Goal: Task Accomplishment & Management: Complete application form

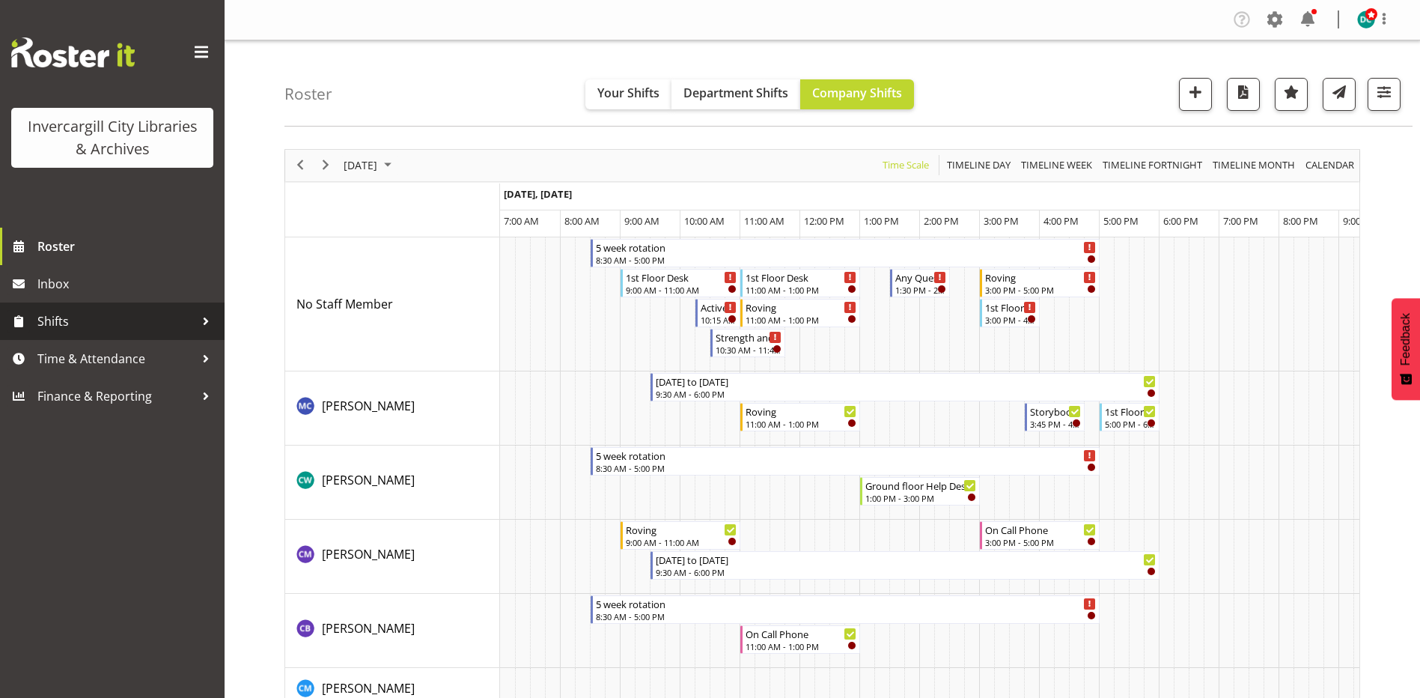
click at [81, 325] on span "Shifts" at bounding box center [115, 321] width 157 height 22
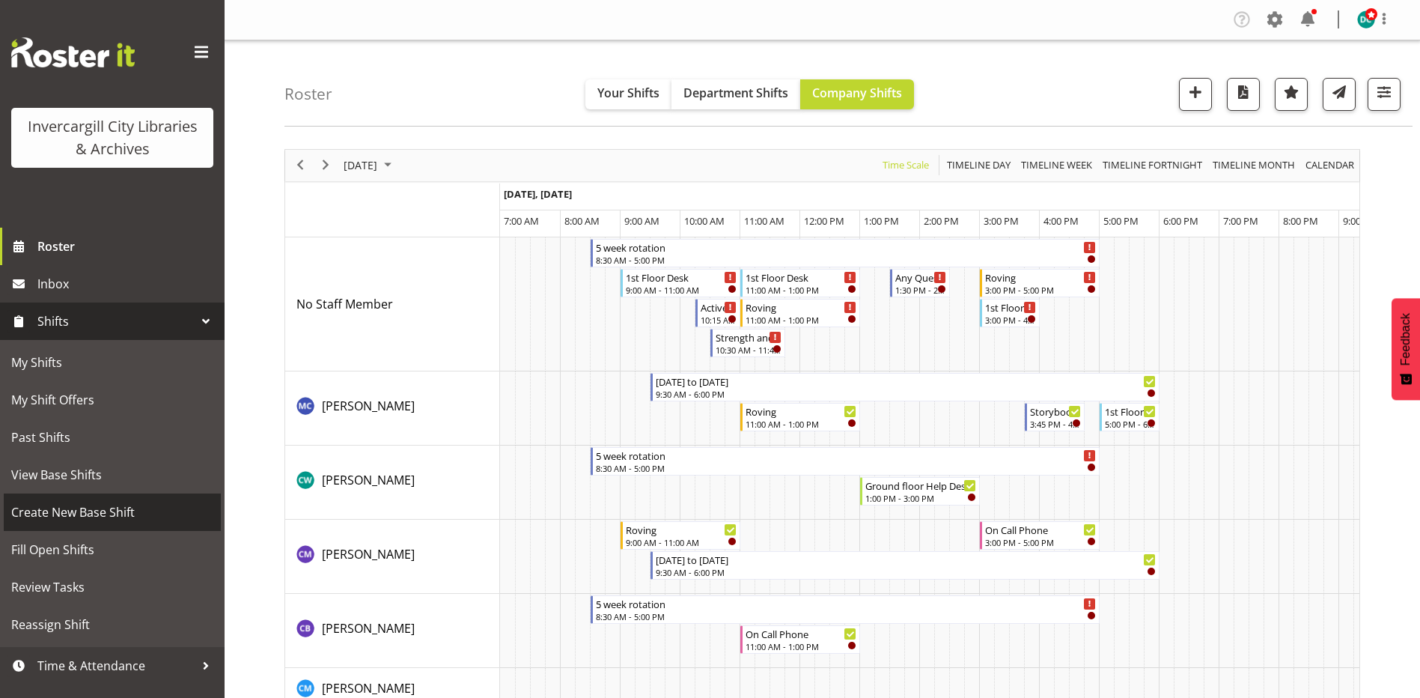
click at [104, 513] on span "Create New Base Shift" at bounding box center [112, 512] width 202 height 22
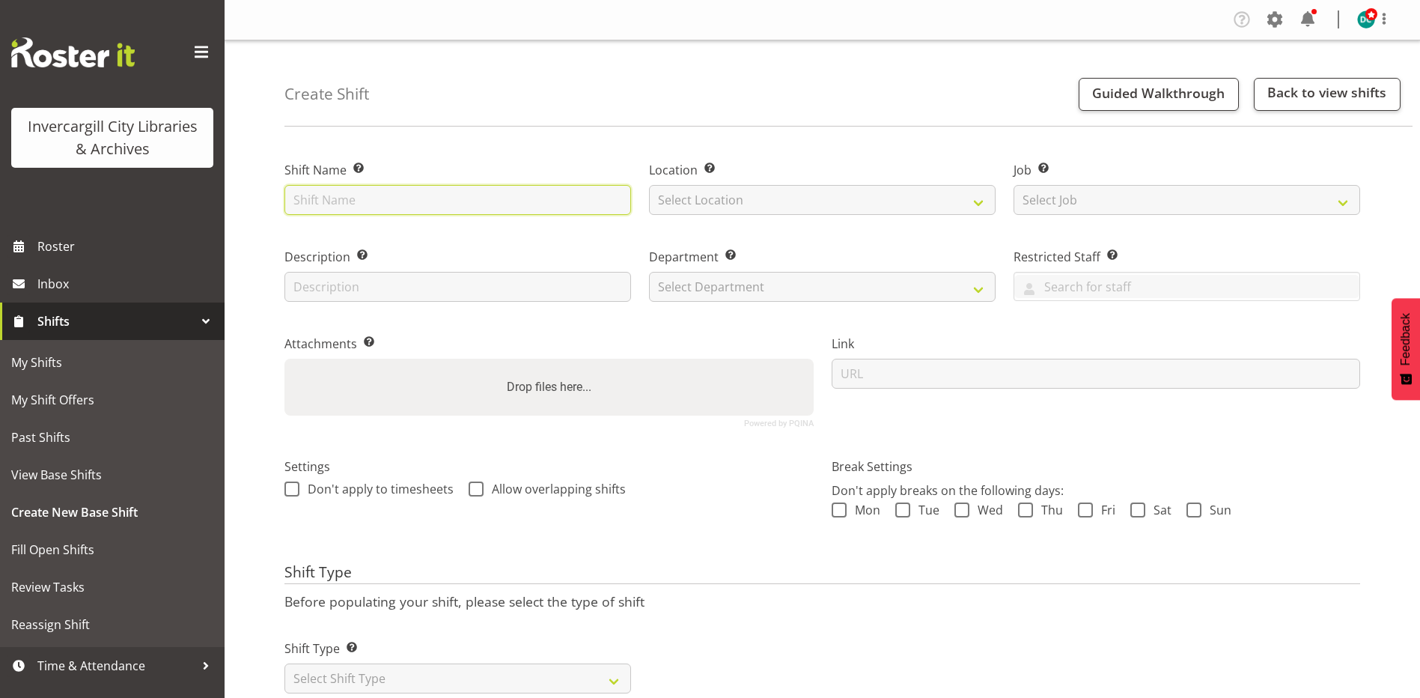
click at [389, 203] on input "text" at bounding box center [457, 200] width 347 height 30
type input "Oral history"
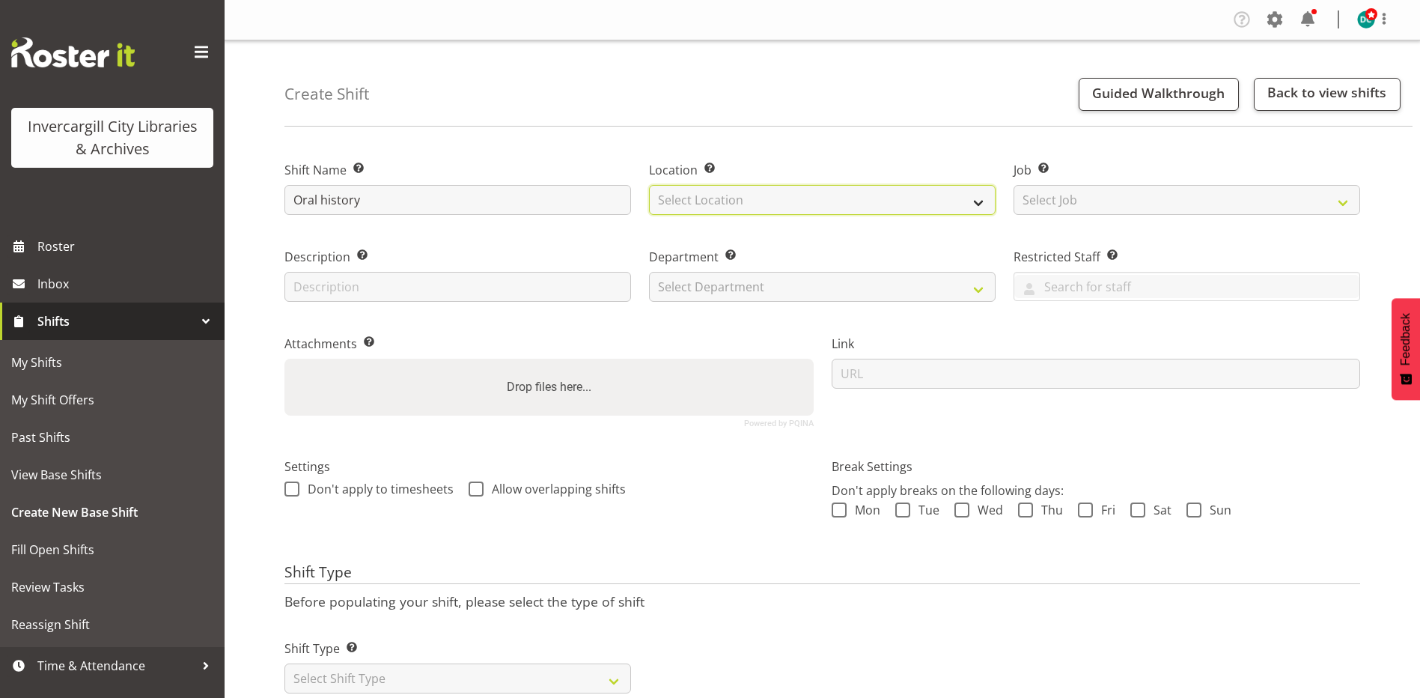
click at [890, 192] on select "Select Location Bluff Library Invercargill Library" at bounding box center [822, 200] width 347 height 30
select select "1276"
click at [649, 185] on select "Select Location Bluff Library Invercargill Library" at bounding box center [822, 200] width 347 height 30
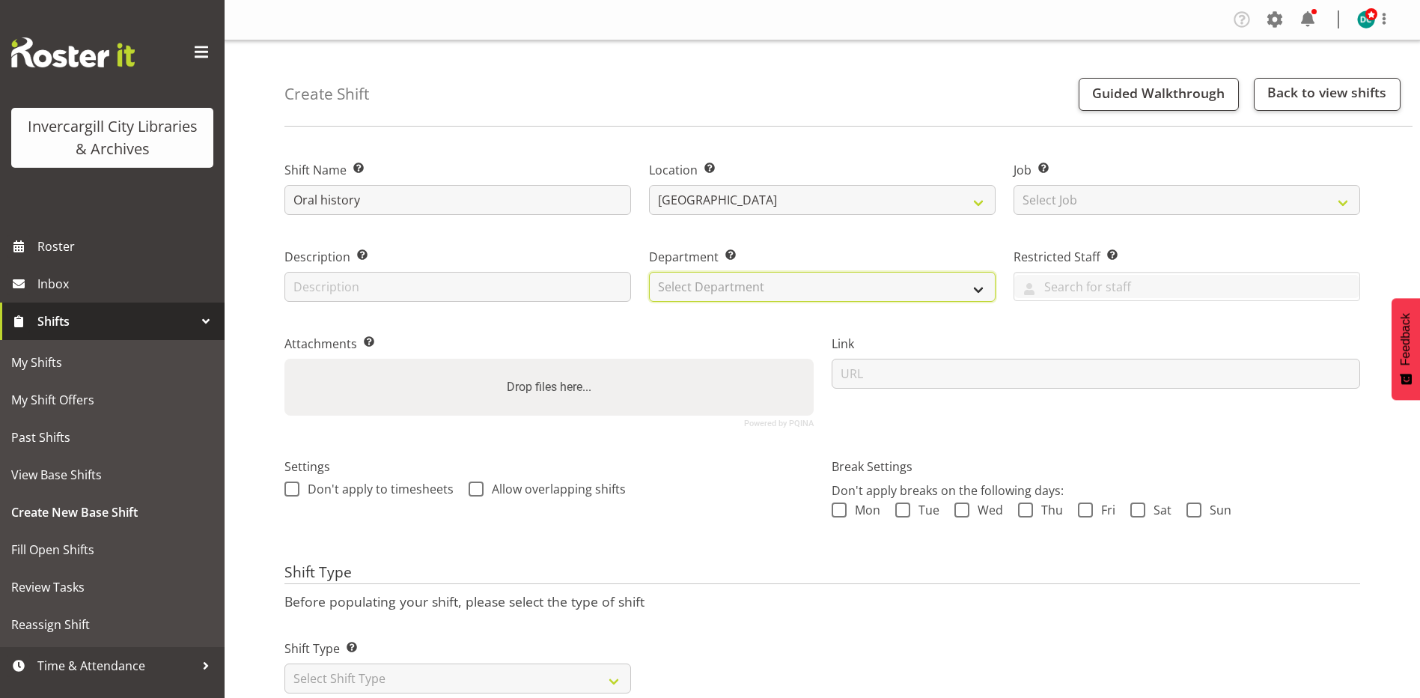
click at [754, 287] on select "Select Department Off Desk Public shifts" at bounding box center [822, 287] width 347 height 30
select select "920"
click at [649, 272] on select "Select Department Off Desk Public shifts" at bounding box center [822, 287] width 347 height 30
click at [475, 486] on span at bounding box center [476, 488] width 15 height 15
click at [475, 486] on input "Allow overlapping shifts" at bounding box center [474, 488] width 10 height 10
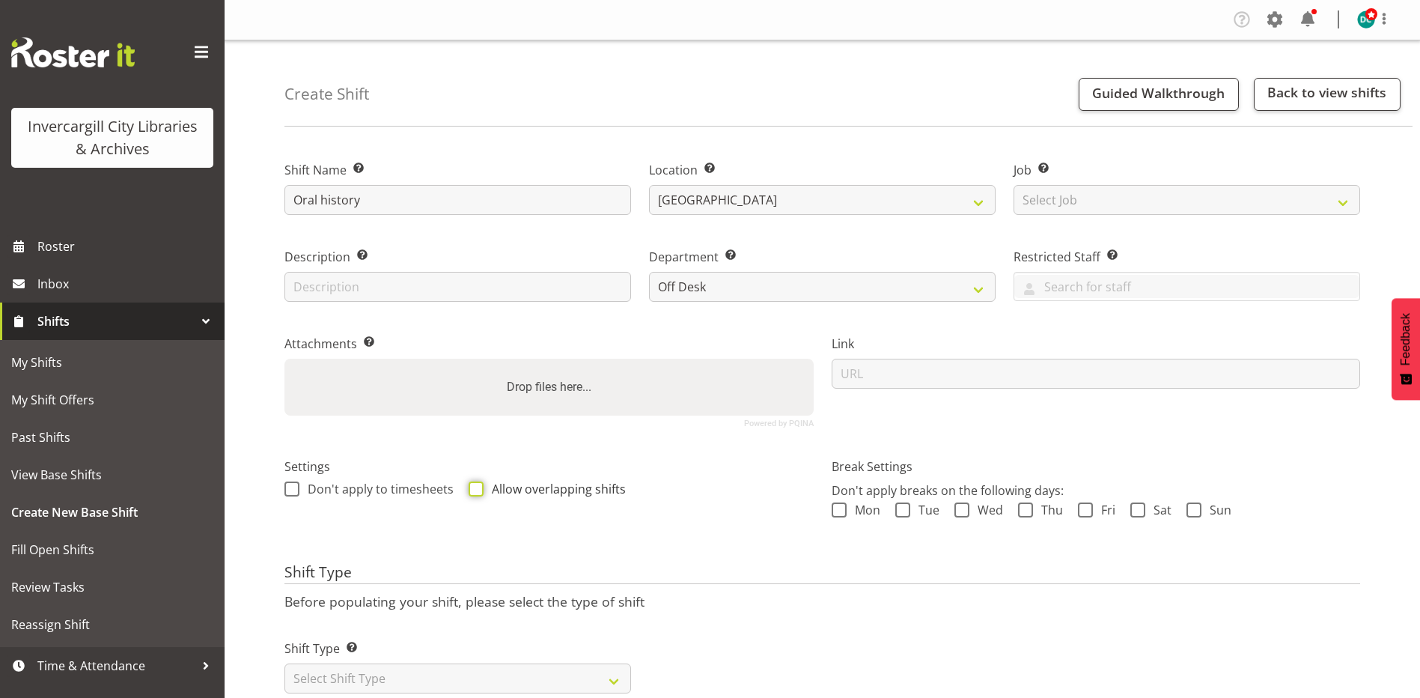
checkbox input "true"
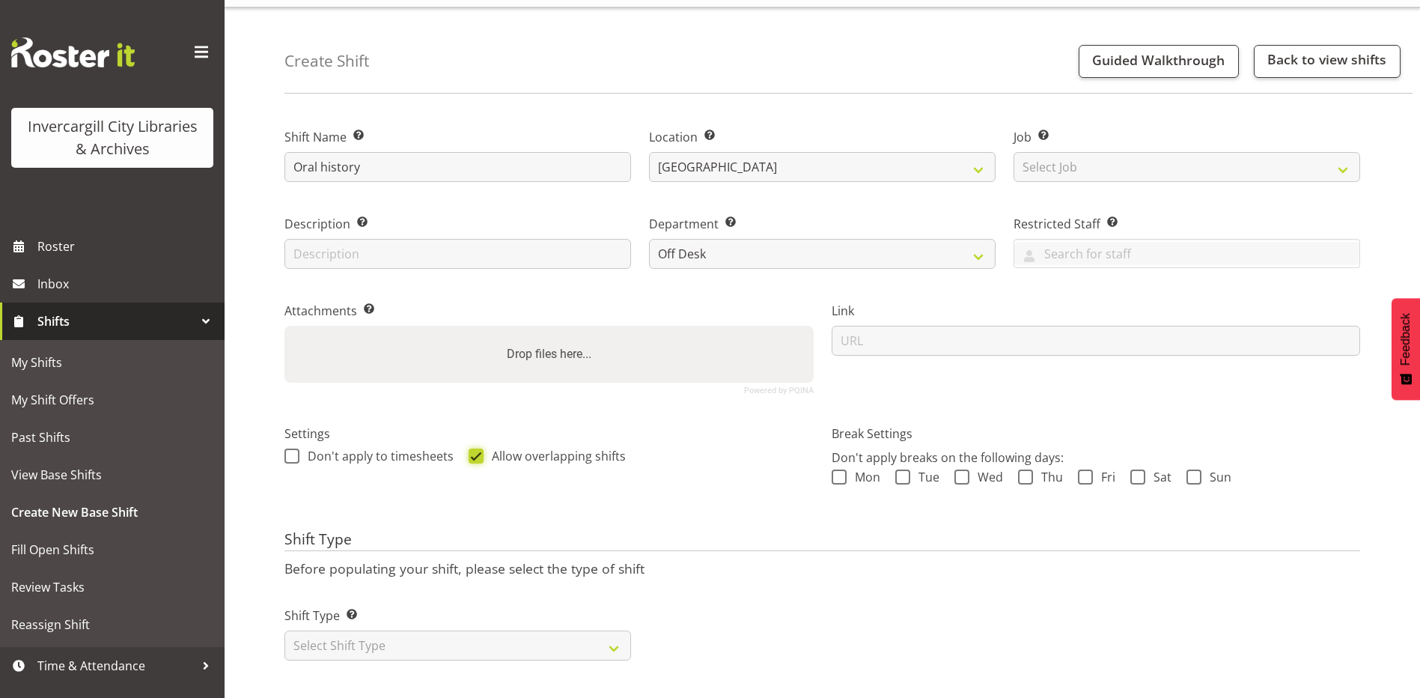
scroll to position [50, 0]
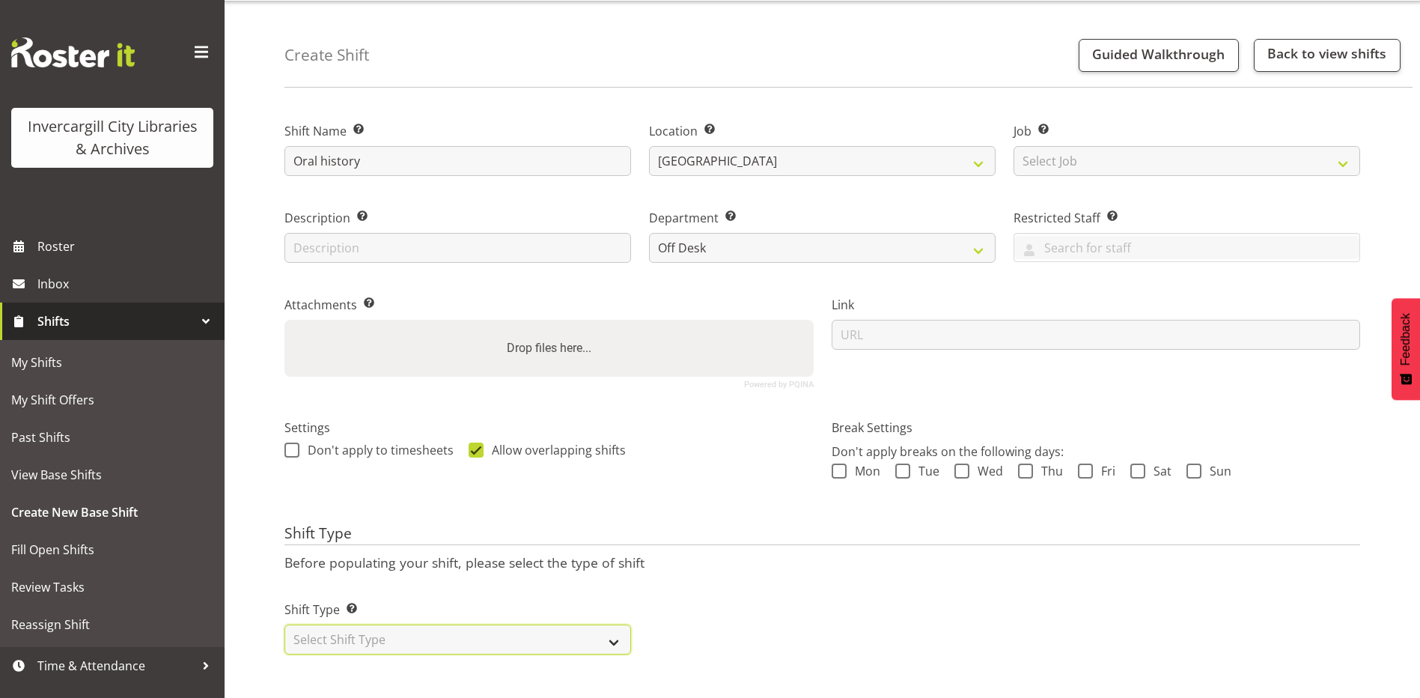
click at [475, 632] on select "Select Shift Type One Off Shift Recurring Shift Rotating Shift" at bounding box center [457, 639] width 347 height 30
select select "rotating"
click at [284, 624] on select "Select Shift Type One Off Shift Recurring Shift Rotating Shift" at bounding box center [457, 639] width 347 height 30
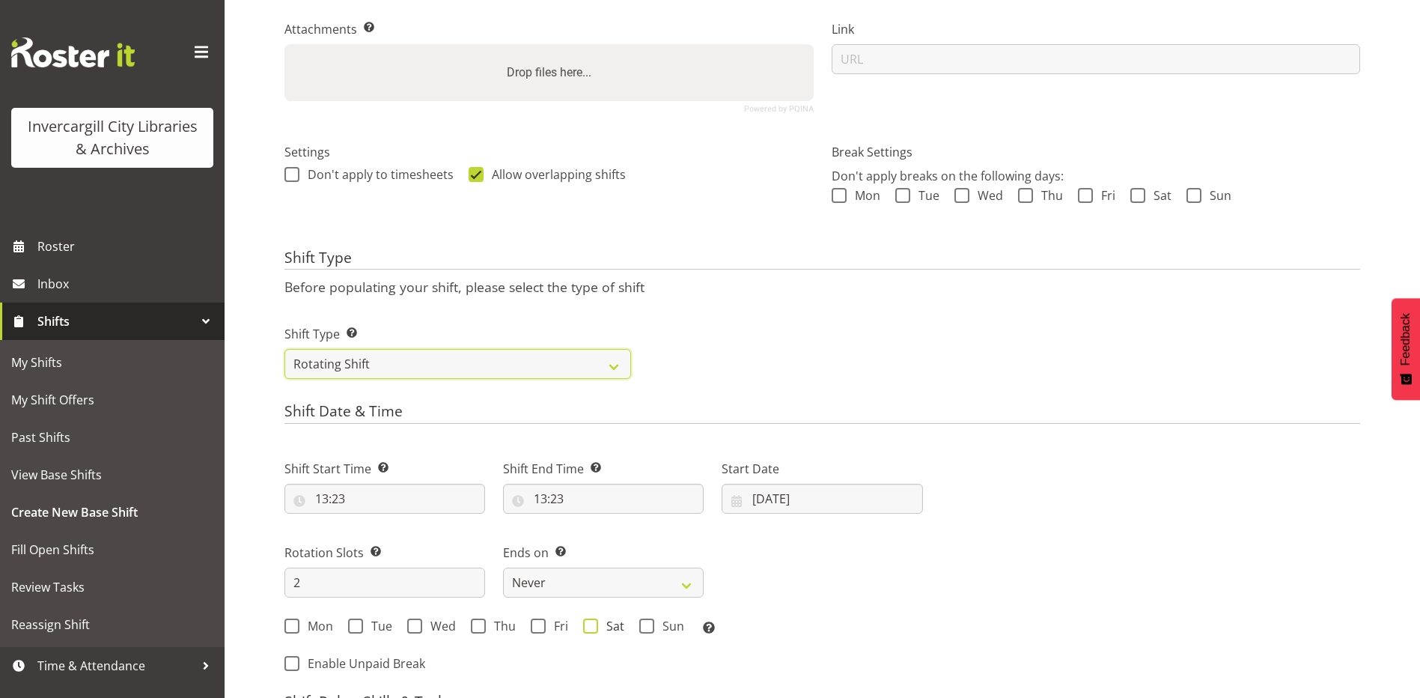
scroll to position [350, 0]
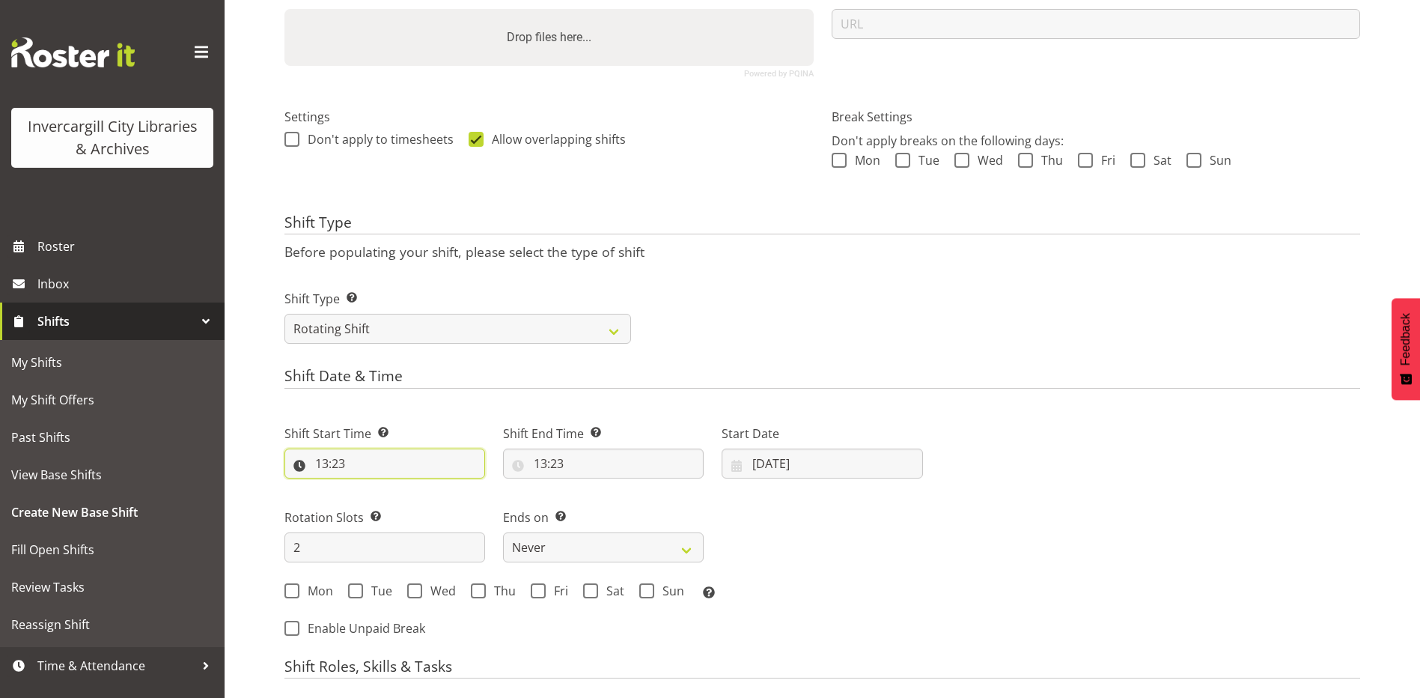
click at [321, 465] on input "13:23" at bounding box center [384, 463] width 201 height 30
click at [387, 502] on select "00 01 02 03 04 05 06 07 08 09 10 11 12 13 14 15 16 17 18 19 20 21 22 23" at bounding box center [387, 502] width 34 height 30
select select "9"
click at [370, 487] on select "00 01 02 03 04 05 06 07 08 09 10 11 12 13 14 15 16 17 18 19 20 21 22 23" at bounding box center [387, 502] width 34 height 30
type input "09:23"
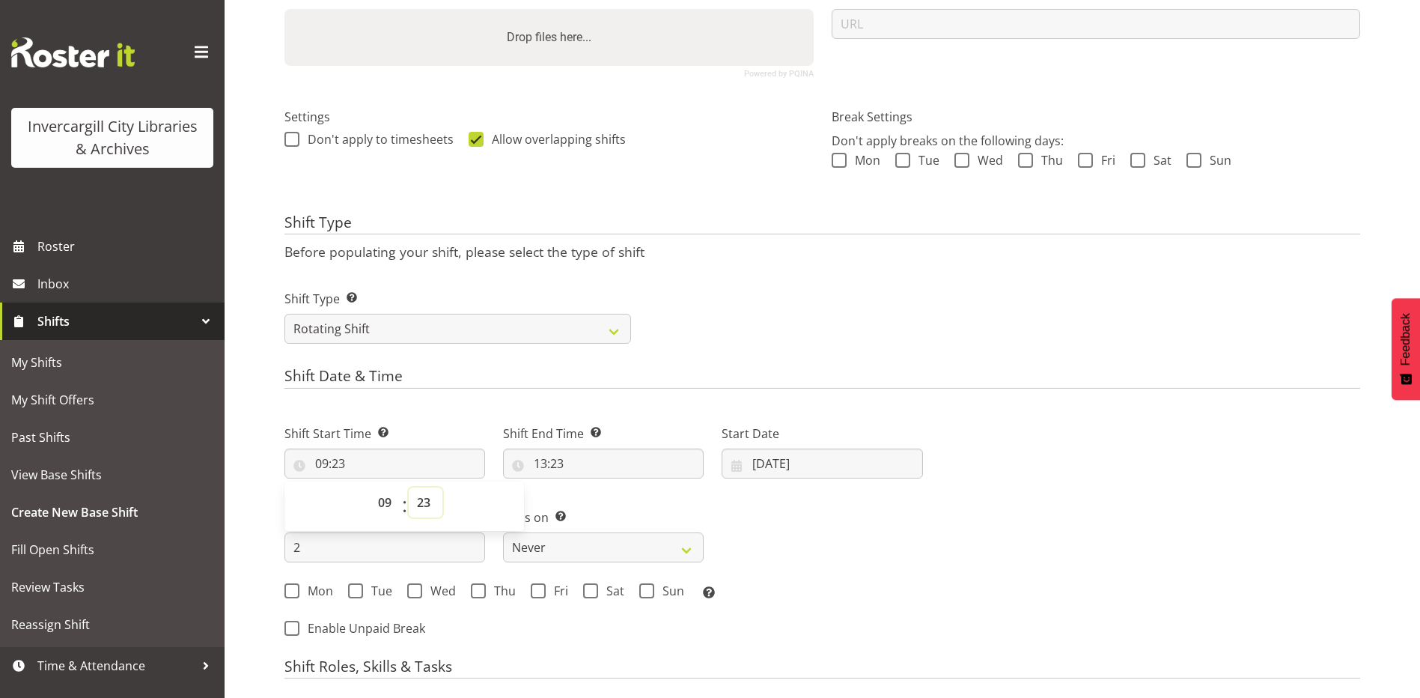
click at [427, 504] on select "00 01 02 03 04 05 06 07 08 09 10 11 12 13 14 15 16 17 18 19 20 21 22 23 24 25 2…" at bounding box center [426, 502] width 34 height 30
select select "15"
click at [409, 487] on select "00 01 02 03 04 05 06 07 08 09 10 11 12 13 14 15 16 17 18 19 20 21 22 23 24 25 2…" at bounding box center [426, 502] width 34 height 30
type input "09:15"
drag, startPoint x: 804, startPoint y: 507, endPoint x: 555, endPoint y: 488, distance: 250.0
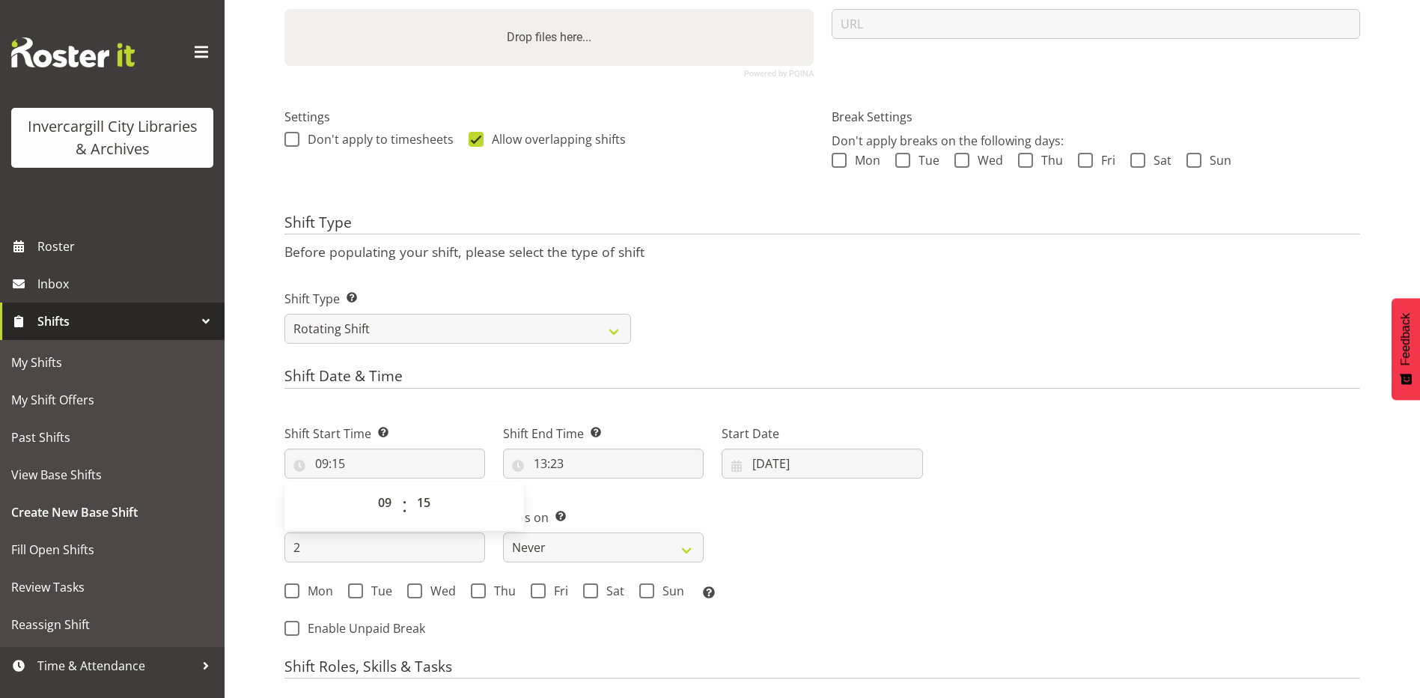
click at [790, 505] on div "Shift Start Time Set the time of the day you wish this shift to start 09:15 00 …" at bounding box center [603, 507] width 656 height 208
click at [557, 463] on input "13:23" at bounding box center [603, 463] width 201 height 30
click at [602, 503] on select "00 01 02 03 04 05 06 07 08 09 10 11 12 13 14 15 16 17 18 19 20 21 22 23" at bounding box center [605, 502] width 34 height 30
select select "14"
click at [588, 487] on select "00 01 02 03 04 05 06 07 08 09 10 11 12 13 14 15 16 17 18 19 20 21 22 23" at bounding box center [605, 502] width 34 height 30
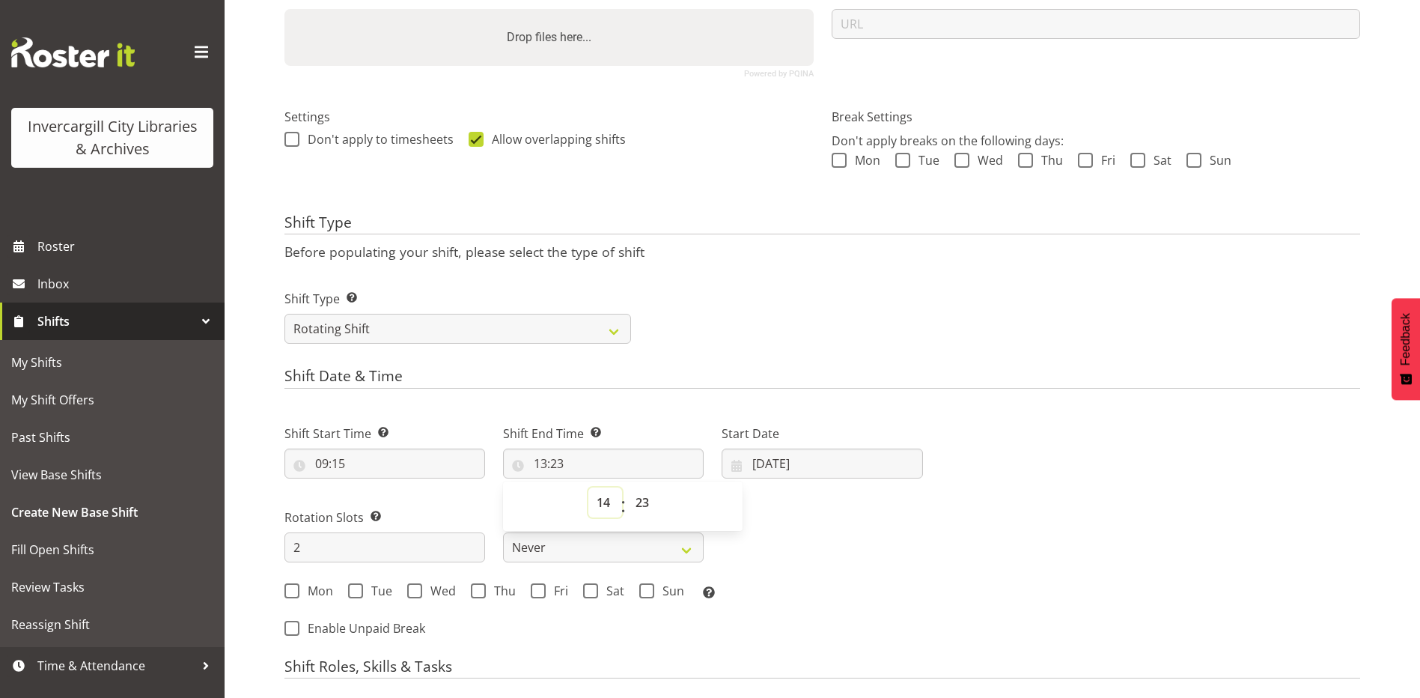
type input "14:23"
click at [641, 498] on select "00 01 02 03 04 05 06 07 08 09 10 11 12 13 14 15 16 17 18 19 20 21 22 23 24 25 2…" at bounding box center [644, 502] width 34 height 30
select select "30"
click at [627, 487] on select "00 01 02 03 04 05 06 07 08 09 10 11 12 13 14 15 16 17 18 19 20 21 22 23 24 25 2…" at bounding box center [644, 502] width 34 height 30
type input "14:30"
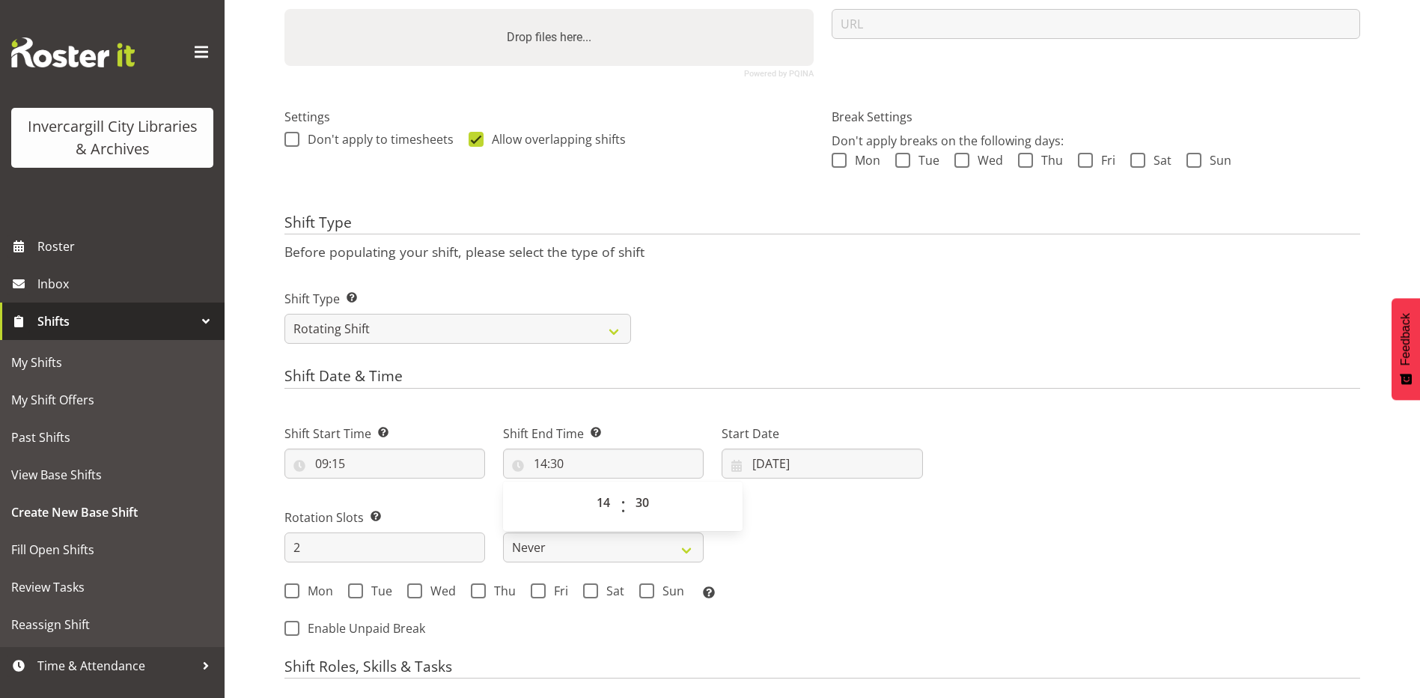
drag, startPoint x: 805, startPoint y: 517, endPoint x: 796, endPoint y: 509, distance: 12.7
click at [805, 516] on div "Shift Start Time Set the time of the day you wish this shift to start 09:15 00 …" at bounding box center [603, 507] width 656 height 208
click at [772, 465] on input "18/08/2025" at bounding box center [821, 463] width 201 height 30
click at [1143, 553] on div "Next Shifts" at bounding box center [1150, 525] width 437 height 245
click at [305, 551] on input "2" at bounding box center [384, 547] width 201 height 30
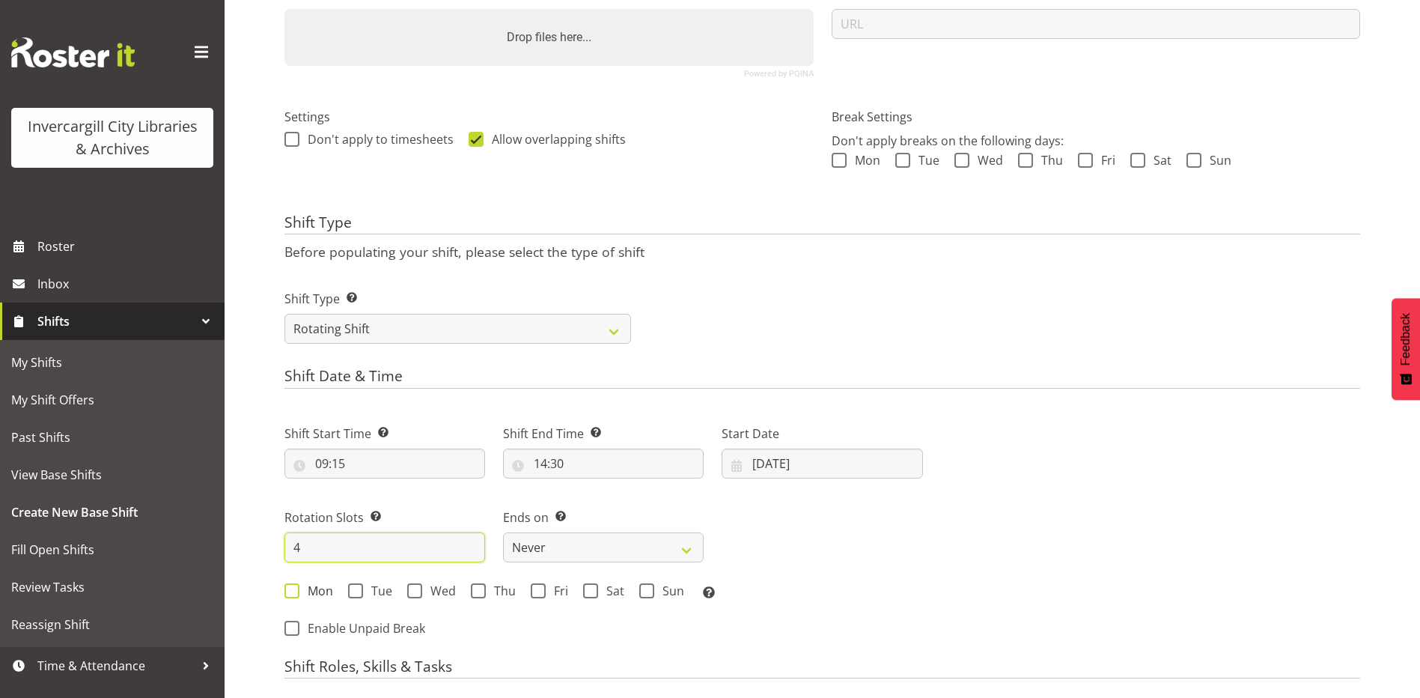
type input "4"
click at [293, 593] on span at bounding box center [291, 590] width 15 height 15
click at [293, 593] on input "Mon" at bounding box center [289, 590] width 10 height 10
checkbox input "true"
click at [356, 587] on span at bounding box center [355, 590] width 15 height 15
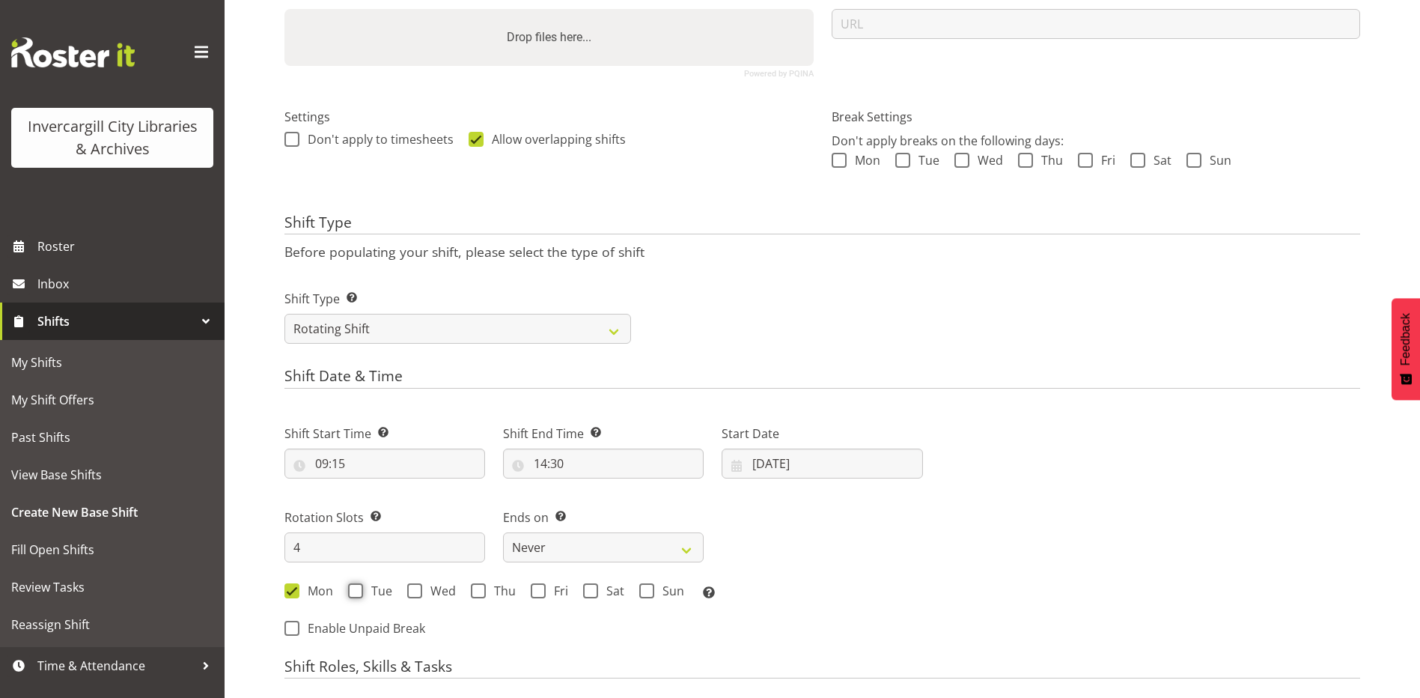
click at [356, 587] on input "Tue" at bounding box center [353, 590] width 10 height 10
checkbox input "true"
click at [415, 591] on span at bounding box center [414, 590] width 15 height 15
click at [415, 591] on input "Wed" at bounding box center [412, 590] width 10 height 10
checkbox input "true"
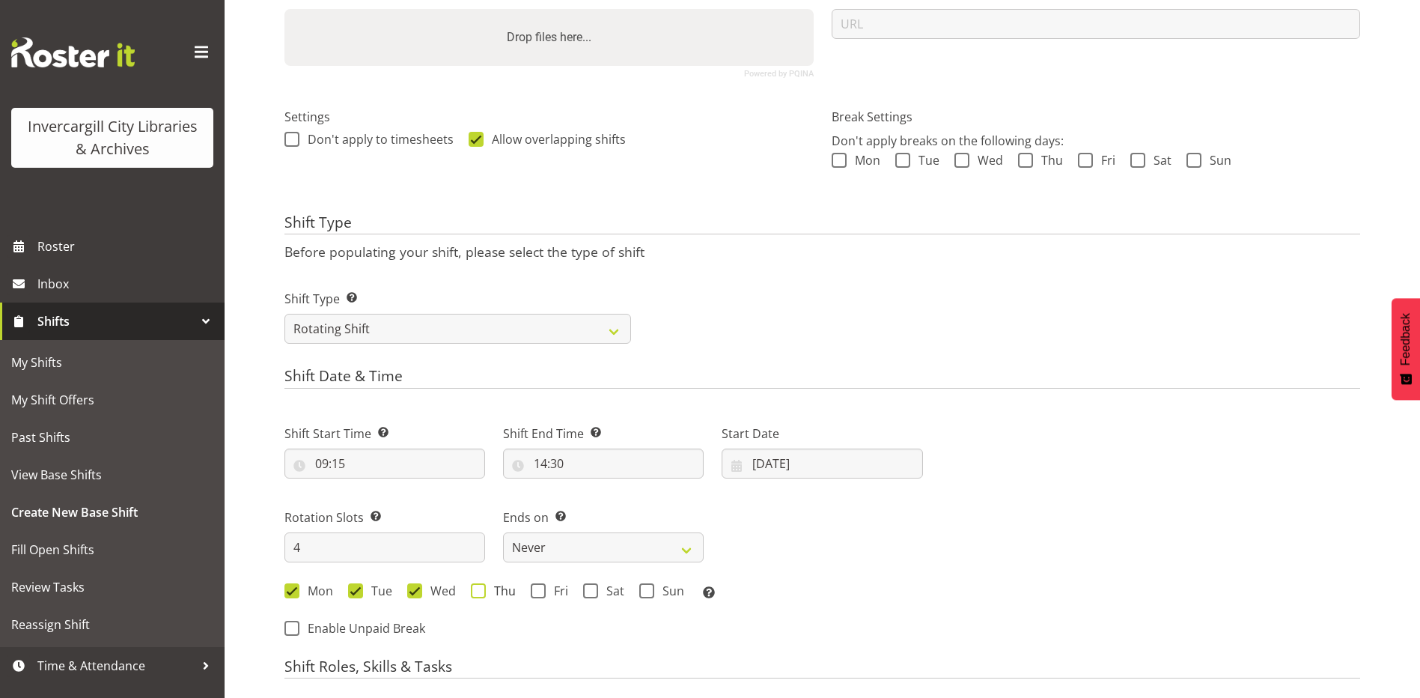
click at [480, 590] on span at bounding box center [478, 590] width 15 height 15
click at [480, 590] on input "Thu" at bounding box center [476, 590] width 10 height 10
checkbox input "true"
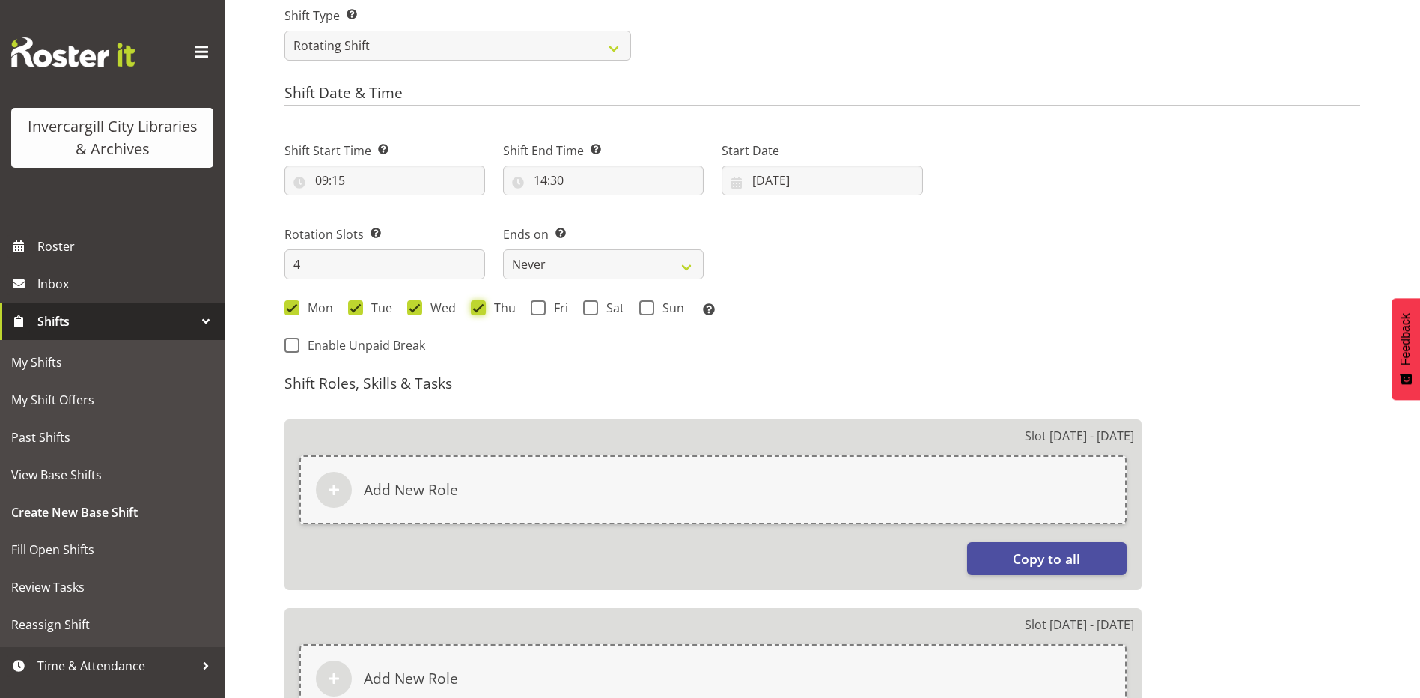
scroll to position [724, 0]
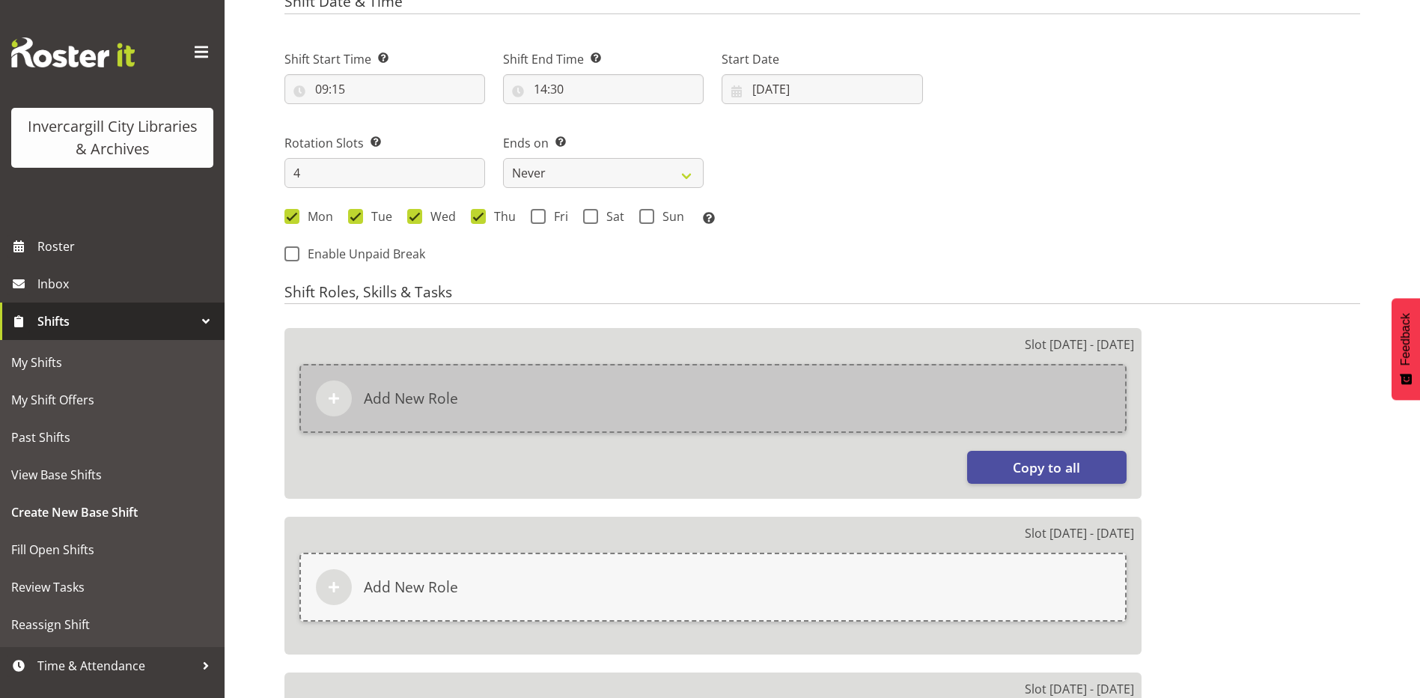
click at [775, 390] on div "Add New Role" at bounding box center [712, 398] width 827 height 69
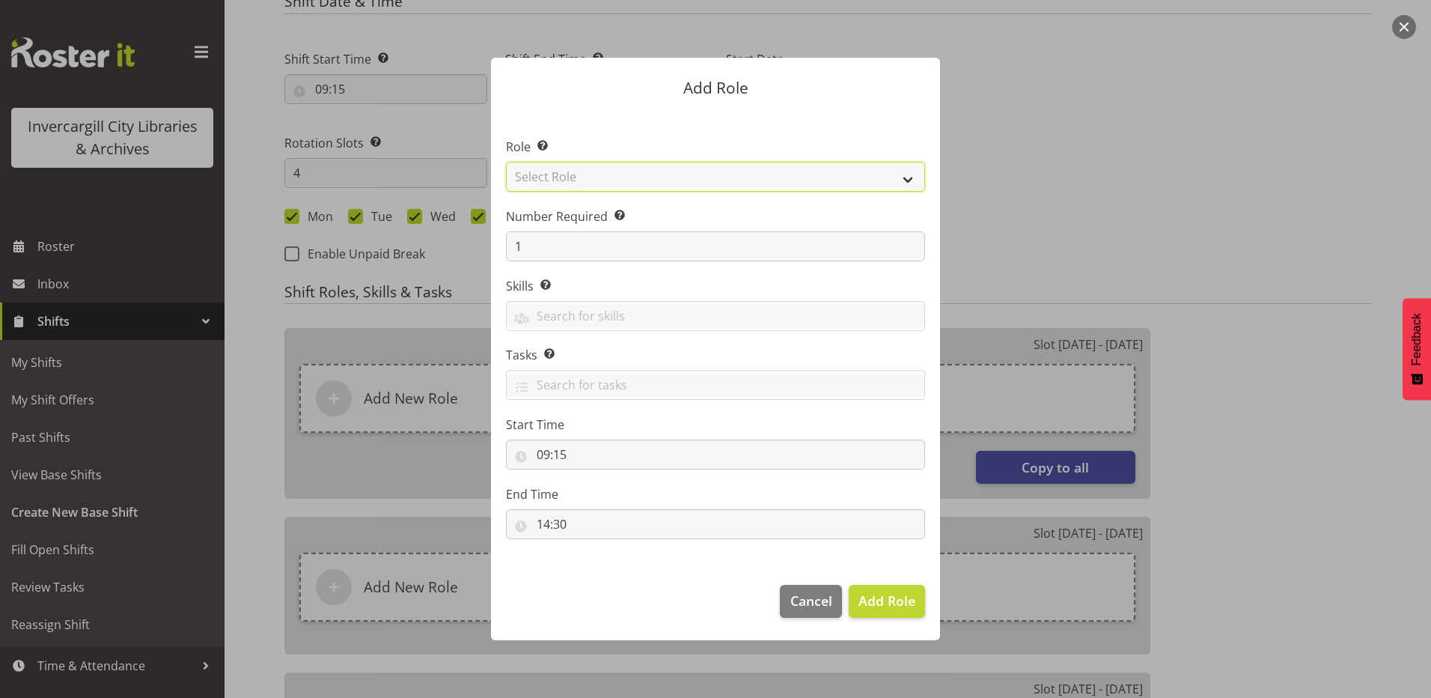
click at [603, 178] on select "Select Role 1st floor desk AQ operator Business Support Team member Casual Cust…" at bounding box center [715, 177] width 419 height 30
select select "1524"
click at [506, 162] on select "Select Role 1st floor desk AQ operator Business Support Team member Casual Cust…" at bounding box center [715, 177] width 419 height 30
click at [873, 593] on span "Add Role" at bounding box center [886, 600] width 57 height 18
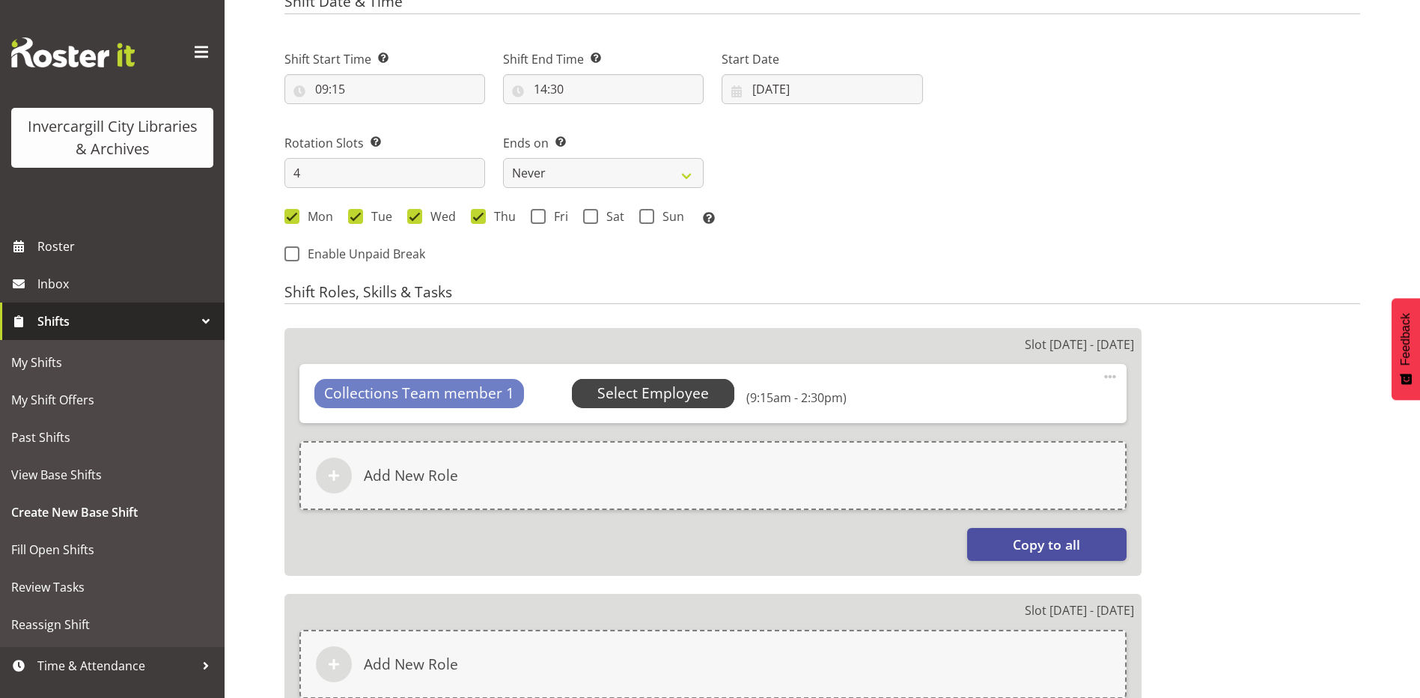
click at [629, 388] on span "Select Employee" at bounding box center [653, 393] width 112 height 22
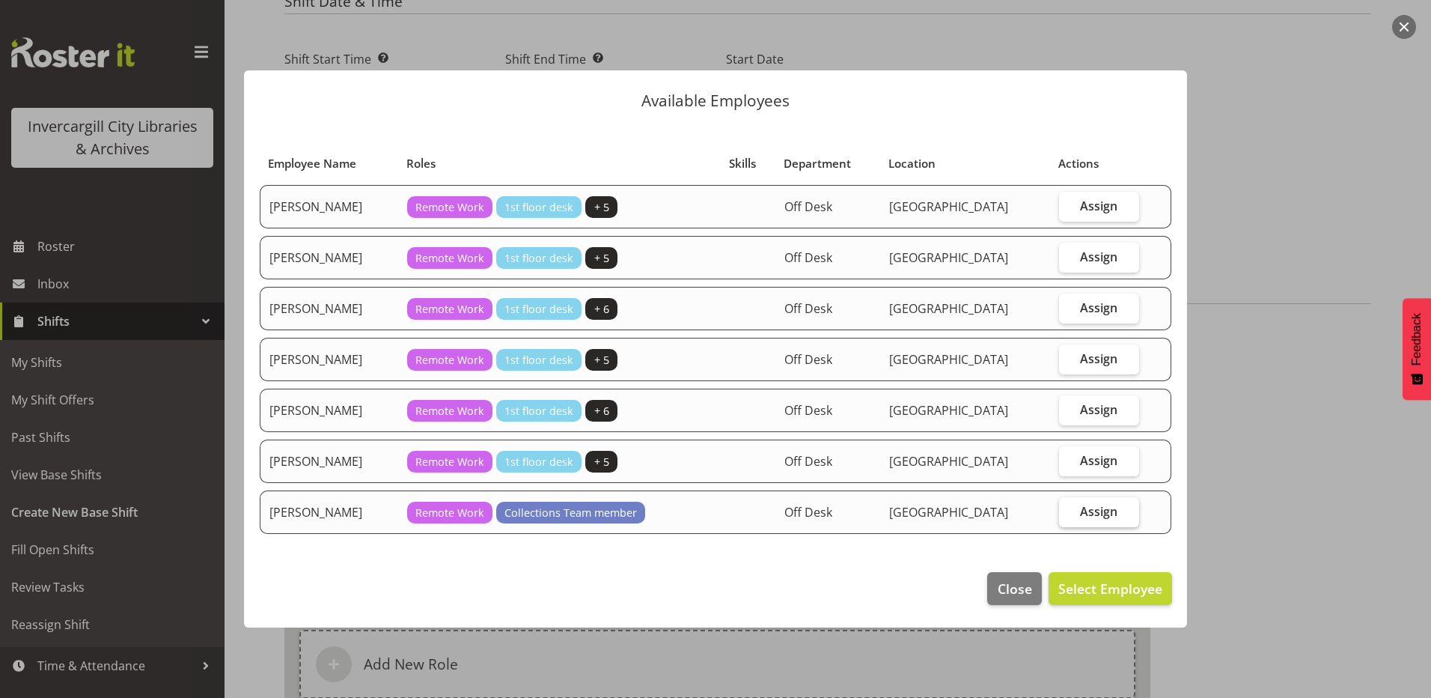
drag, startPoint x: 1103, startPoint y: 513, endPoint x: 1092, endPoint y: 515, distance: 11.4
click at [1102, 513] on span "Assign" at bounding box center [1098, 511] width 37 height 15
click at [1069, 513] on input "Assign" at bounding box center [1064, 511] width 10 height 10
checkbox input "true"
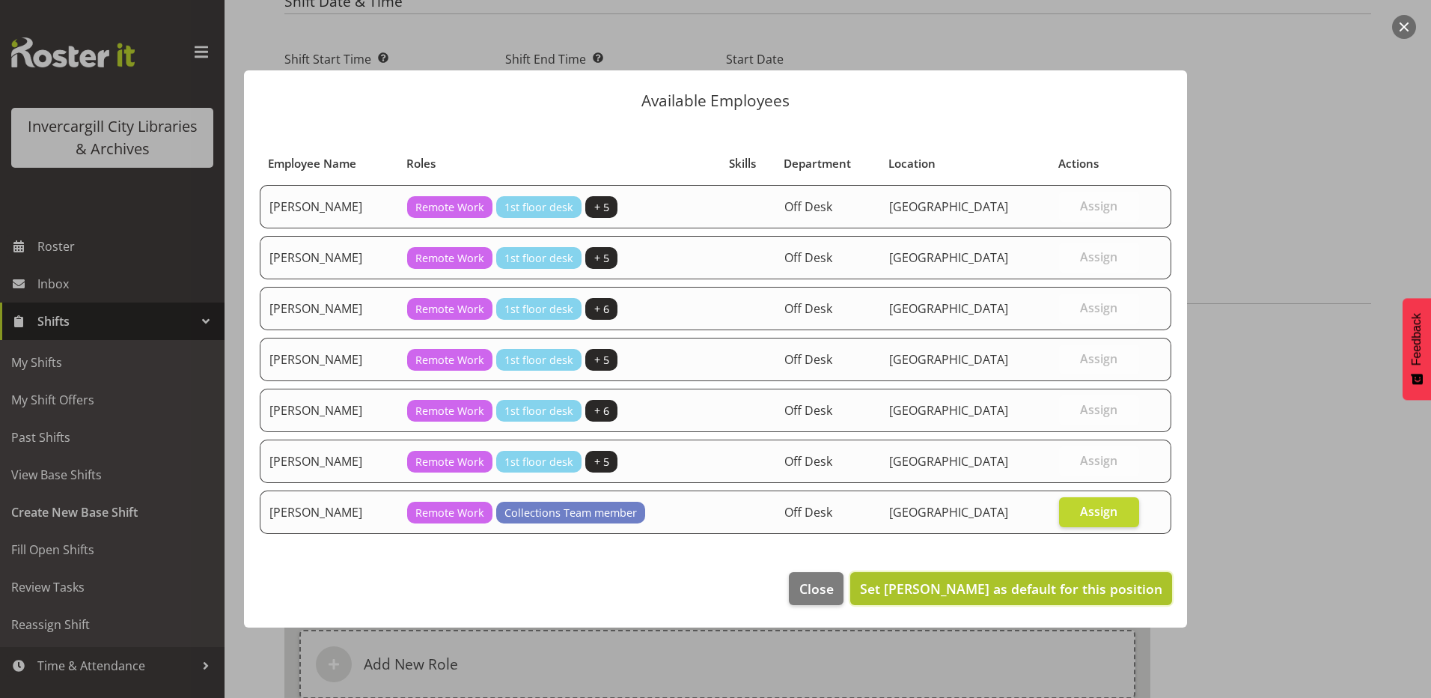
click at [1102, 599] on button "Set Rosemary Stather as default for this position" at bounding box center [1011, 588] width 322 height 33
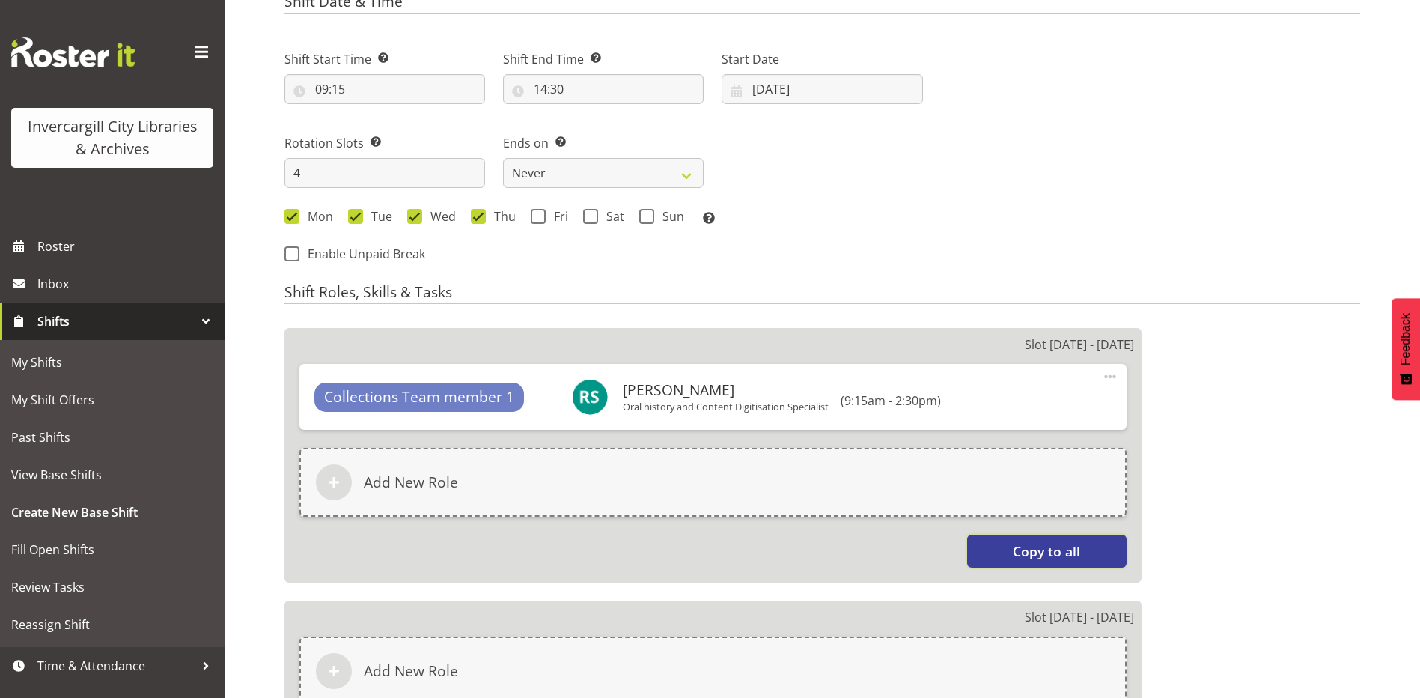
click at [1042, 547] on span "Copy to all" at bounding box center [1046, 550] width 67 height 19
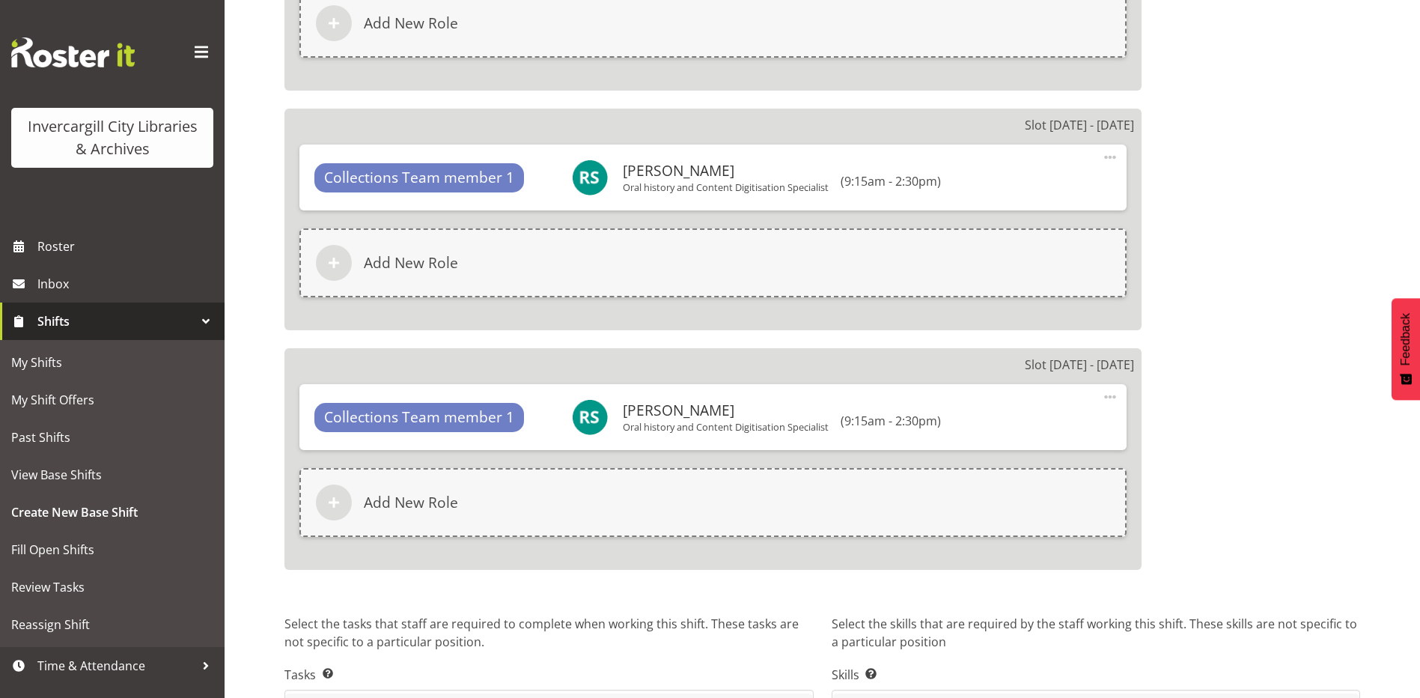
scroll to position [1551, 0]
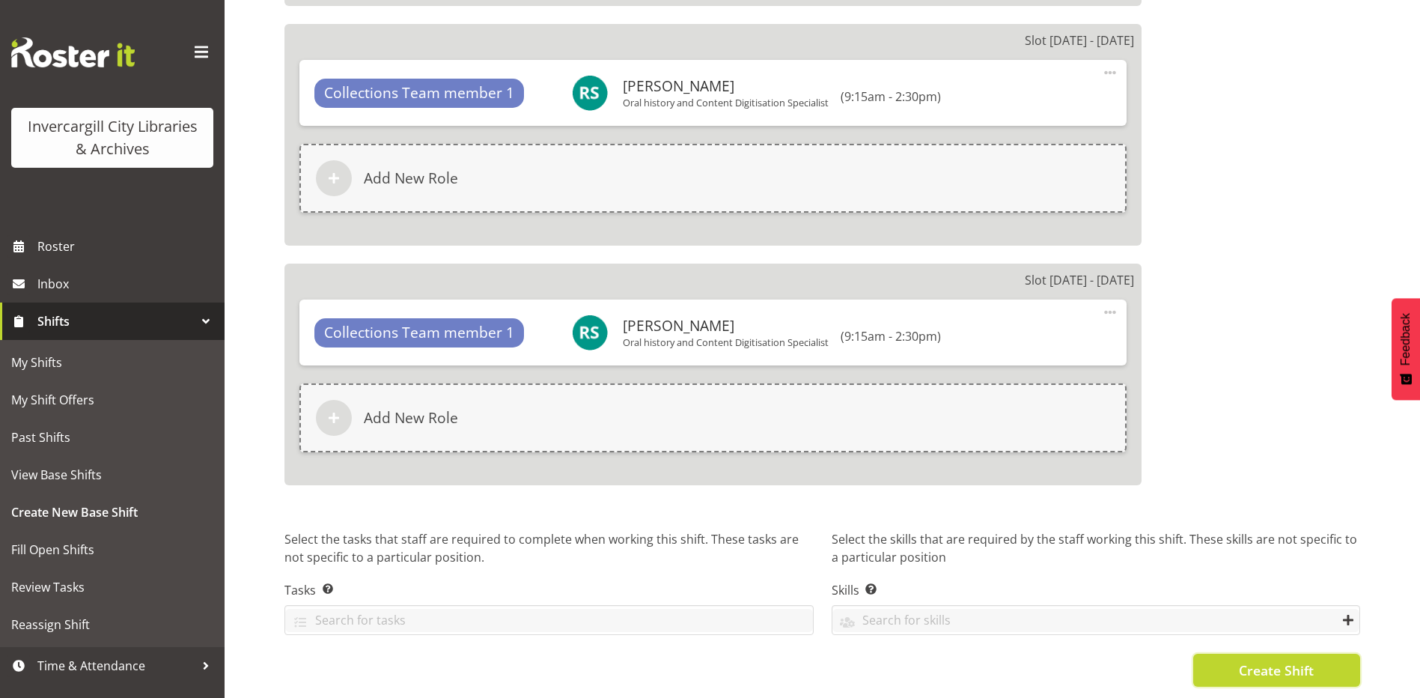
click at [1278, 660] on span "Create Shift" at bounding box center [1276, 669] width 75 height 19
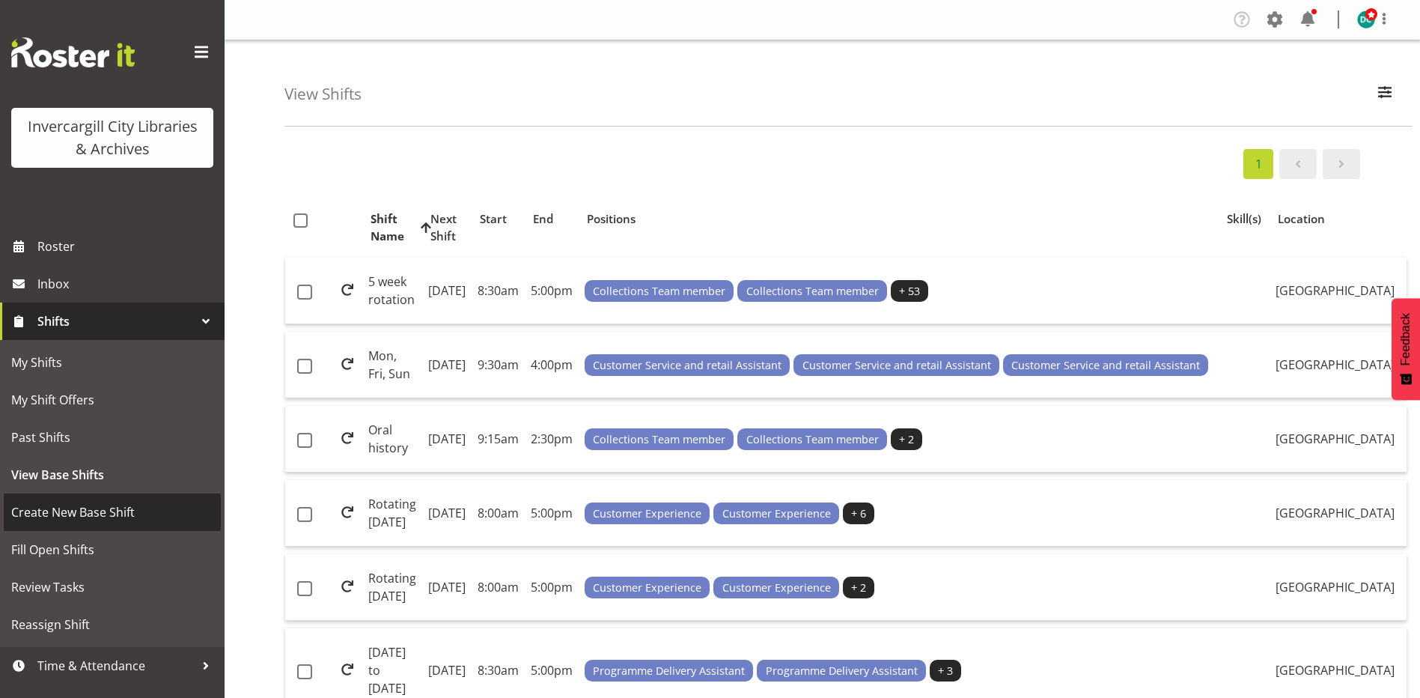
click at [61, 519] on span "Create New Base Shift" at bounding box center [112, 512] width 202 height 22
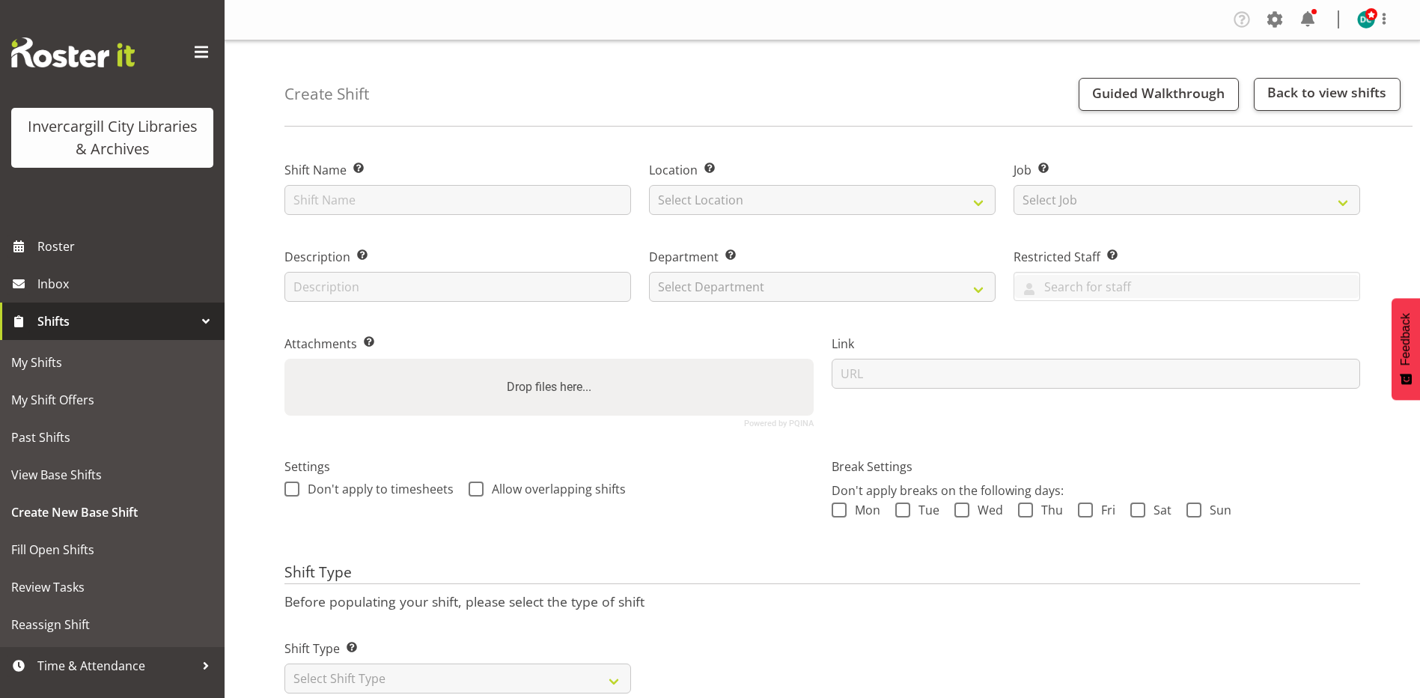
drag, startPoint x: 576, startPoint y: 89, endPoint x: 573, endPoint y: 5, distance: 83.9
click at [576, 82] on div "Create Shift Guided Walkthrough Back to view shifts" at bounding box center [848, 83] width 1128 height 86
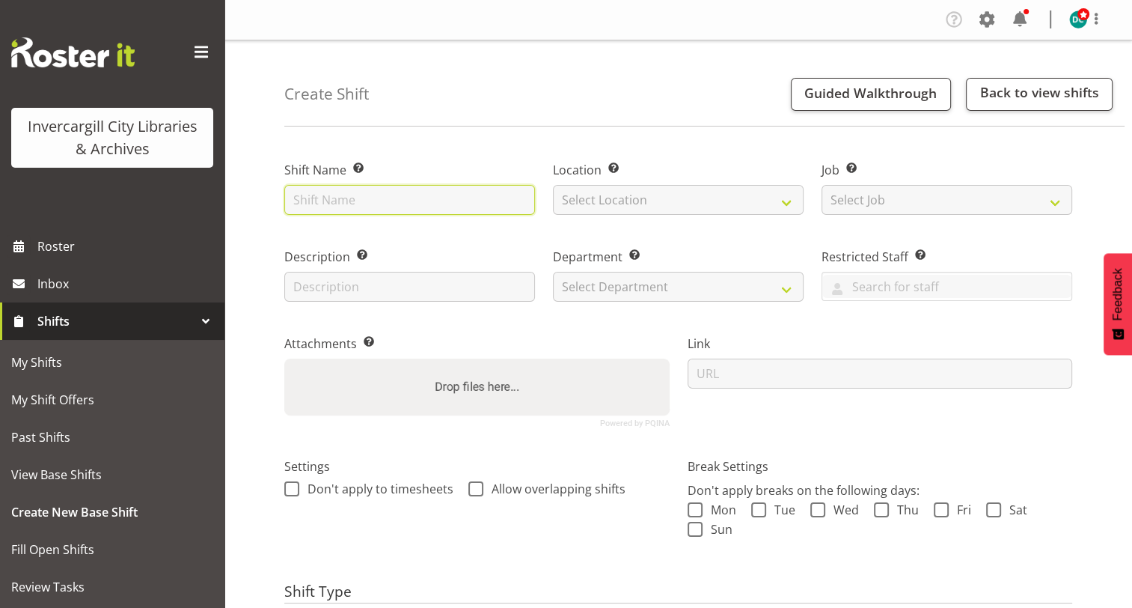
click at [344, 205] on input "text" at bounding box center [409, 200] width 251 height 30
click at [422, 98] on div "Create Shift Guided Walkthrough Back to view shifts" at bounding box center [704, 83] width 840 height 86
click at [988, 13] on span at bounding box center [987, 19] width 24 height 24
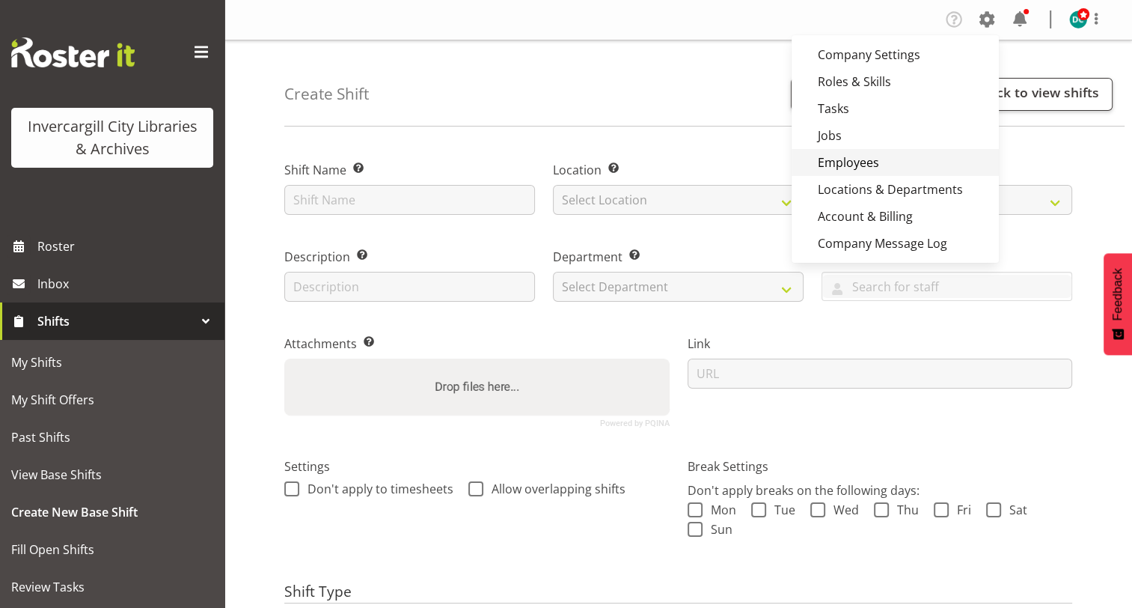
click at [843, 158] on link "Employees" at bounding box center [895, 162] width 207 height 27
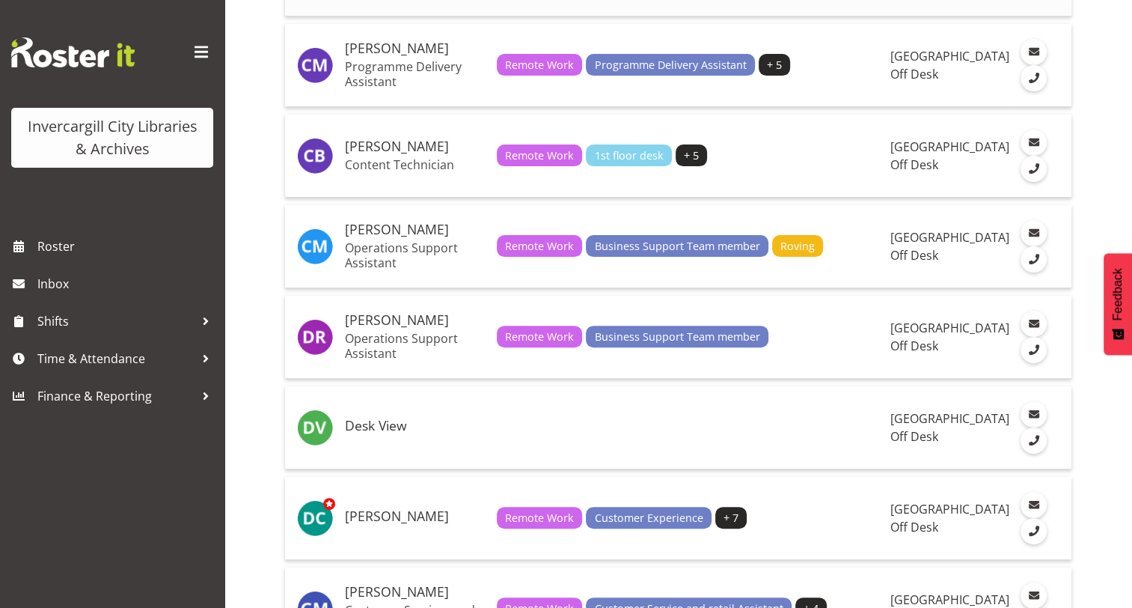
scroll to position [392, 0]
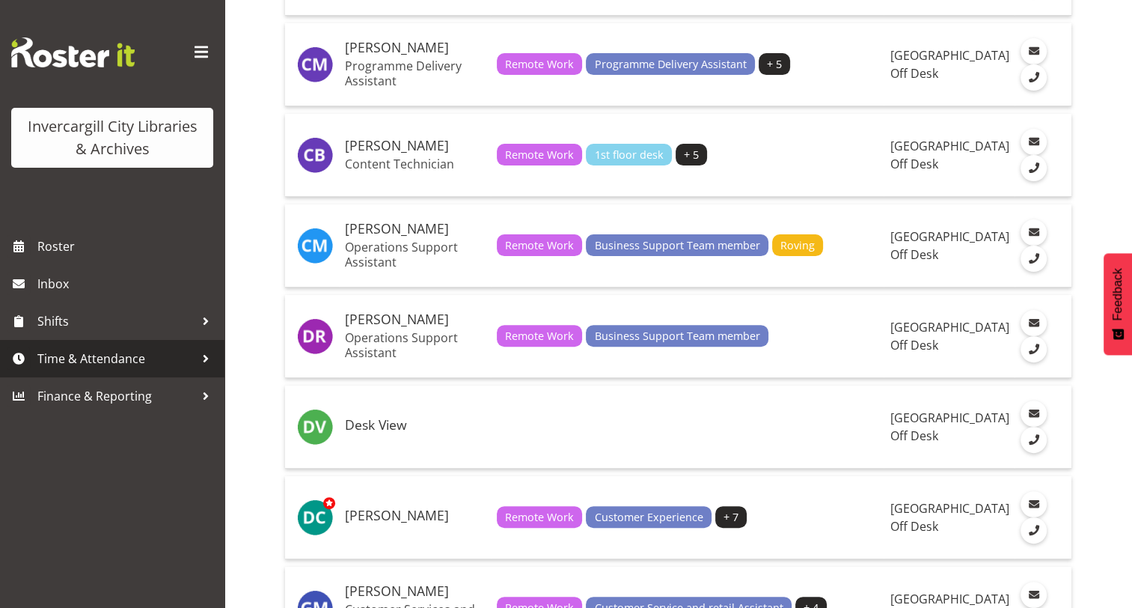
click at [60, 355] on span "Time & Attendance" at bounding box center [115, 358] width 157 height 22
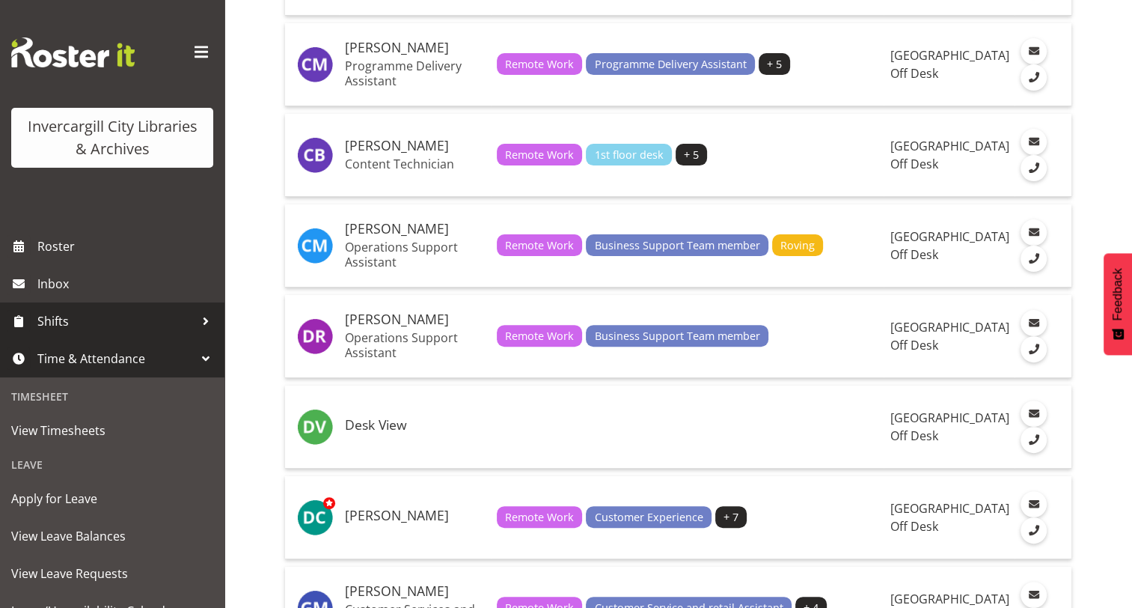
click at [60, 317] on span "Shifts" at bounding box center [115, 321] width 157 height 22
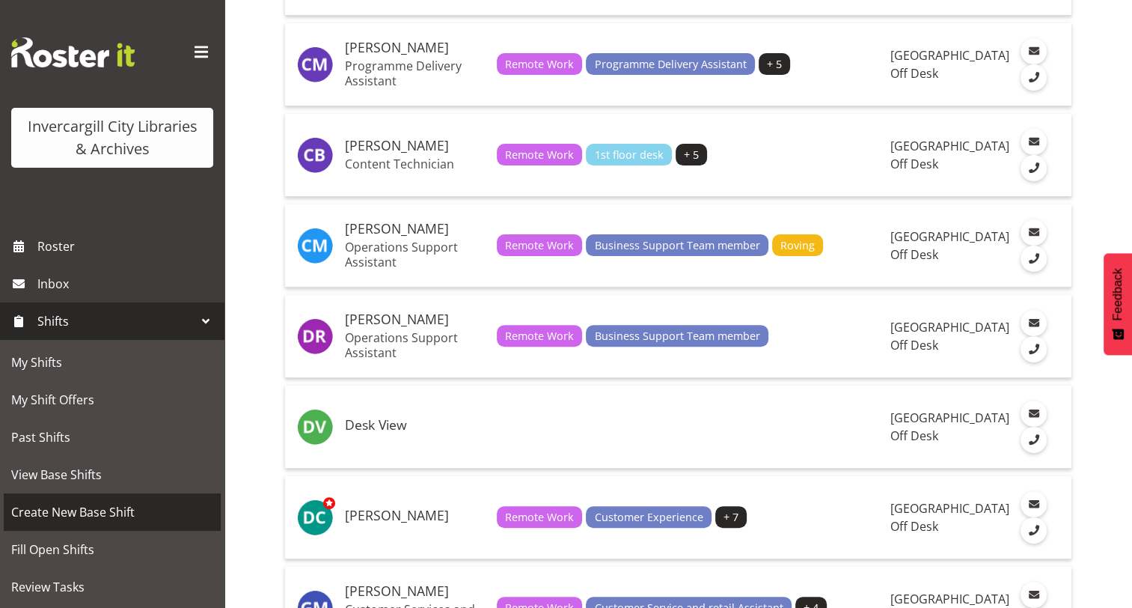
click at [58, 509] on span "Create New Base Shift" at bounding box center [112, 512] width 202 height 22
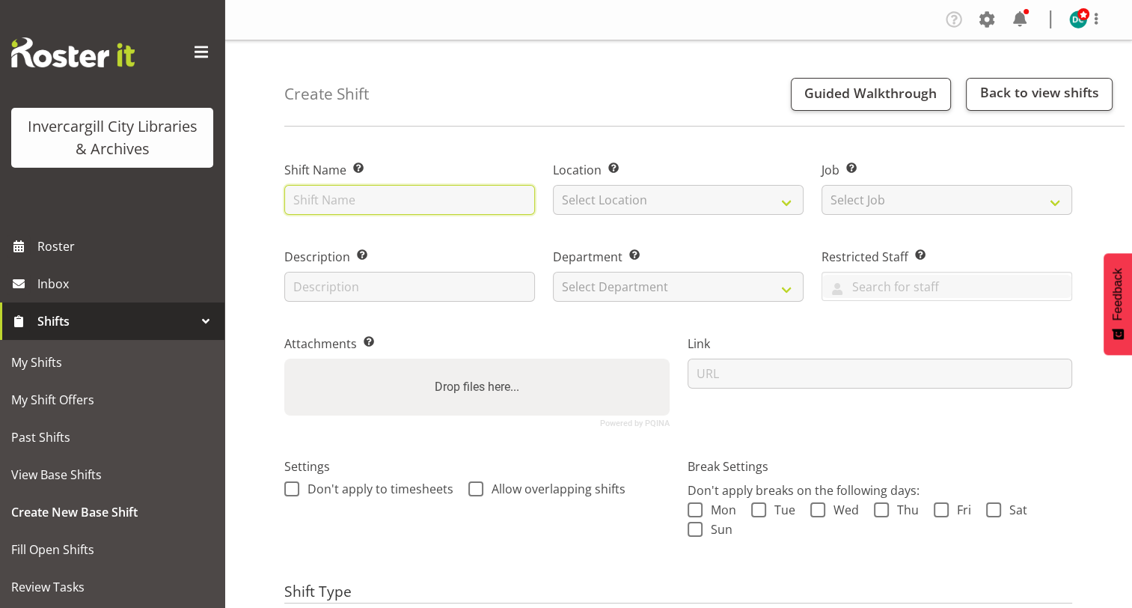
click at [344, 198] on input "text" at bounding box center [409, 200] width 251 height 30
type input "Operations"
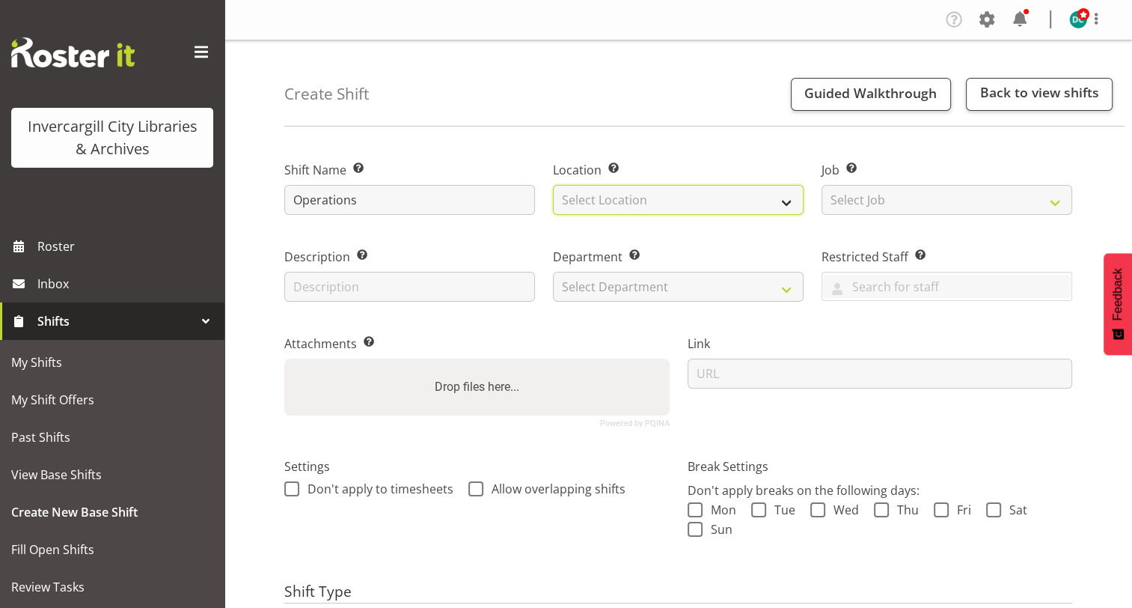
click at [590, 196] on select "Select Location Bluff Library Invercargill Library" at bounding box center [678, 200] width 251 height 30
select select "1276"
click at [553, 185] on select "Select Location Bluff Library Invercargill Library" at bounding box center [678, 200] width 251 height 30
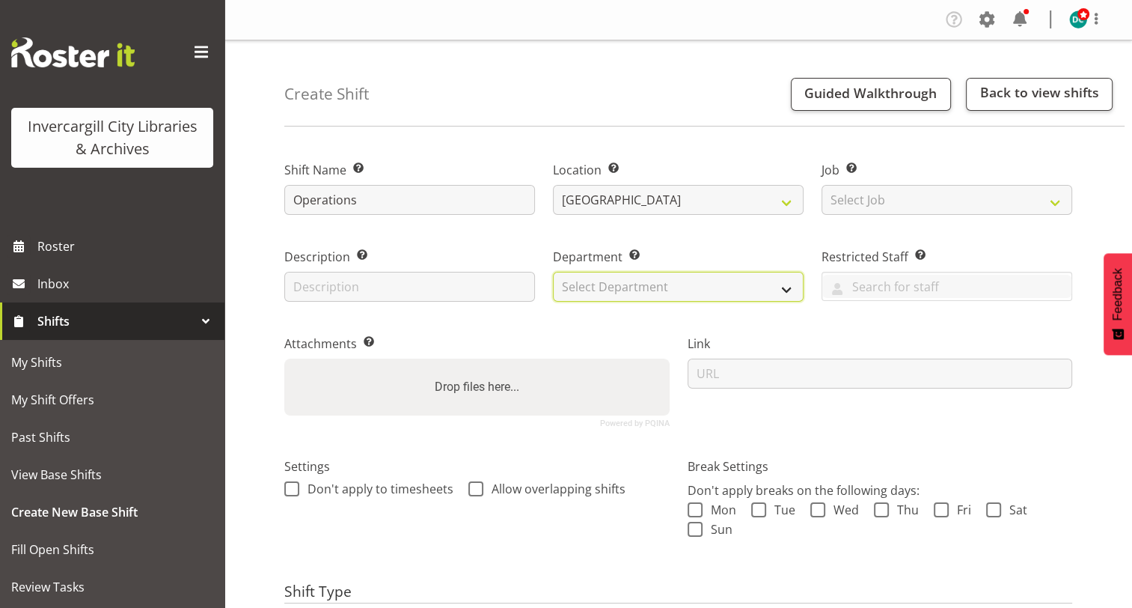
click at [590, 281] on select "Select Department Off Desk Public shifts" at bounding box center [678, 287] width 251 height 30
select select "920"
click at [553, 272] on select "Select Department Off Desk Public shifts" at bounding box center [678, 287] width 251 height 30
click at [473, 489] on span at bounding box center [476, 488] width 15 height 15
click at [473, 489] on input "Allow overlapping shifts" at bounding box center [474, 488] width 10 height 10
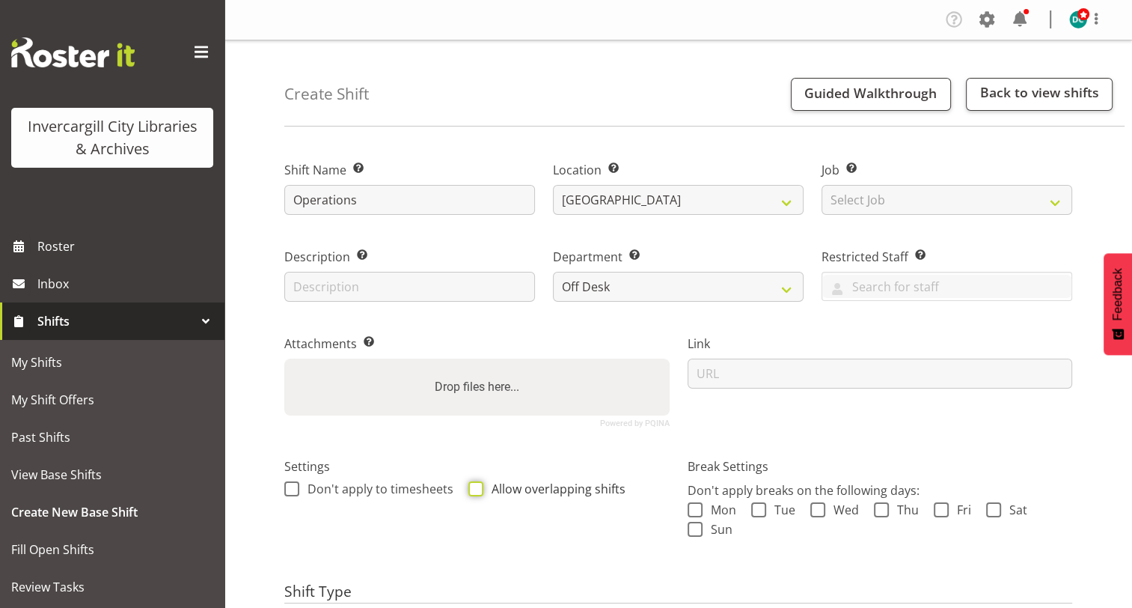
checkbox input "true"
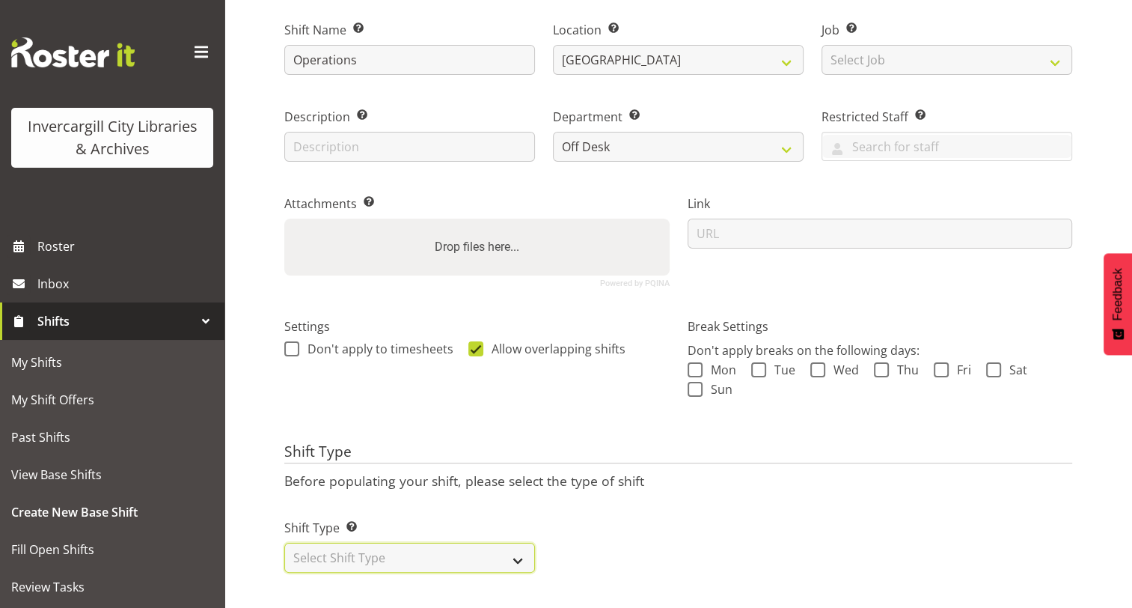
click at [405, 549] on select "Select Shift Type One Off Shift Recurring Shift Rotating Shift" at bounding box center [409, 558] width 251 height 30
select select "rotating"
click at [284, 543] on select "Select Shift Type One Off Shift Recurring Shift Rotating Shift" at bounding box center [409, 558] width 251 height 30
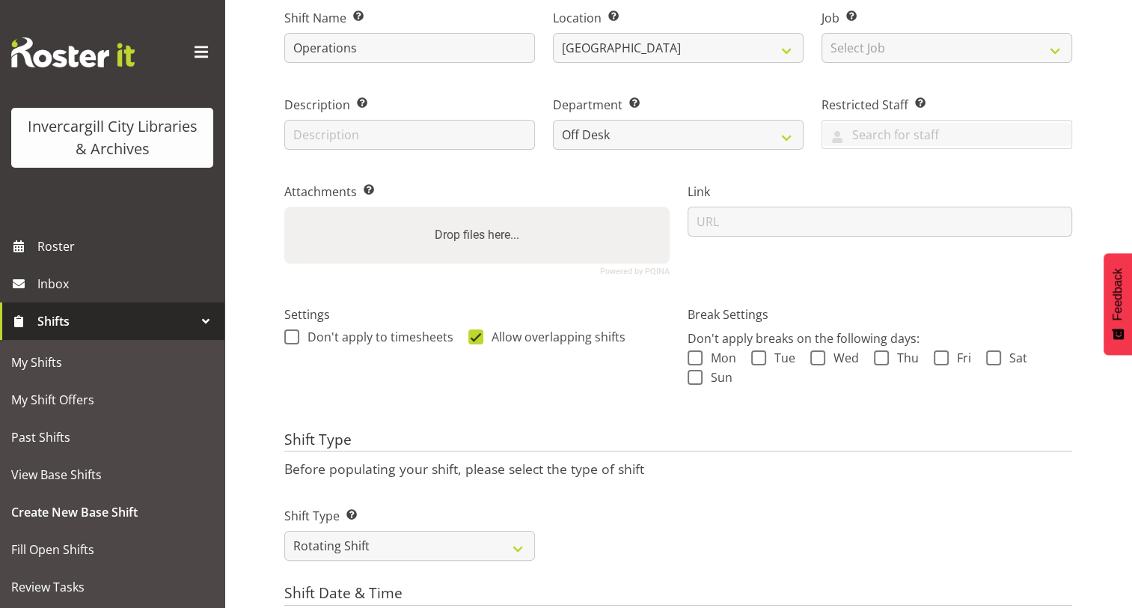
click at [828, 531] on div "Shift Type Shift Types: One Off – Select this if you would like a single shift …" at bounding box center [678, 528] width 806 height 84
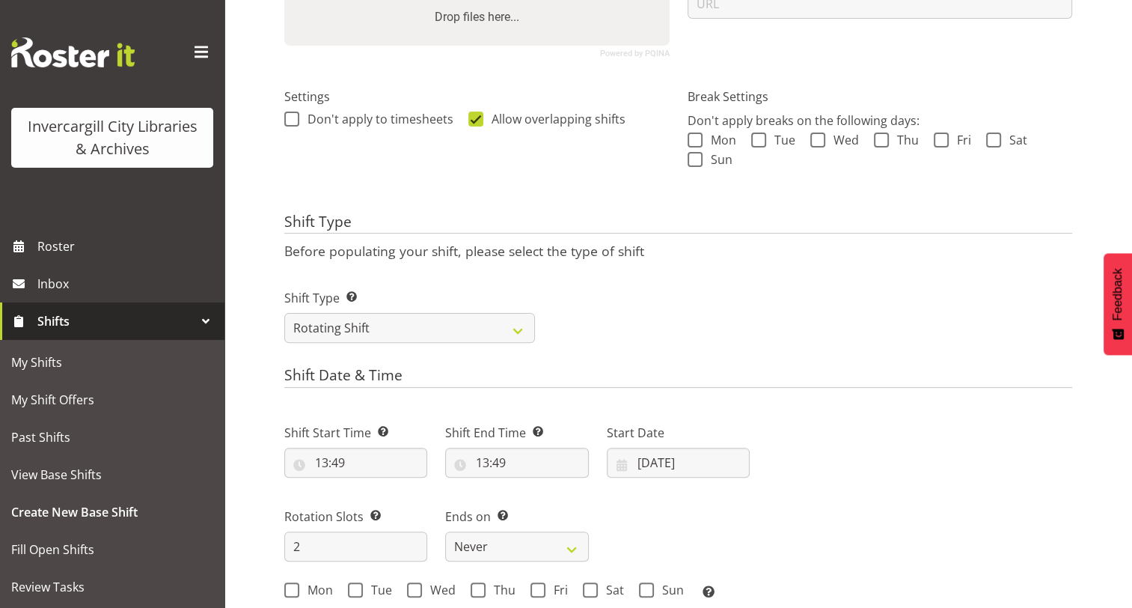
scroll to position [370, 0]
click at [323, 466] on input "13:49" at bounding box center [355, 462] width 143 height 30
click at [386, 499] on select "00 01 02 03 04 05 06 07 08 09 10 11 12 13 14 15 16 17 18 19 20 21 22 23" at bounding box center [387, 501] width 34 height 30
select select "8"
click at [370, 486] on select "00 01 02 03 04 05 06 07 08 09 10 11 12 13 14 15 16 17 18 19 20 21 22 23" at bounding box center [387, 501] width 34 height 30
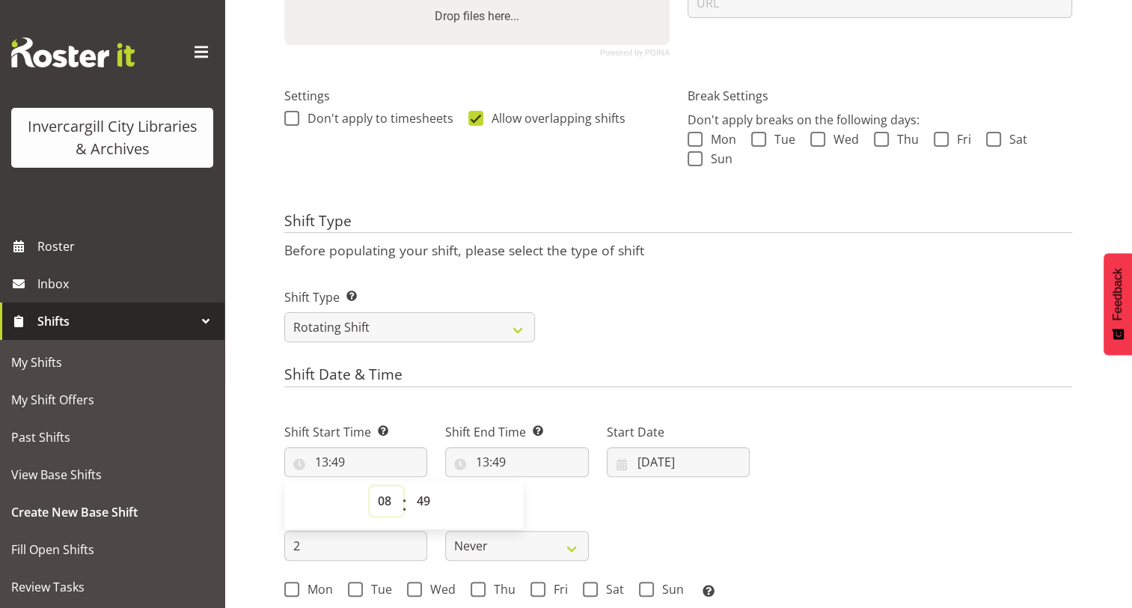
type input "08:49"
click at [341, 463] on input "08:49" at bounding box center [355, 462] width 143 height 30
click at [422, 502] on select "00 01 02 03 04 05 06 07 08 09 10 11 12 13 14 15 16 17 18 19 20 21 22 23 24 25 2…" at bounding box center [426, 501] width 34 height 30
select select "30"
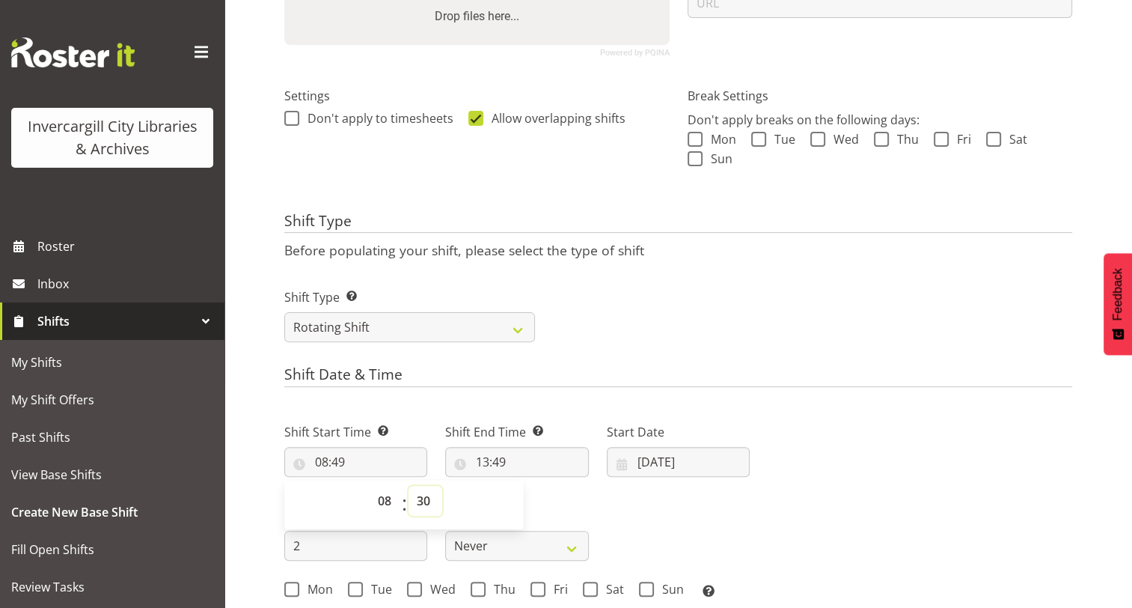
click at [409, 486] on select "00 01 02 03 04 05 06 07 08 09 10 11 12 13 14 15 16 17 18 19 20 21 22 23 24 25 2…" at bounding box center [426, 501] width 34 height 30
type input "08:30"
click at [672, 515] on div "Shift Start Time Set the time of the day you wish this shift to start 08:30 00 …" at bounding box center [516, 506] width 483 height 208
click at [482, 464] on input "13:49" at bounding box center [516, 462] width 143 height 30
click at [548, 500] on select "00 01 02 03 04 05 06 07 08 09 10 11 12 13 14 15 16 17 18 19 20 21 22 23" at bounding box center [548, 501] width 34 height 30
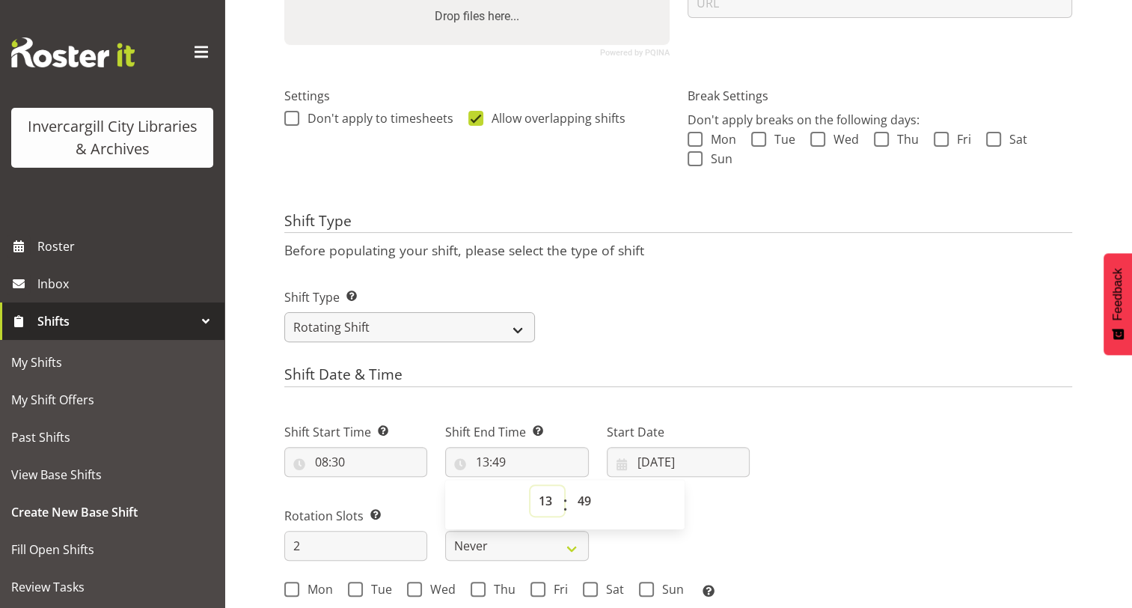
select select "17"
click at [531, 486] on select "00 01 02 03 04 05 06 07 08 09 10 11 12 13 14 15 16 17 18 19 20 21 22 23" at bounding box center [548, 501] width 34 height 30
type input "17:49"
click at [664, 348] on div "Shift Type Shift Types: One Off – Select this if you would like a single shift …" at bounding box center [678, 309] width 806 height 84
click at [503, 460] on input "17:49" at bounding box center [516, 462] width 143 height 30
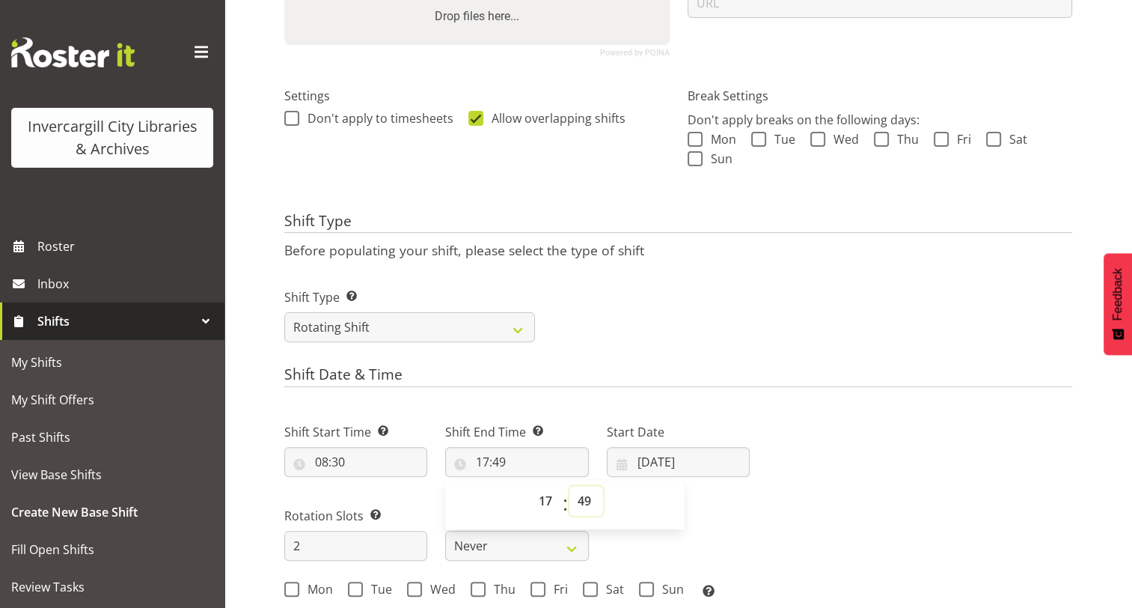
click at [585, 503] on select "00 01 02 03 04 05 06 07 08 09 10 11 12 13 14 15 16 17 18 19 20 21 22 23 24 25 2…" at bounding box center [587, 501] width 34 height 30
select select "0"
click at [570, 486] on select "00 01 02 03 04 05 06 07 08 09 10 11 12 13 14 15 16 17 18 19 20 21 22 23 24 25 2…" at bounding box center [587, 501] width 34 height 30
type input "17:00"
click at [852, 324] on div "Shift Type Shift Types: One Off – Select this if you would like a single shift …" at bounding box center [678, 309] width 806 height 84
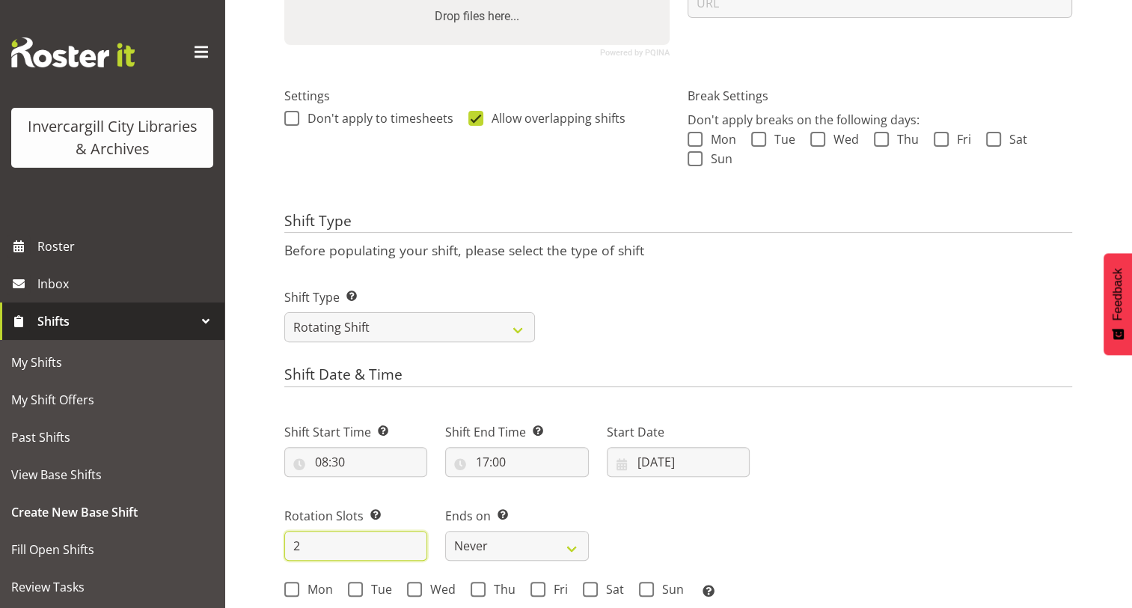
click at [309, 546] on input "2" at bounding box center [355, 546] width 143 height 30
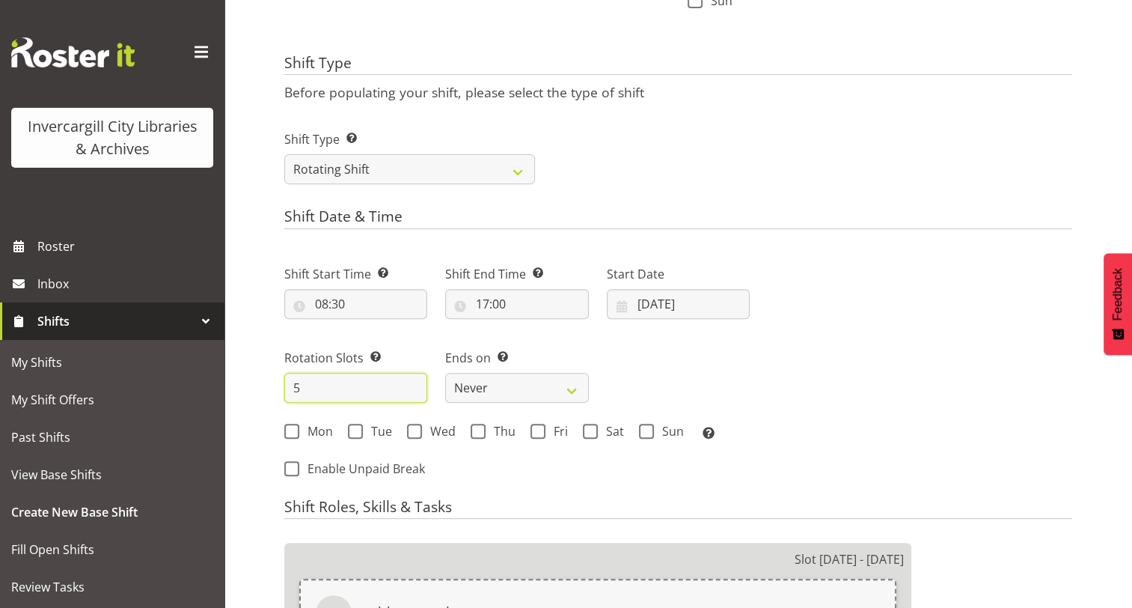
scroll to position [529, 0]
type input "5"
click at [291, 432] on span at bounding box center [291, 430] width 15 height 15
click at [291, 432] on input "Mon" at bounding box center [289, 430] width 10 height 10
checkbox input "true"
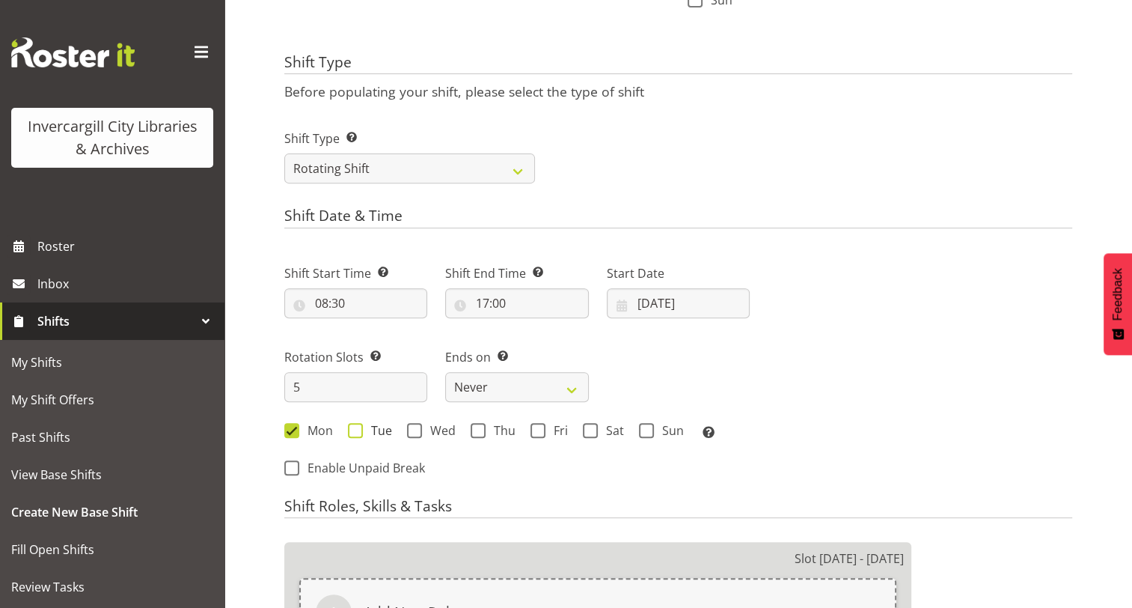
click at [363, 430] on span "Tue" at bounding box center [377, 430] width 29 height 15
click at [358, 430] on input "Tue" at bounding box center [353, 430] width 10 height 10
checkbox input "true"
drag, startPoint x: 416, startPoint y: 430, endPoint x: 487, endPoint y: 430, distance: 71.1
click at [487, 430] on div "Mon Tue Wed Thu Fri Sat Sun Select the days of the week you wish to create this…" at bounding box center [517, 432] width 466 height 19
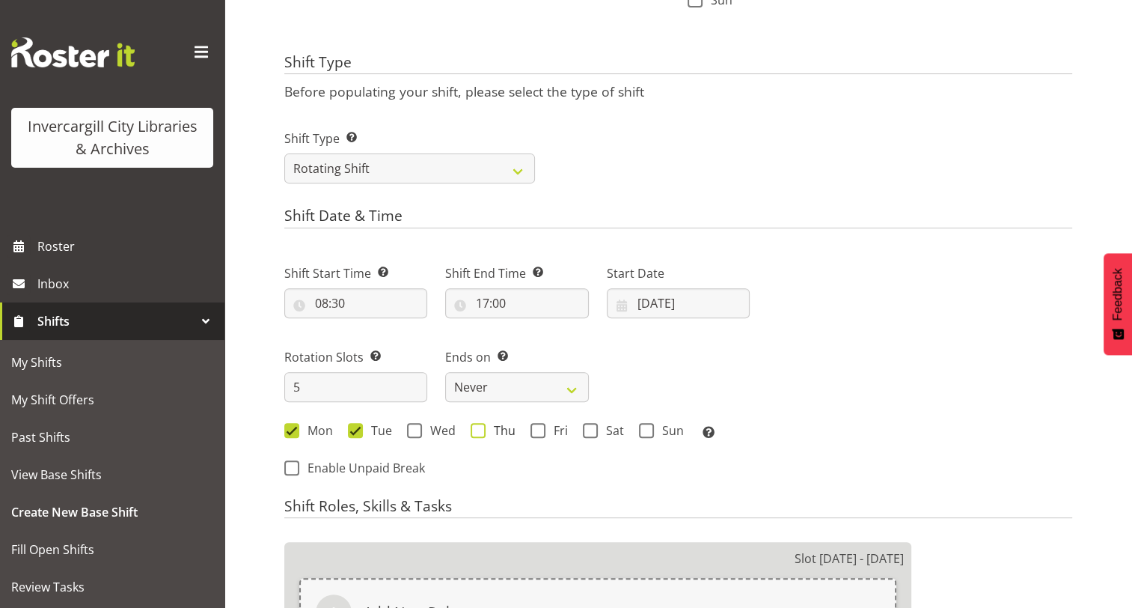
click at [487, 430] on span "Thu" at bounding box center [501, 430] width 30 height 15
click at [480, 430] on input "Thu" at bounding box center [476, 430] width 10 height 10
checkbox input "true"
click at [412, 432] on span at bounding box center [414, 430] width 15 height 15
click at [412, 432] on input "Wed" at bounding box center [412, 430] width 10 height 10
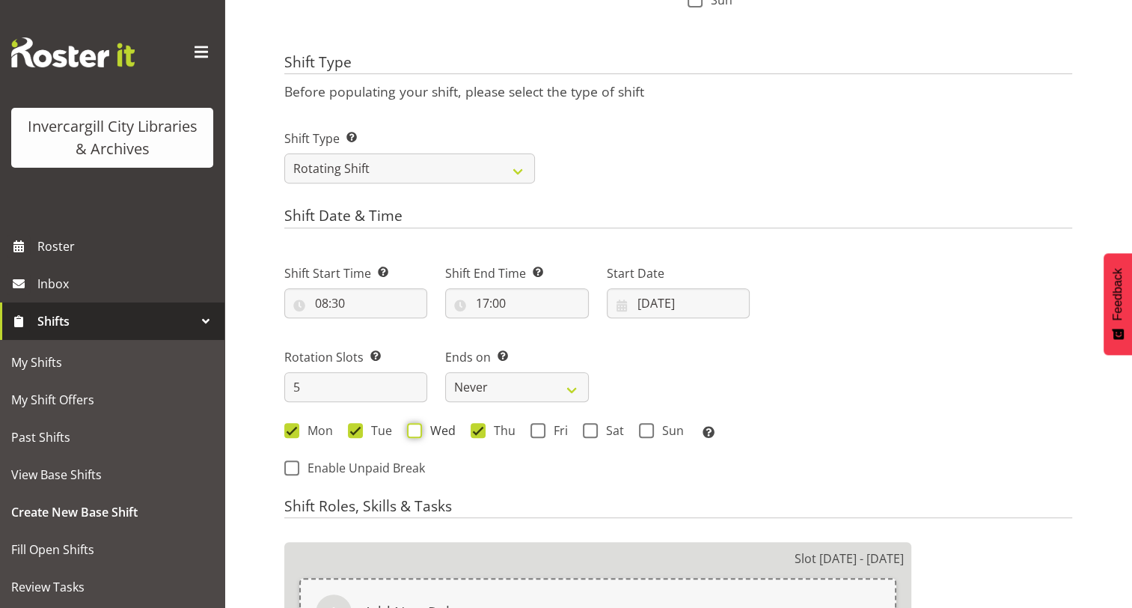
checkbox input "true"
click at [538, 430] on span at bounding box center [538, 430] width 15 height 15
click at [538, 430] on input "Fri" at bounding box center [536, 430] width 10 height 10
checkbox input "true"
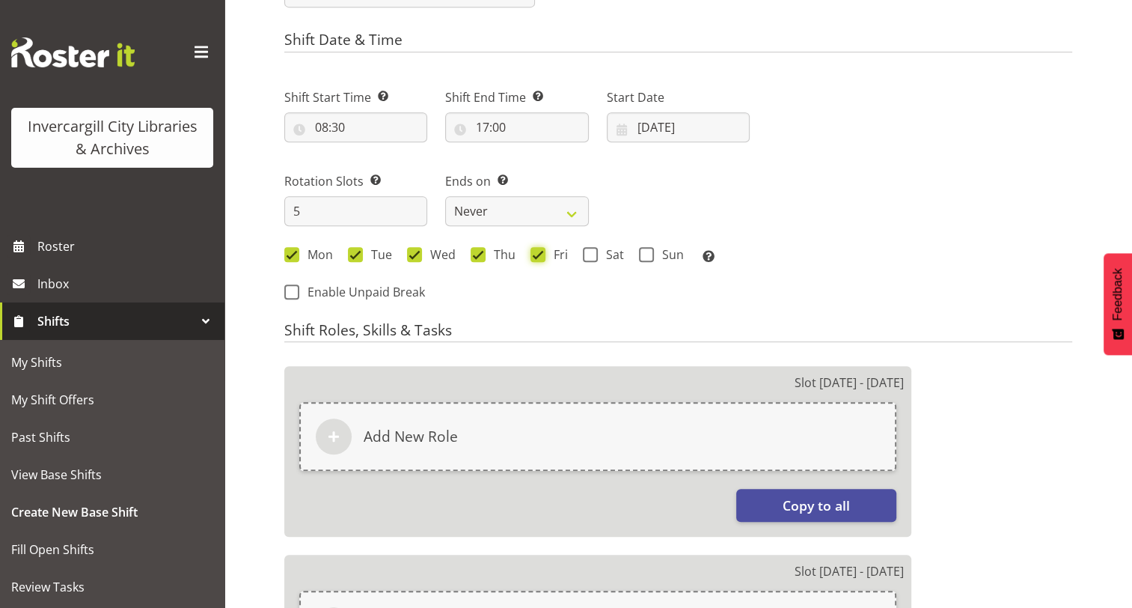
scroll to position [706, 0]
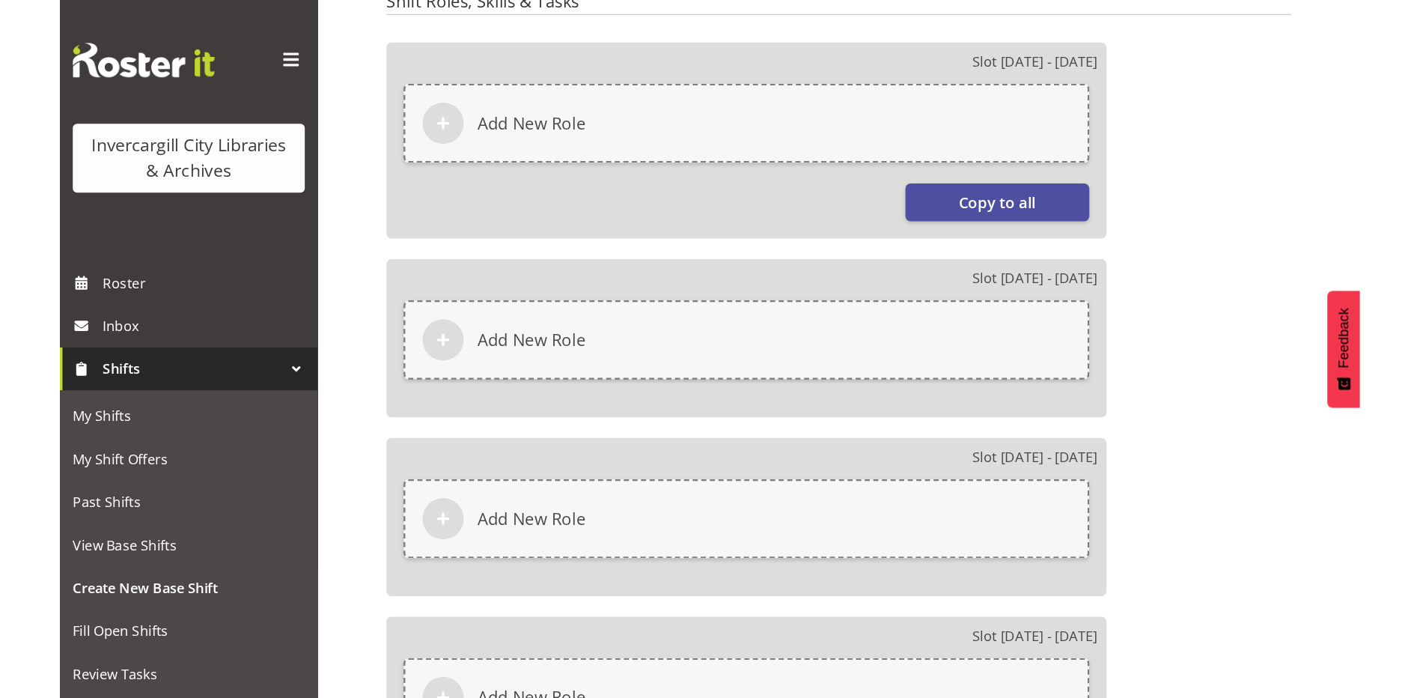
scroll to position [1033, 0]
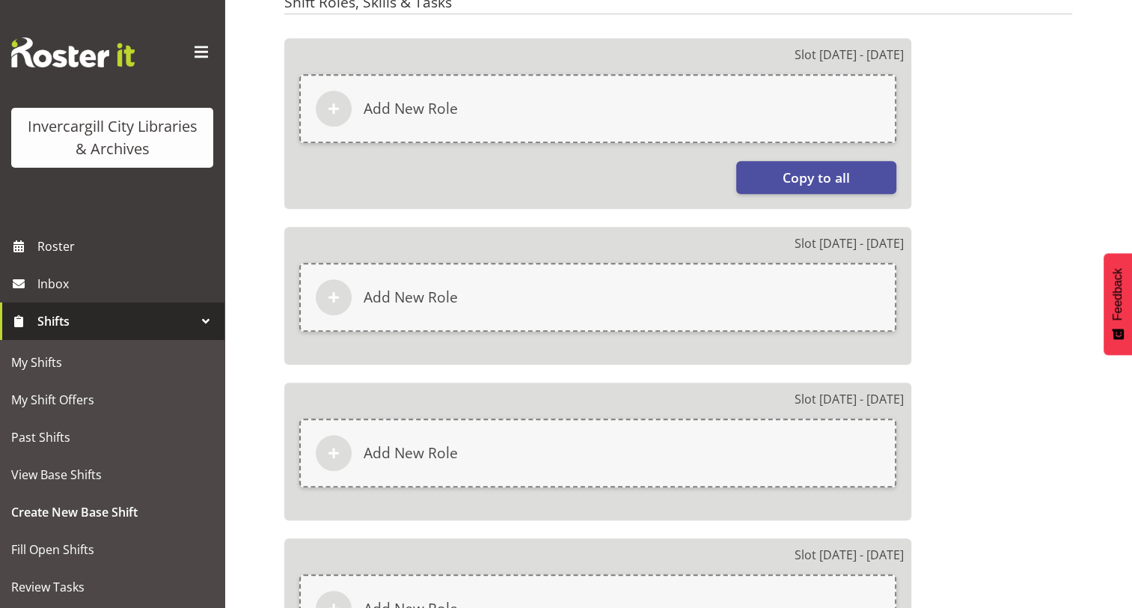
click at [1021, 76] on div "Slot 1 - Mon 18th Aug Add New Role Copy to all Slot 2 - Tue 19th Aug Add New Ro…" at bounding box center [678, 443] width 806 height 829
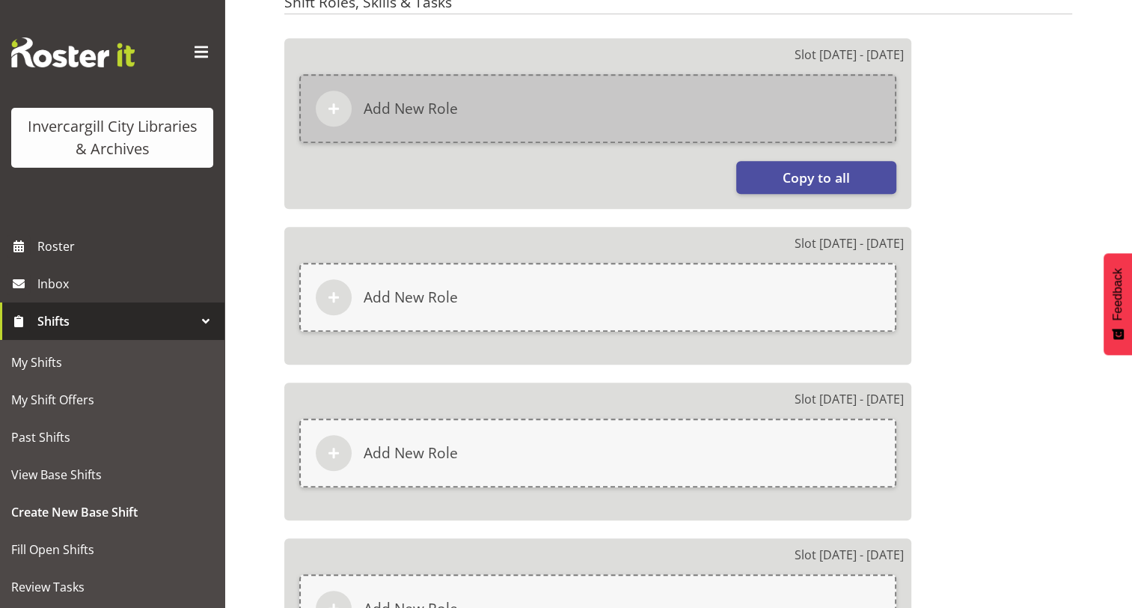
click at [468, 95] on div "Add New Role" at bounding box center [597, 108] width 597 height 69
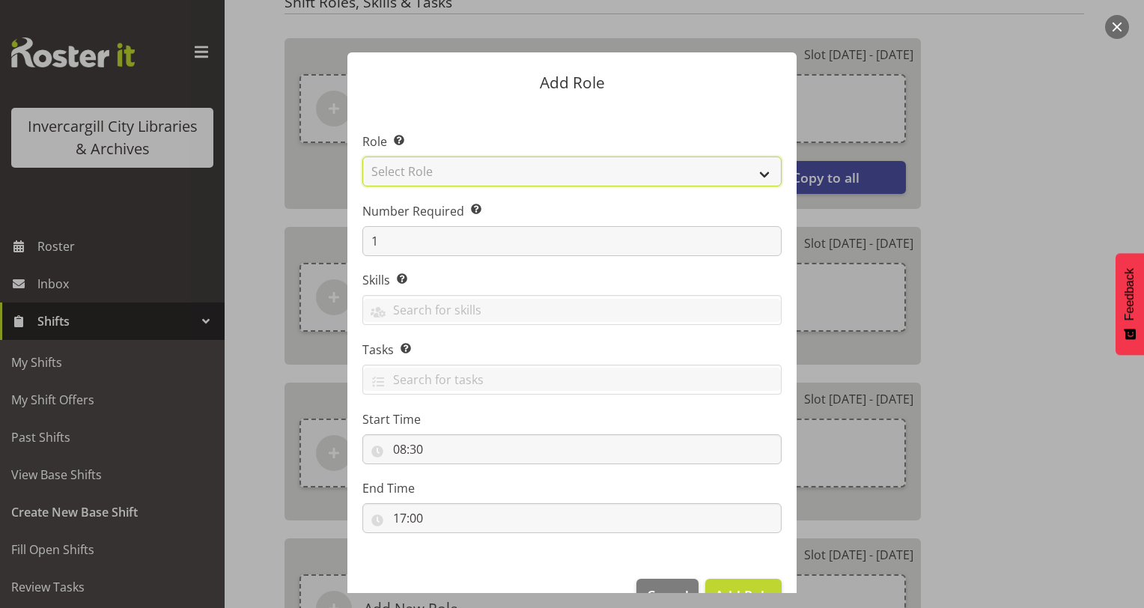
click at [766, 169] on select "Select Role 1st floor desk AQ operator Business Support Team member Casual Cust…" at bounding box center [571, 171] width 419 height 30
select select "1527"
click at [362, 156] on select "Select Role 1st floor desk AQ operator Business Support Team member Casual Cust…" at bounding box center [571, 171] width 419 height 30
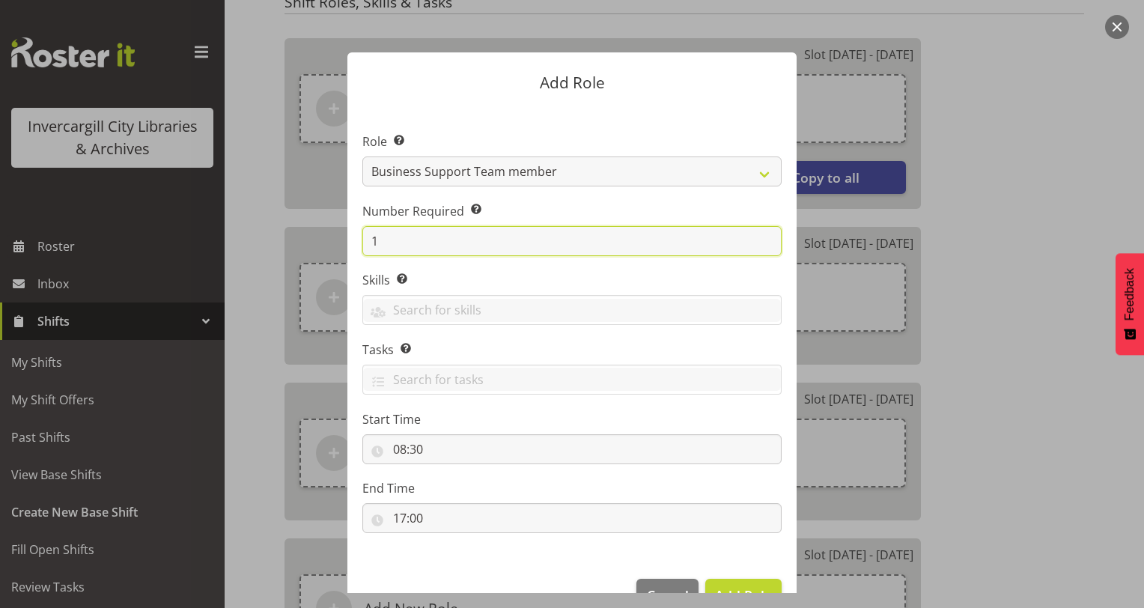
click at [443, 234] on input "1" at bounding box center [571, 241] width 419 height 30
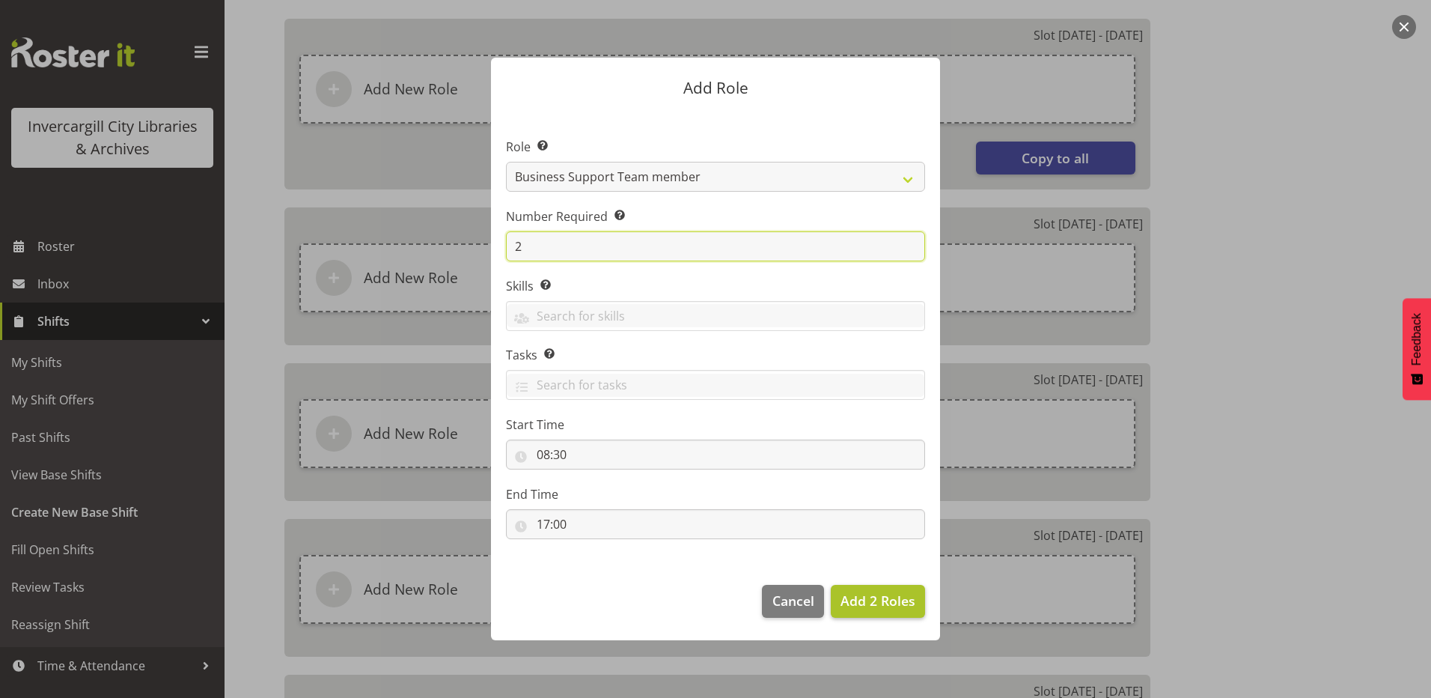
type input "2"
click at [892, 599] on span "Add 2 Roles" at bounding box center [877, 600] width 75 height 18
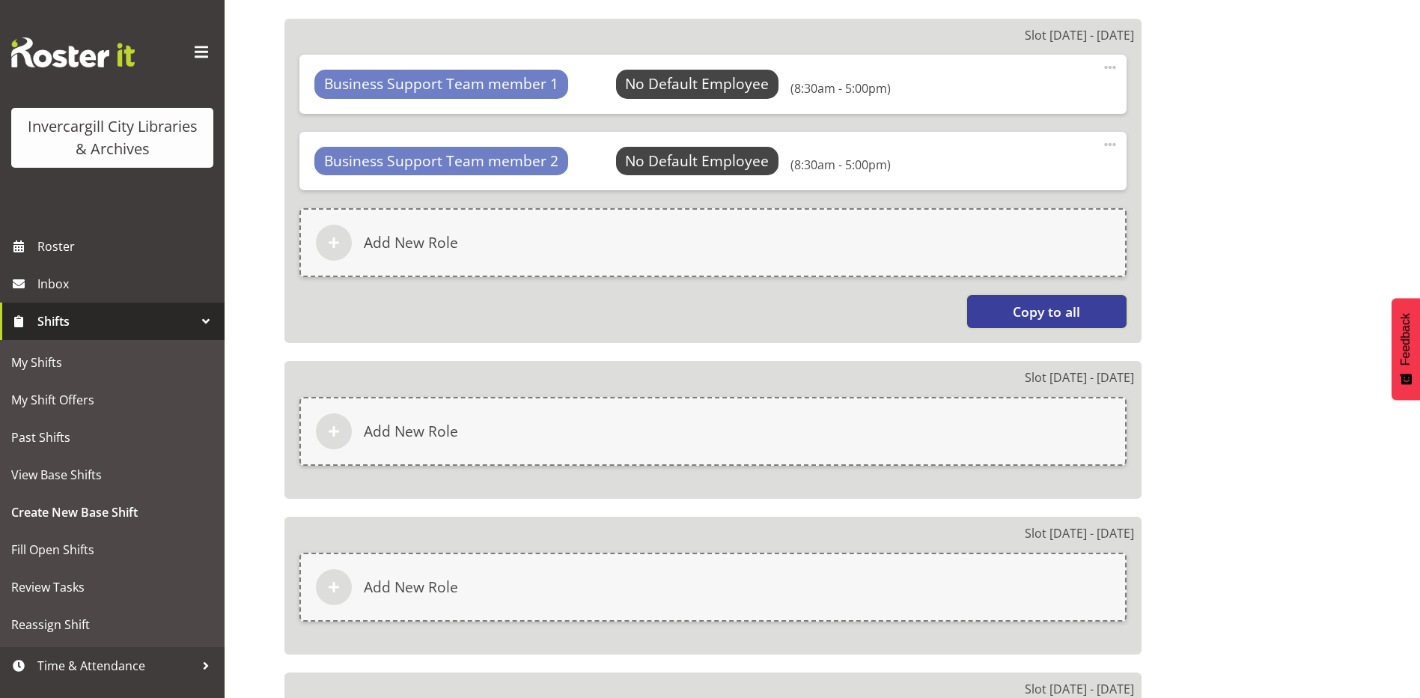
click at [1039, 312] on span "Copy to all" at bounding box center [1046, 311] width 67 height 19
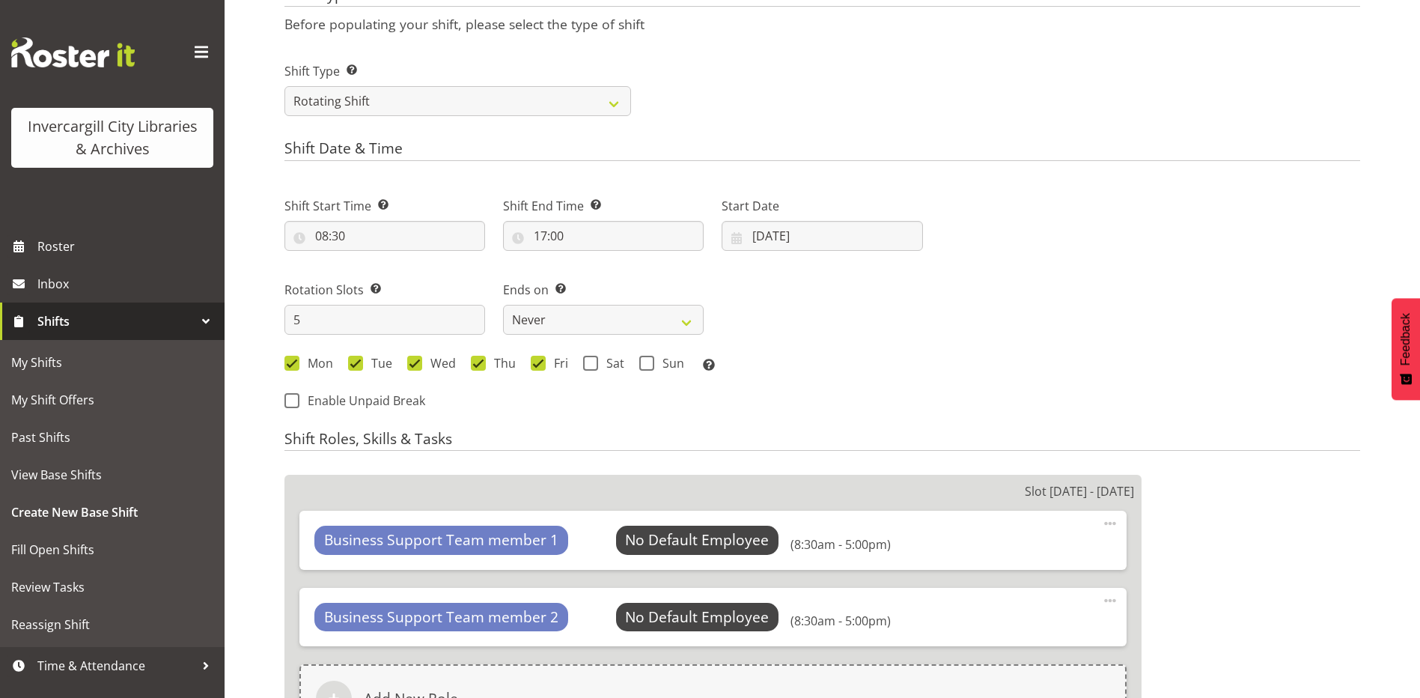
scroll to position [733, 0]
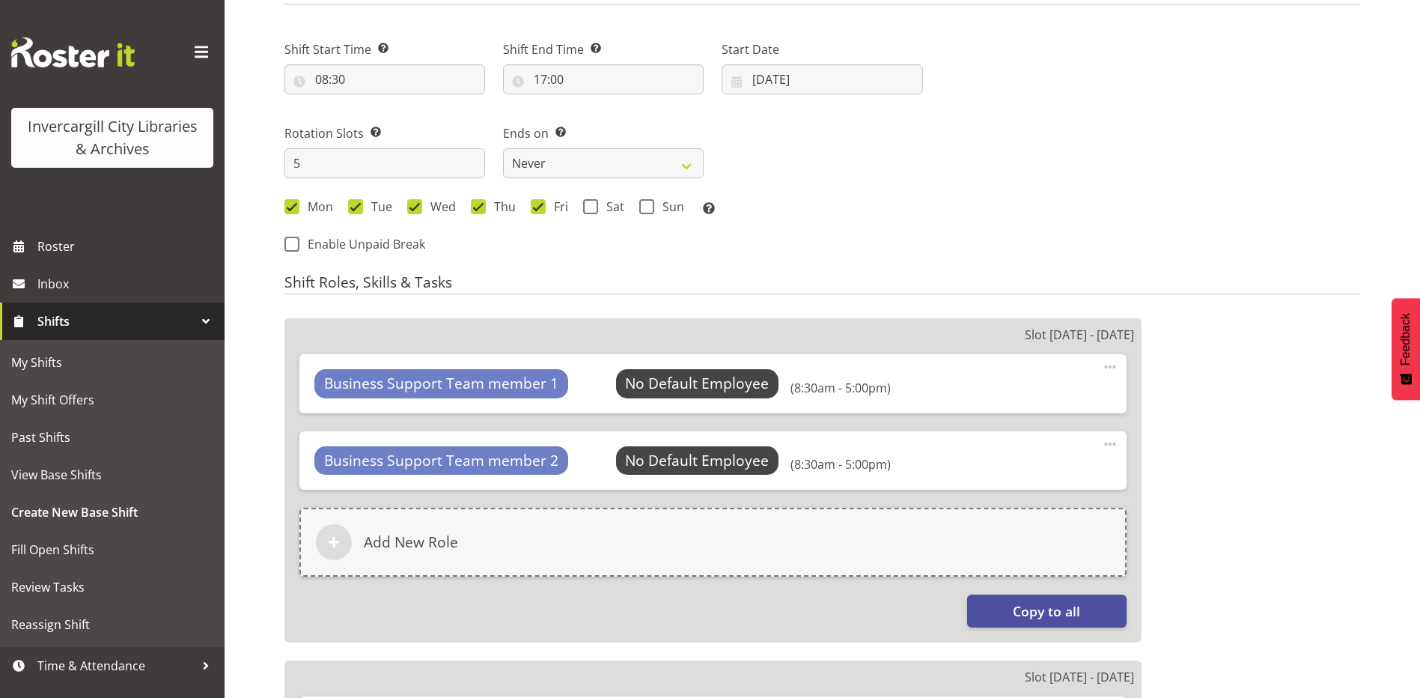
click at [1112, 370] on span at bounding box center [1110, 367] width 18 height 18
click at [1007, 399] on link "Edit" at bounding box center [1047, 399] width 144 height 27
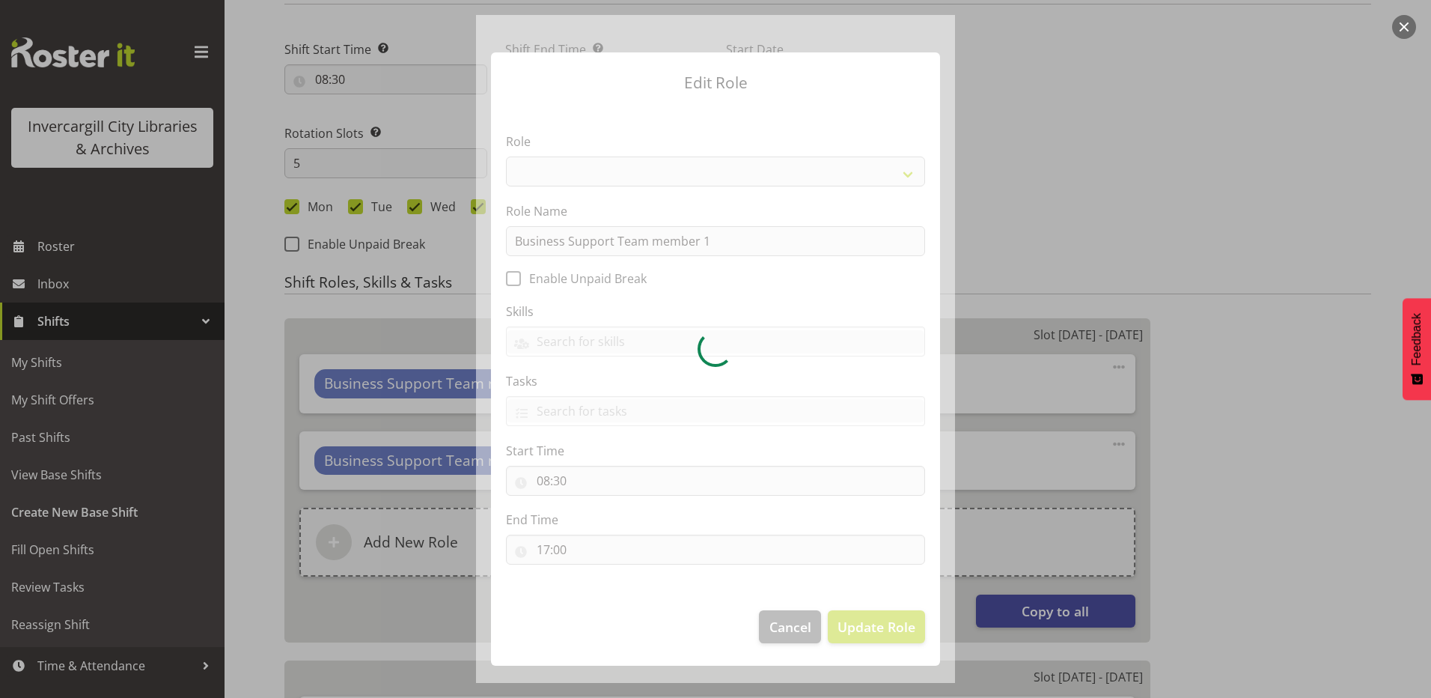
select select "1527"
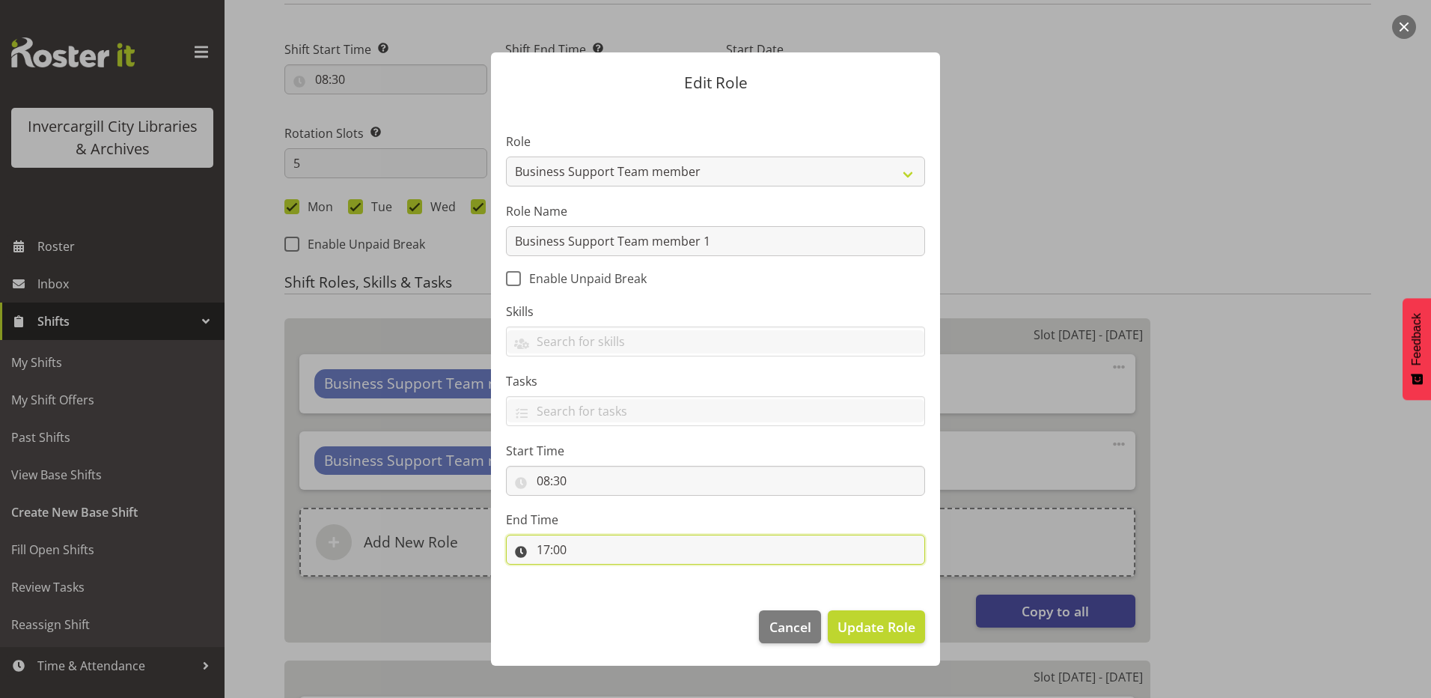
click at [560, 554] on input "17:00" at bounding box center [715, 549] width 419 height 30
click at [605, 589] on select "00 01 02 03 04 05 06 07 08 09 10 11 12 13 14 15 16 17 18 19 20 21 22 23" at bounding box center [608, 588] width 34 height 30
select select "15"
click at [591, 573] on select "00 01 02 03 04 05 06 07 08 09 10 11 12 13 14 15 16 17 18 19 20 21 22 23" at bounding box center [608, 588] width 34 height 30
type input "15:00"
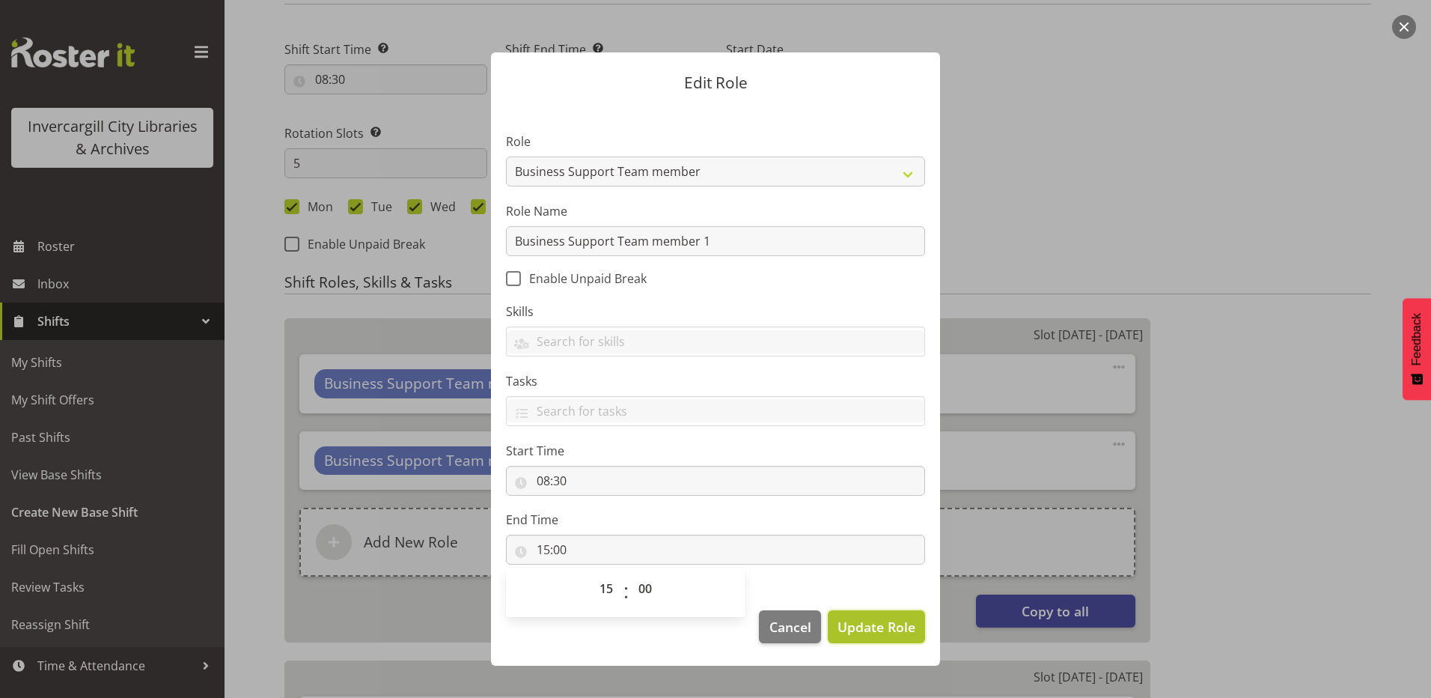
click at [859, 607] on span "Update Role" at bounding box center [876, 626] width 78 height 19
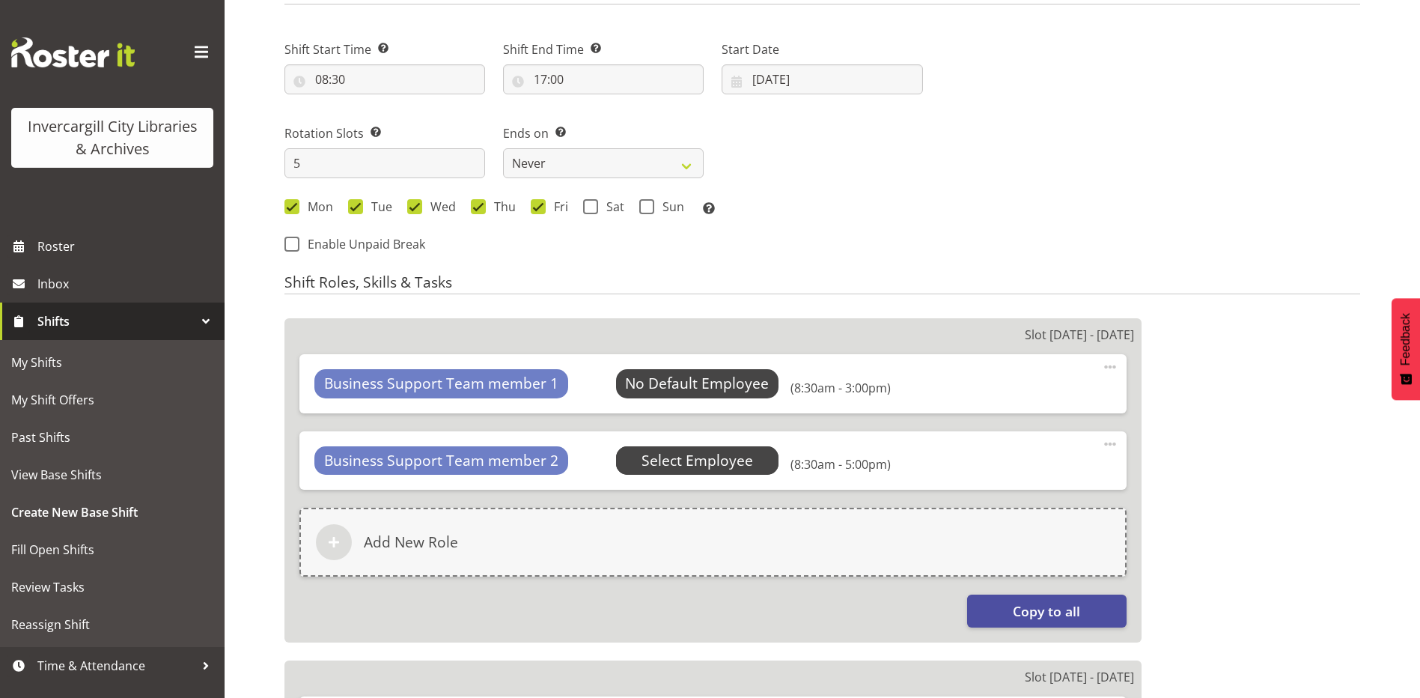
click at [0, 0] on span "Select Employee" at bounding box center [0, 0] width 0 height 0
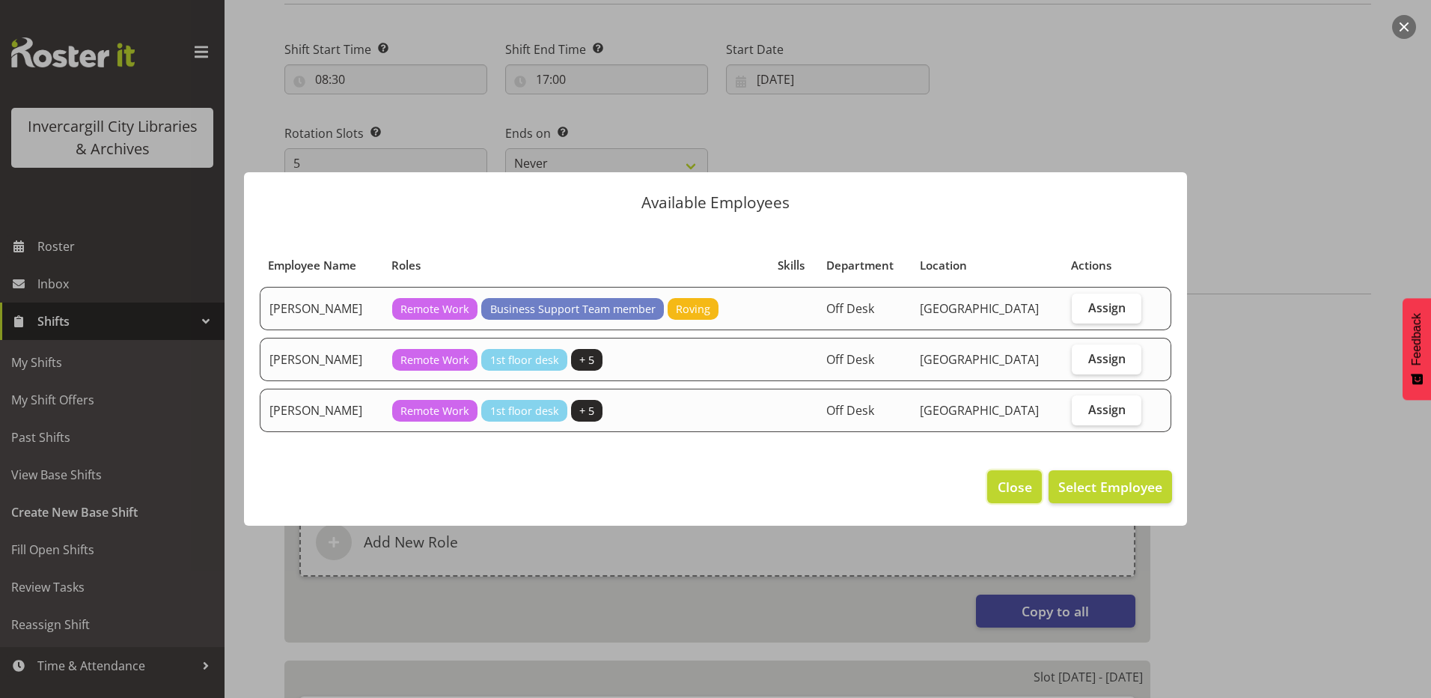
click at [1020, 486] on span "Close" at bounding box center [1015, 486] width 34 height 19
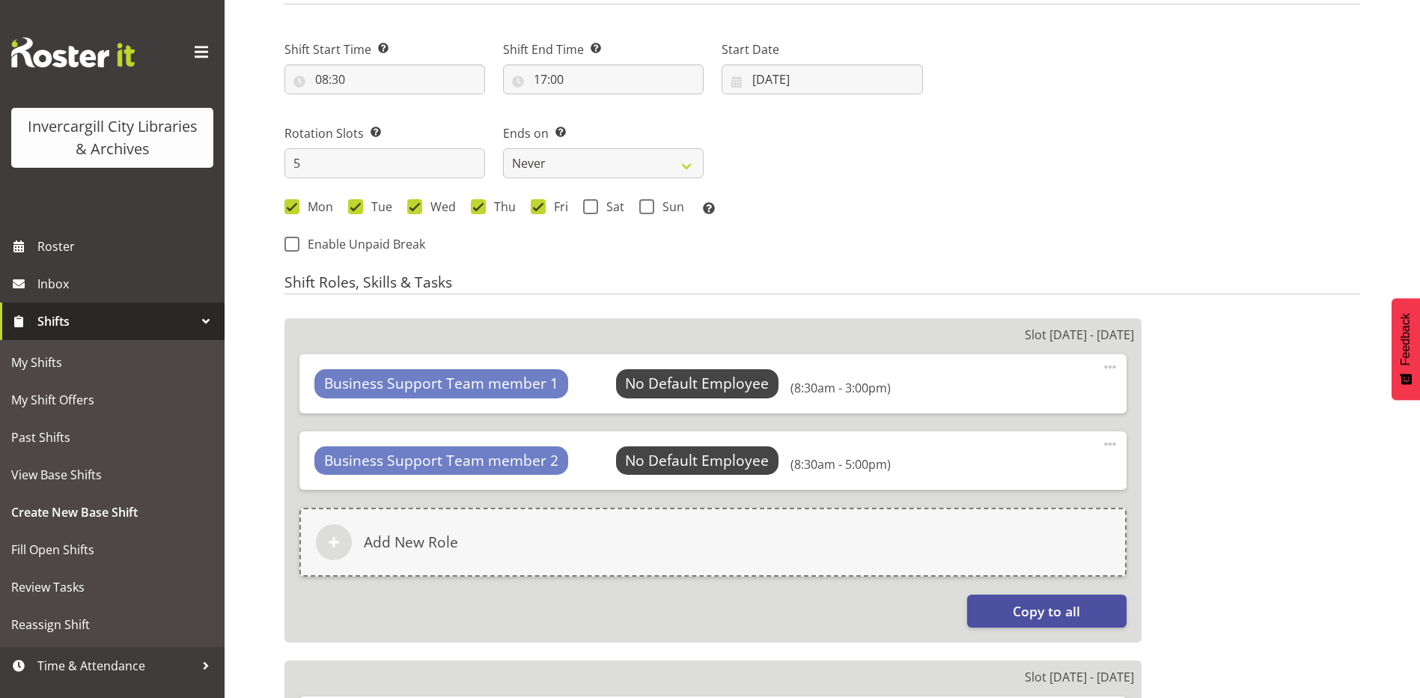
click at [1105, 441] on span at bounding box center [1110, 444] width 18 height 18
click at [1013, 476] on link "Edit" at bounding box center [1047, 476] width 144 height 27
select select "8"
select select "30"
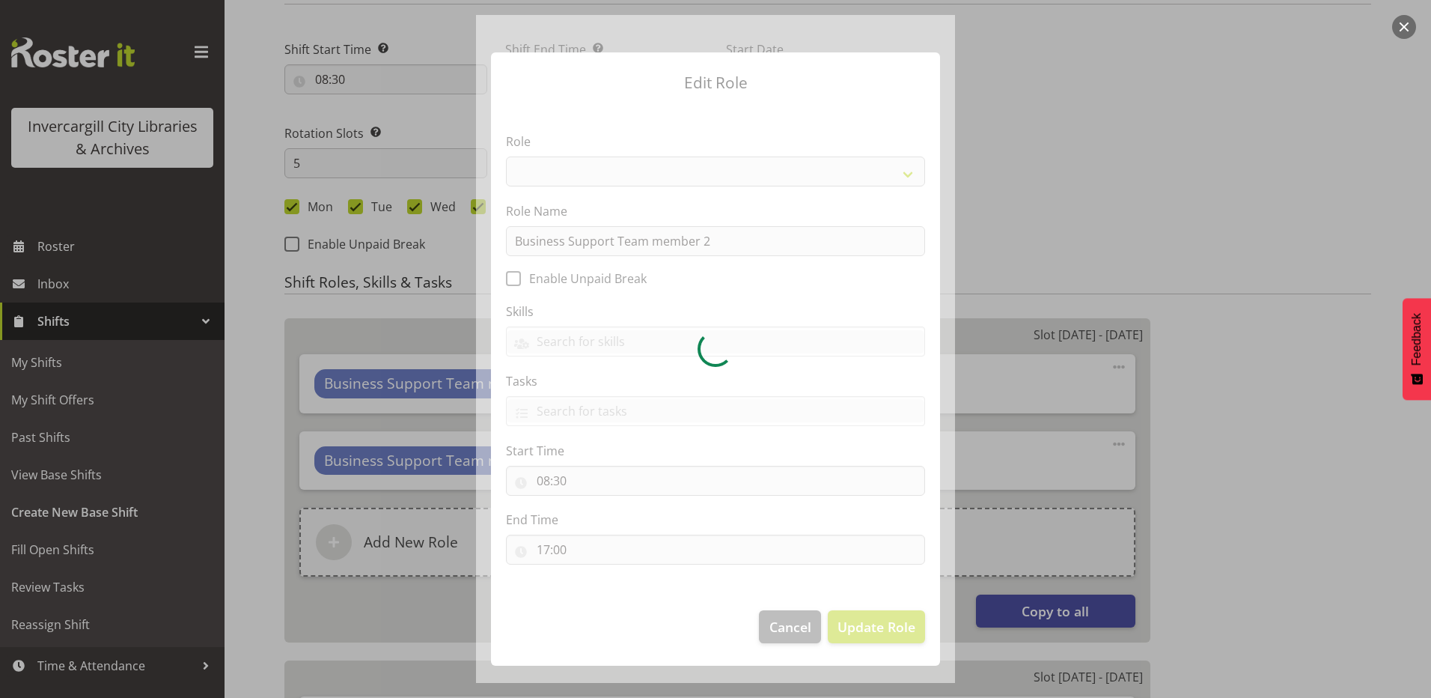
select select "1527"
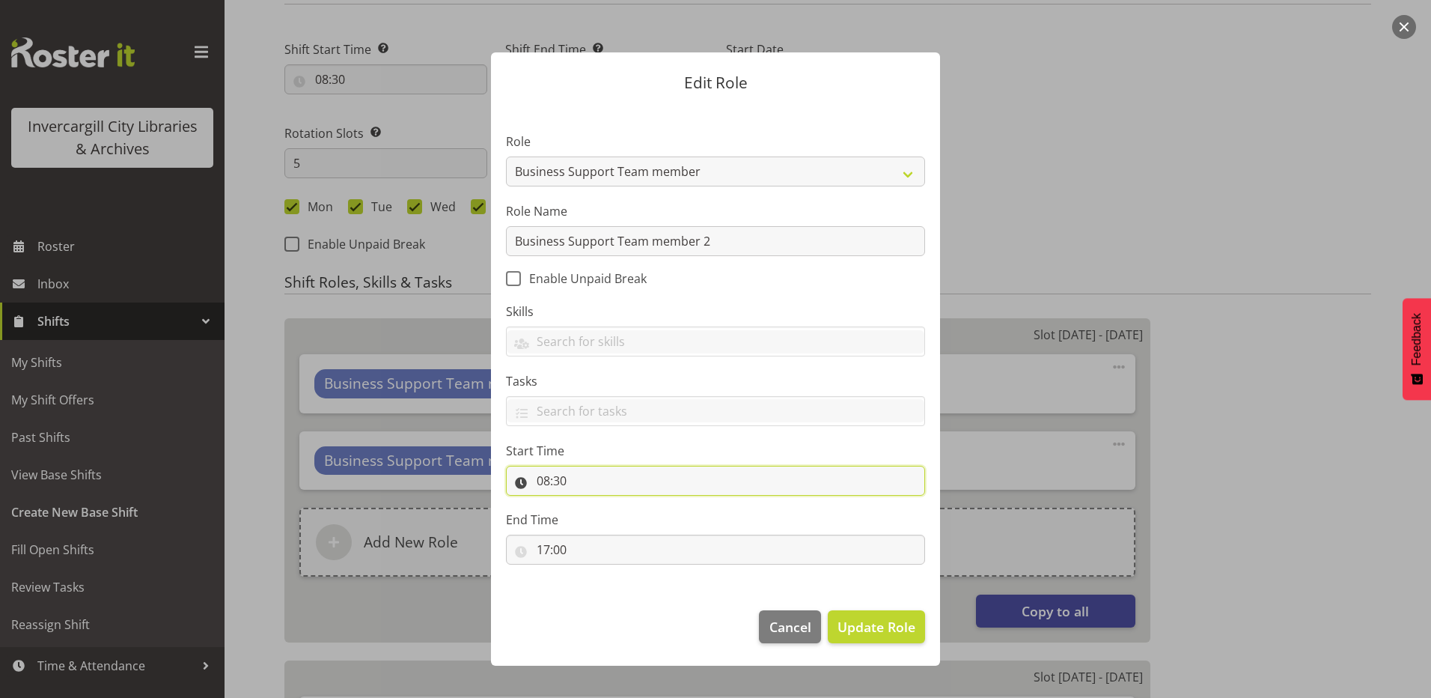
click at [581, 477] on input "08:30" at bounding box center [715, 481] width 419 height 30
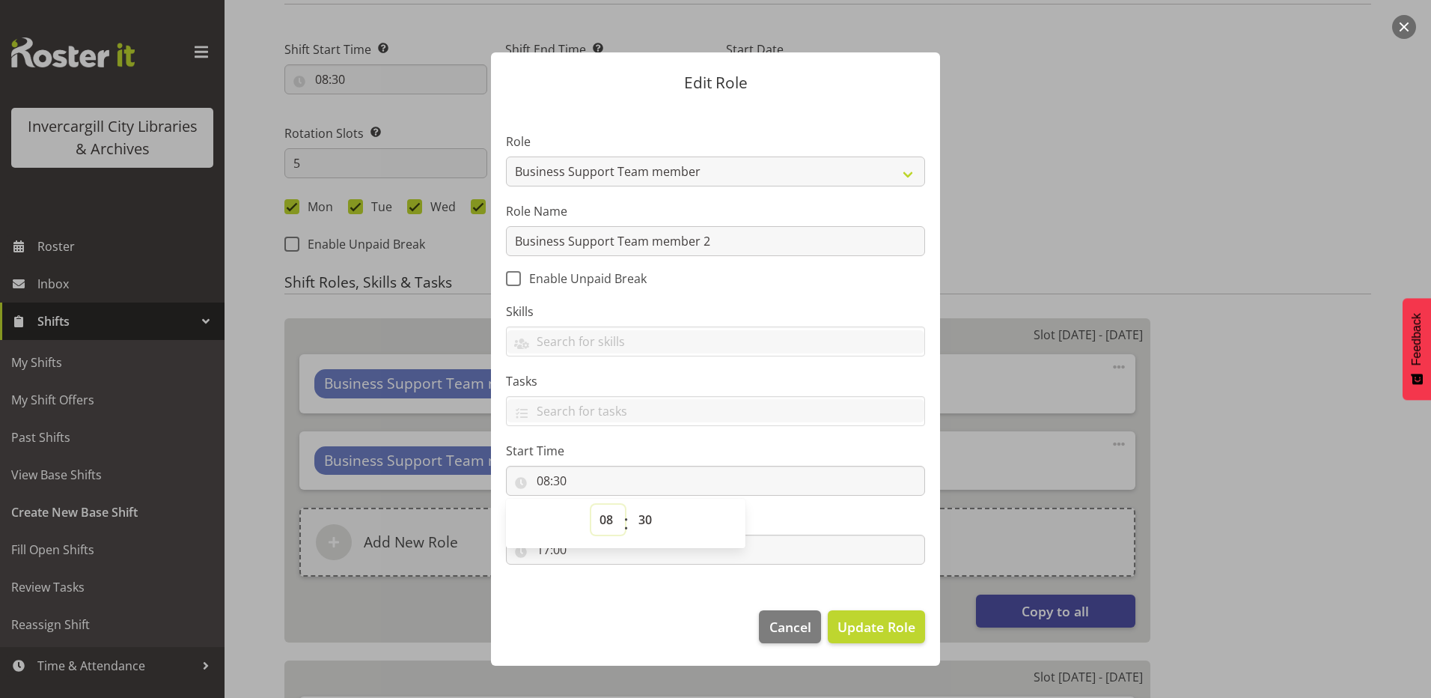
click at [602, 521] on select "00 01 02 03 04 05 06 07 08 09 10 11 12 13 14 15 16 17 18 19 20 21 22 23" at bounding box center [608, 519] width 34 height 30
select select "11"
click at [591, 504] on select "00 01 02 03 04 05 06 07 08 09 10 11 12 13 14 15 16 17 18 19 20 21 22 23" at bounding box center [608, 519] width 34 height 30
type input "11:30"
click at [628, 607] on footer "Cancel Update Role" at bounding box center [715, 630] width 449 height 70
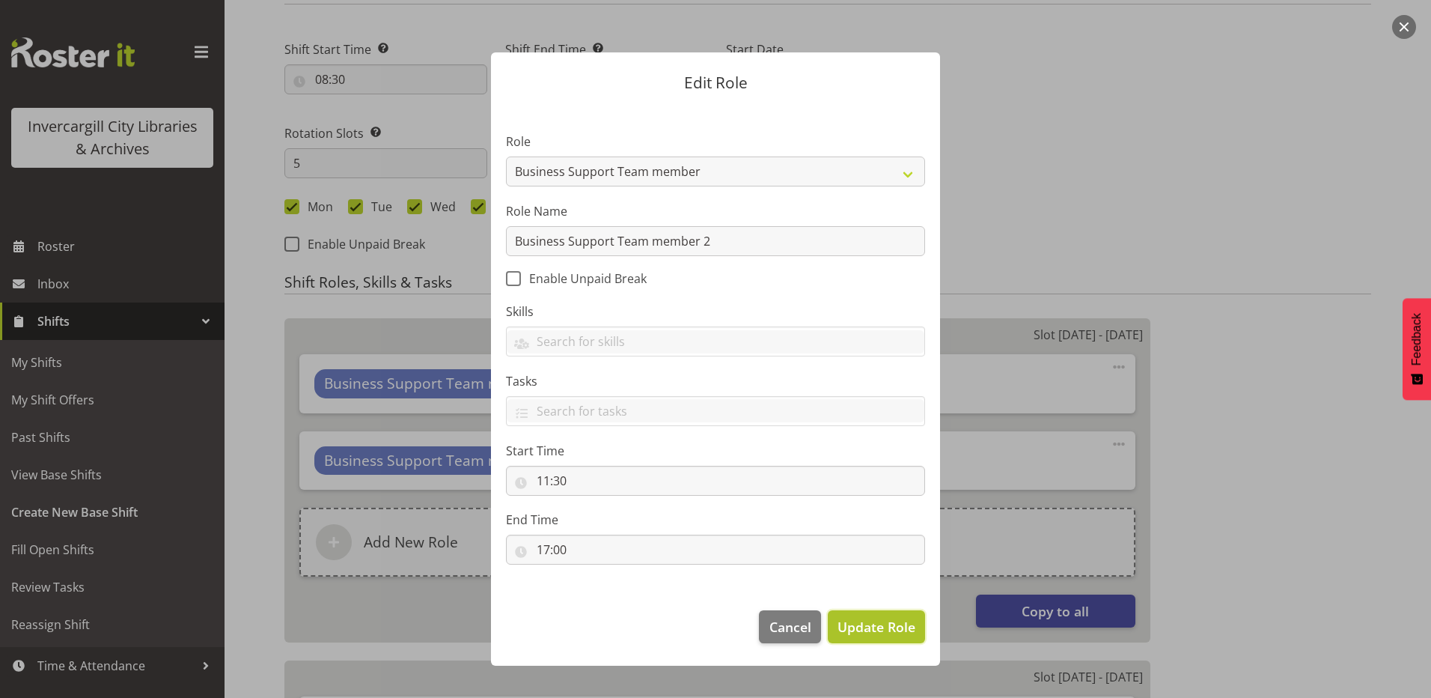
click at [885, 607] on span "Update Role" at bounding box center [876, 626] width 78 height 19
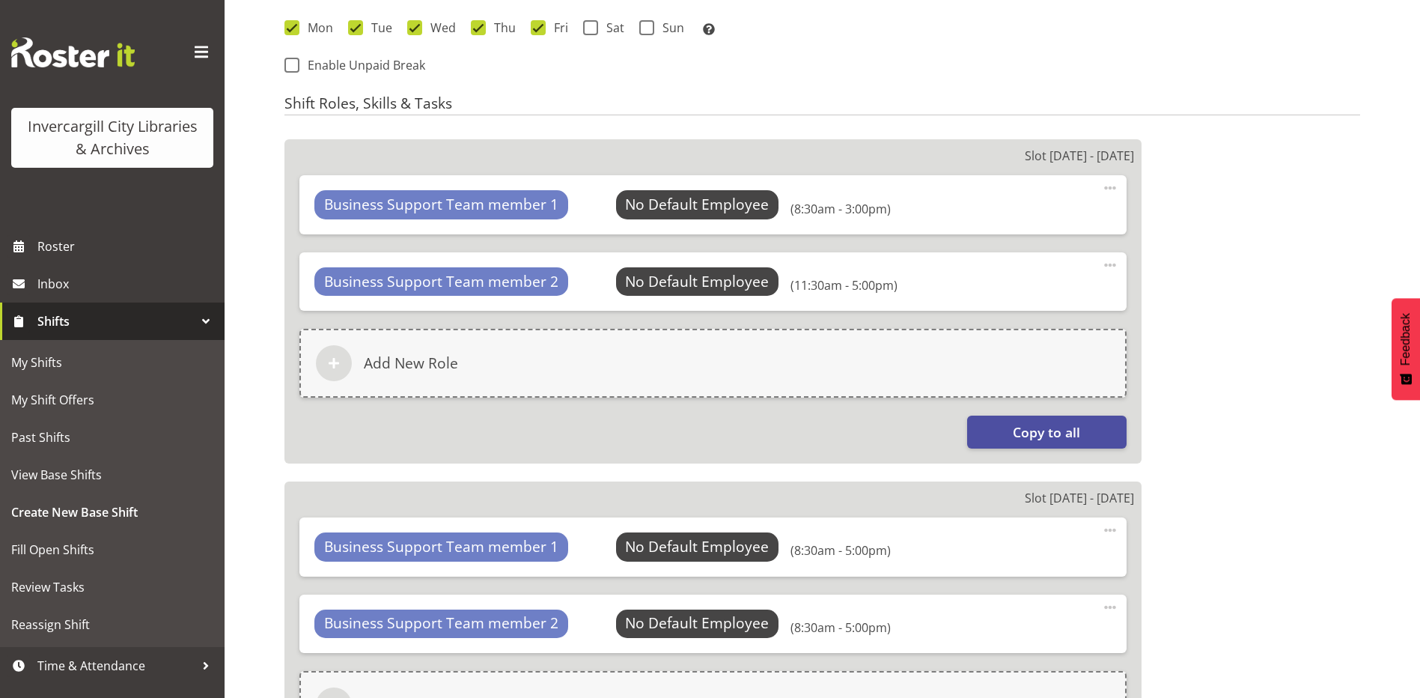
scroll to position [659, 0]
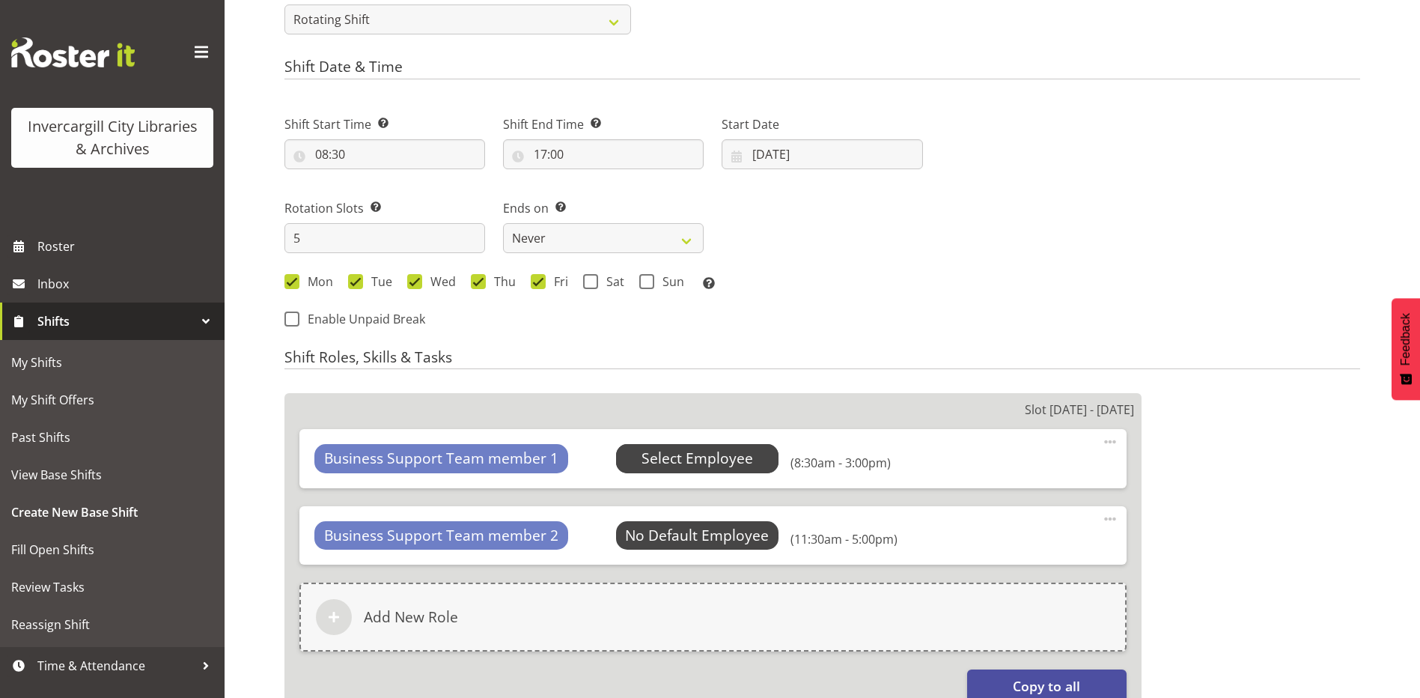
click at [682, 463] on span "Select Employee" at bounding box center [697, 459] width 112 height 22
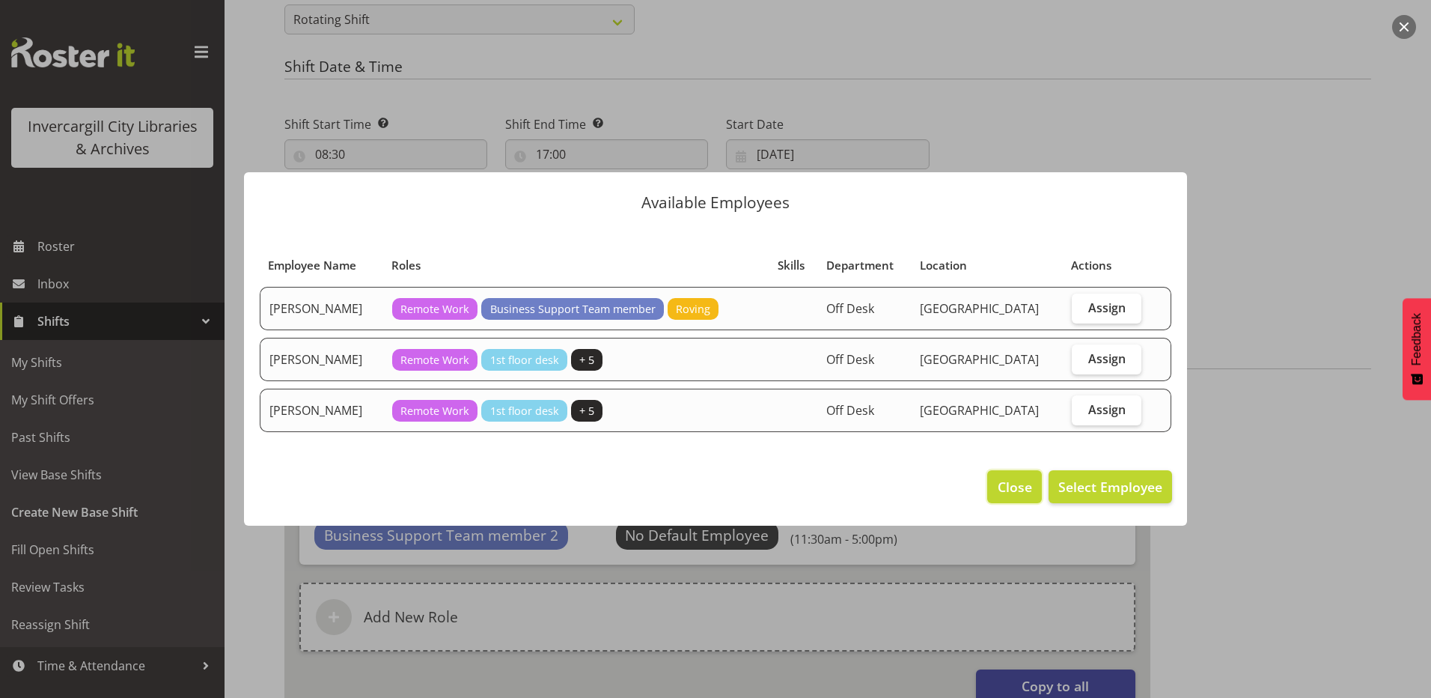
click at [1007, 490] on span "Close" at bounding box center [1015, 486] width 34 height 19
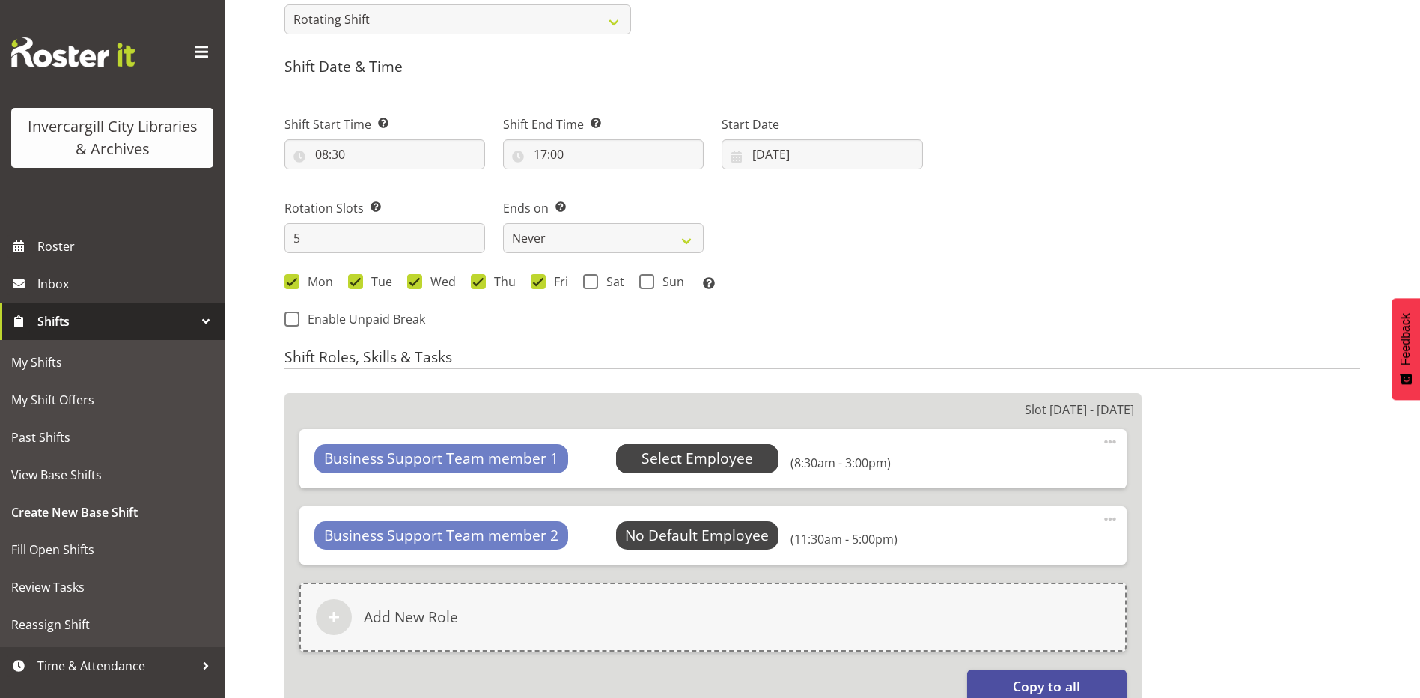
click at [708, 455] on span "Select Employee" at bounding box center [697, 459] width 112 height 22
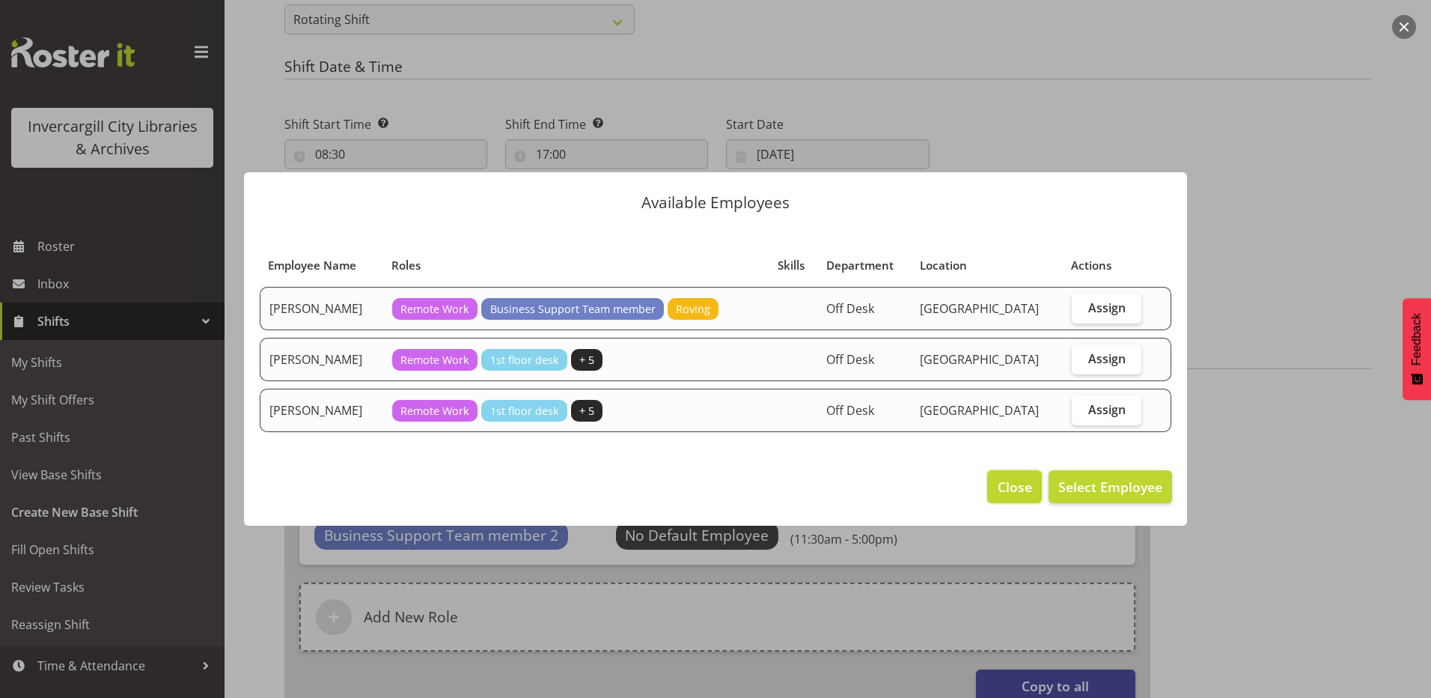
click at [1016, 497] on button "Close" at bounding box center [1014, 486] width 54 height 33
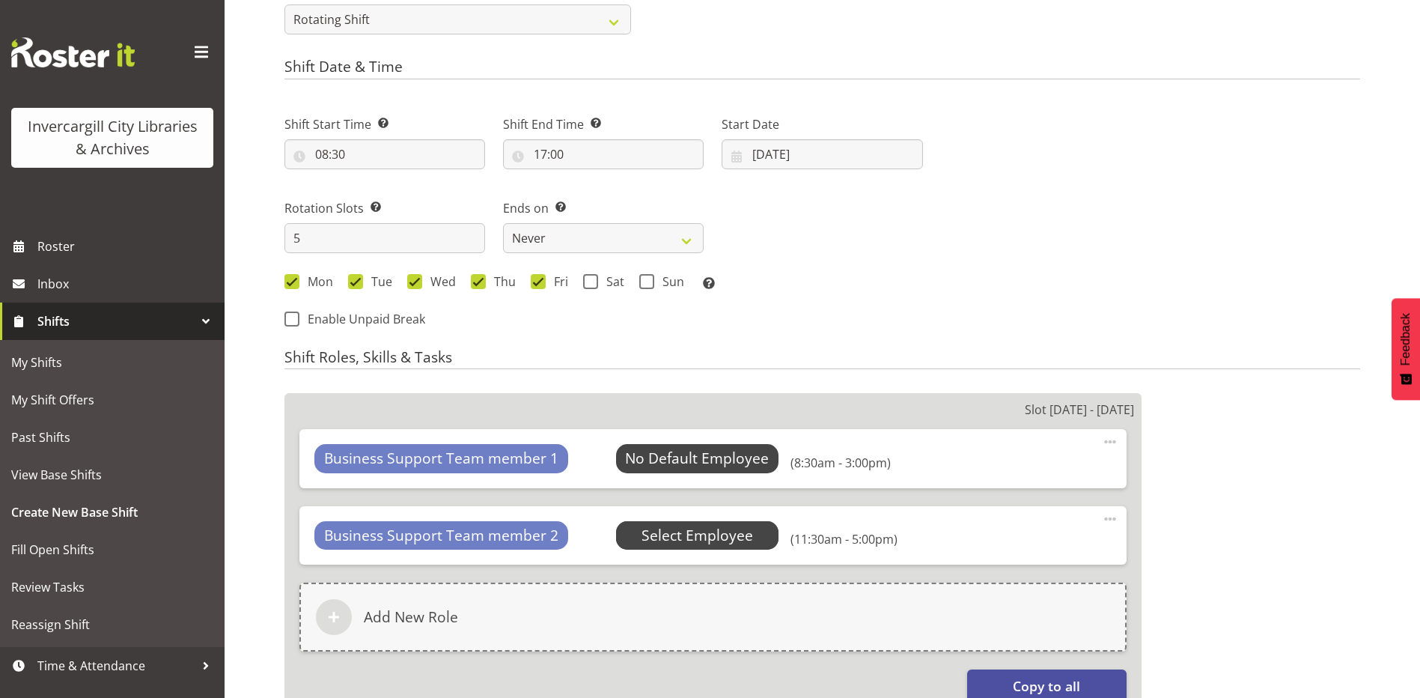
click at [0, 0] on span "Select Employee" at bounding box center [0, 0] width 0 height 0
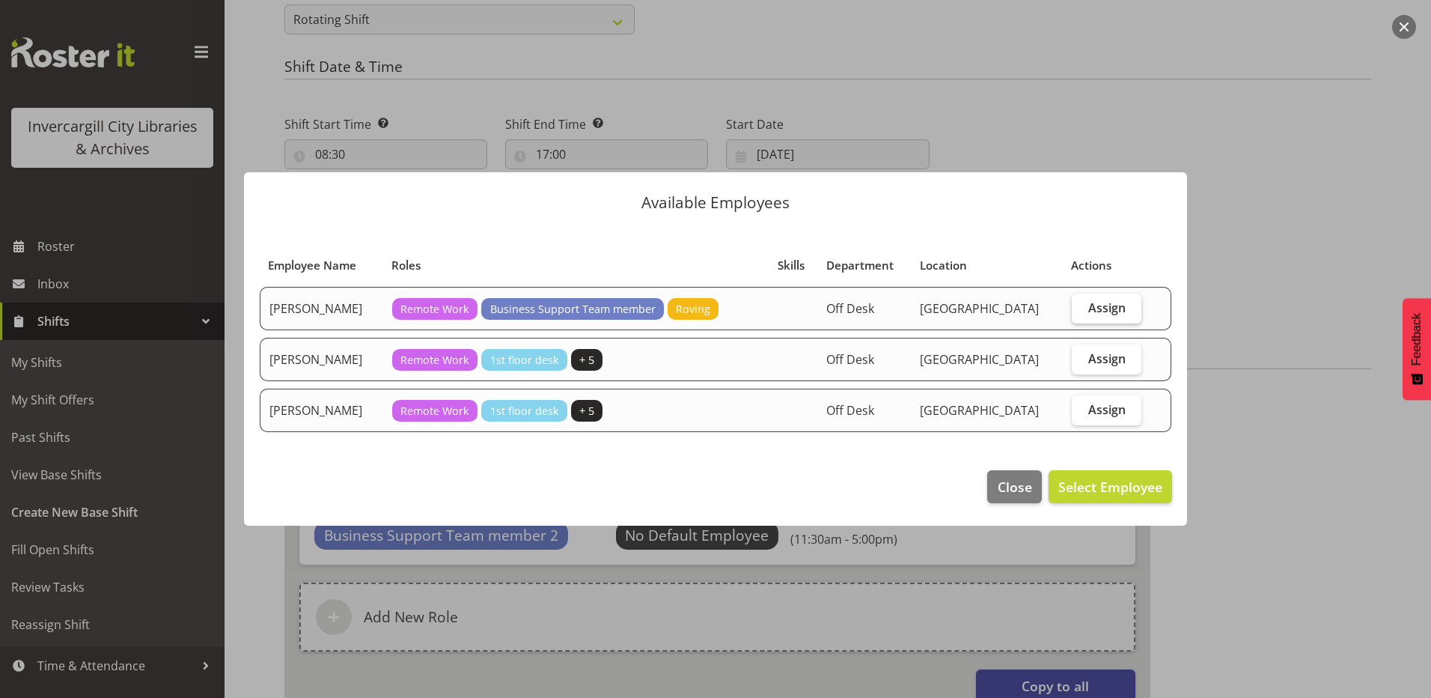
click at [1082, 310] on label "Assign" at bounding box center [1107, 308] width 70 height 30
click at [1081, 310] on input "Assign" at bounding box center [1077, 307] width 10 height 10
checkbox input "true"
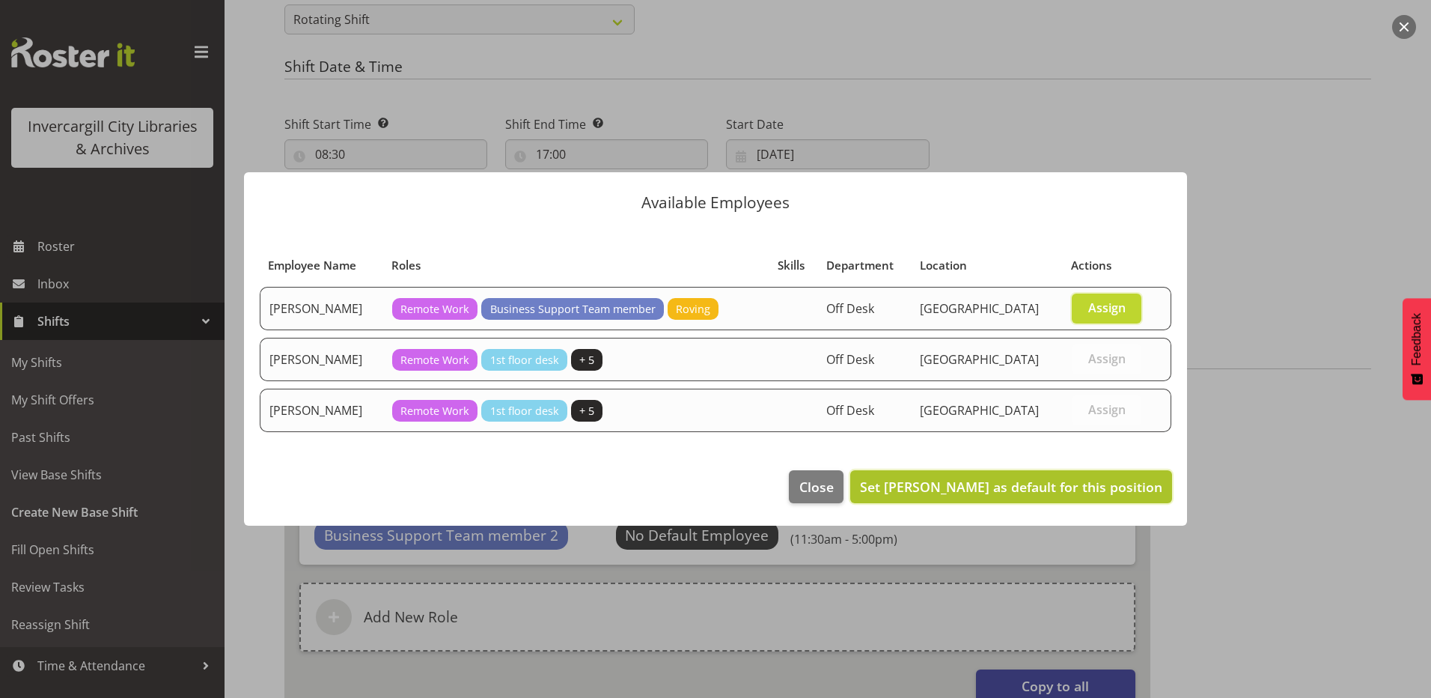
click at [1096, 479] on span "Set Cindy Mulrooney as default for this position" at bounding box center [1011, 486] width 302 height 18
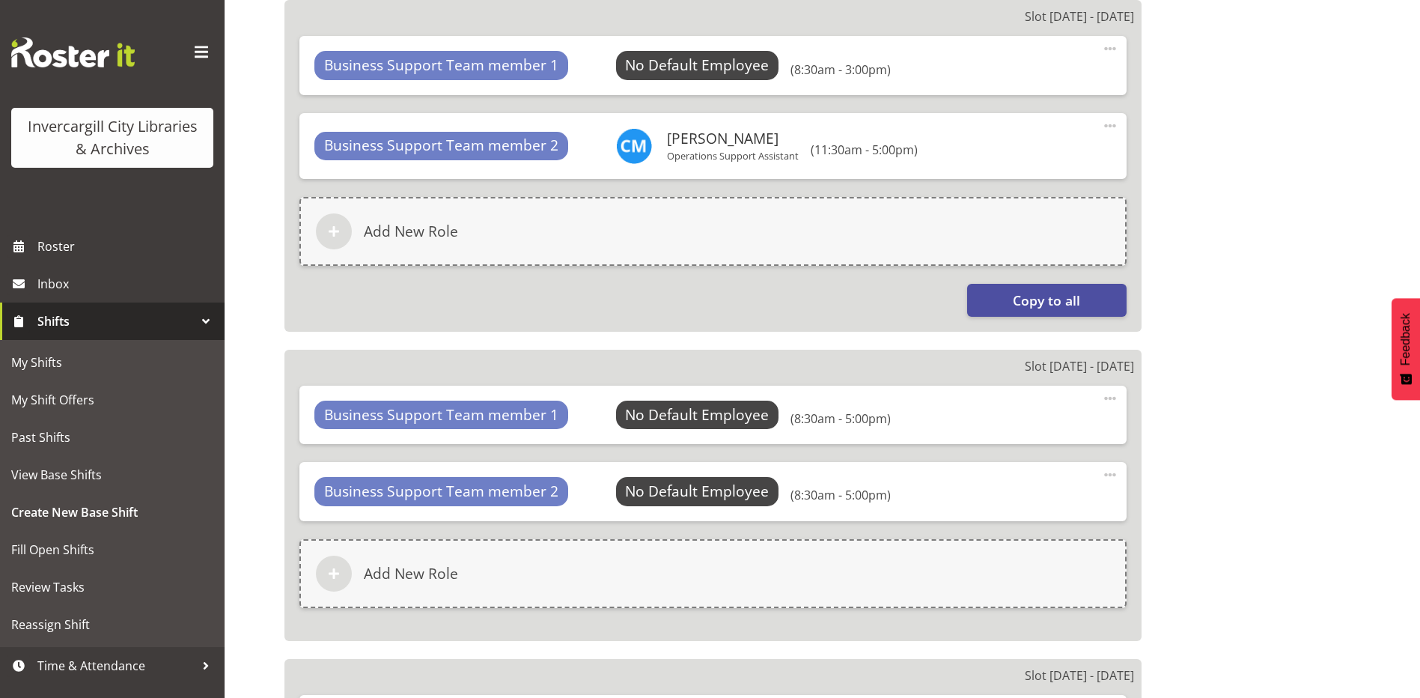
scroll to position [958, 0]
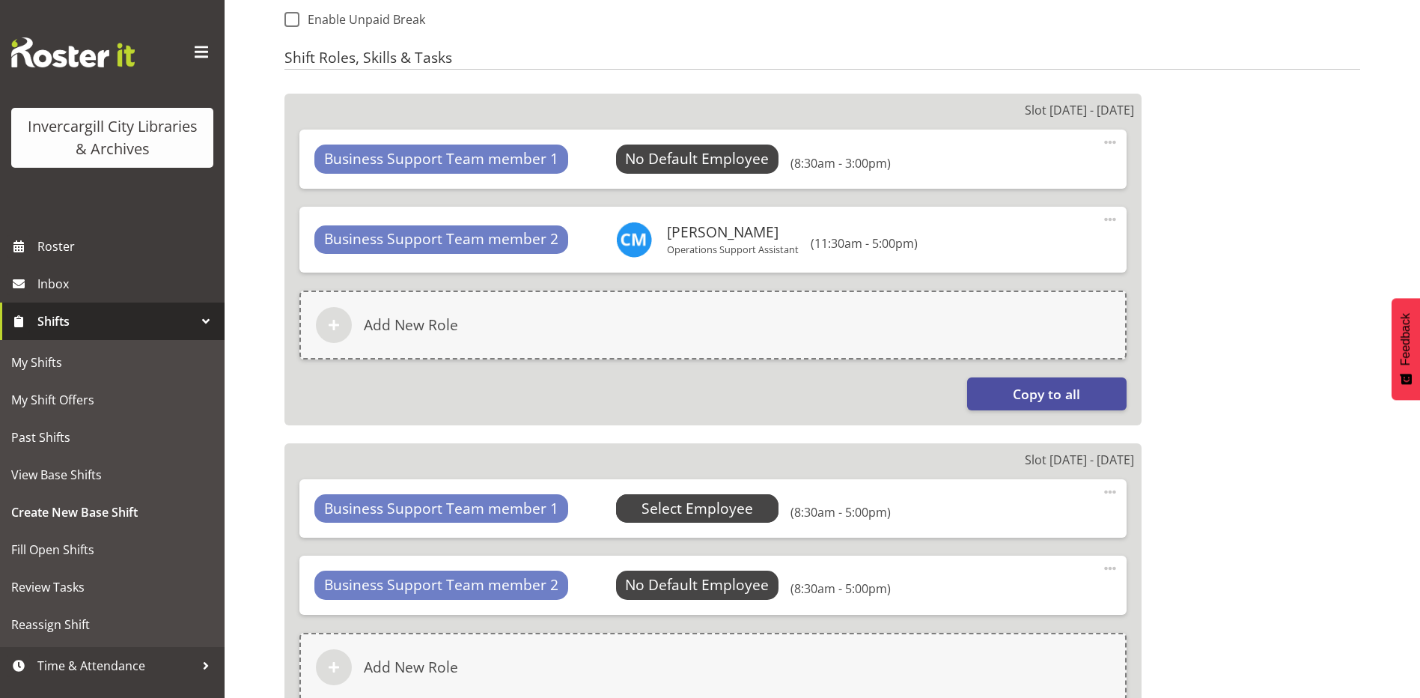
click at [0, 0] on span "Select Employee" at bounding box center [0, 0] width 0 height 0
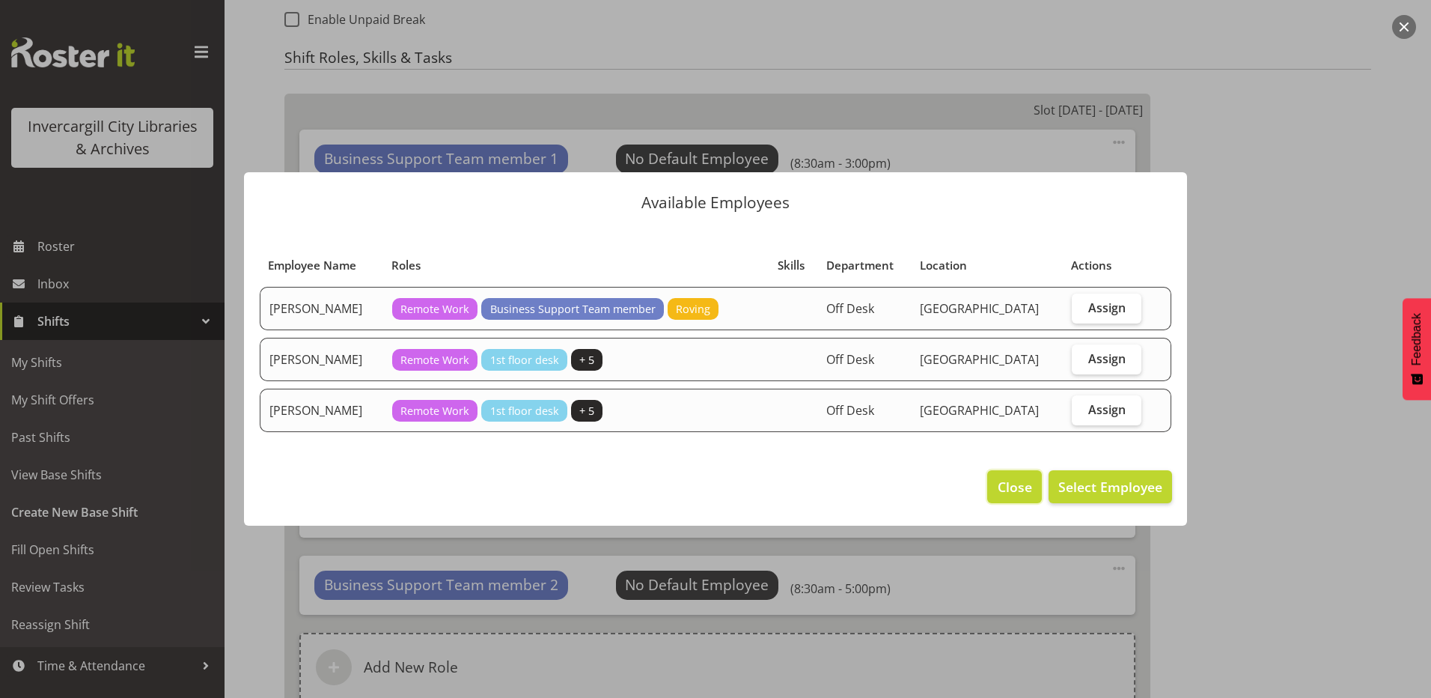
click at [1031, 484] on span "Close" at bounding box center [1015, 486] width 34 height 19
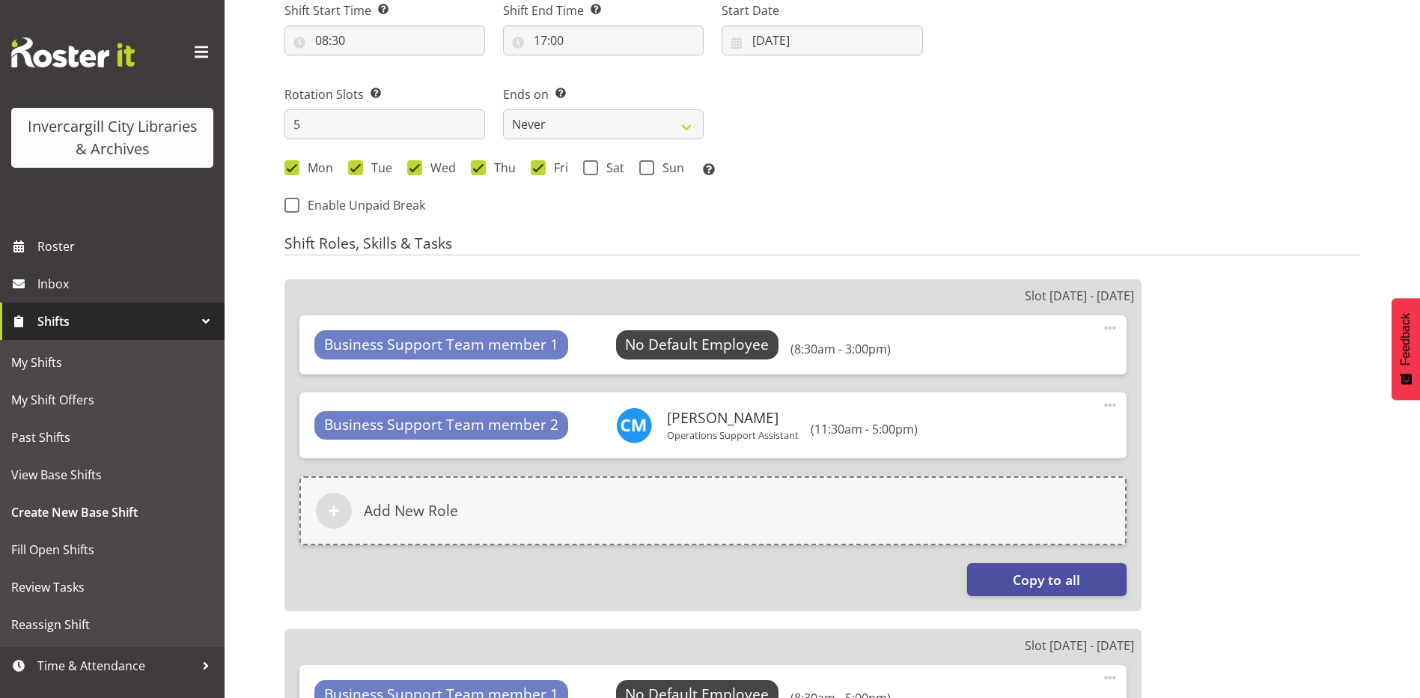
scroll to position [584, 0]
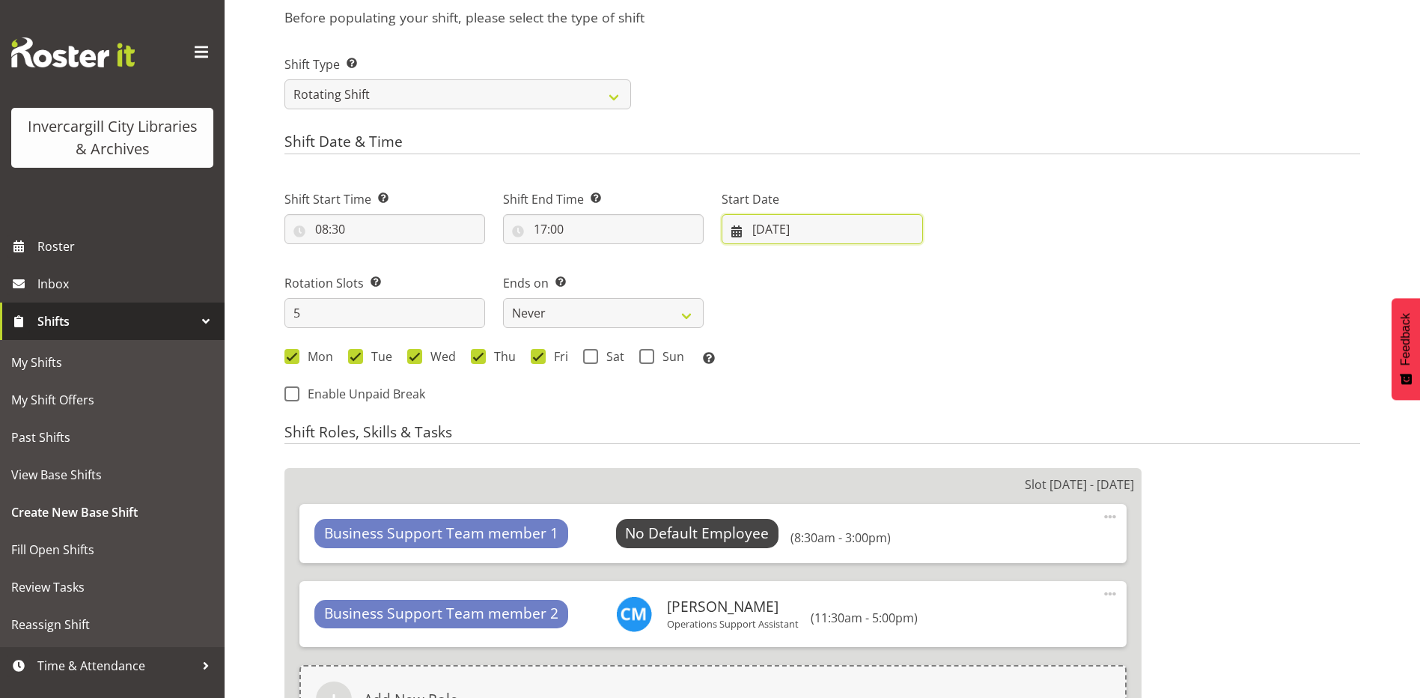
click at [773, 224] on input "18/08/2025" at bounding box center [821, 229] width 201 height 30
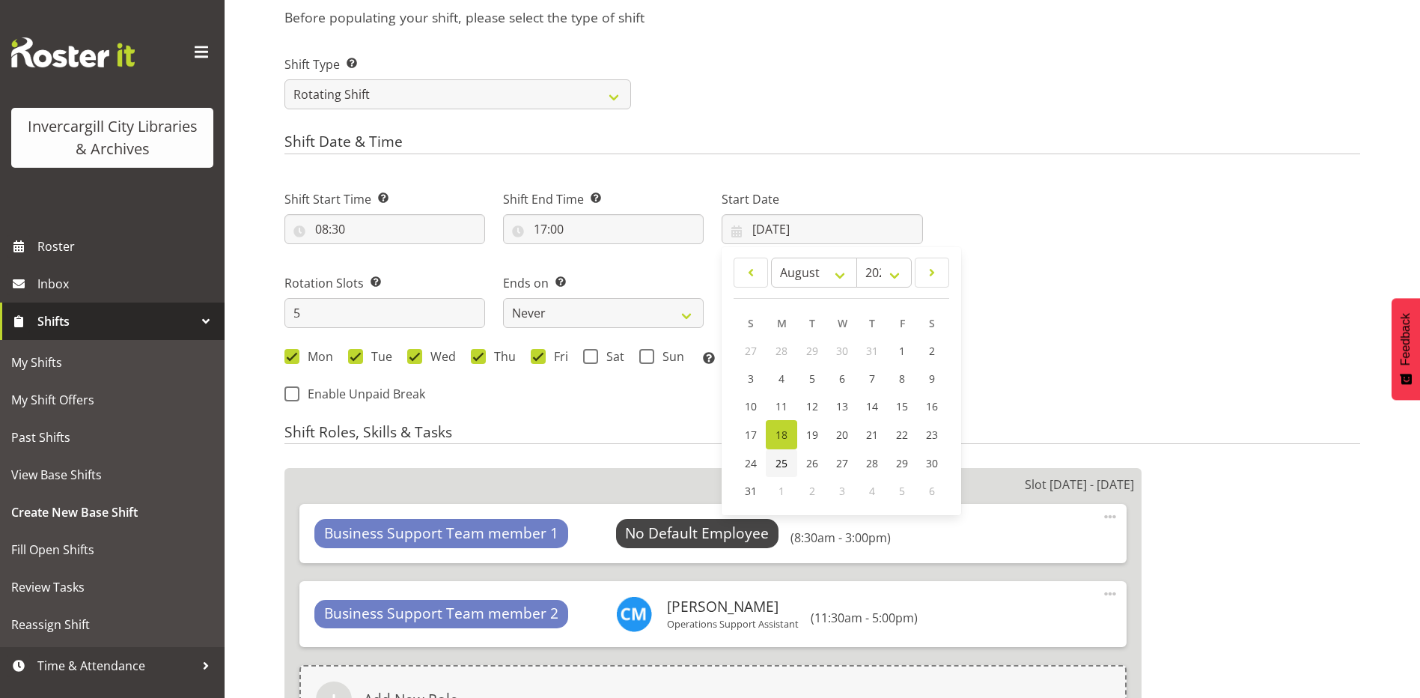
click at [779, 462] on span "25" at bounding box center [781, 463] width 12 height 14
type input "25/08/2025"
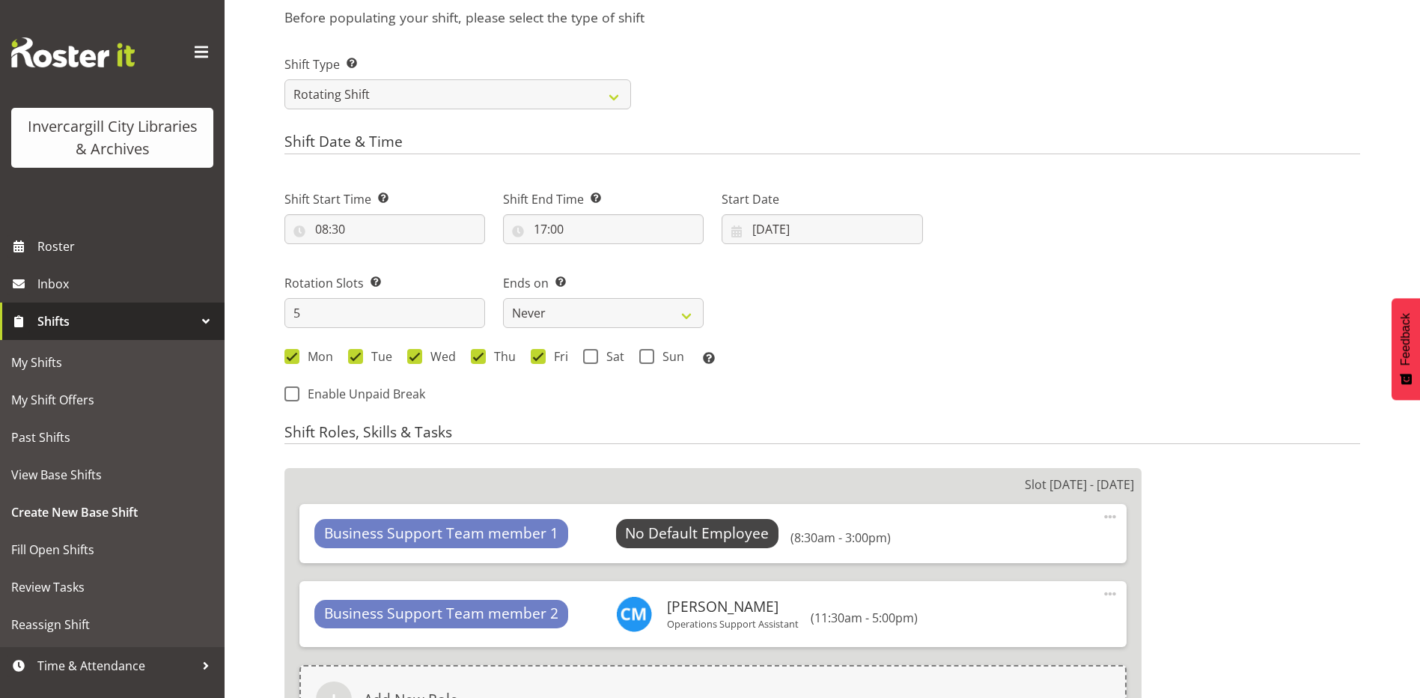
click at [879, 358] on div "Mon Tue Wed Thu Fri Sat Sun Select the days of the week you wish to create this…" at bounding box center [603, 358] width 638 height 19
click at [729, 533] on span "Select Employee" at bounding box center [697, 533] width 112 height 22
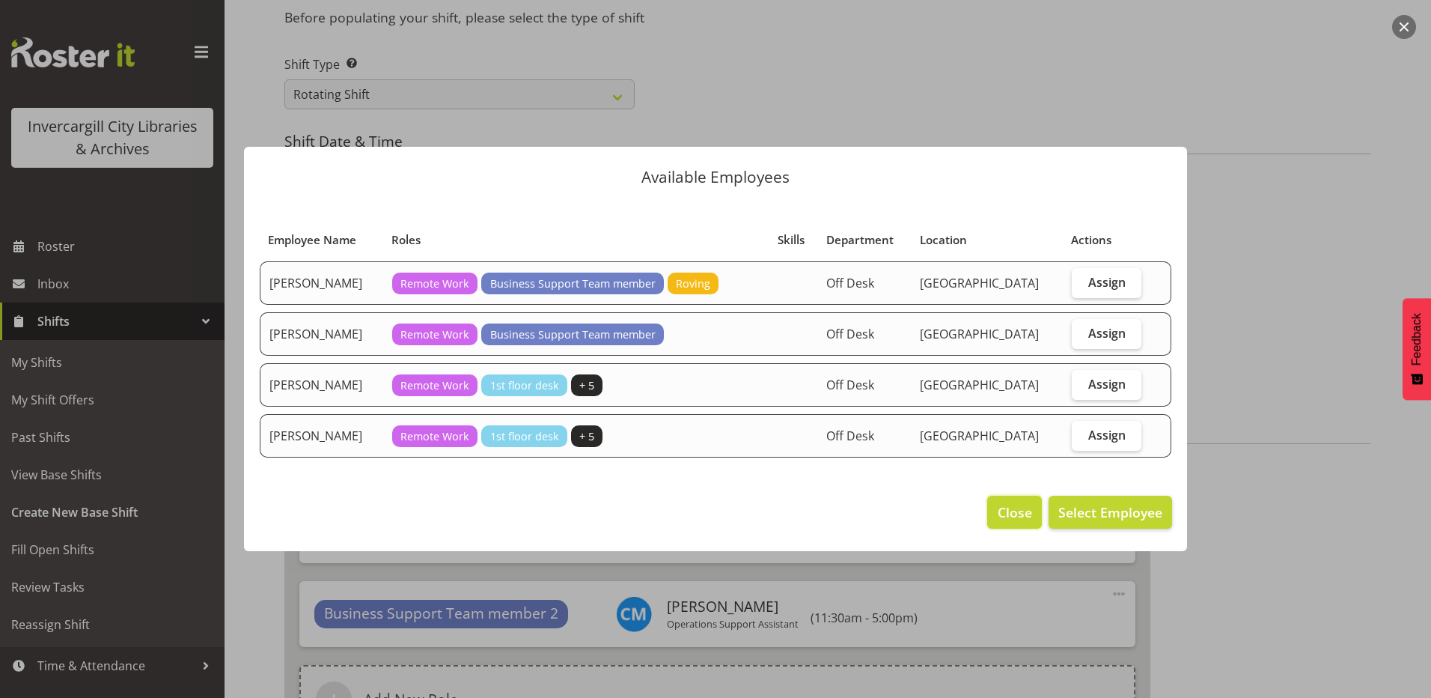
click at [1025, 510] on span "Close" at bounding box center [1015, 511] width 34 height 19
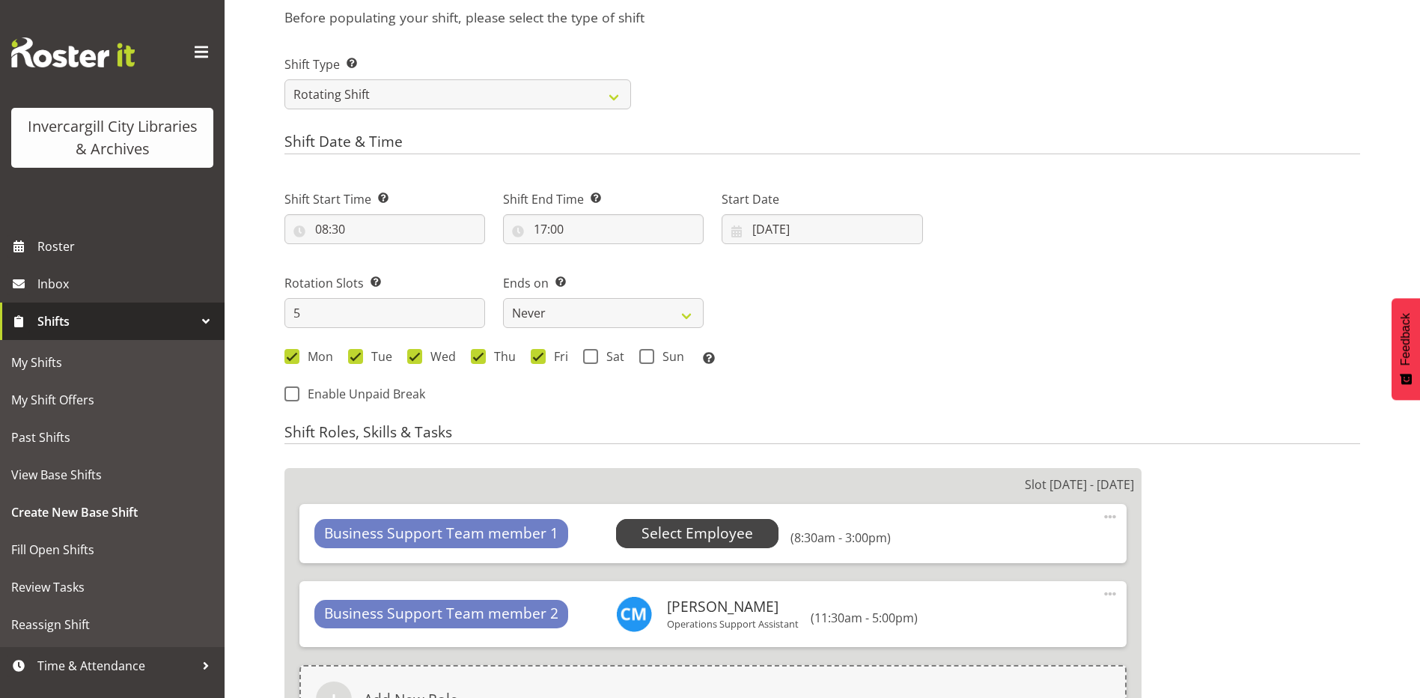
click at [701, 532] on span "Select Employee" at bounding box center [697, 533] width 112 height 22
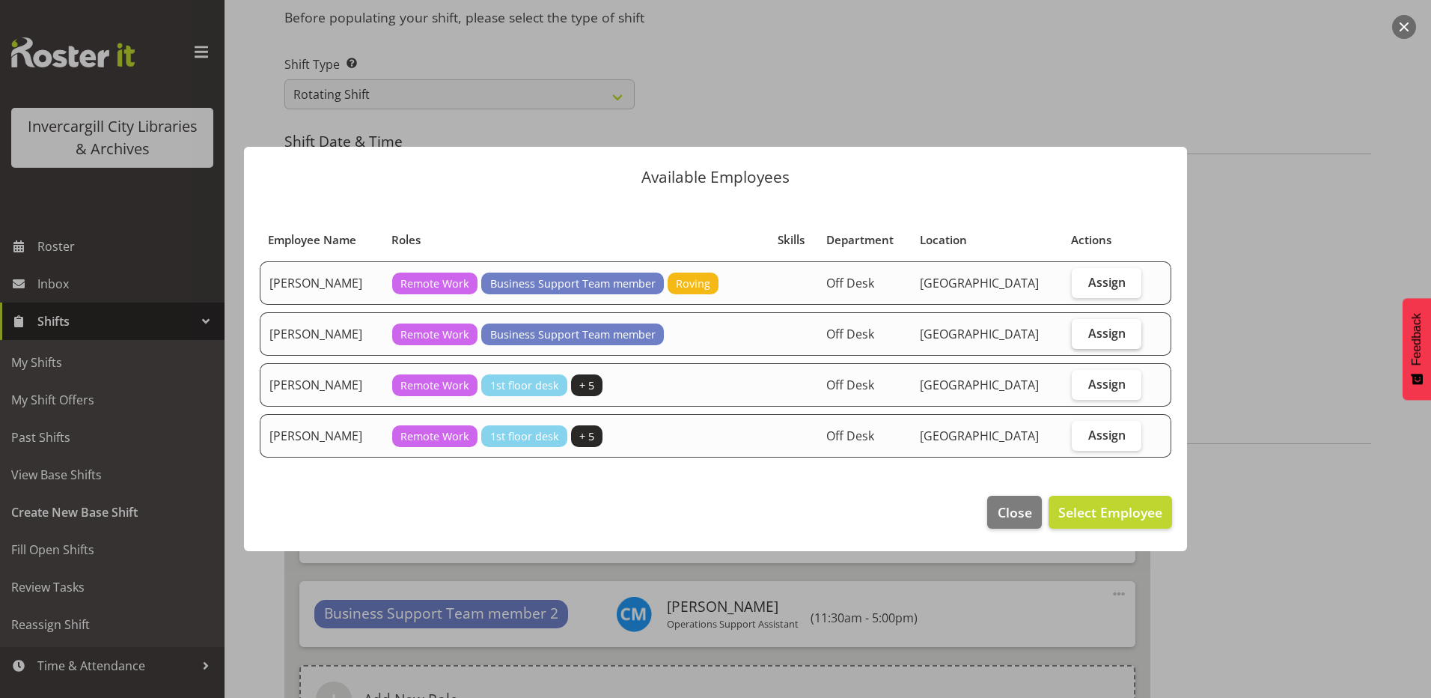
click at [1128, 331] on label "Assign" at bounding box center [1107, 334] width 70 height 30
click at [1081, 331] on input "Assign" at bounding box center [1077, 333] width 10 height 10
checkbox input "true"
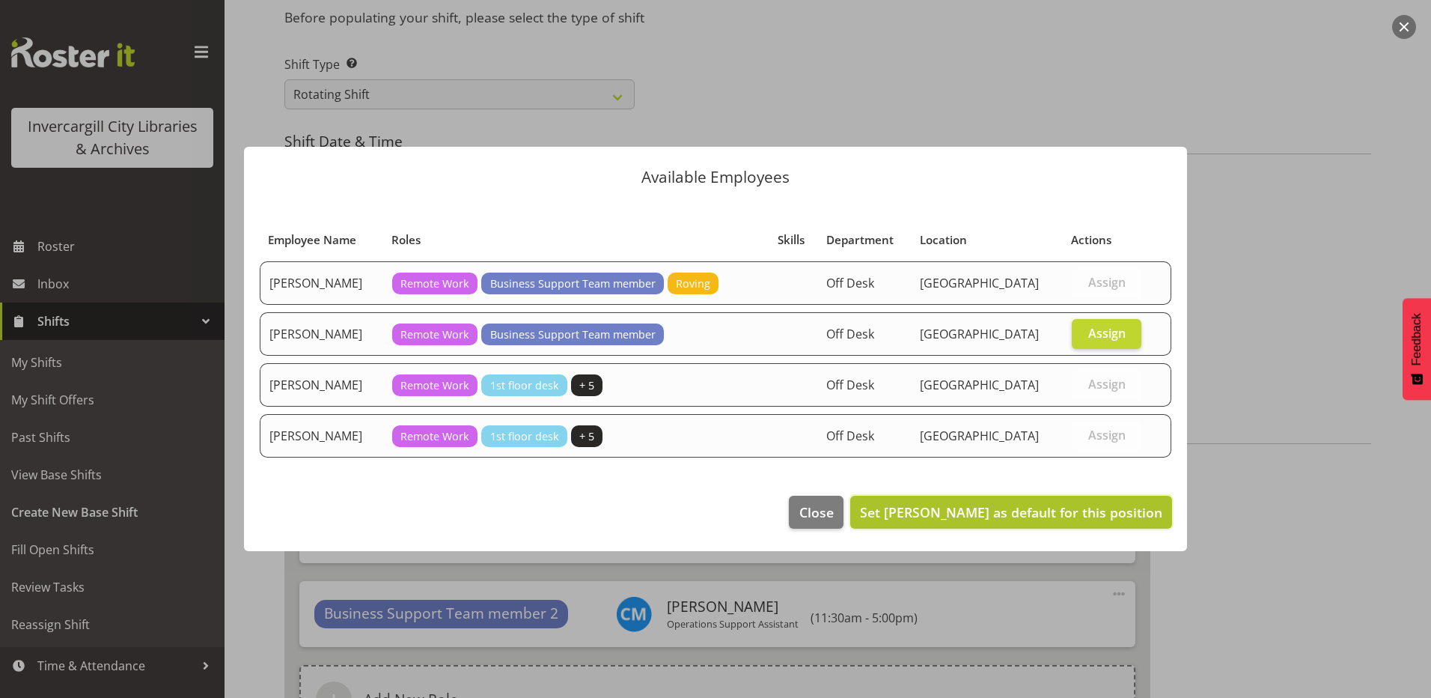
drag, startPoint x: 1045, startPoint y: 507, endPoint x: 1034, endPoint y: 497, distance: 14.8
click at [1047, 506] on span "Set Debra Robinson as default for this position" at bounding box center [1011, 512] width 302 height 18
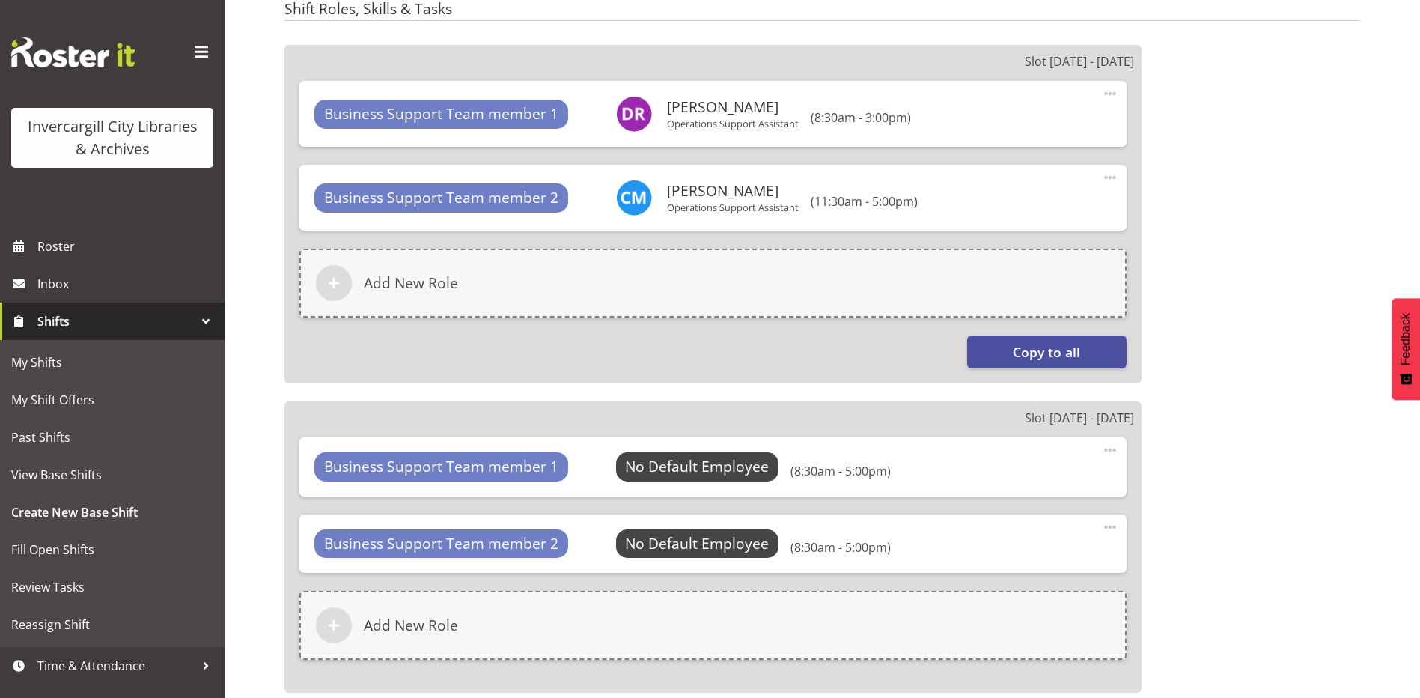
scroll to position [1033, 0]
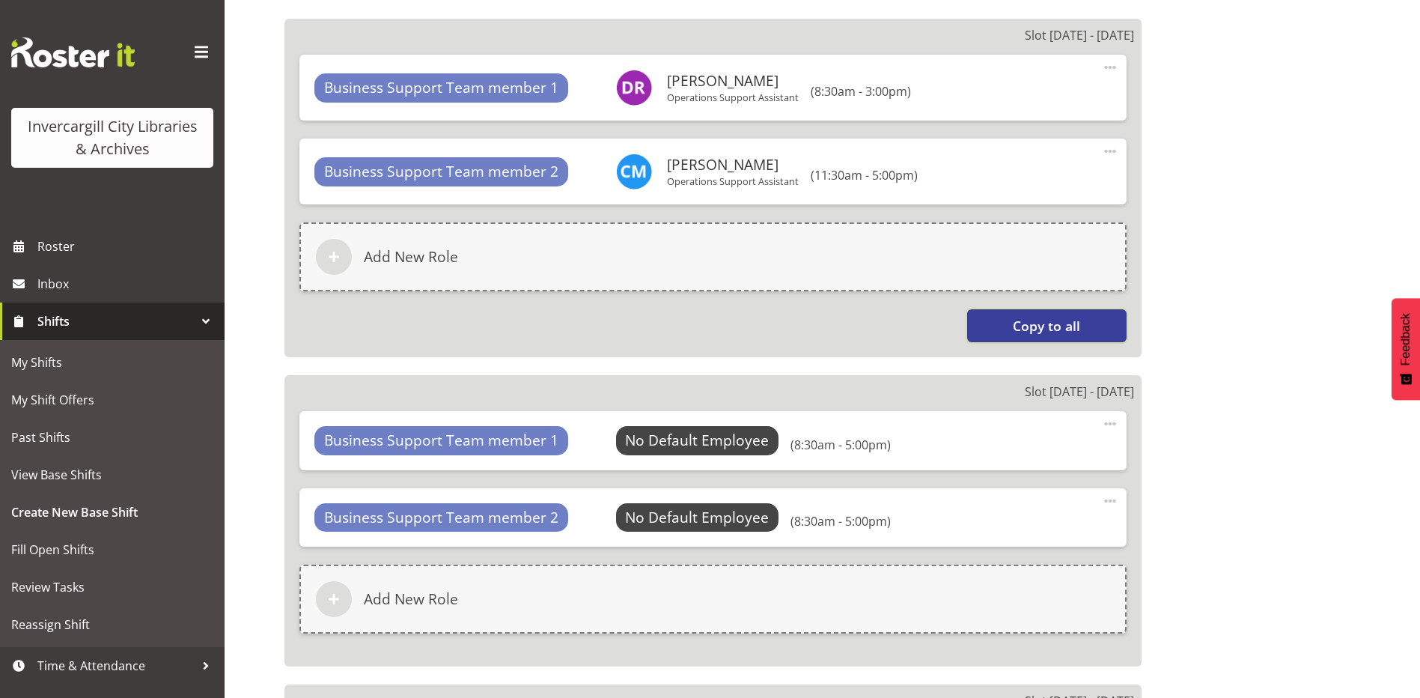
click at [1046, 331] on span "Copy to all" at bounding box center [1046, 325] width 67 height 19
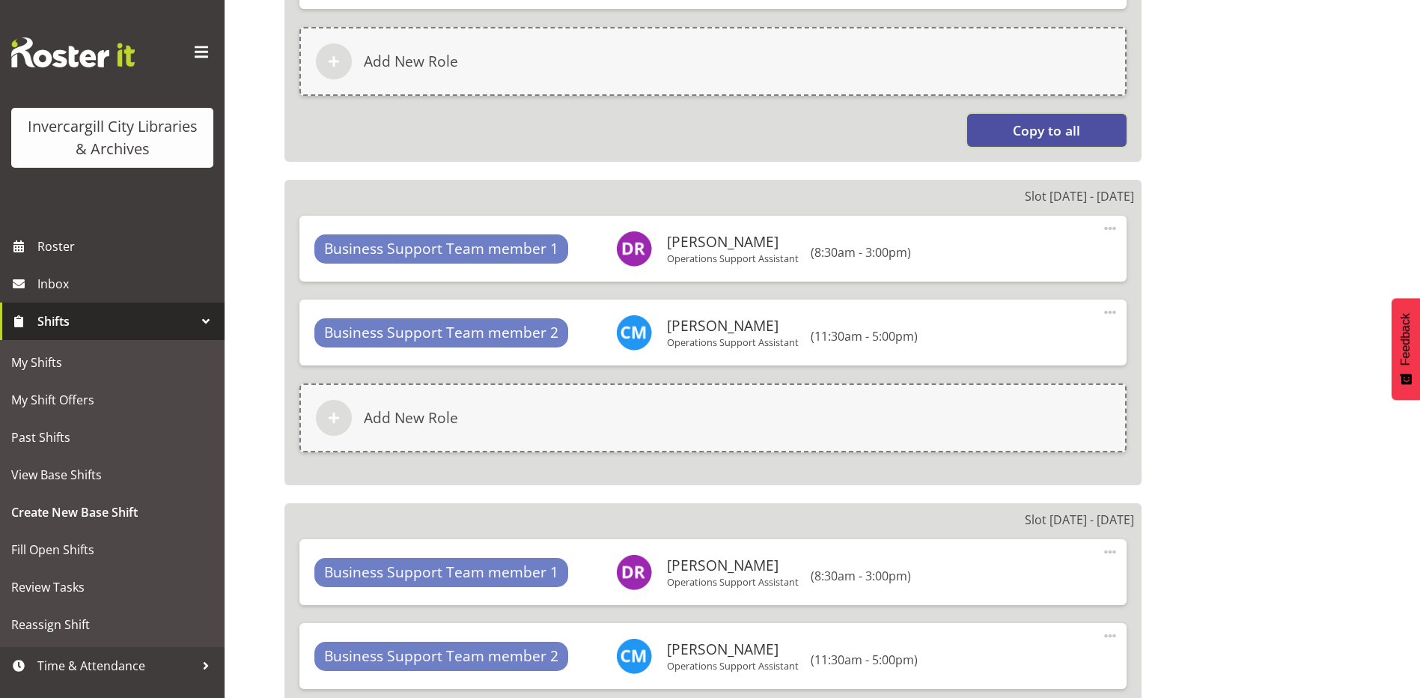
scroll to position [1407, 0]
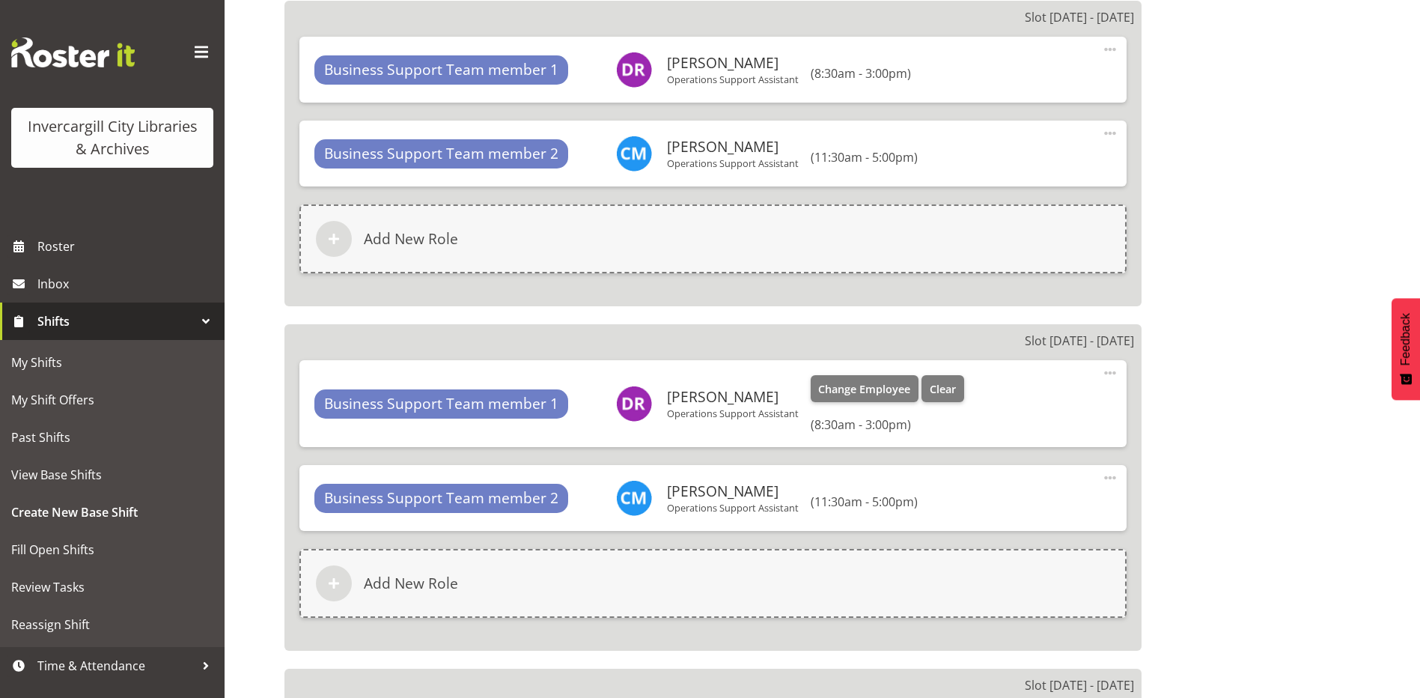
click at [1111, 372] on span at bounding box center [1110, 373] width 18 height 18
click at [1018, 403] on link "Edit" at bounding box center [1047, 405] width 144 height 27
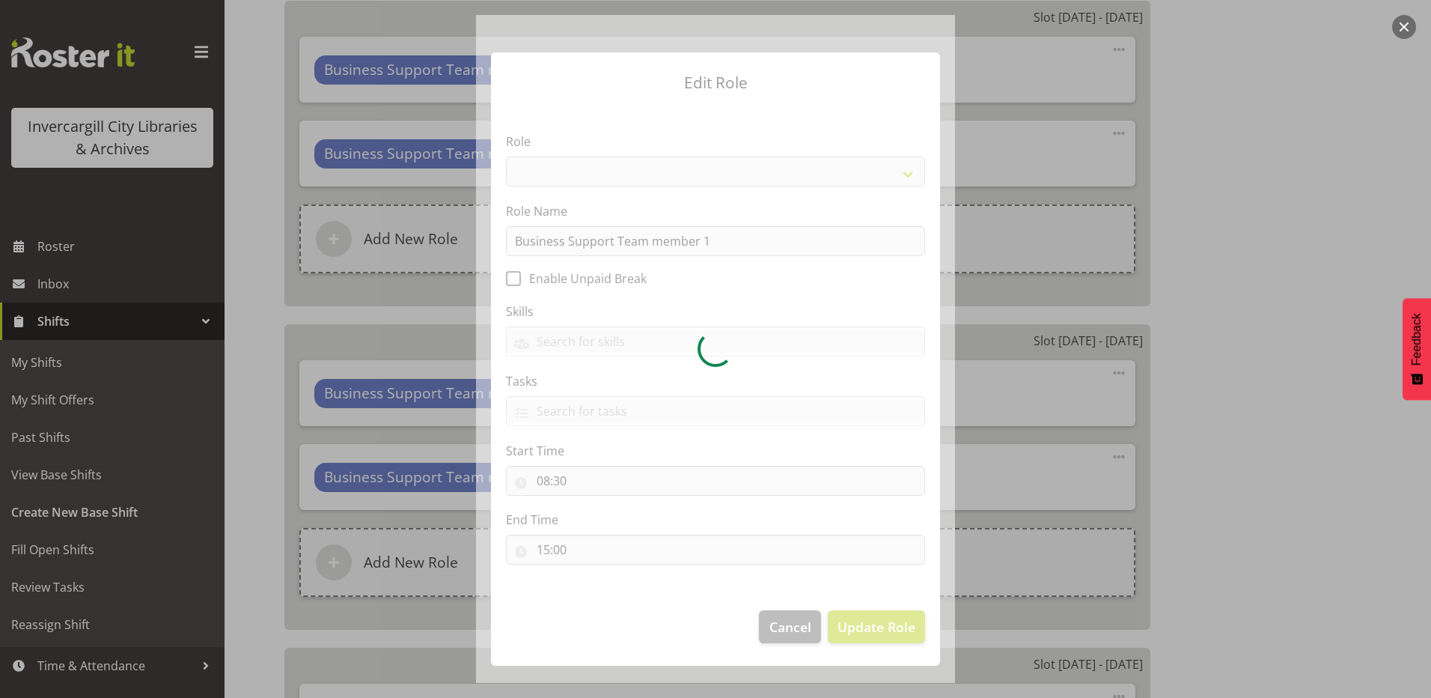
select select "1527"
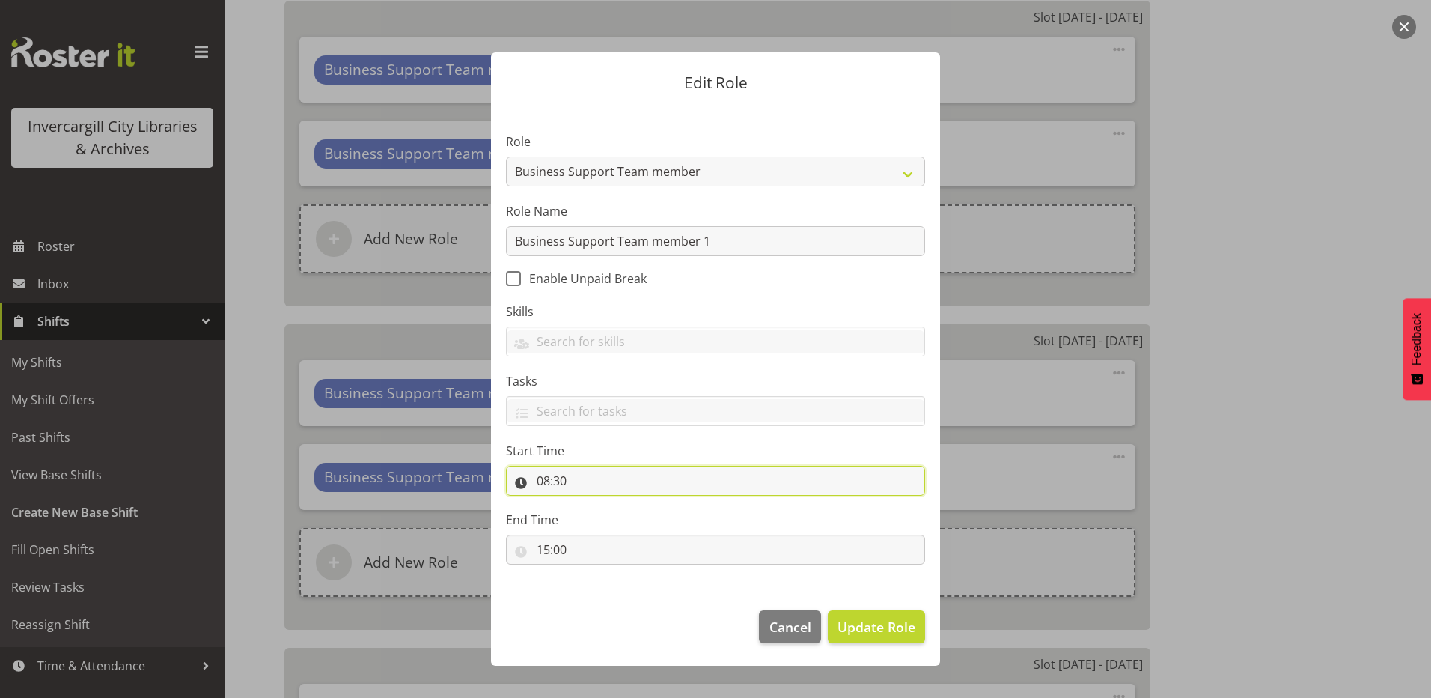
click at [578, 486] on input "08:30" at bounding box center [715, 481] width 419 height 30
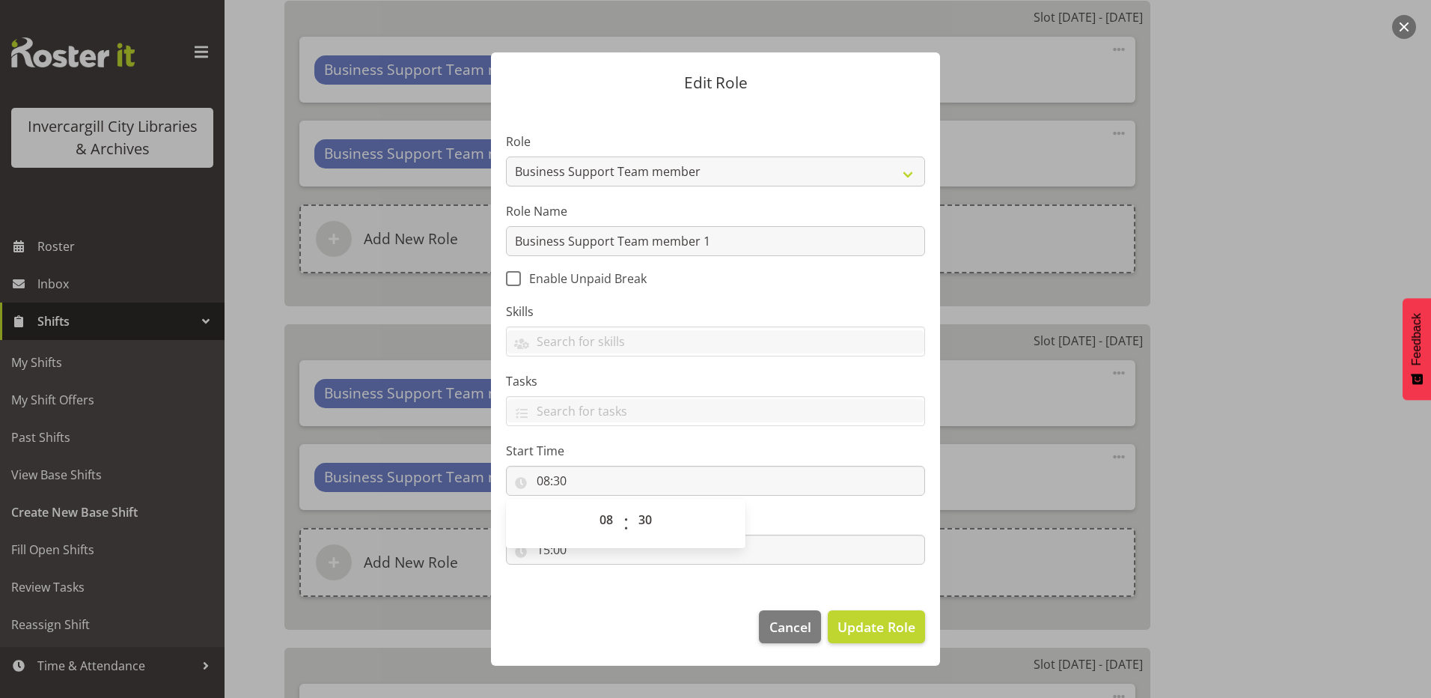
click at [585, 574] on section "Role 1st floor desk AQ operator Business Support Team member Casual Customer Ex…" at bounding box center [715, 350] width 449 height 489
click at [576, 555] on input "15:00" at bounding box center [715, 549] width 419 height 30
click at [608, 586] on select "00 01 02 03 04 05 06 07 08 09 10 11 12 13 14 15 16 17 18 19 20 21 22 23" at bounding box center [608, 588] width 34 height 30
select select "17"
click at [591, 573] on select "00 01 02 03 04 05 06 07 08 09 10 11 12 13 14 15 16 17 18 19 20 21 22 23" at bounding box center [608, 588] width 34 height 30
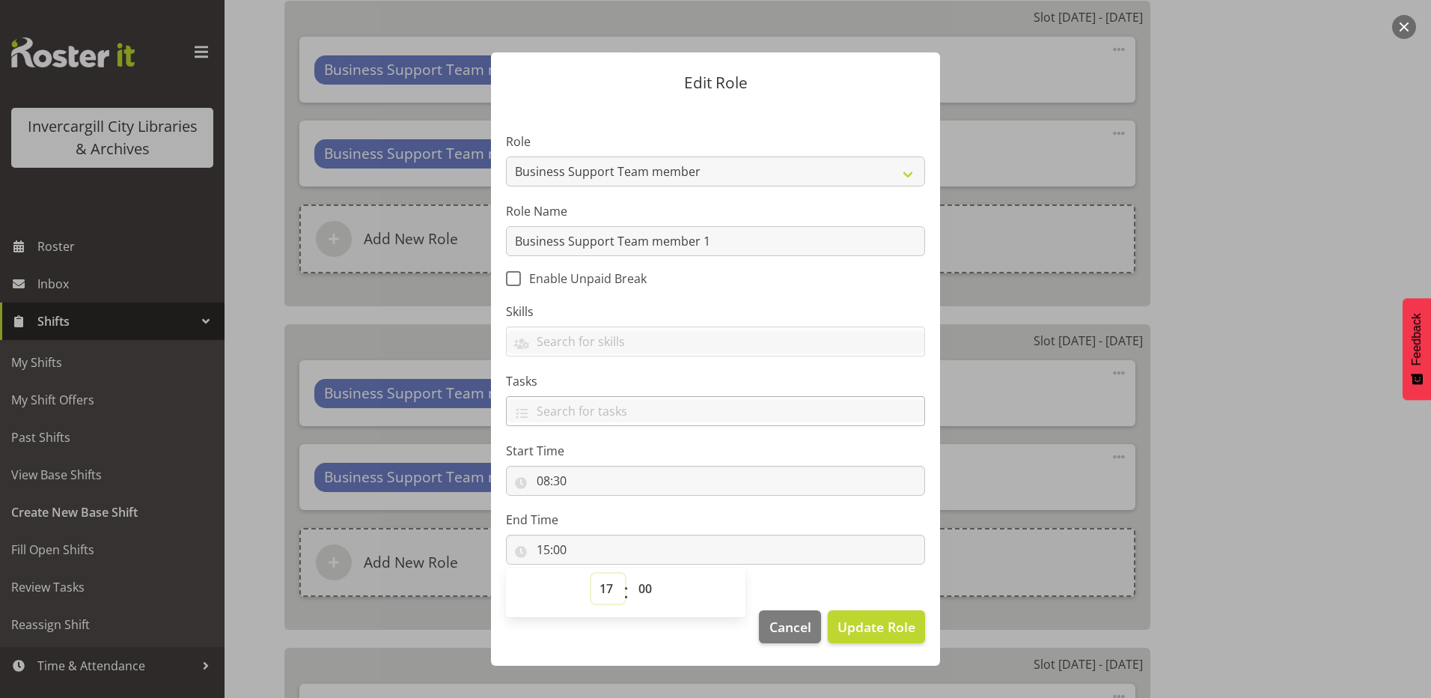
type input "17:00"
click at [541, 479] on input "08:30" at bounding box center [715, 481] width 419 height 30
click at [609, 522] on select "00 01 02 03 04 05 06 07 08 09 10 11 12 13 14 15 16 17 18 19 20 21 22 23" at bounding box center [608, 519] width 34 height 30
select select "10"
click at [591, 504] on select "00 01 02 03 04 05 06 07 08 09 10 11 12 13 14 15 16 17 18 19 20 21 22 23" at bounding box center [608, 519] width 34 height 30
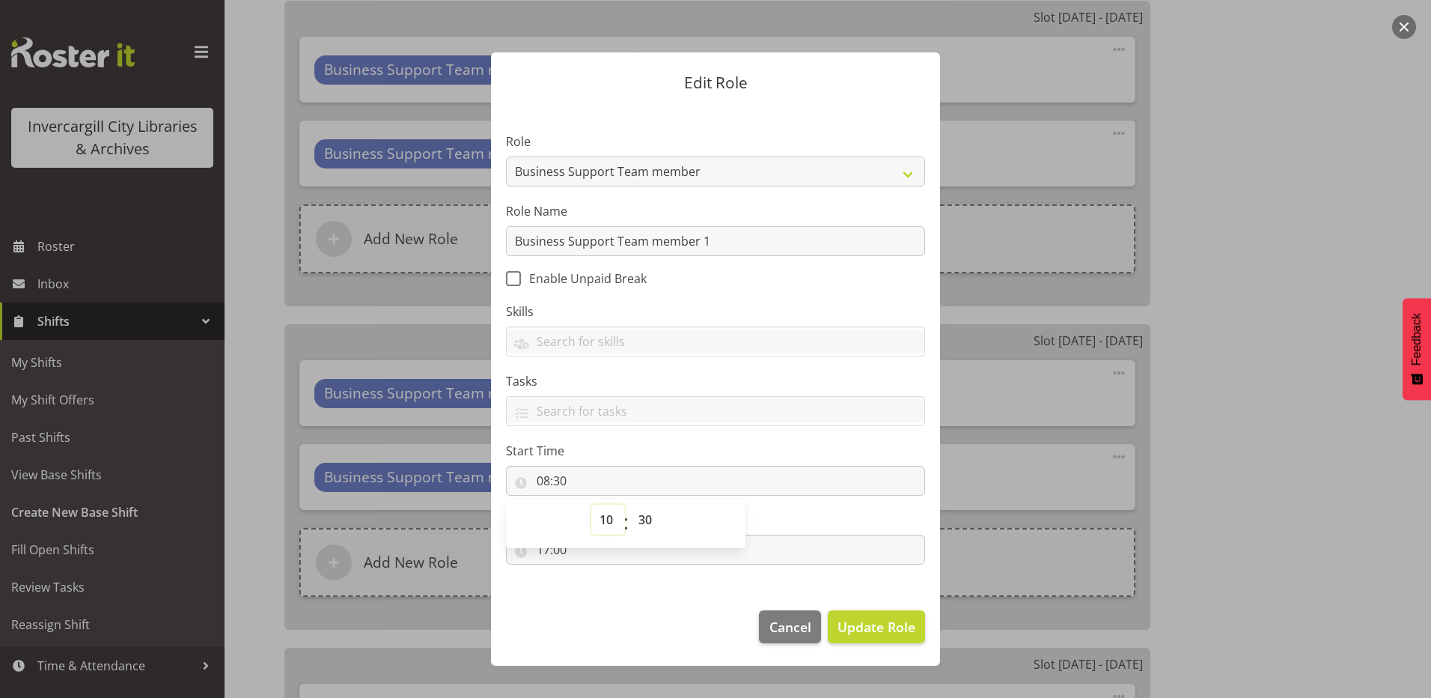
type input "10:30"
click at [879, 607] on span "Update Role" at bounding box center [876, 626] width 78 height 19
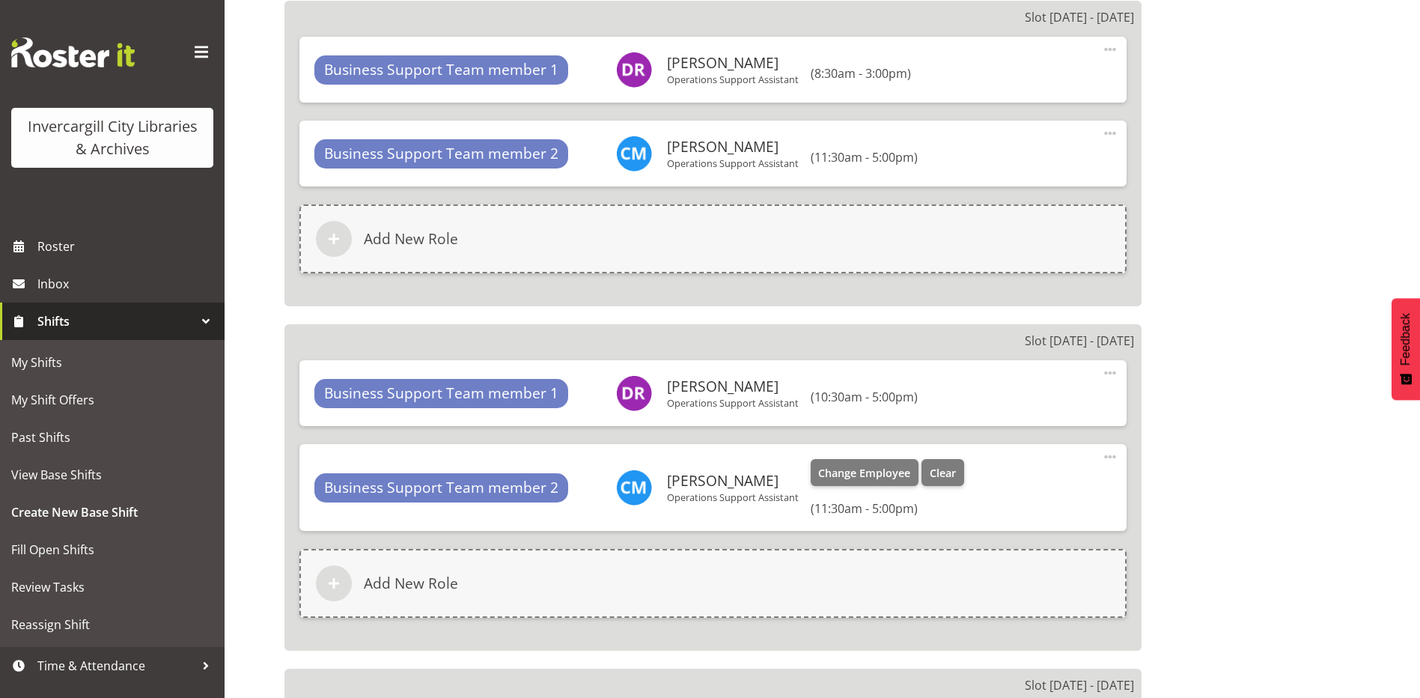
click at [1106, 461] on span at bounding box center [1110, 457] width 18 height 18
click at [1036, 486] on link "Edit" at bounding box center [1047, 489] width 144 height 27
select select "11"
select select "30"
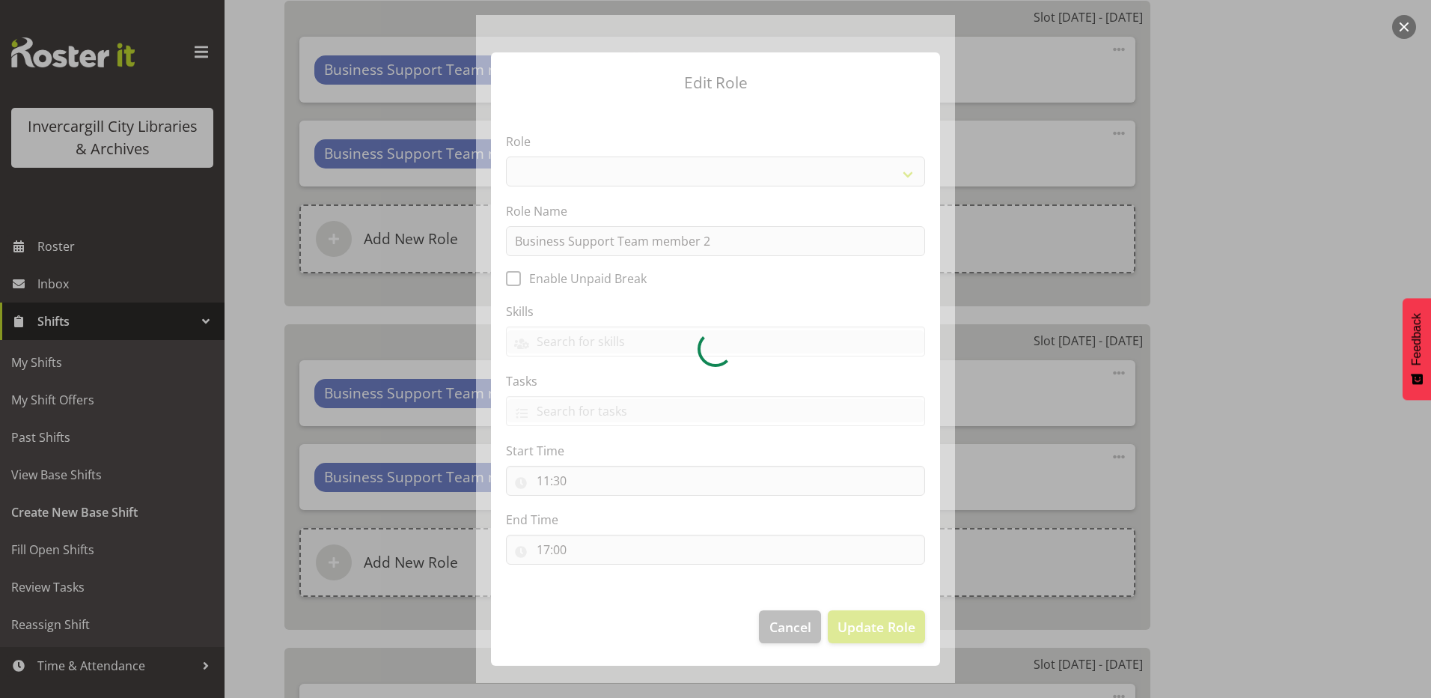
select select "1527"
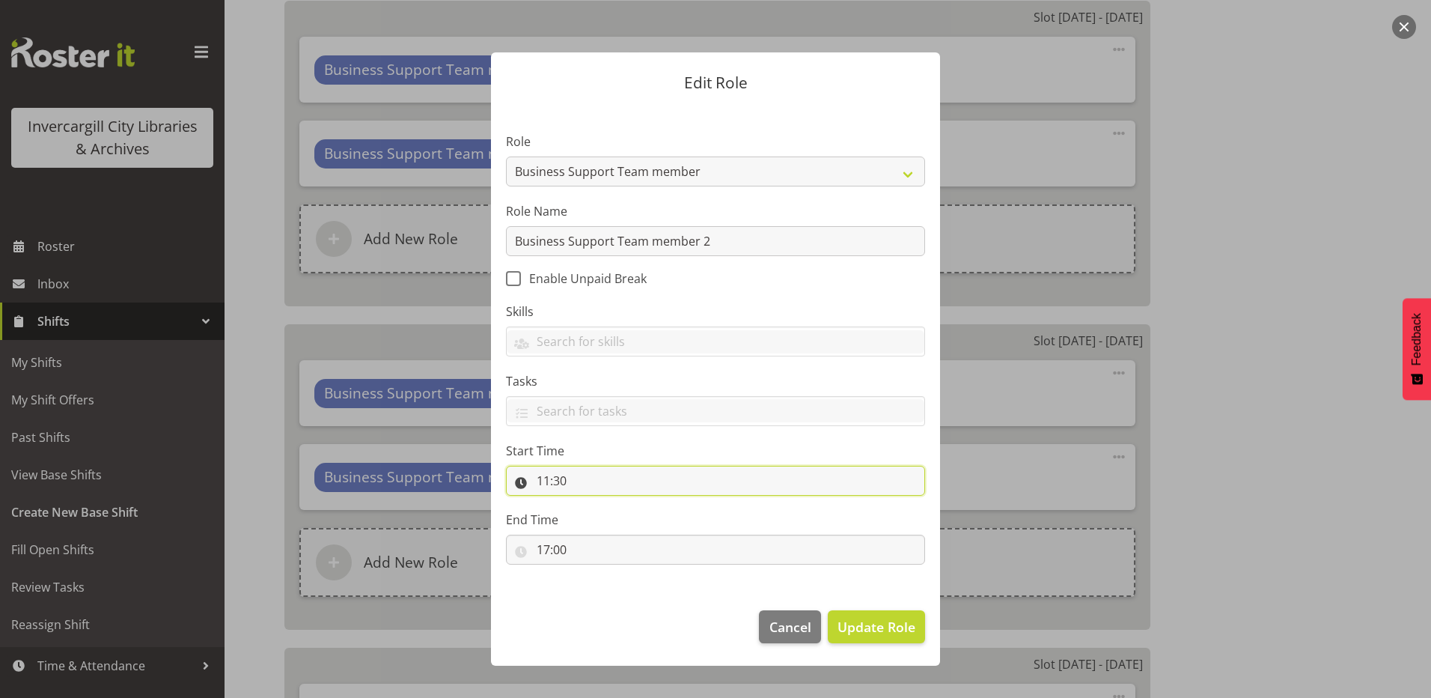
click at [535, 484] on input "11:30" at bounding box center [715, 481] width 419 height 30
click at [542, 483] on input "11:30" at bounding box center [715, 481] width 419 height 30
click at [544, 476] on input "11:30" at bounding box center [715, 481] width 419 height 30
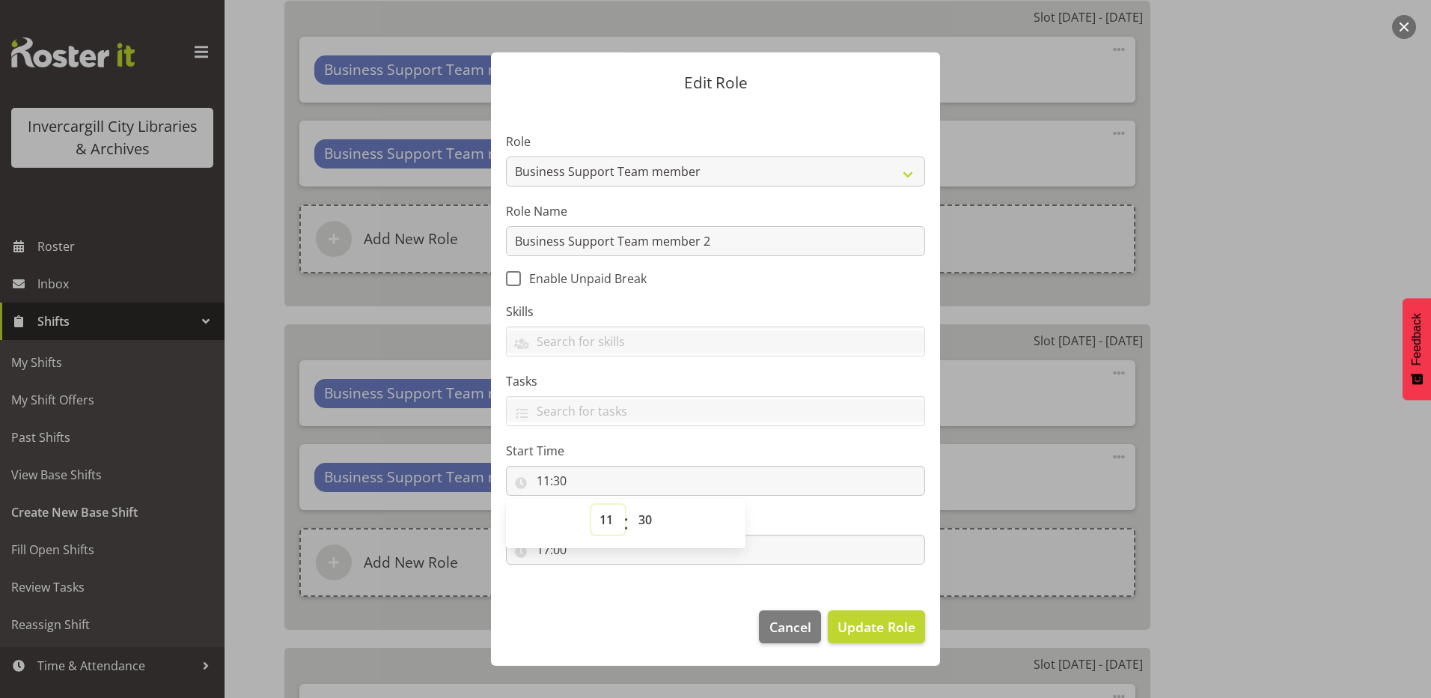
click at [607, 515] on select "00 01 02 03 04 05 06 07 08 09 10 11 12 13 14 15 16 17 18 19 20 21 22 23" at bounding box center [608, 519] width 34 height 30
select select "8"
click at [591, 504] on select "00 01 02 03 04 05 06 07 08 09 10 11 12 13 14 15 16 17 18 19 20 21 22 23" at bounding box center [608, 519] width 34 height 30
type input "08:30"
click at [638, 599] on footer "Cancel Update Role" at bounding box center [715, 630] width 449 height 70
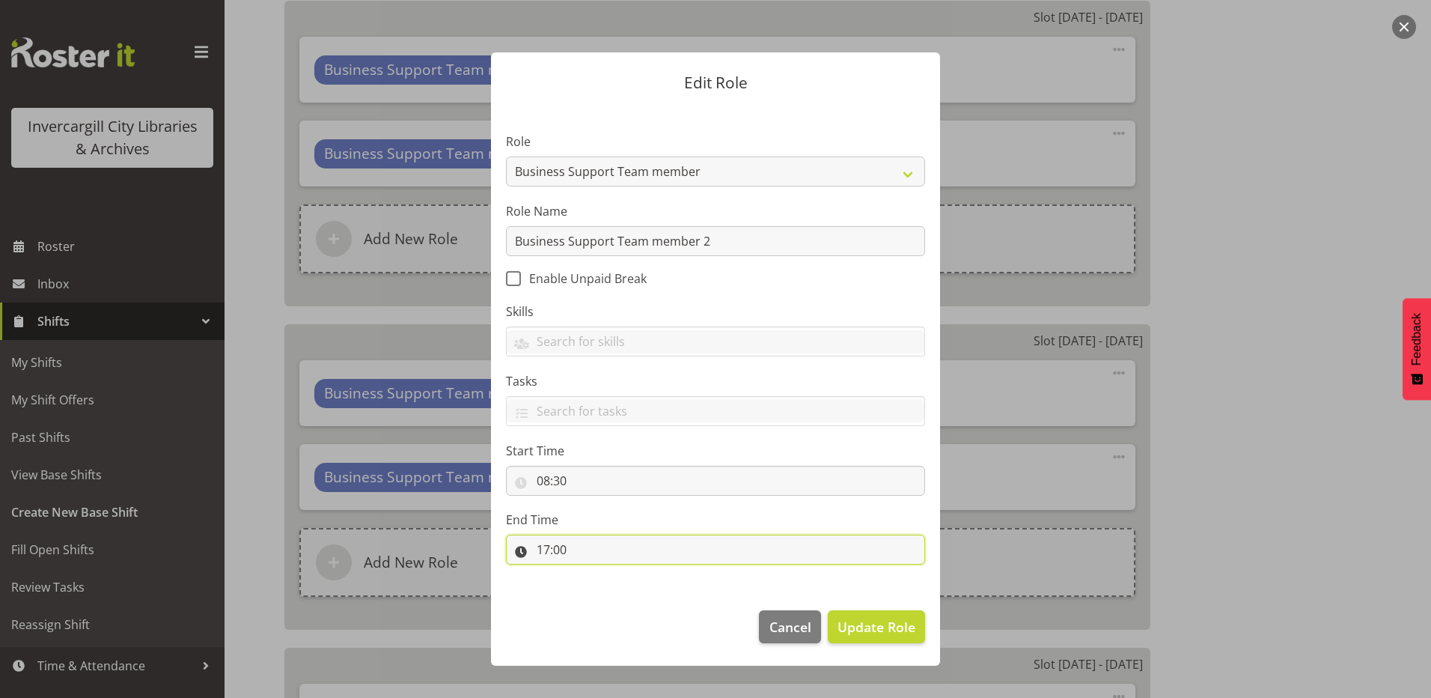
click at [552, 546] on input "17:00" at bounding box center [715, 549] width 419 height 30
drag, startPoint x: 607, startPoint y: 593, endPoint x: 585, endPoint y: 565, distance: 35.6
click at [604, 589] on select "00 01 02 03 04 05 06 07 08 09 10 11 12 13 14 15 16 17 18 19 20 21 22 23" at bounding box center [608, 588] width 34 height 30
select select "14"
click at [591, 573] on select "00 01 02 03 04 05 06 07 08 09 10 11 12 13 14 15 16 17 18 19 20 21 22 23" at bounding box center [608, 588] width 34 height 30
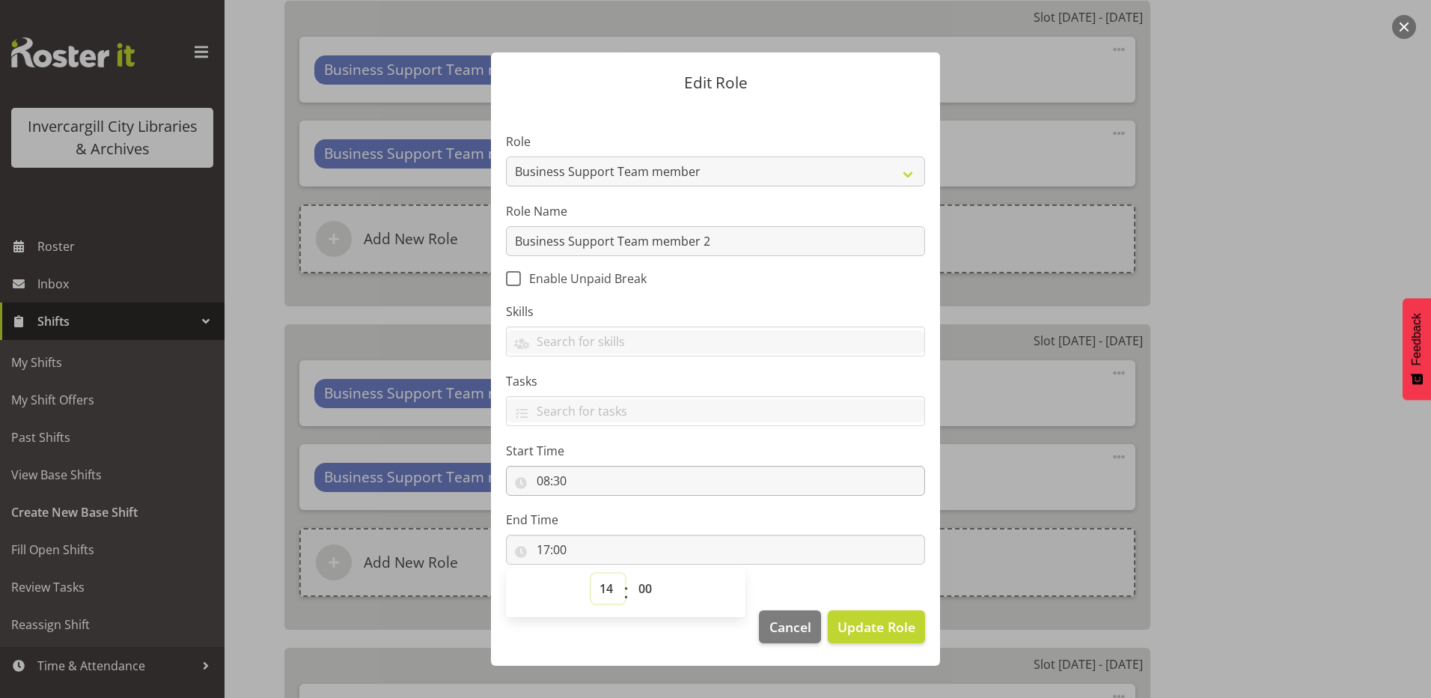
type input "14:00"
click at [849, 607] on span "Update Role" at bounding box center [876, 626] width 78 height 19
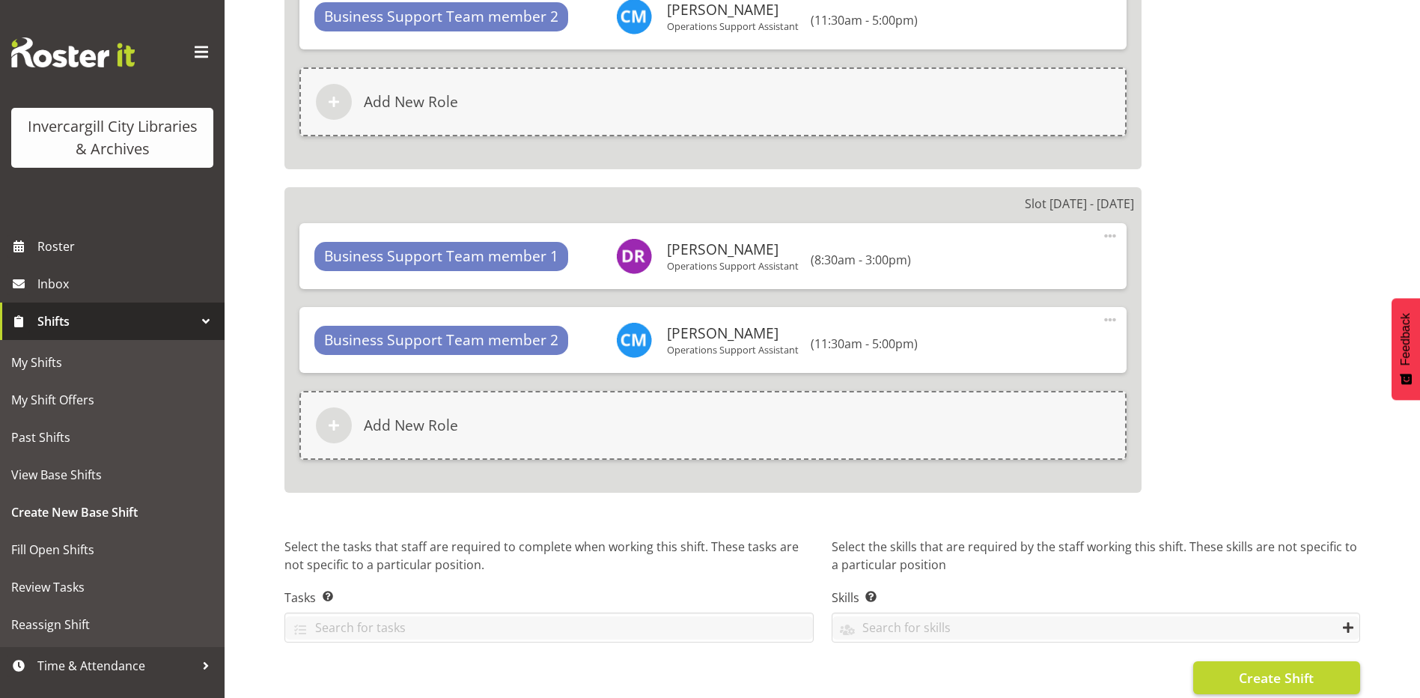
scroll to position [2209, 0]
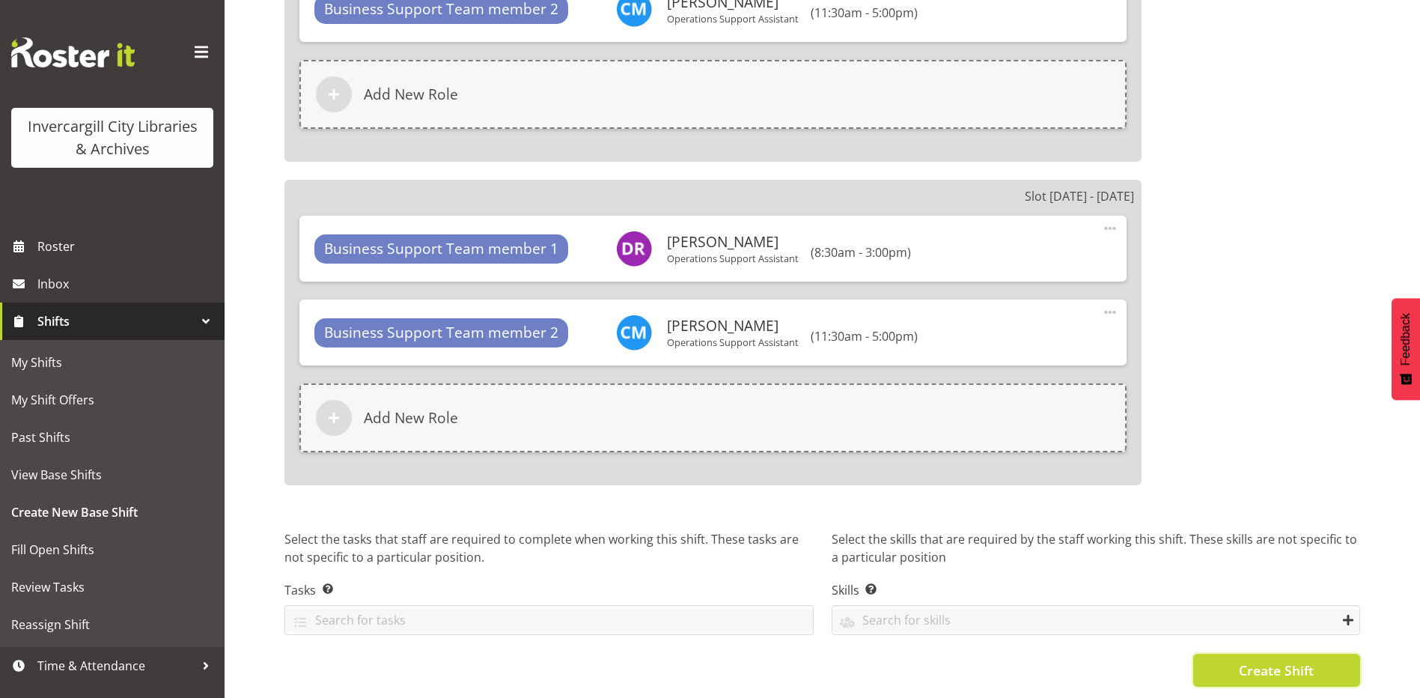
click at [1132, 607] on span "Create Shift" at bounding box center [1276, 669] width 75 height 19
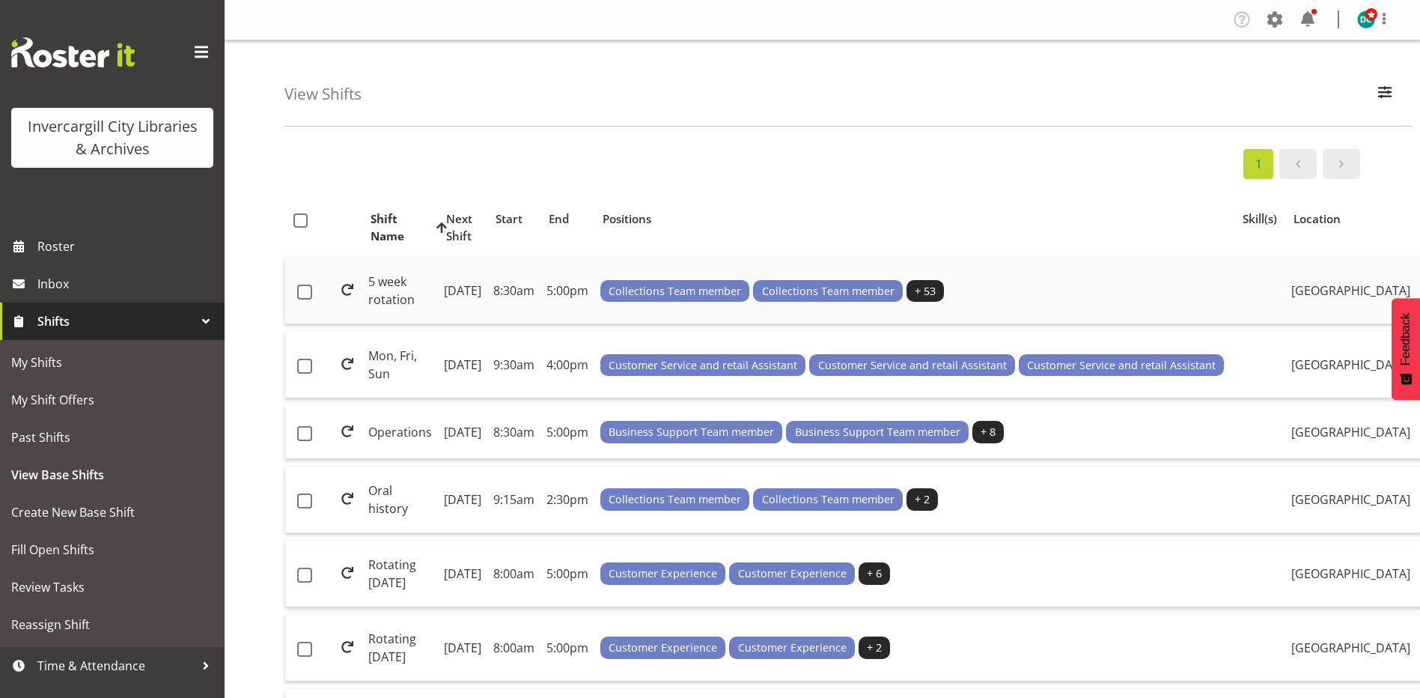
click at [397, 308] on td "5 week rotation" at bounding box center [400, 290] width 76 height 67
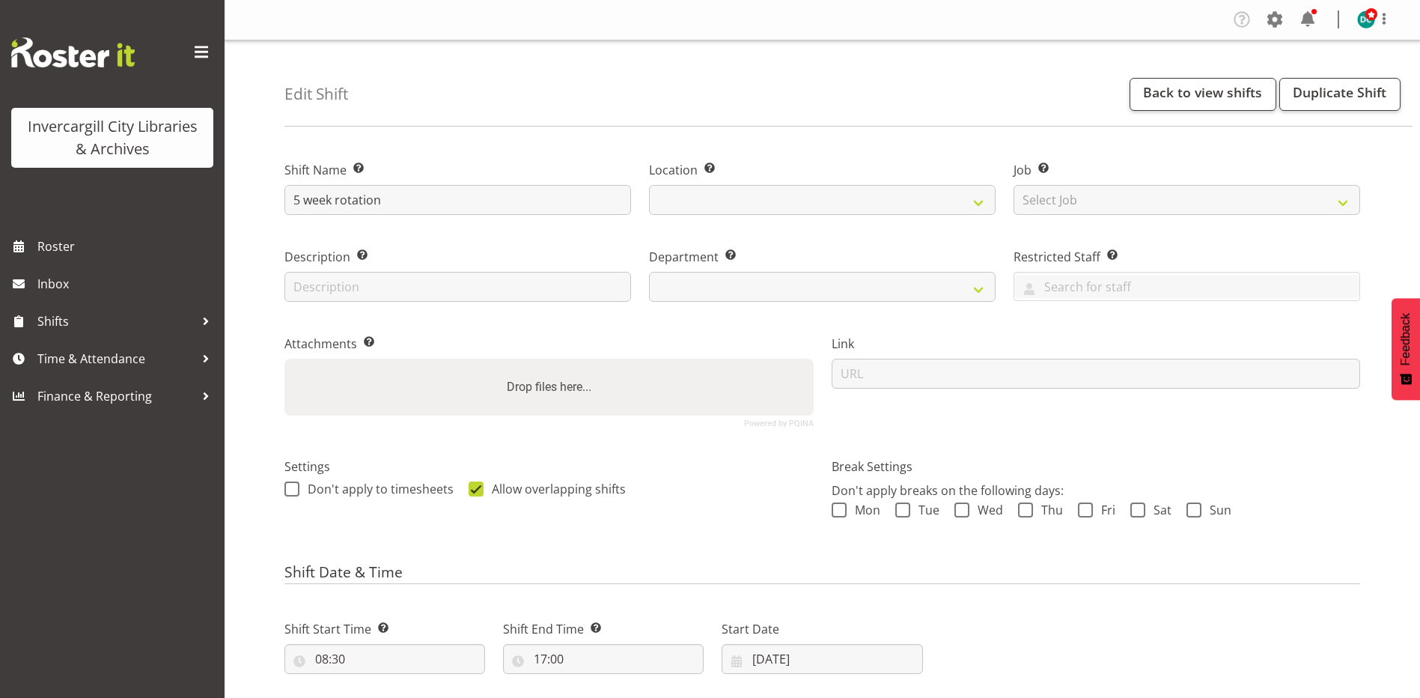
select select
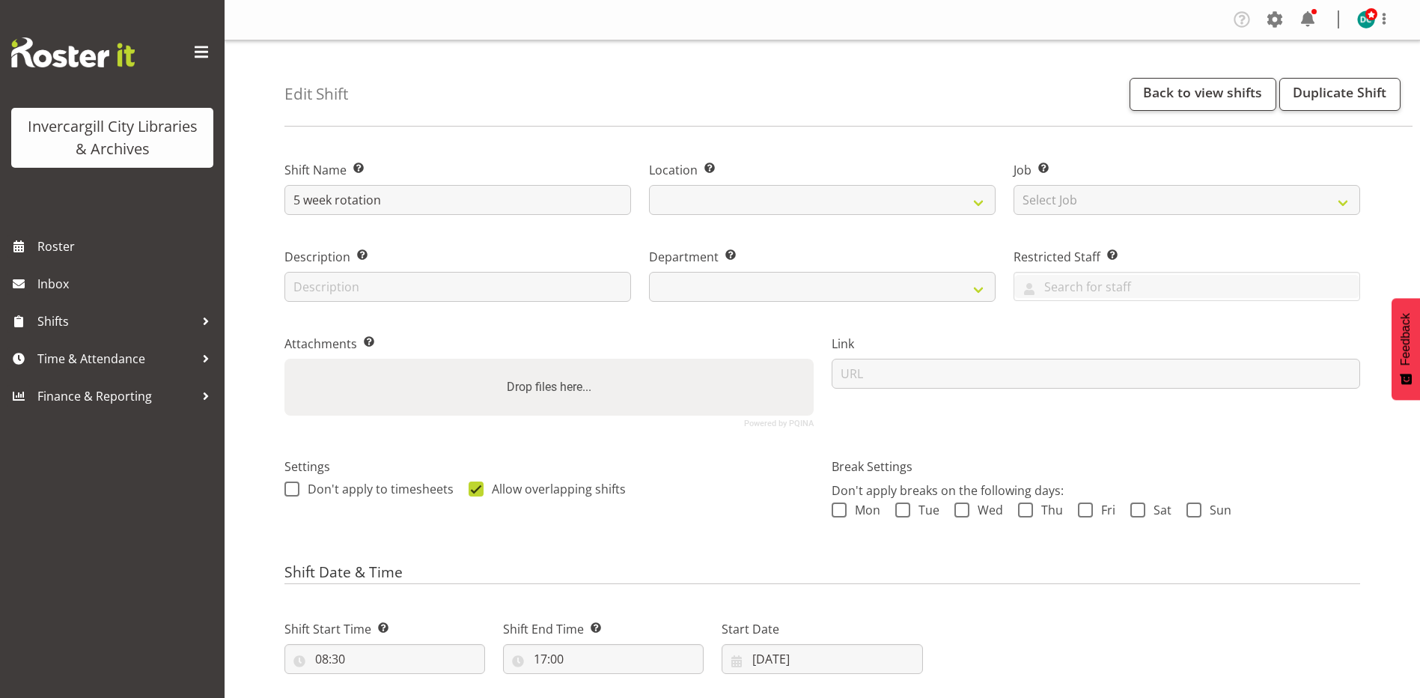
select select
select select "1276"
click at [1319, 98] on link "Duplicate Shift" at bounding box center [1339, 94] width 121 height 33
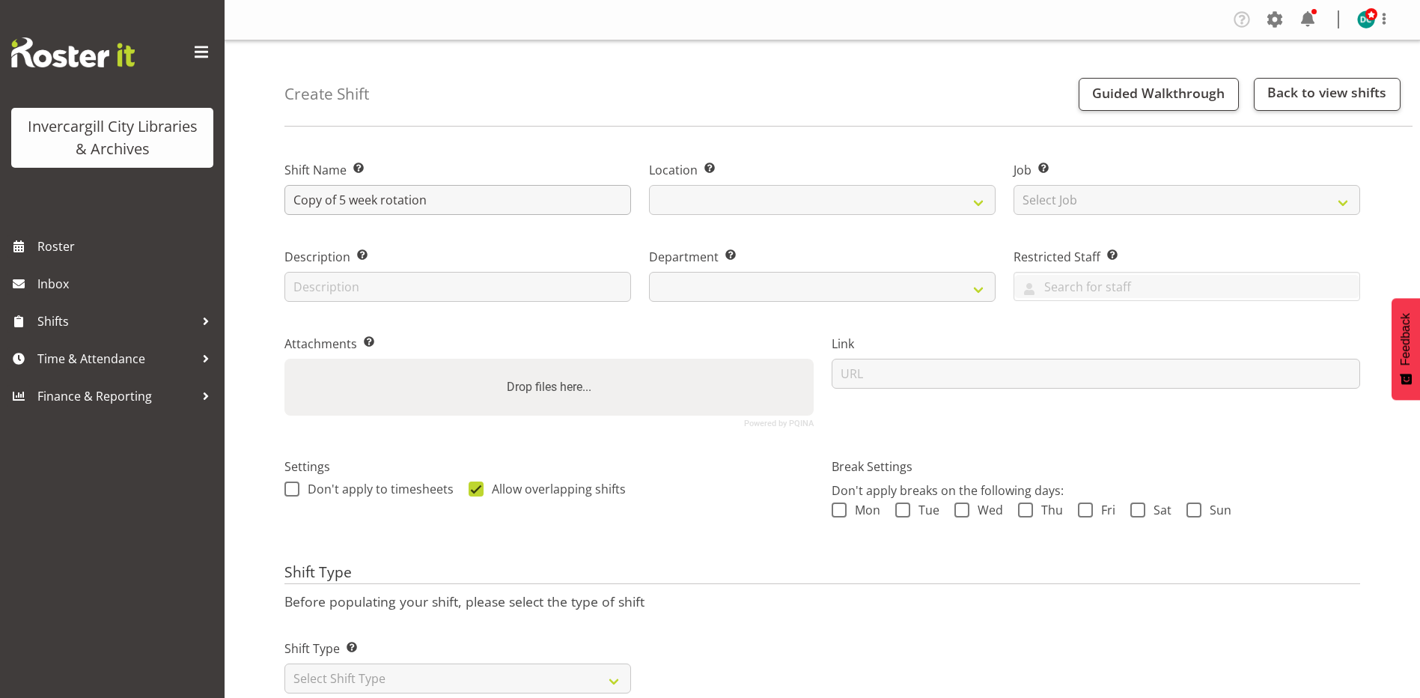
select select
select select "1276"
drag, startPoint x: 341, startPoint y: 202, endPoint x: 222, endPoint y: 204, distance: 118.3
click at [217, 206] on div "Invercargill City Libraries & Archives Roster Inbox Shifts Time & Attendance Fi…" at bounding box center [710, 368] width 1420 height 736
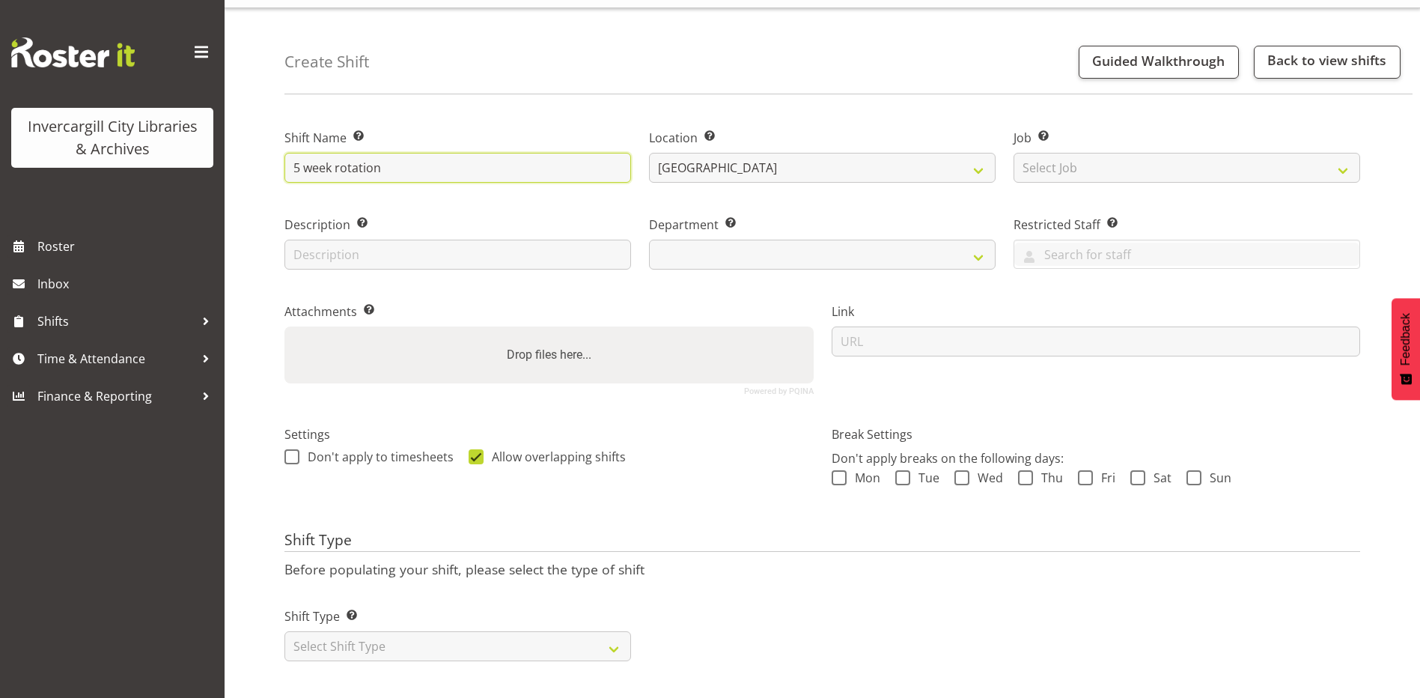
scroll to position [50, 0]
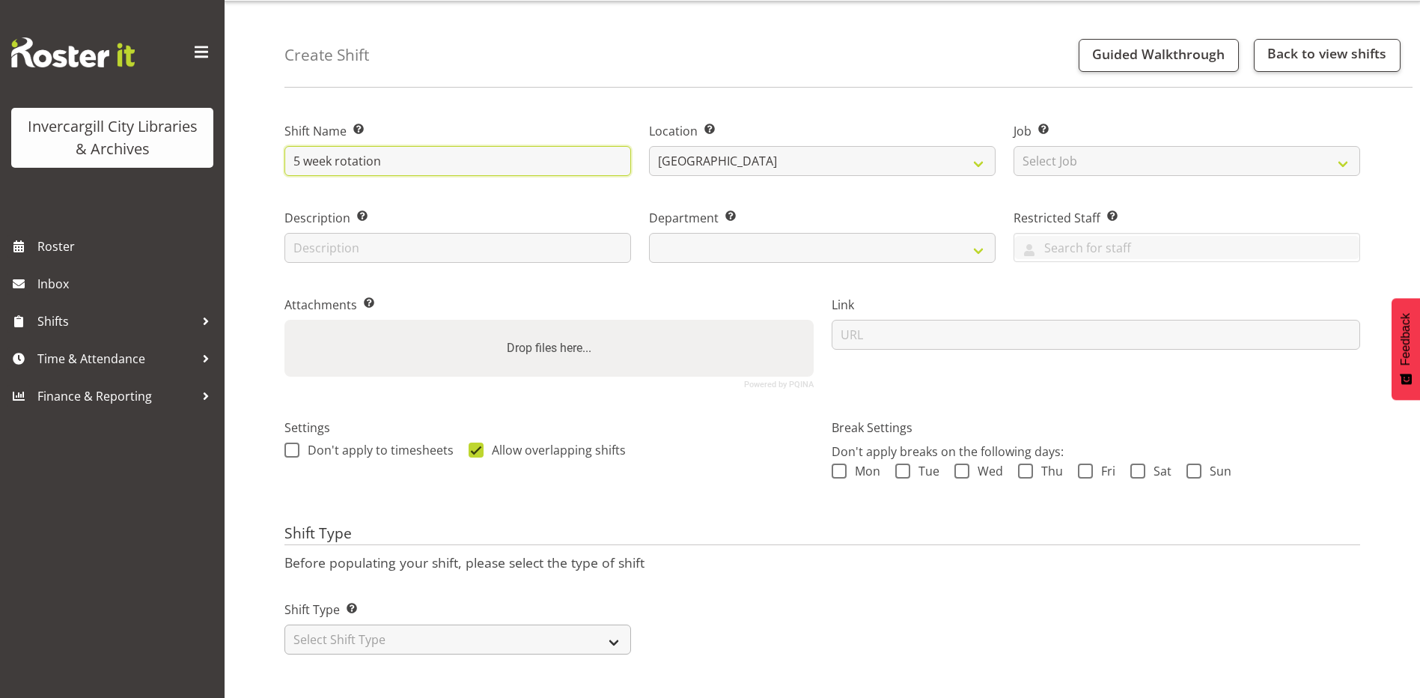
type input "5 week rotation"
click at [394, 624] on select "Select Shift Type One Off Shift Recurring Shift Rotating Shift" at bounding box center [457, 639] width 347 height 30
select select "rotating"
click at [284, 624] on select "Select Shift Type One Off Shift Recurring Shift Rotating Shift" at bounding box center [457, 639] width 347 height 30
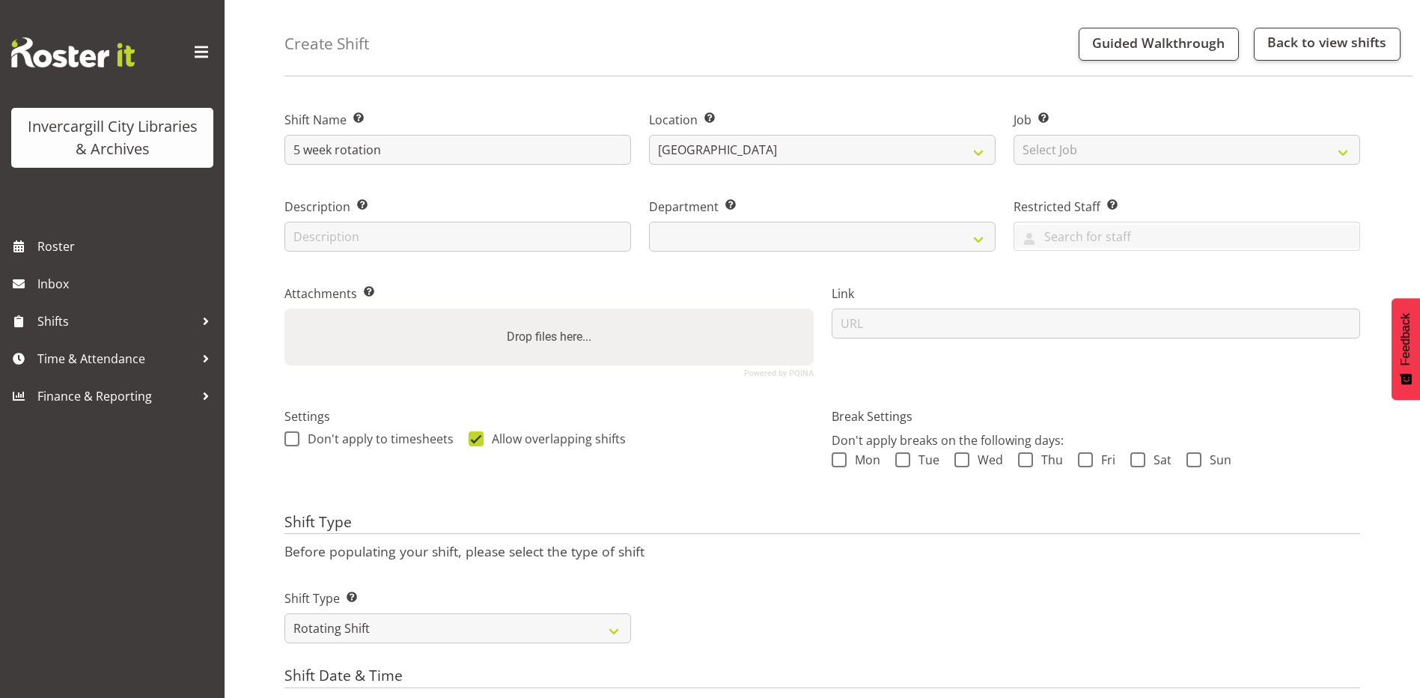
click at [786, 564] on div "Shift Type Before populating your shift, please select the type of shift Shift …" at bounding box center [821, 582] width 1075 height 139
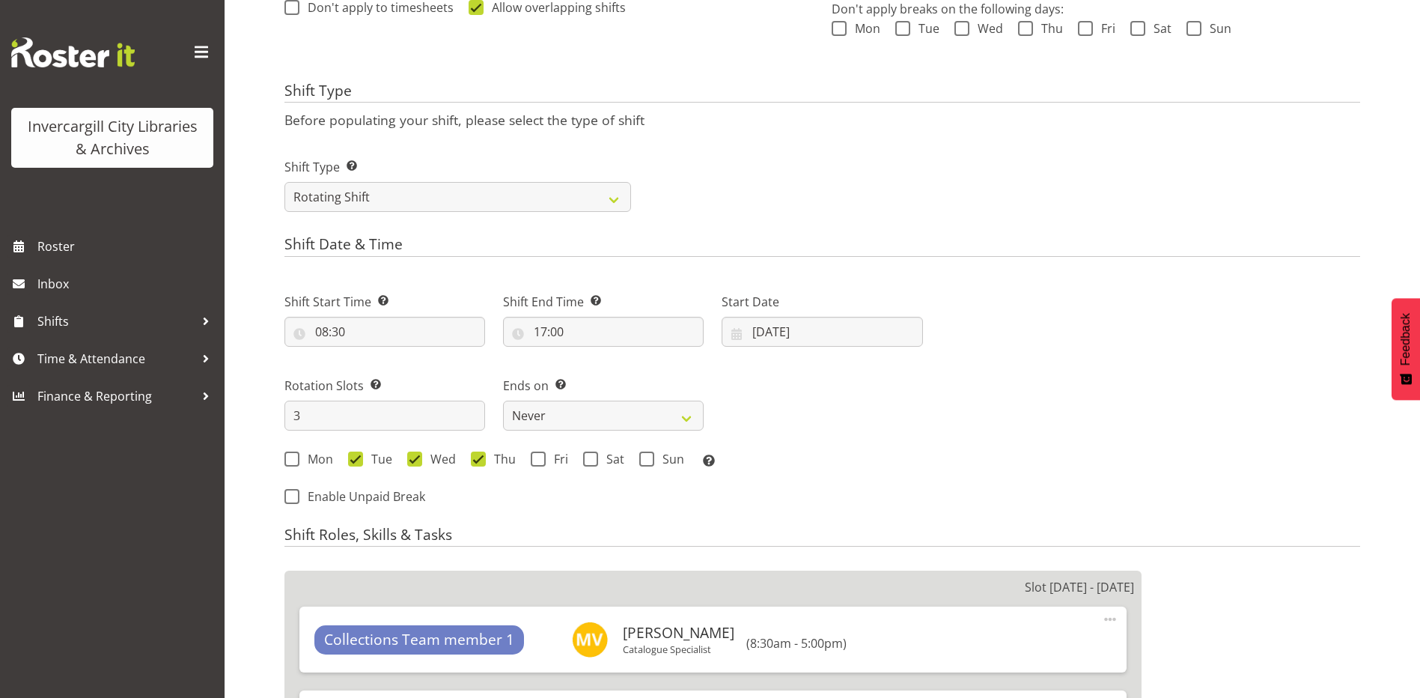
scroll to position [499, 0]
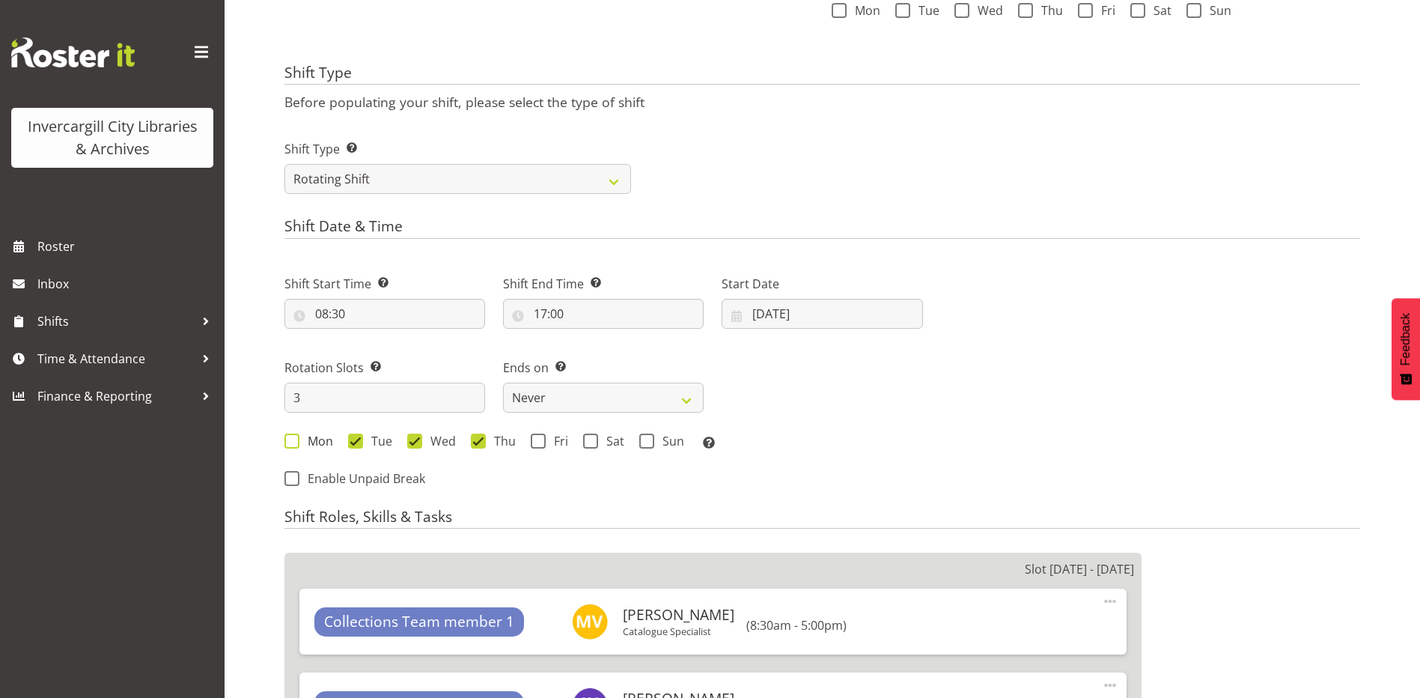
click at [293, 445] on span at bounding box center [291, 440] width 15 height 15
click at [293, 445] on input "Mon" at bounding box center [289, 441] width 10 height 10
checkbox input "true"
click at [546, 434] on span "Fri" at bounding box center [557, 440] width 22 height 15
click at [540, 436] on input "Fri" at bounding box center [536, 441] width 10 height 10
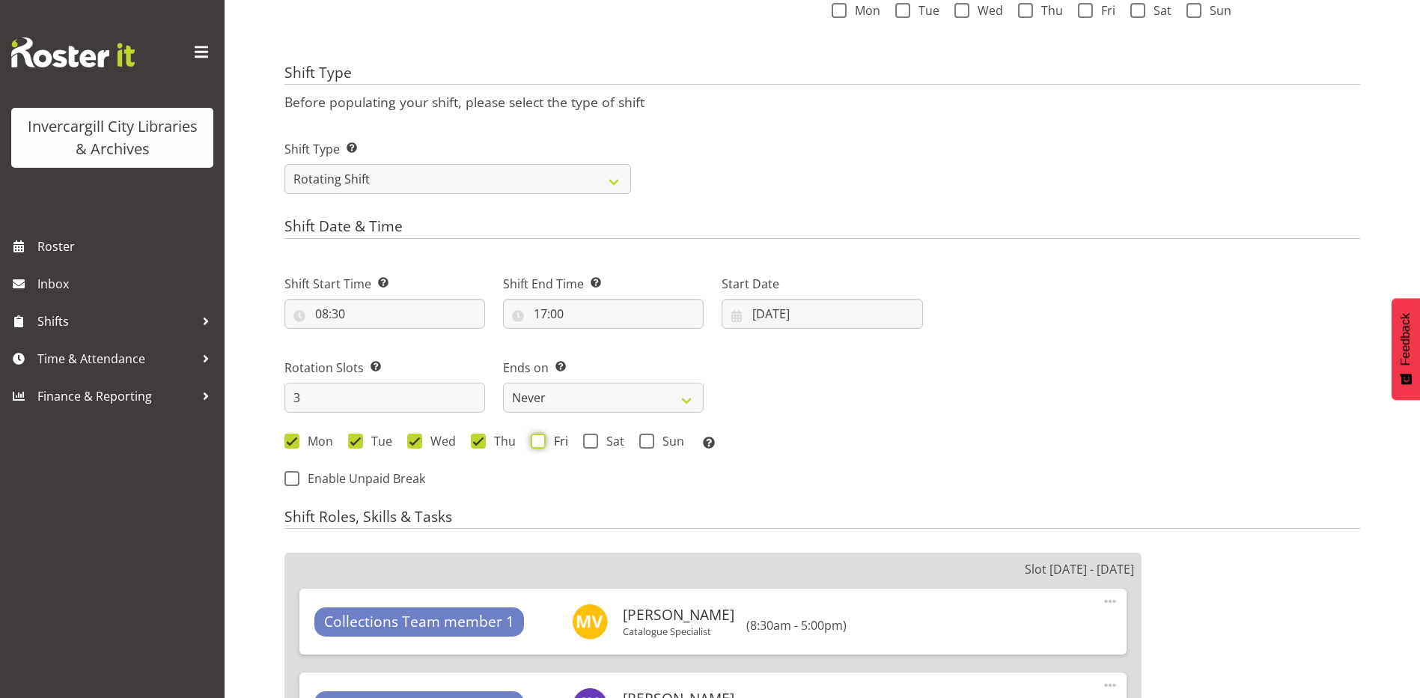
checkbox input "true"
drag, startPoint x: 589, startPoint y: 440, endPoint x: 644, endPoint y: 438, distance: 54.7
click at [590, 440] on span at bounding box center [590, 440] width 15 height 15
click at [590, 440] on input "Sat" at bounding box center [588, 441] width 10 height 10
checkbox input "true"
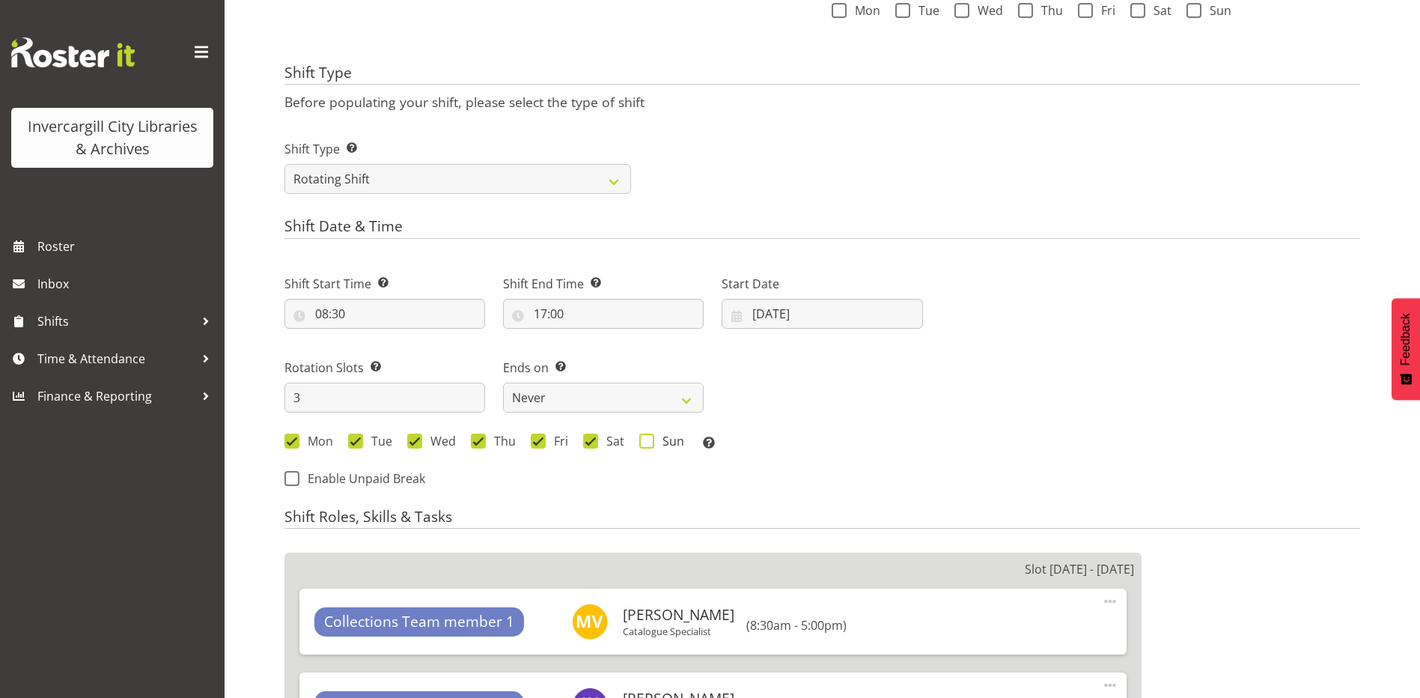
click at [645, 440] on span at bounding box center [646, 440] width 15 height 15
click at [645, 440] on input "Sun" at bounding box center [644, 441] width 10 height 10
checkbox input "true"
click at [480, 439] on span at bounding box center [478, 440] width 15 height 15
click at [480, 439] on input "Thu" at bounding box center [476, 441] width 10 height 10
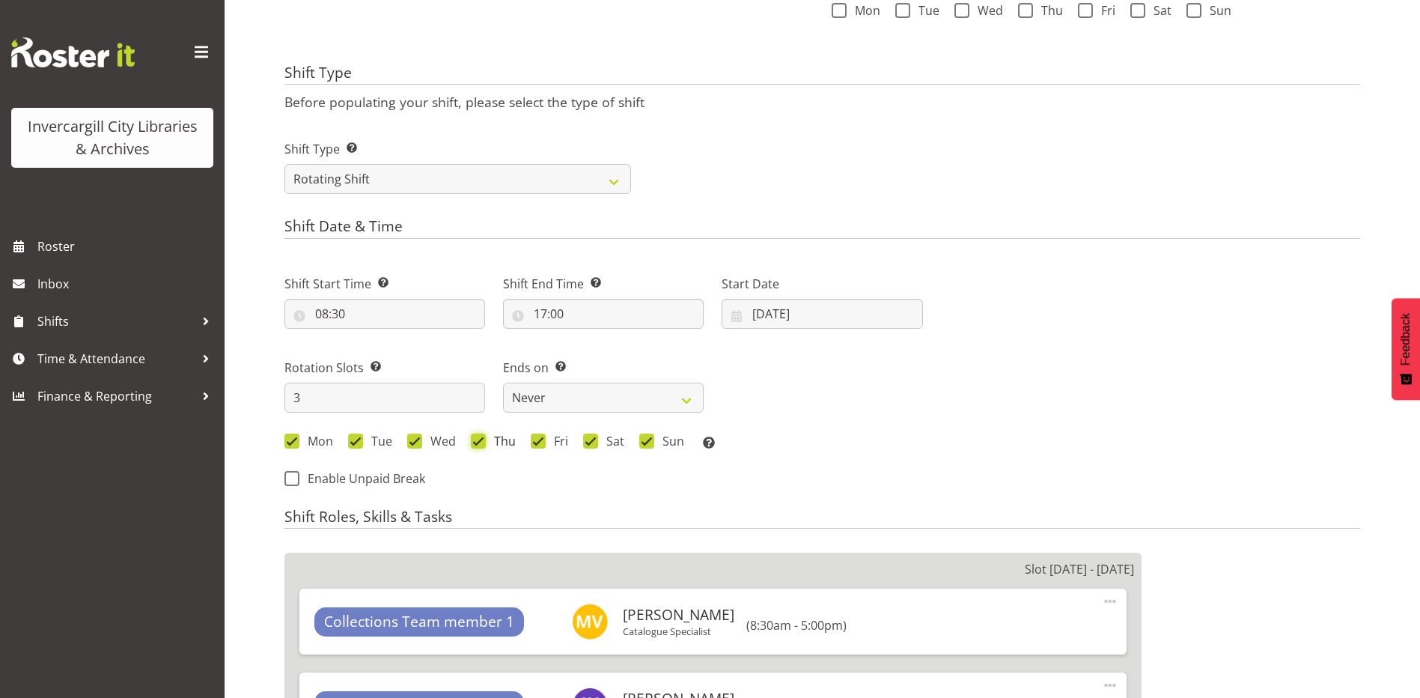
checkbox input "false"
click at [417, 440] on span at bounding box center [414, 440] width 15 height 15
click at [417, 440] on input "Wed" at bounding box center [412, 441] width 10 height 10
checkbox input "false"
click at [356, 442] on span at bounding box center [355, 440] width 15 height 15
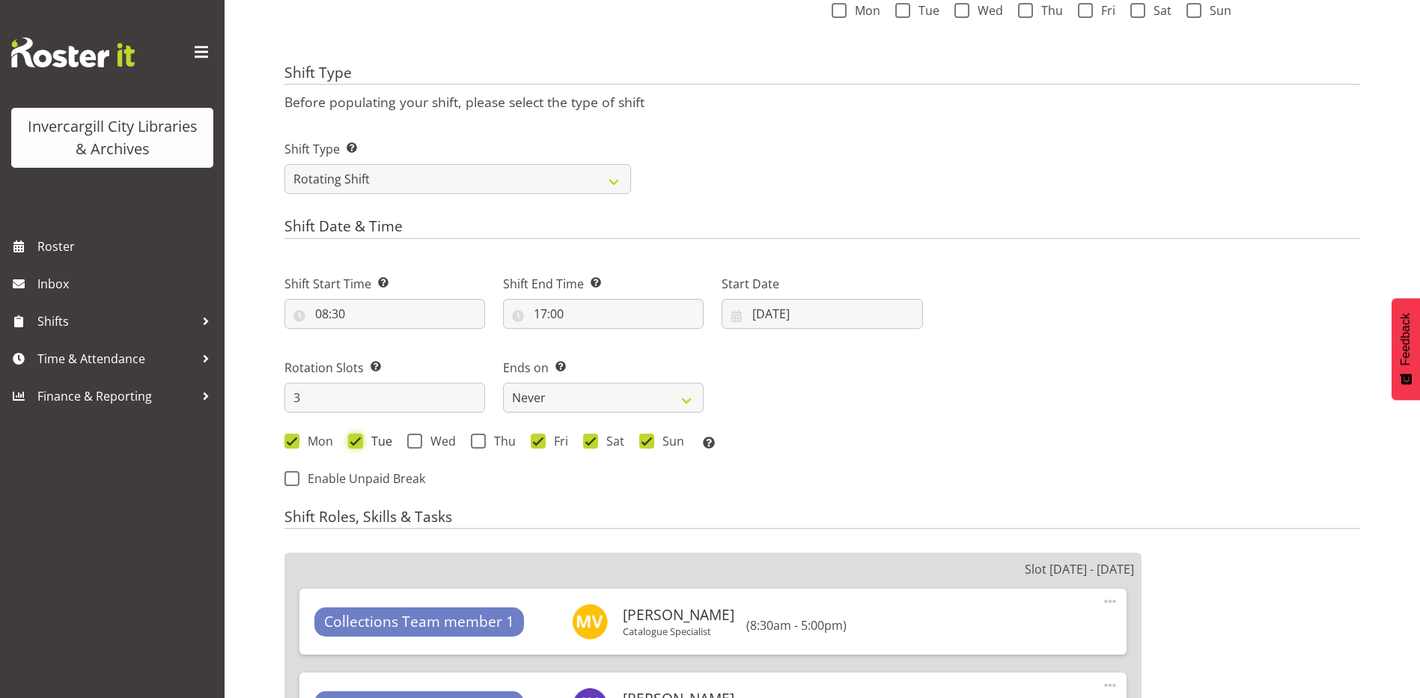
click at [356, 442] on input "Tue" at bounding box center [353, 441] width 10 height 10
checkbox input "false"
click at [947, 463] on div "Next Shifts" at bounding box center [1150, 376] width 437 height 245
click at [325, 399] on input "3" at bounding box center [384, 397] width 201 height 30
type input "20"
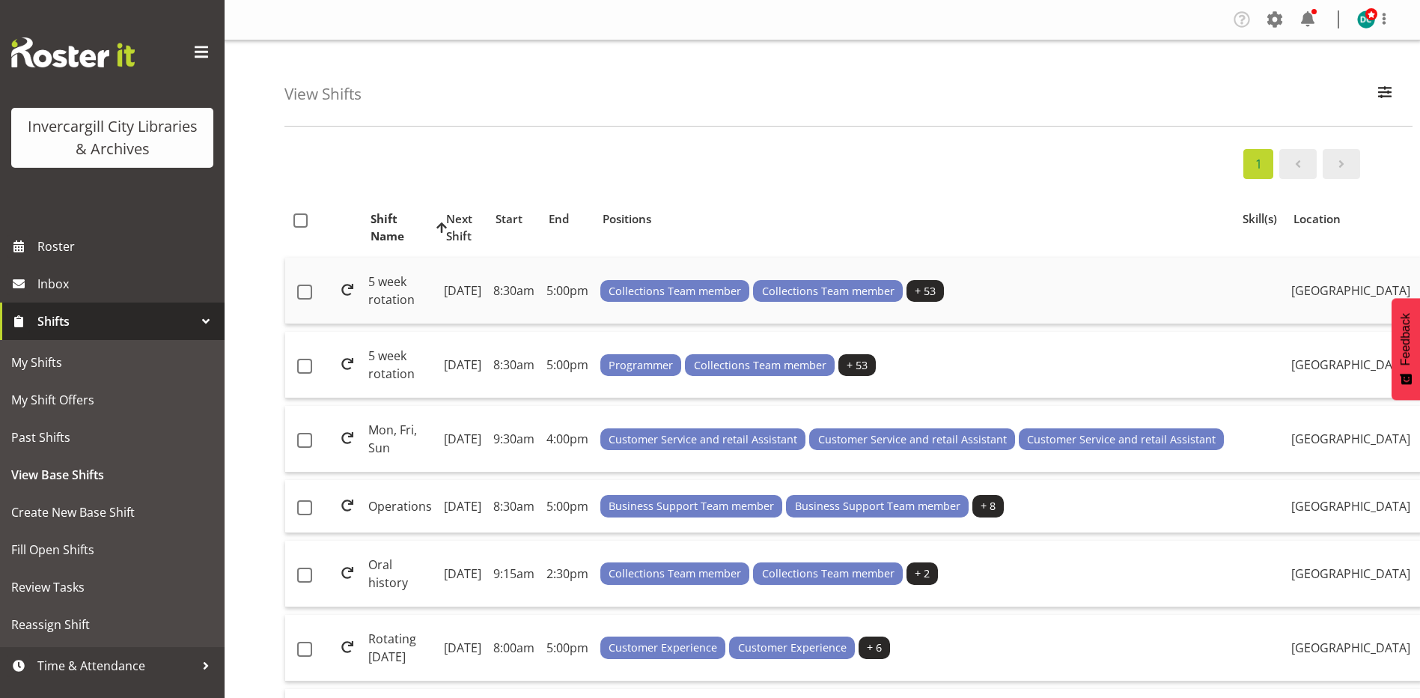
click at [397, 308] on td "5 week rotation" at bounding box center [400, 290] width 76 height 67
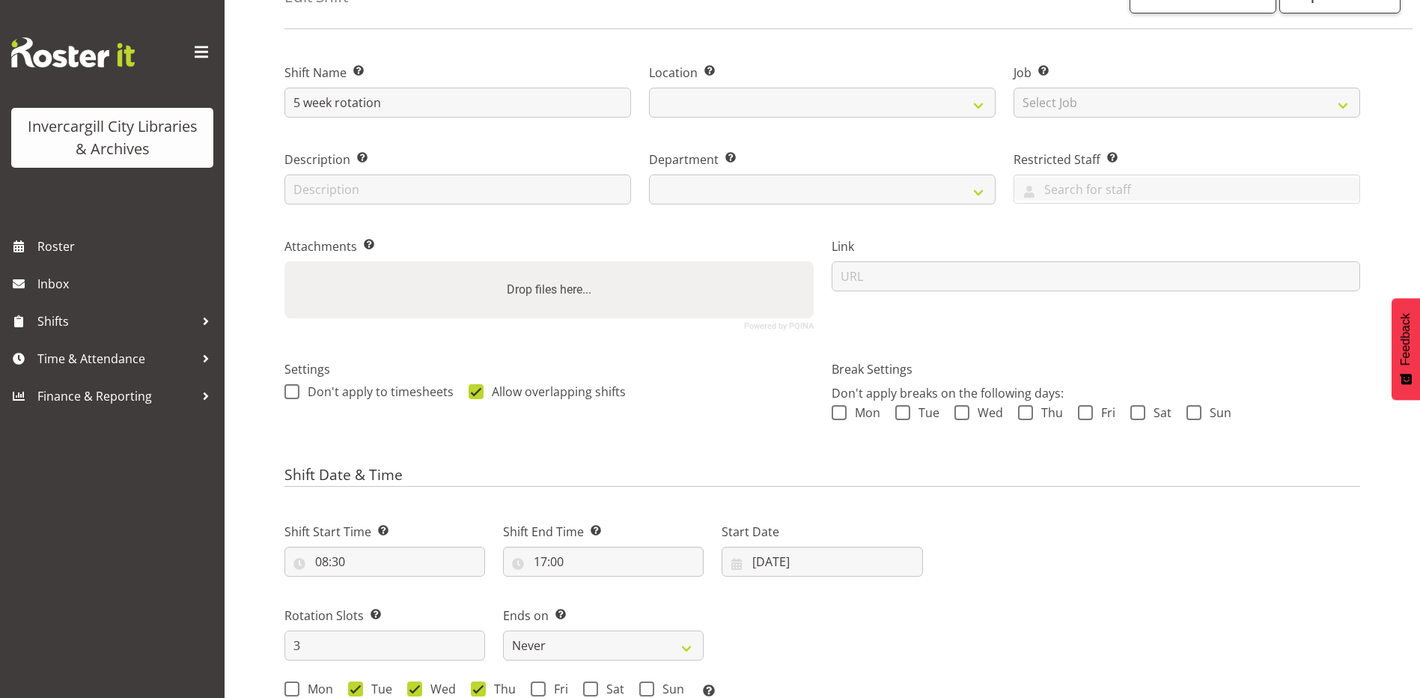
select select
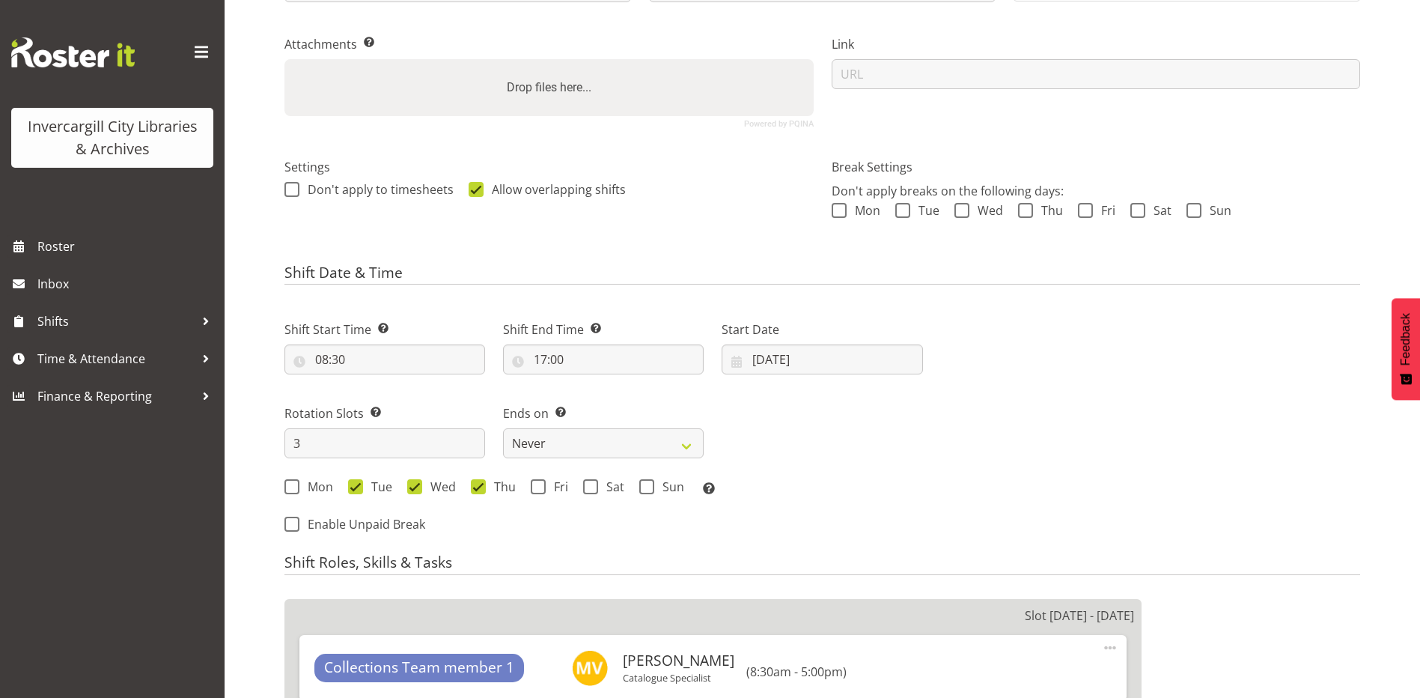
select select
select select "1276"
select select
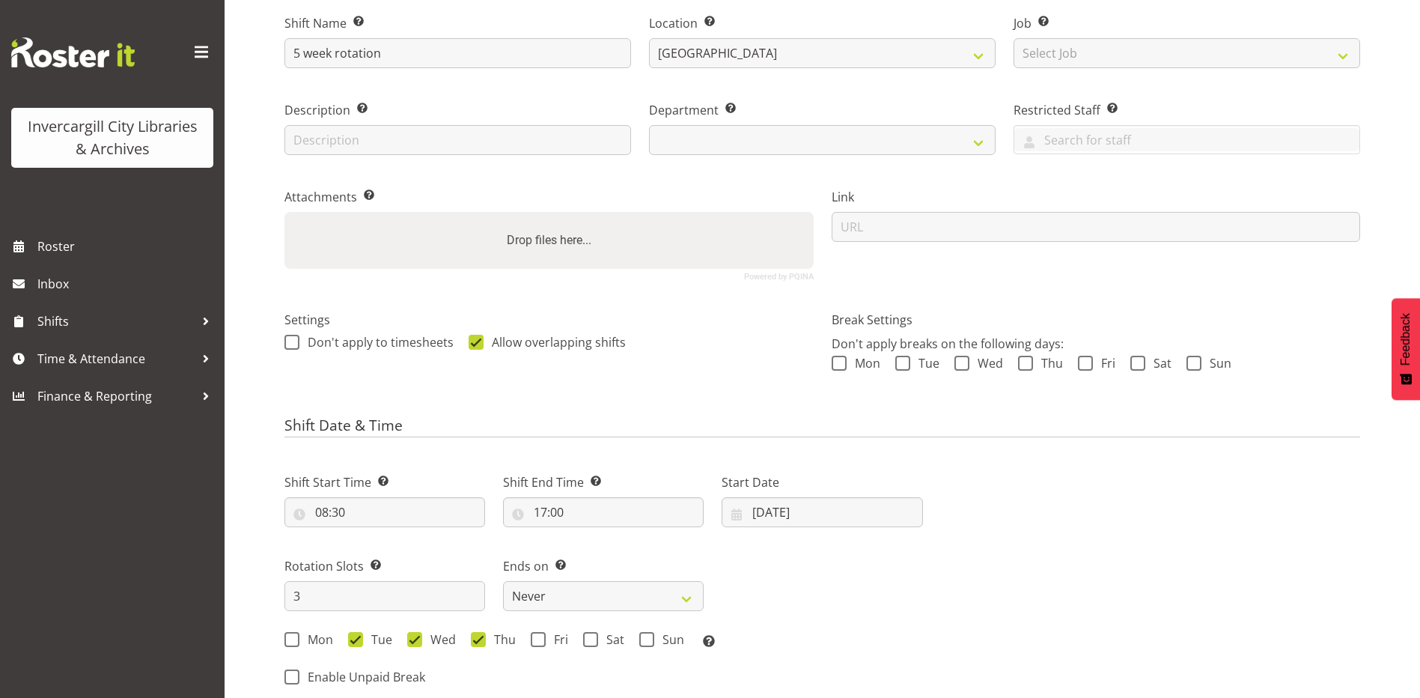
scroll to position [0, 0]
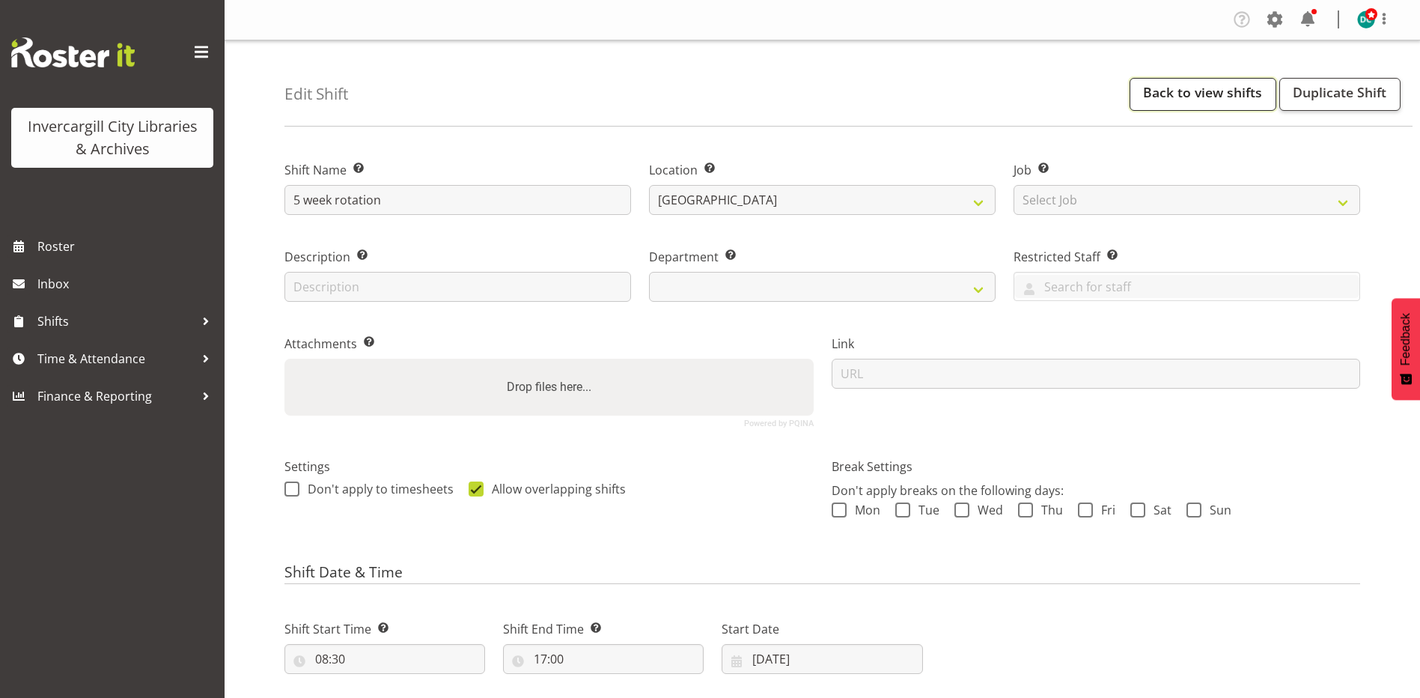
drag, startPoint x: 1164, startPoint y: 91, endPoint x: 1155, endPoint y: 100, distance: 12.7
click at [1162, 94] on link "Back to view shifts" at bounding box center [1202, 94] width 147 height 33
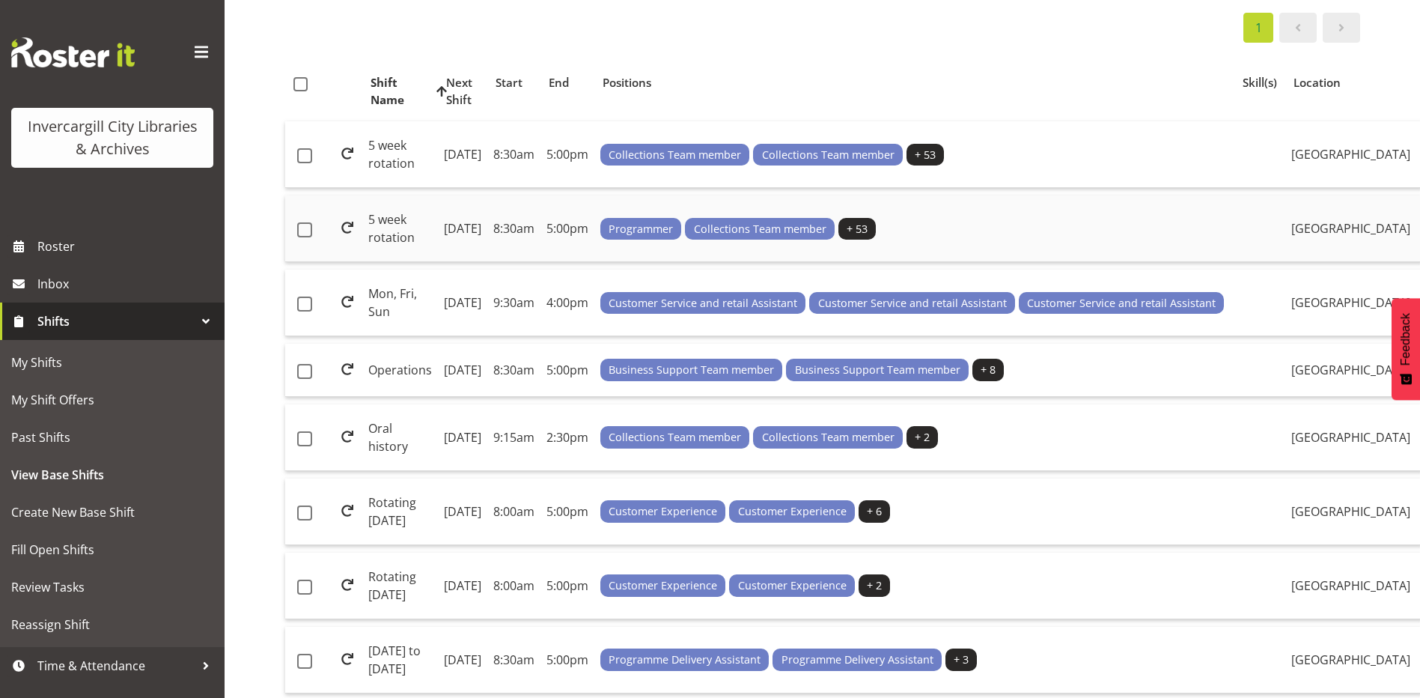
scroll to position [150, 0]
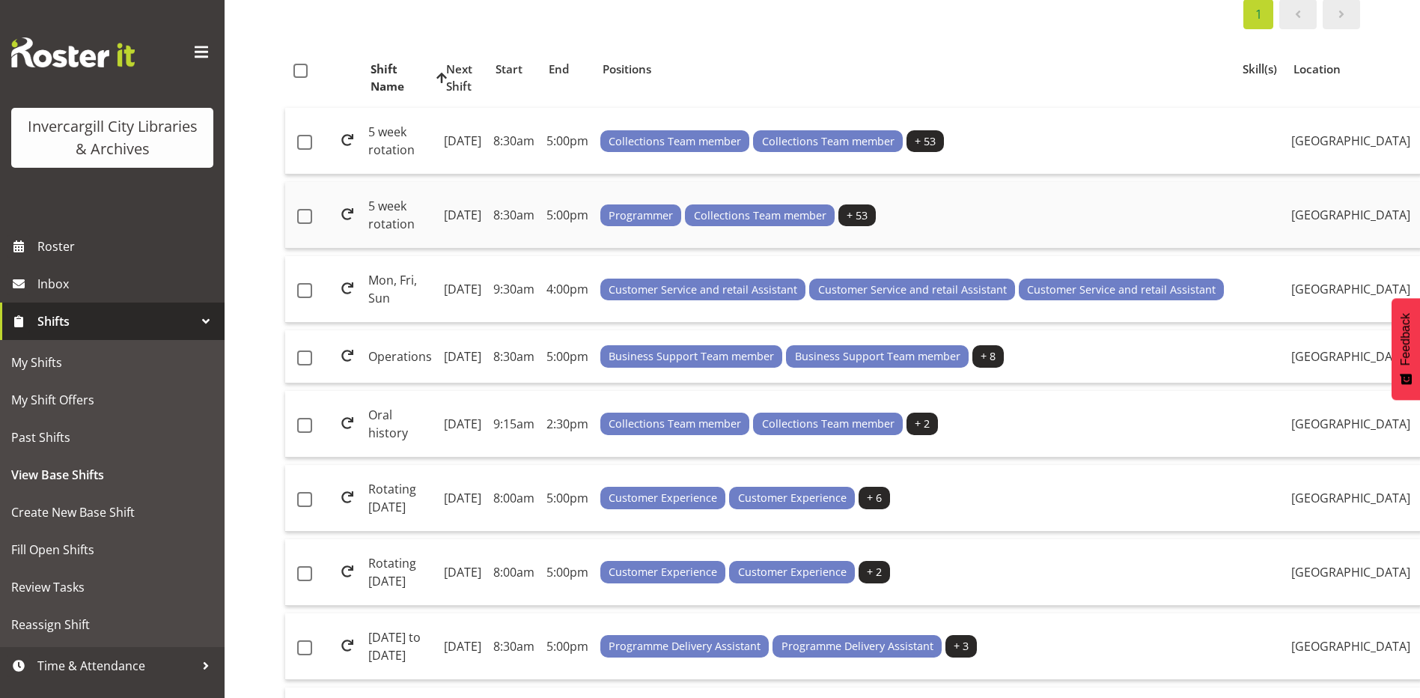
click at [385, 248] on td "5 week rotation" at bounding box center [400, 215] width 76 height 67
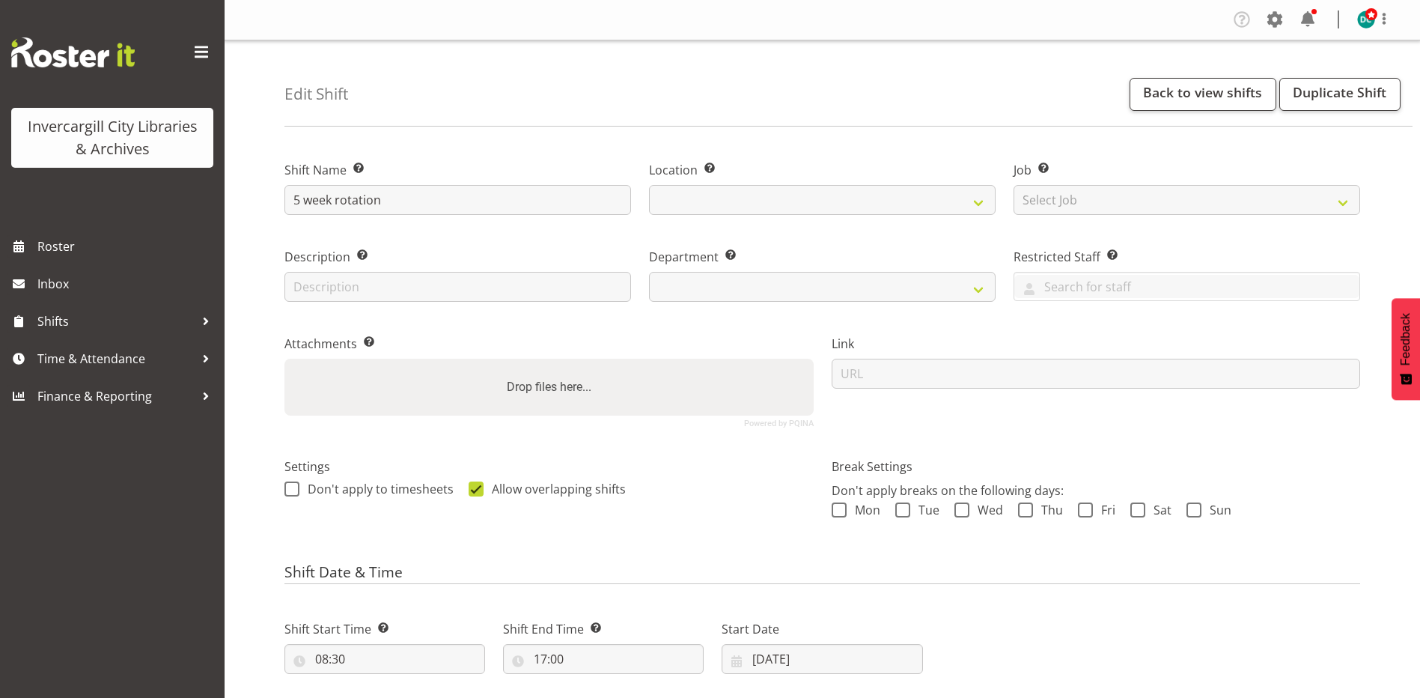
select select
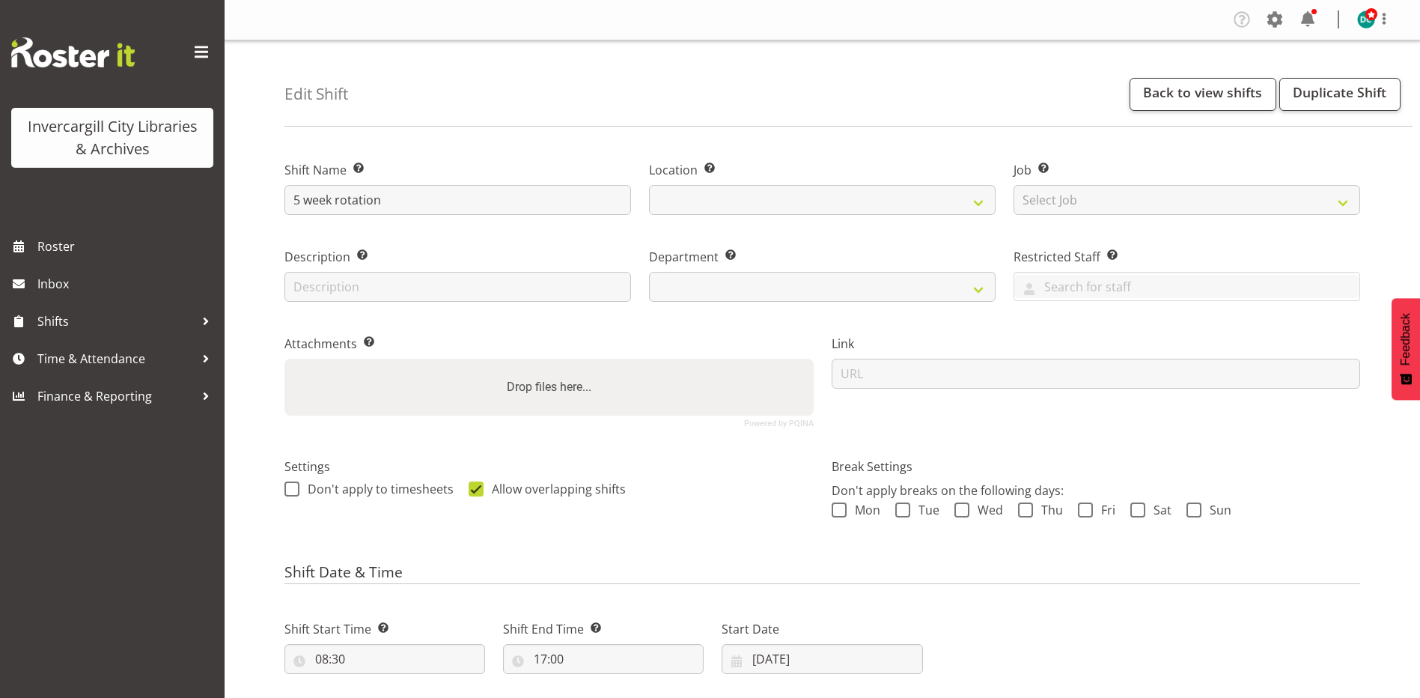
select select
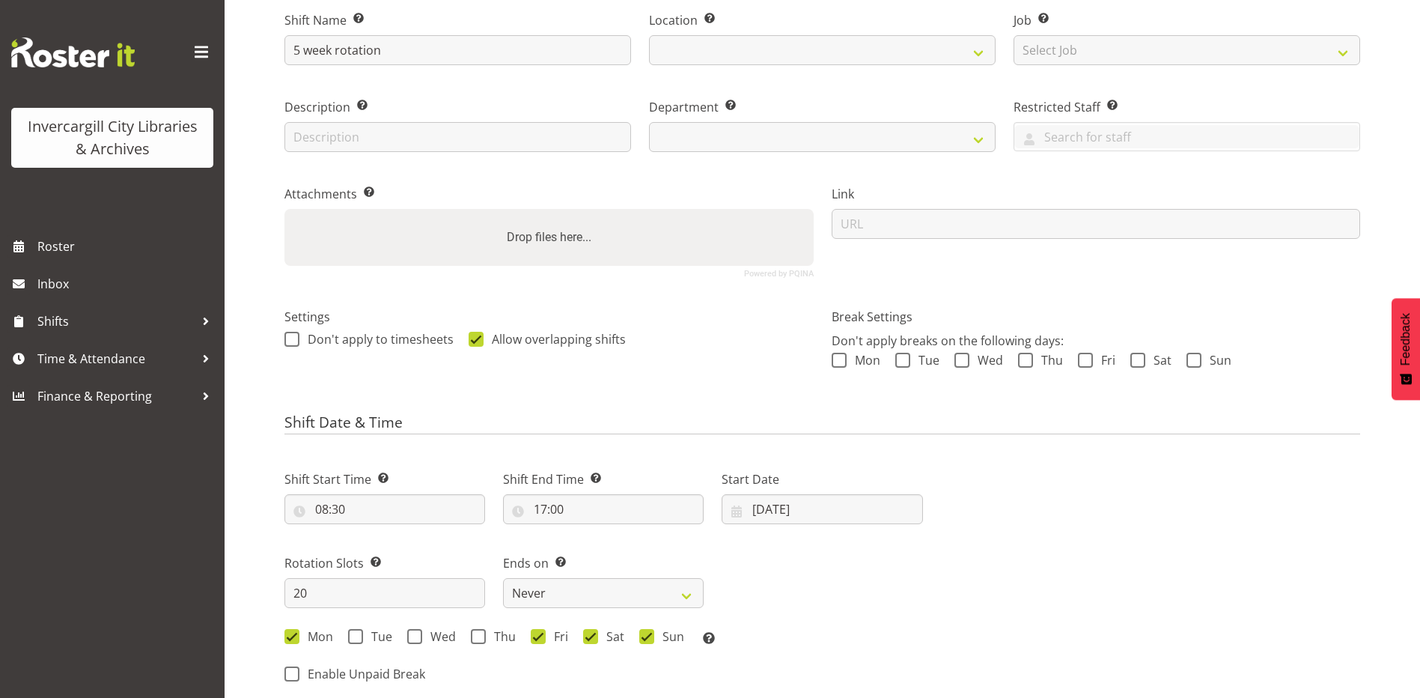
select select "1276"
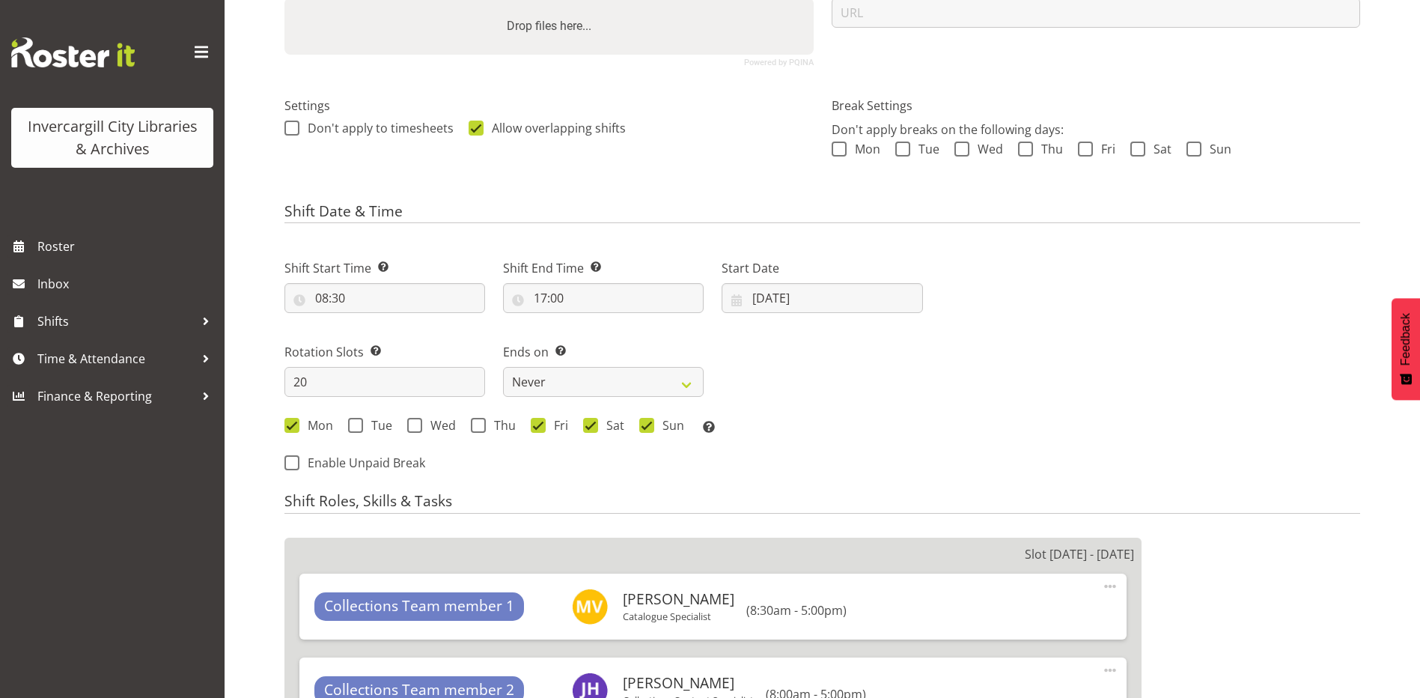
scroll to position [374, 0]
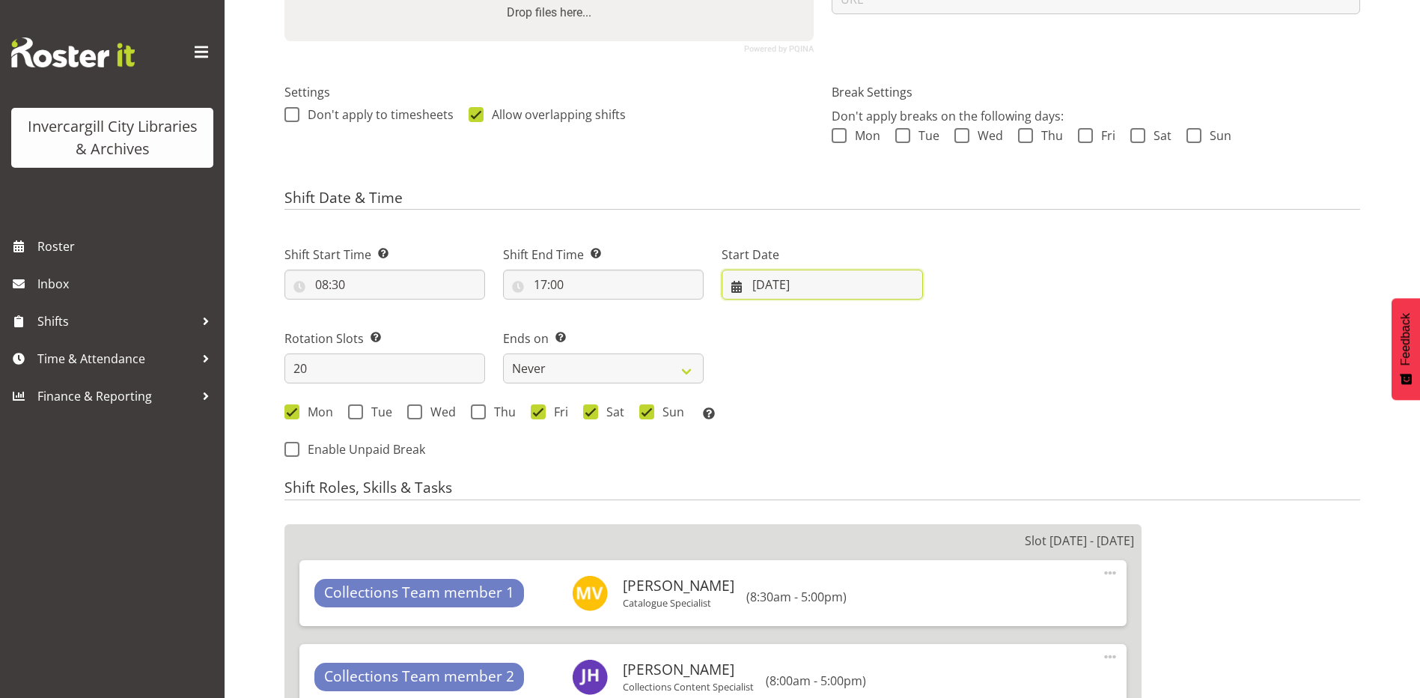
click at [760, 281] on input "[DATE]" at bounding box center [821, 284] width 201 height 30
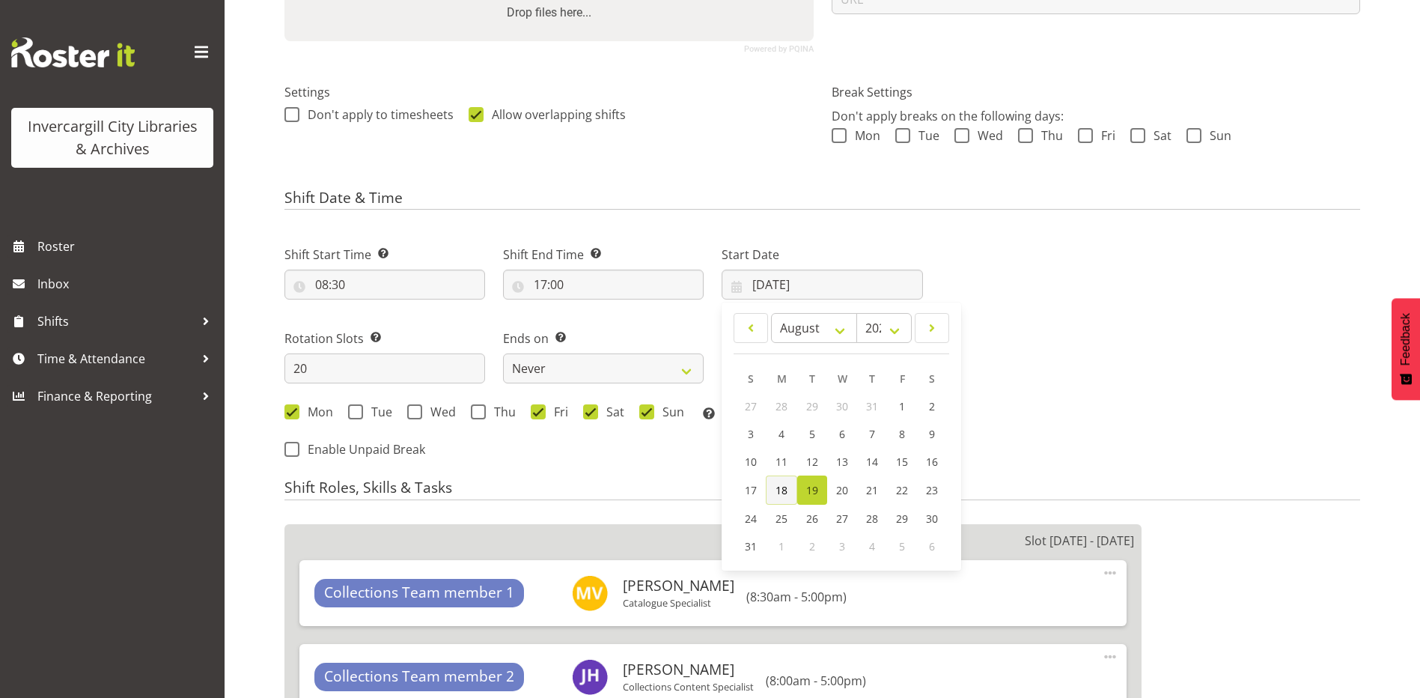
click at [776, 492] on span "18" at bounding box center [781, 490] width 12 height 14
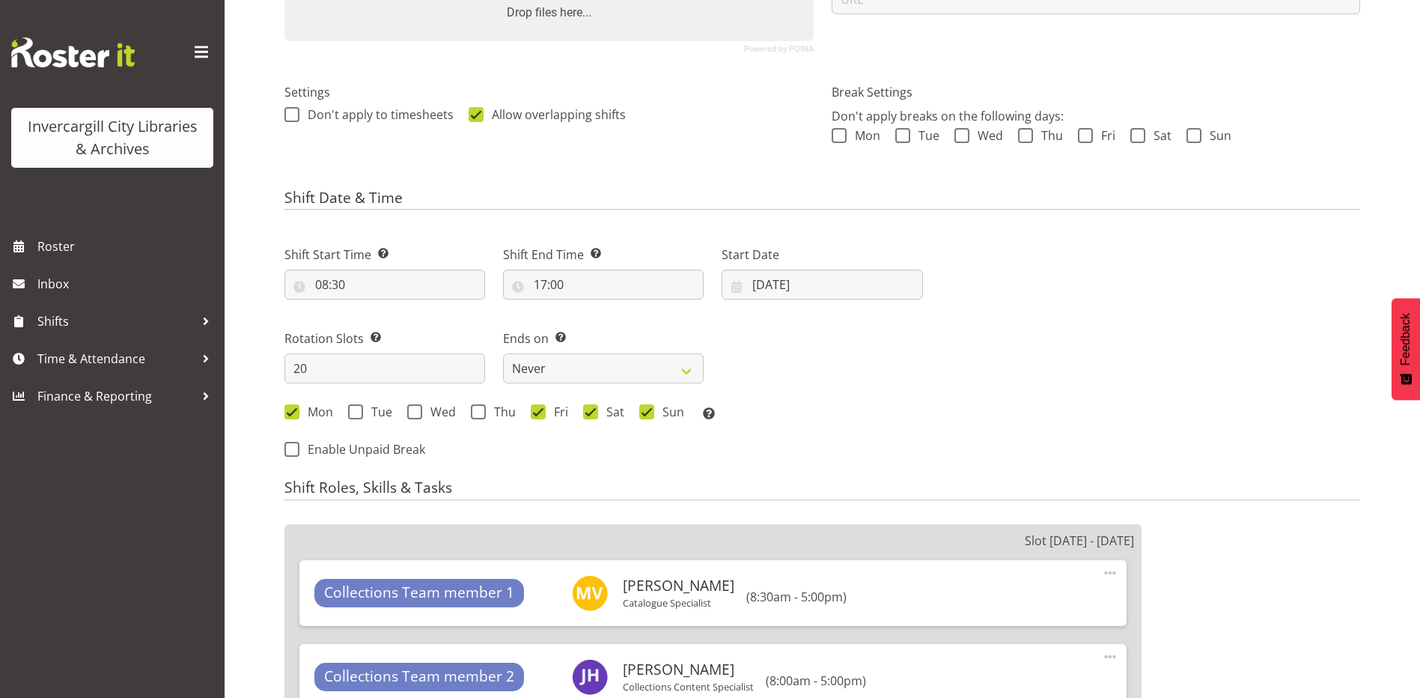
click at [1006, 416] on div "Next Shifts" at bounding box center [1150, 347] width 437 height 245
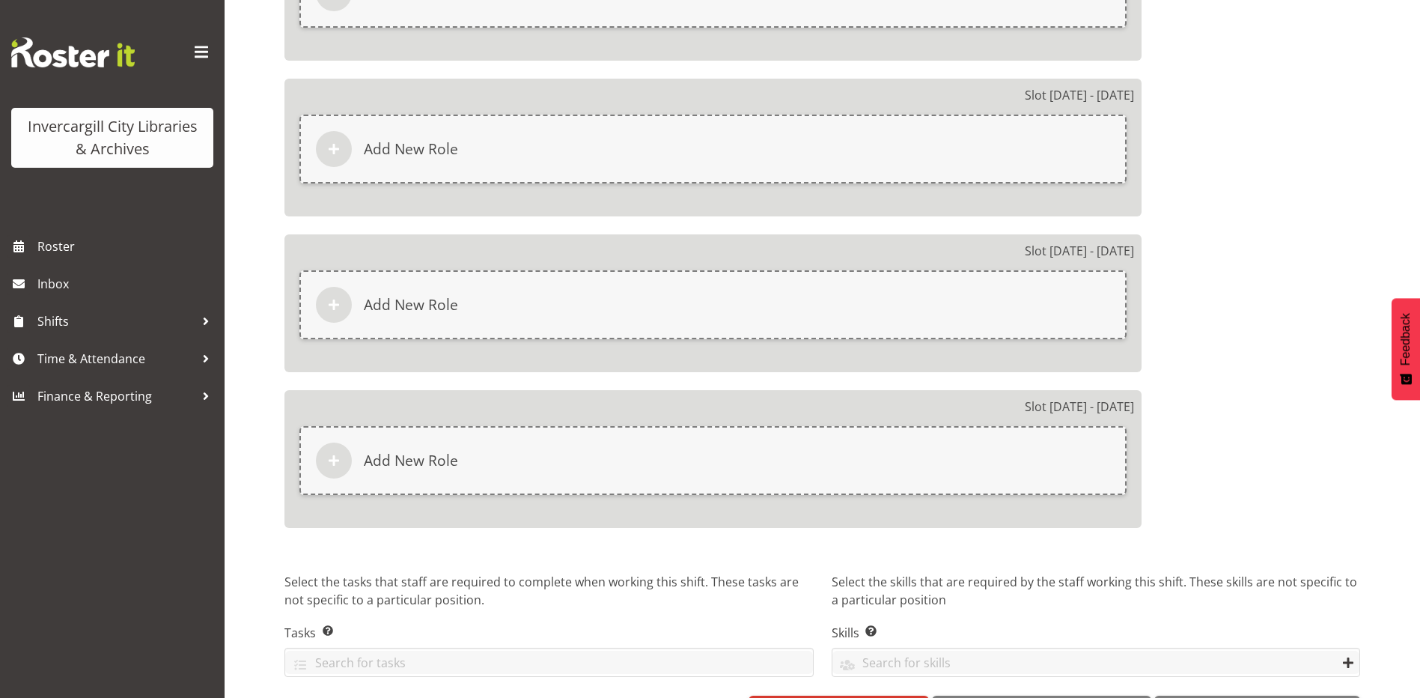
scroll to position [8148, 0]
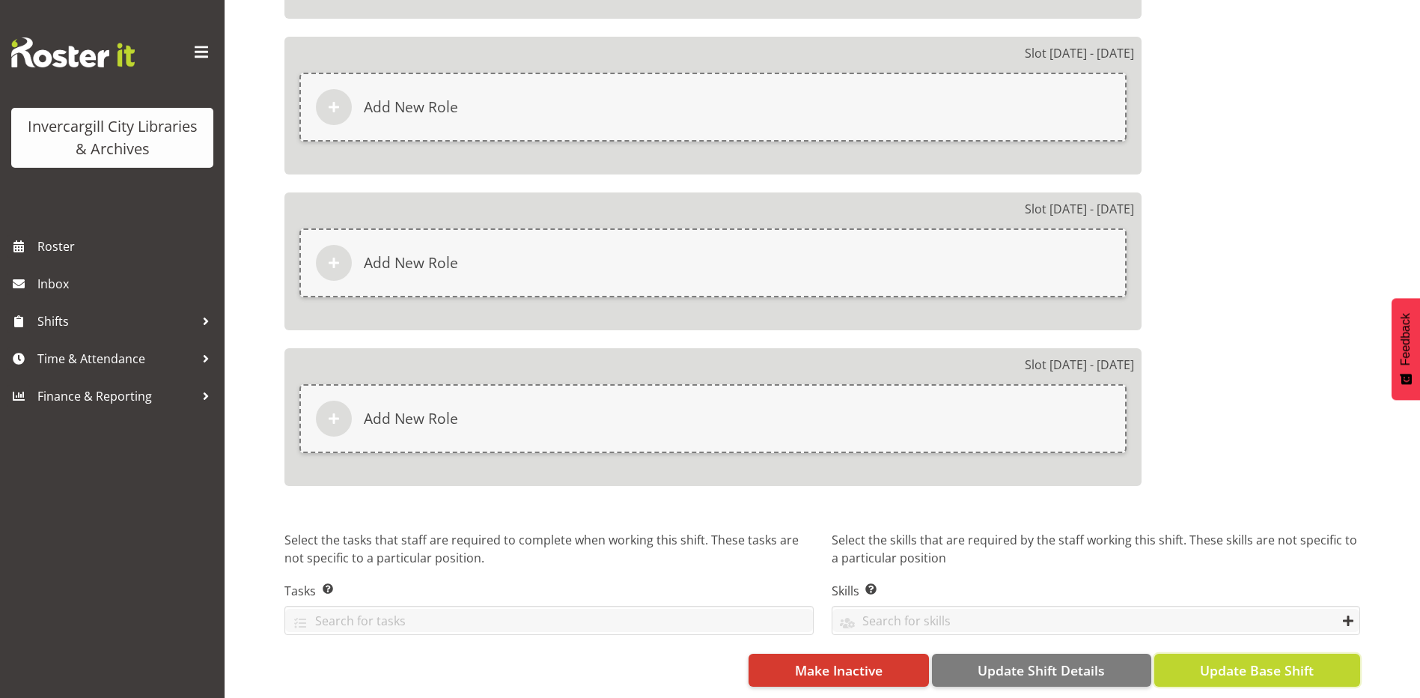
click at [1224, 660] on span "Update Base Shift" at bounding box center [1257, 669] width 114 height 19
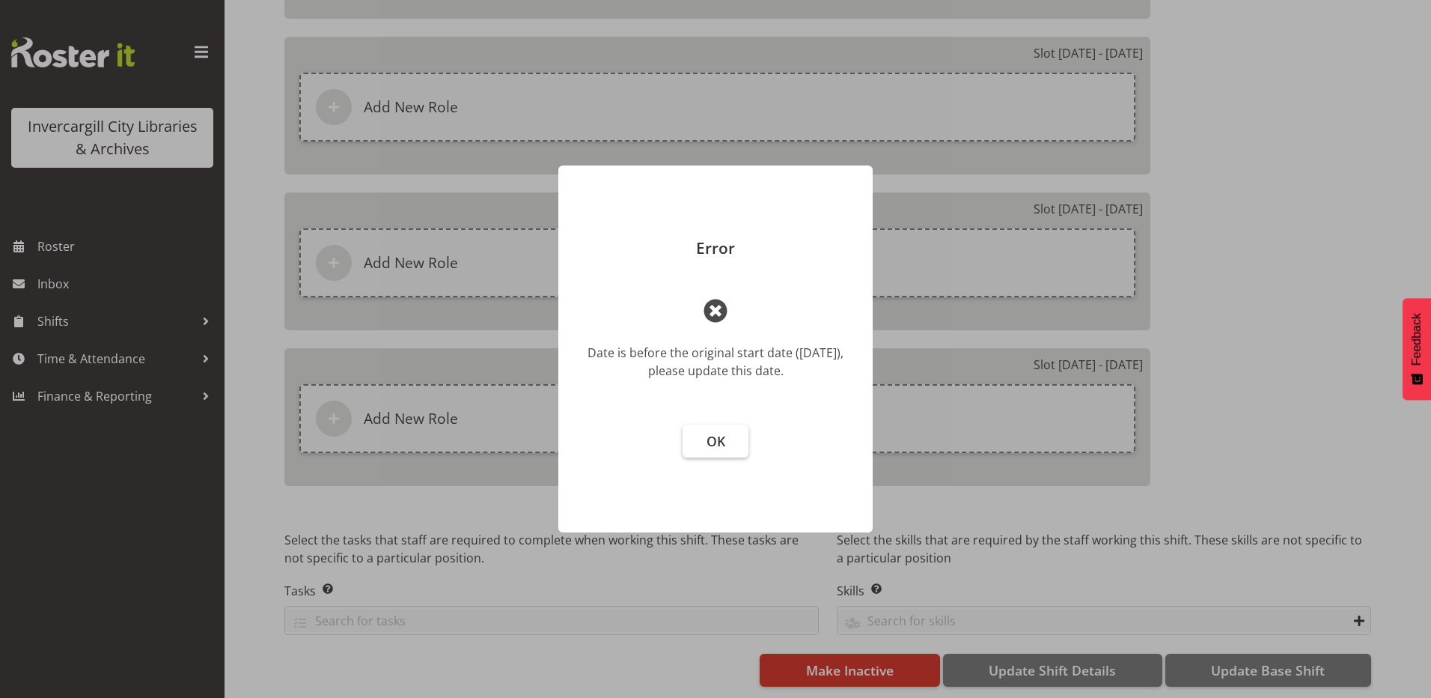
drag, startPoint x: 711, startPoint y: 432, endPoint x: 710, endPoint y: 439, distance: 7.5
click at [711, 433] on span "OK" at bounding box center [715, 441] width 19 height 18
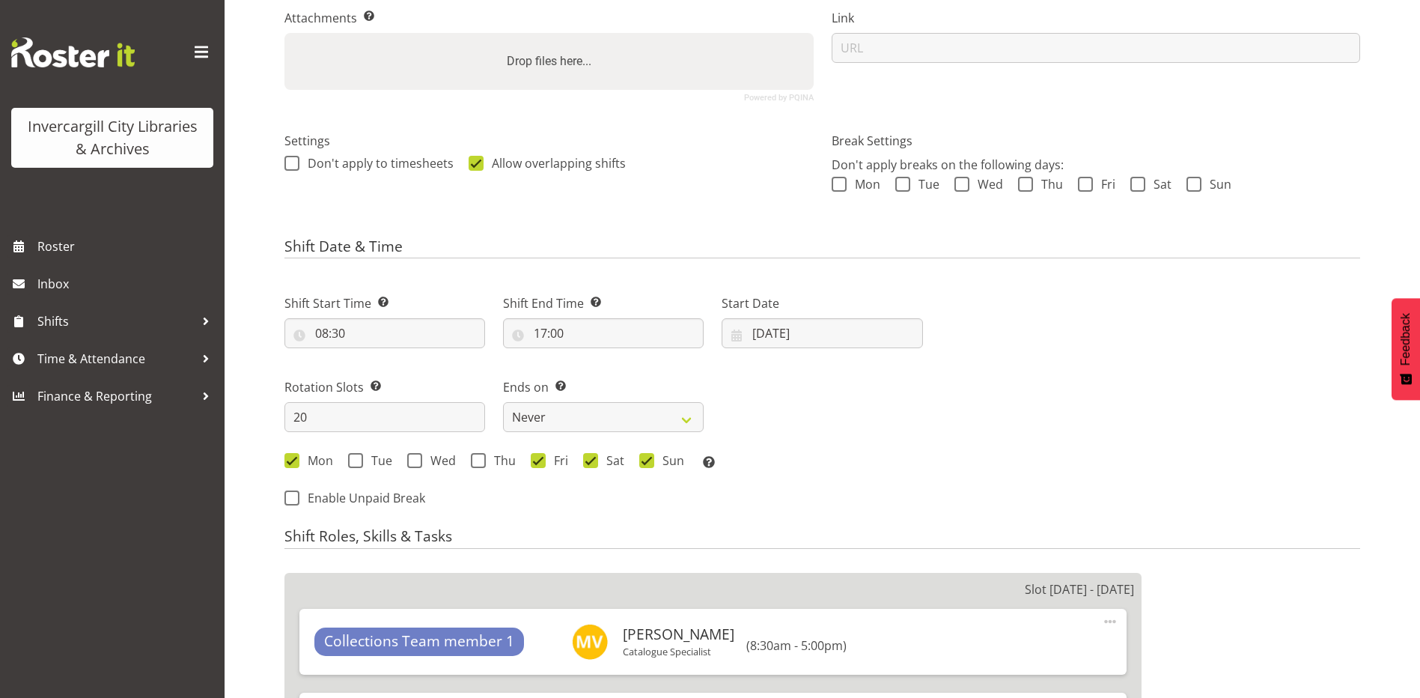
scroll to position [364, 0]
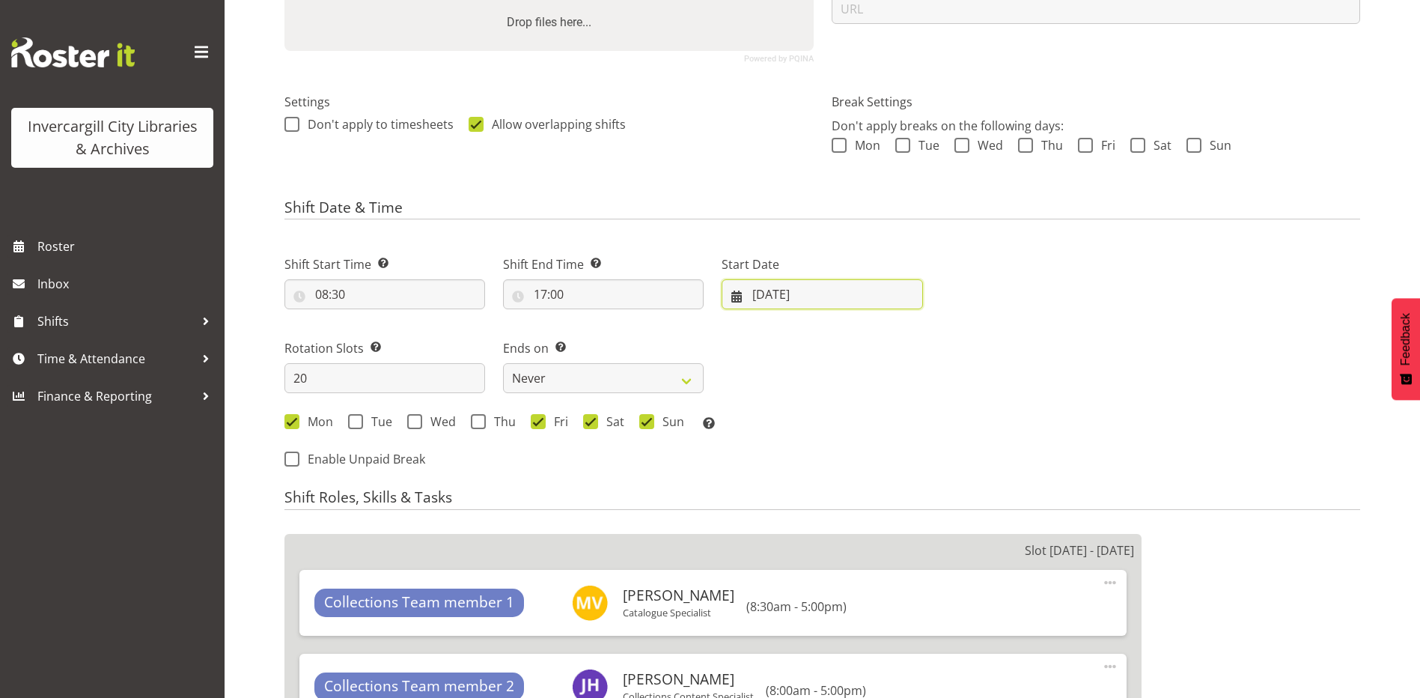
click at [763, 293] on input "18/08/2025" at bounding box center [821, 294] width 201 height 30
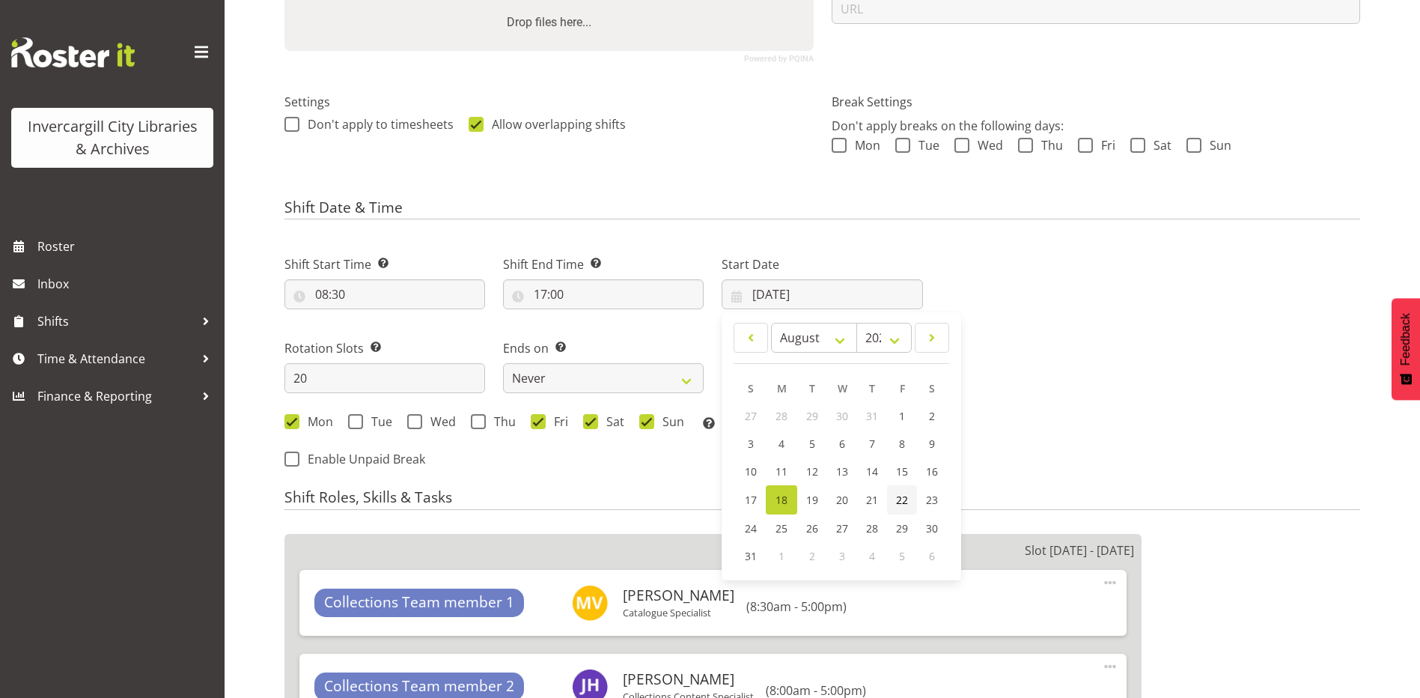
click at [899, 501] on span "22" at bounding box center [902, 499] width 12 height 14
type input "22/08/2025"
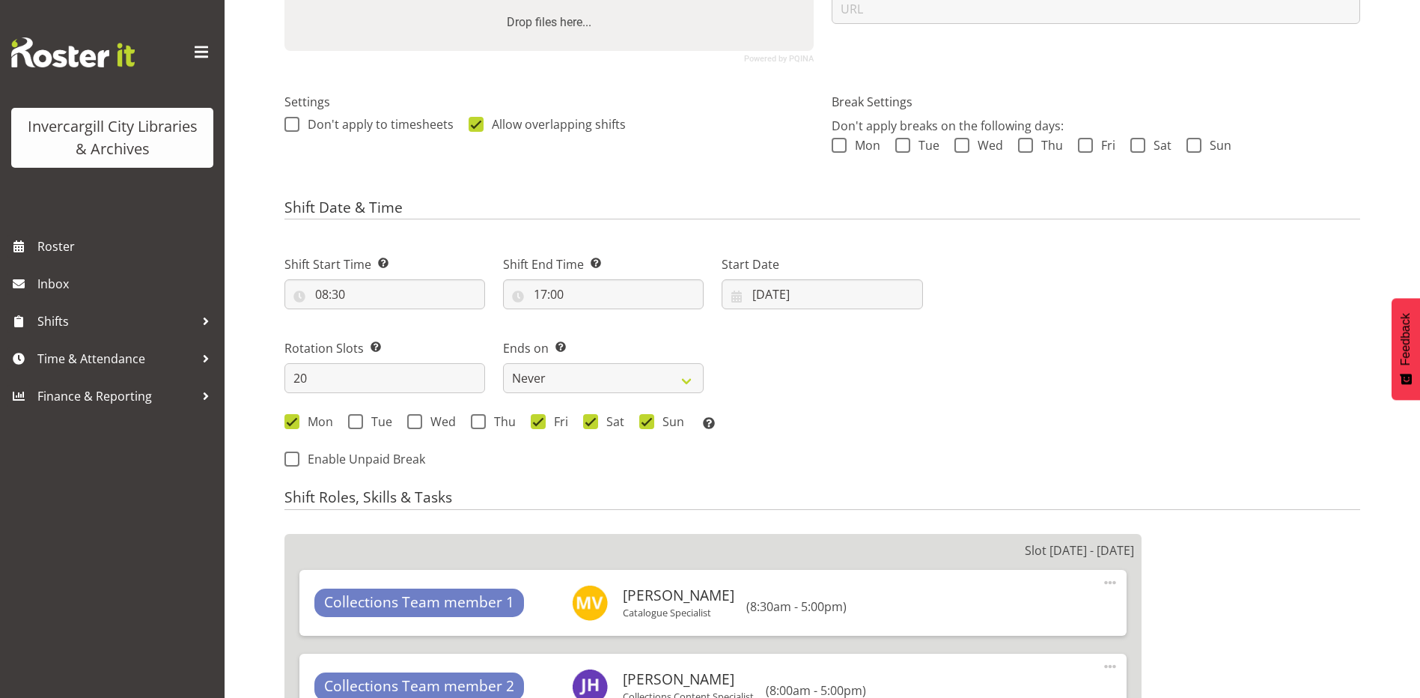
click at [997, 397] on div "Next Shifts" at bounding box center [1150, 356] width 437 height 245
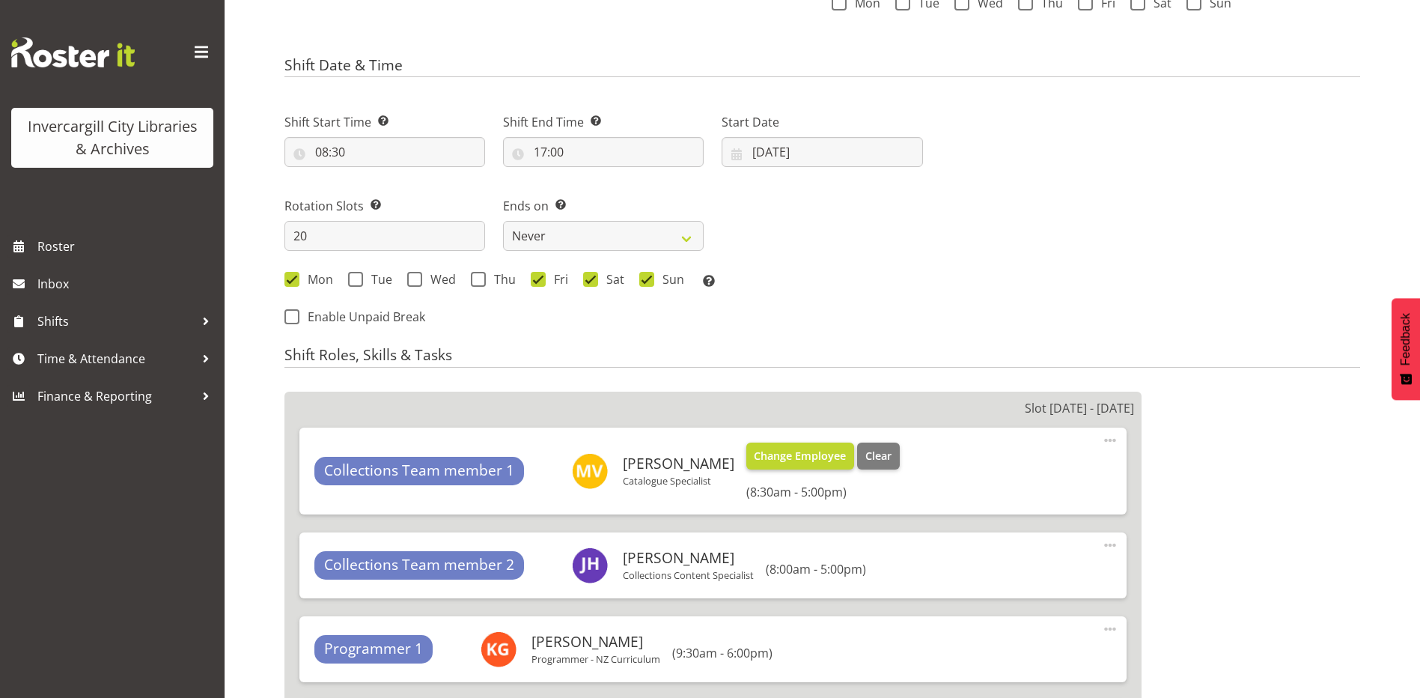
scroll to position [664, 0]
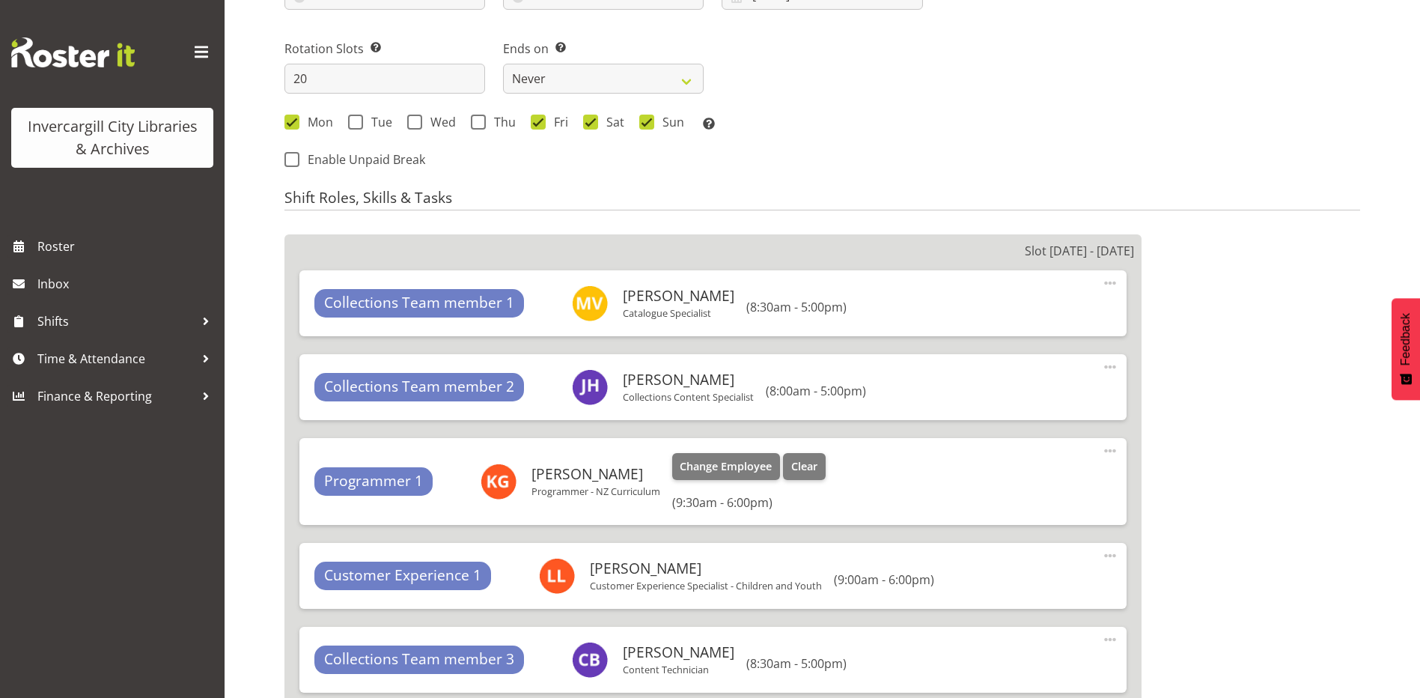
click at [1114, 449] on span at bounding box center [1110, 451] width 18 height 18
click at [1034, 487] on link "Edit" at bounding box center [1047, 483] width 144 height 27
select select "9"
select select "30"
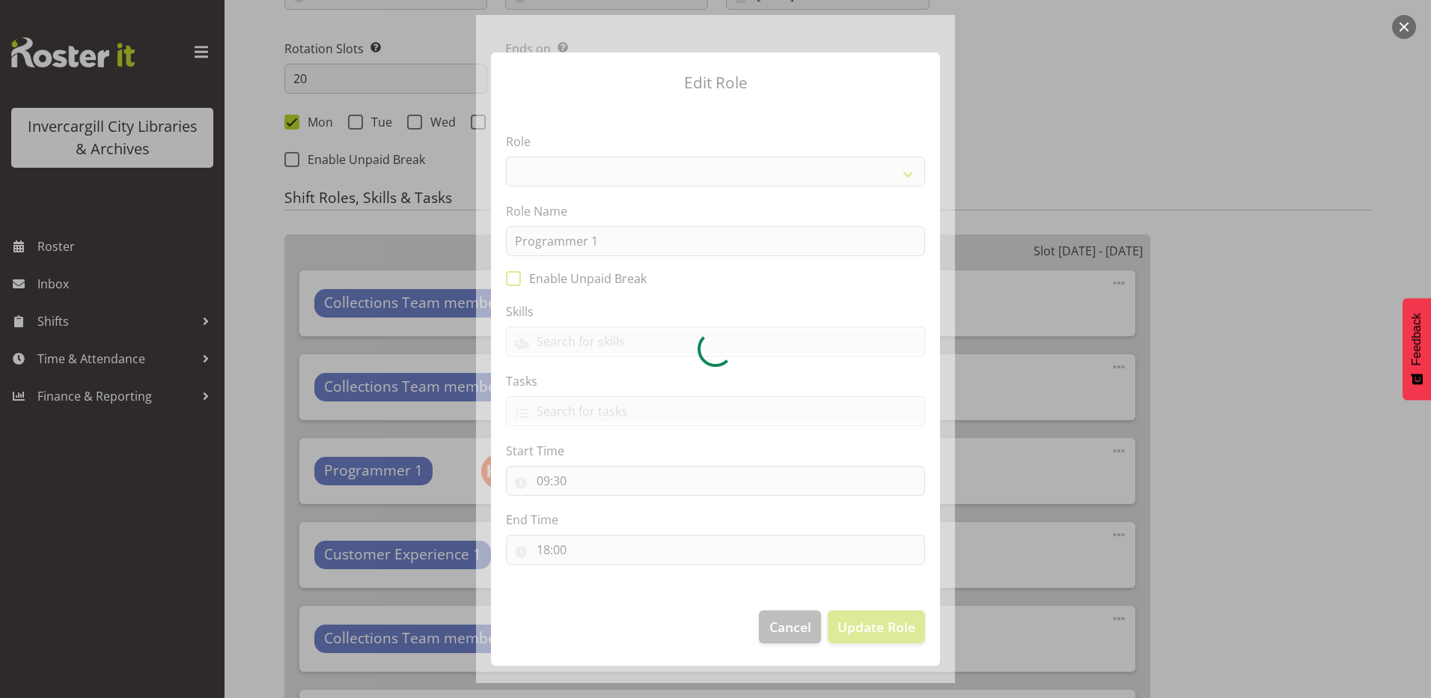
select select "1518"
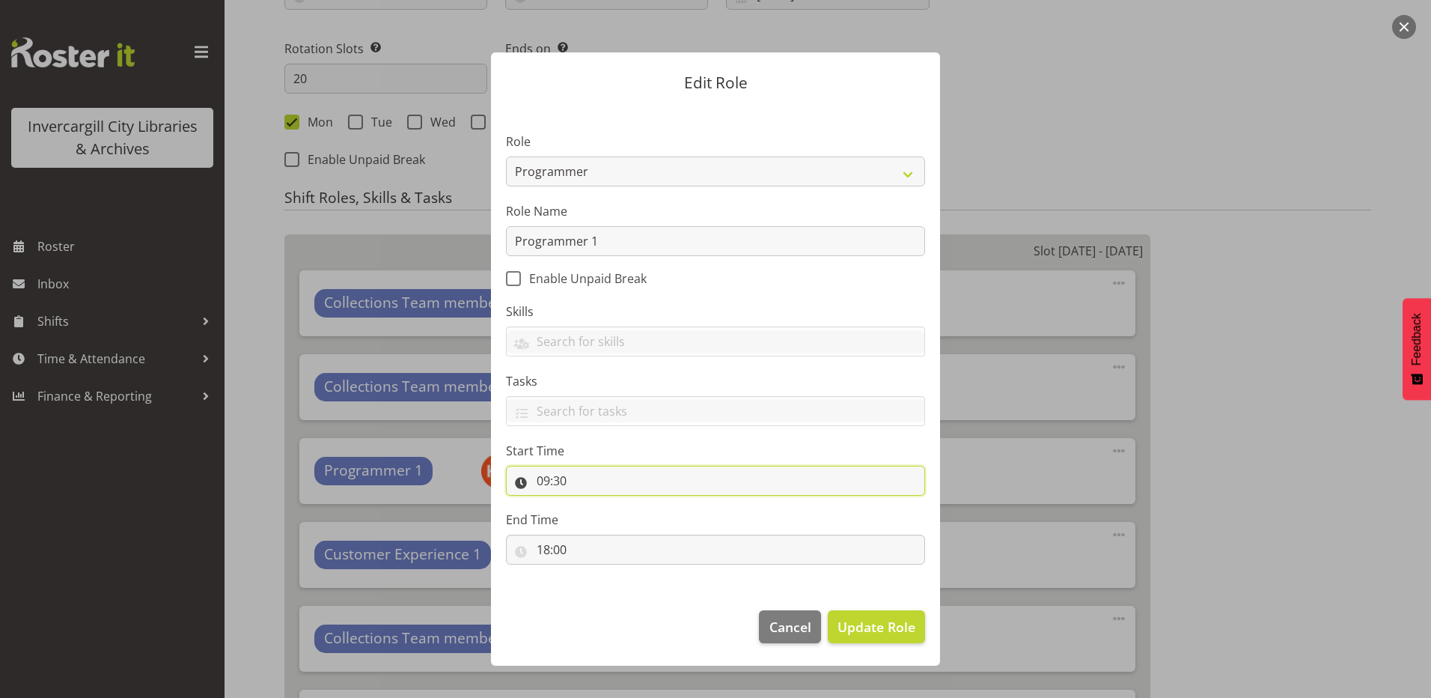
click at [540, 482] on input "09:30" at bounding box center [715, 481] width 419 height 30
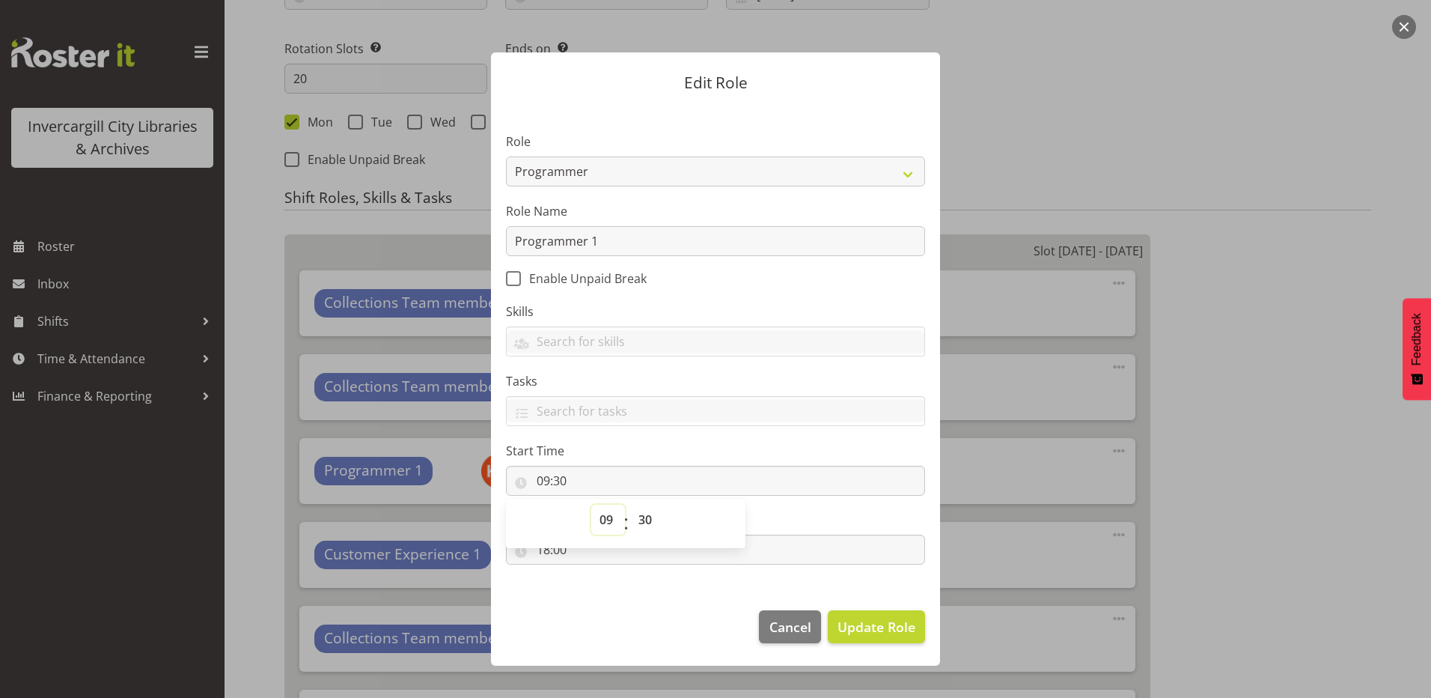
click at [613, 520] on select "00 01 02 03 04 05 06 07 08 09 10 11 12 13 14 15 16 17 18 19 20 21 22 23" at bounding box center [608, 519] width 34 height 30
select select "8"
click at [591, 504] on select "00 01 02 03 04 05 06 07 08 09 10 11 12 13 14 15 16 17 18 19 20 21 22 23" at bounding box center [608, 519] width 34 height 30
type input "08:30"
click at [662, 629] on footer "Cancel Update Role" at bounding box center [715, 630] width 449 height 70
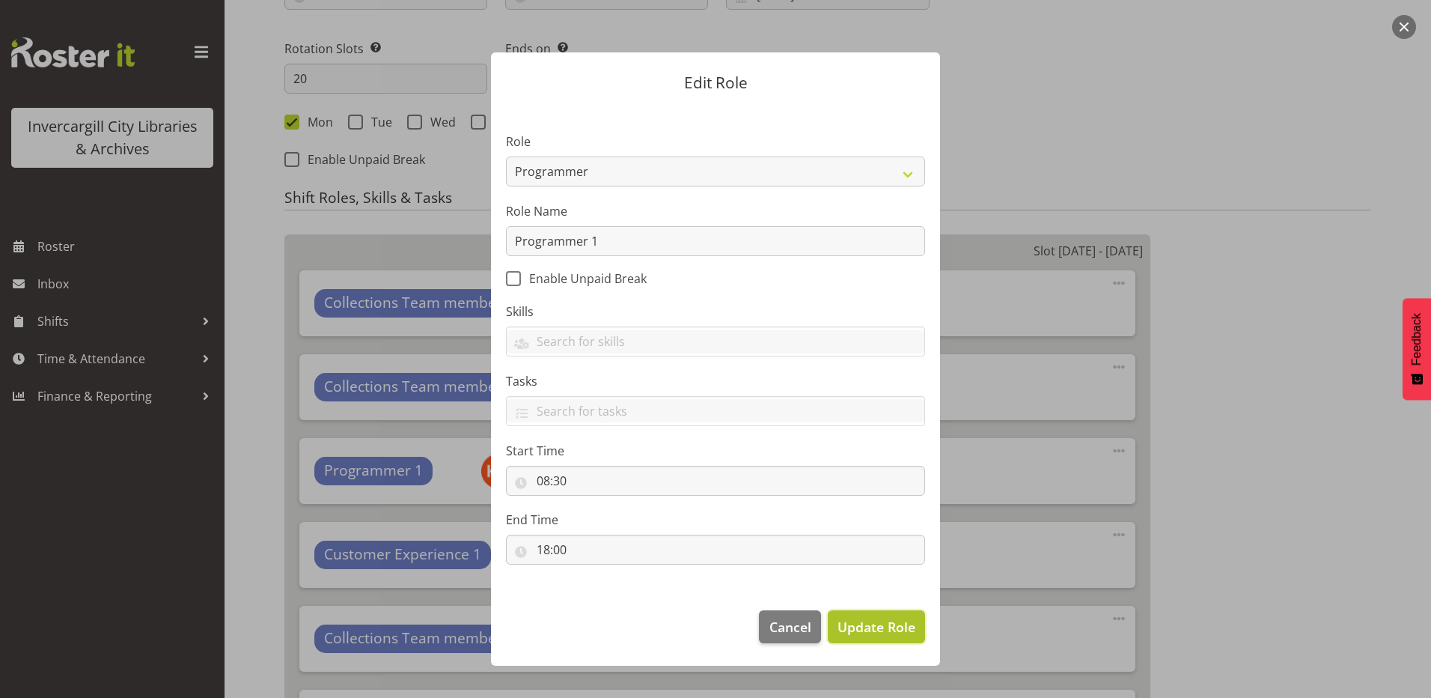
click at [873, 634] on span "Update Role" at bounding box center [876, 626] width 78 height 19
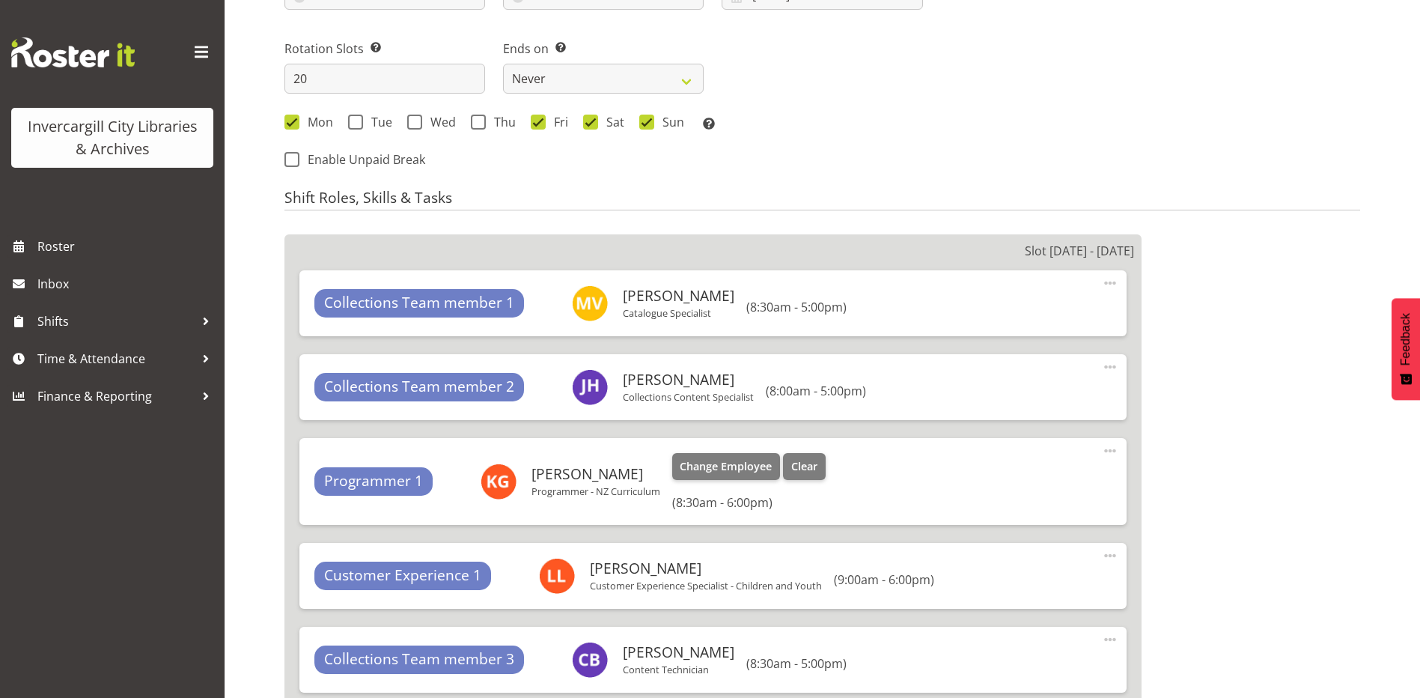
click at [1115, 448] on span at bounding box center [1110, 451] width 18 height 18
click at [1000, 474] on link "Edit" at bounding box center [1047, 483] width 144 height 27
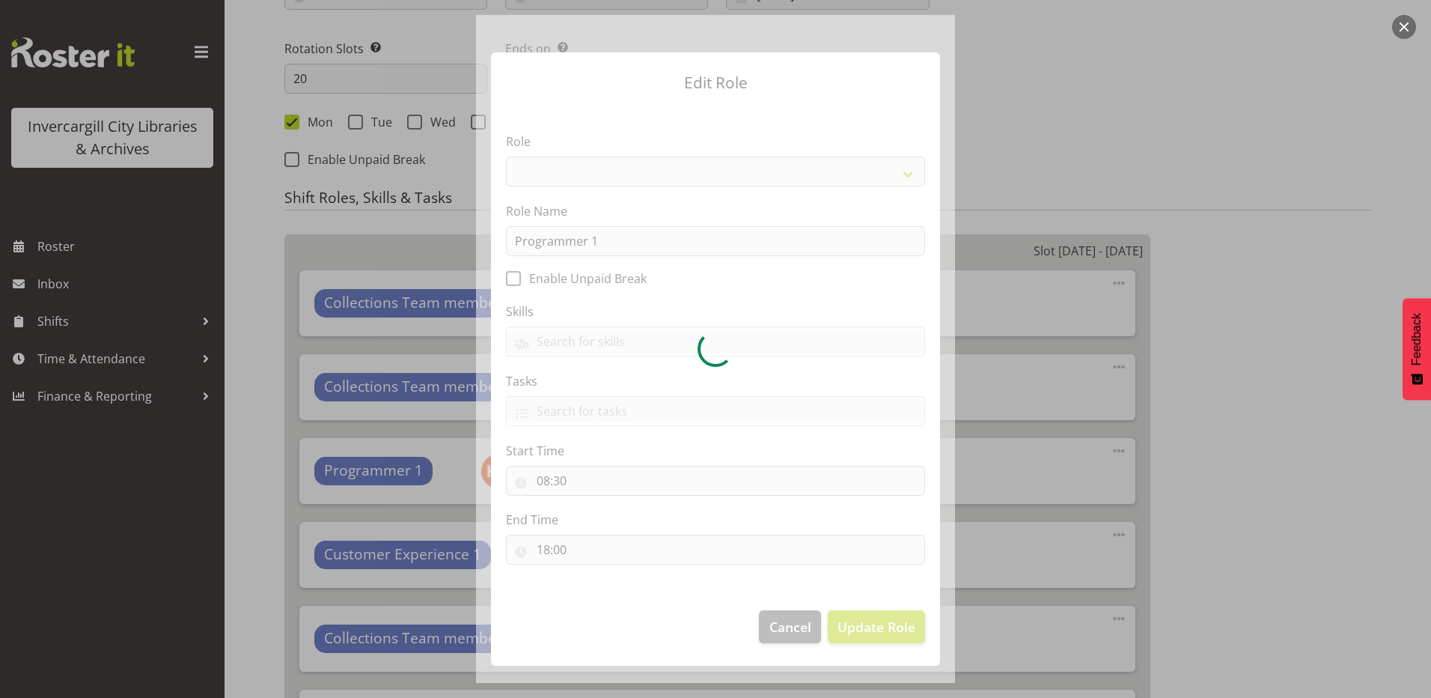
select select "1518"
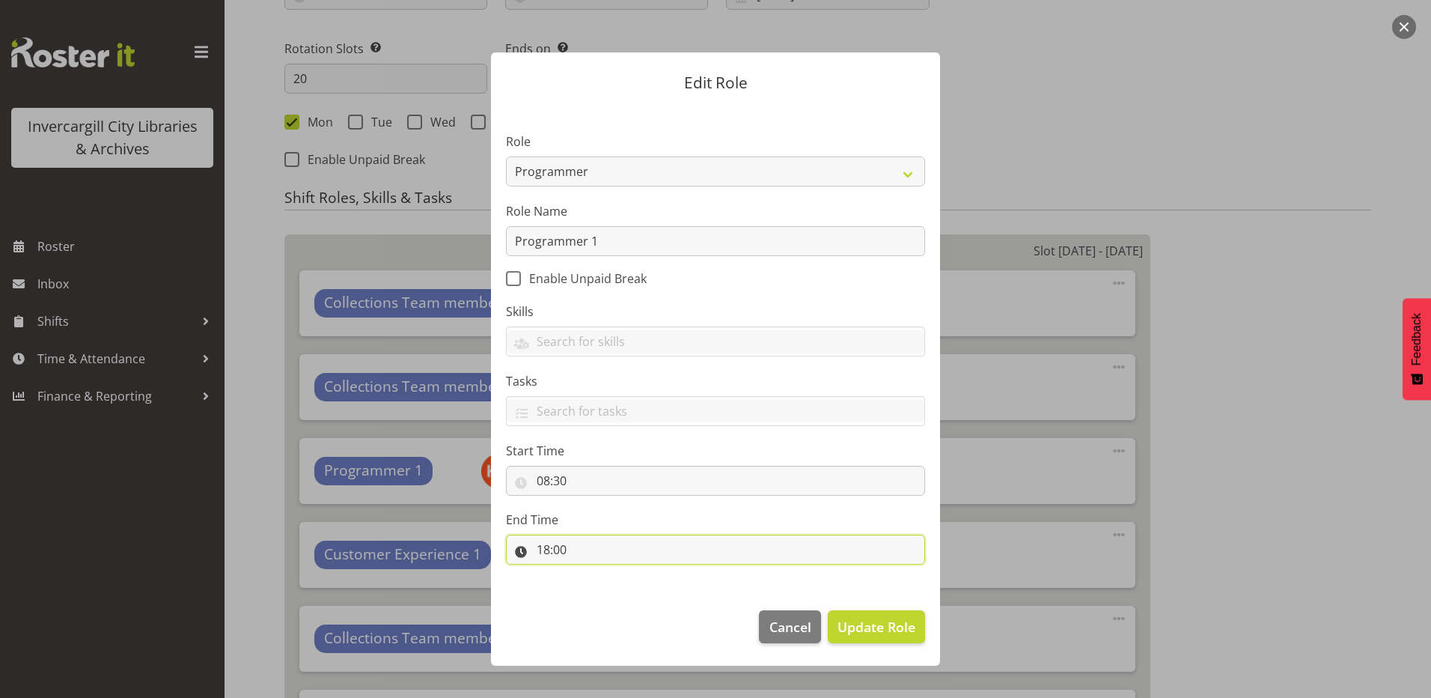
click at [547, 554] on input "18:00" at bounding box center [715, 549] width 419 height 30
click at [606, 588] on select "00 01 02 03 04 05 06 07 08 09 10 11 12 13 14 15 16 17 18 19 20 21 22 23" at bounding box center [608, 588] width 34 height 30
select select "17"
click at [591, 573] on select "00 01 02 03 04 05 06 07 08 09 10 11 12 13 14 15 16 17 18 19 20 21 22 23" at bounding box center [608, 588] width 34 height 30
type input "17:00"
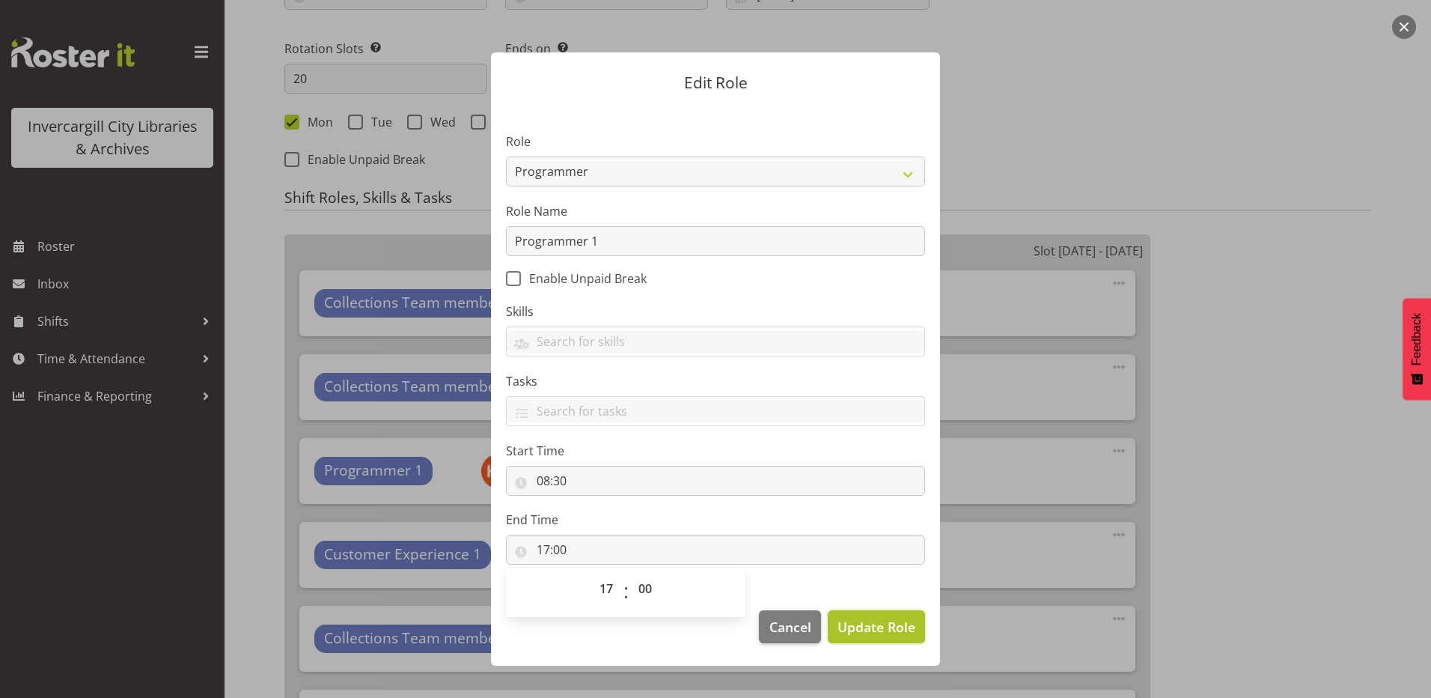
click at [864, 622] on span "Update Role" at bounding box center [876, 626] width 78 height 19
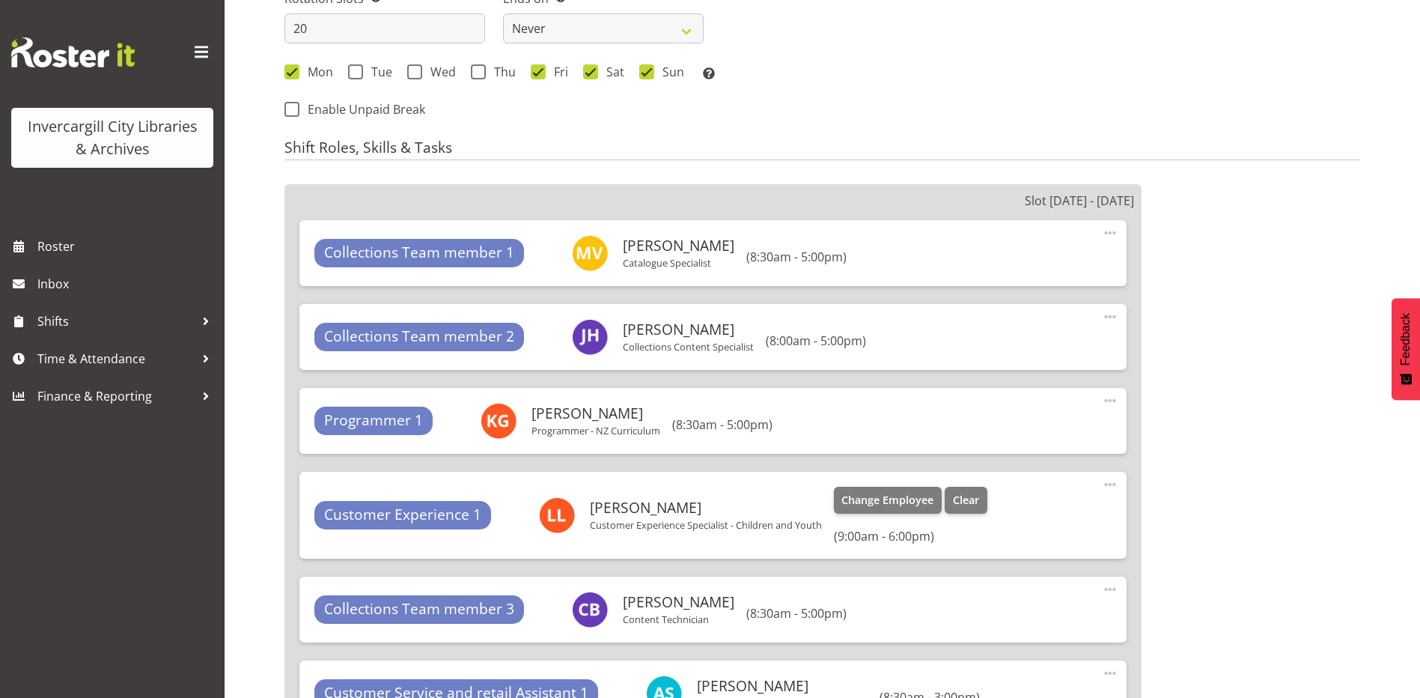
scroll to position [739, 0]
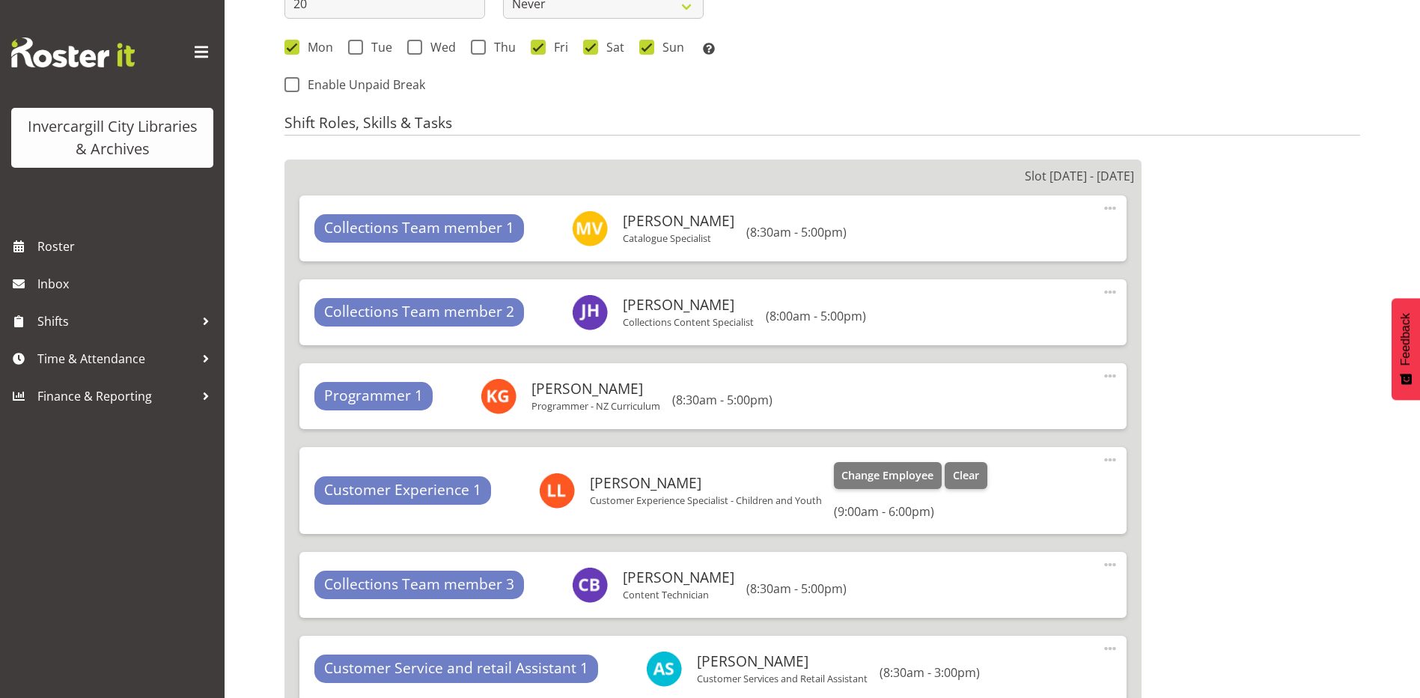
click at [1108, 461] on span at bounding box center [1110, 460] width 18 height 18
click at [1009, 494] on link "Edit" at bounding box center [1047, 492] width 144 height 27
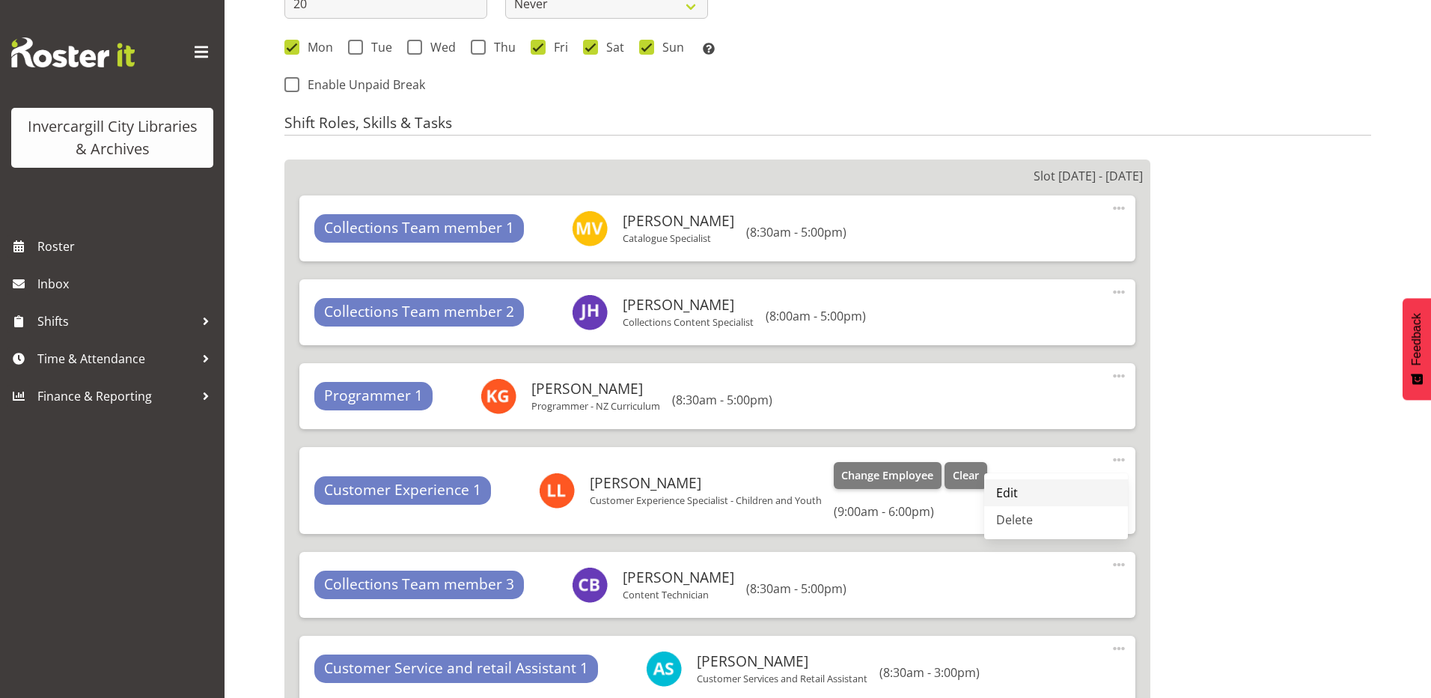
select select "9"
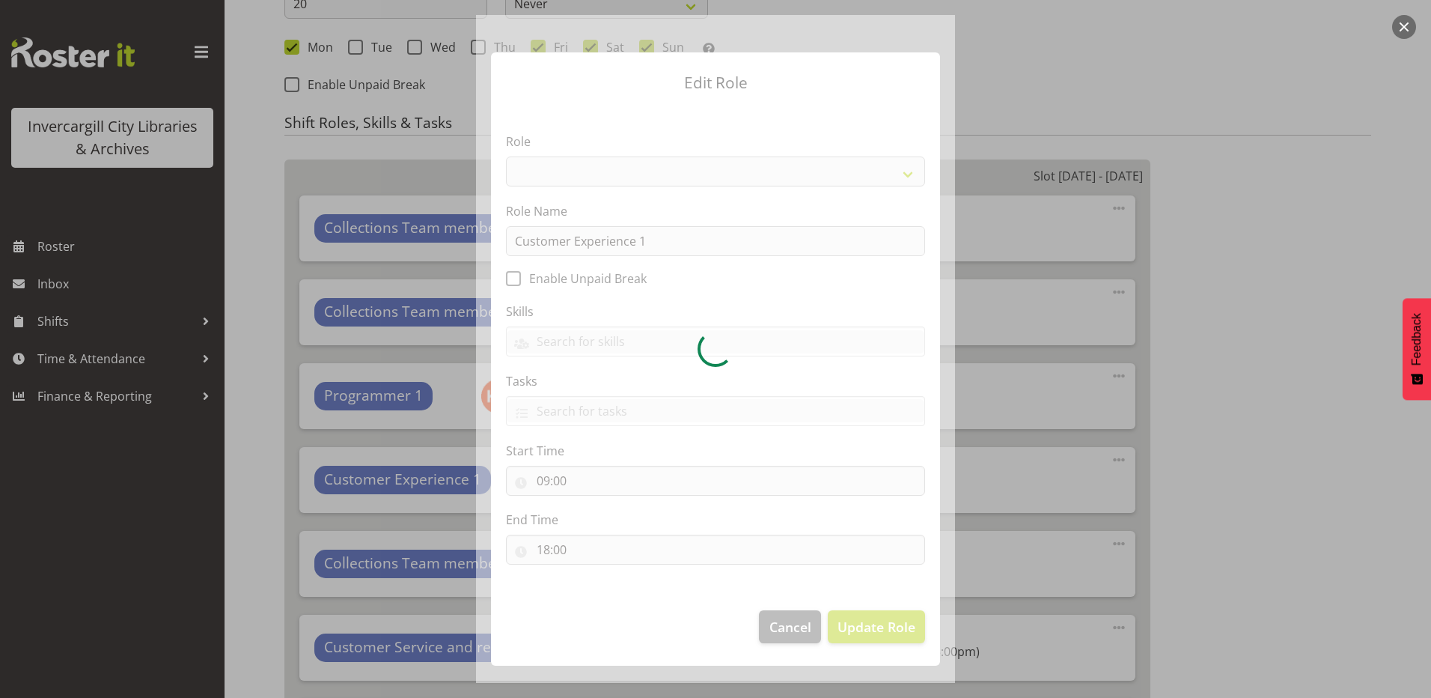
select select "1533"
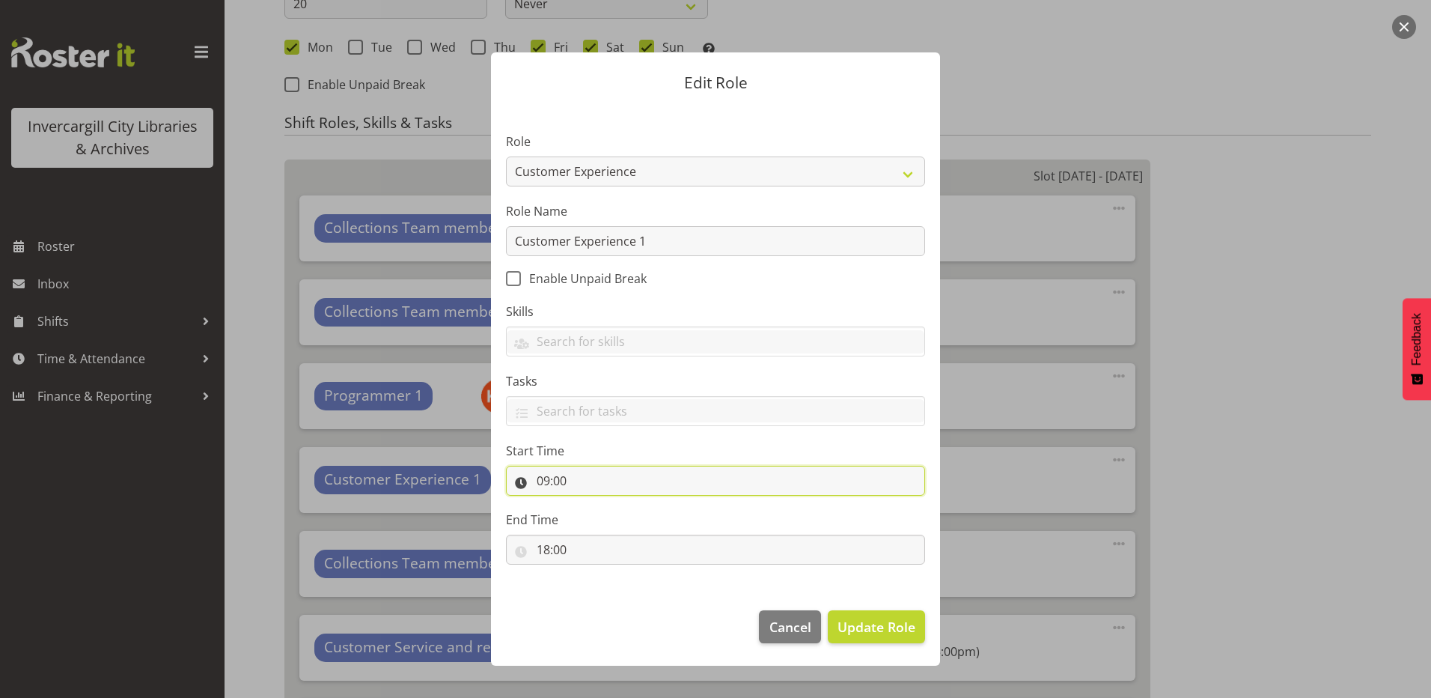
click at [562, 484] on input "09:00" at bounding box center [715, 481] width 419 height 30
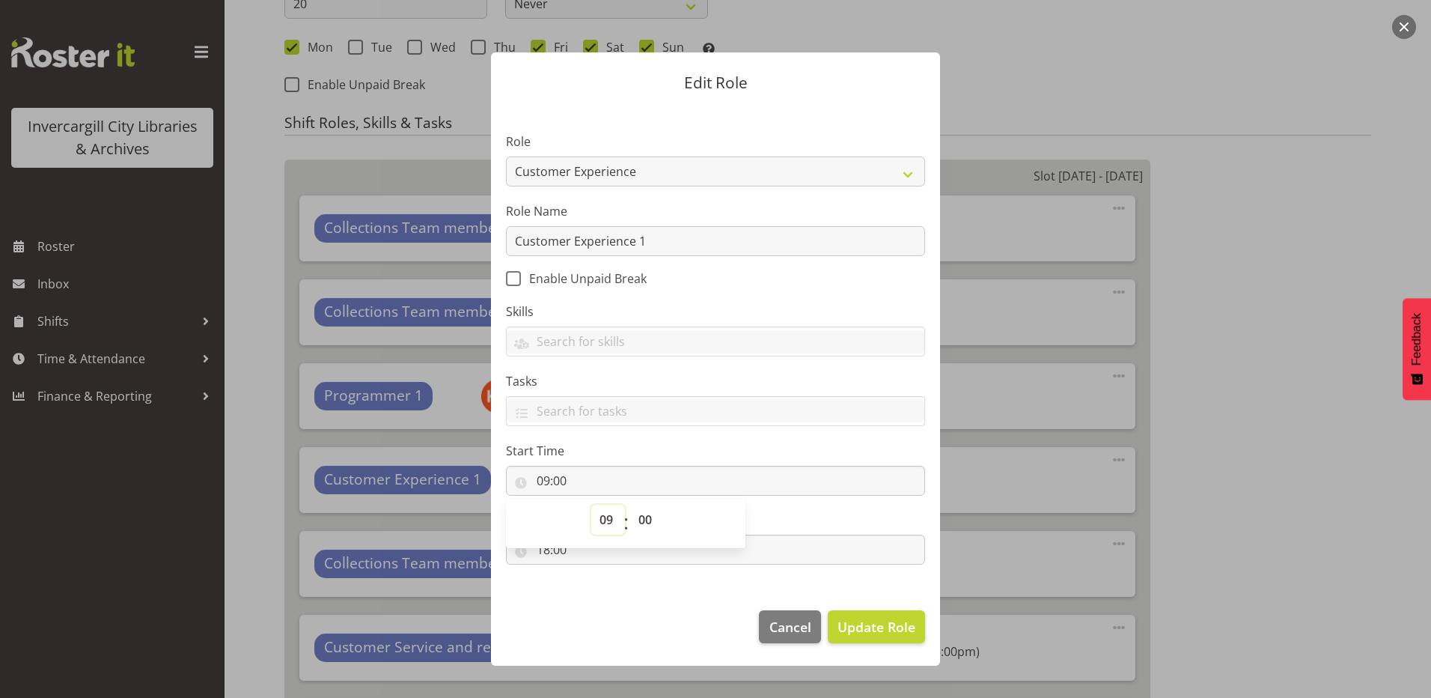
click at [611, 521] on select "00 01 02 03 04 05 06 07 08 09 10 11 12 13 14 15 16 17 18 19 20 21 22 23" at bounding box center [608, 519] width 34 height 30
select select "8"
click at [591, 504] on select "00 01 02 03 04 05 06 07 08 09 10 11 12 13 14 15 16 17 18 19 20 21 22 23" at bounding box center [608, 519] width 34 height 30
type input "08:00"
click at [654, 523] on select "00 01 02 03 04 05 06 07 08 09 10 11 12 13 14 15 16 17 18 19 20 21 22 23 24 25 2…" at bounding box center [647, 519] width 34 height 30
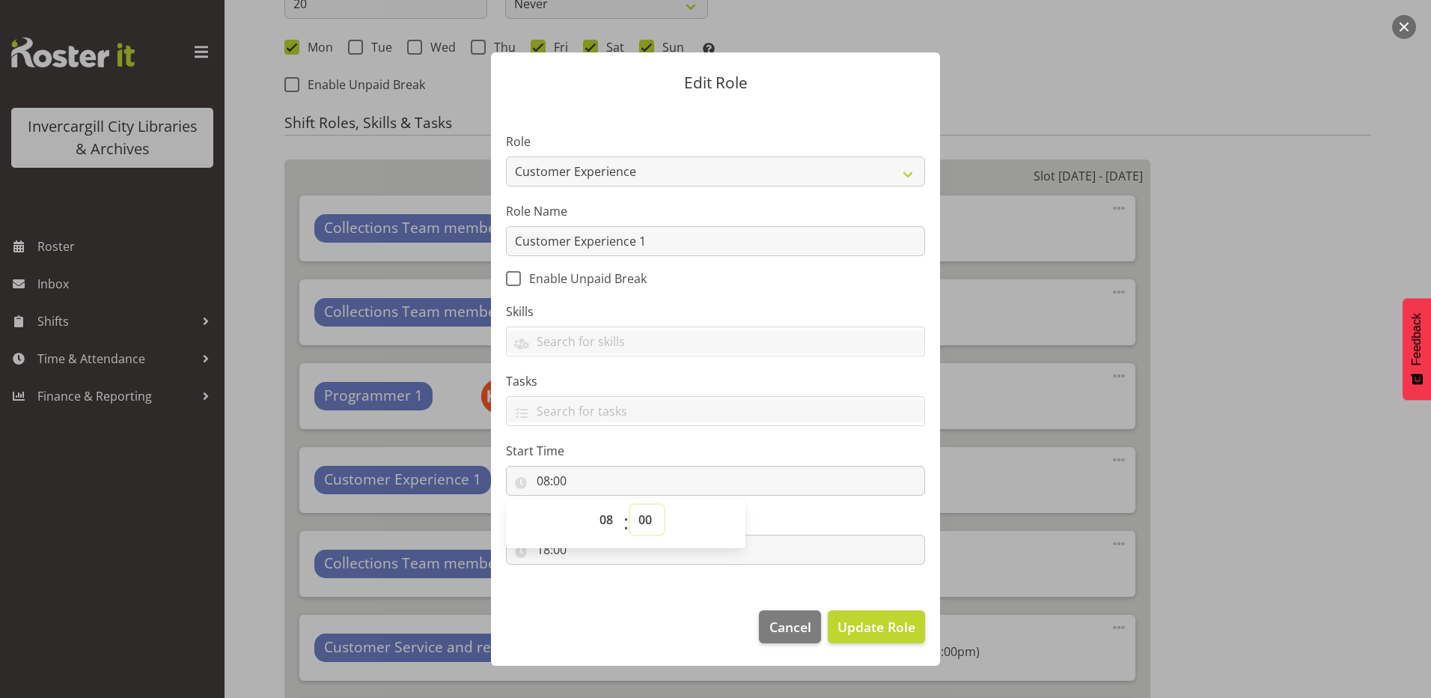
select select "30"
click at [630, 504] on select "00 01 02 03 04 05 06 07 08 09 10 11 12 13 14 15 16 17 18 19 20 21 22 23 24 25 2…" at bounding box center [647, 519] width 34 height 30
type input "08:30"
drag, startPoint x: 598, startPoint y: 605, endPoint x: 578, endPoint y: 591, distance: 24.7
click at [595, 602] on footer "Cancel Update Role" at bounding box center [715, 630] width 449 height 70
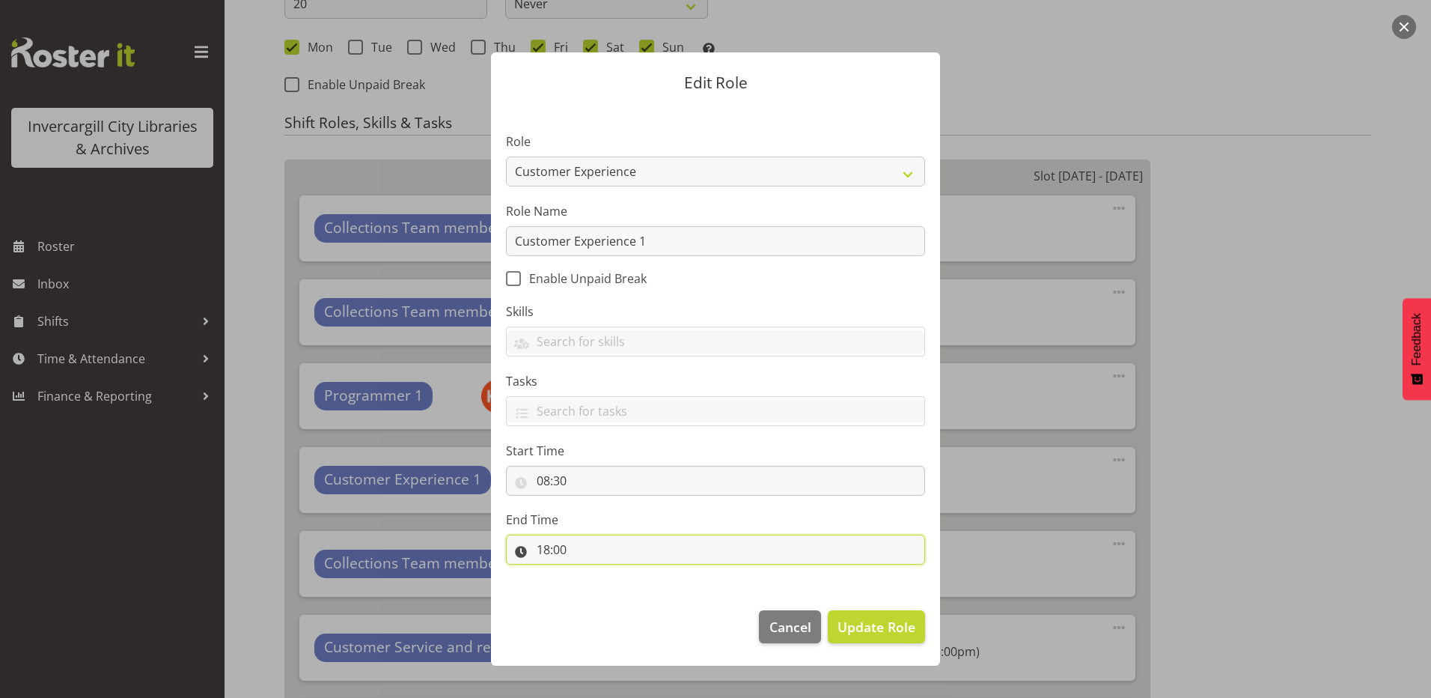
click at [547, 552] on input "18:00" at bounding box center [715, 549] width 419 height 30
click at [605, 588] on select "00 01 02 03 04 05 06 07 08 09 10 11 12 13 14 15 16 17 18 19 20 21 22 23" at bounding box center [608, 588] width 34 height 30
select select "17"
click at [591, 573] on select "00 01 02 03 04 05 06 07 08 09 10 11 12 13 14 15 16 17 18 19 20 21 22 23" at bounding box center [608, 588] width 34 height 30
type input "17:00"
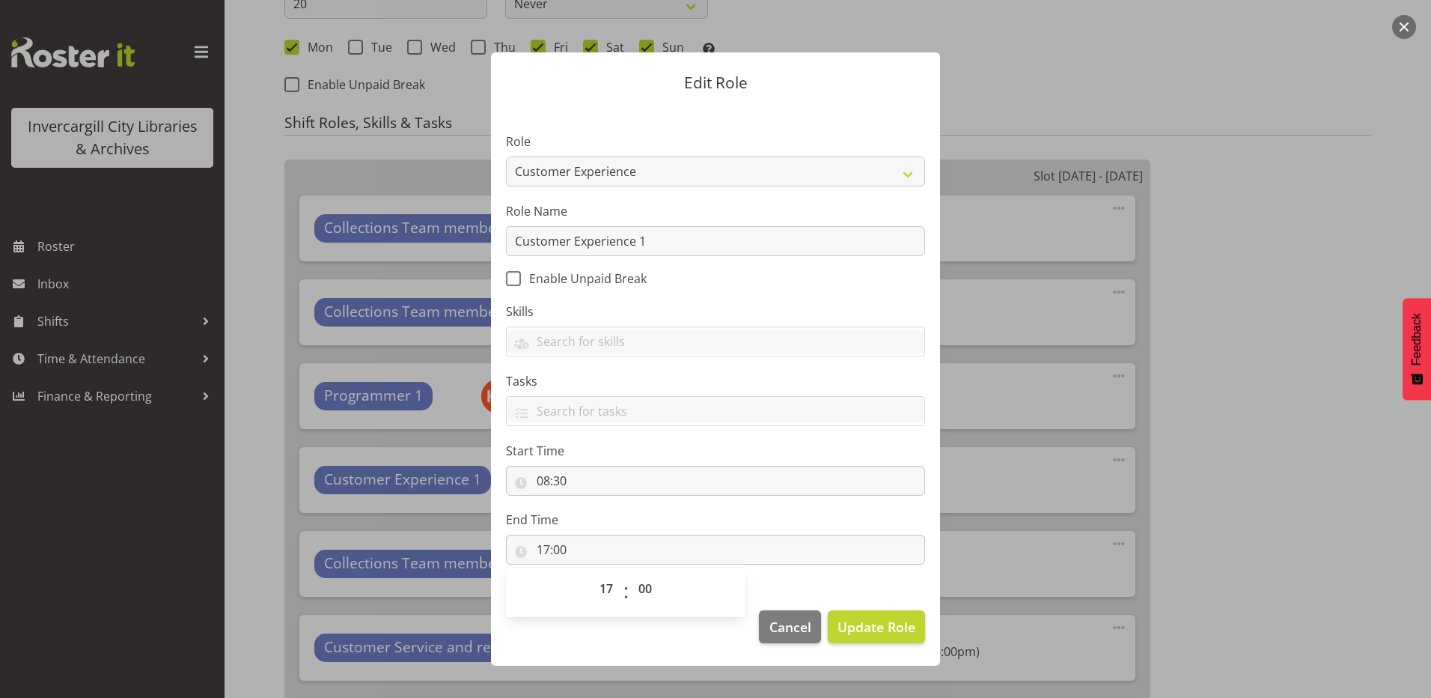
click at [663, 641] on footer "Cancel Update Role" at bounding box center [715, 630] width 449 height 70
click at [903, 620] on span "Update Role" at bounding box center [876, 626] width 78 height 19
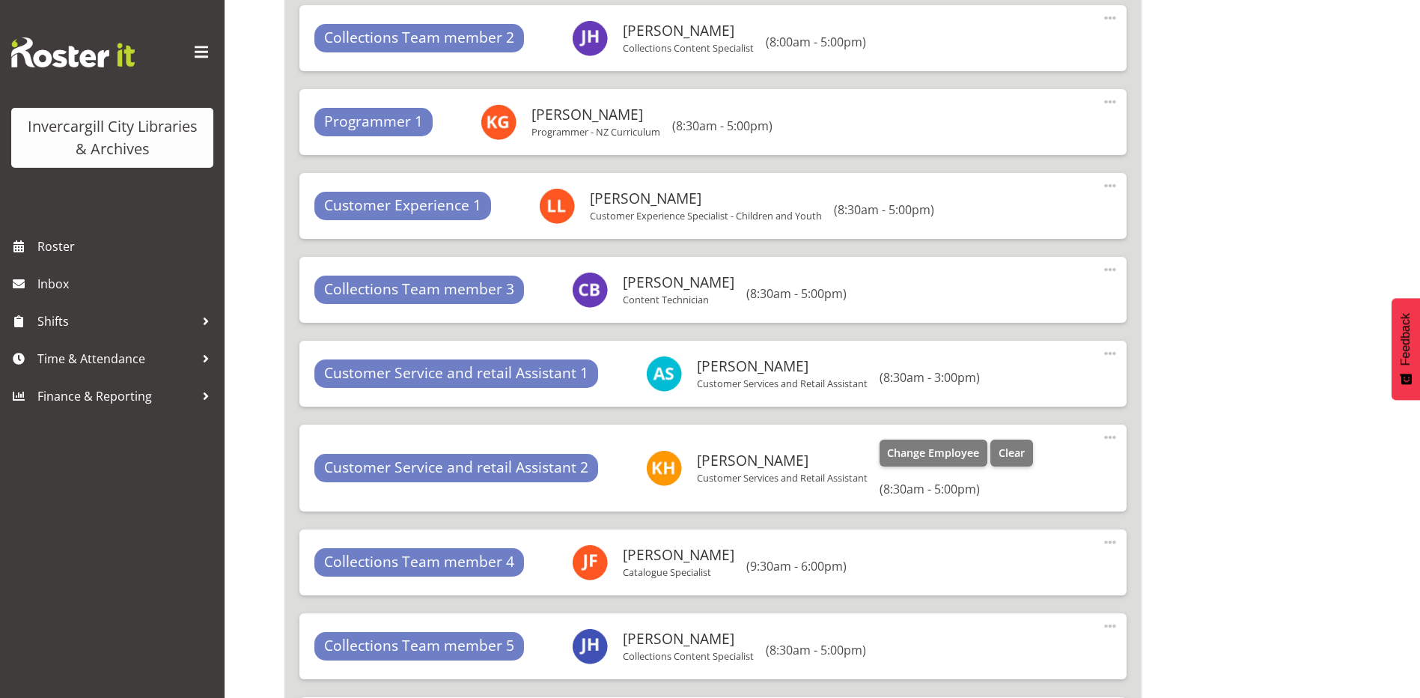
scroll to position [1038, 0]
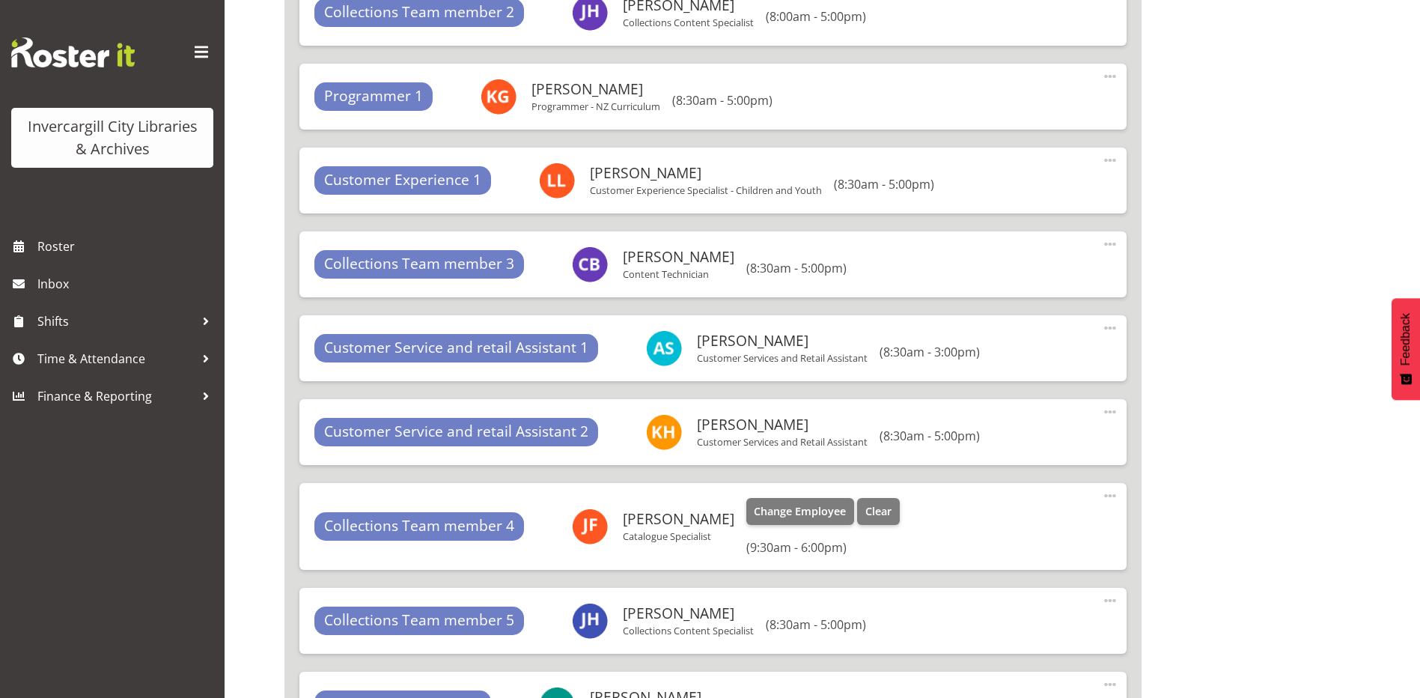
click at [1116, 492] on span at bounding box center [1110, 495] width 18 height 18
click at [1030, 522] on link "Edit" at bounding box center [1047, 528] width 144 height 27
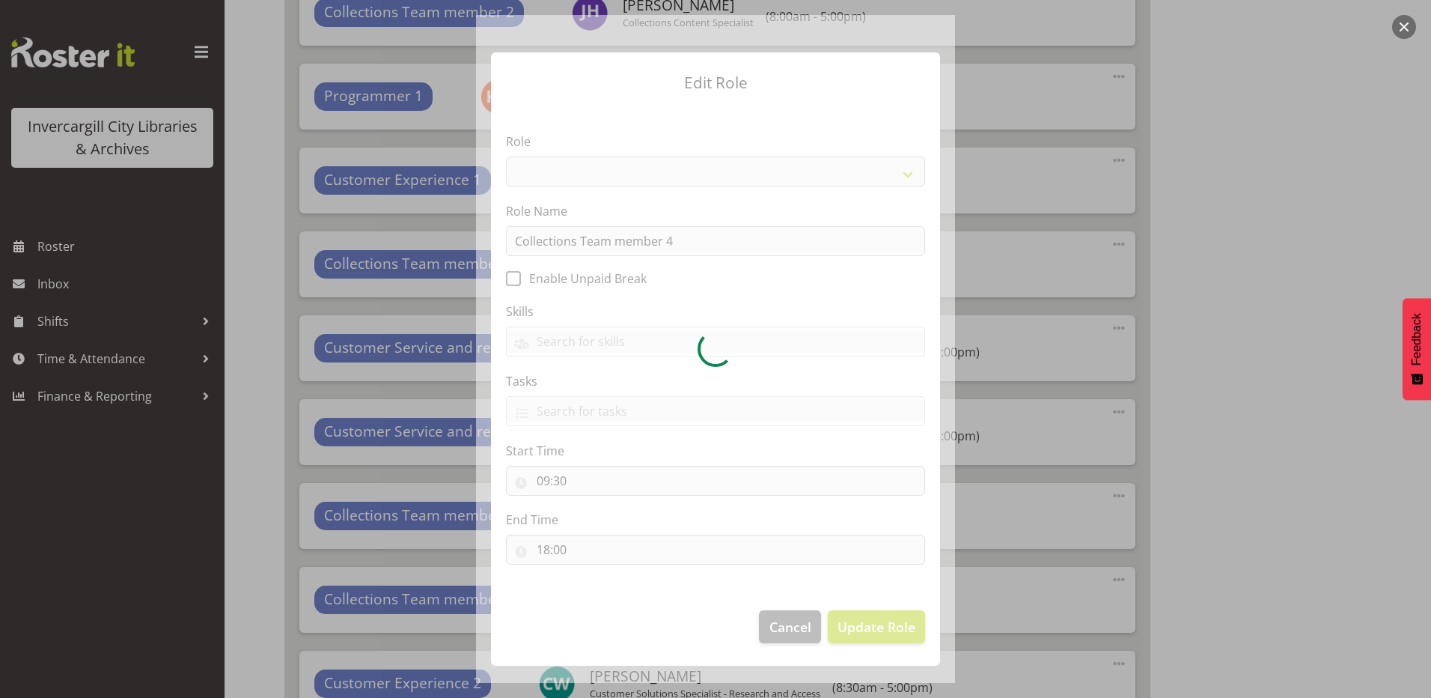
select select "1524"
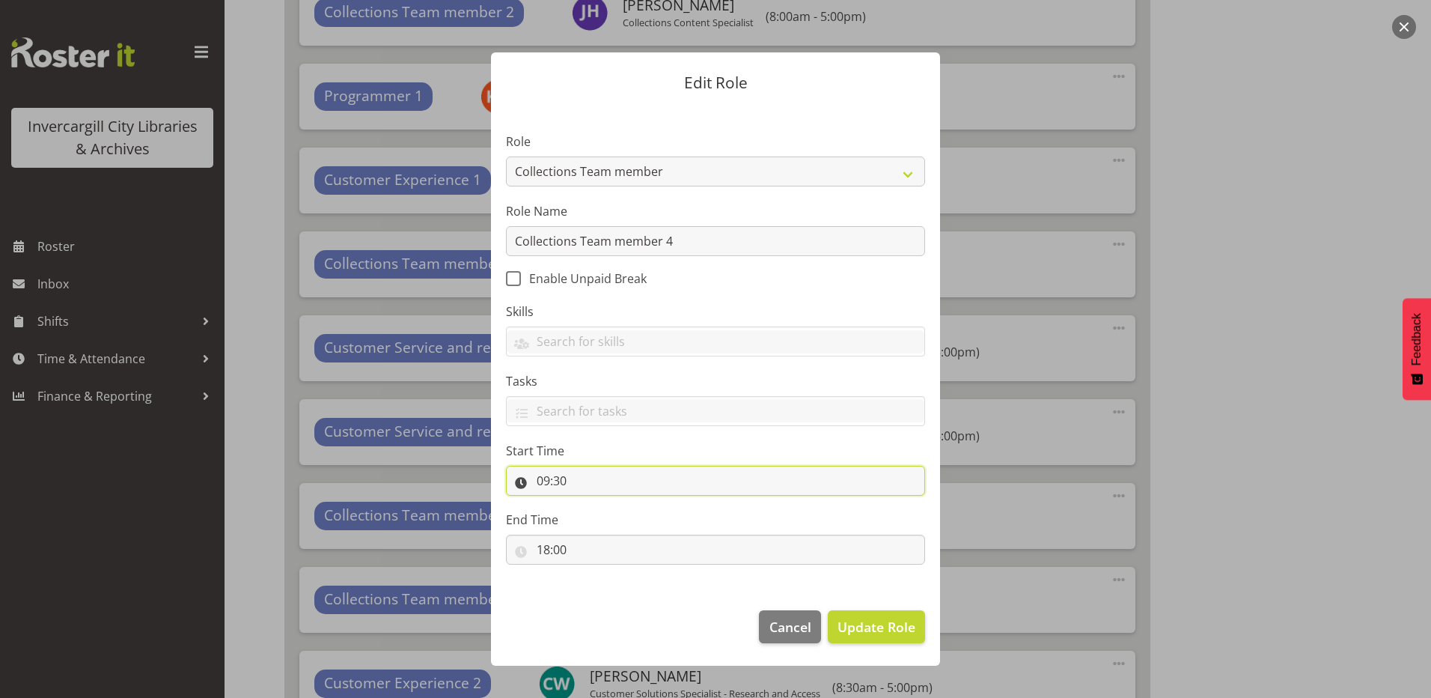
click at [543, 485] on input "09:30" at bounding box center [715, 481] width 419 height 30
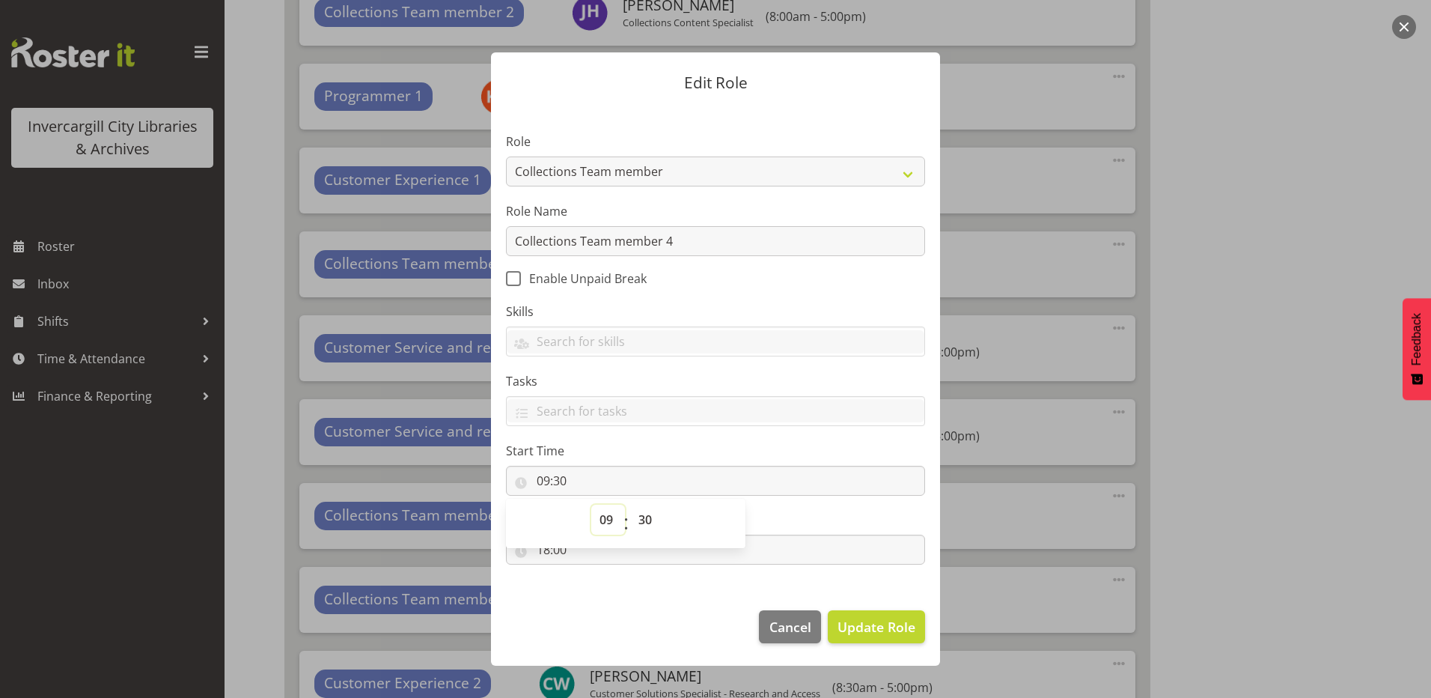
click at [605, 517] on select "00 01 02 03 04 05 06 07 08 09 10 11 12 13 14 15 16 17 18 19 20 21 22 23" at bounding box center [608, 519] width 34 height 30
select select "18"
click at [591, 504] on select "00 01 02 03 04 05 06 07 08 09 10 11 12 13 14 15 16 17 18 19 20 21 22 23" at bounding box center [608, 519] width 34 height 30
type input "18:30"
drag, startPoint x: 594, startPoint y: 622, endPoint x: 582, endPoint y: 599, distance: 25.8
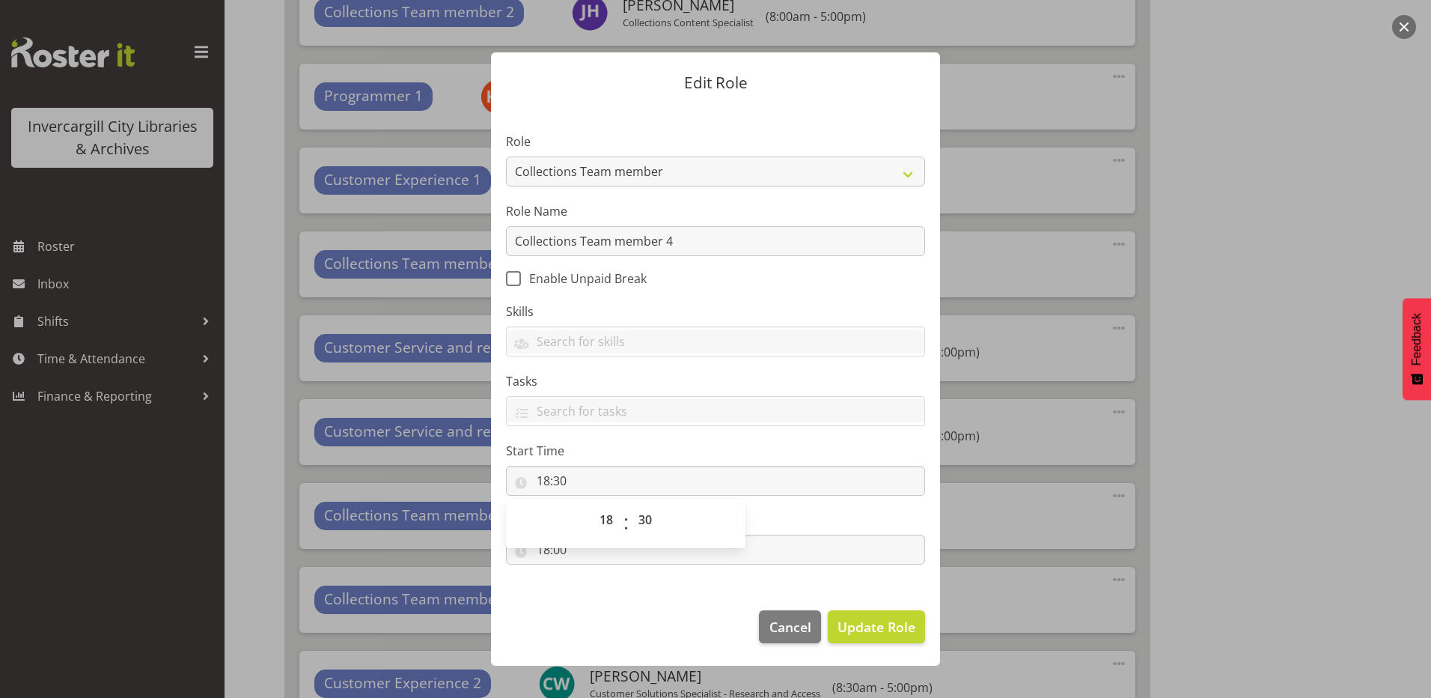
click at [590, 617] on footer "Cancel Update Role" at bounding box center [715, 630] width 449 height 70
click at [550, 551] on input "18:00" at bounding box center [715, 549] width 419 height 30
drag, startPoint x: 549, startPoint y: 550, endPoint x: 613, endPoint y: 588, distance: 74.2
click at [613, 588] on select "00 01 02 03 04 05 06 07 08 09 10 11 12 13 14 15 16 17 18 19 20 21 22 23" at bounding box center [608, 588] width 34 height 30
select select "17"
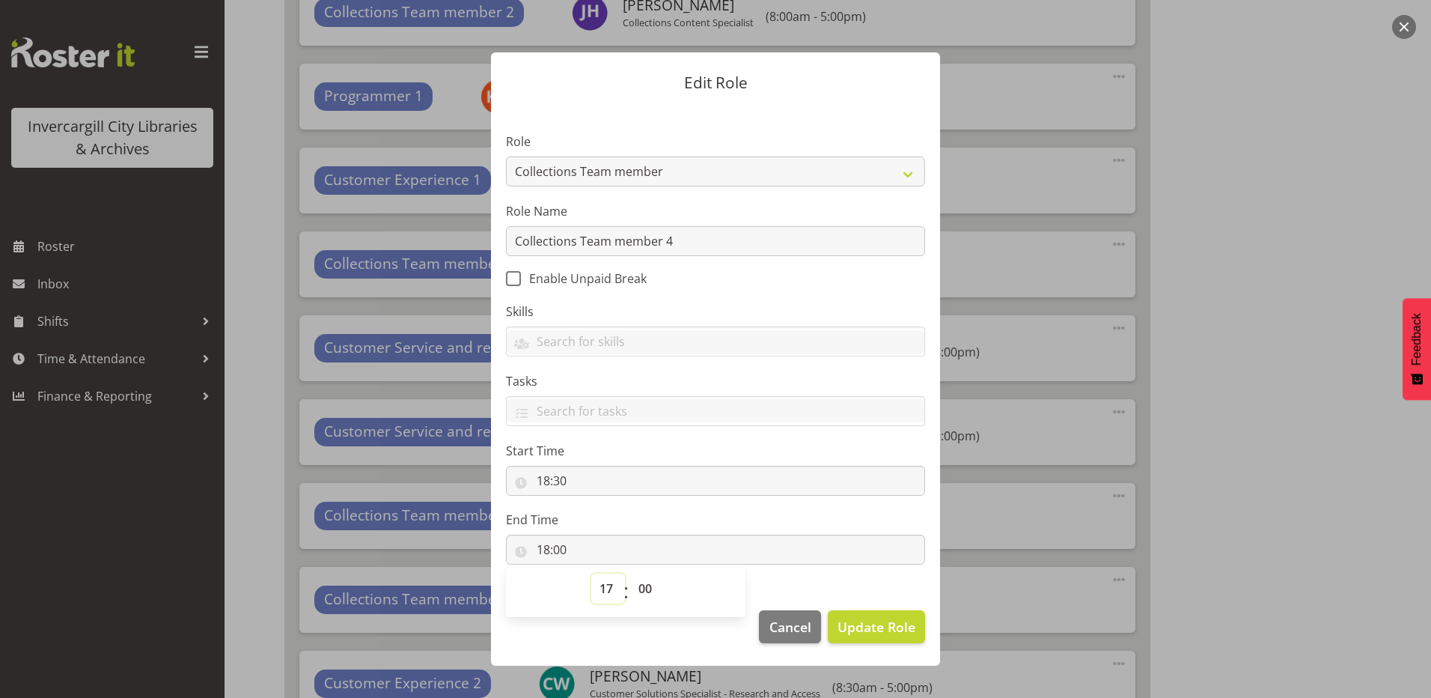
click at [591, 573] on select "00 01 02 03 04 05 06 07 08 09 10 11 12 13 14 15 16 17 18 19 20 21 22 23" at bounding box center [608, 588] width 34 height 30
type input "17:00"
click at [852, 626] on span "Update Role" at bounding box center [876, 626] width 78 height 19
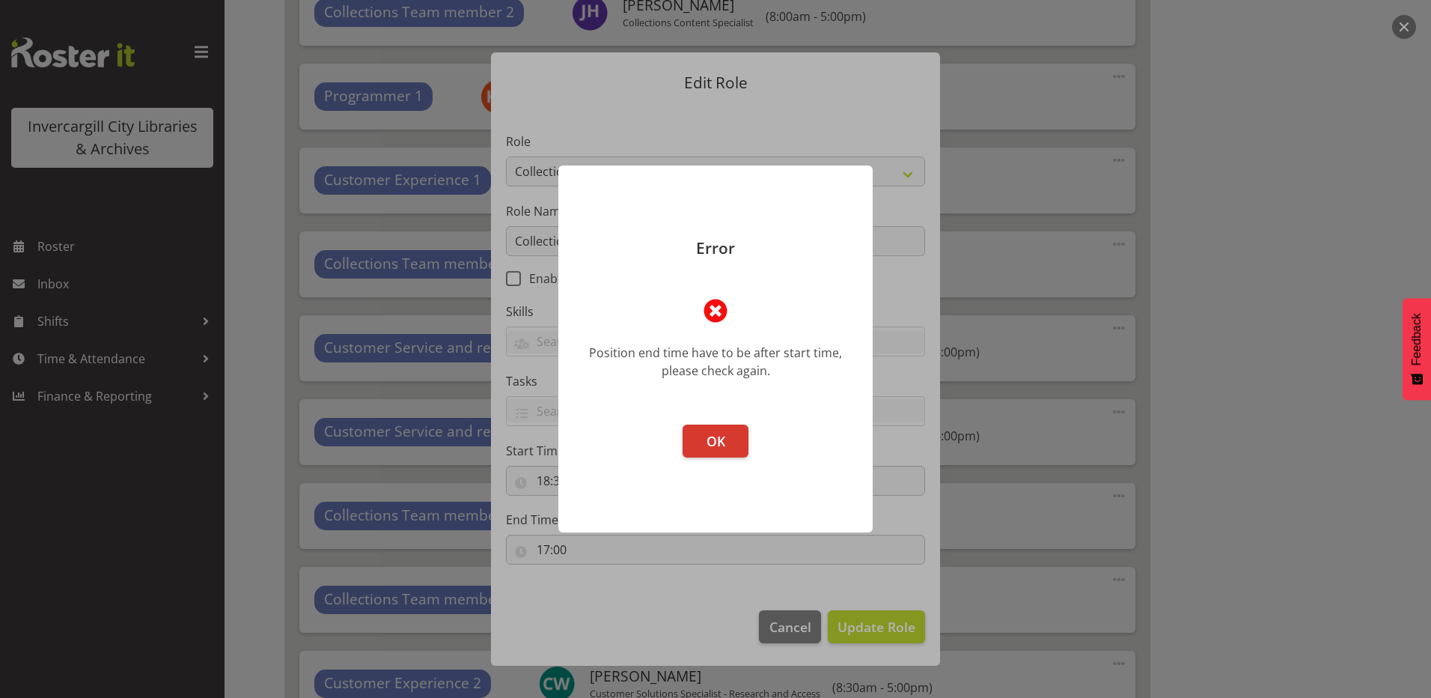
click at [736, 464] on footer "OK" at bounding box center [715, 470] width 314 height 123
click at [731, 459] on footer "OK" at bounding box center [715, 470] width 314 height 123
click at [721, 439] on span "OK" at bounding box center [715, 441] width 19 height 18
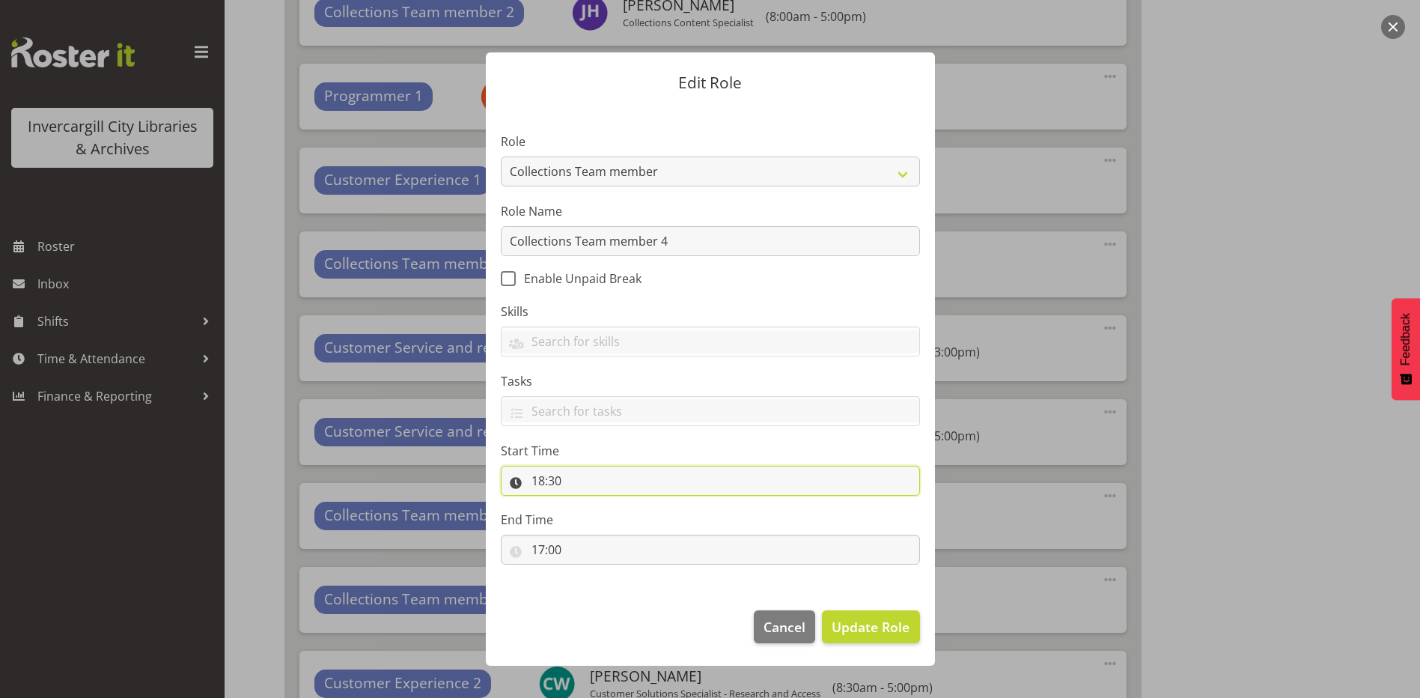
click at [537, 483] on input "18:30" at bounding box center [710, 481] width 419 height 30
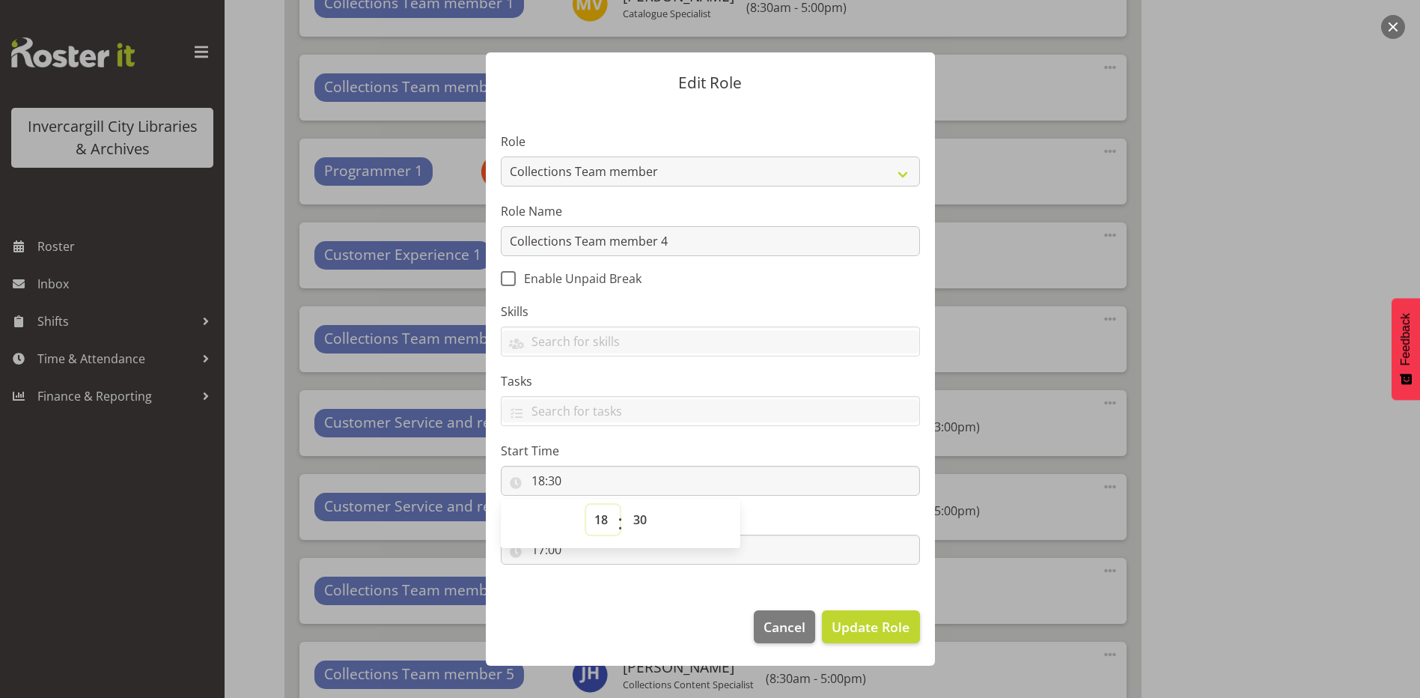
click at [602, 522] on select "00 01 02 03 04 05 06 07 08 09 10 11 12 13 14 15 16 17 18 19 20 21 22 23" at bounding box center [603, 519] width 34 height 30
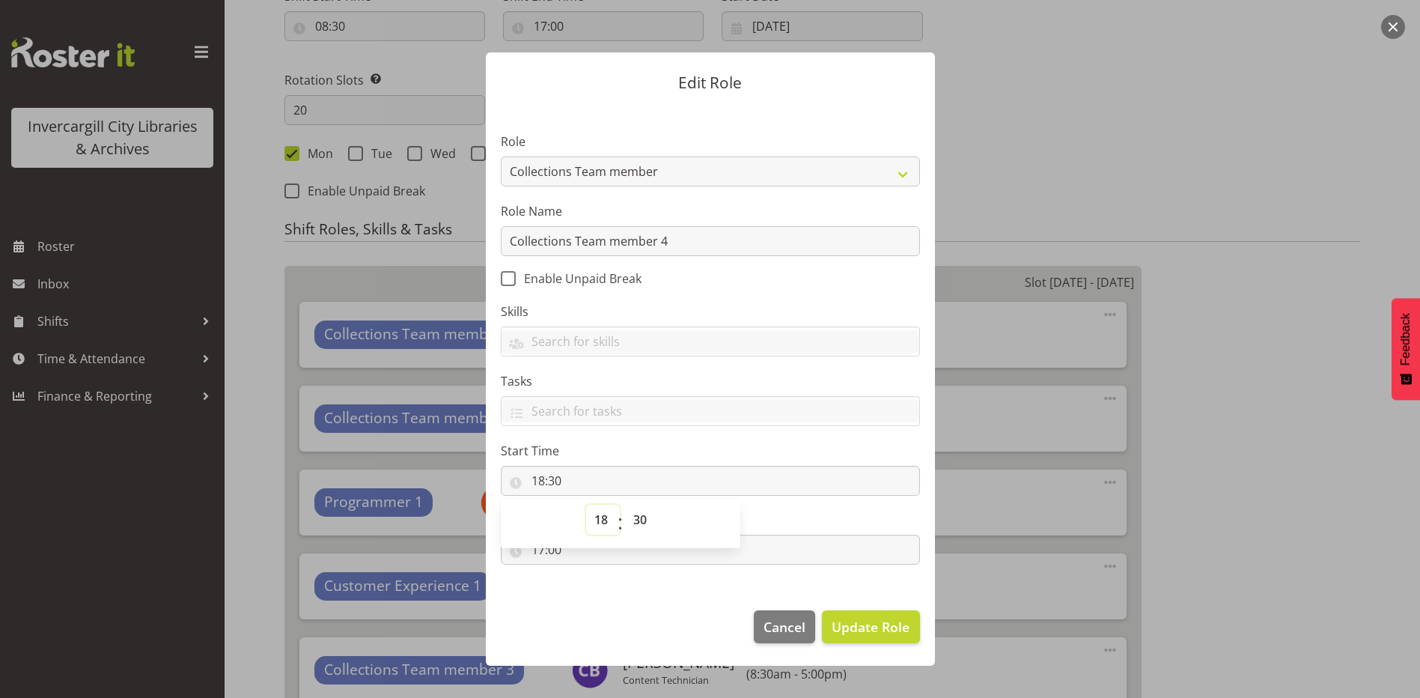
scroll to position [589, 0]
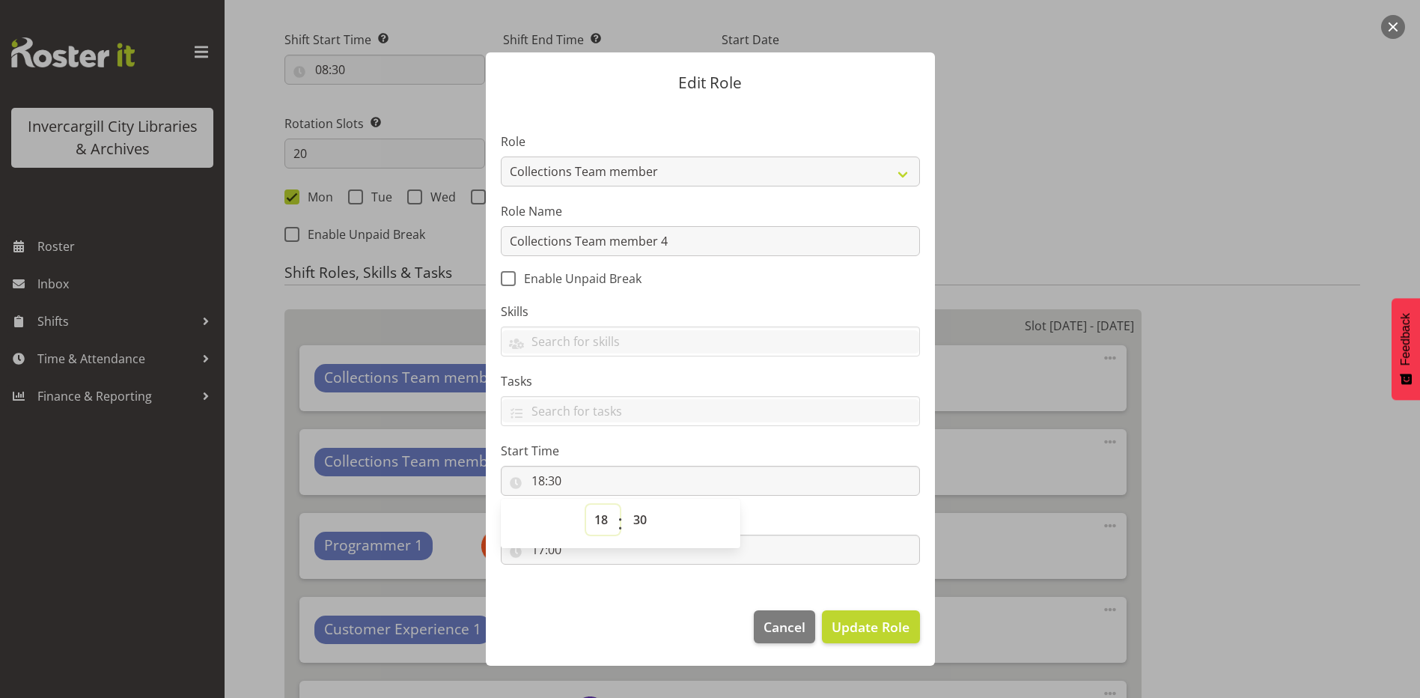
click at [603, 522] on select "00 01 02 03 04 05 06 07 08 09 10 11 12 13 14 15 16 17 18 19 20 21 22 23" at bounding box center [603, 519] width 34 height 30
select select "8"
click at [586, 504] on select "00 01 02 03 04 05 06 07 08 09 10 11 12 13 14 15 16 17 18 19 20 21 22 23" at bounding box center [603, 519] width 34 height 30
type input "08:30"
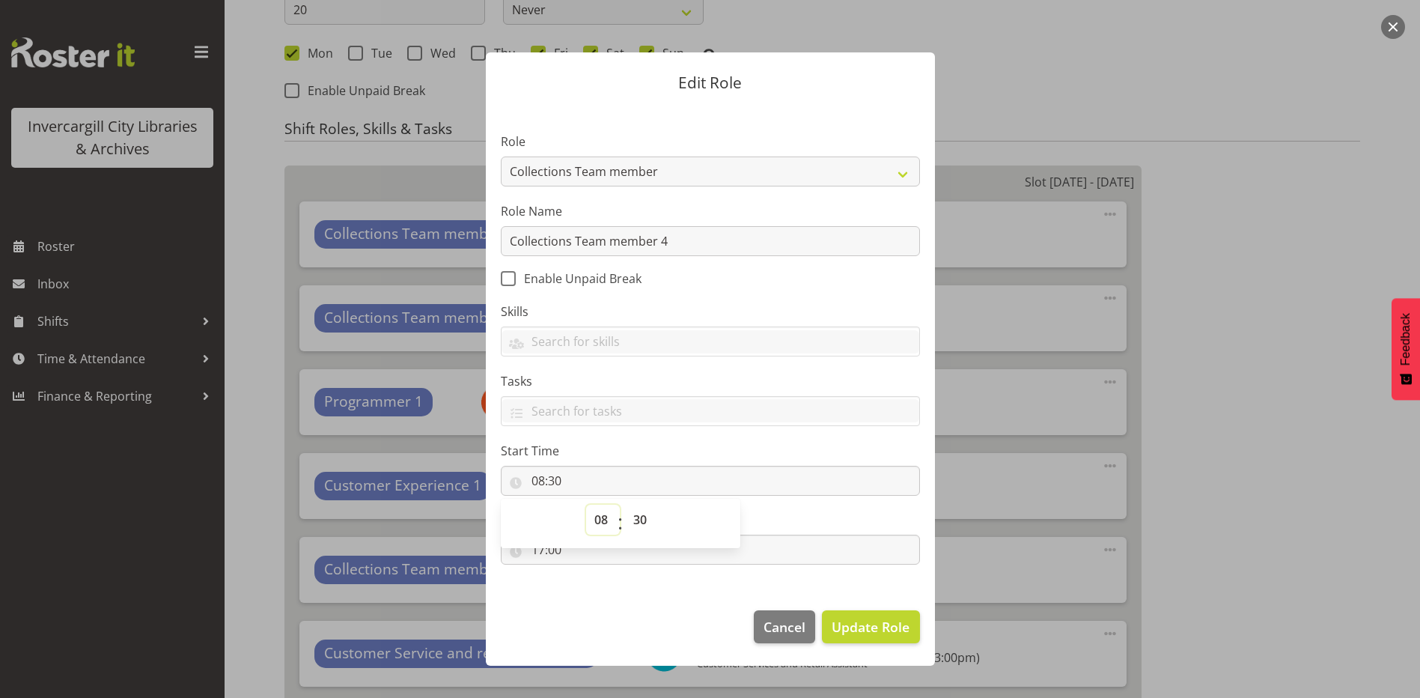
scroll to position [739, 0]
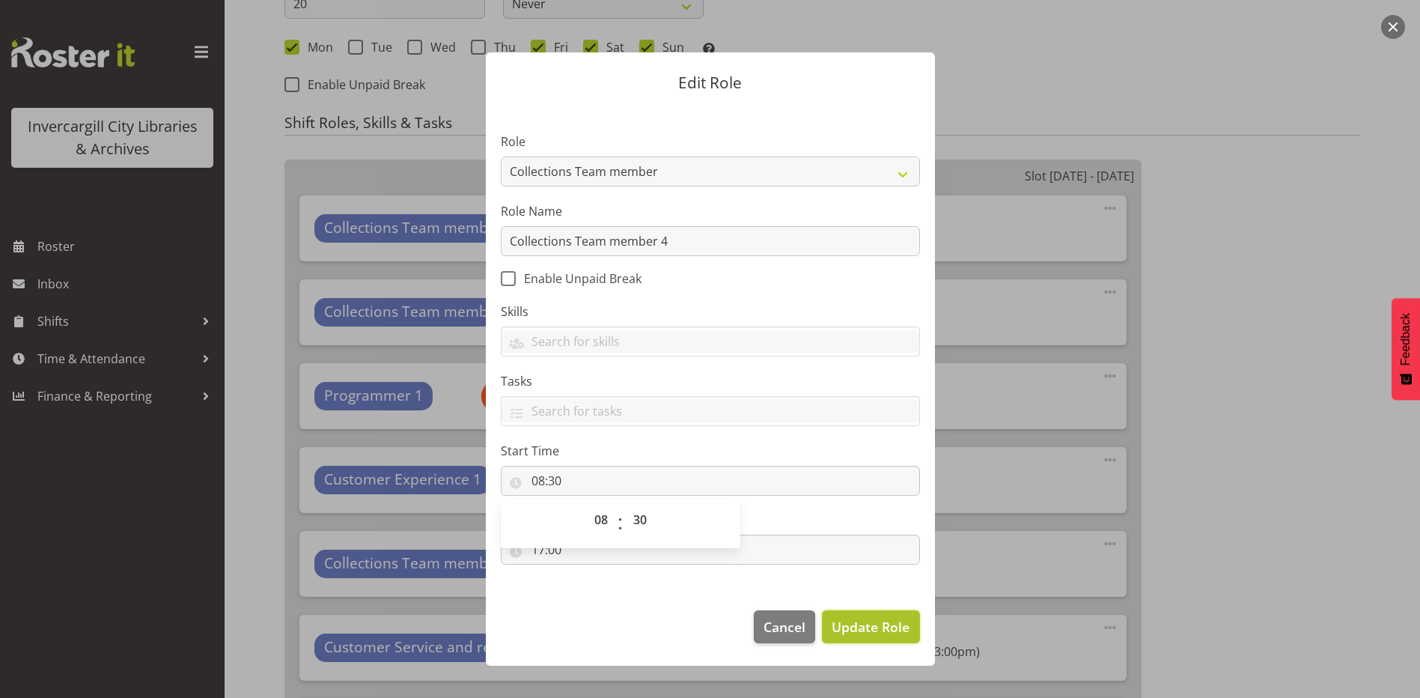
click at [857, 616] on button "Update Role" at bounding box center [870, 626] width 97 height 33
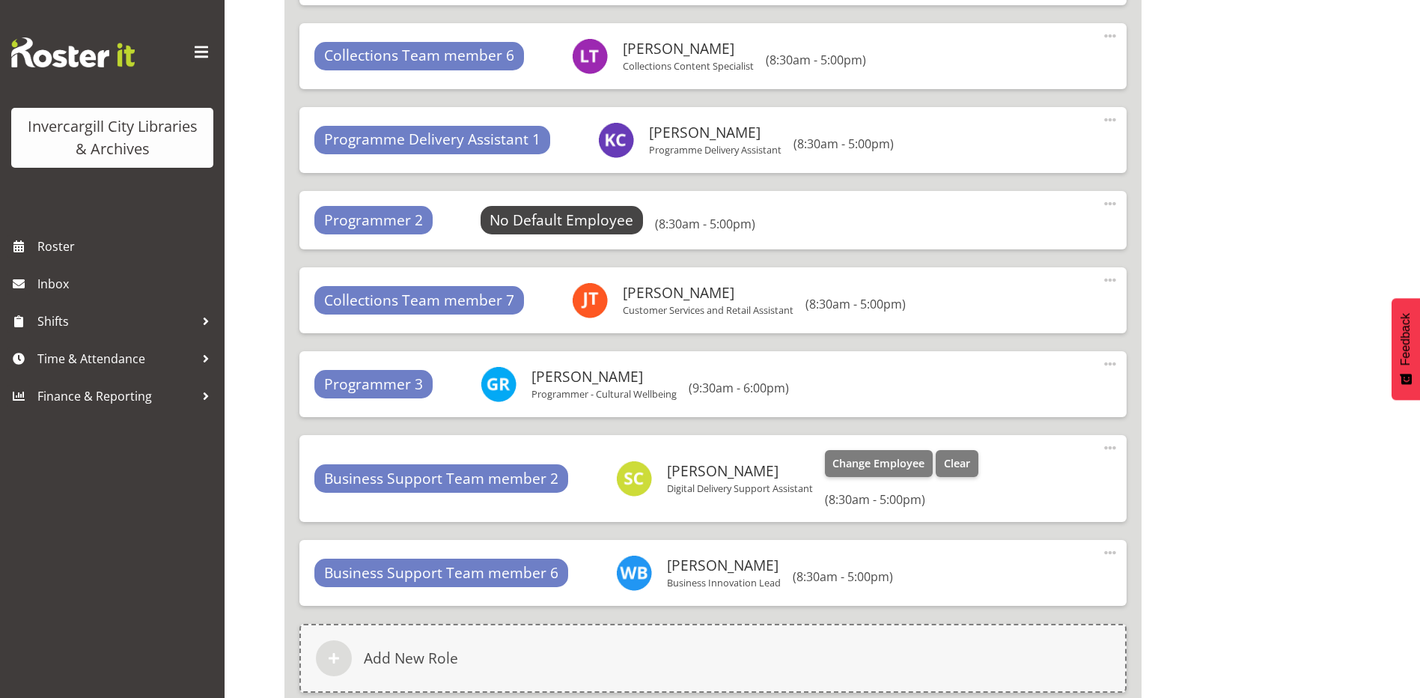
scroll to position [1936, 0]
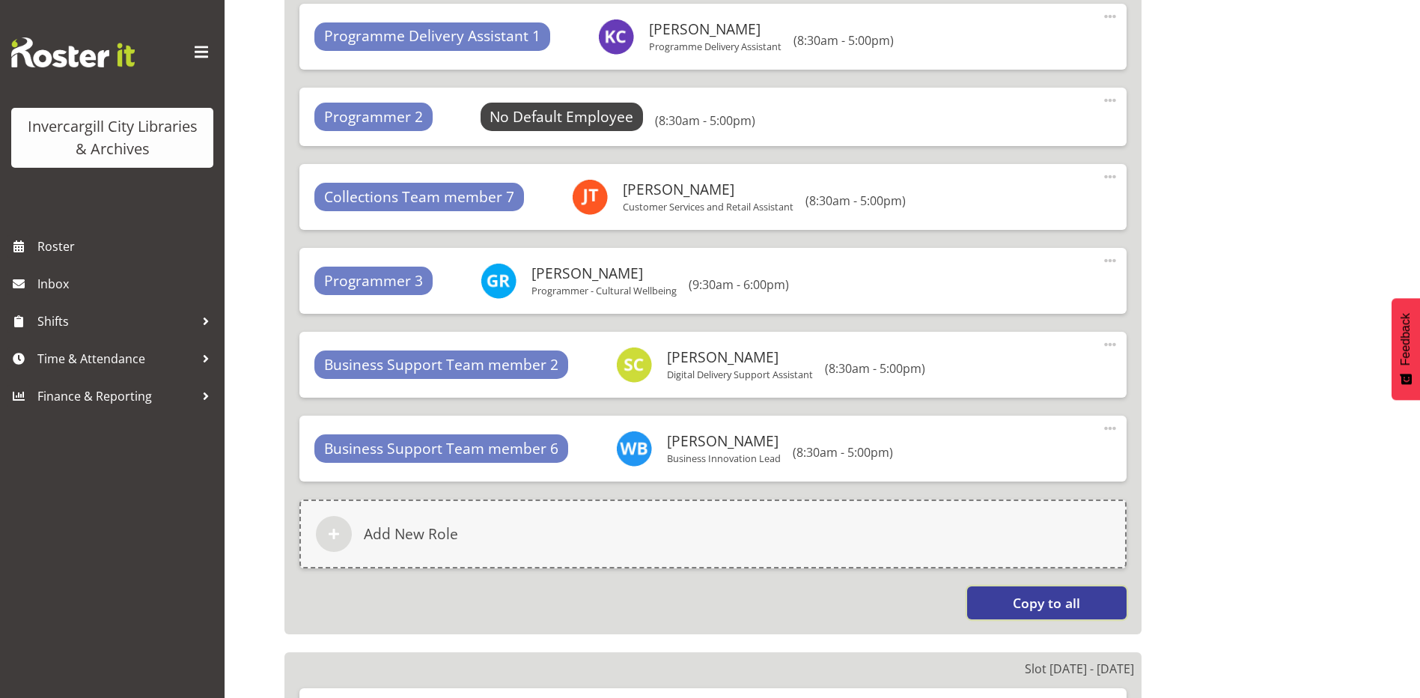
click at [1044, 604] on span "Copy to all" at bounding box center [1046, 602] width 67 height 19
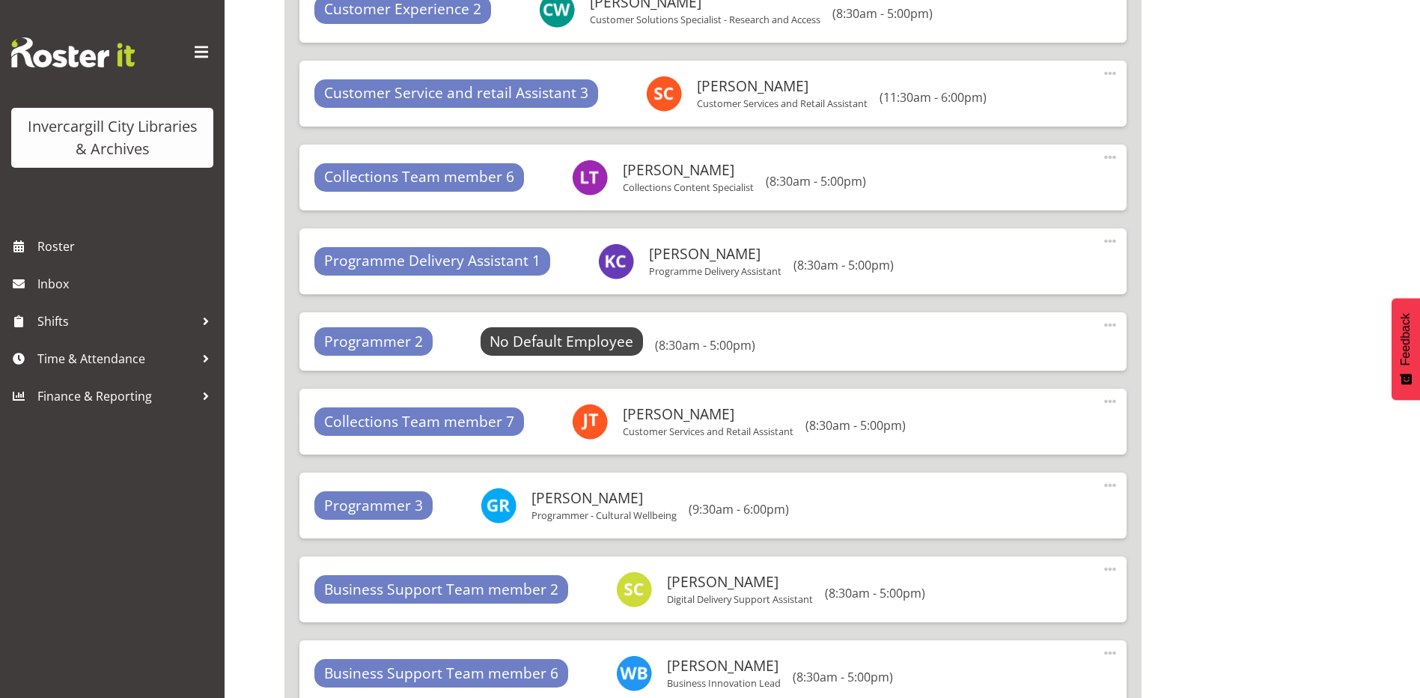
scroll to position [1691, 0]
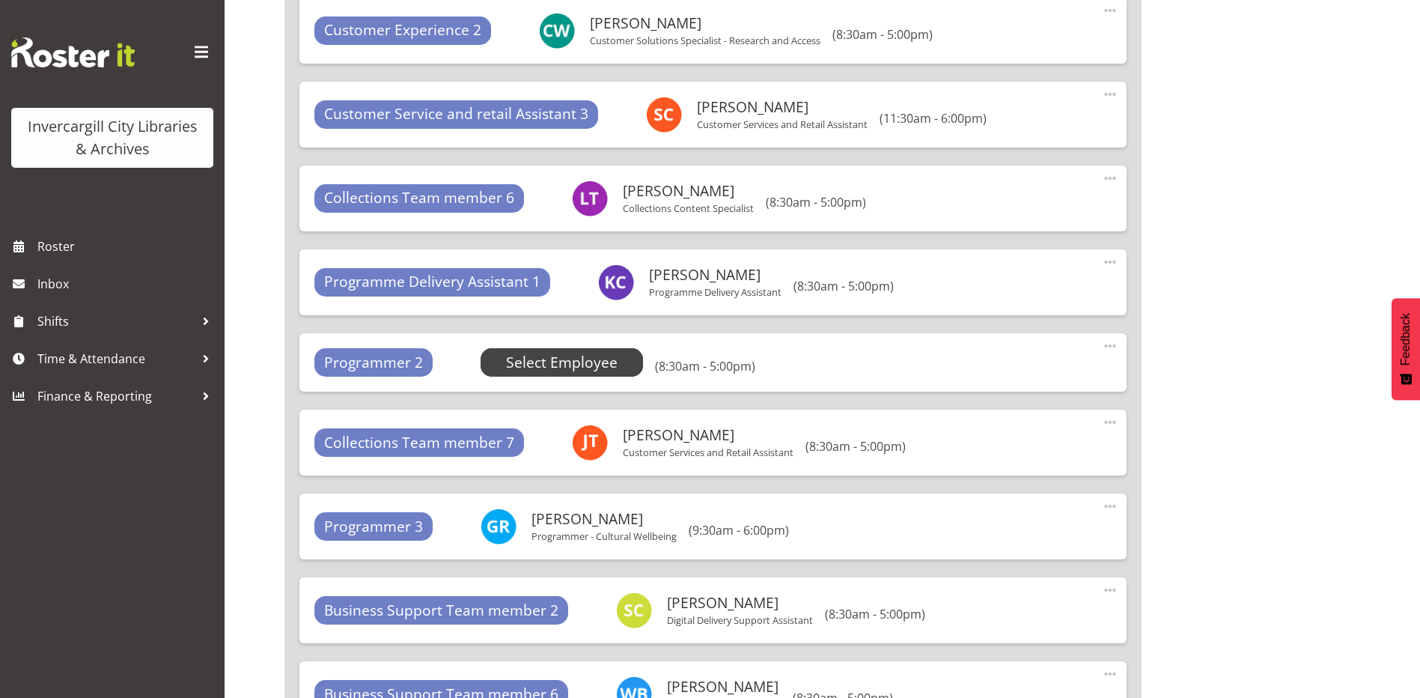
click at [519, 364] on span "Select Employee" at bounding box center [562, 363] width 112 height 22
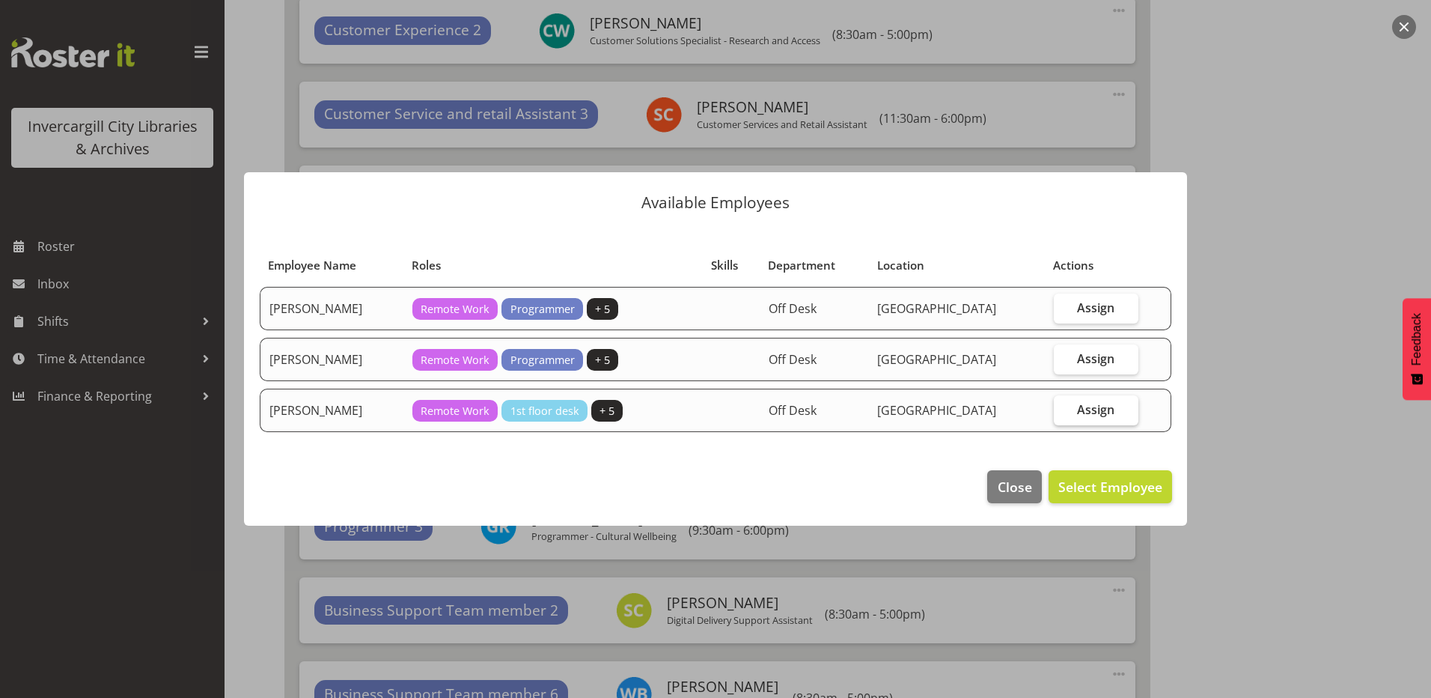
click at [1081, 415] on span "Assign" at bounding box center [1095, 409] width 37 height 15
click at [1063, 414] on input "Assign" at bounding box center [1059, 409] width 10 height 10
checkbox input "true"
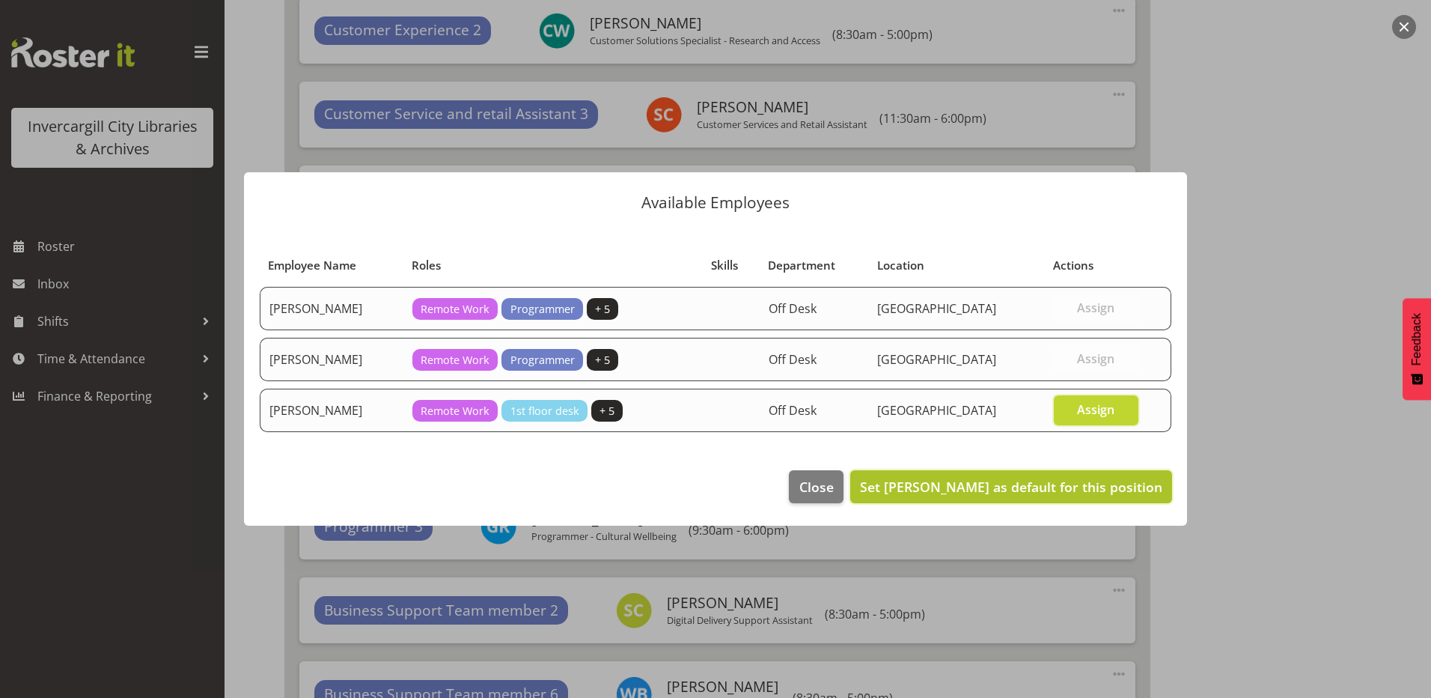
click at [1047, 492] on span "Set Saniya Thompson as default for this position" at bounding box center [1011, 486] width 302 height 18
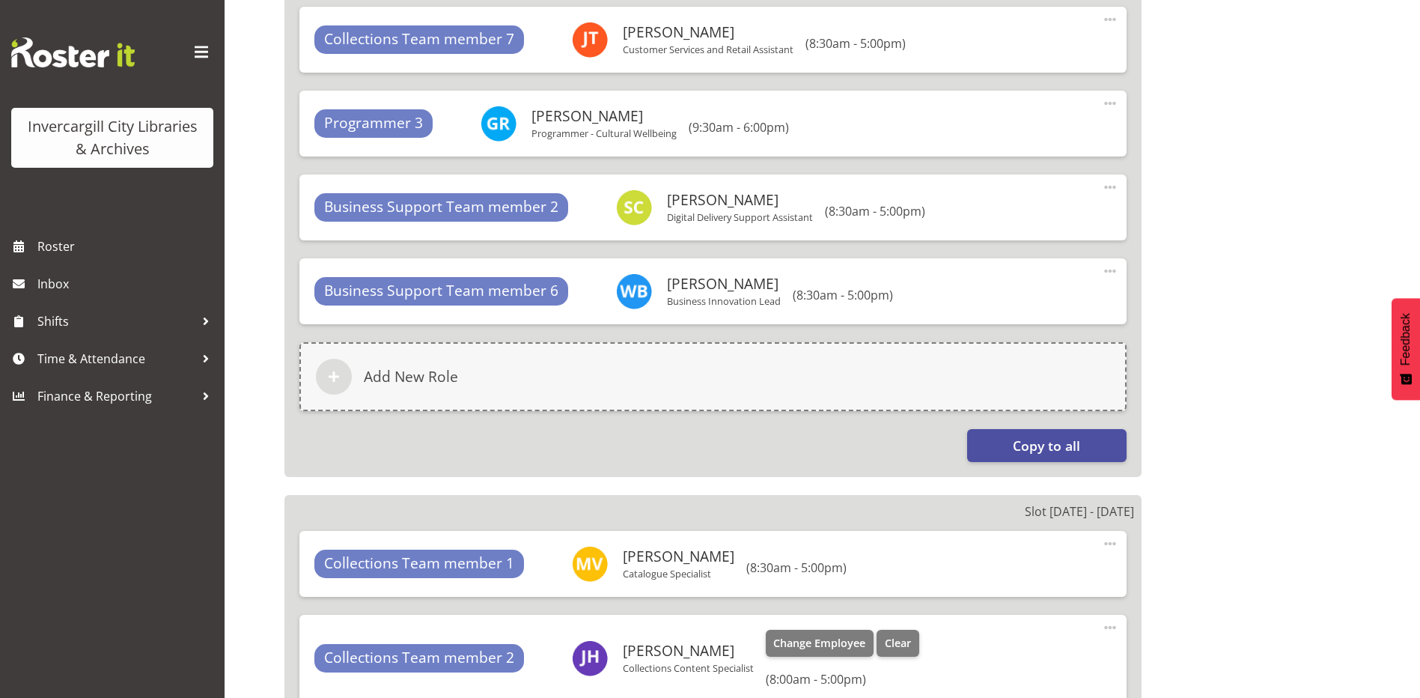
scroll to position [2215, 0]
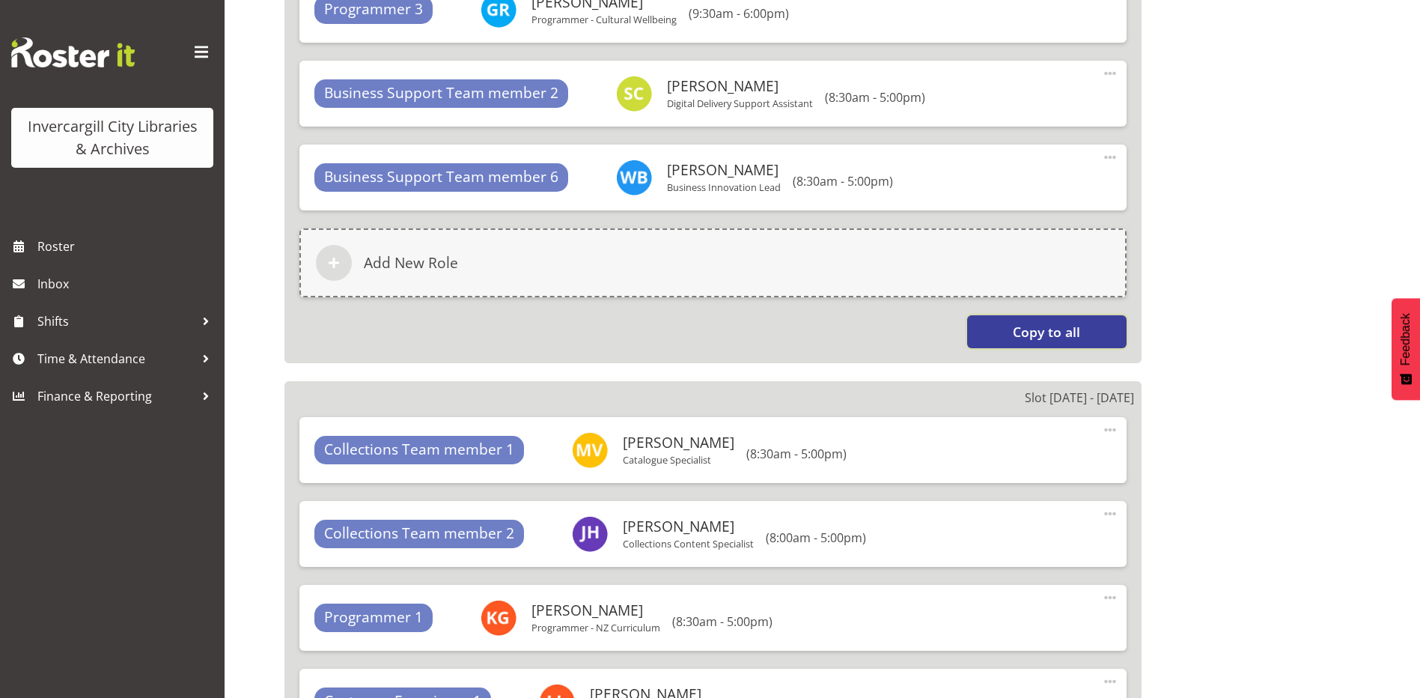
click at [1019, 322] on span "Copy to all" at bounding box center [1046, 331] width 67 height 19
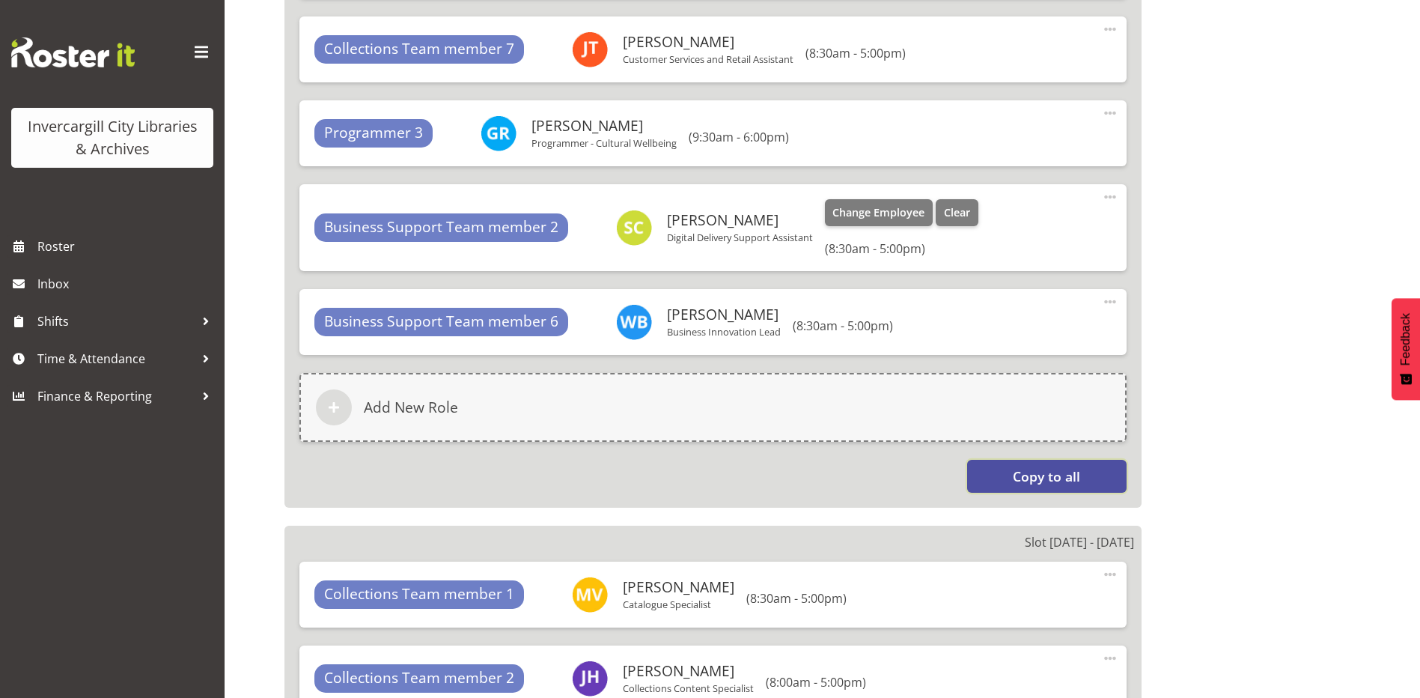
scroll to position [2065, 0]
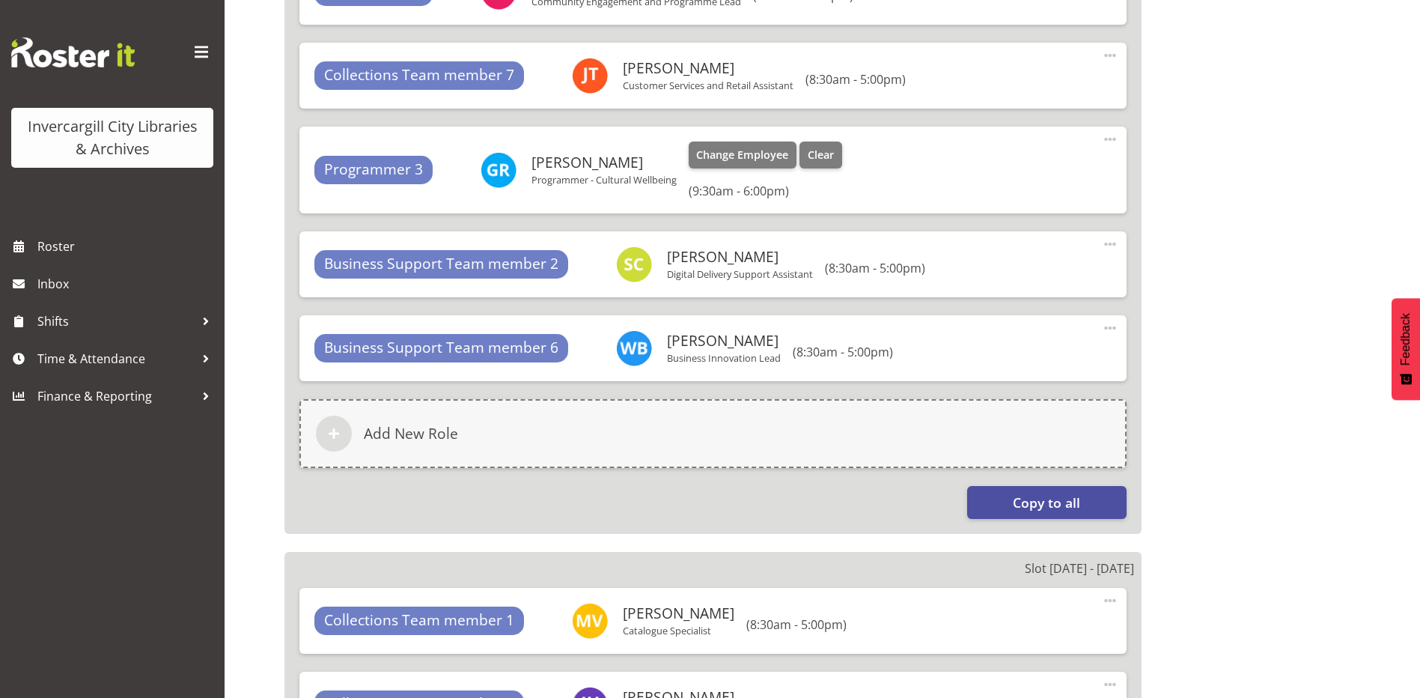
click at [1102, 137] on span at bounding box center [1110, 139] width 18 height 18
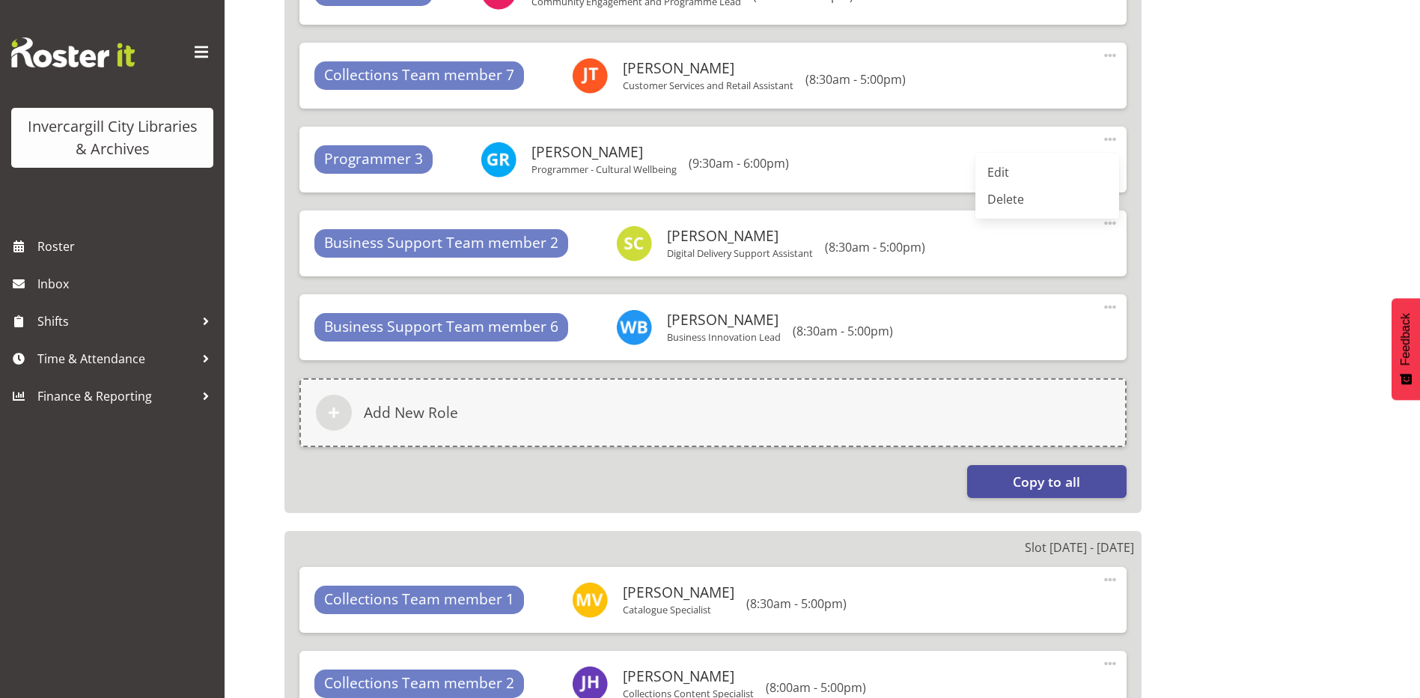
click at [1022, 195] on link "Delete" at bounding box center [1047, 199] width 144 height 27
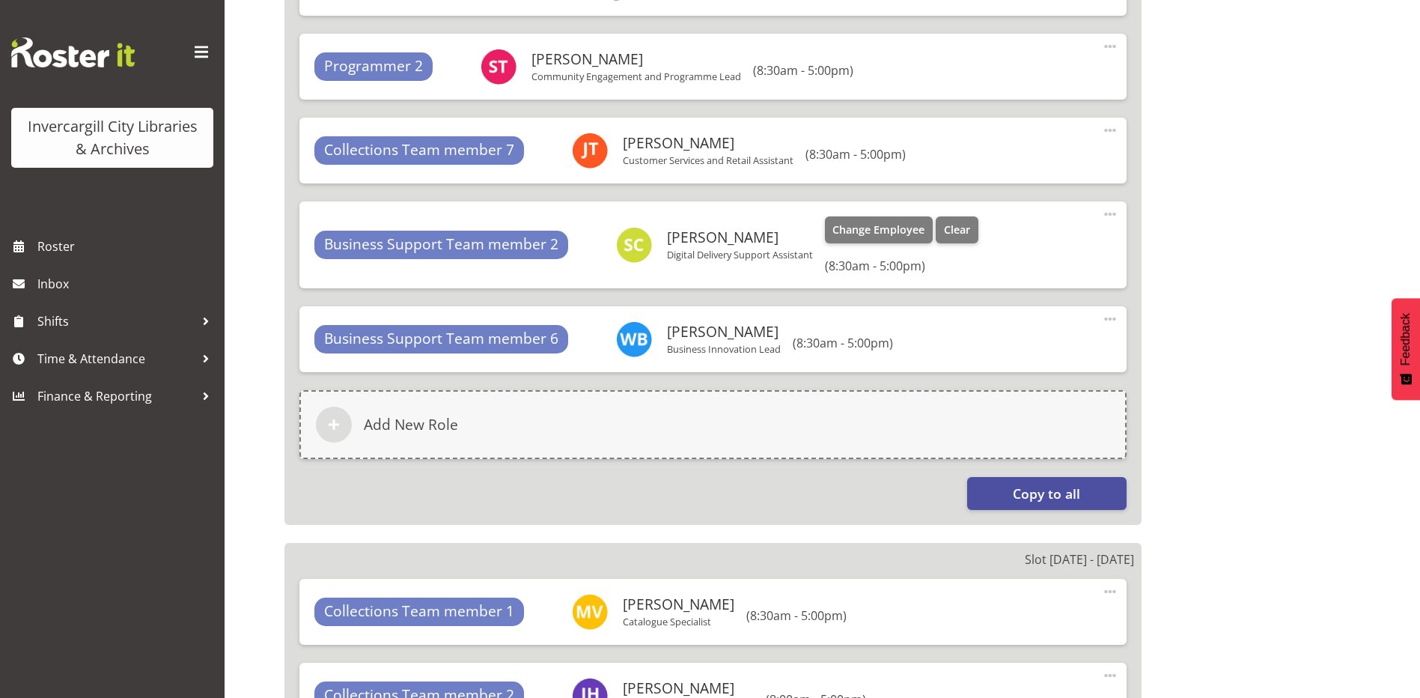
scroll to position [1915, 0]
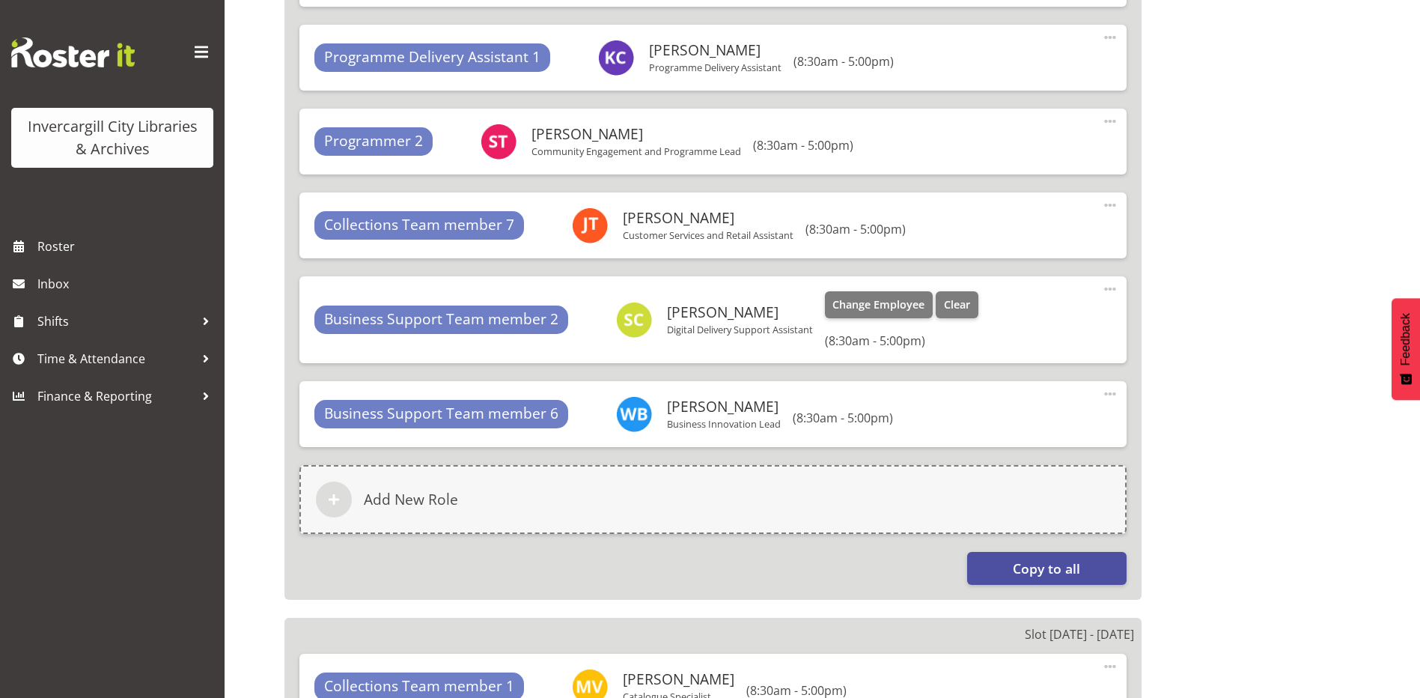
click at [1106, 286] on span at bounding box center [1110, 289] width 18 height 18
click at [1018, 347] on link "Delete" at bounding box center [1047, 348] width 144 height 27
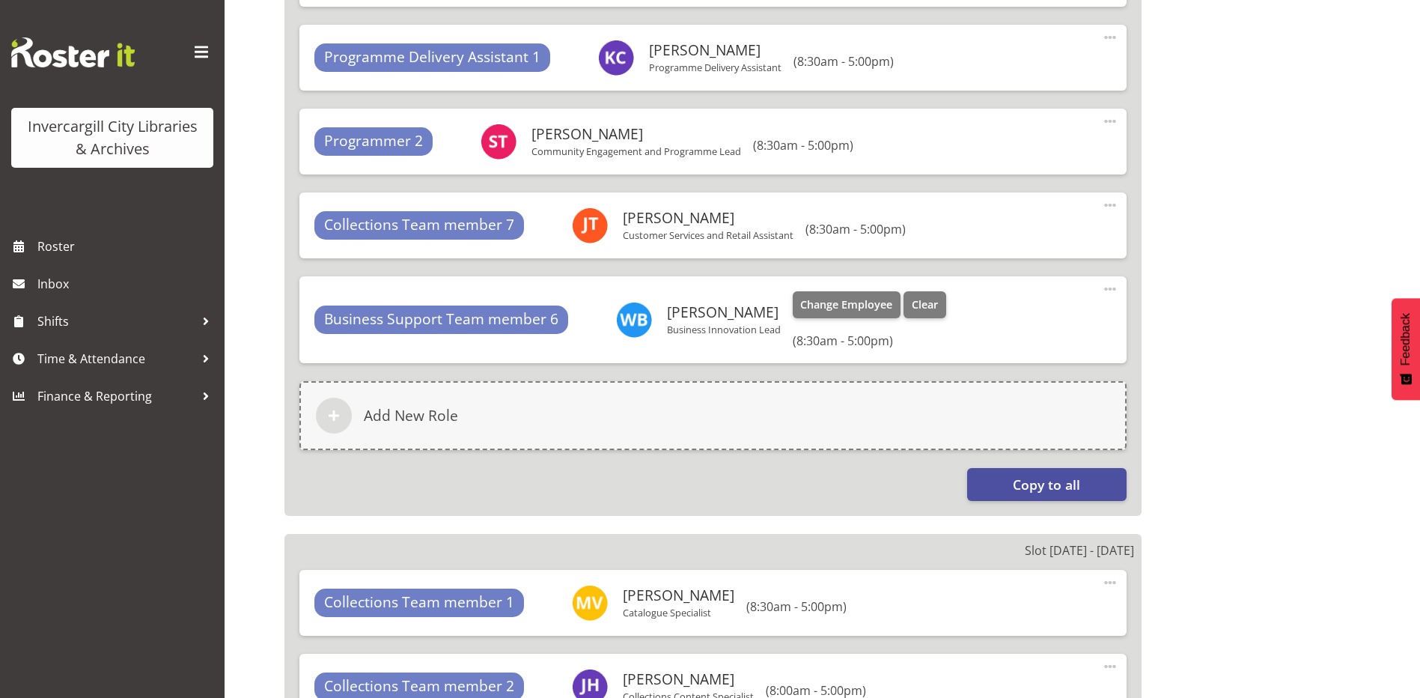
scroll to position [1840, 0]
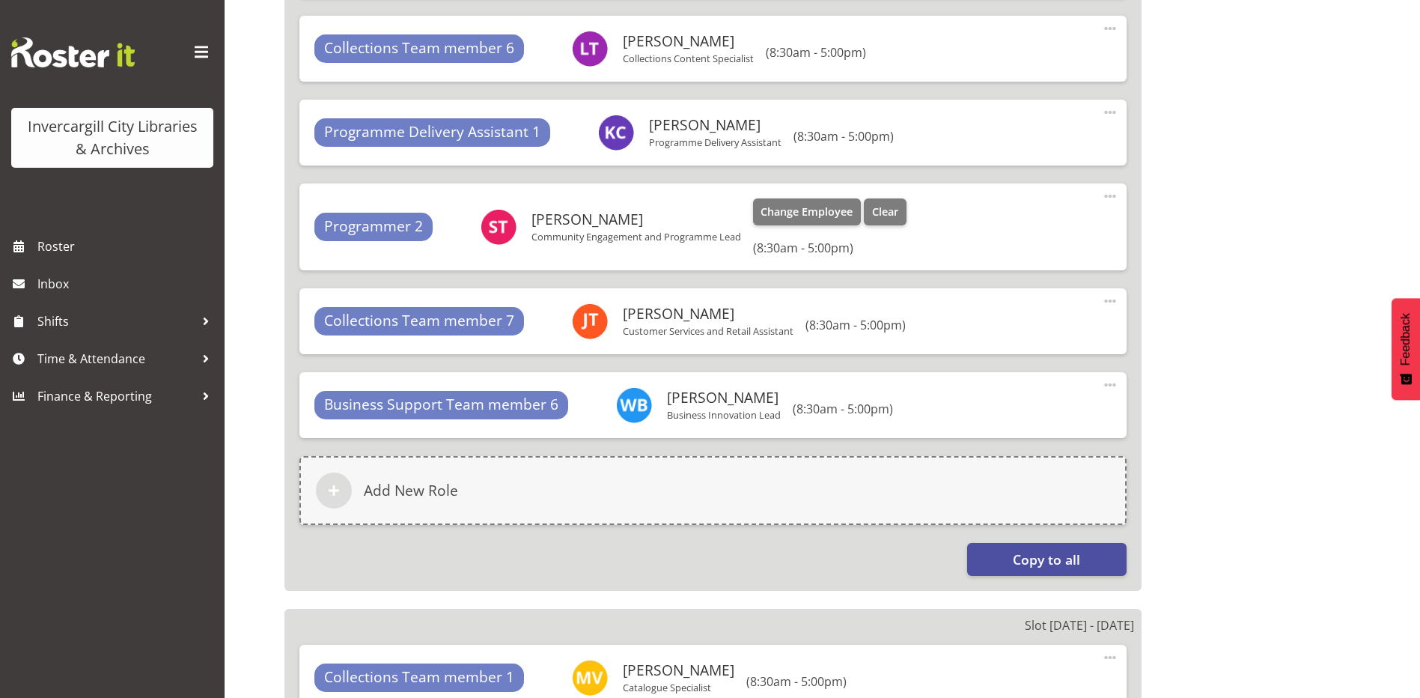
click at [1108, 198] on span at bounding box center [1110, 196] width 18 height 18
click at [1016, 259] on link "Delete" at bounding box center [1047, 255] width 144 height 27
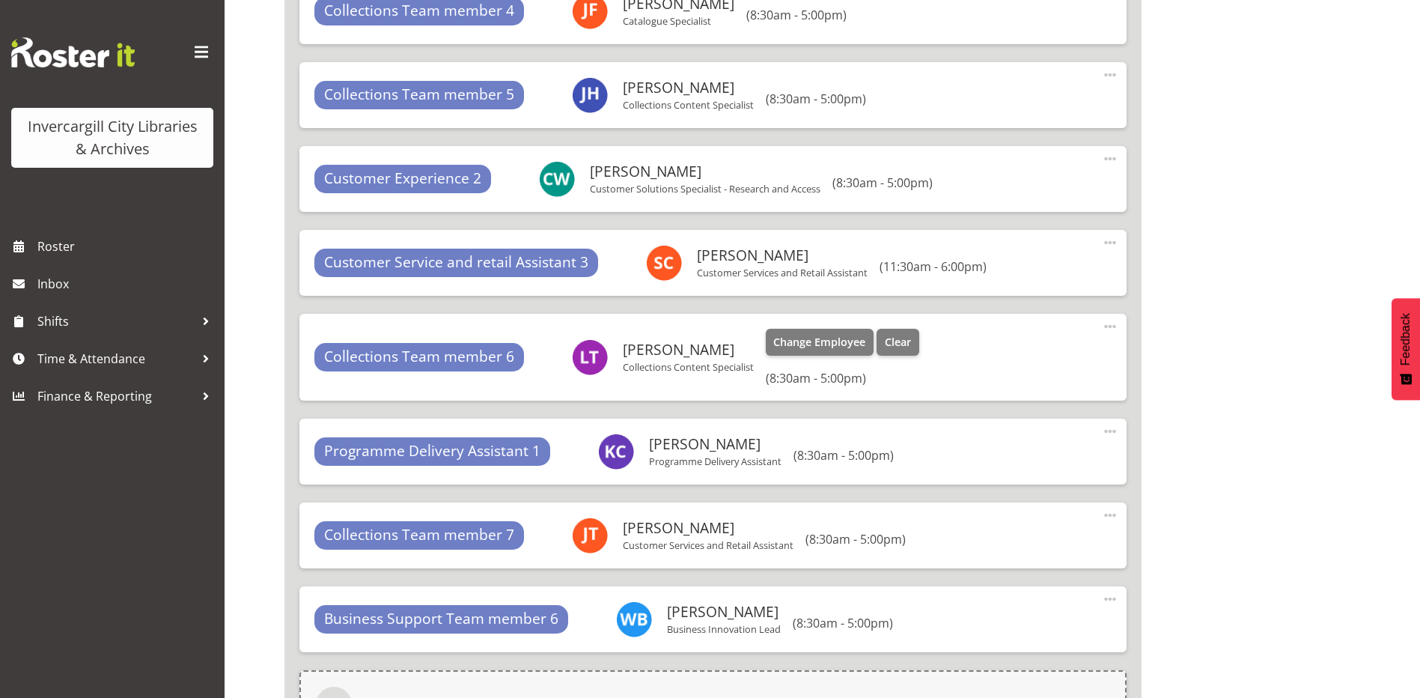
scroll to position [1616, 0]
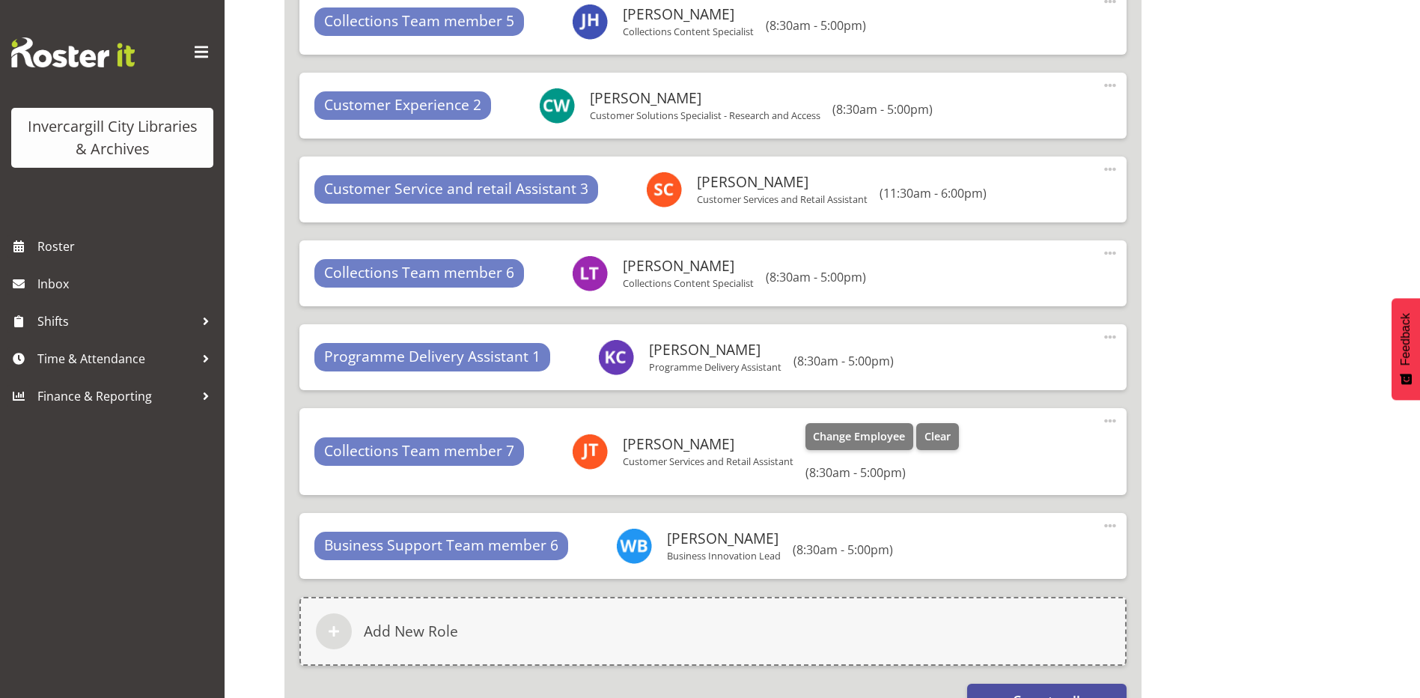
click at [1105, 421] on span at bounding box center [1110, 421] width 18 height 18
click at [1016, 474] on link "Delete" at bounding box center [1047, 480] width 144 height 27
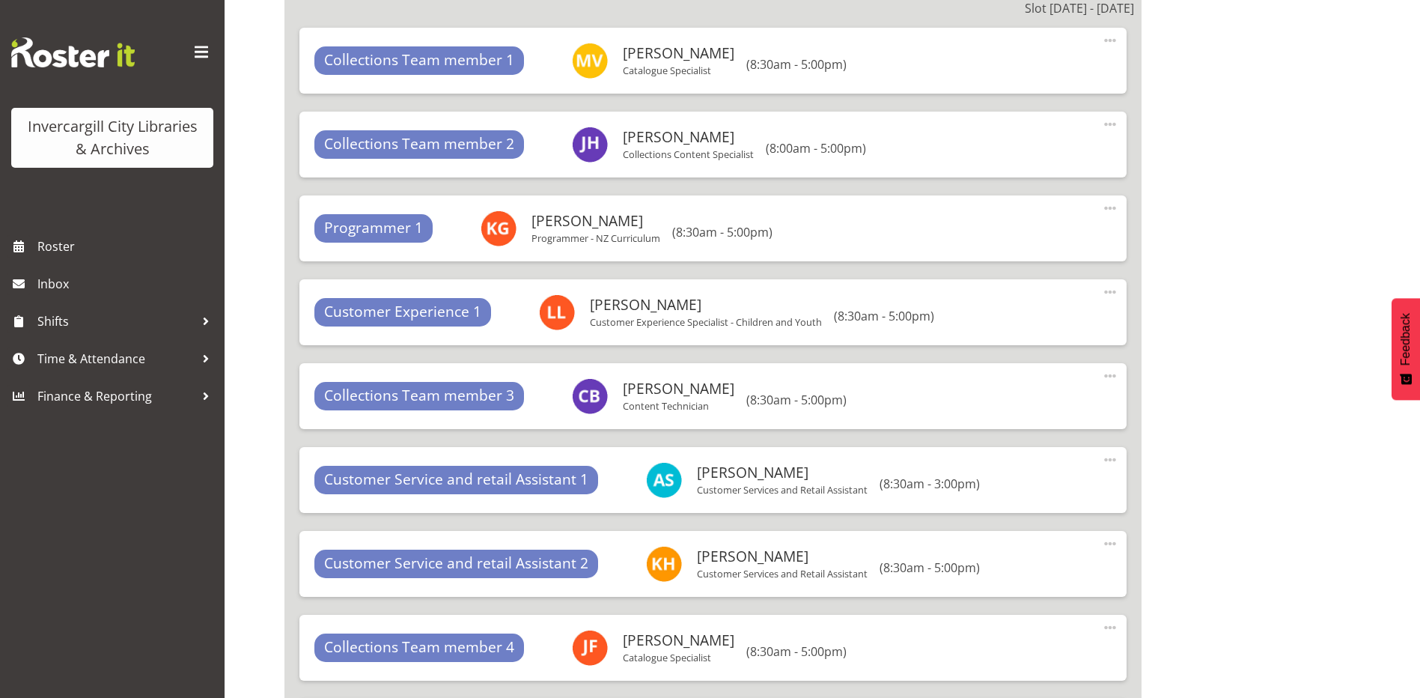
scroll to position [942, 0]
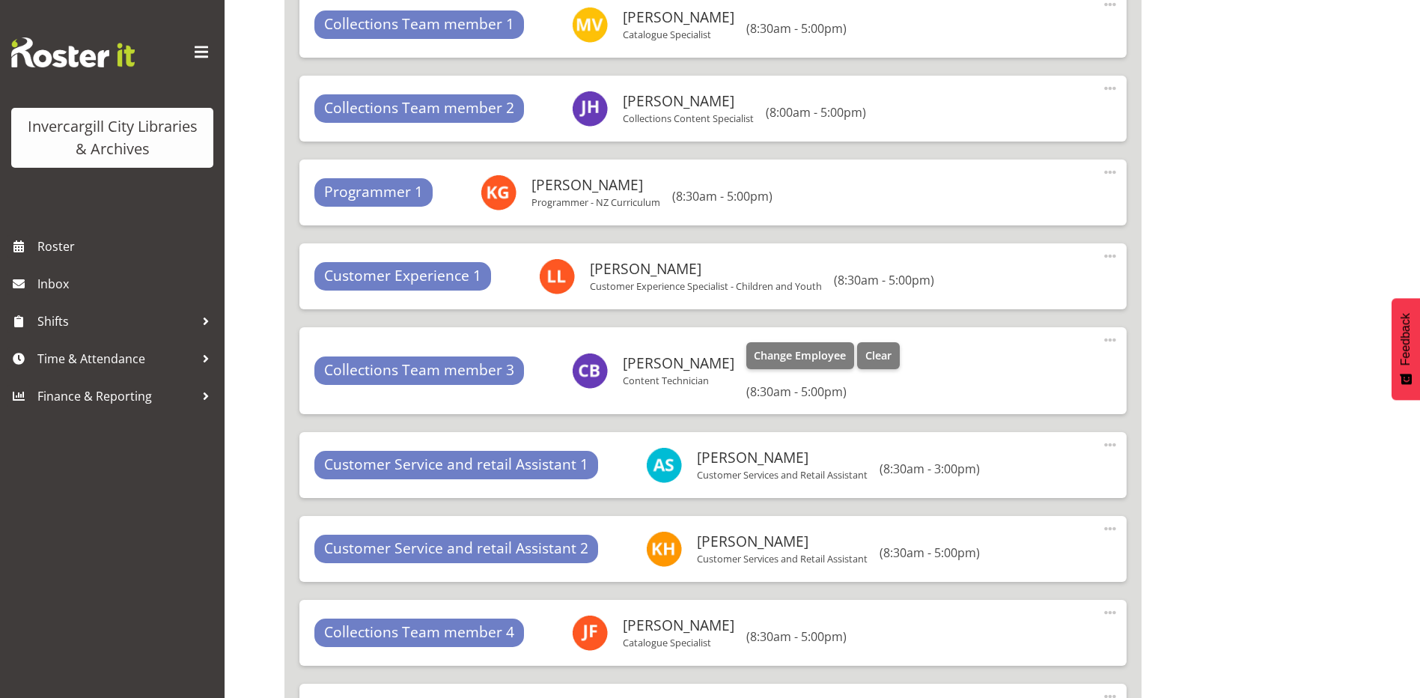
click at [1102, 342] on span at bounding box center [1110, 340] width 18 height 18
click at [1013, 382] on link "Edit" at bounding box center [1047, 372] width 144 height 27
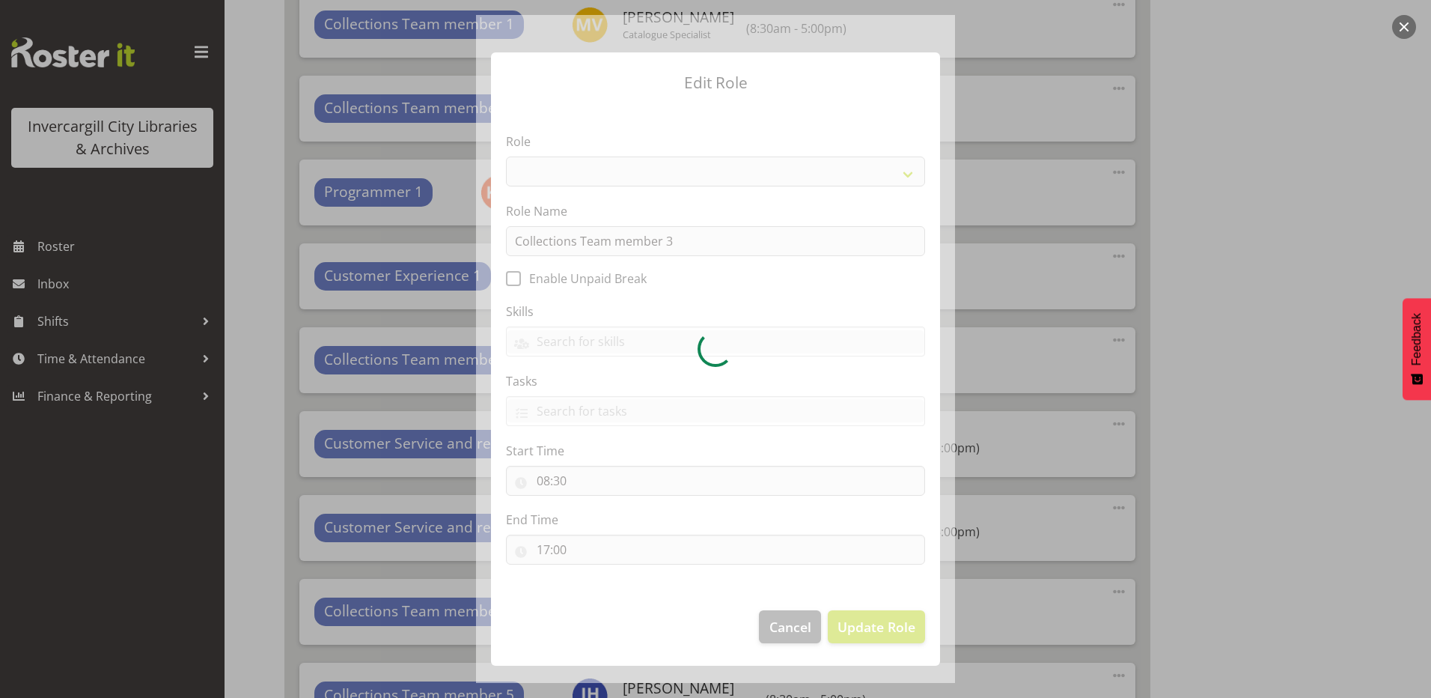
select select "1524"
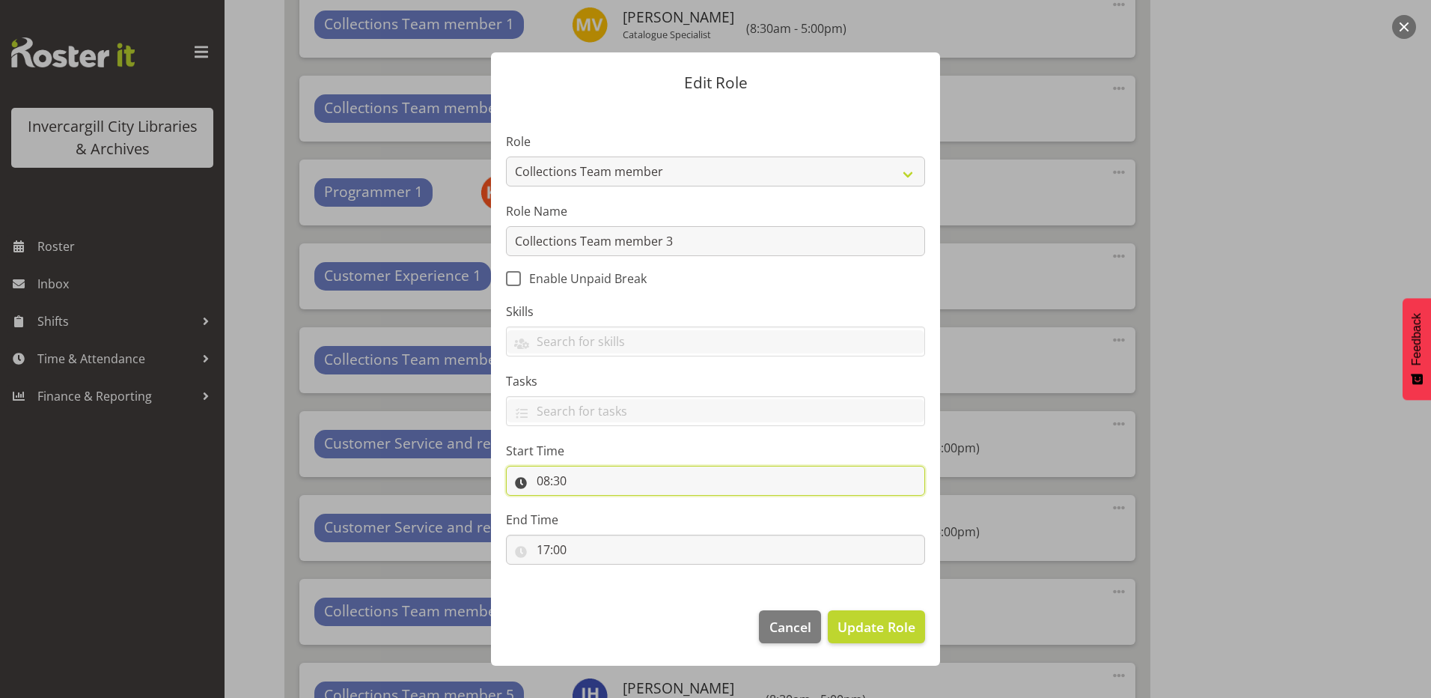
click at [547, 484] on input "08:30" at bounding box center [715, 481] width 419 height 30
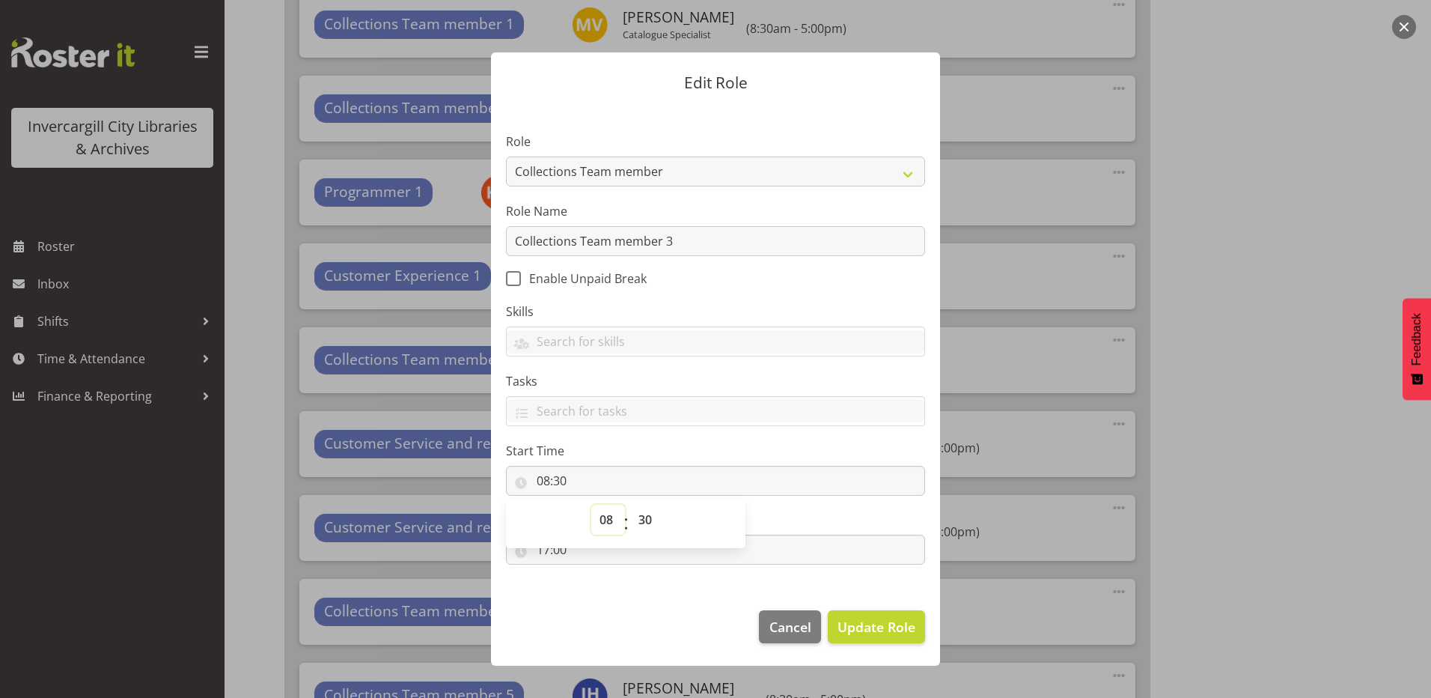
click at [596, 516] on select "00 01 02 03 04 05 06 07 08 09 10 11 12 13 14 15 16 17 18 19 20 21 22 23" at bounding box center [608, 519] width 34 height 30
select select "9"
click at [591, 504] on select "00 01 02 03 04 05 06 07 08 09 10 11 12 13 14 15 16 17 18 19 20 21 22 23" at bounding box center [608, 519] width 34 height 30
type input "09:30"
drag, startPoint x: 572, startPoint y: 608, endPoint x: 561, endPoint y: 564, distance: 45.6
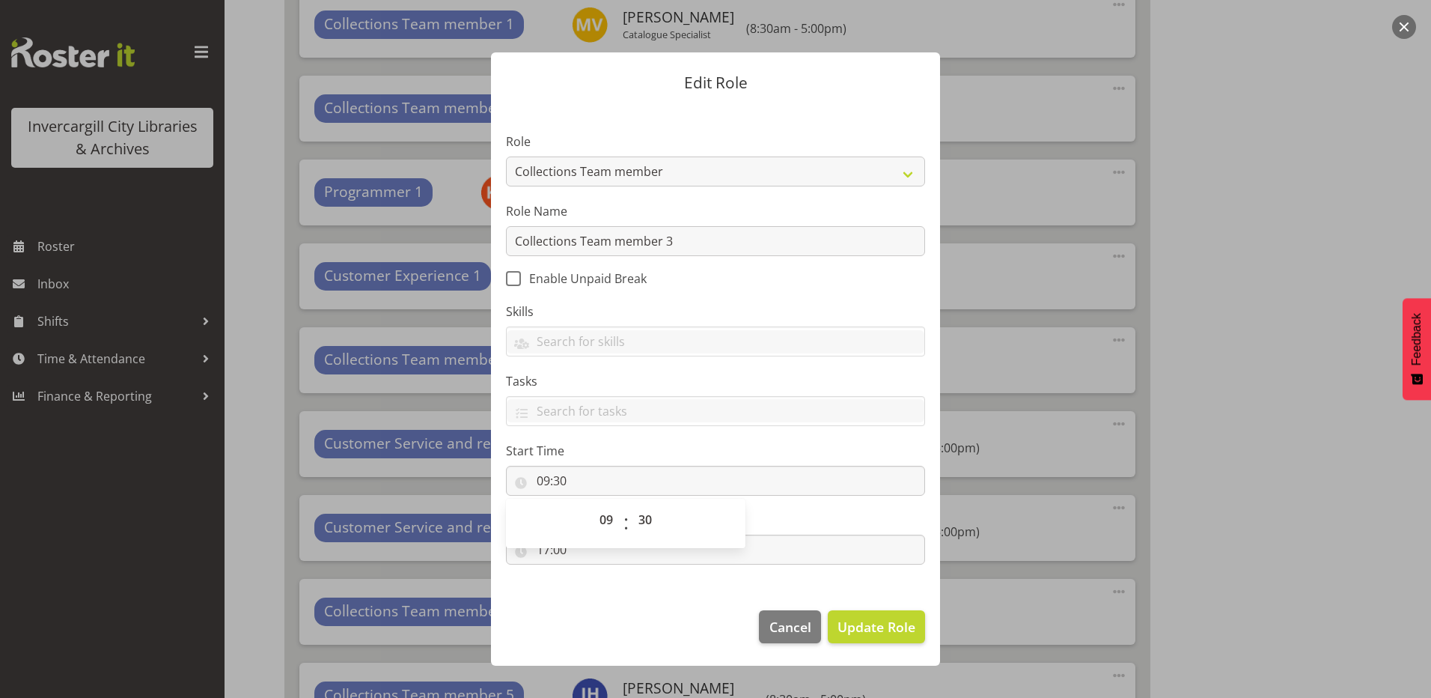
click at [571, 607] on footer "Cancel Update Role" at bounding box center [715, 630] width 449 height 70
click at [548, 552] on input "17:00" at bounding box center [715, 549] width 419 height 30
click at [609, 587] on select "00 01 02 03 04 05 06 07 08 09 10 11 12 13 14 15 16 17 18 19 20 21 22 23" at bounding box center [608, 588] width 34 height 30
select select "18"
click at [591, 573] on select "00 01 02 03 04 05 06 07 08 09 10 11 12 13 14 15 16 17 18 19 20 21 22 23" at bounding box center [608, 588] width 34 height 30
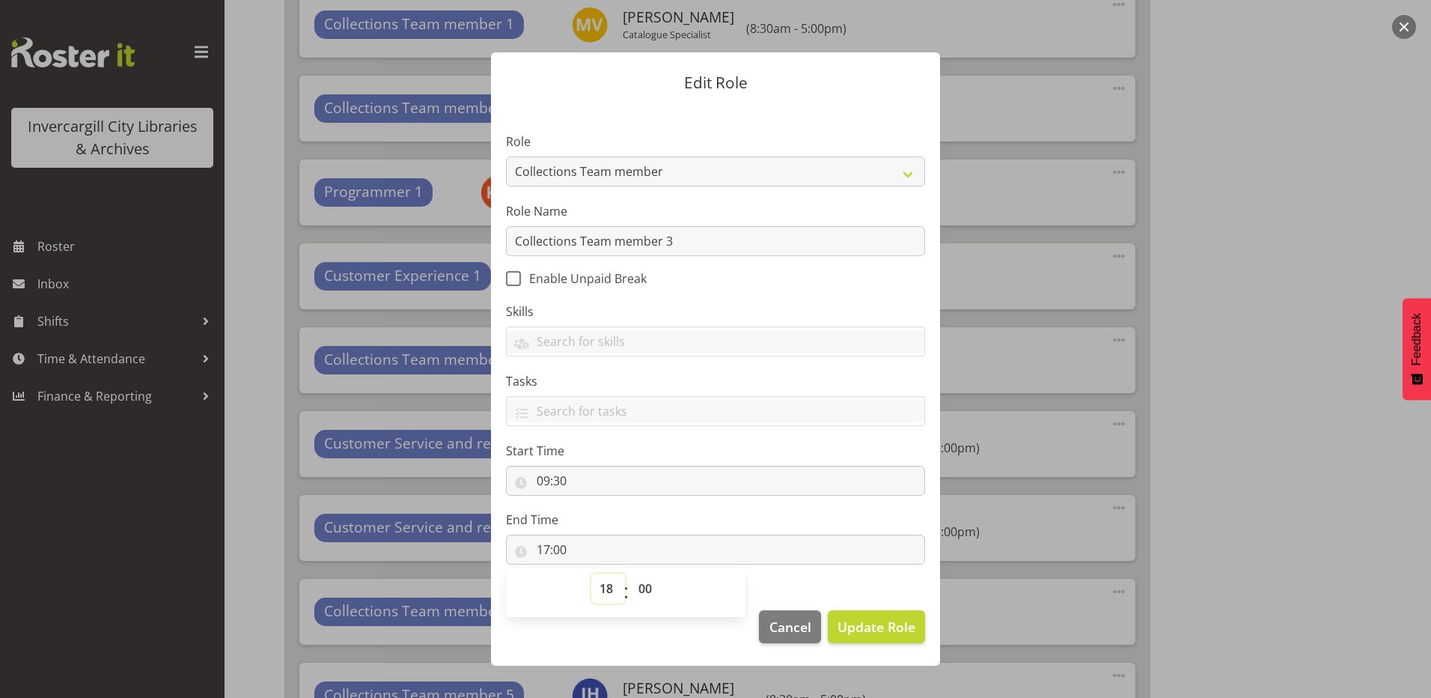
type input "18:00"
click at [853, 623] on span "Update Role" at bounding box center [876, 626] width 78 height 19
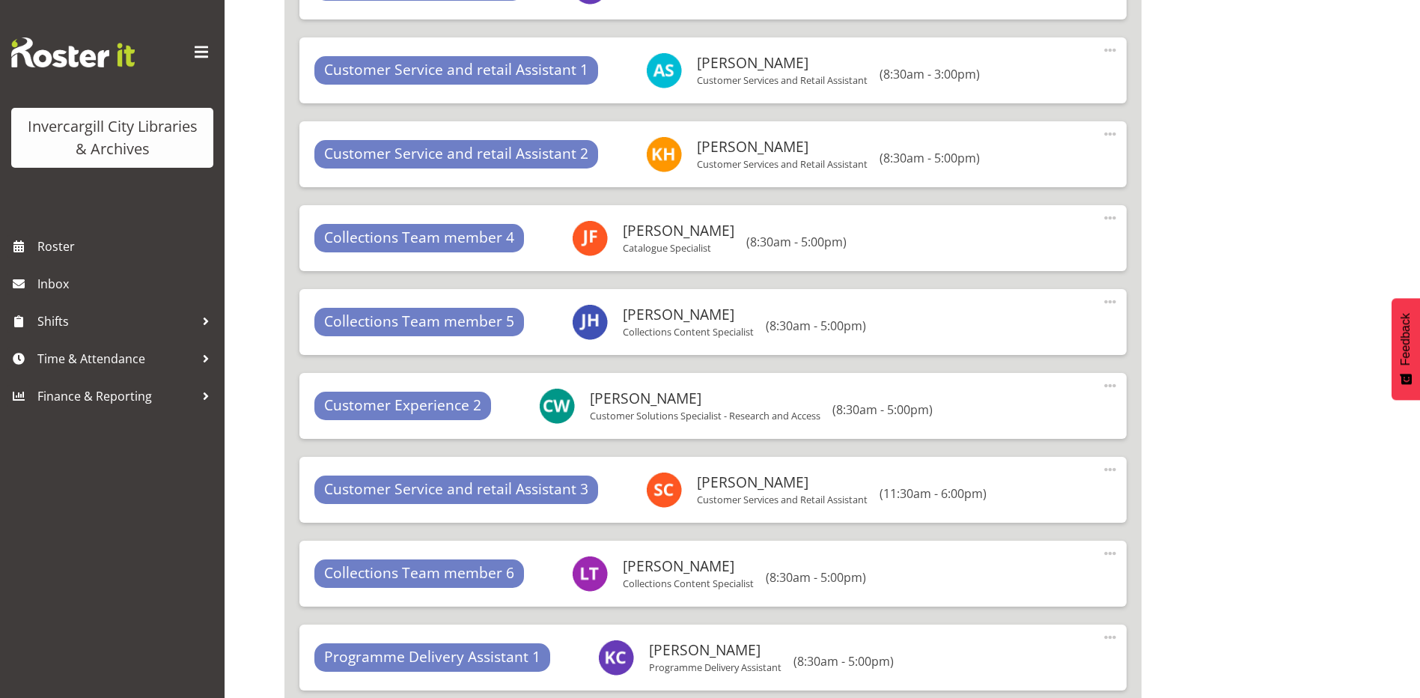
scroll to position [1316, 0]
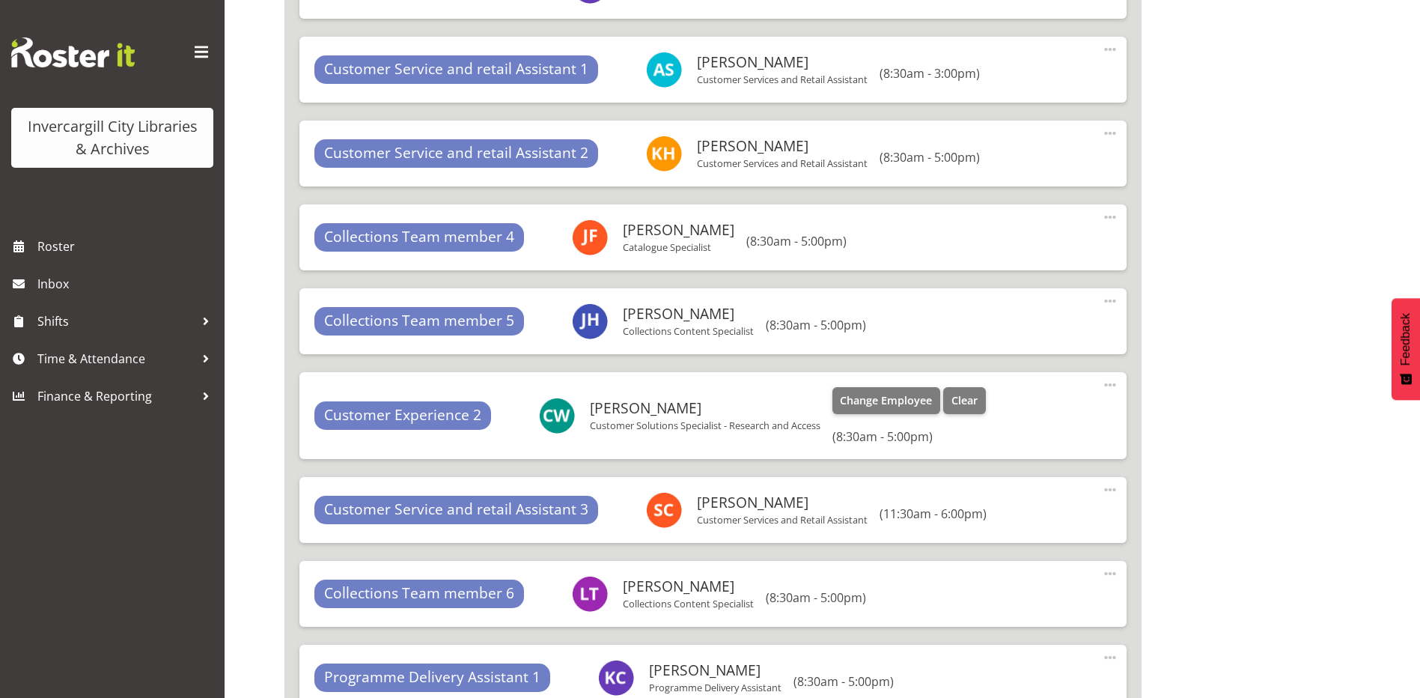
click at [1114, 380] on span at bounding box center [1110, 385] width 18 height 18
click at [1007, 414] on link "Edit" at bounding box center [1047, 417] width 144 height 27
select select "8"
select select "30"
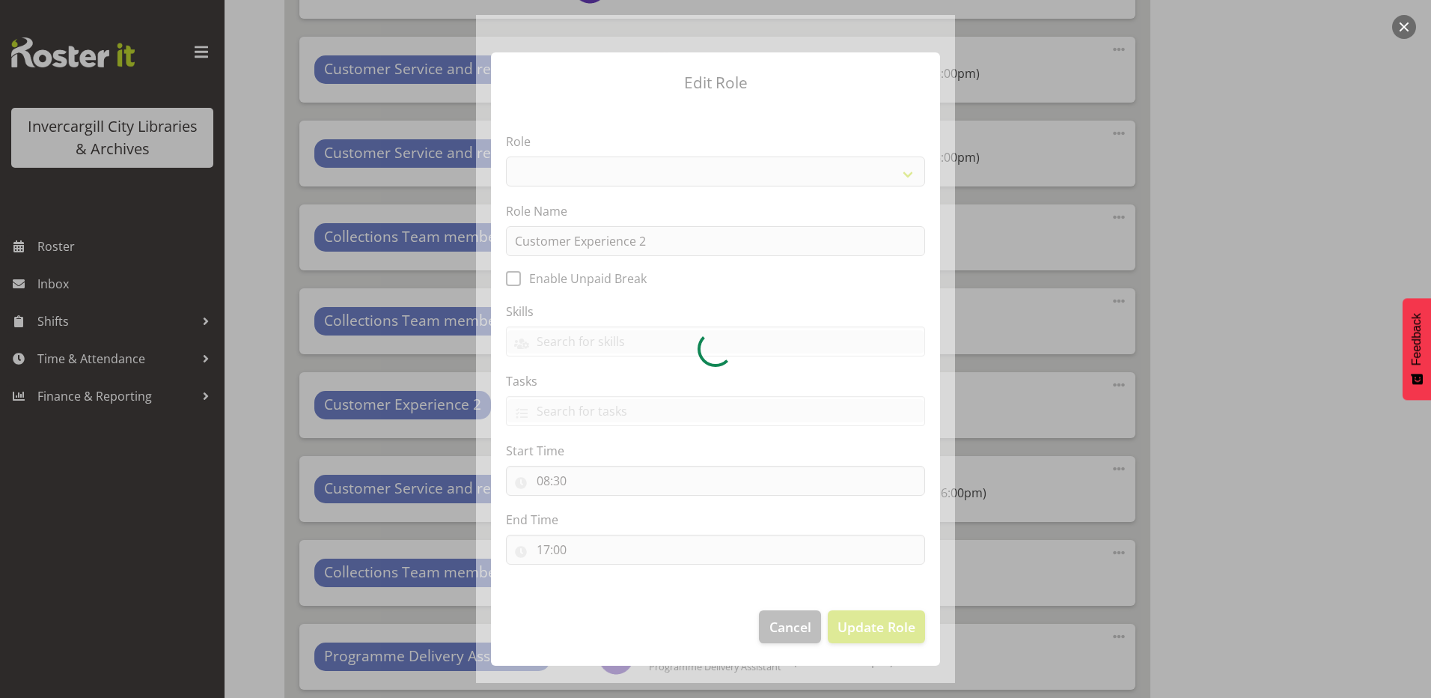
select select "1533"
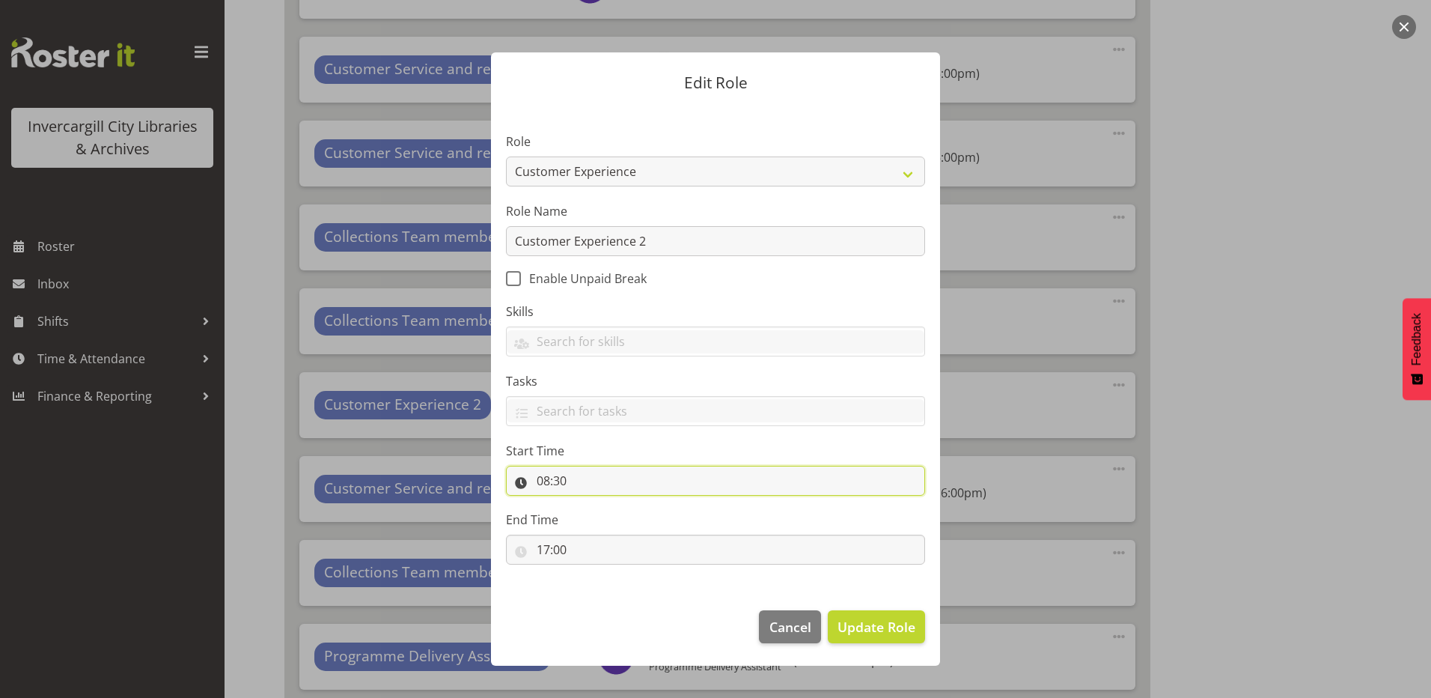
click at [545, 487] on input "08:30" at bounding box center [715, 481] width 419 height 30
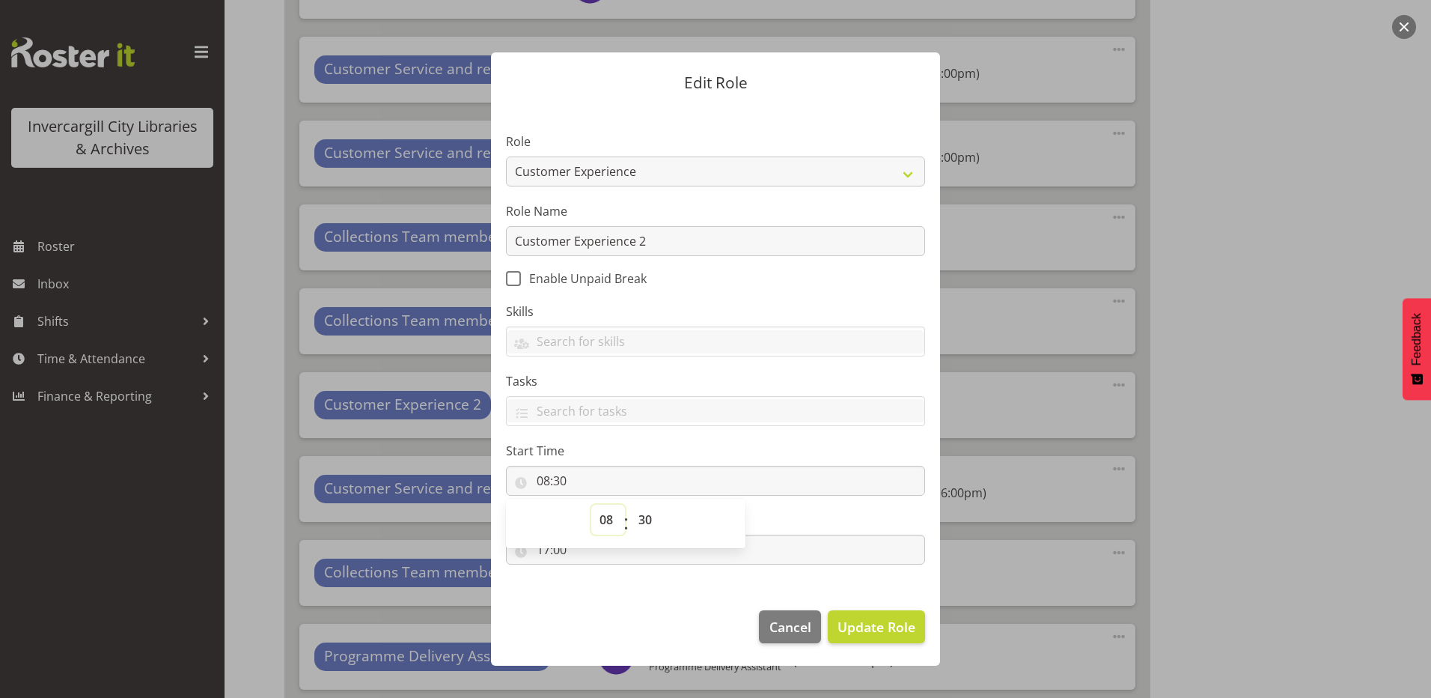
click at [610, 515] on select "00 01 02 03 04 05 06 07 08 09 10 11 12 13 14 15 16 17 18 19 20 21 22 23" at bounding box center [608, 519] width 34 height 30
select select "9"
click at [591, 504] on select "00 01 02 03 04 05 06 07 08 09 10 11 12 13 14 15 16 17 18 19 20 21 22 23" at bounding box center [608, 519] width 34 height 30
type input "09:30"
click at [558, 602] on footer "Cancel Update Role" at bounding box center [715, 630] width 449 height 70
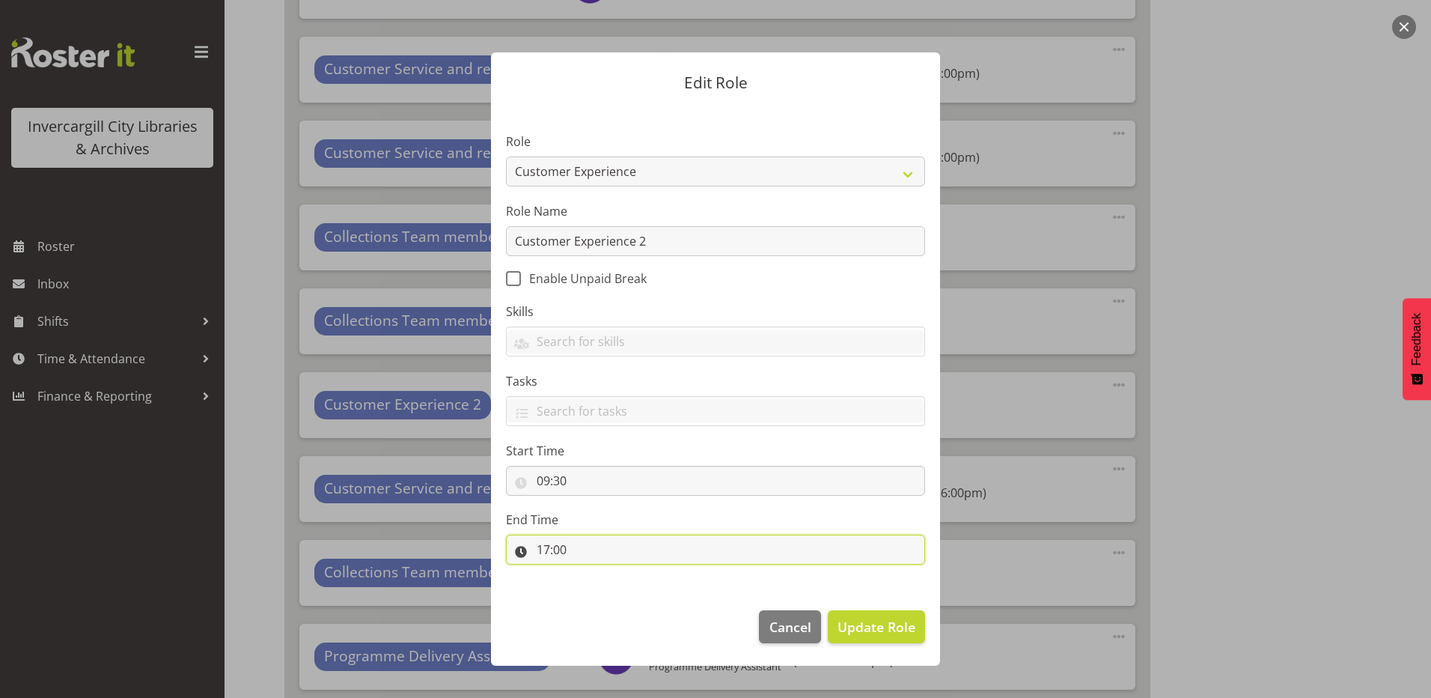
click at [549, 552] on input "17:00" at bounding box center [715, 549] width 419 height 30
click at [601, 586] on select "00 01 02 03 04 05 06 07 08 09 10 11 12 13 14 15 16 17 18 19 20 21 22 23" at bounding box center [608, 588] width 34 height 30
select select "18"
click at [591, 573] on select "00 01 02 03 04 05 06 07 08 09 10 11 12 13 14 15 16 17 18 19 20 21 22 23" at bounding box center [608, 588] width 34 height 30
type input "18:00"
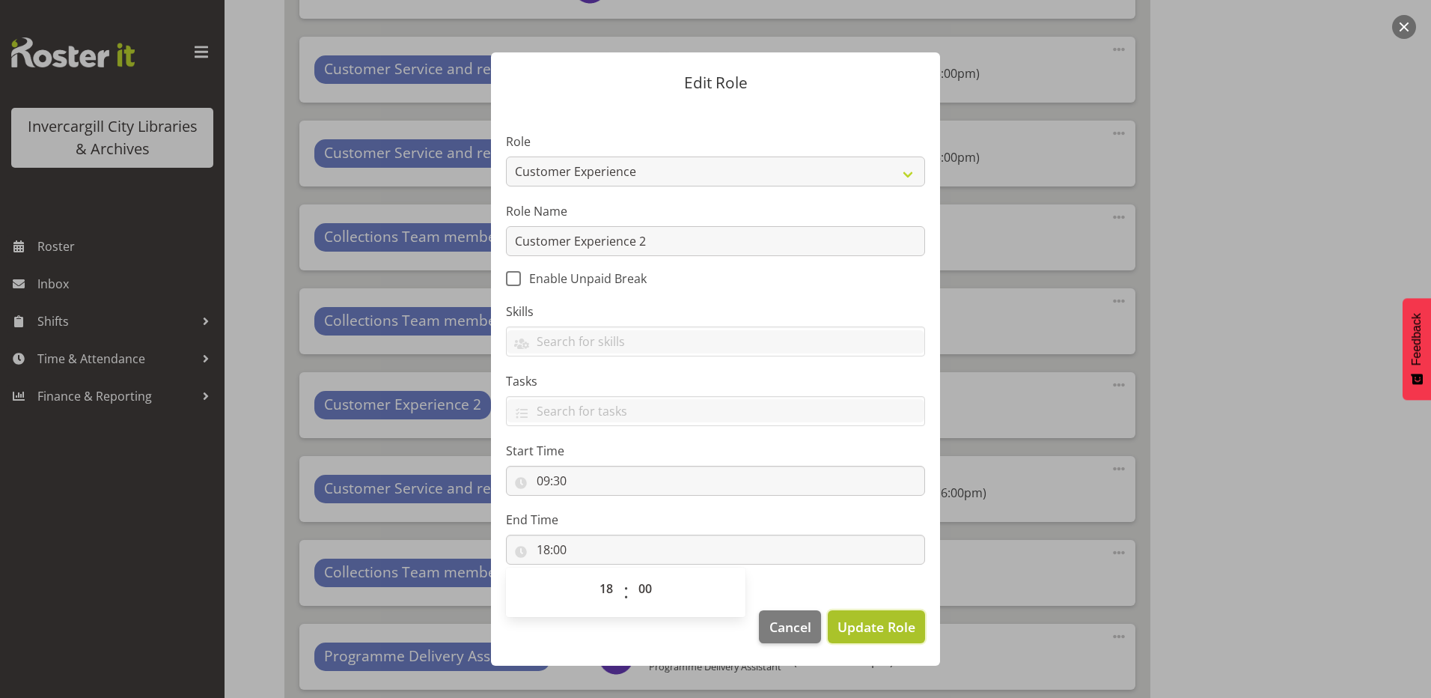
click at [856, 622] on span "Update Role" at bounding box center [876, 626] width 78 height 19
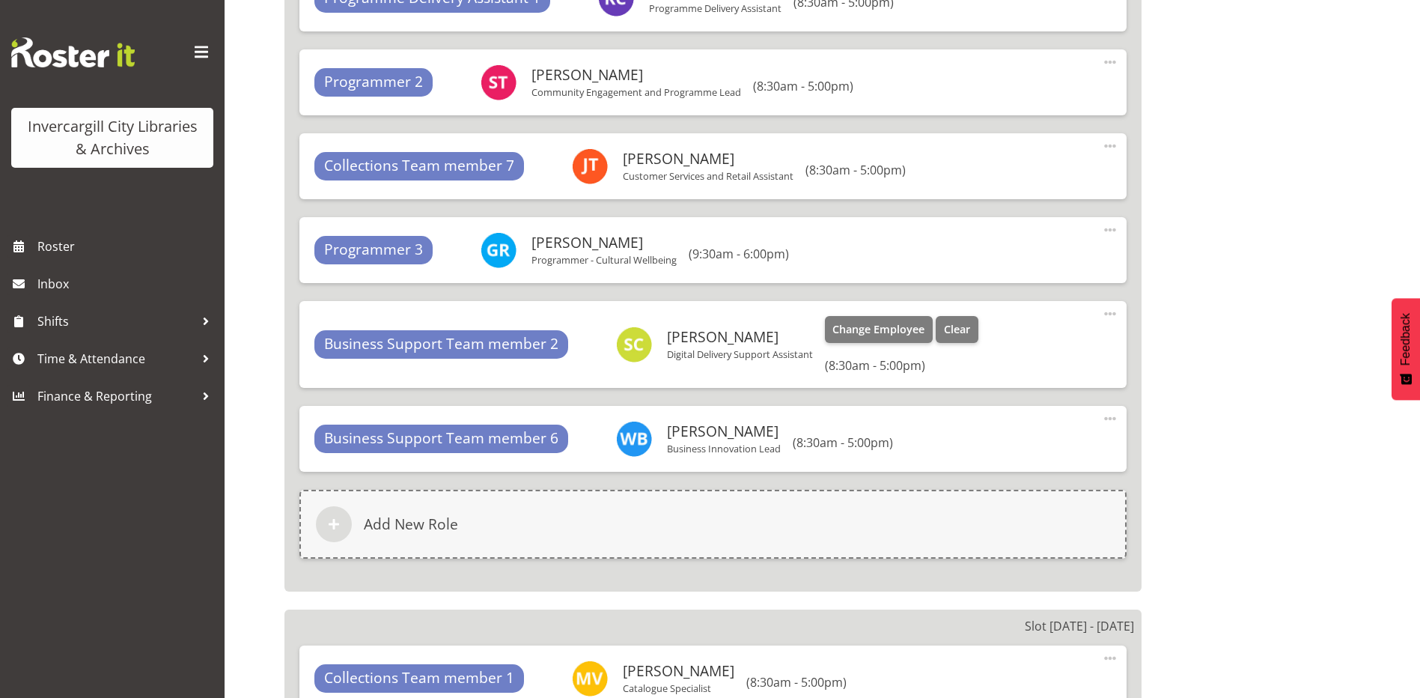
scroll to position [3337, 0]
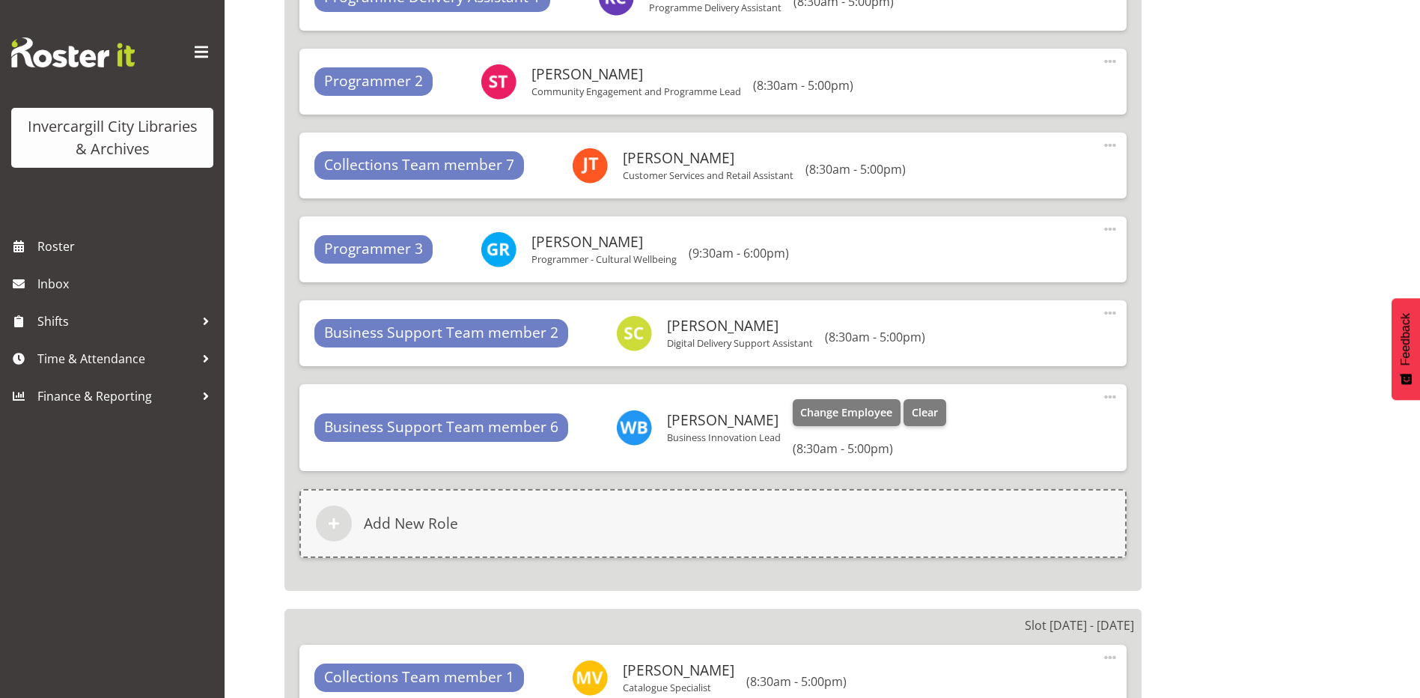
click at [1111, 391] on span at bounding box center [1110, 397] width 18 height 18
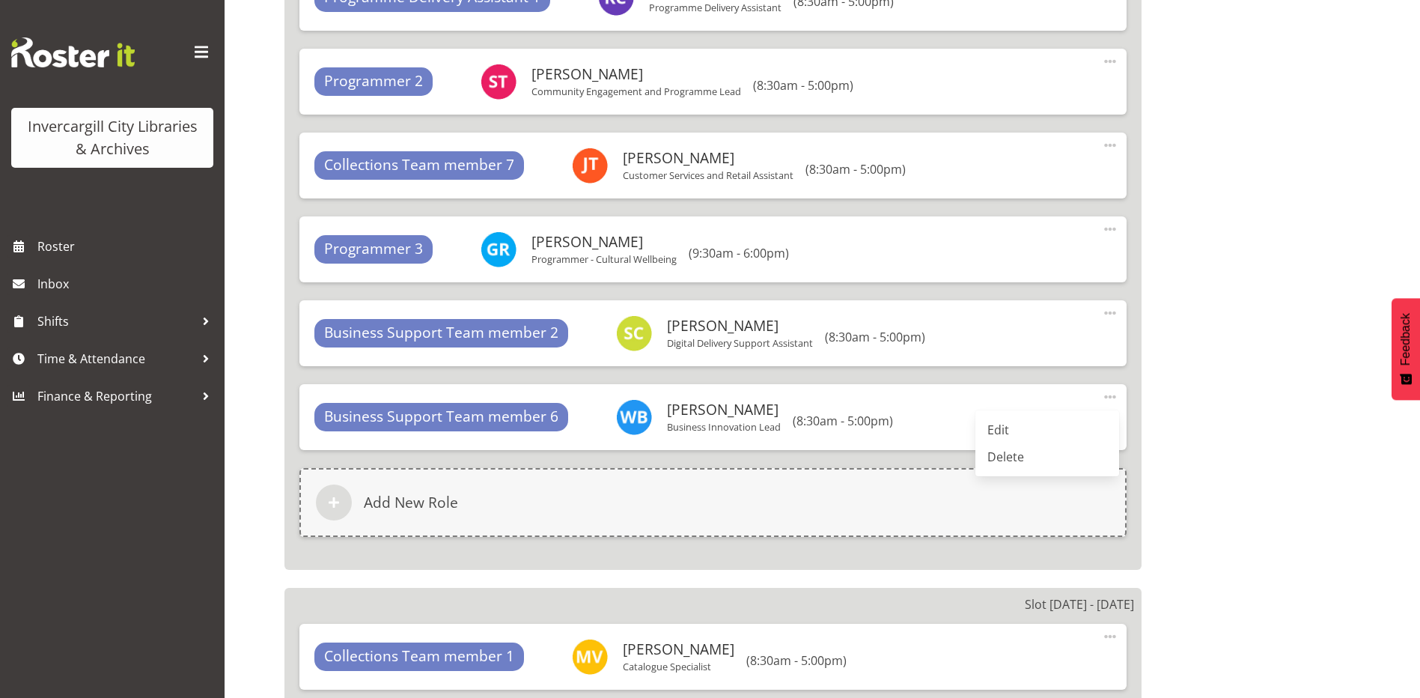
drag, startPoint x: 1025, startPoint y: 454, endPoint x: 1036, endPoint y: 455, distance: 11.3
click at [1026, 454] on link "Delete" at bounding box center [1047, 456] width 144 height 27
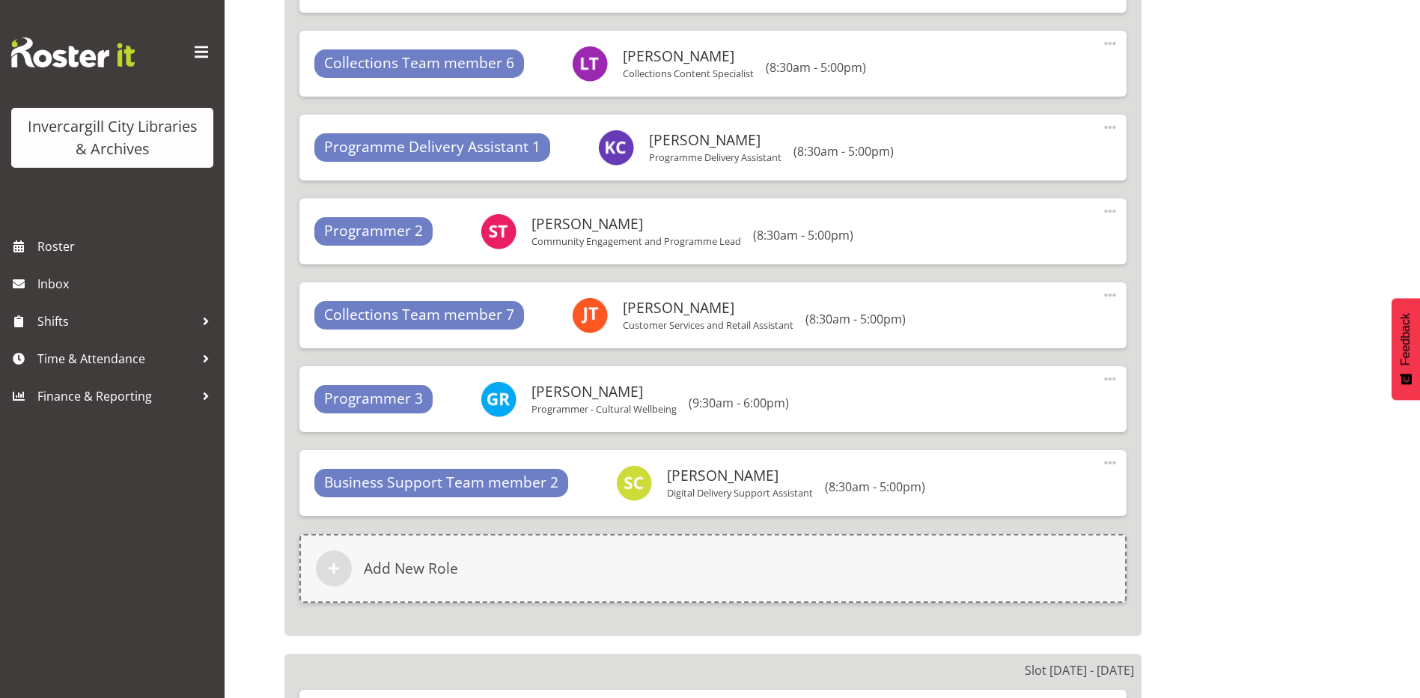
scroll to position [3113, 0]
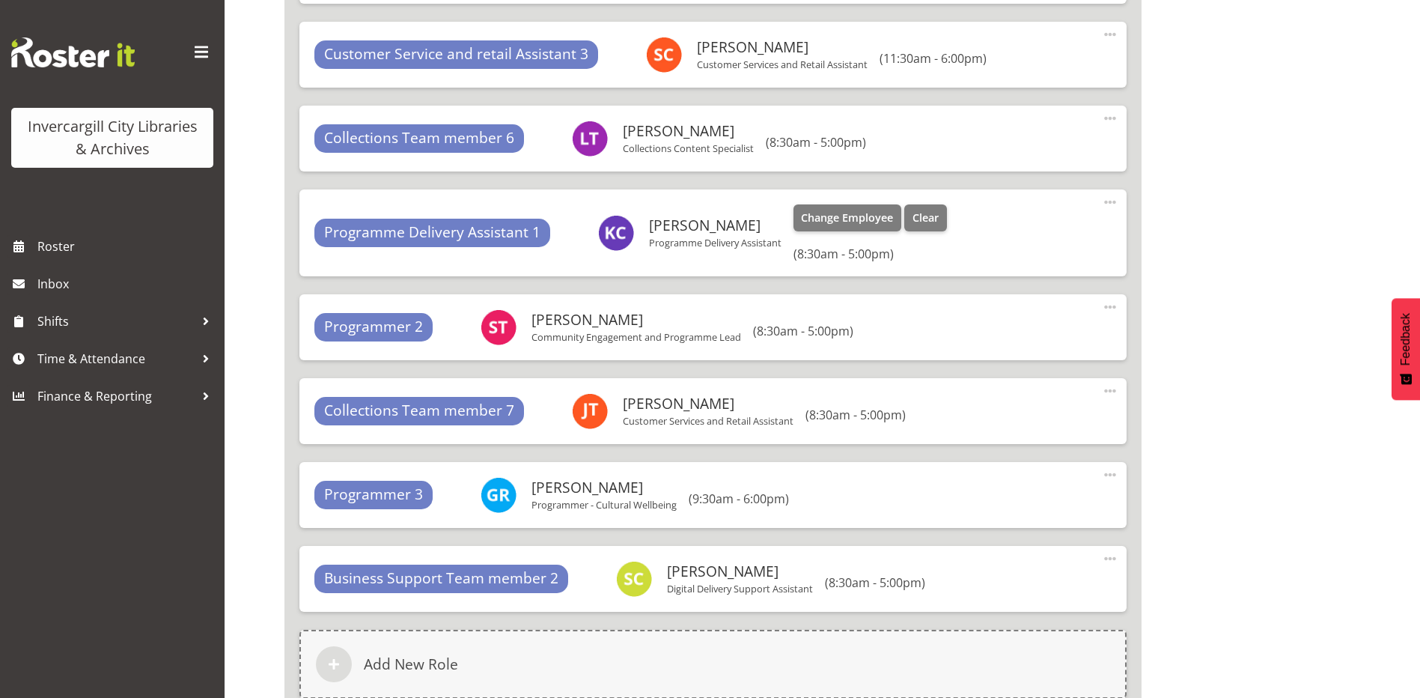
click at [1107, 201] on span at bounding box center [1110, 202] width 18 height 18
click at [1001, 253] on link "Delete" at bounding box center [1047, 261] width 144 height 27
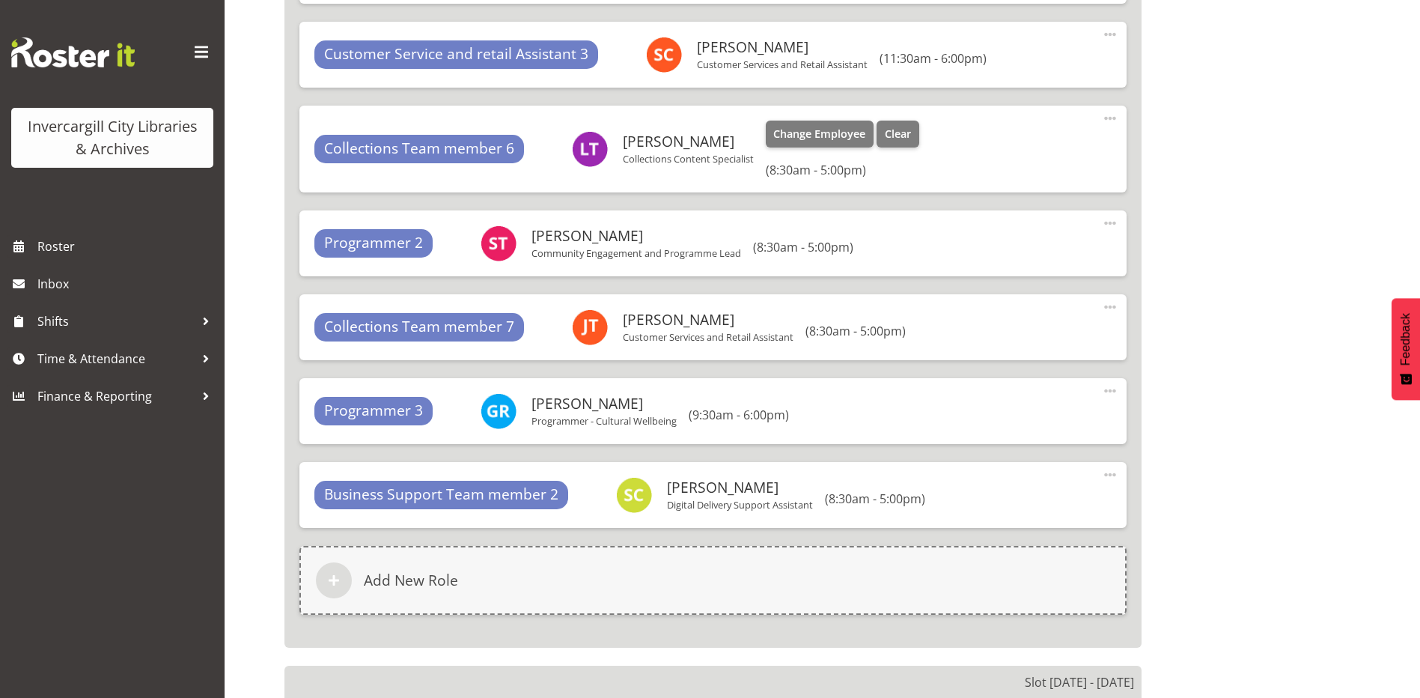
click at [1111, 116] on span at bounding box center [1110, 118] width 18 height 18
click at [1005, 181] on link "Delete" at bounding box center [1047, 178] width 144 height 27
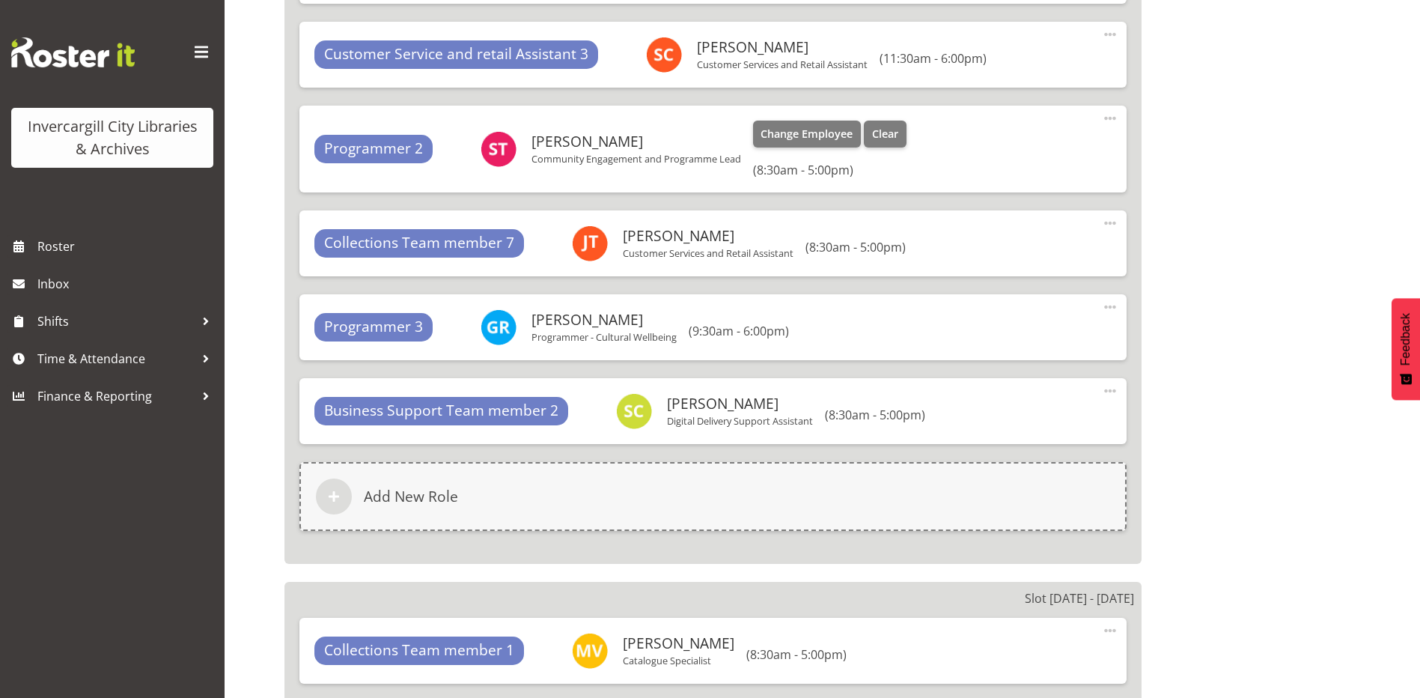
scroll to position [3038, 0]
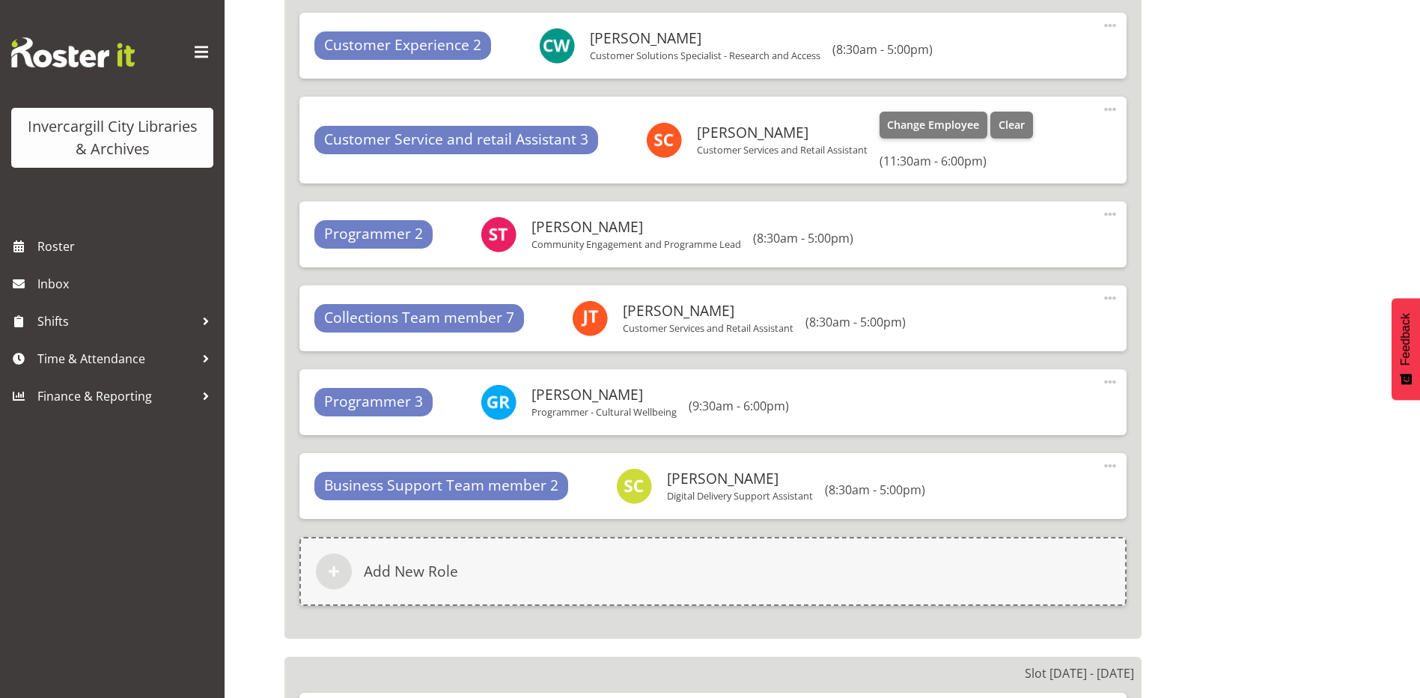
click at [1111, 105] on span at bounding box center [1110, 109] width 18 height 18
click at [1017, 166] on link "Delete" at bounding box center [1047, 169] width 144 height 27
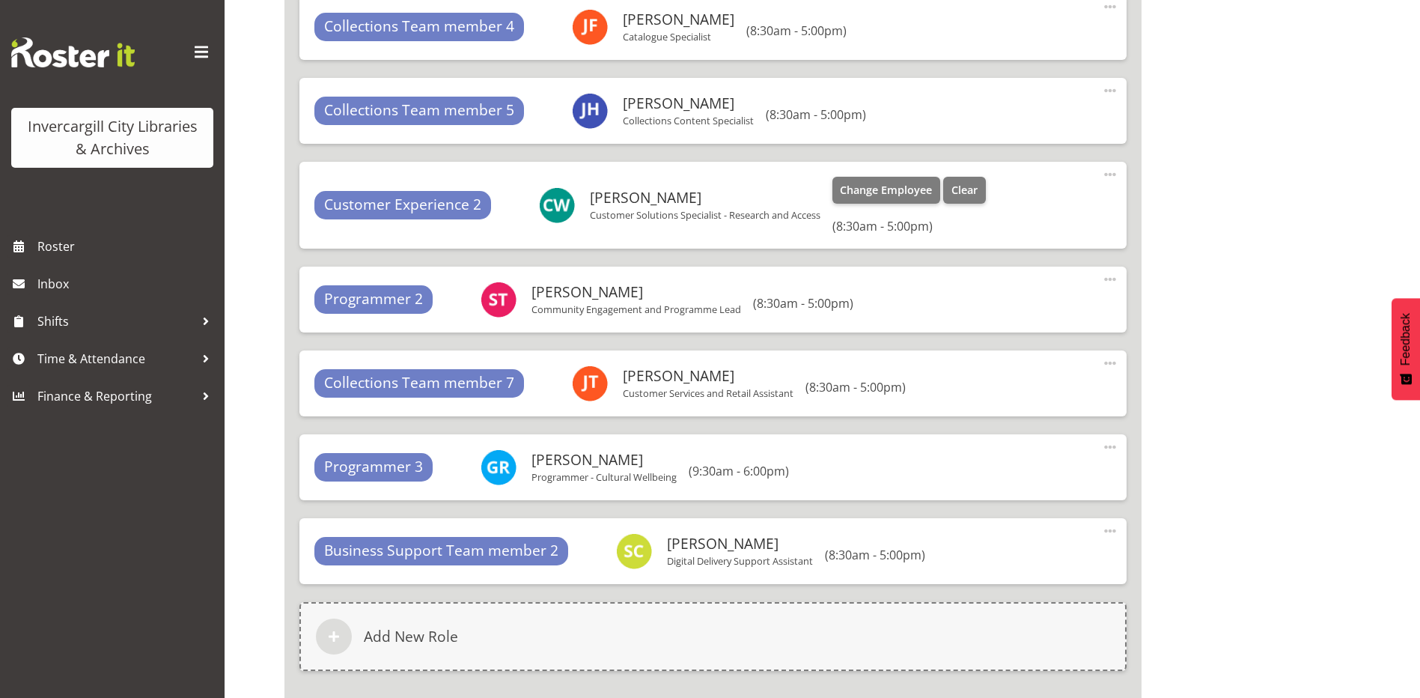
scroll to position [2888, 0]
click at [1108, 174] on span at bounding box center [1110, 175] width 18 height 18
click at [1043, 240] on link "Delete" at bounding box center [1047, 235] width 144 height 27
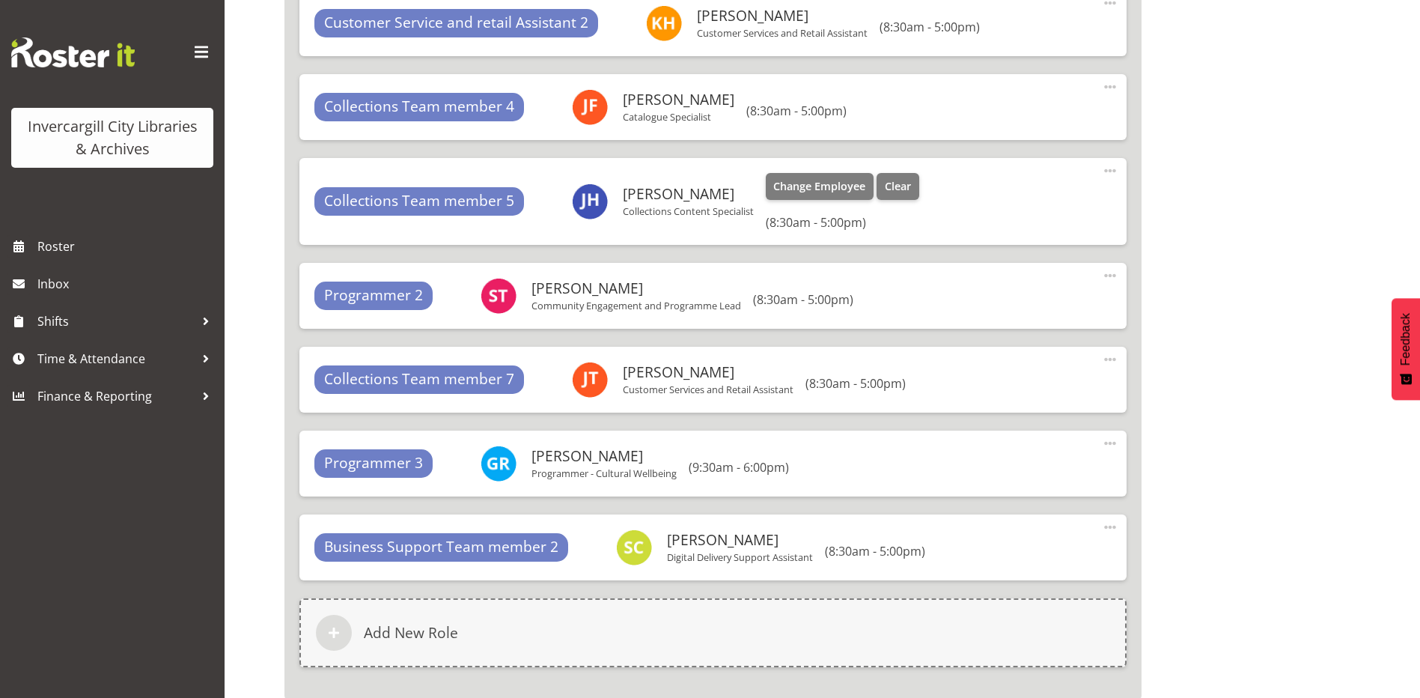
scroll to position [2738, 0]
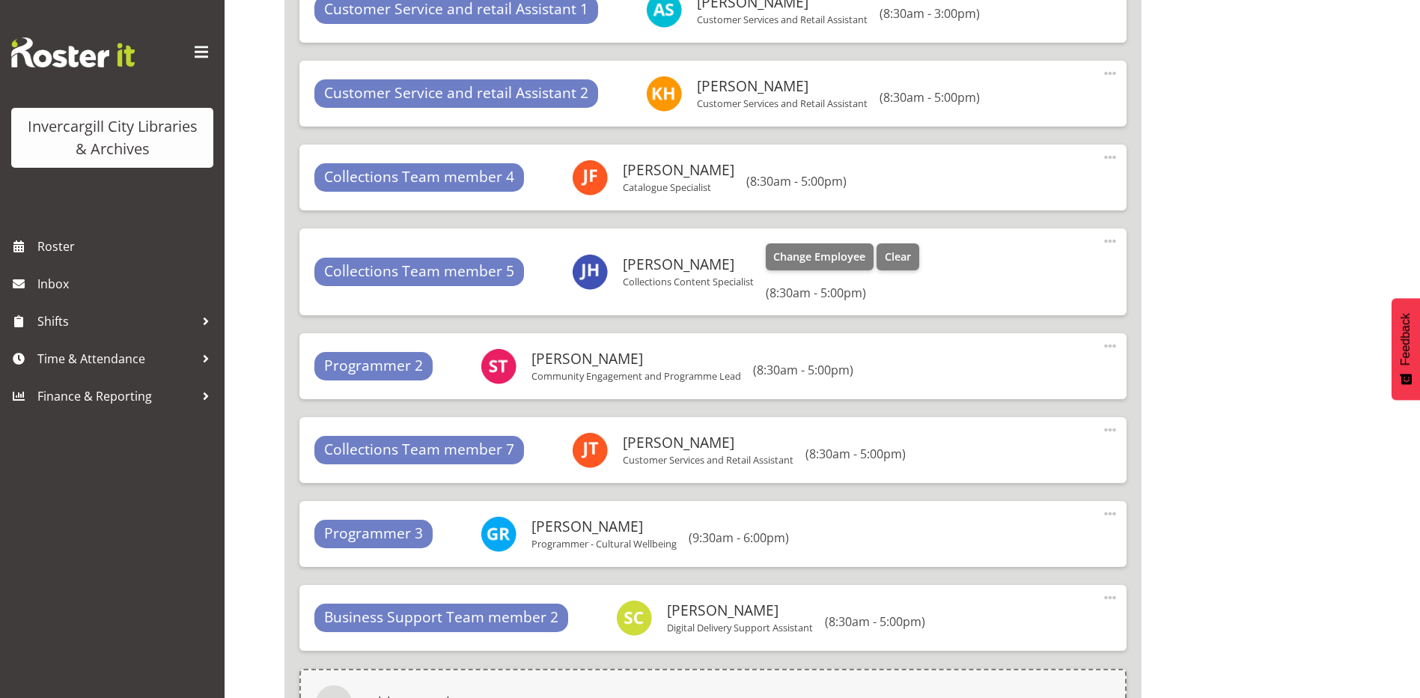
click at [1105, 239] on span at bounding box center [1110, 241] width 18 height 18
click at [1040, 301] on link "Delete" at bounding box center [1047, 300] width 144 height 27
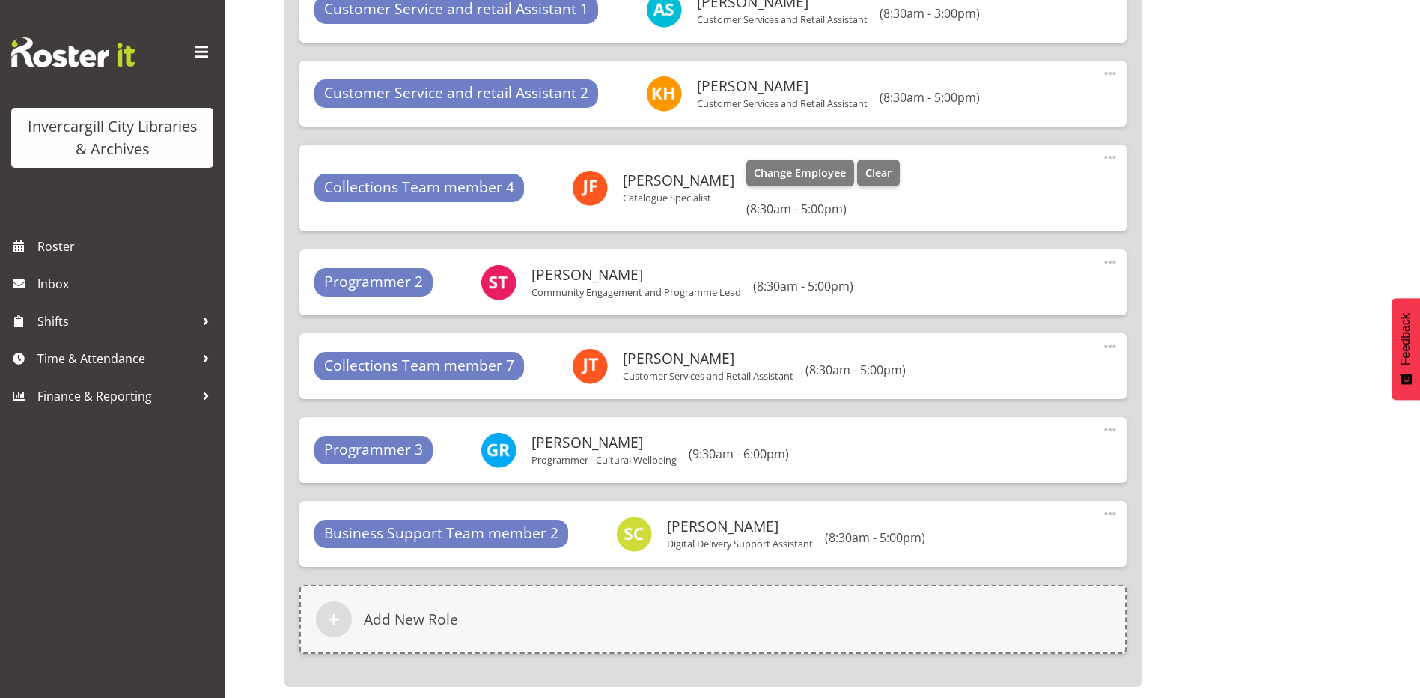
click at [1107, 159] on span at bounding box center [1110, 157] width 18 height 18
click at [1019, 211] on link "Delete" at bounding box center [1047, 217] width 144 height 27
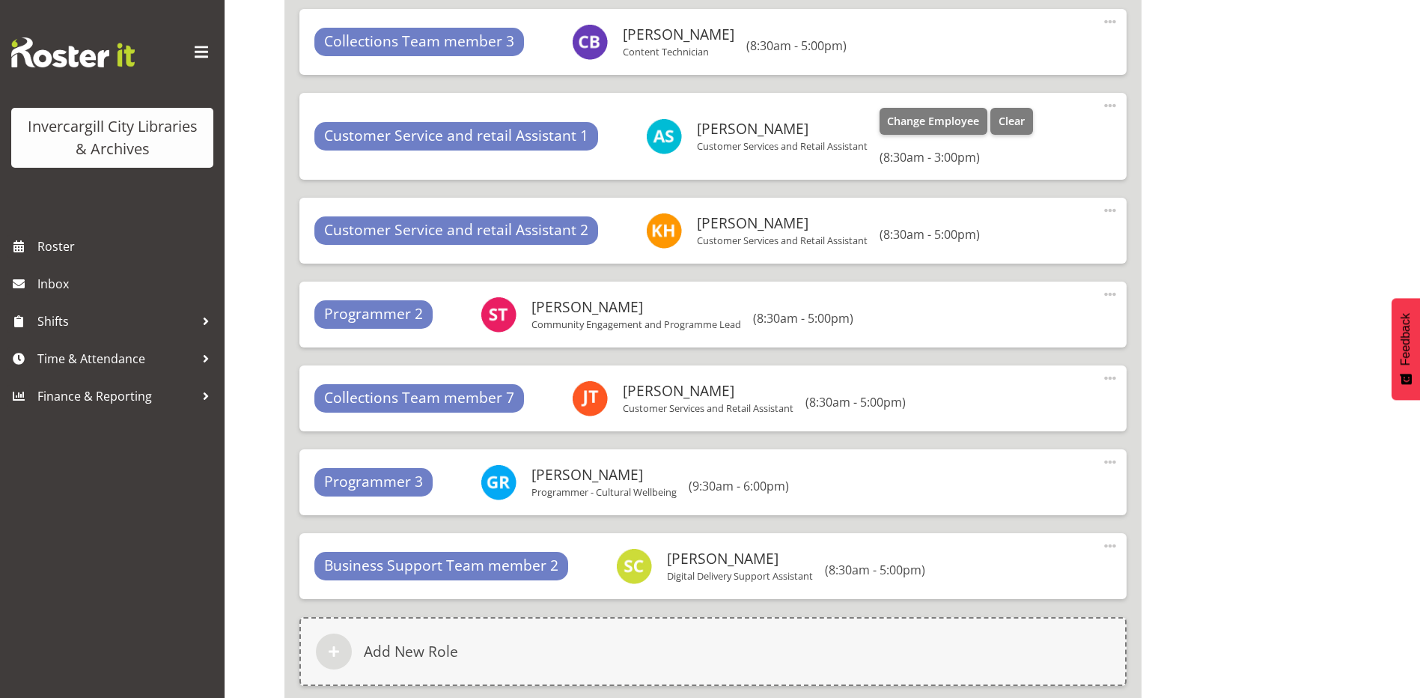
scroll to position [2514, 0]
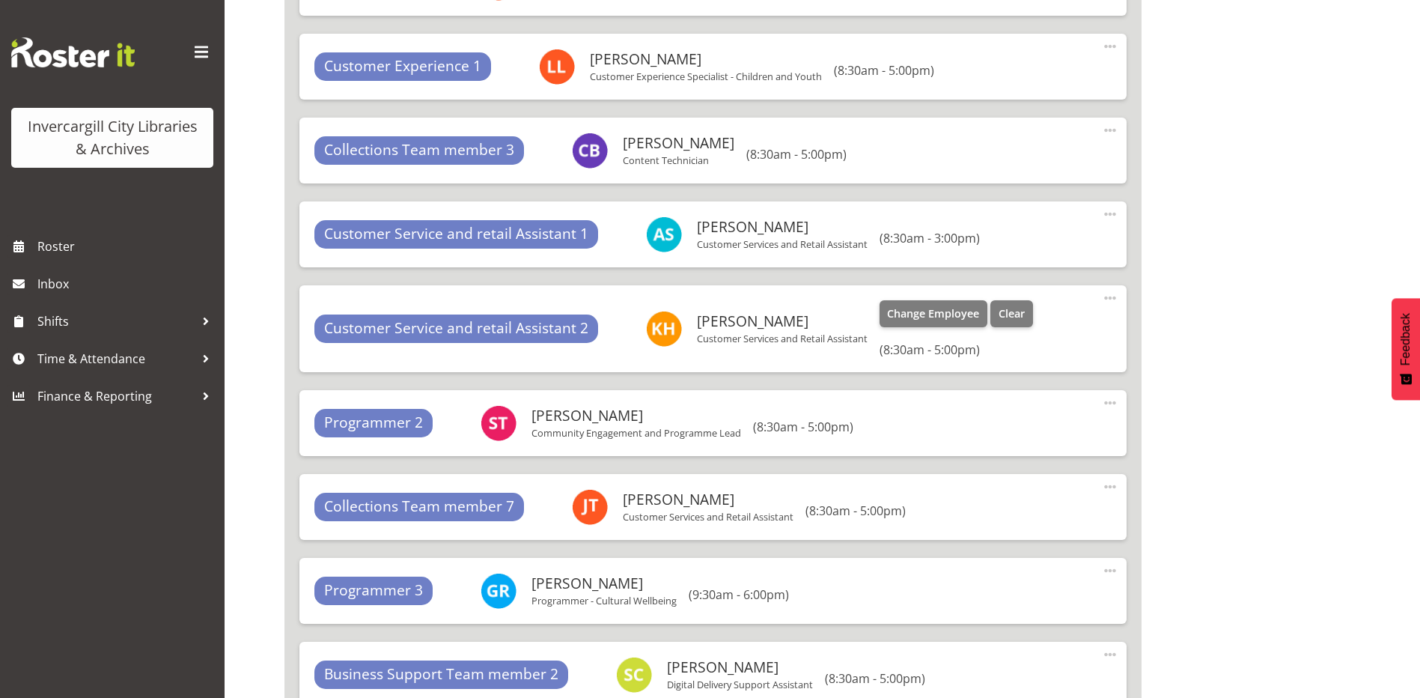
click at [1108, 296] on span at bounding box center [1110, 298] width 18 height 18
click at [992, 363] on link "Delete" at bounding box center [1047, 357] width 144 height 27
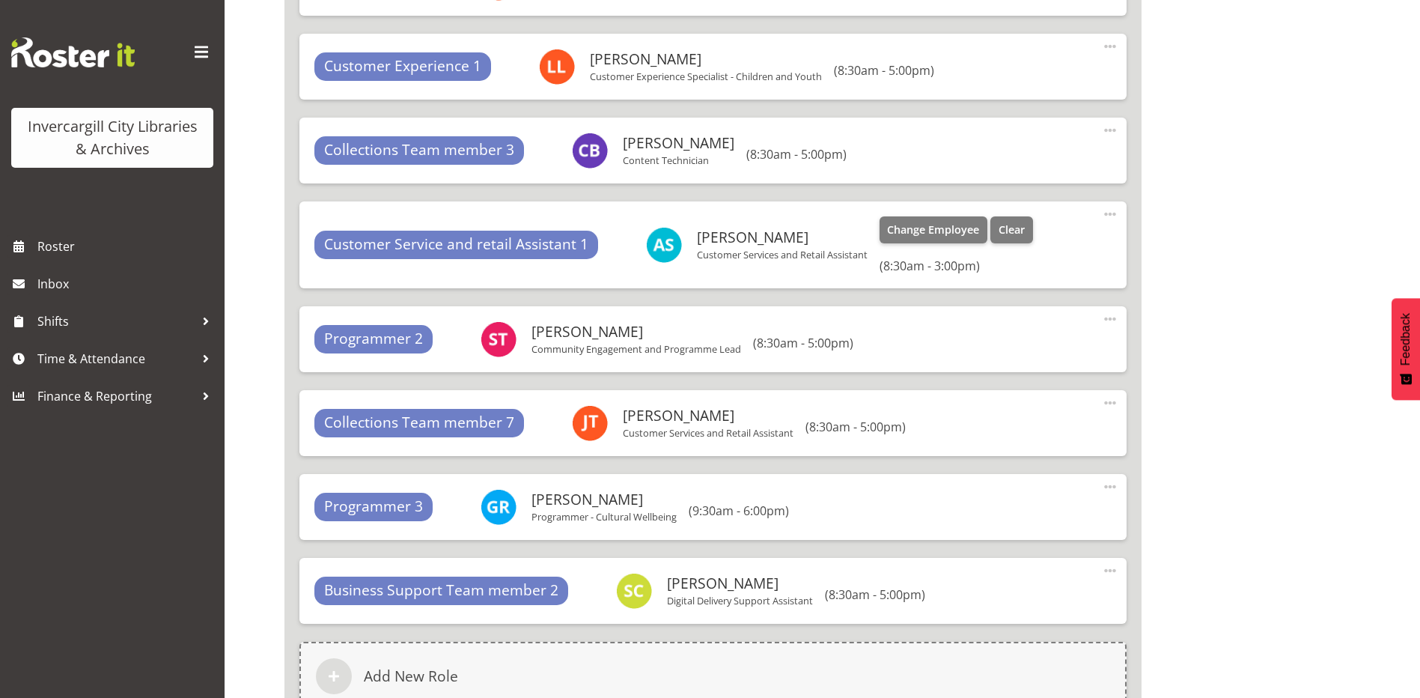
click at [1105, 209] on span at bounding box center [1110, 214] width 18 height 18
click at [1031, 280] on link "Delete" at bounding box center [1047, 273] width 144 height 27
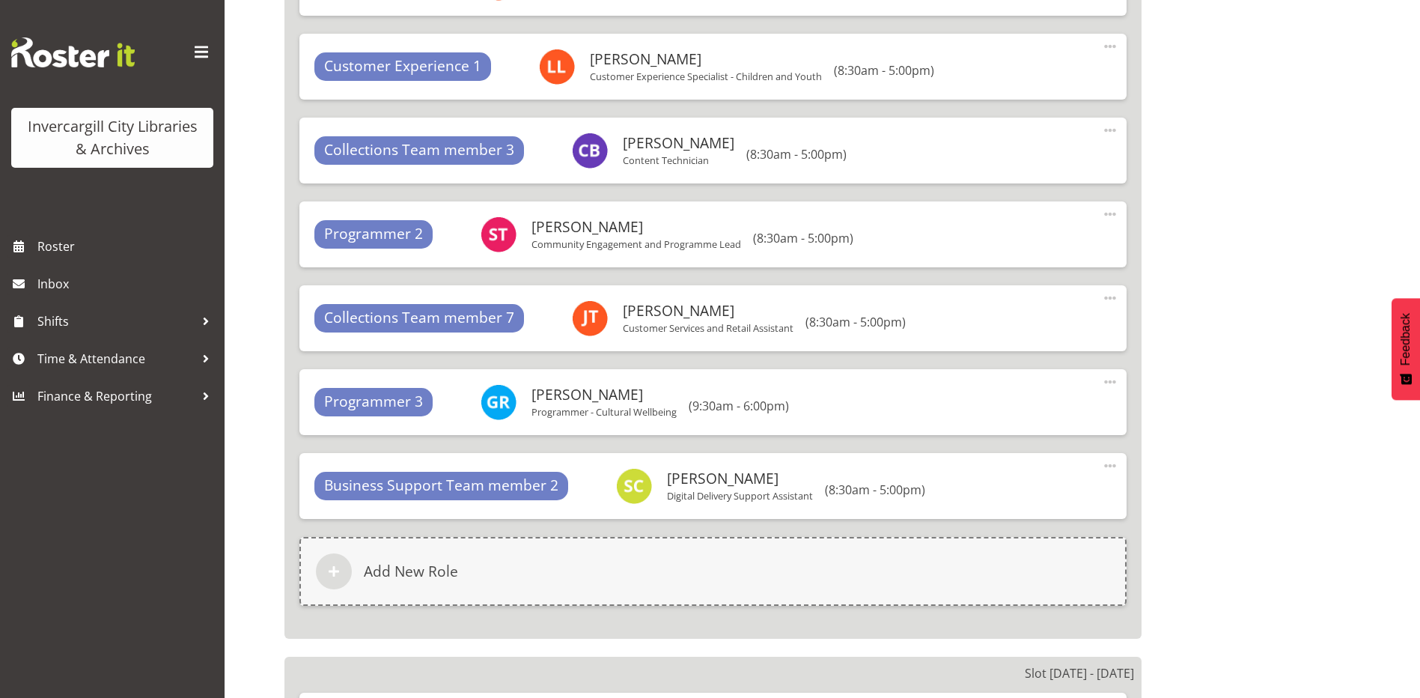
scroll to position [2439, 0]
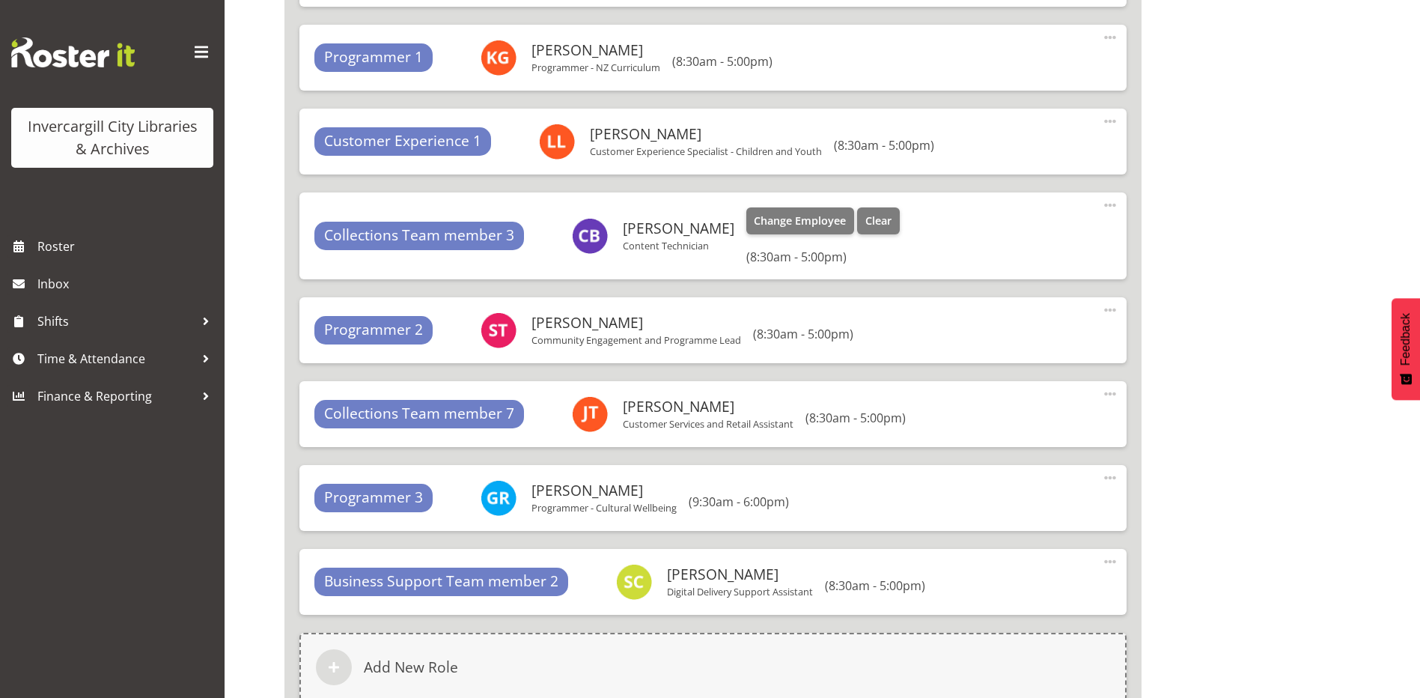
click at [1108, 203] on span at bounding box center [1110, 205] width 18 height 18
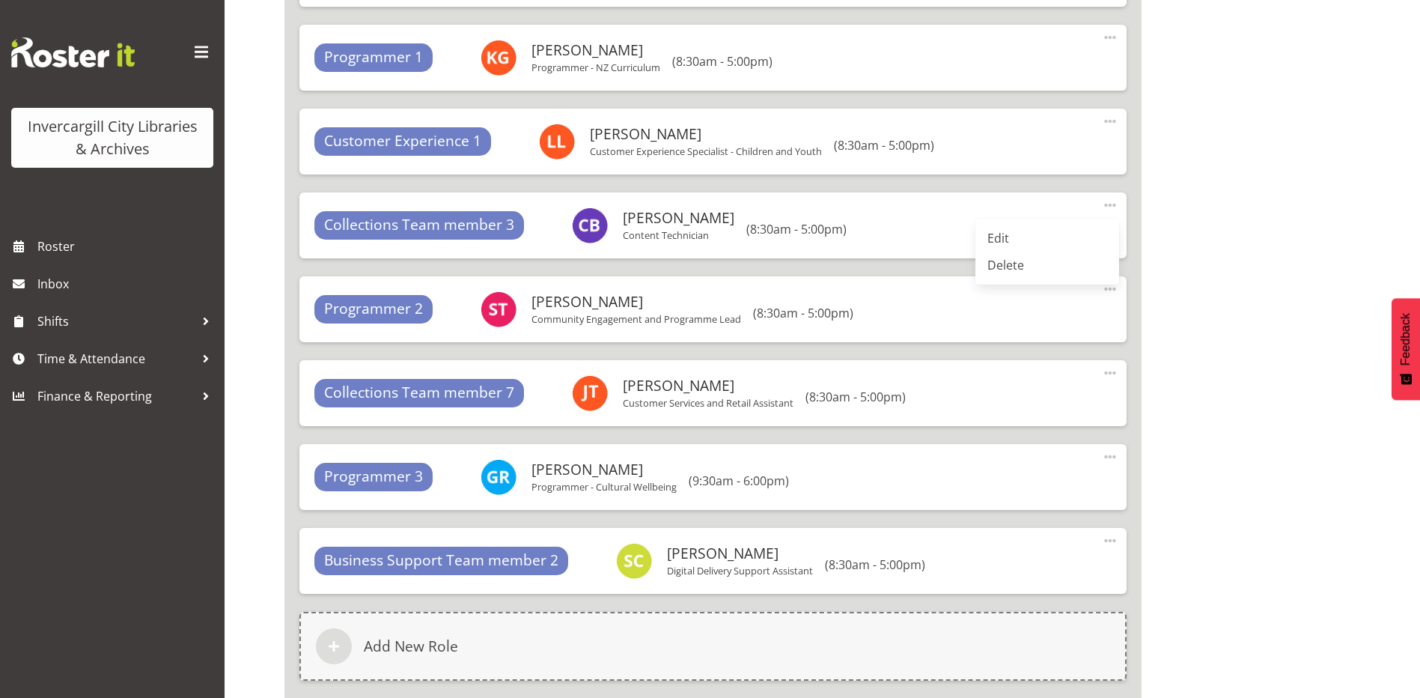
click at [1007, 263] on link "Delete" at bounding box center [1047, 264] width 144 height 27
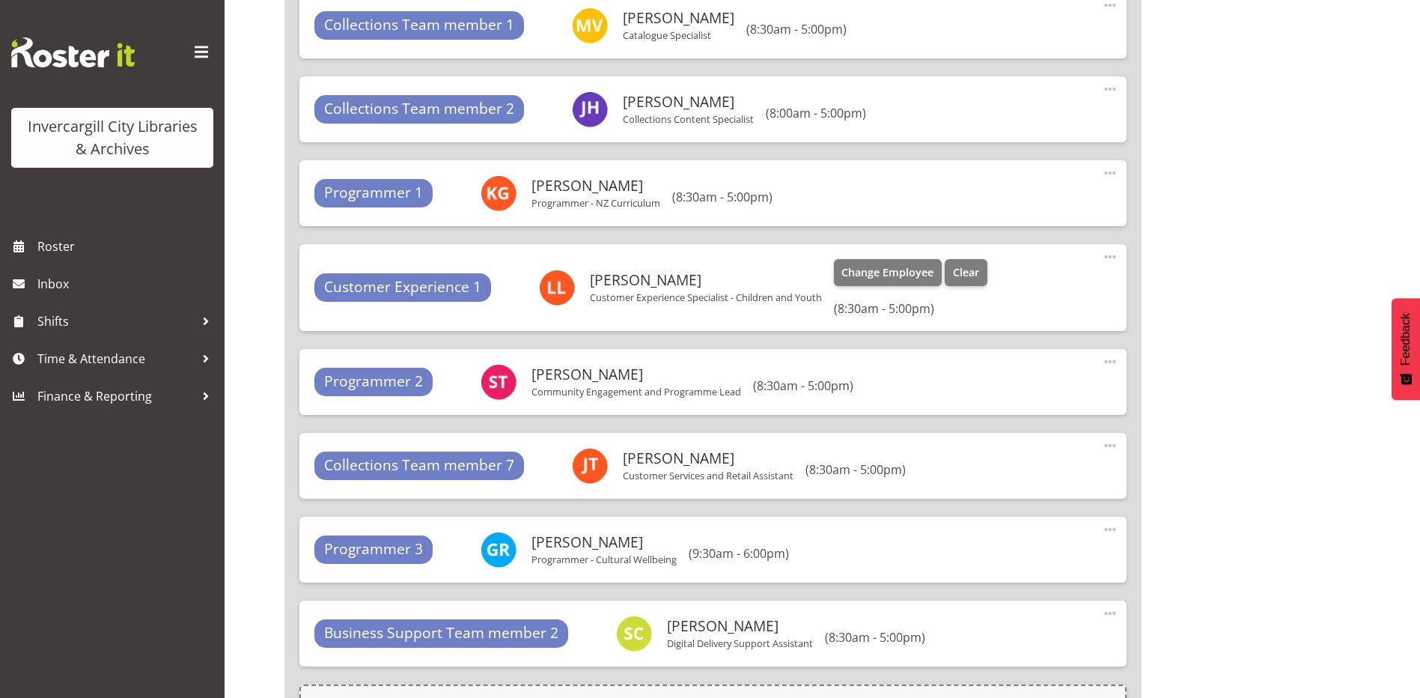
scroll to position [2289, 0]
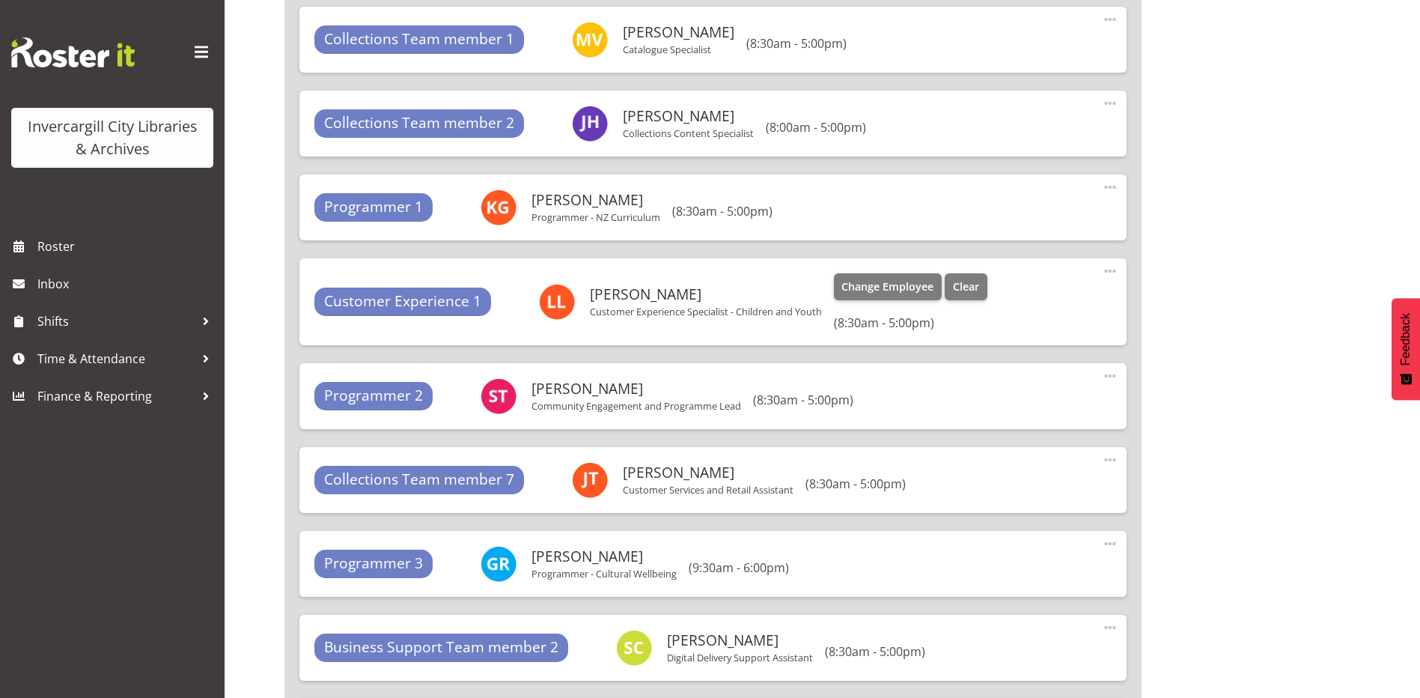
click at [1105, 271] on span at bounding box center [1110, 271] width 18 height 18
click at [1012, 324] on link "Delete" at bounding box center [1047, 330] width 144 height 27
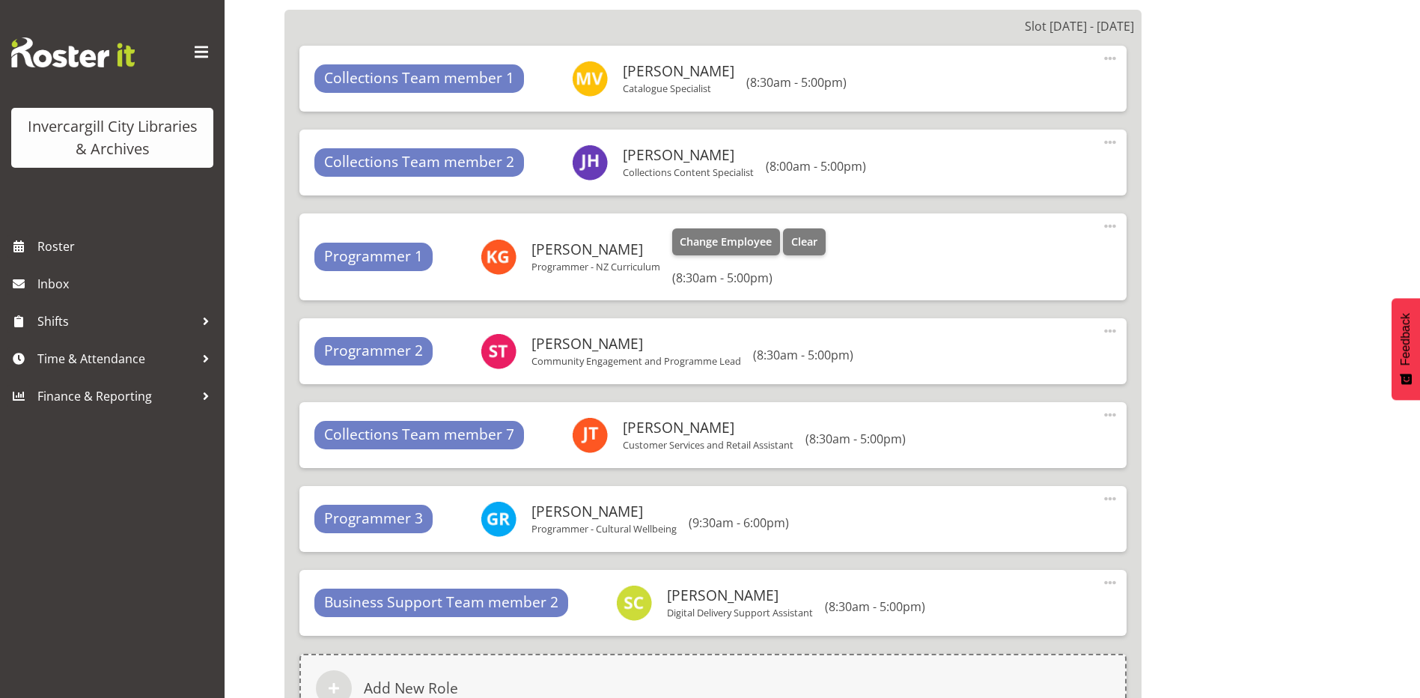
scroll to position [2215, 0]
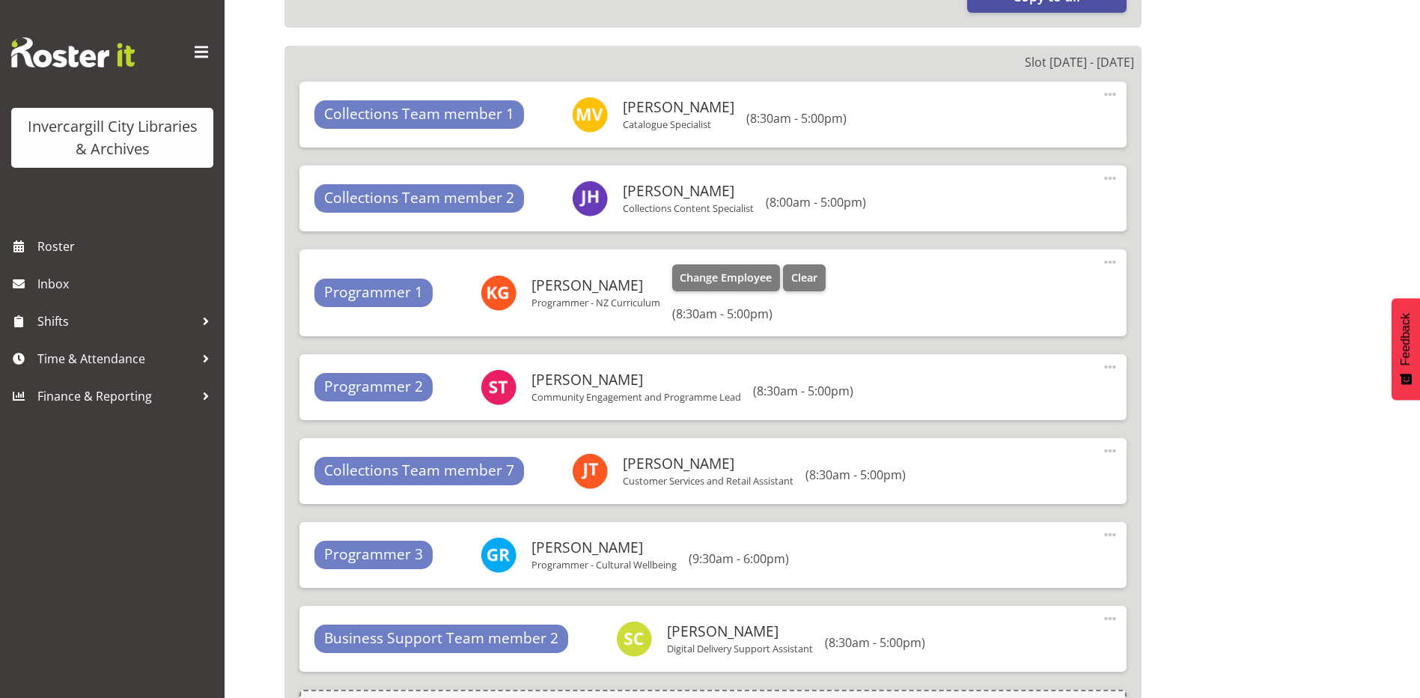
click at [1112, 261] on span at bounding box center [1110, 262] width 18 height 18
click at [992, 328] on link "Delete" at bounding box center [1047, 321] width 144 height 27
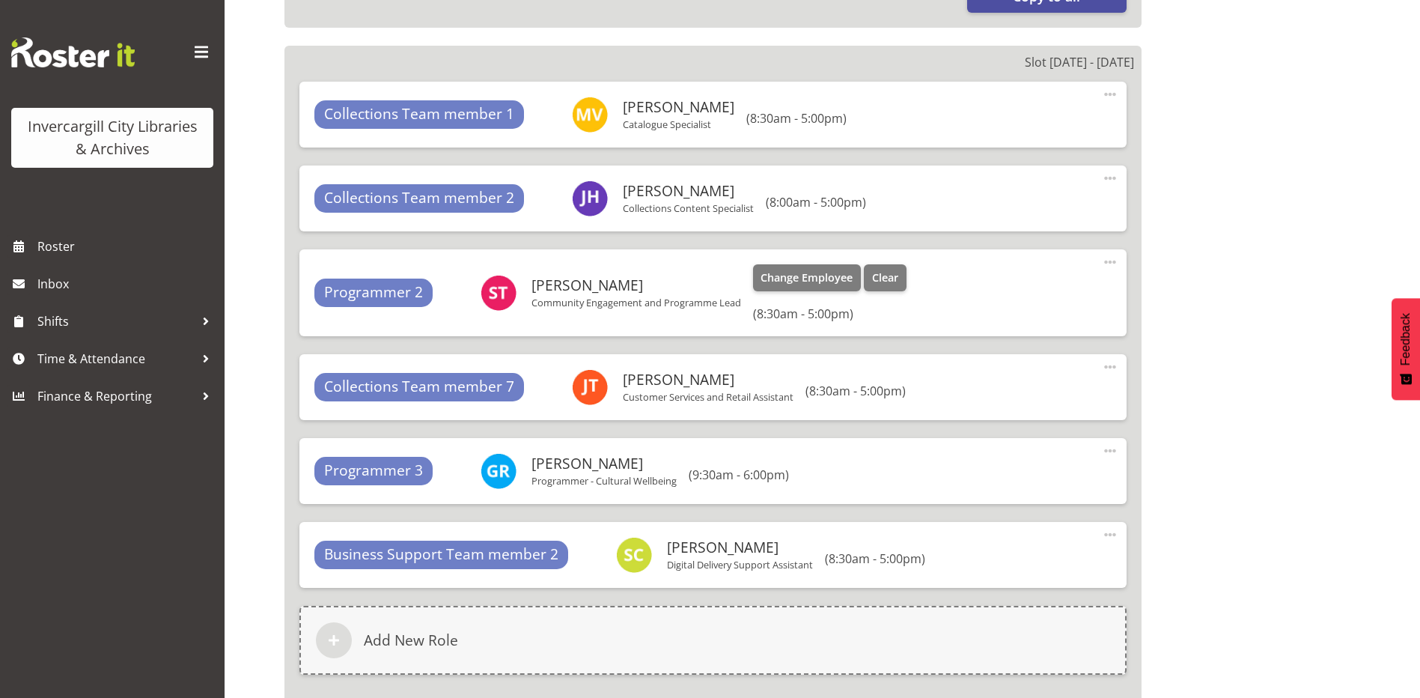
scroll to position [2140, 0]
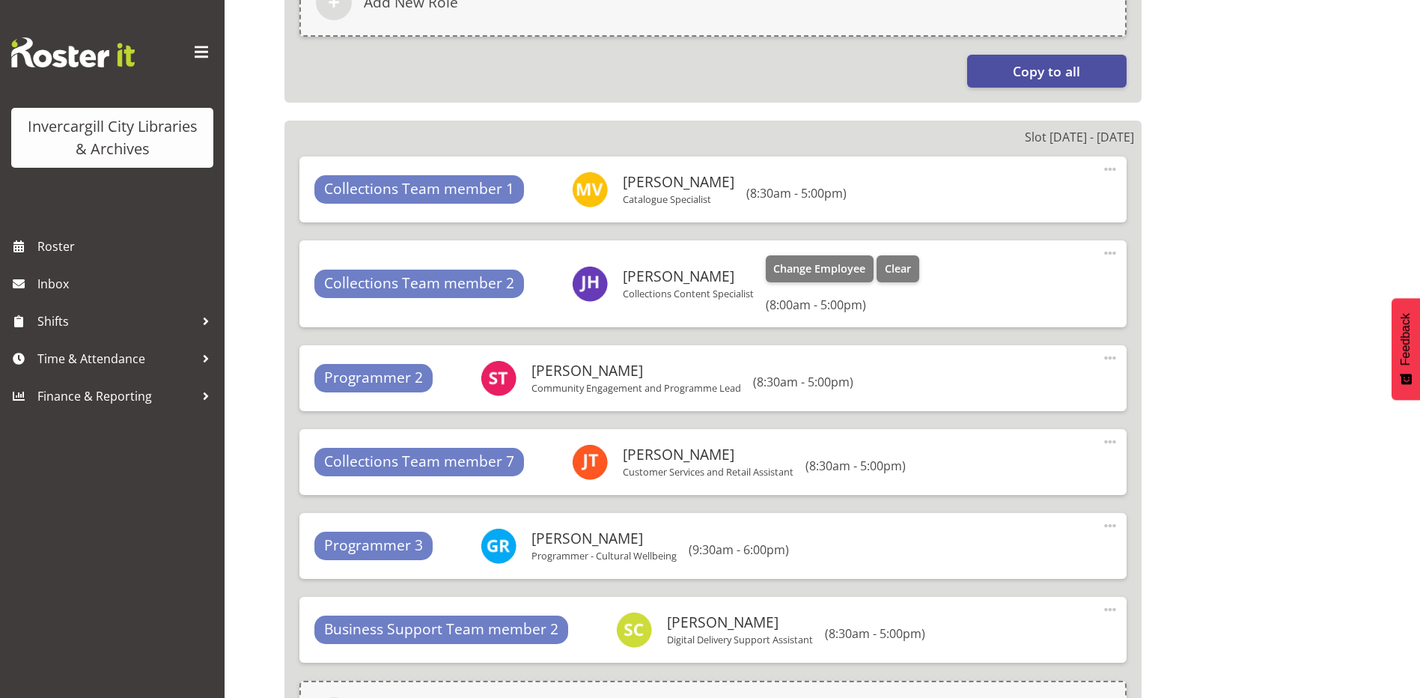
drag, startPoint x: 1111, startPoint y: 253, endPoint x: 1082, endPoint y: 274, distance: 35.9
click at [1111, 253] on span at bounding box center [1110, 253] width 18 height 18
click at [1007, 317] on link "Delete" at bounding box center [1047, 312] width 144 height 27
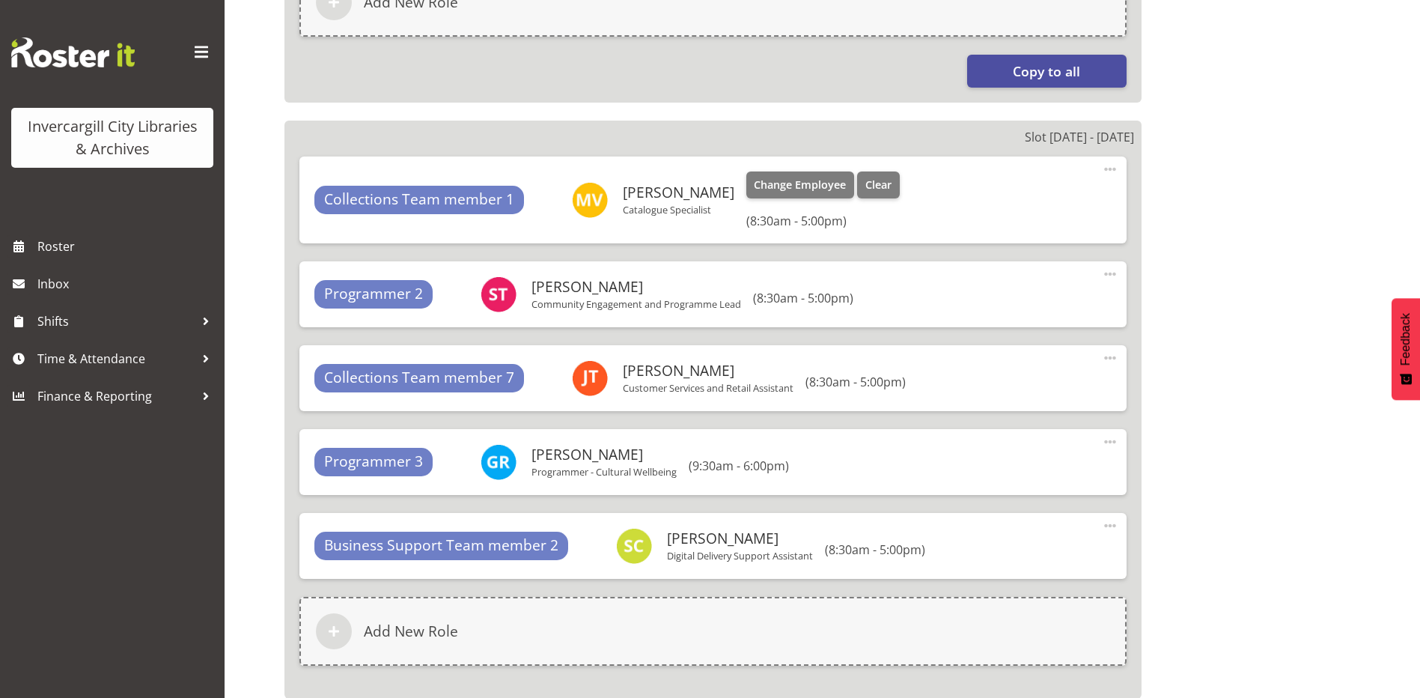
click at [1108, 165] on span at bounding box center [1110, 169] width 18 height 18
click at [1036, 235] on link "Delete" at bounding box center [1047, 229] width 144 height 27
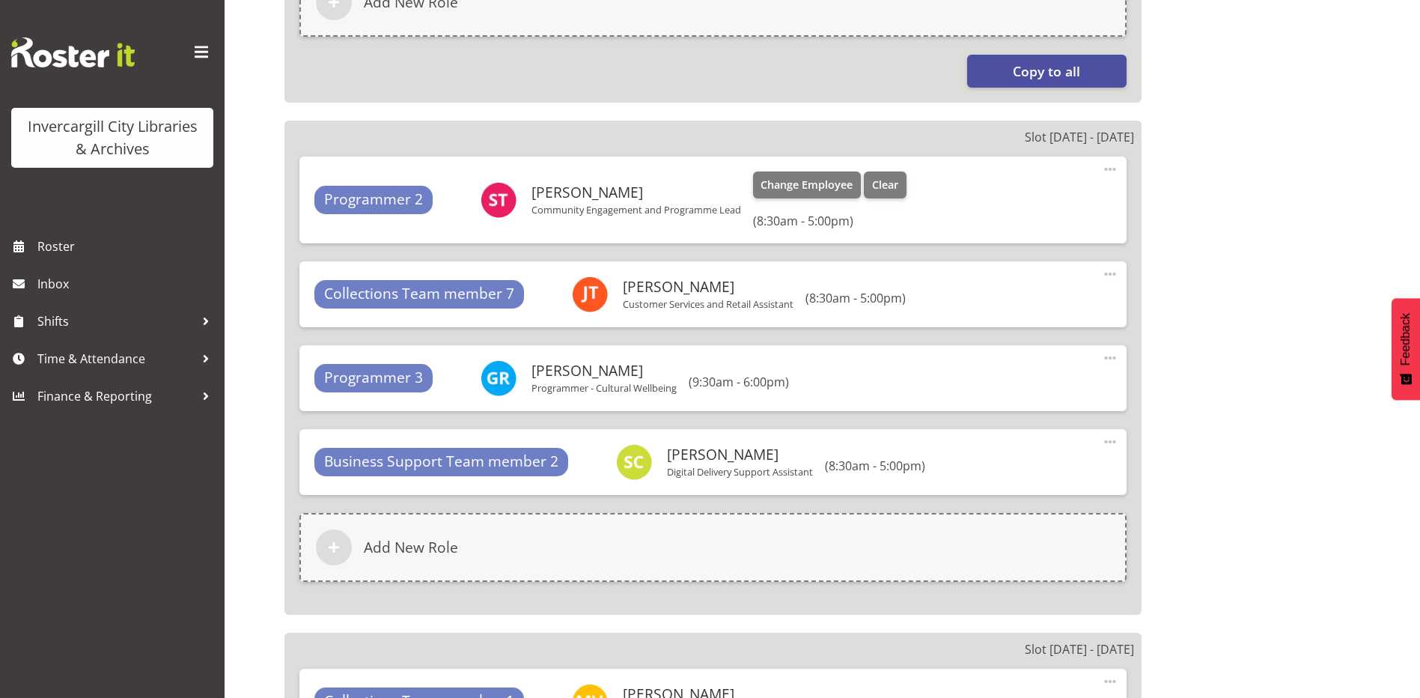
click at [1105, 168] on span at bounding box center [1110, 169] width 18 height 18
click at [1019, 201] on link "Edit" at bounding box center [1047, 202] width 144 height 27
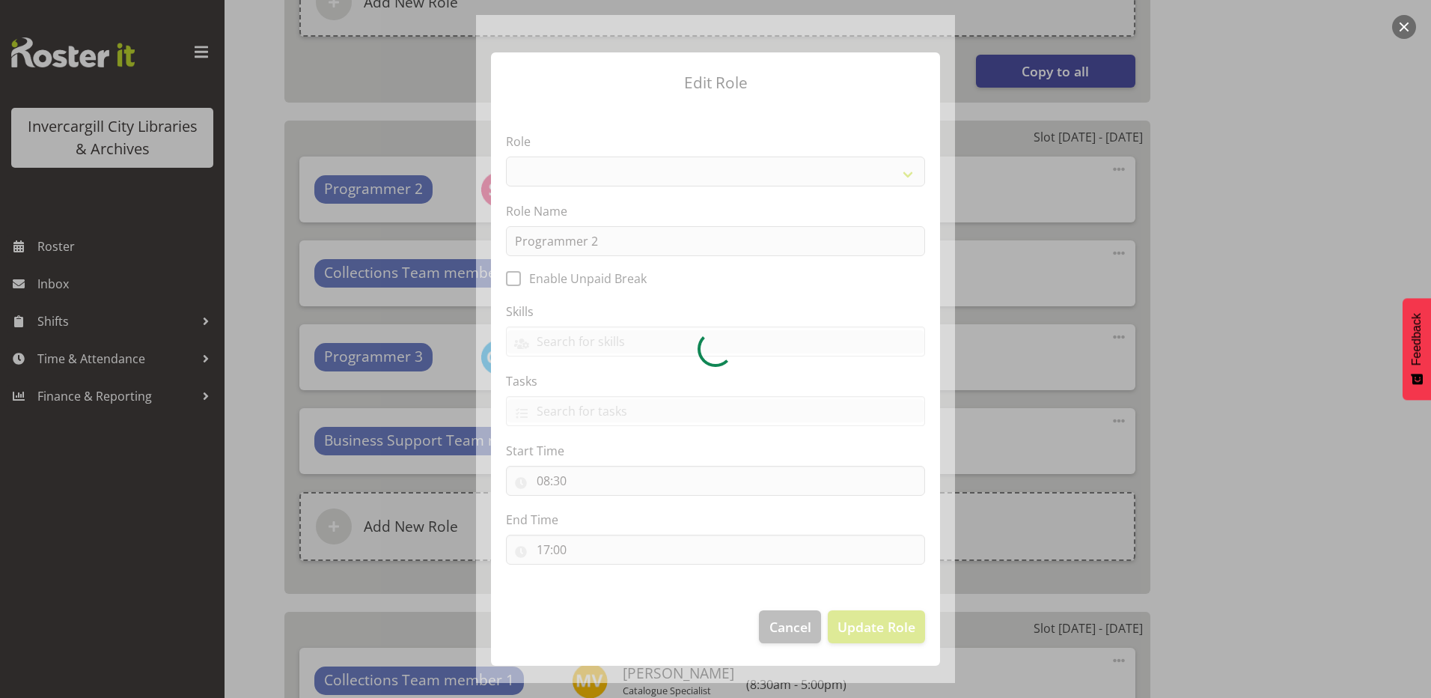
select select "1518"
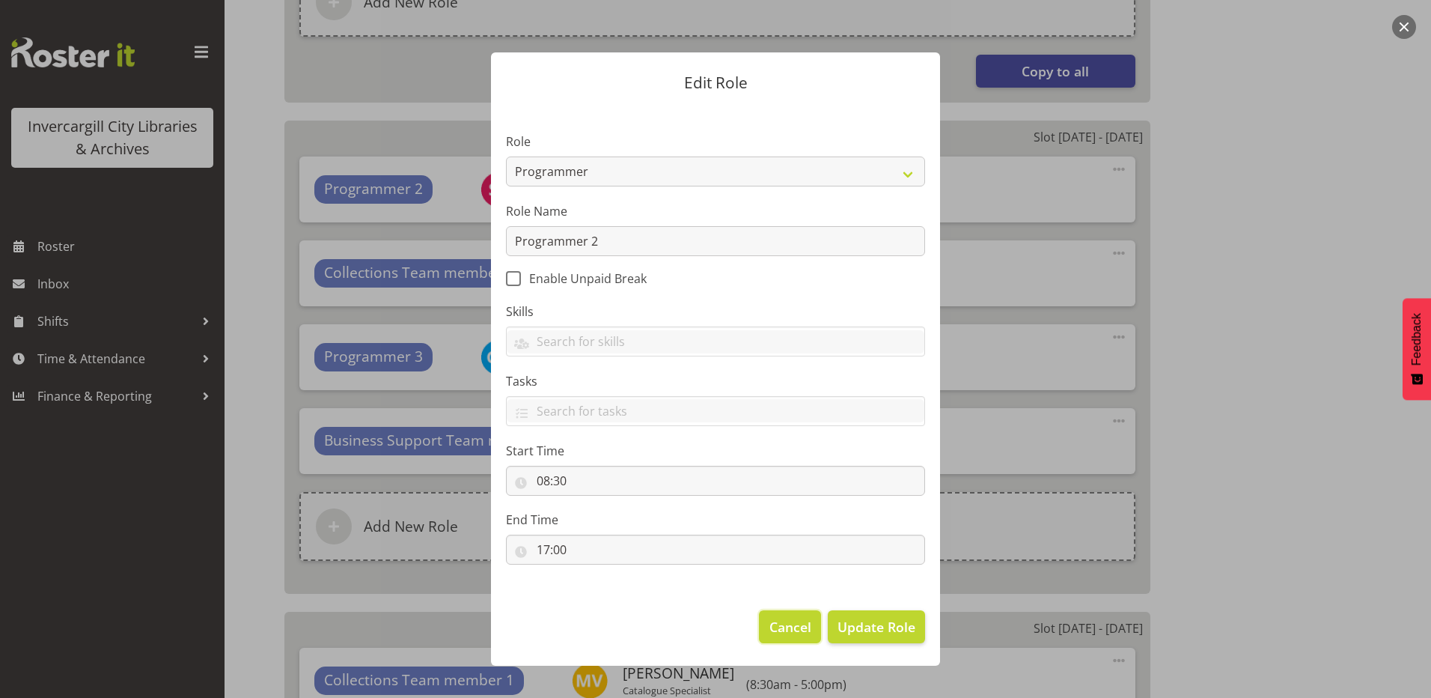
click at [796, 629] on span "Cancel" at bounding box center [790, 626] width 42 height 19
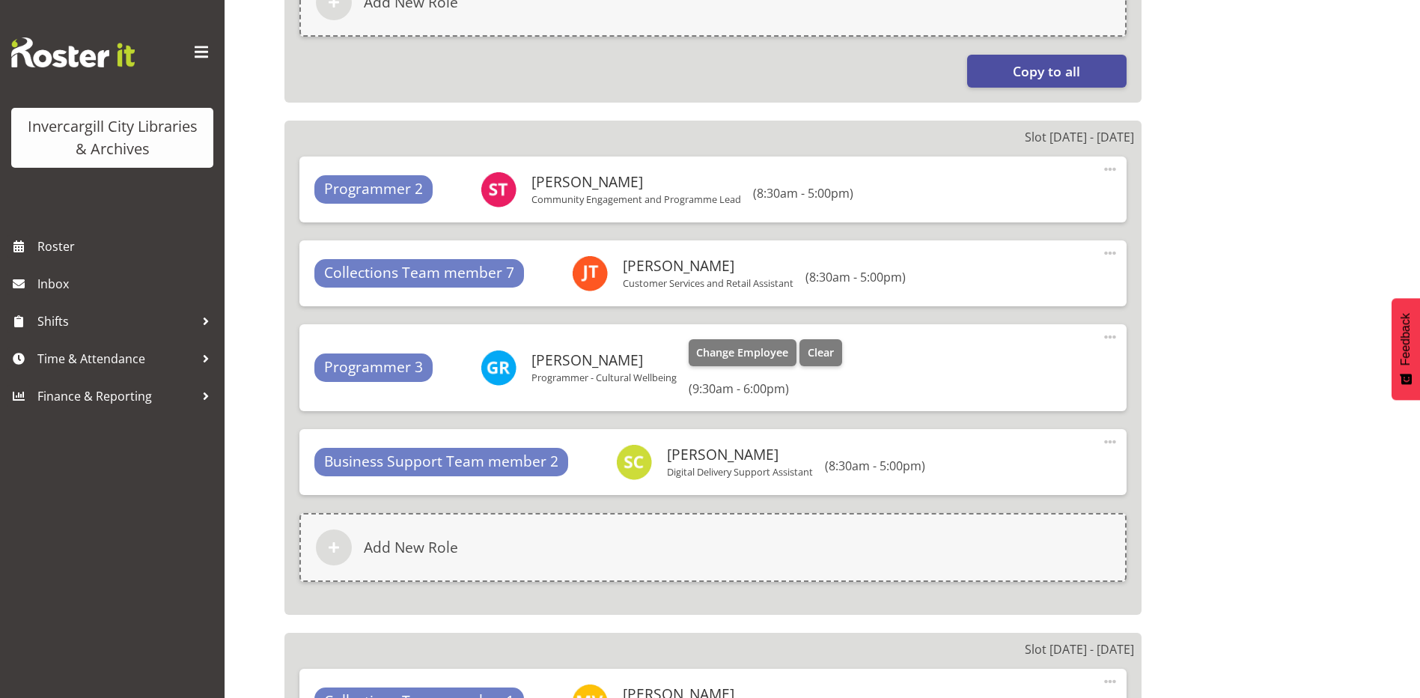
click at [1105, 336] on span at bounding box center [1110, 337] width 18 height 18
click at [998, 372] on link "Edit" at bounding box center [1047, 369] width 144 height 27
select select "9"
select select "30"
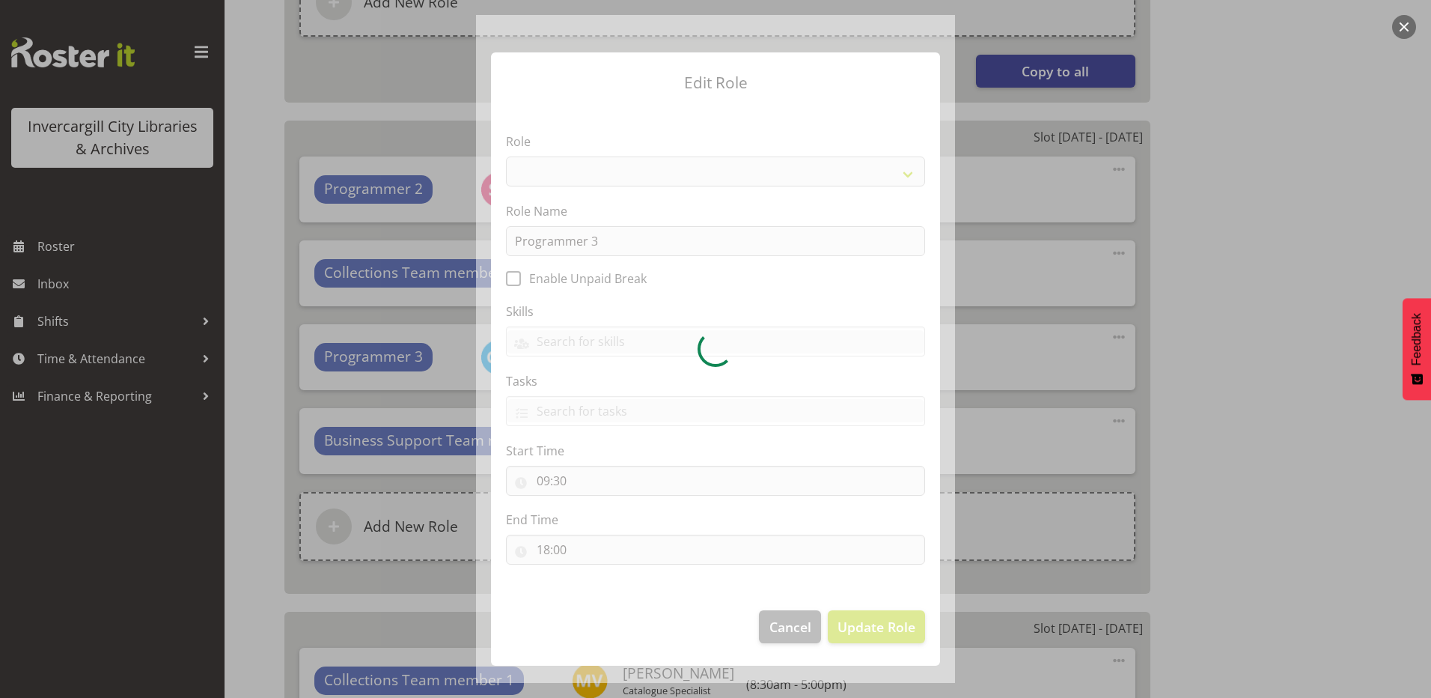
select select "1518"
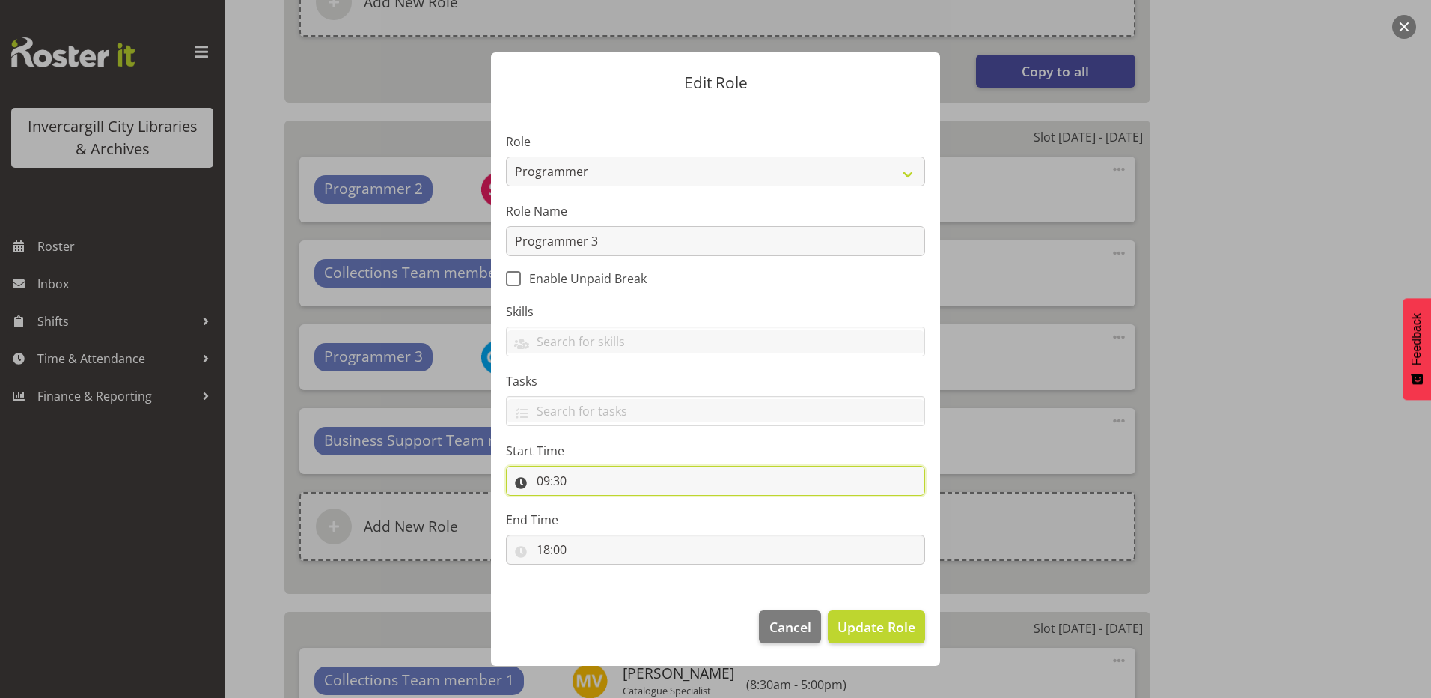
click at [549, 483] on input "09:30" at bounding box center [715, 481] width 419 height 30
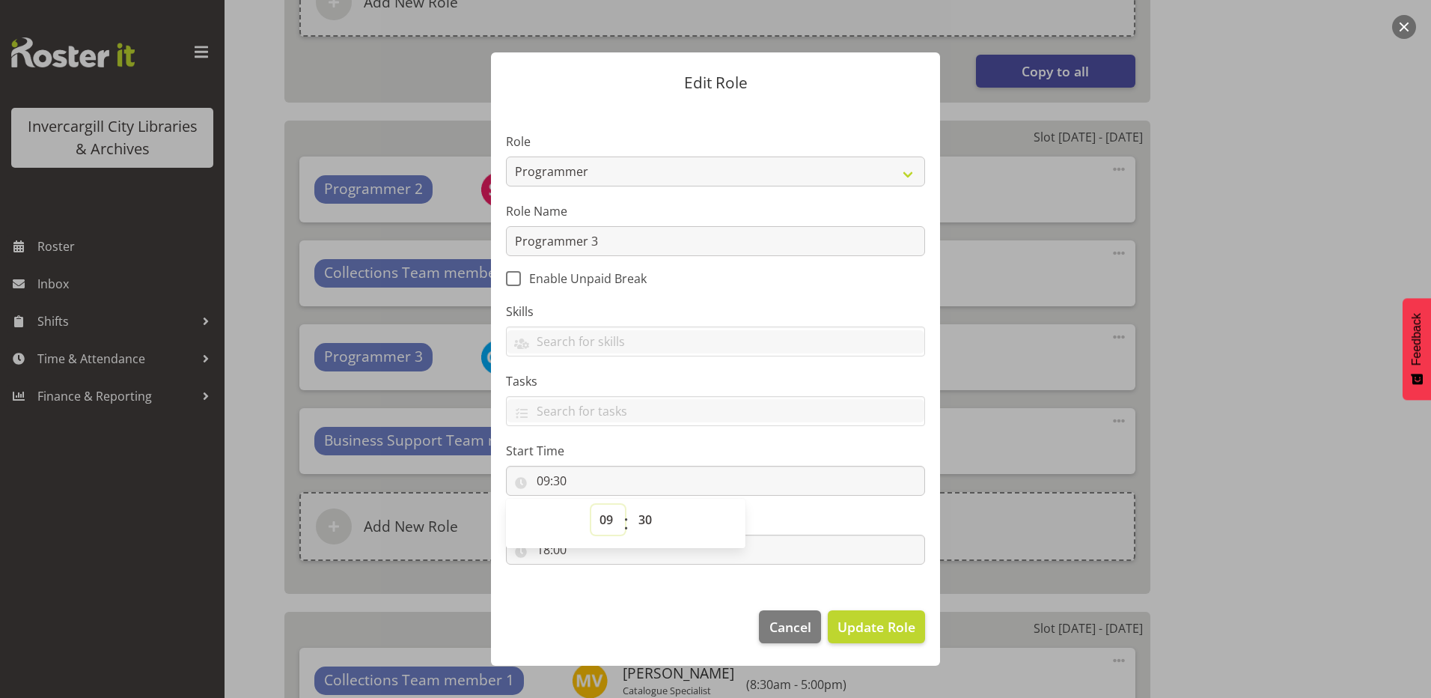
click at [602, 518] on select "00 01 02 03 04 05 06 07 08 09 10 11 12 13 14 15 16 17 18 19 20 21 22 23" at bounding box center [608, 519] width 34 height 30
select select "8"
click at [591, 504] on select "00 01 02 03 04 05 06 07 08 09 10 11 12 13 14 15 16 17 18 19 20 21 22 23" at bounding box center [608, 519] width 34 height 30
type input "08:30"
click at [644, 608] on footer "Cancel Update Role" at bounding box center [715, 630] width 449 height 70
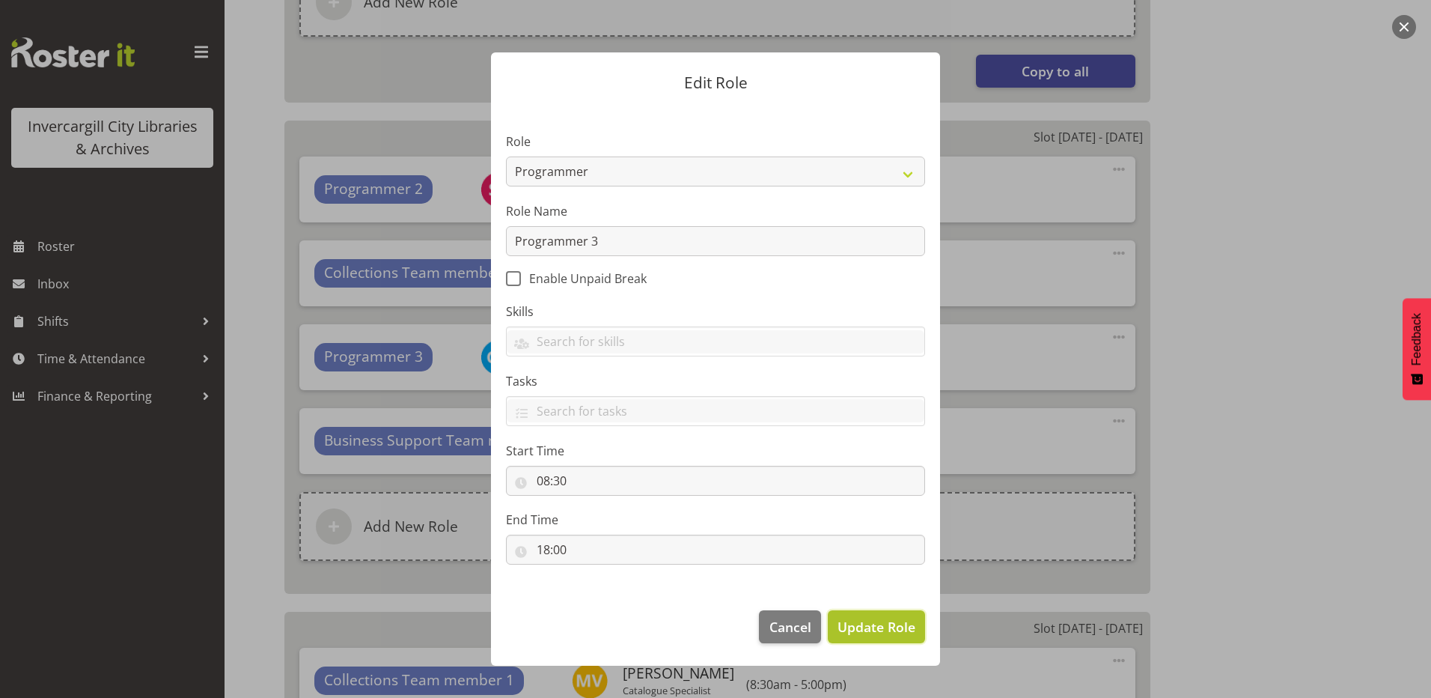
click at [882, 631] on span "Update Role" at bounding box center [876, 626] width 78 height 19
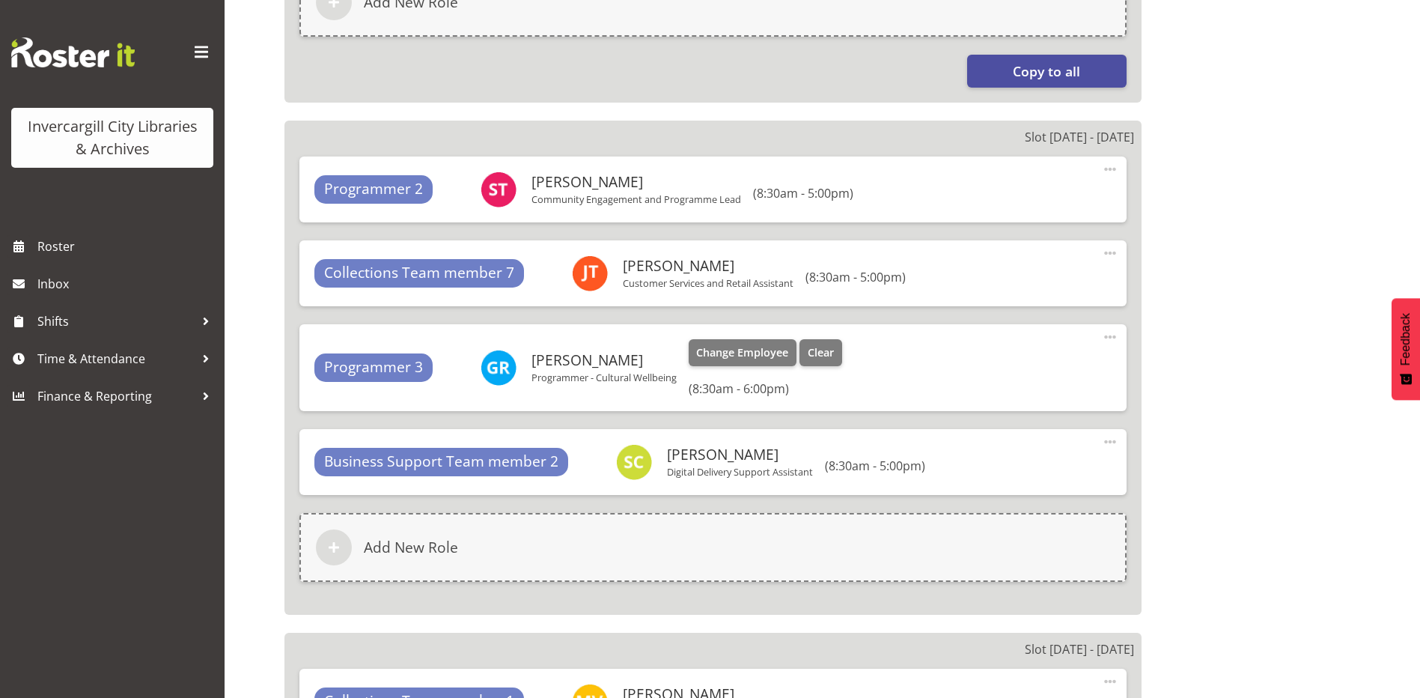
click at [1108, 337] on span at bounding box center [1110, 337] width 18 height 18
click at [997, 371] on link "Edit" at bounding box center [1047, 369] width 144 height 27
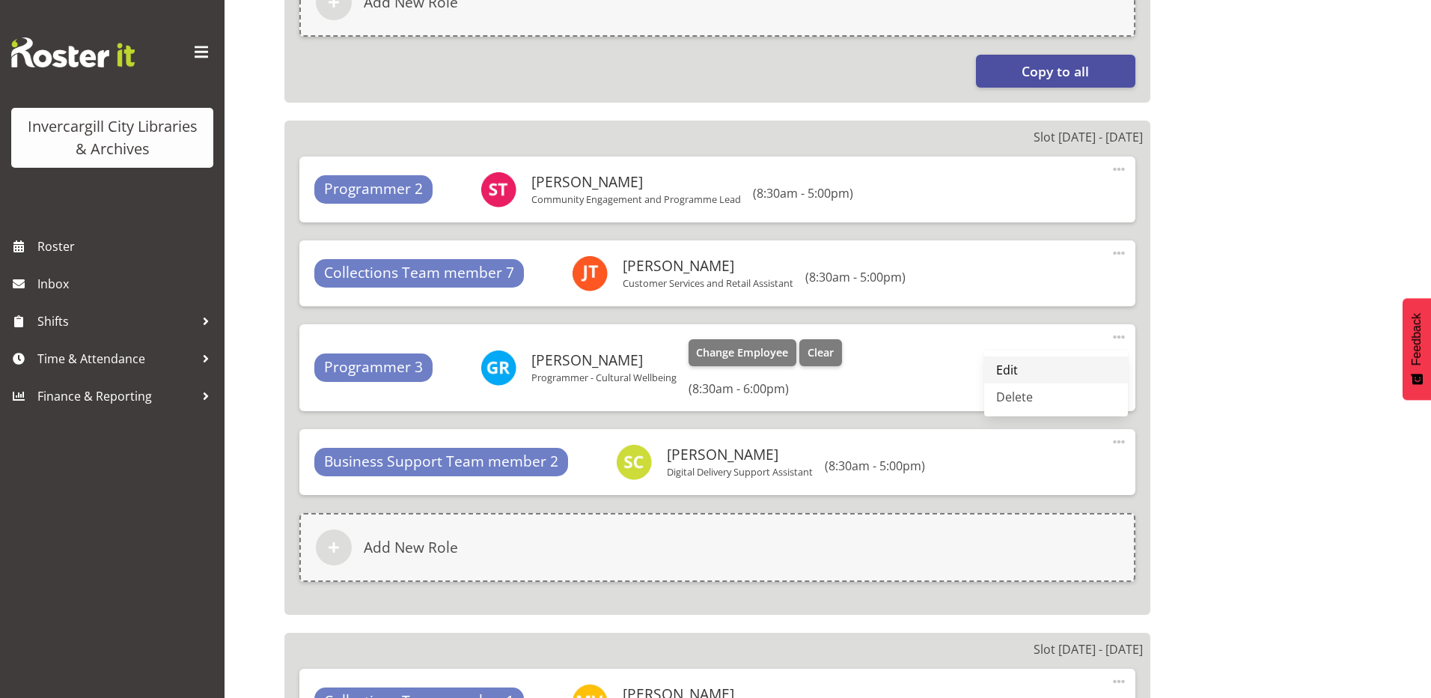
select select "18"
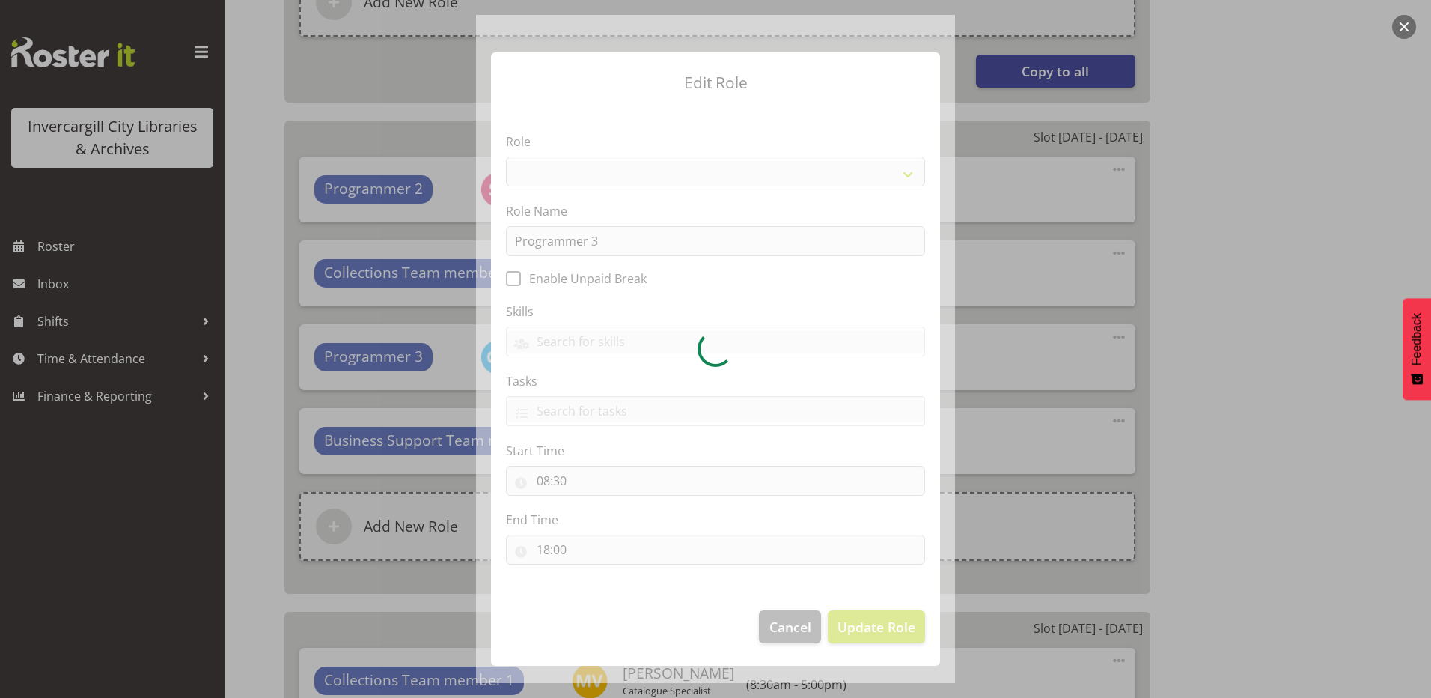
select select "1518"
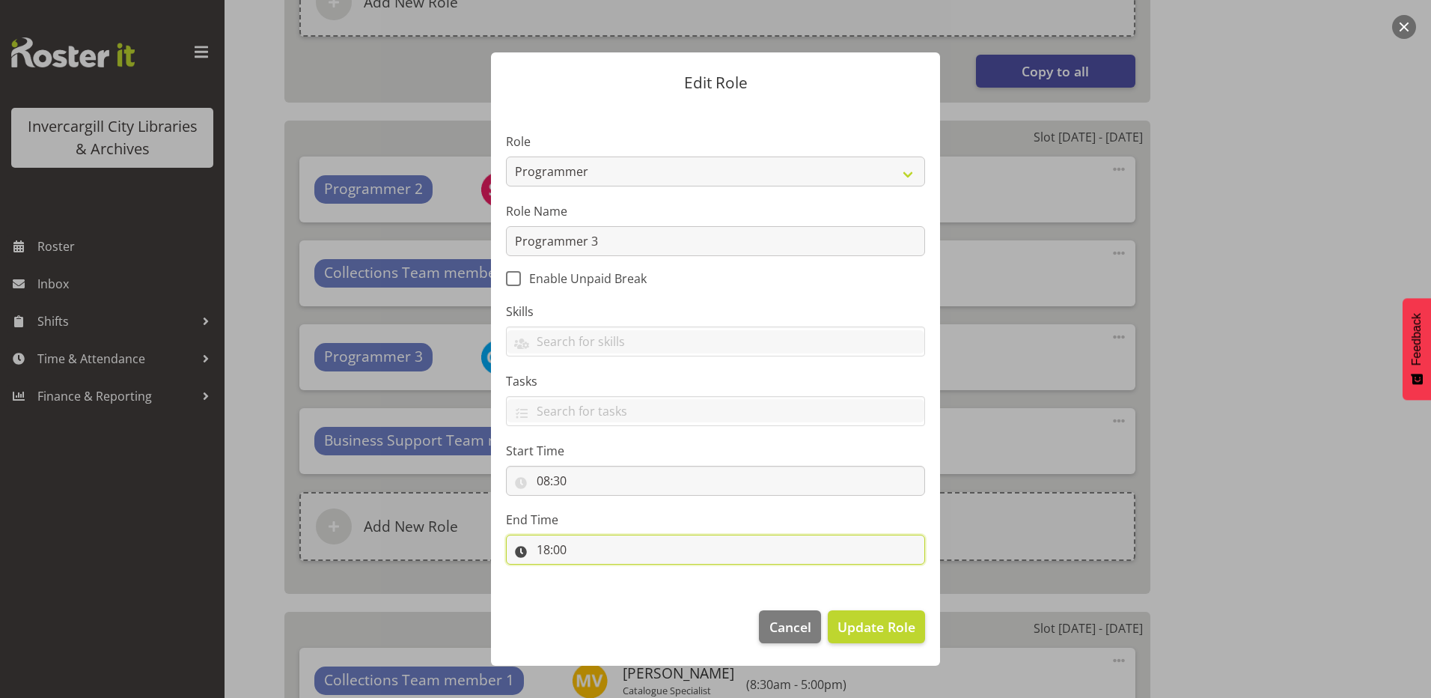
click at [544, 550] on input "18:00" at bounding box center [715, 549] width 419 height 30
click at [602, 585] on select "00 01 02 03 04 05 06 07 08 09 10 11 12 13 14 15 16 17 18 19 20 21 22 23" at bounding box center [608, 588] width 34 height 30
select select "17"
click at [591, 573] on select "00 01 02 03 04 05 06 07 08 09 10 11 12 13 14 15 16 17 18 19 20 21 22 23" at bounding box center [608, 588] width 34 height 30
type input "17:00"
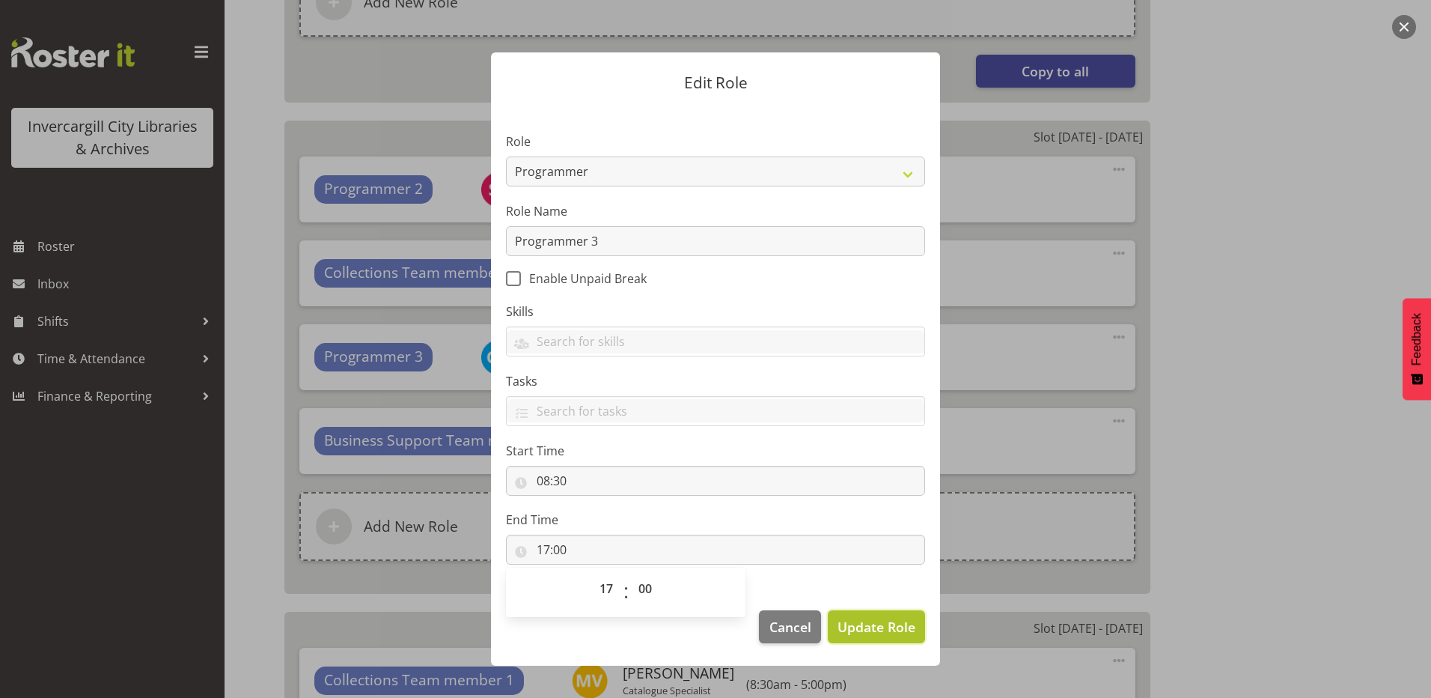
click at [886, 626] on span "Update Role" at bounding box center [876, 626] width 78 height 19
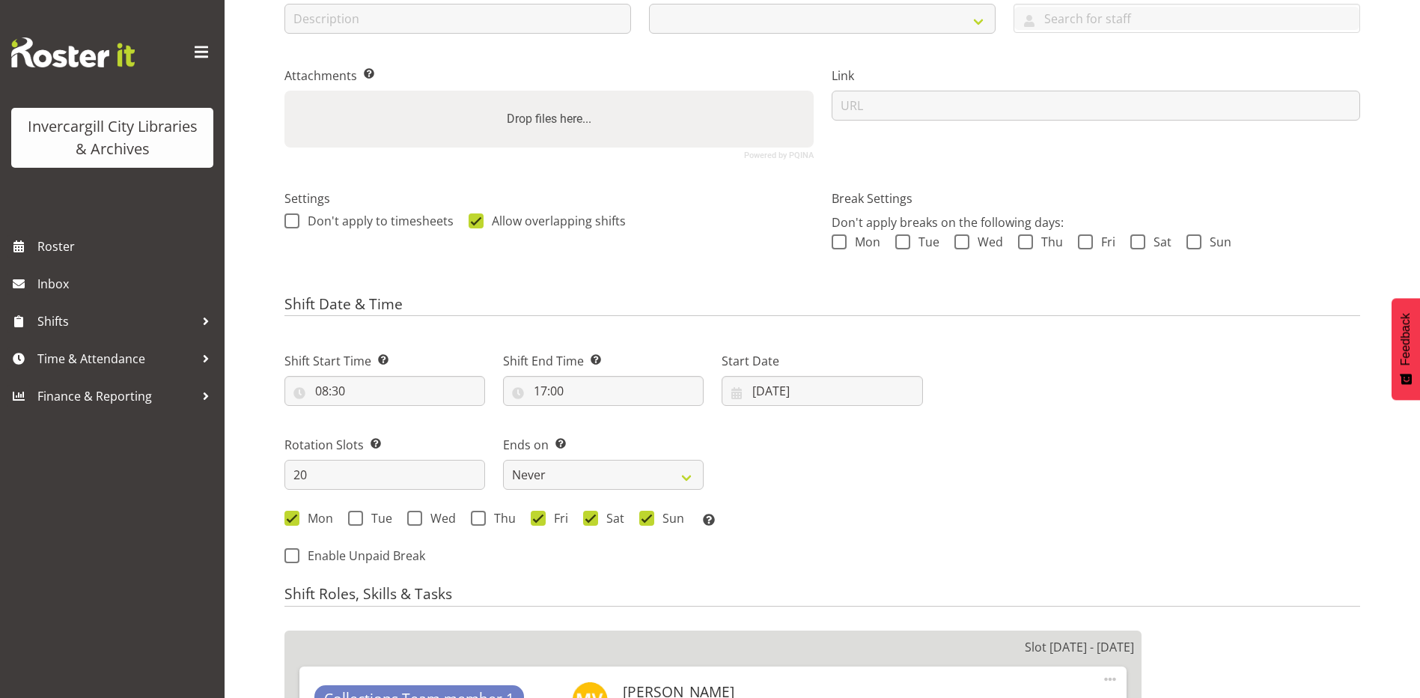
scroll to position [374, 0]
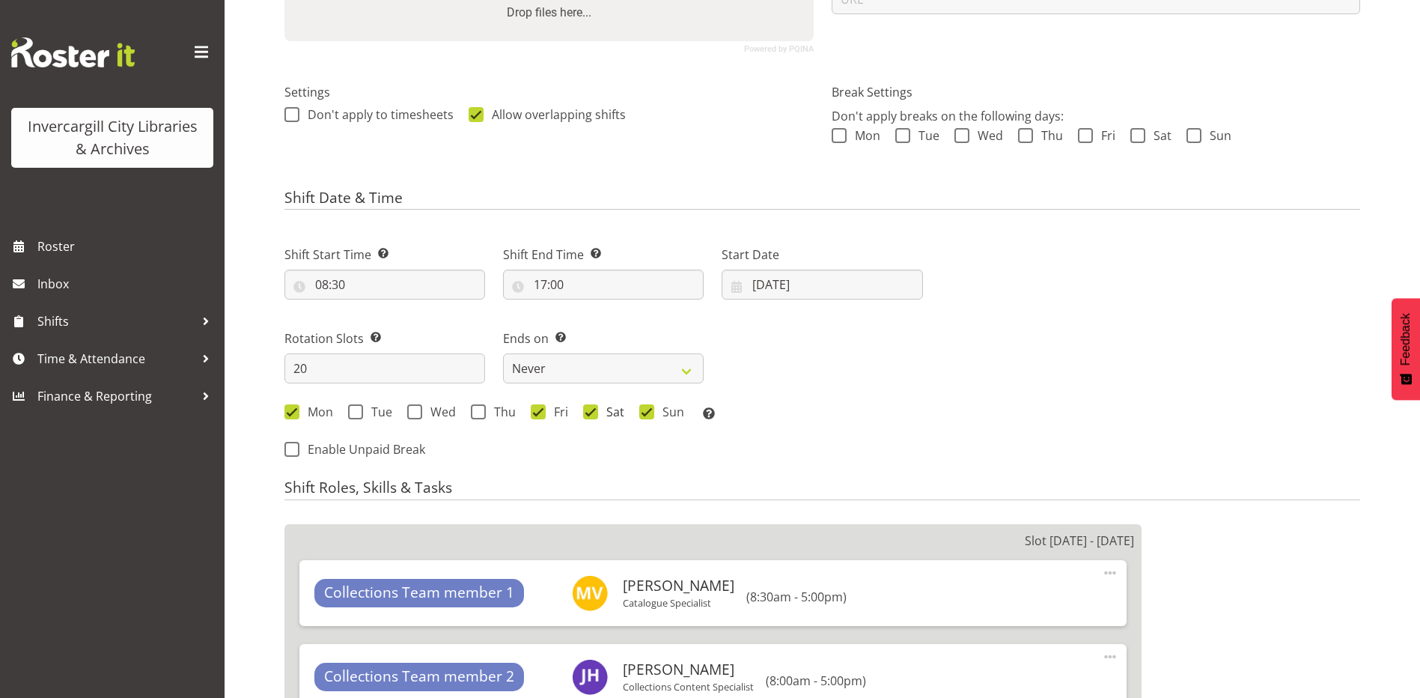
click at [586, 409] on span at bounding box center [590, 411] width 15 height 15
click at [586, 409] on input "Sat" at bounding box center [588, 412] width 10 height 10
checkbox input "false"
click at [643, 410] on span at bounding box center [646, 411] width 15 height 15
click at [643, 410] on input "Sun" at bounding box center [644, 412] width 10 height 10
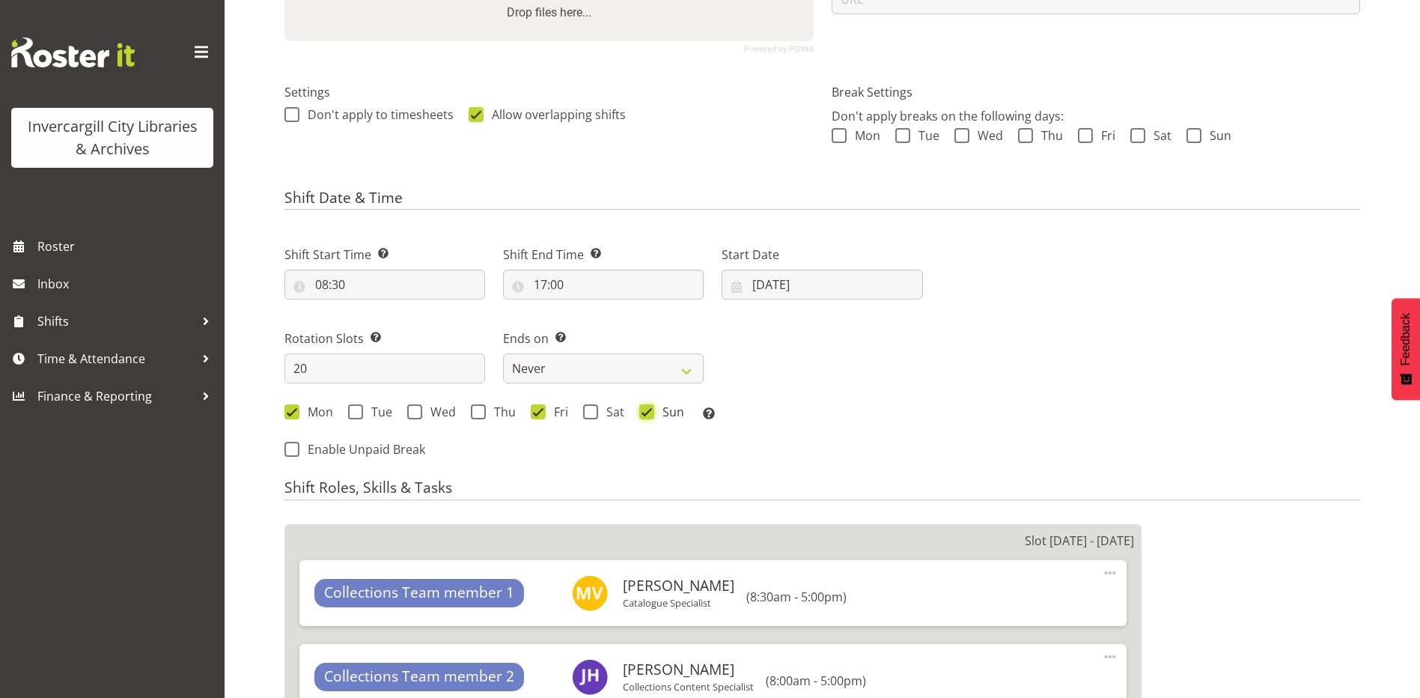
checkbox input "false"
drag, startPoint x: 310, startPoint y: 369, endPoint x: 268, endPoint y: 368, distance: 41.9
drag, startPoint x: 268, startPoint y: 368, endPoint x: 311, endPoint y: 361, distance: 43.3
click at [311, 361] on input "20" at bounding box center [384, 368] width 201 height 30
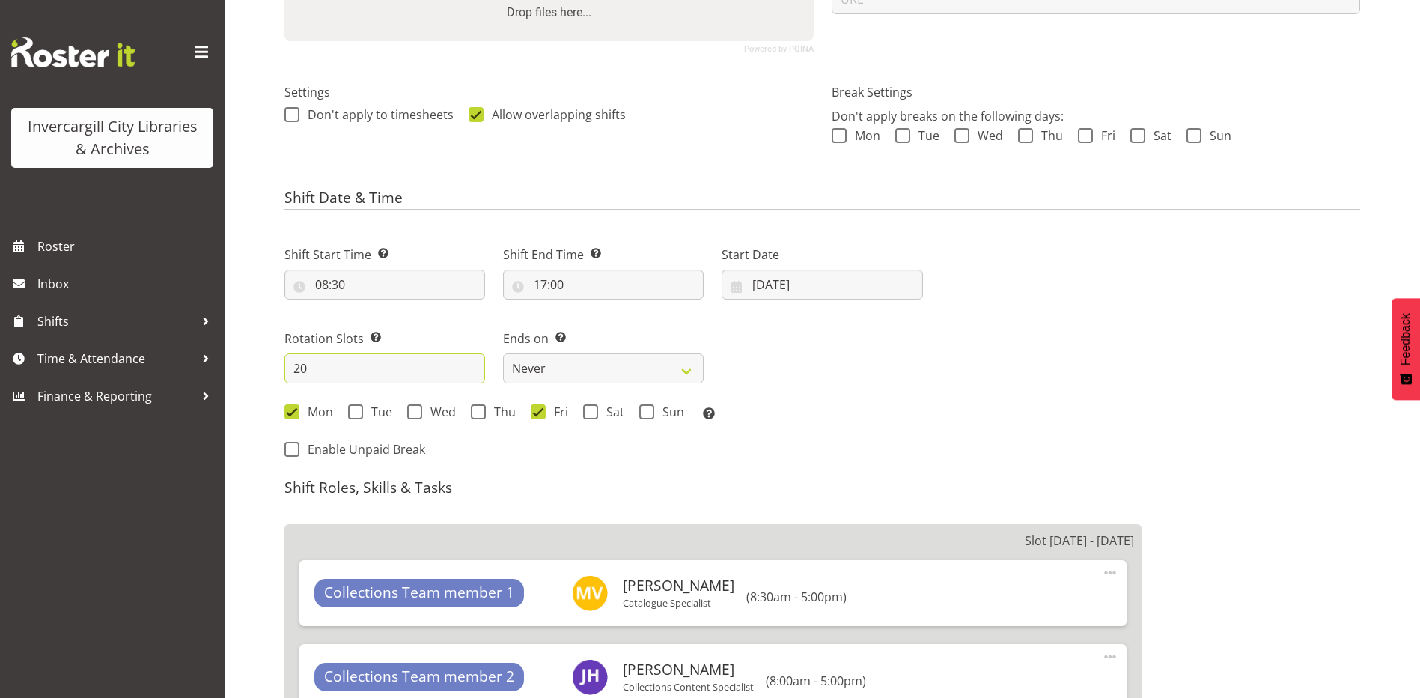
click at [308, 364] on input "20" at bounding box center [384, 368] width 201 height 30
click at [766, 412] on div "Mon Tue Wed Thu Fri Sat Sun Select the days of the week you wish to create this…" at bounding box center [603, 413] width 638 height 19
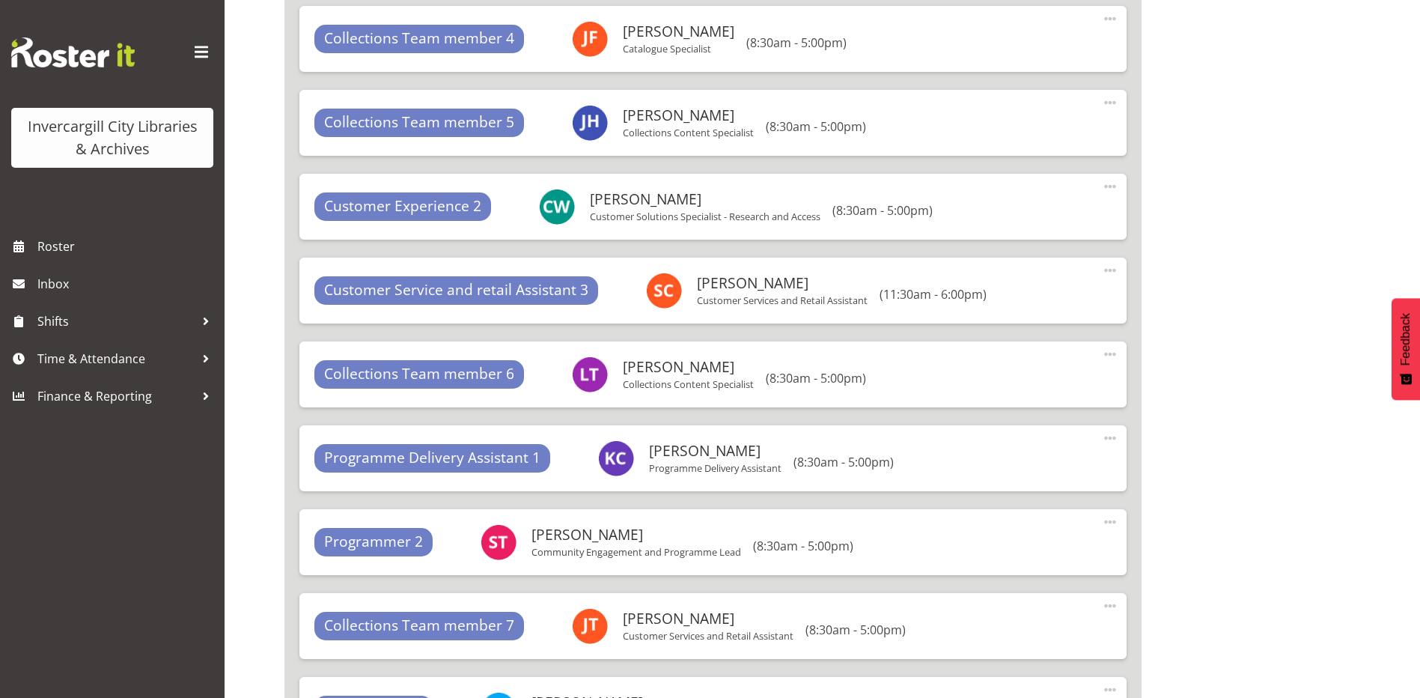
scroll to position [32219, 0]
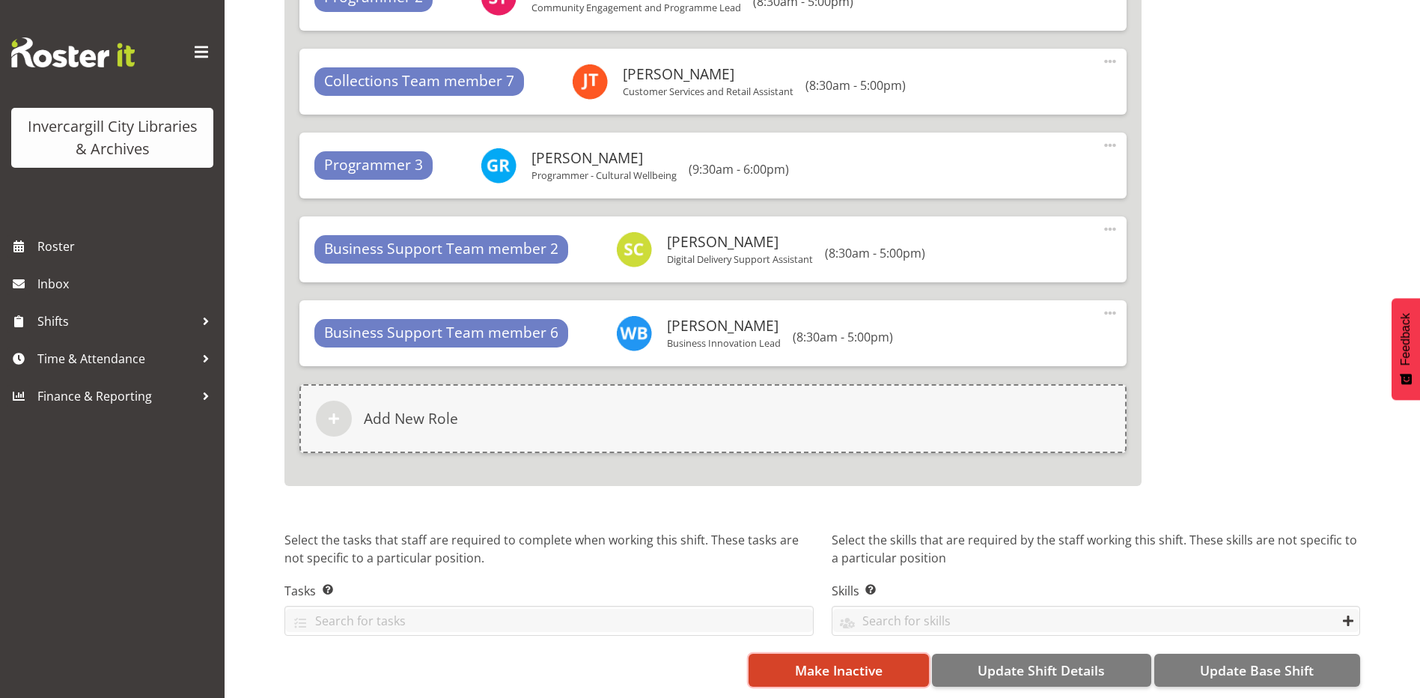
click at [866, 664] on span "Make Inactive" at bounding box center [839, 669] width 88 height 19
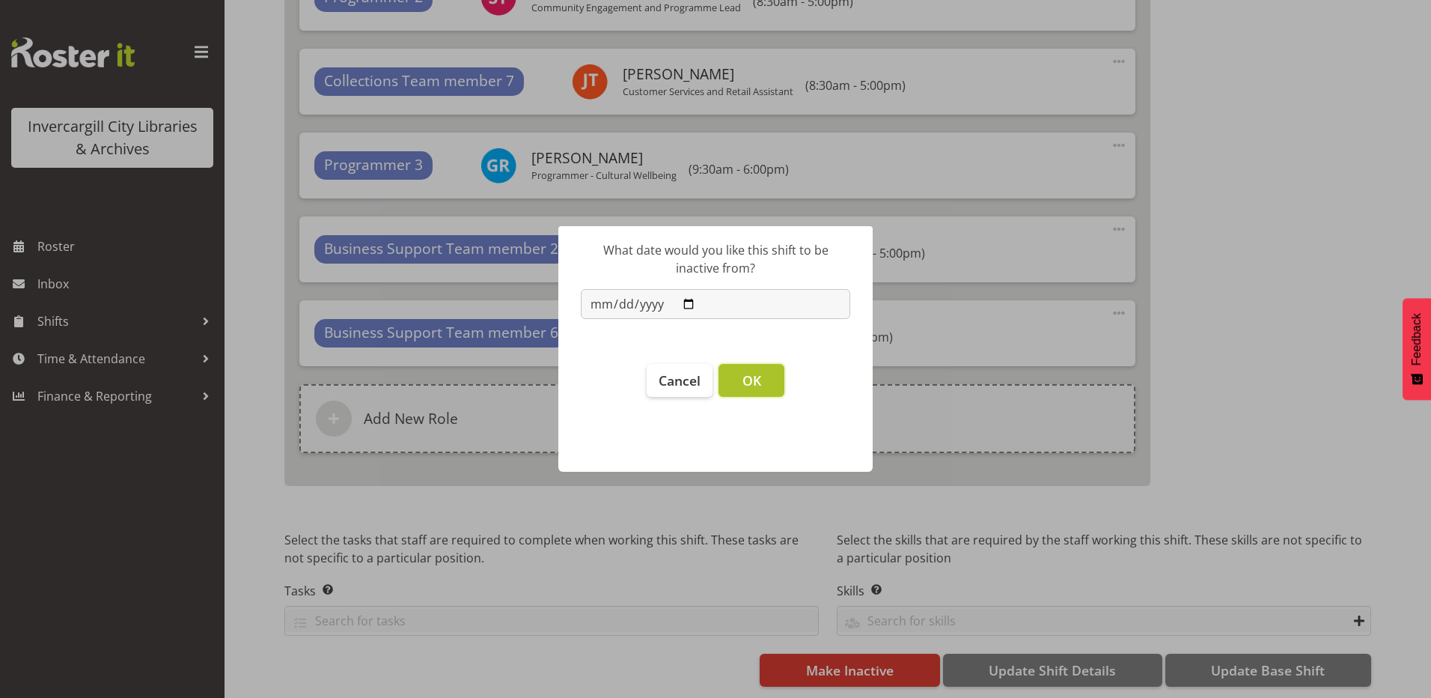
click at [771, 369] on button "OK" at bounding box center [751, 380] width 66 height 33
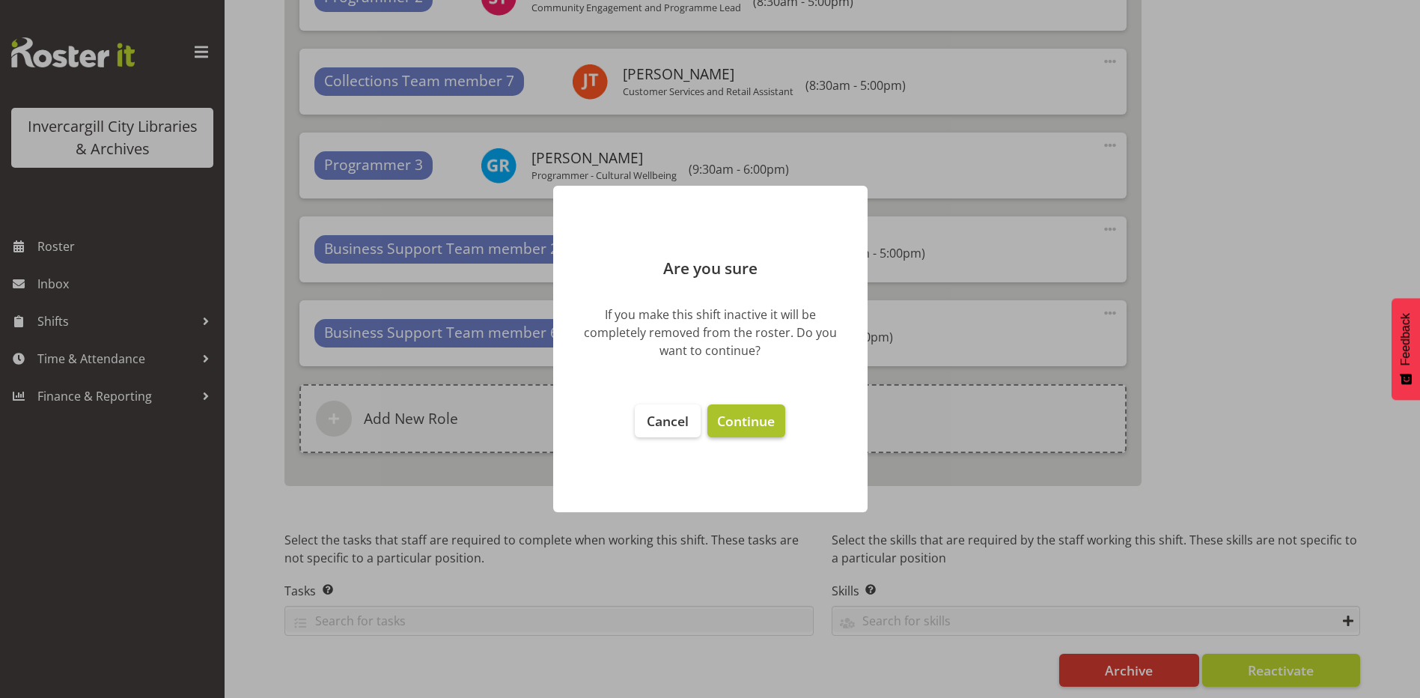
click at [752, 418] on span "Continue" at bounding box center [746, 421] width 58 height 18
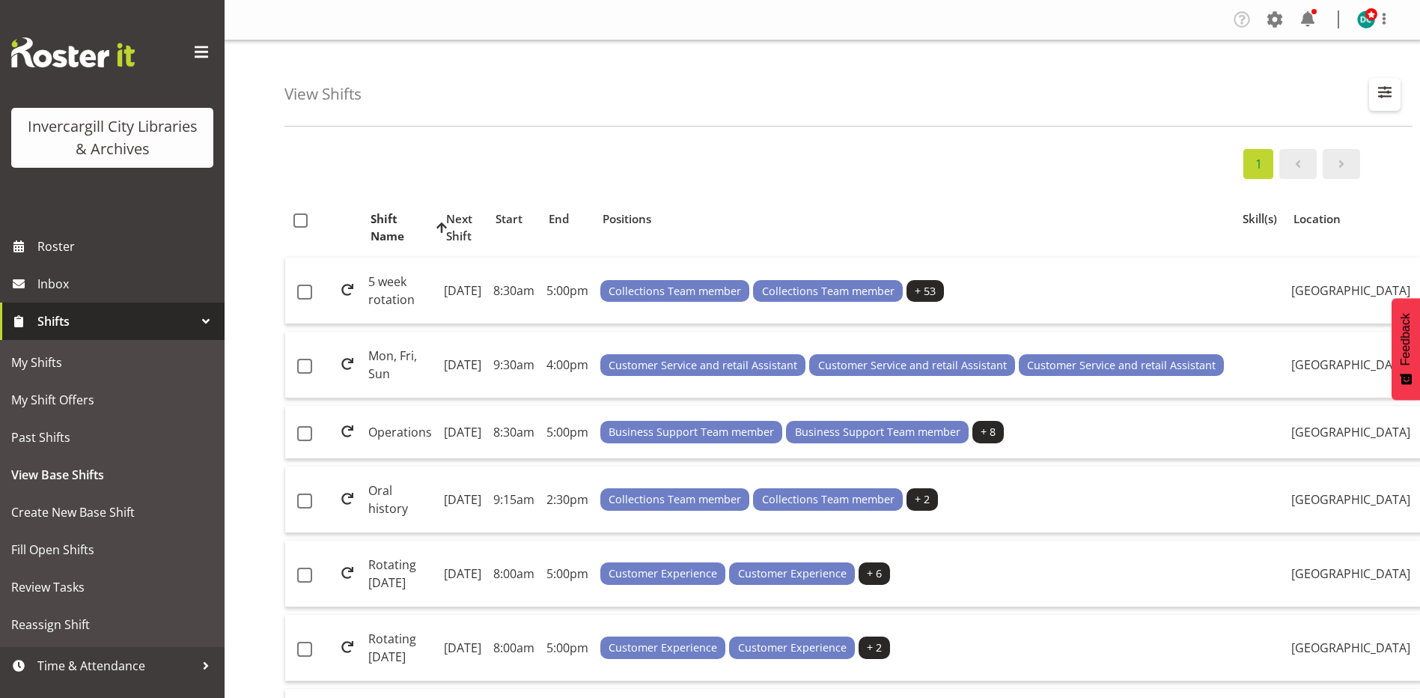
click at [1388, 87] on span "button" at bounding box center [1384, 91] width 19 height 19
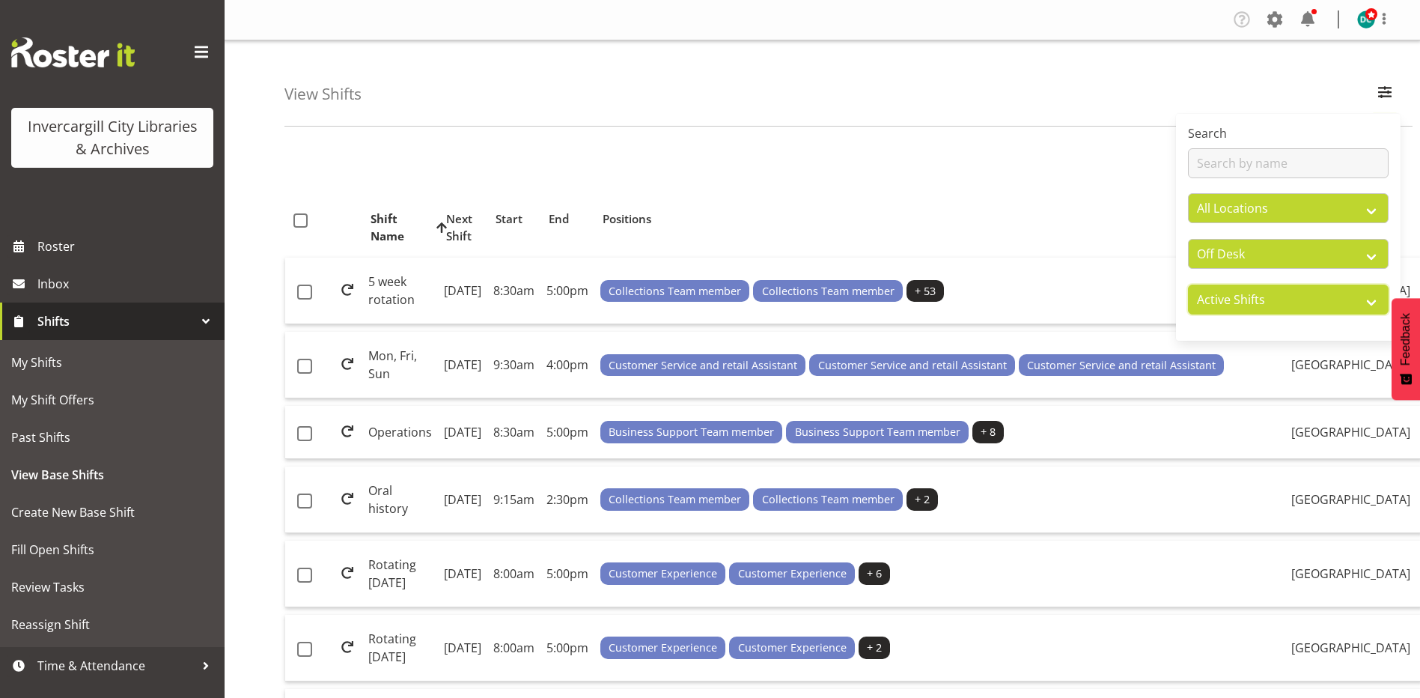
click at [1287, 291] on select "Active Shifts Inactive Shifts" at bounding box center [1288, 299] width 201 height 30
select select "inactive"
click at [1188, 284] on select "Active Shifts Inactive Shifts" at bounding box center [1288, 299] width 201 height 30
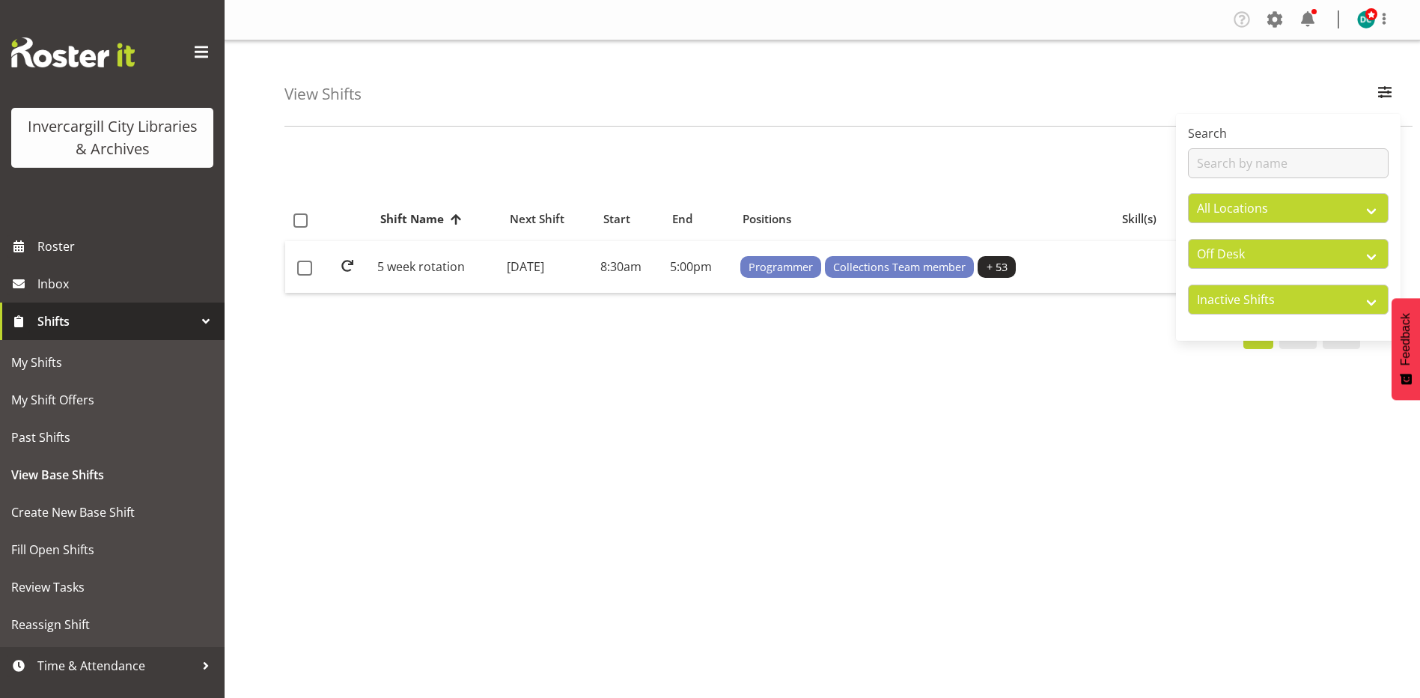
click at [737, 520] on div "1 Shift Name Location Shift Name Next Shift Start End Positions Skill(s) Locati…" at bounding box center [851, 437] width 1135 height 599
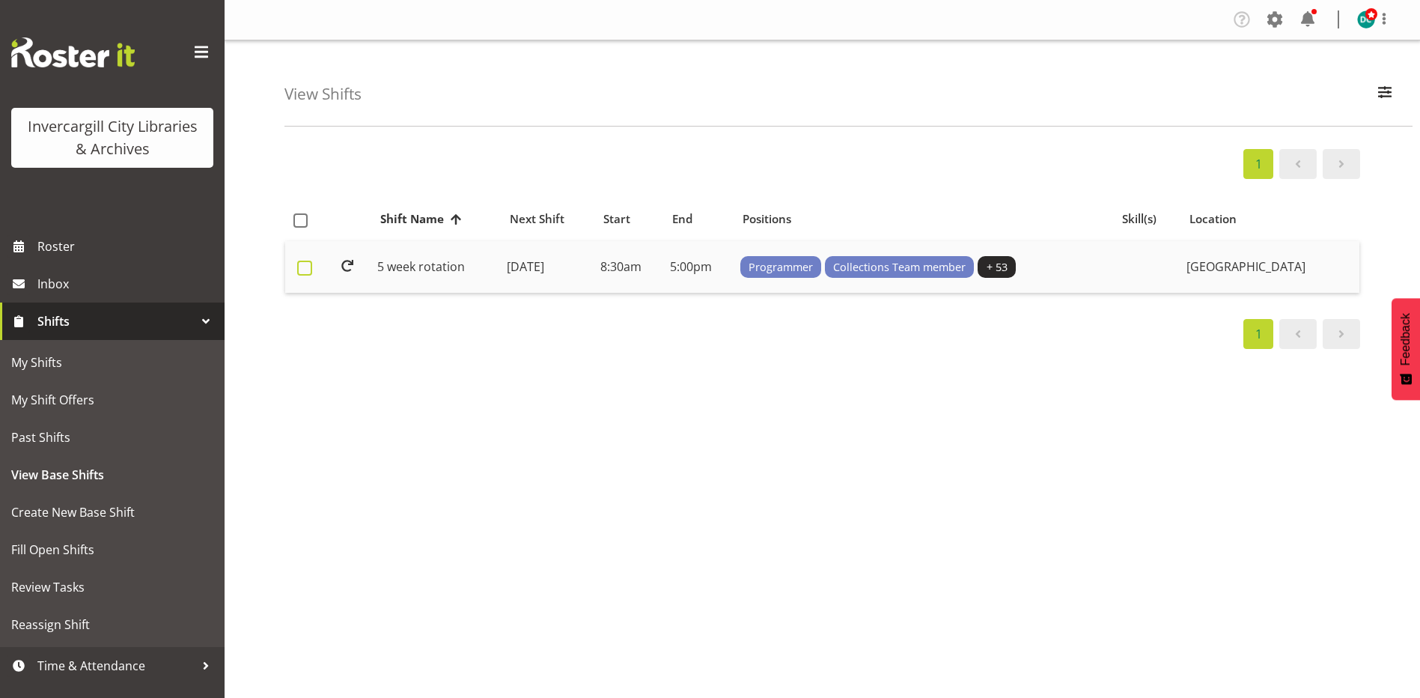
click at [300, 273] on span at bounding box center [304, 267] width 15 height 15
checkbox input "true"
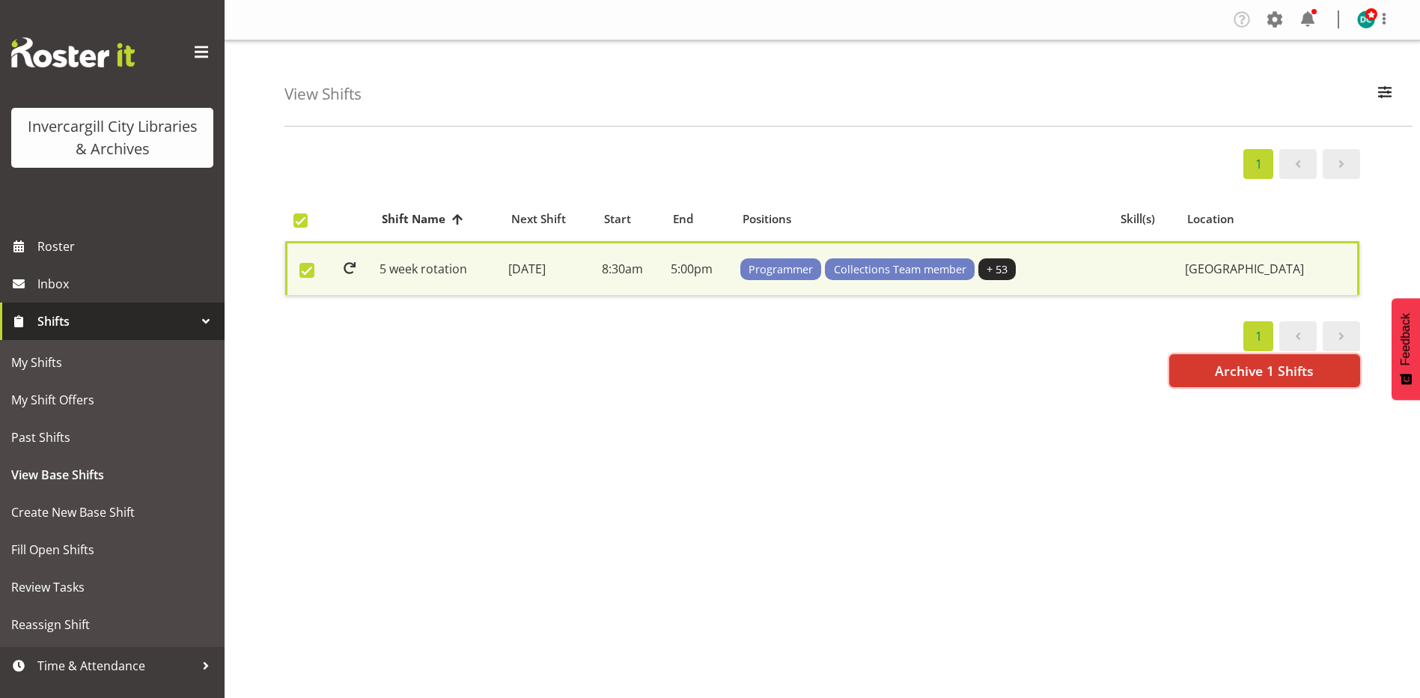
click at [1227, 373] on span "Archive 1 Shifts" at bounding box center [1264, 370] width 99 height 19
checkbox input "false"
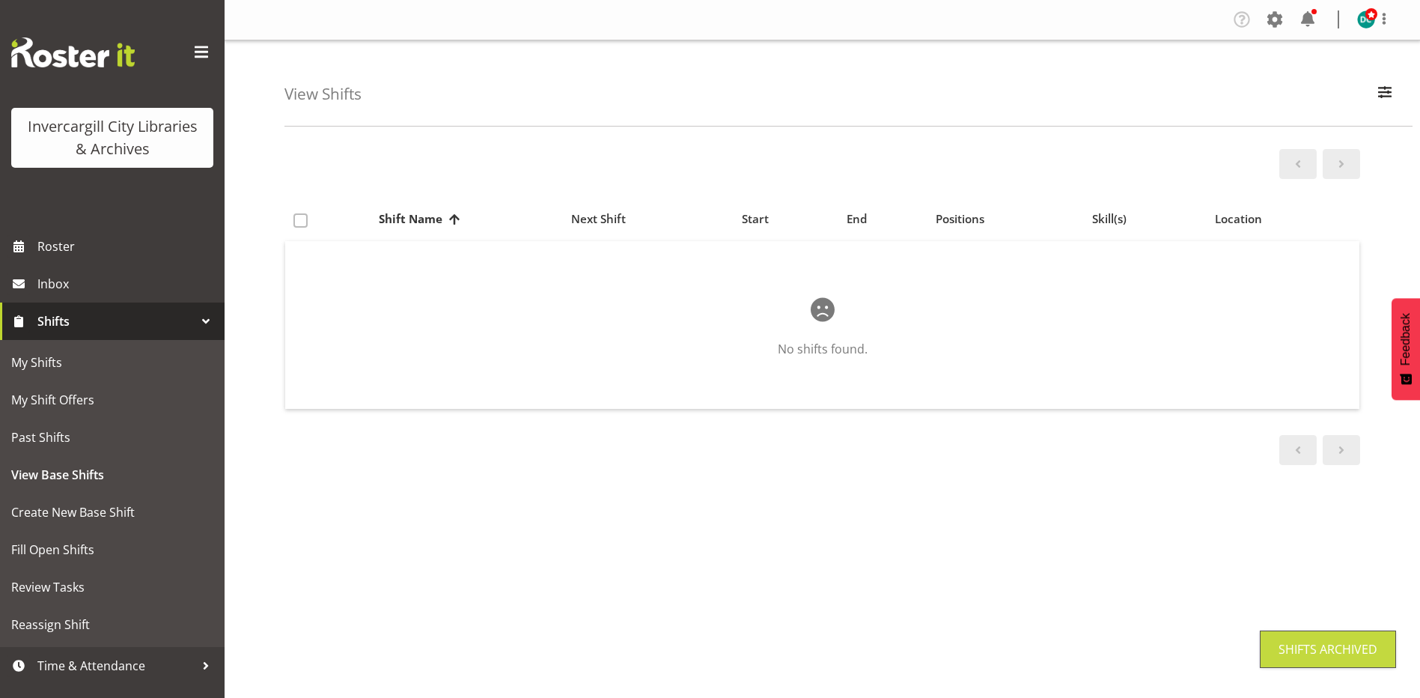
click at [935, 542] on div "Shift Name Location Shift Name Next Shift Start End Positions Skill(s) Location…" at bounding box center [851, 437] width 1135 height 599
click at [1383, 95] on span "button" at bounding box center [1384, 91] width 19 height 19
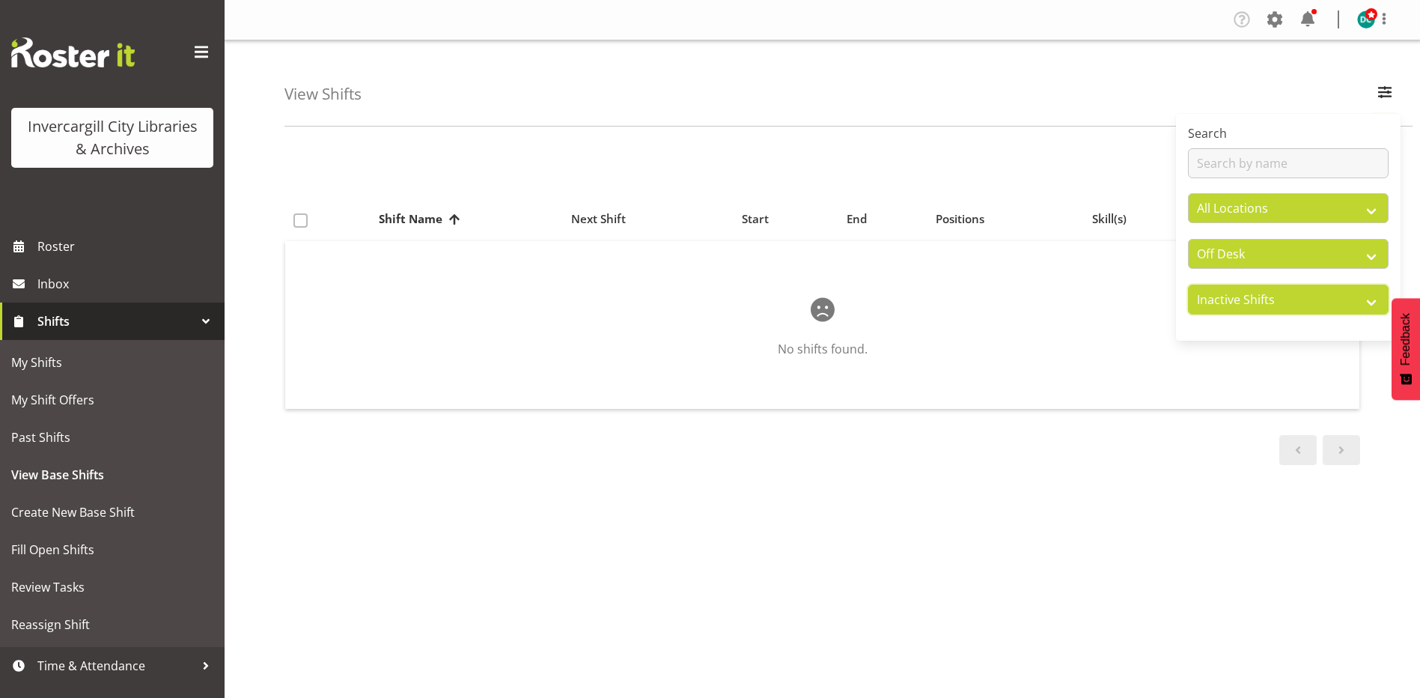
click at [1248, 295] on select "Active Shifts Inactive Shifts" at bounding box center [1288, 299] width 201 height 30
select select "active"
click at [1188, 284] on select "Active Shifts Inactive Shifts" at bounding box center [1288, 299] width 201 height 30
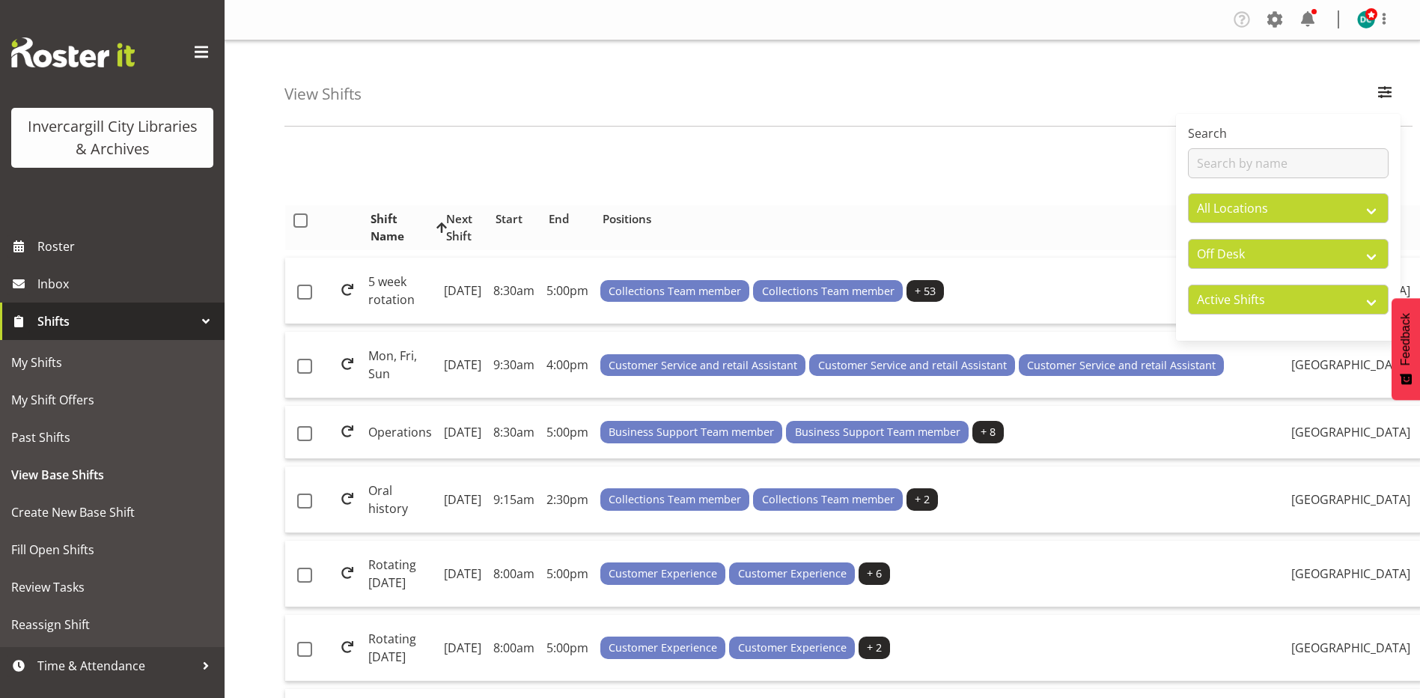
click at [906, 210] on th "Positions" at bounding box center [913, 228] width 639 height 46
drag, startPoint x: 852, startPoint y: 176, endPoint x: 939, endPoint y: 151, distance: 91.0
click at [851, 177] on div "1" at bounding box center [821, 164] width 1075 height 30
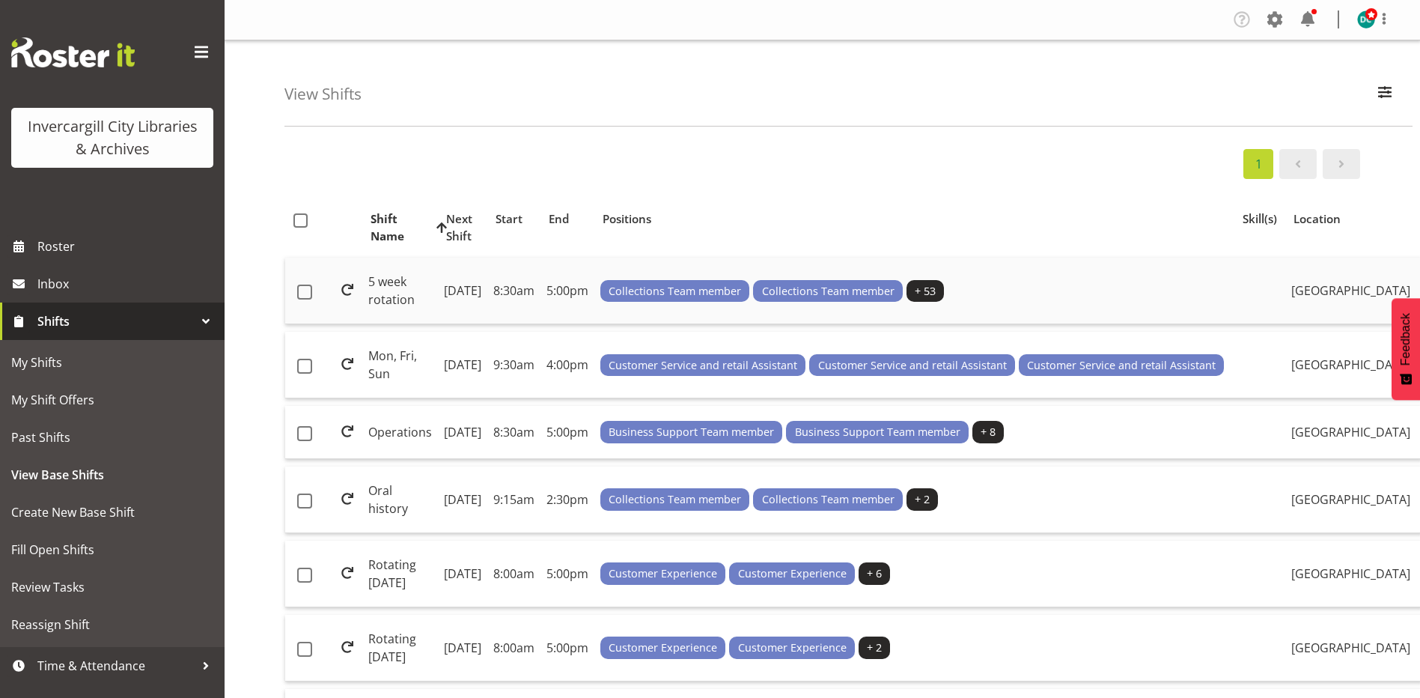
click at [388, 304] on td "5 week rotation" at bounding box center [400, 290] width 76 height 67
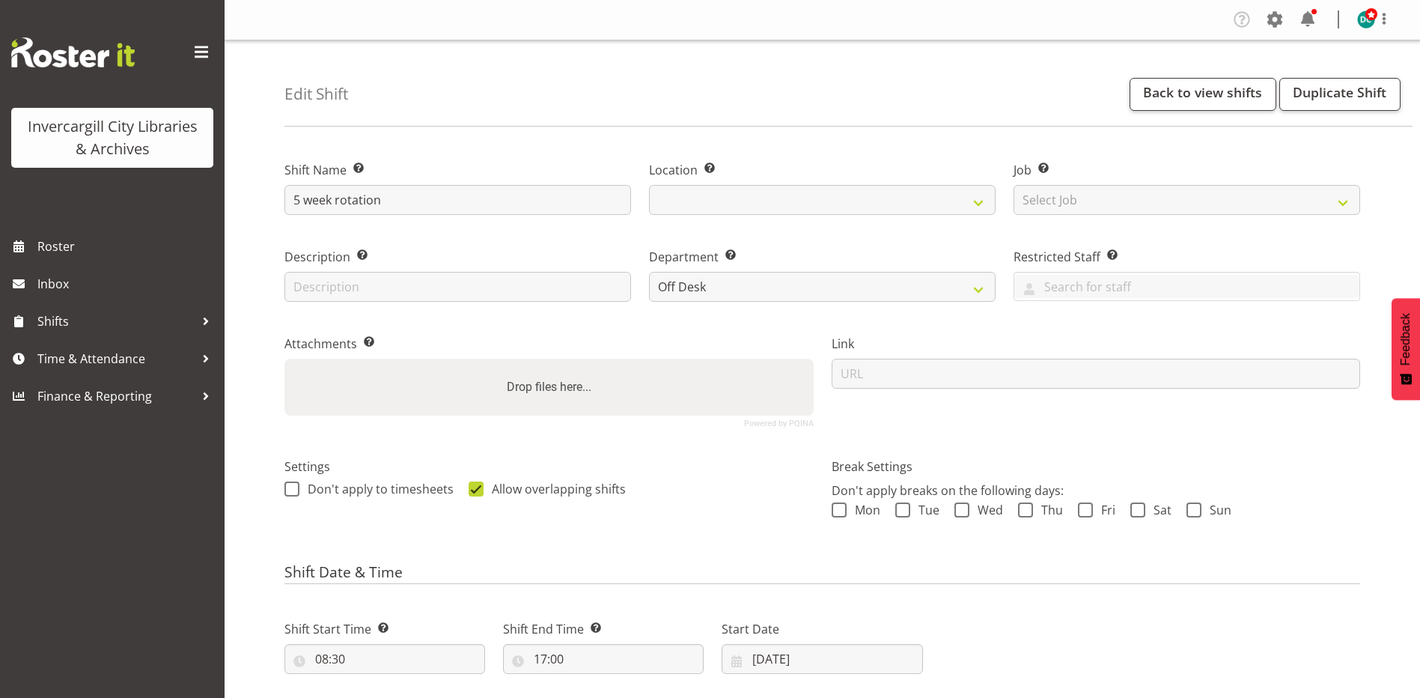
select select "1276"
click at [1310, 91] on link "Duplicate Shift" at bounding box center [1339, 94] width 121 height 33
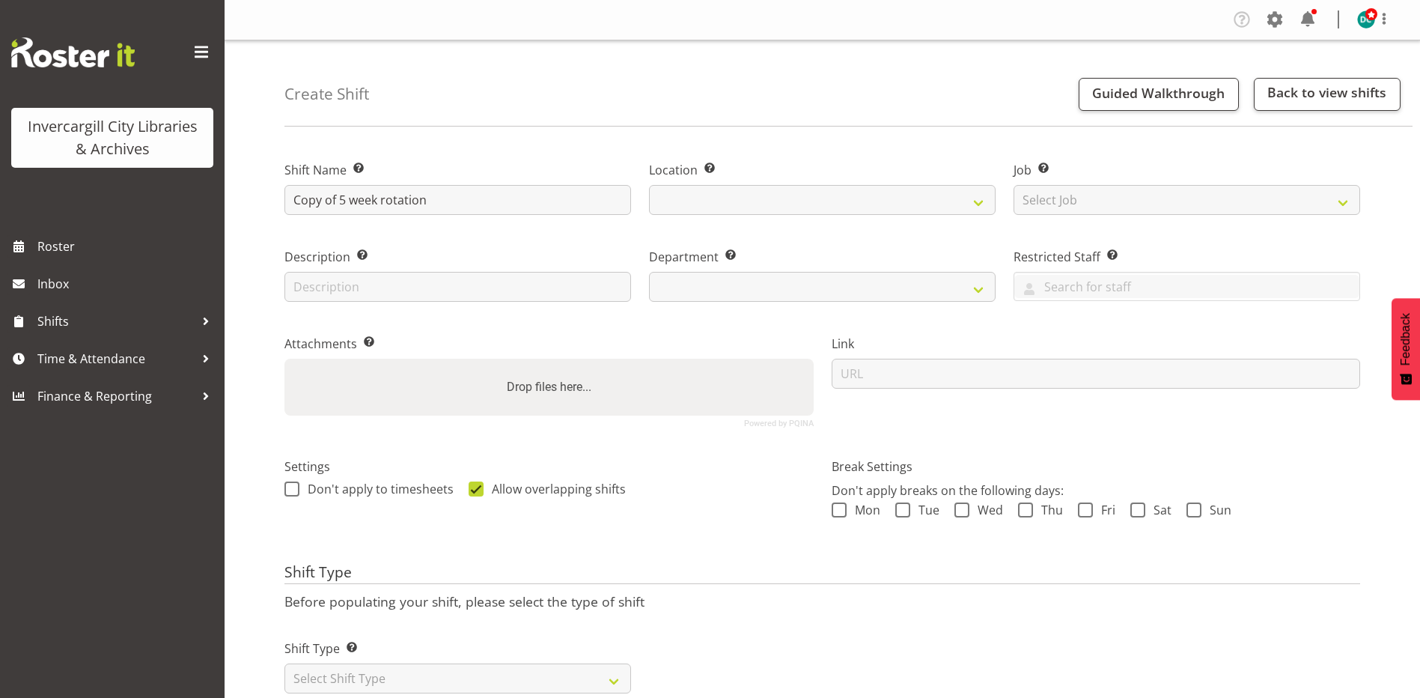
select select
select select "1276"
drag, startPoint x: 341, startPoint y: 202, endPoint x: 233, endPoint y: 211, distance: 108.1
click at [240, 213] on div "Create Shift Guided Walkthrough Back to view shifts Shift Name Enter a name for…" at bounding box center [822, 388] width 1195 height 696
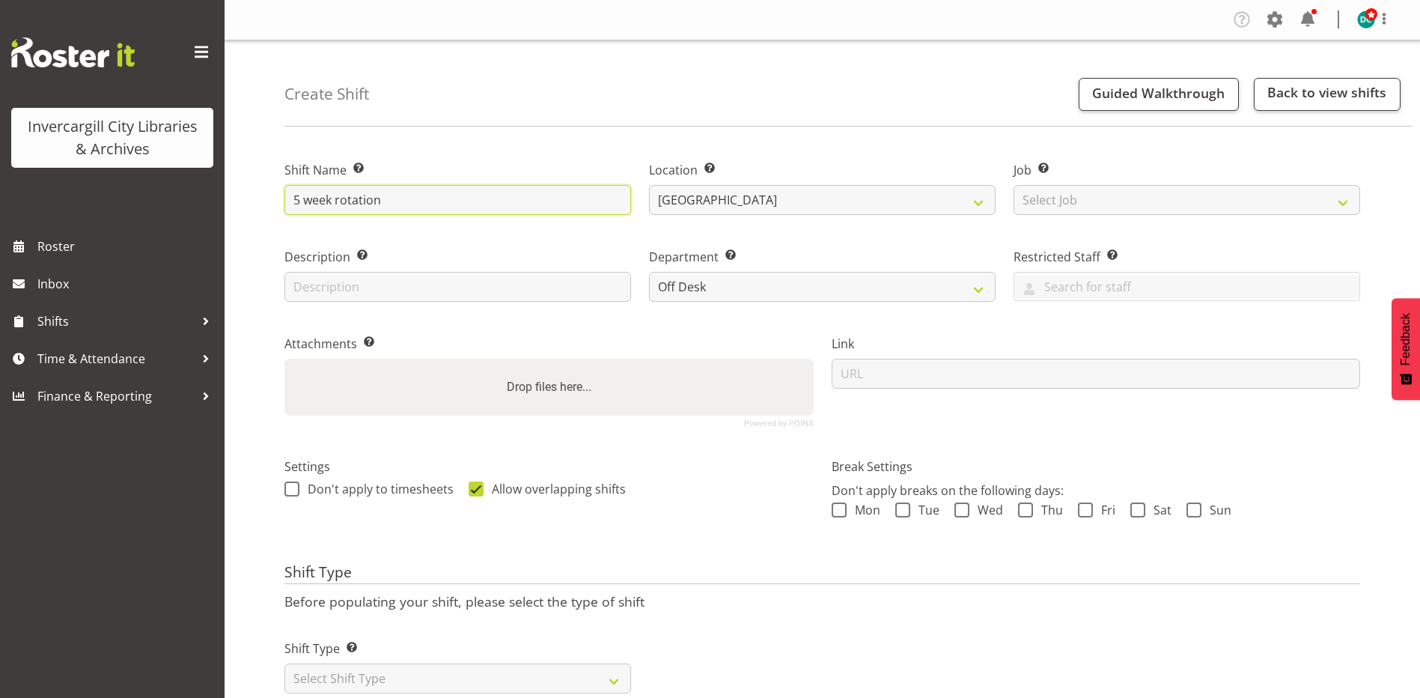
scroll to position [50, 0]
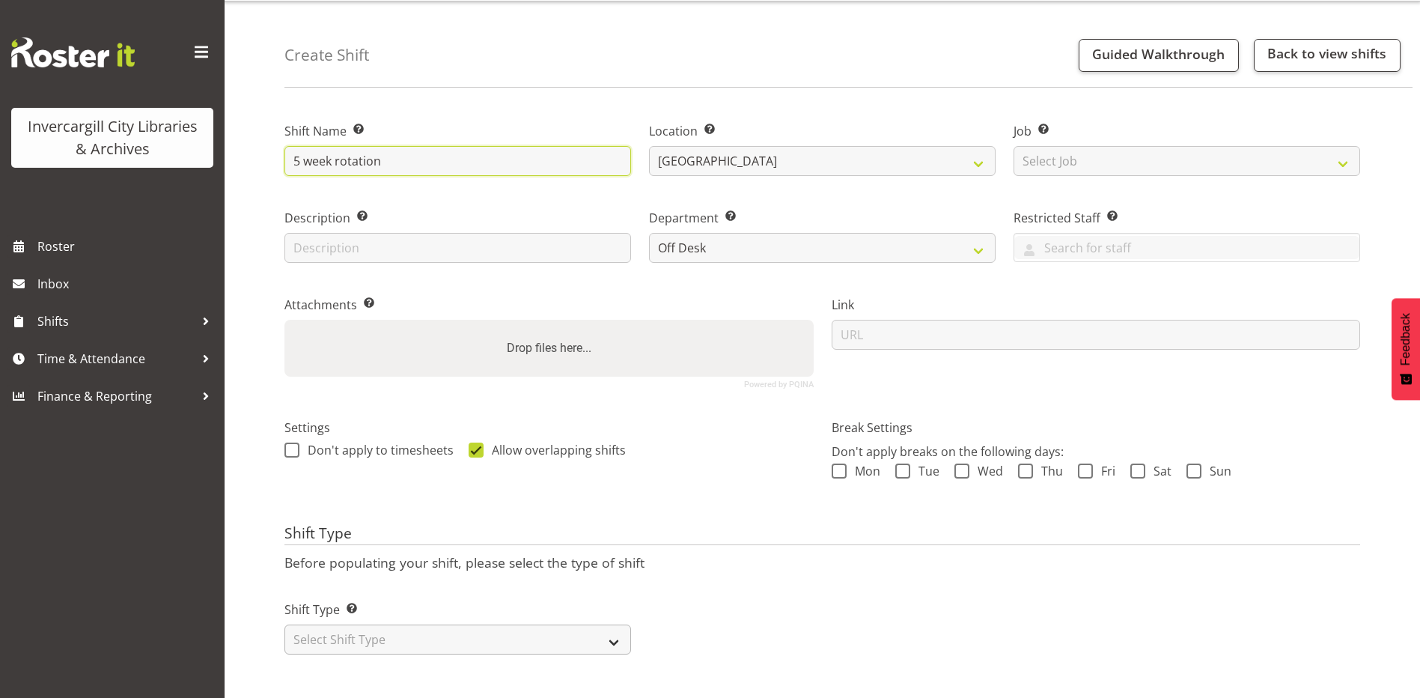
type input "5 week rotation"
click at [340, 630] on select "Select Shift Type One Off Shift Recurring Shift Rotating Shift" at bounding box center [457, 639] width 347 height 30
select select "rotating"
click at [284, 624] on select "Select Shift Type One Off Shift Recurring Shift Rotating Shift" at bounding box center [457, 639] width 347 height 30
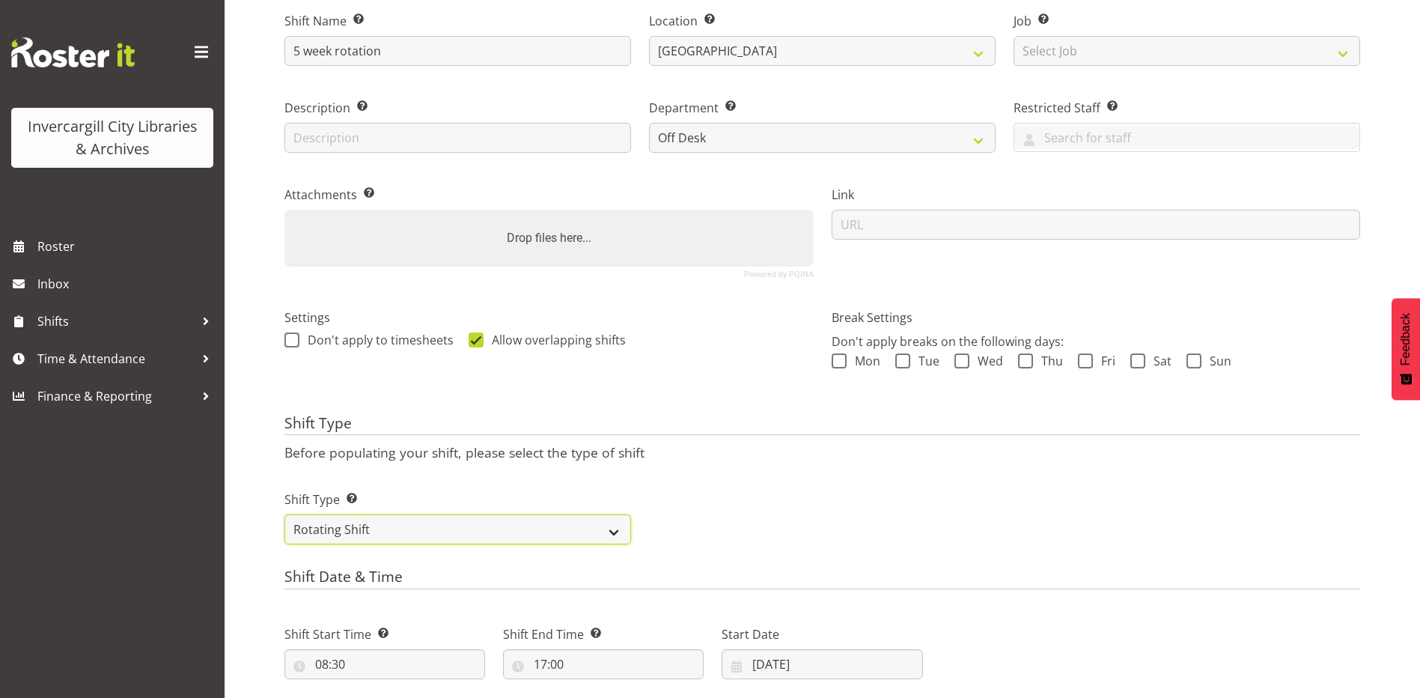
scroll to position [350, 0]
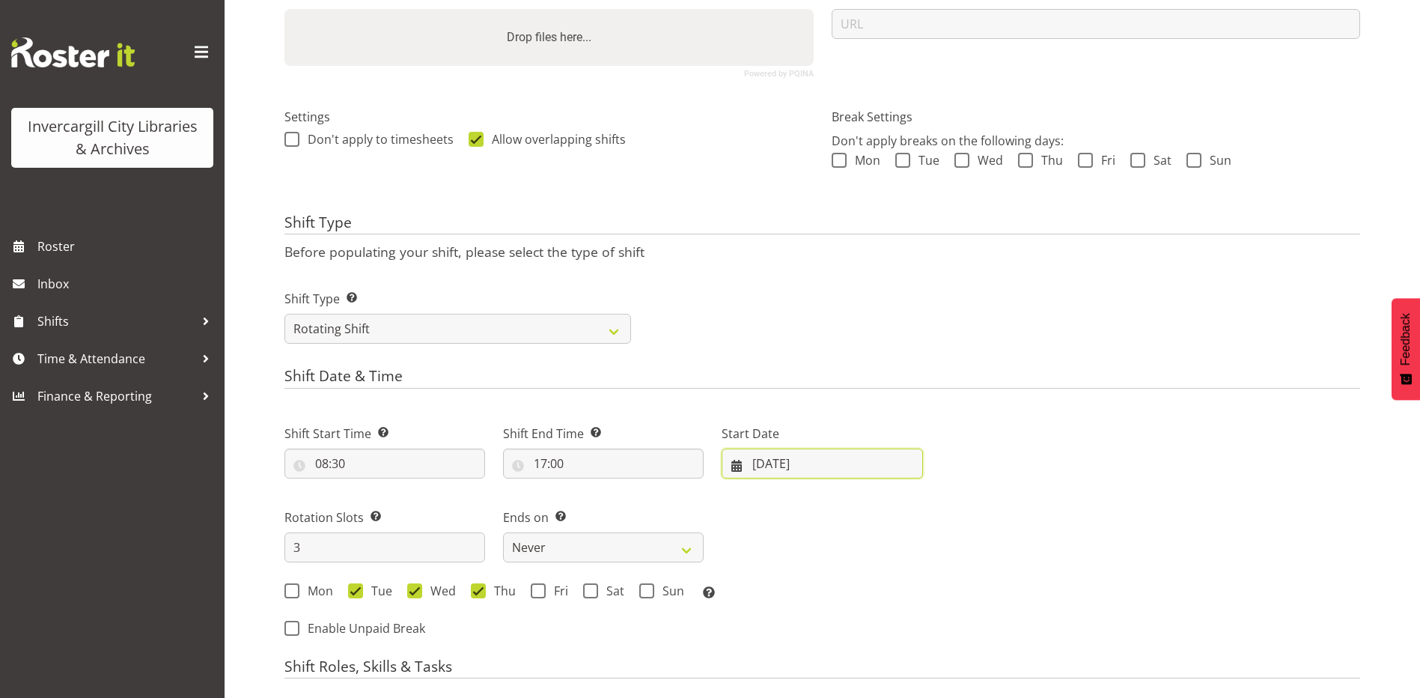
click at [756, 466] on input "[DATE]" at bounding box center [821, 463] width 201 height 30
click at [895, 668] on link "22" at bounding box center [902, 668] width 30 height 29
type input "[DATE]"
drag, startPoint x: 361, startPoint y: 585, endPoint x: 352, endPoint y: 590, distance: 10.4
click at [360, 585] on span at bounding box center [355, 590] width 15 height 15
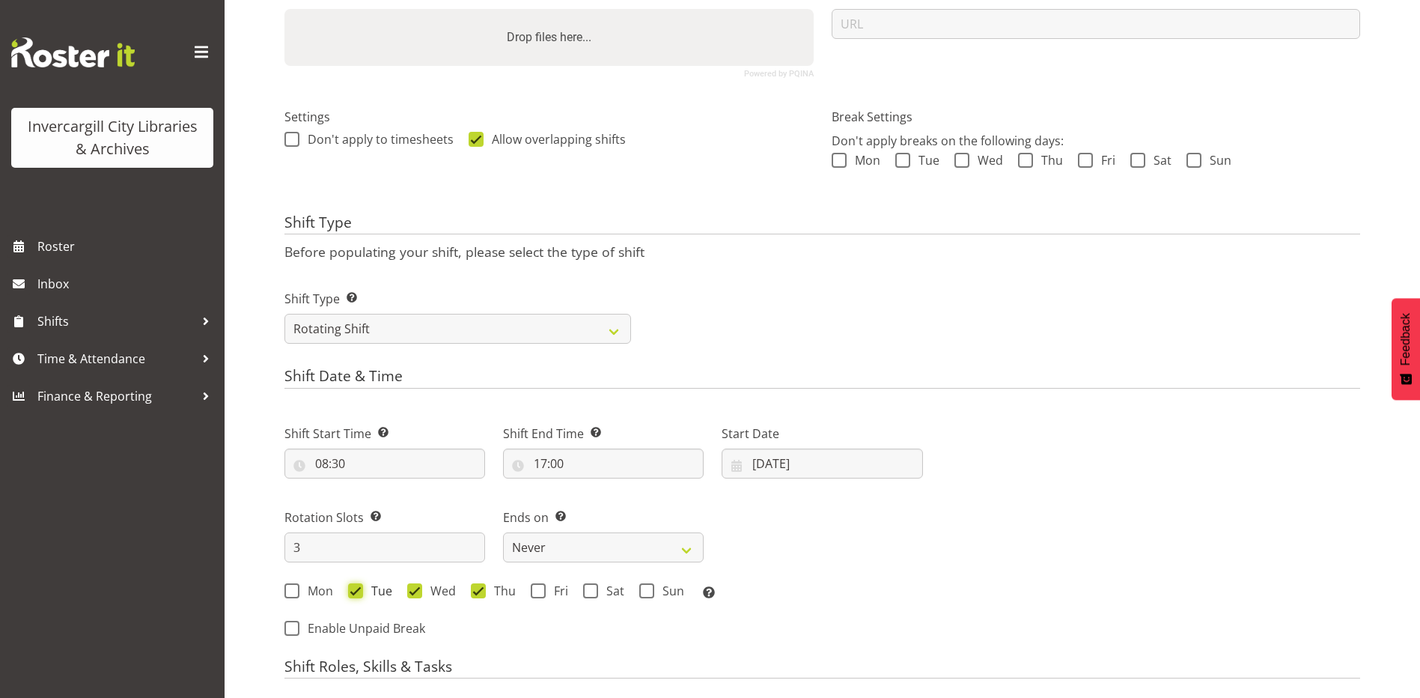
click at [358, 585] on input "Tue" at bounding box center [353, 590] width 10 height 10
checkbox input "false"
click at [415, 585] on span at bounding box center [414, 590] width 15 height 15
click at [415, 585] on input "Wed" at bounding box center [412, 590] width 10 height 10
checkbox input "false"
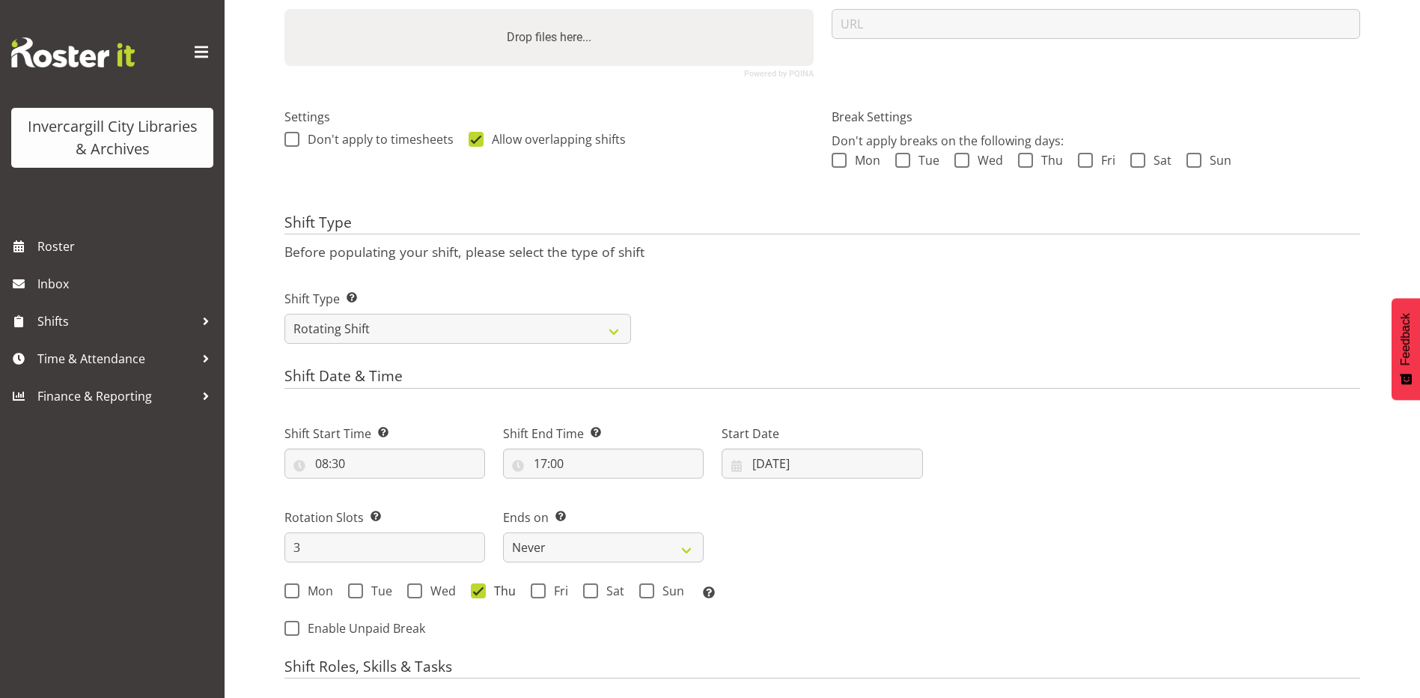
click at [477, 595] on span at bounding box center [478, 590] width 15 height 15
click at [477, 595] on input "Thu" at bounding box center [476, 590] width 10 height 10
checkbox input "false"
click at [287, 587] on span at bounding box center [291, 590] width 15 height 15
click at [287, 587] on input "Mon" at bounding box center [289, 590] width 10 height 10
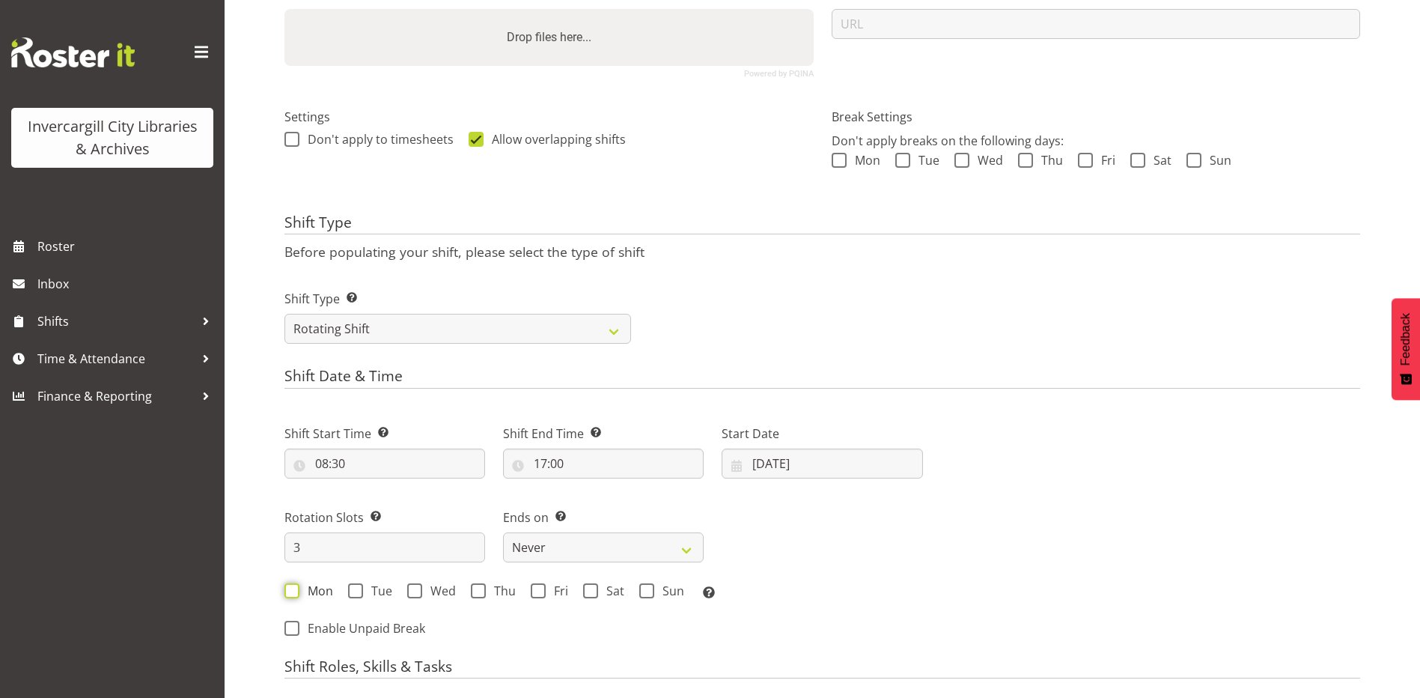
checkbox input "true"
click at [540, 592] on span at bounding box center [538, 590] width 15 height 15
click at [540, 592] on input "Fri" at bounding box center [536, 590] width 10 height 10
checkbox input "true"
click at [359, 544] on input "3" at bounding box center [384, 547] width 201 height 30
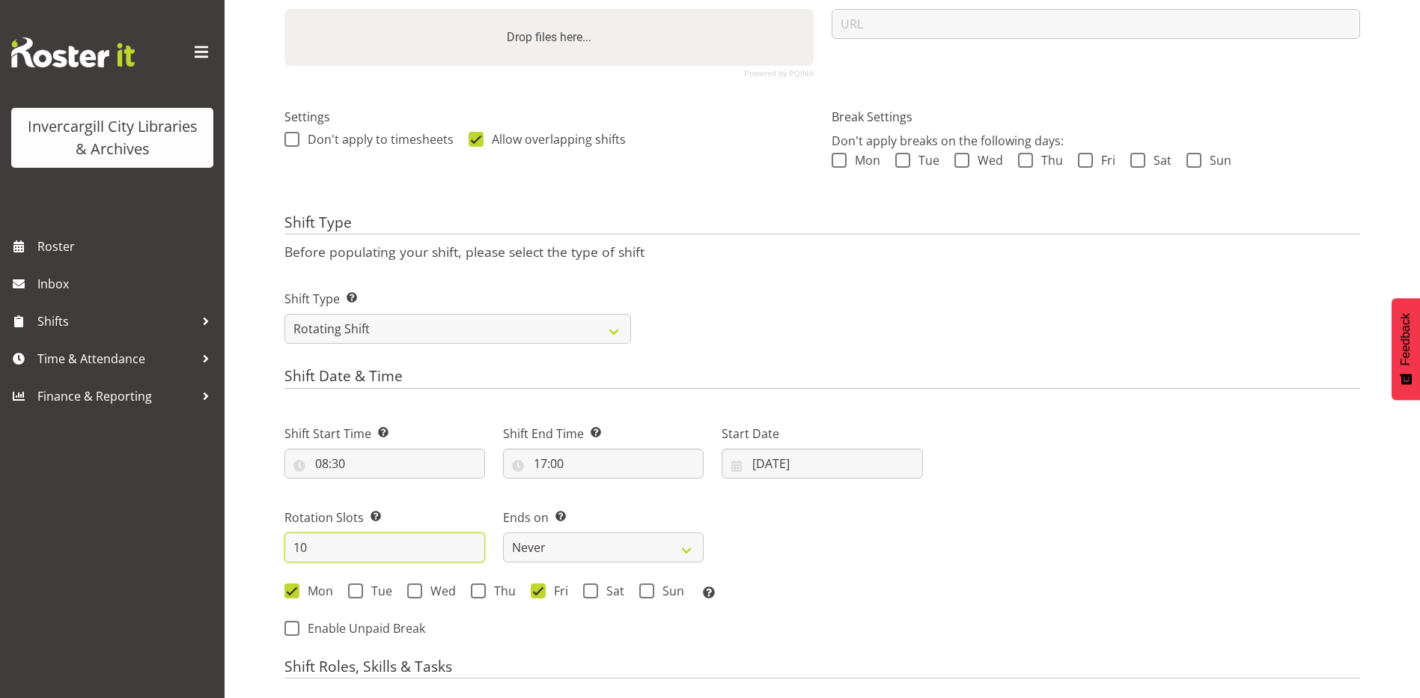
type input "10"
click at [983, 558] on div "Next Shifts" at bounding box center [1150, 525] width 437 height 245
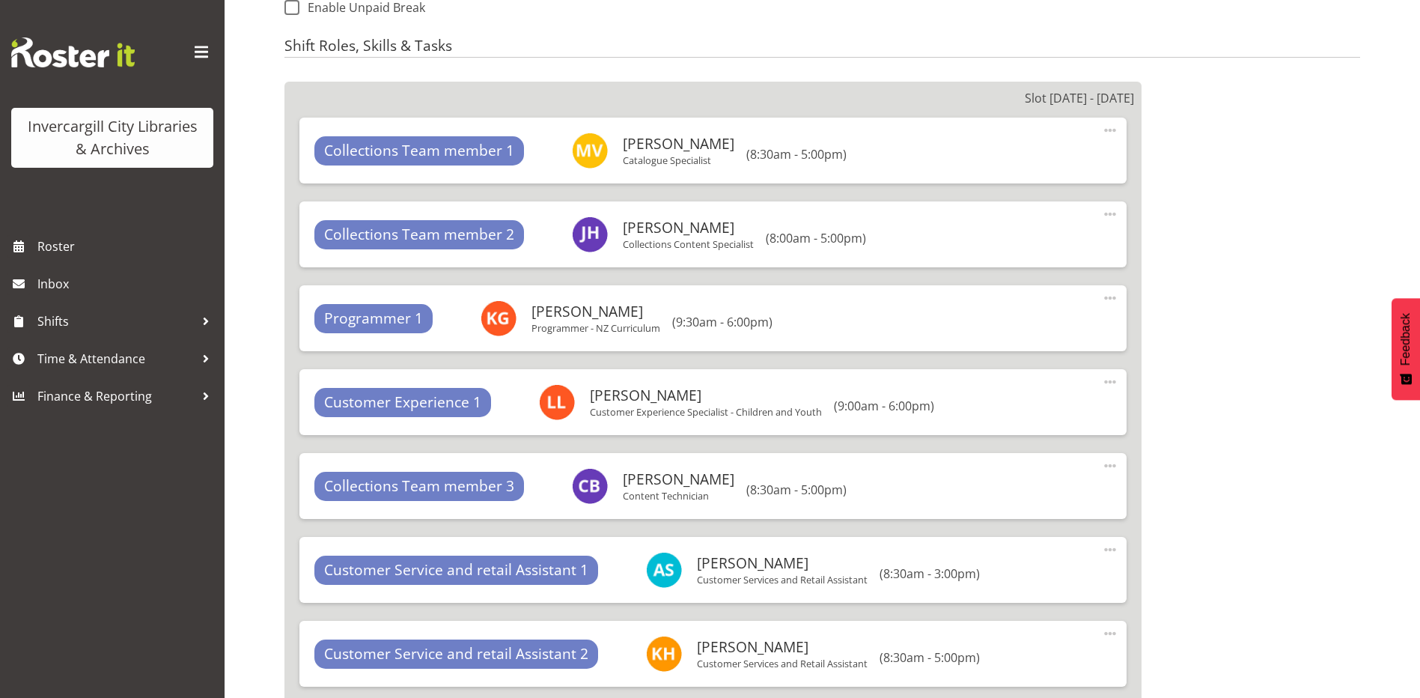
scroll to position [873, 0]
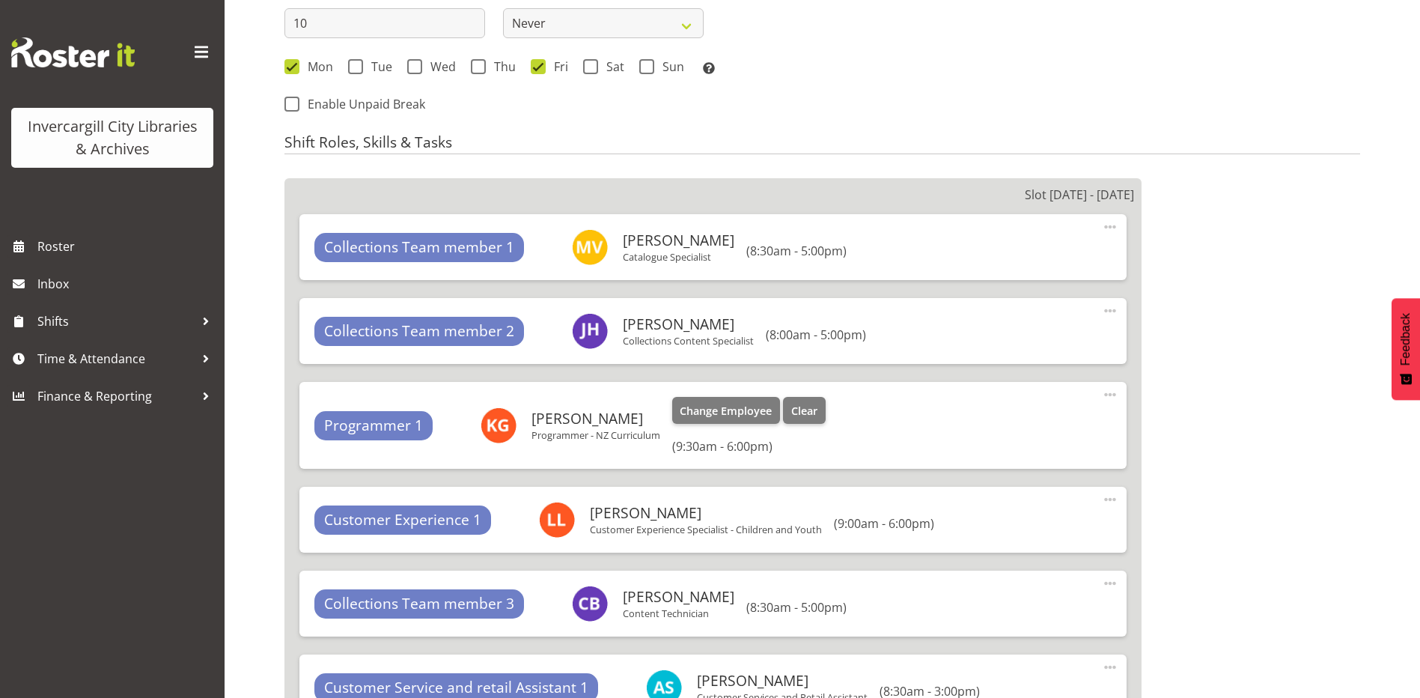
click at [1102, 400] on span at bounding box center [1110, 394] width 18 height 18
click at [1052, 424] on link "Edit" at bounding box center [1047, 427] width 144 height 27
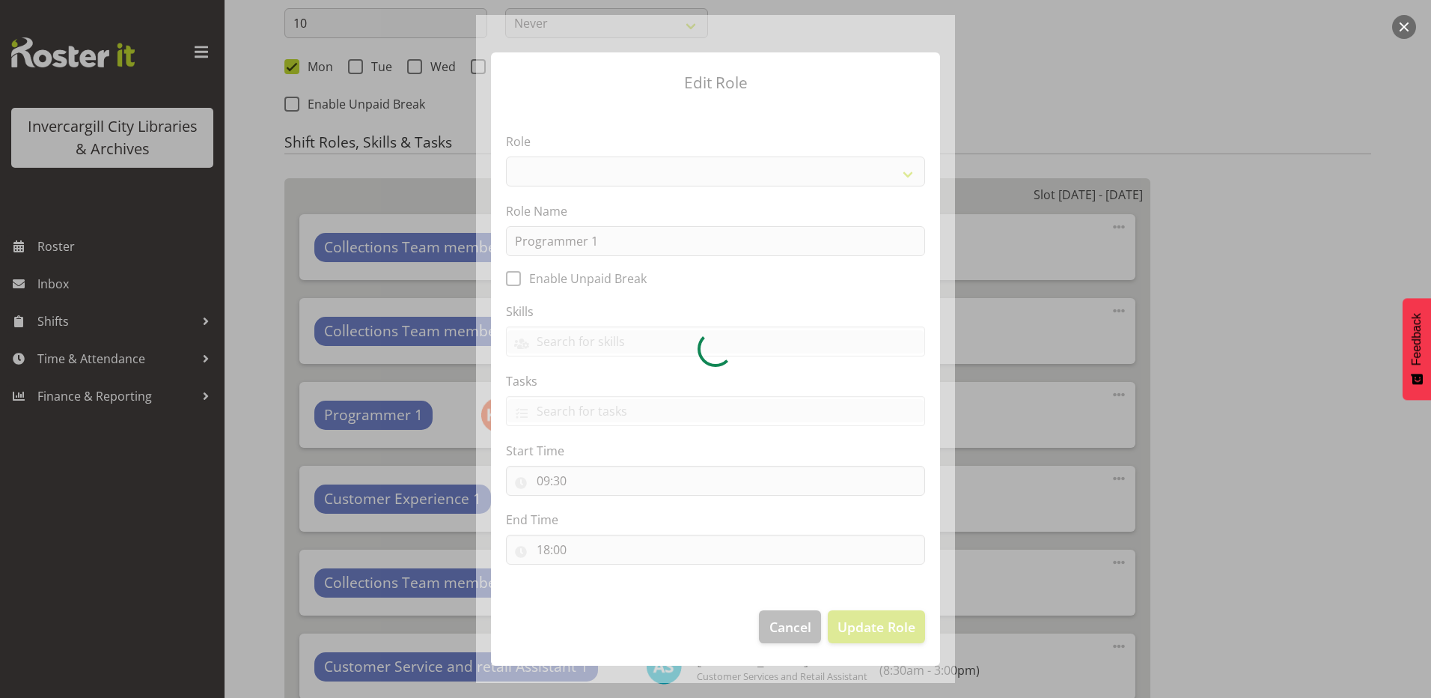
select select "1518"
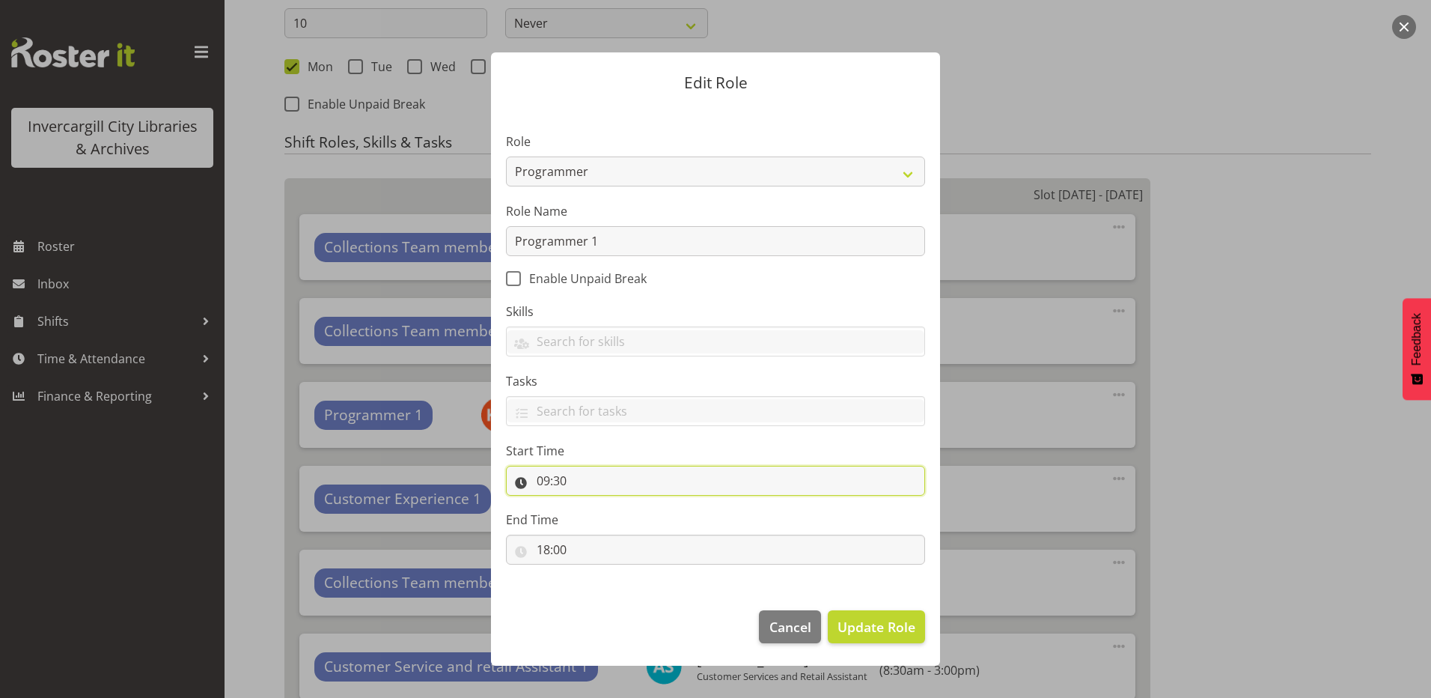
click at [548, 480] on input "09:30" at bounding box center [715, 481] width 419 height 30
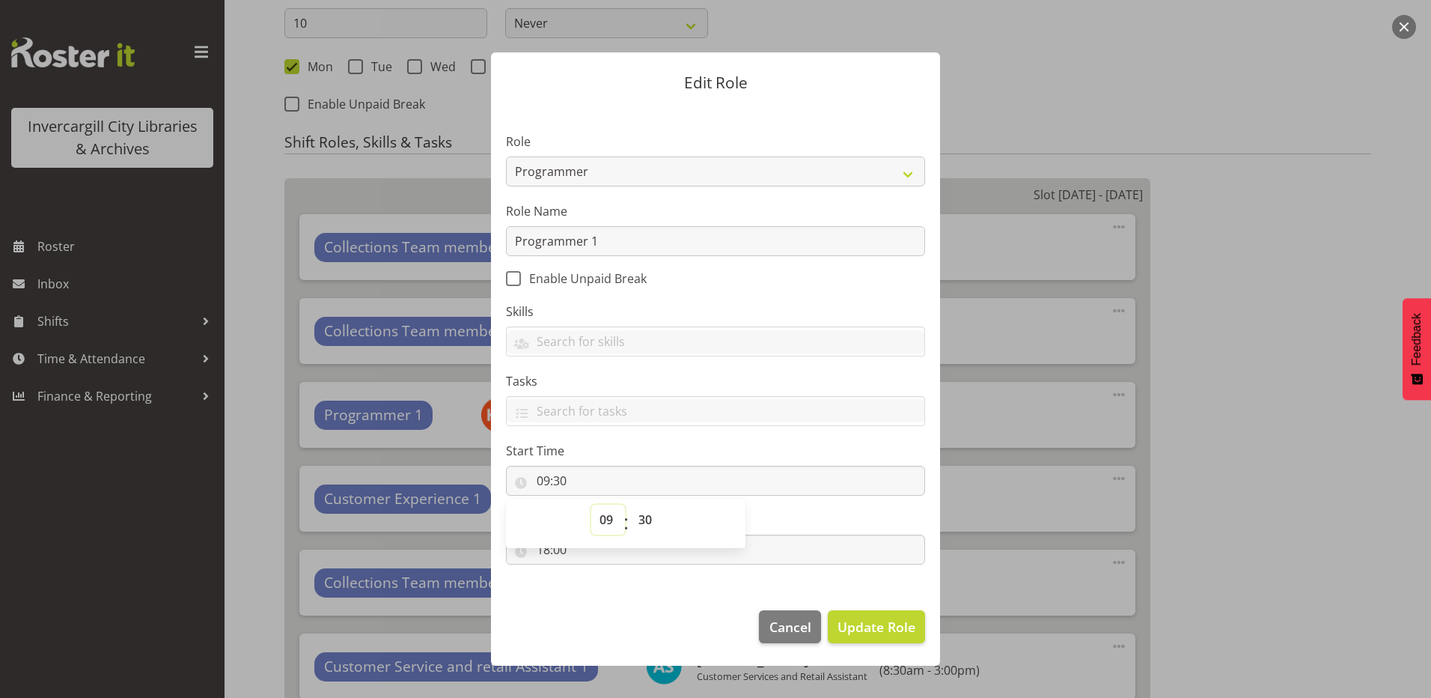
click at [602, 518] on select "00 01 02 03 04 05 06 07 08 09 10 11 12 13 14 15 16 17 18 19 20 21 22 23" at bounding box center [608, 519] width 34 height 30
select select "8"
click at [591, 504] on select "00 01 02 03 04 05 06 07 08 09 10 11 12 13 14 15 16 17 18 19 20 21 22 23" at bounding box center [608, 519] width 34 height 30
type input "08:30"
click at [603, 614] on footer "Cancel Update Role" at bounding box center [715, 630] width 449 height 70
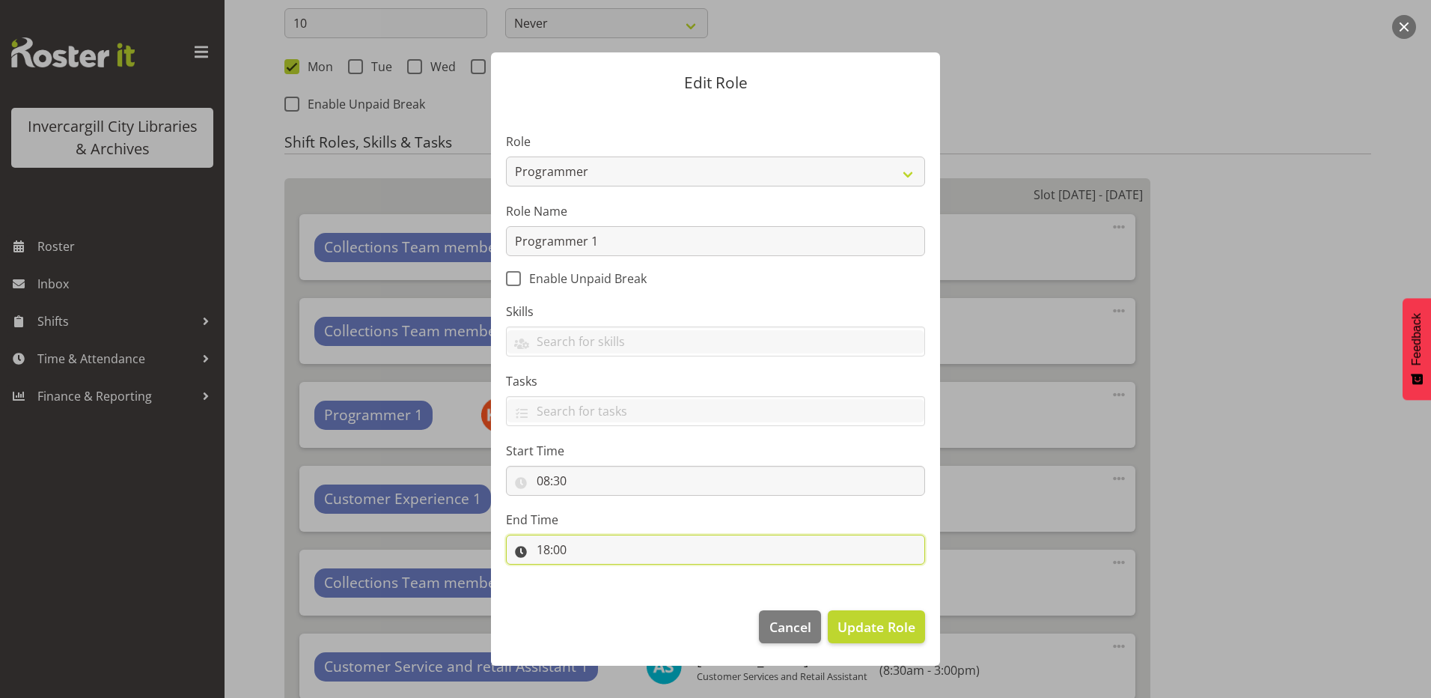
click at [541, 551] on input "18:00" at bounding box center [715, 549] width 419 height 30
click at [671, 644] on footer "Cancel Update Role" at bounding box center [715, 630] width 449 height 70
click at [873, 630] on span "Update Role" at bounding box center [876, 626] width 78 height 19
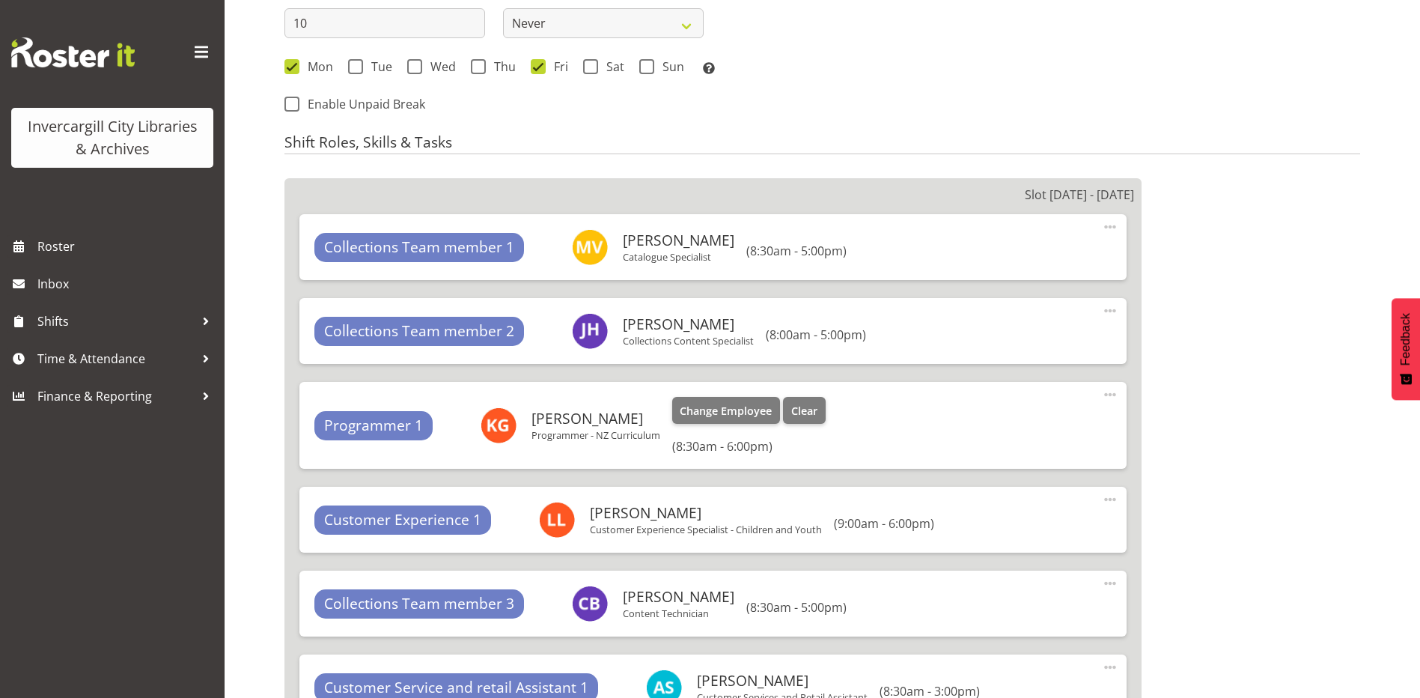
click at [1106, 393] on span at bounding box center [1110, 394] width 18 height 18
click at [1001, 432] on link "Edit" at bounding box center [1047, 427] width 144 height 27
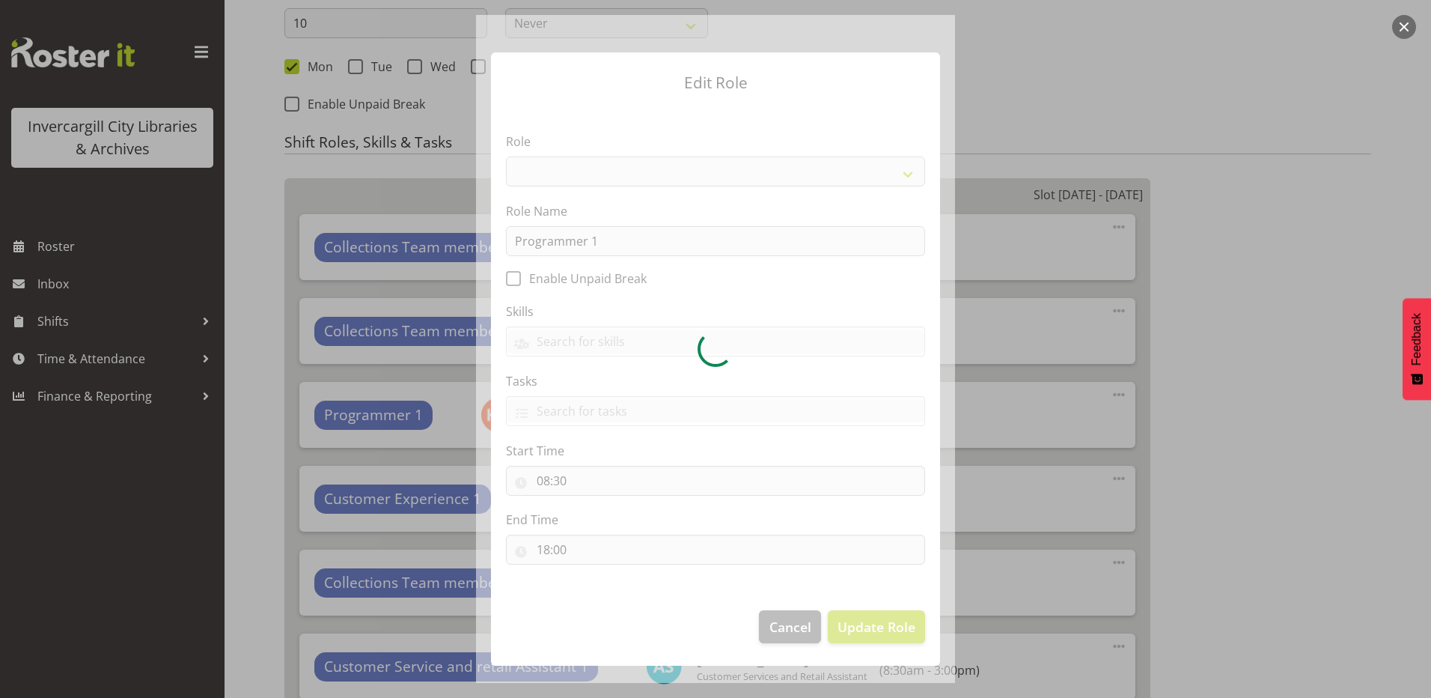
select select "1518"
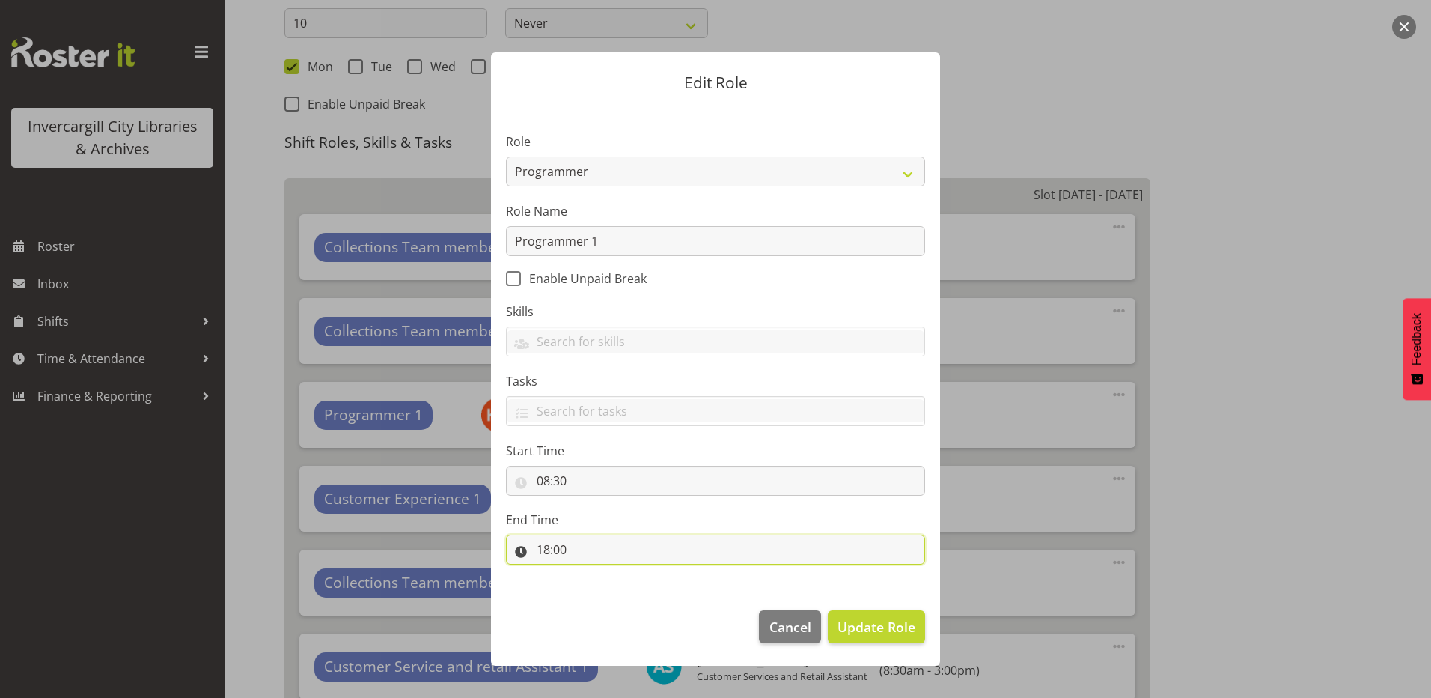
click at [544, 543] on input "18:00" at bounding box center [715, 549] width 419 height 30
click at [605, 585] on select "00 01 02 03 04 05 06 07 08 09 10 11 12 13 14 15 16 17 18 19 20 21 22 23" at bounding box center [608, 588] width 34 height 30
select select "17"
click at [591, 573] on select "00 01 02 03 04 05 06 07 08 09 10 11 12 13 14 15 16 17 18 19 20 21 22 23" at bounding box center [608, 588] width 34 height 30
type input "17:00"
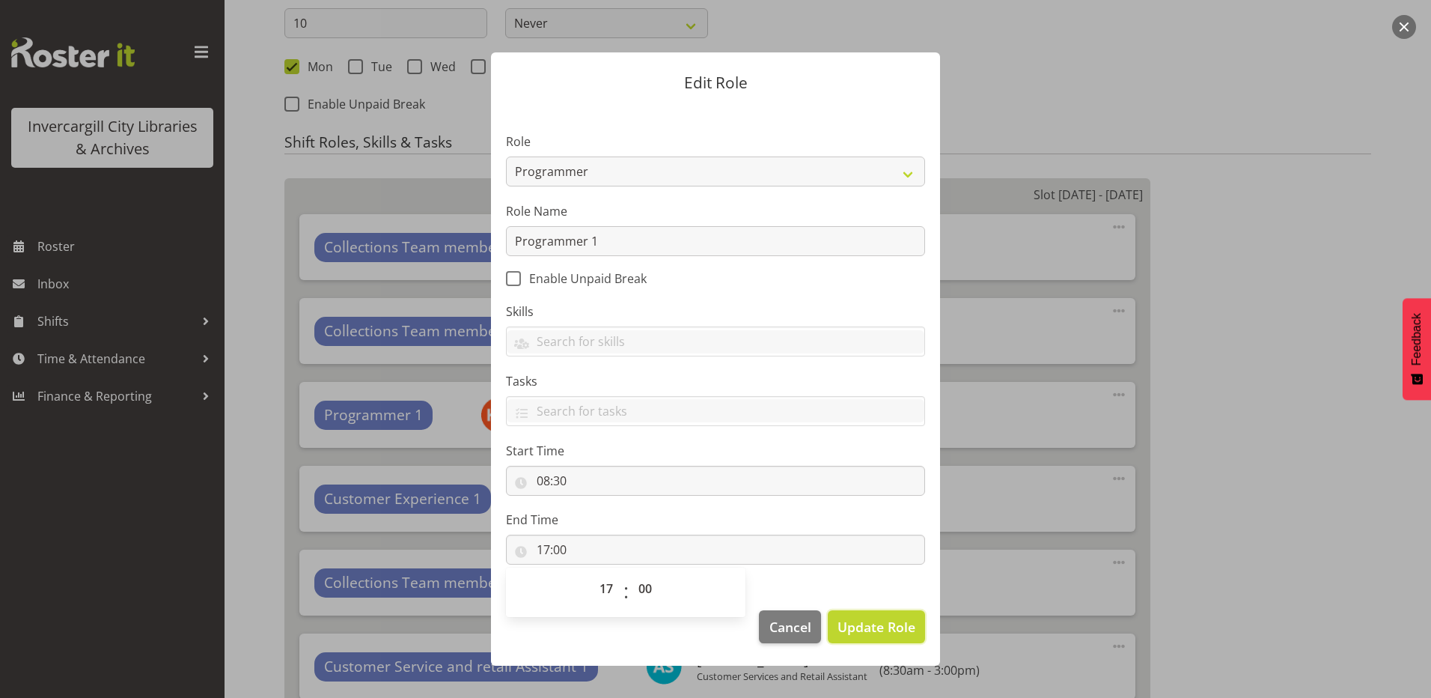
drag, startPoint x: 861, startPoint y: 638, endPoint x: 825, endPoint y: 634, distance: 36.9
click at [858, 635] on button "Update Role" at bounding box center [876, 626] width 97 height 33
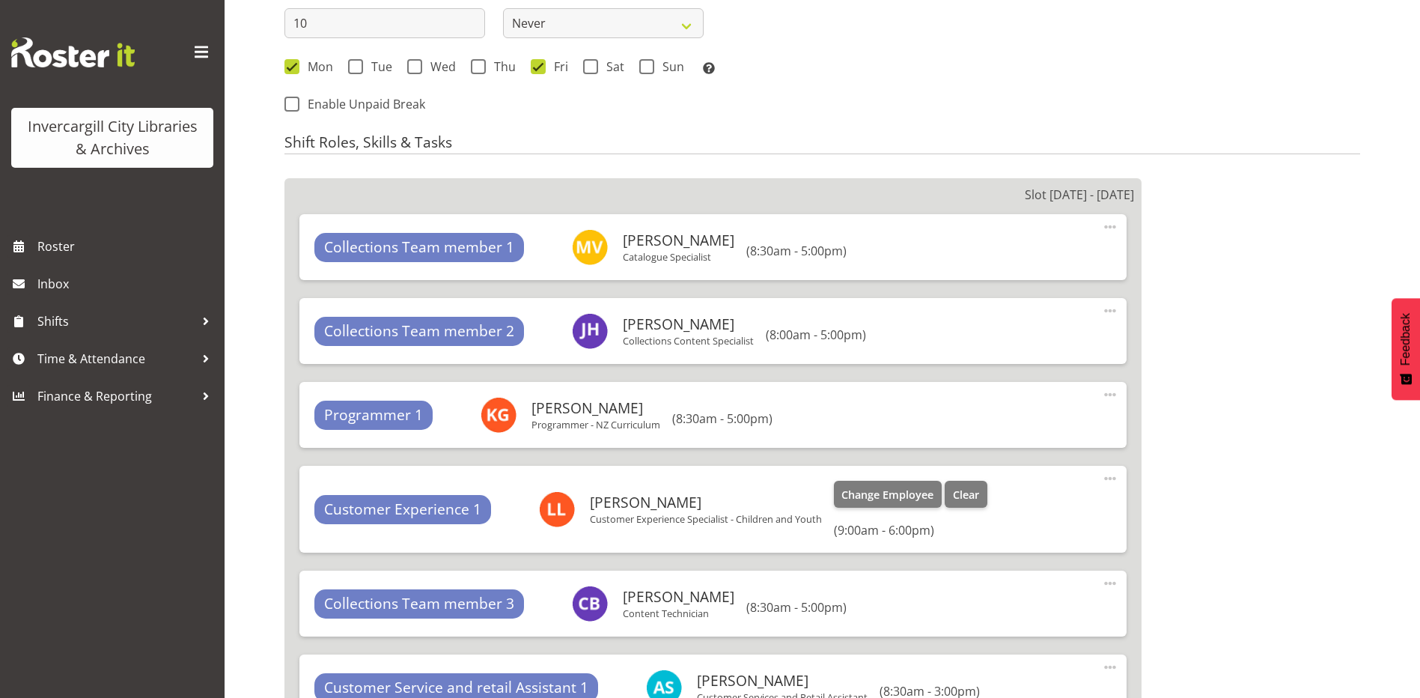
click at [1114, 477] on span at bounding box center [1110, 478] width 18 height 18
click at [1024, 515] on link "Edit" at bounding box center [1047, 511] width 144 height 27
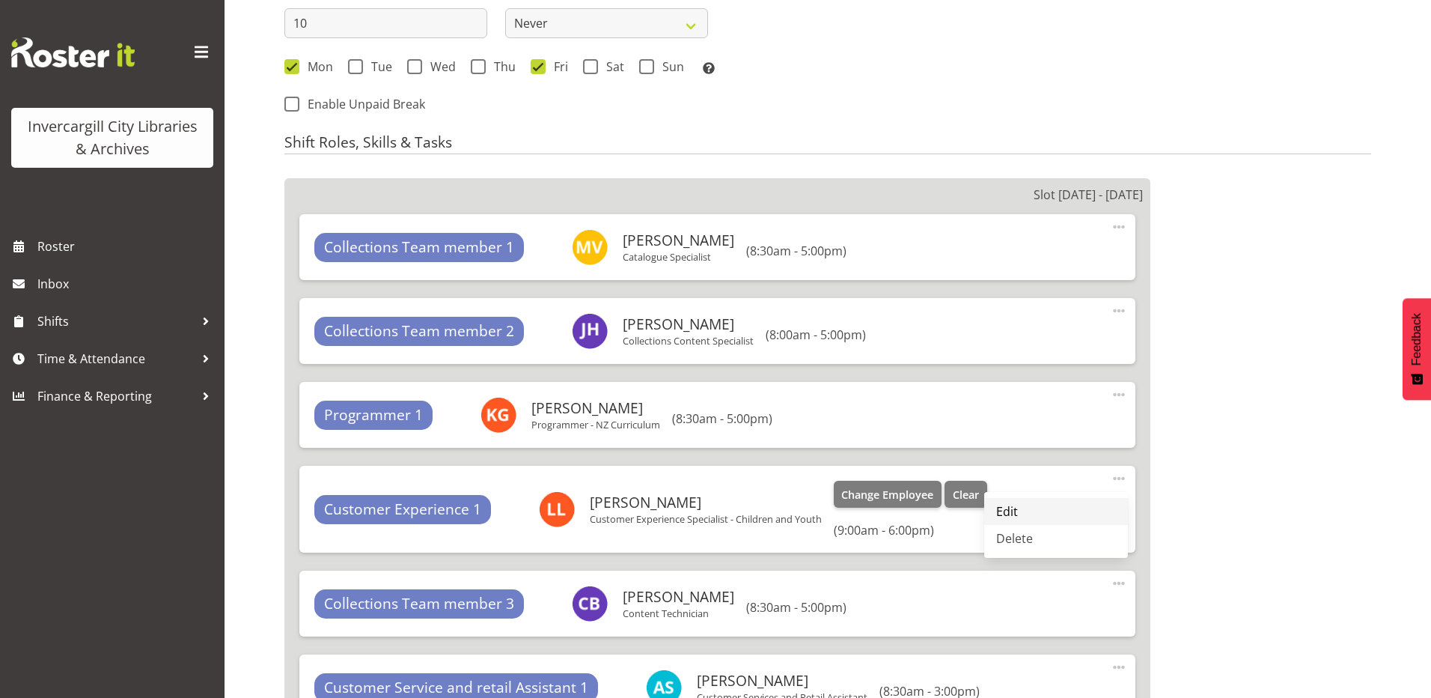
select select "18"
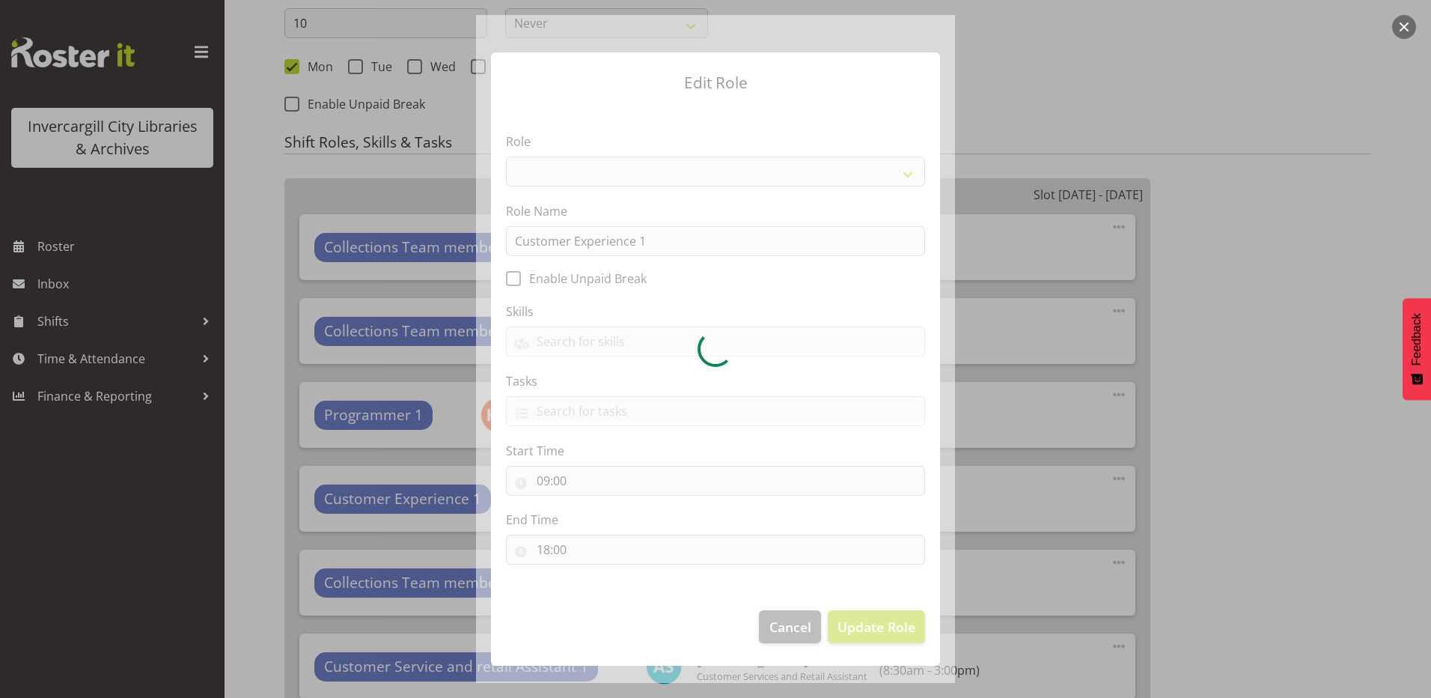
select select "1533"
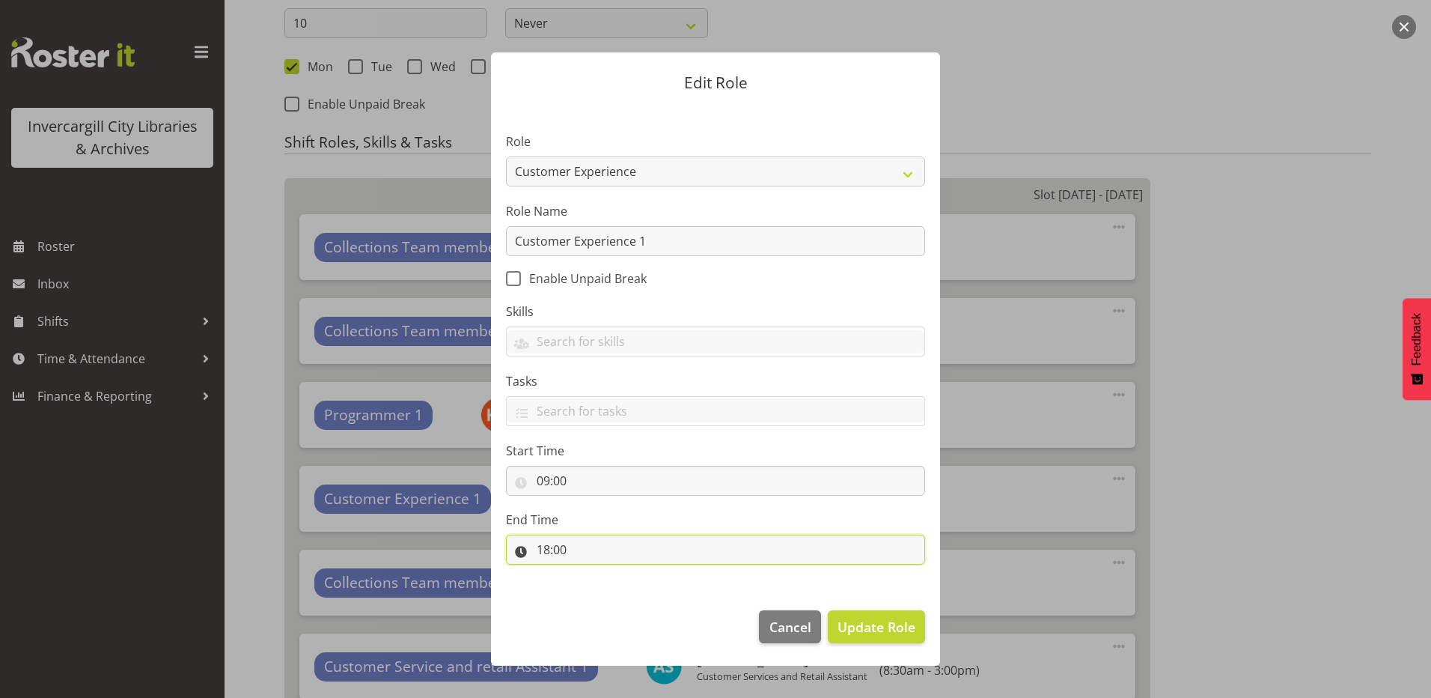
click at [552, 546] on input "18:00" at bounding box center [715, 549] width 419 height 30
click at [610, 590] on select "00 01 02 03 04 05 06 07 08 09 10 11 12 13 14 15 16 17 18 19 20 21 22 23" at bounding box center [608, 588] width 34 height 30
select select "17"
click at [591, 573] on select "00 01 02 03 04 05 06 07 08 09 10 11 12 13 14 15 16 17 18 19 20 21 22 23" at bounding box center [608, 588] width 34 height 30
type input "17:00"
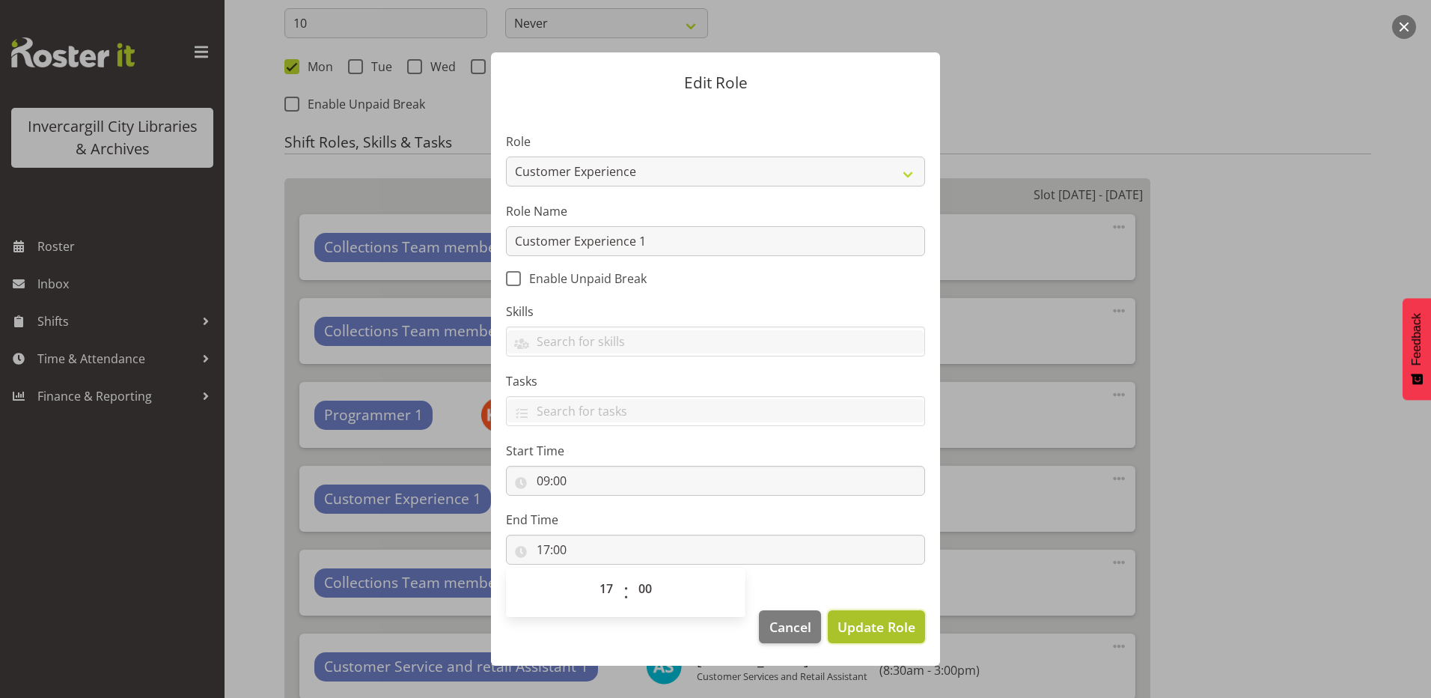
click at [855, 624] on span "Update Role" at bounding box center [876, 626] width 78 height 19
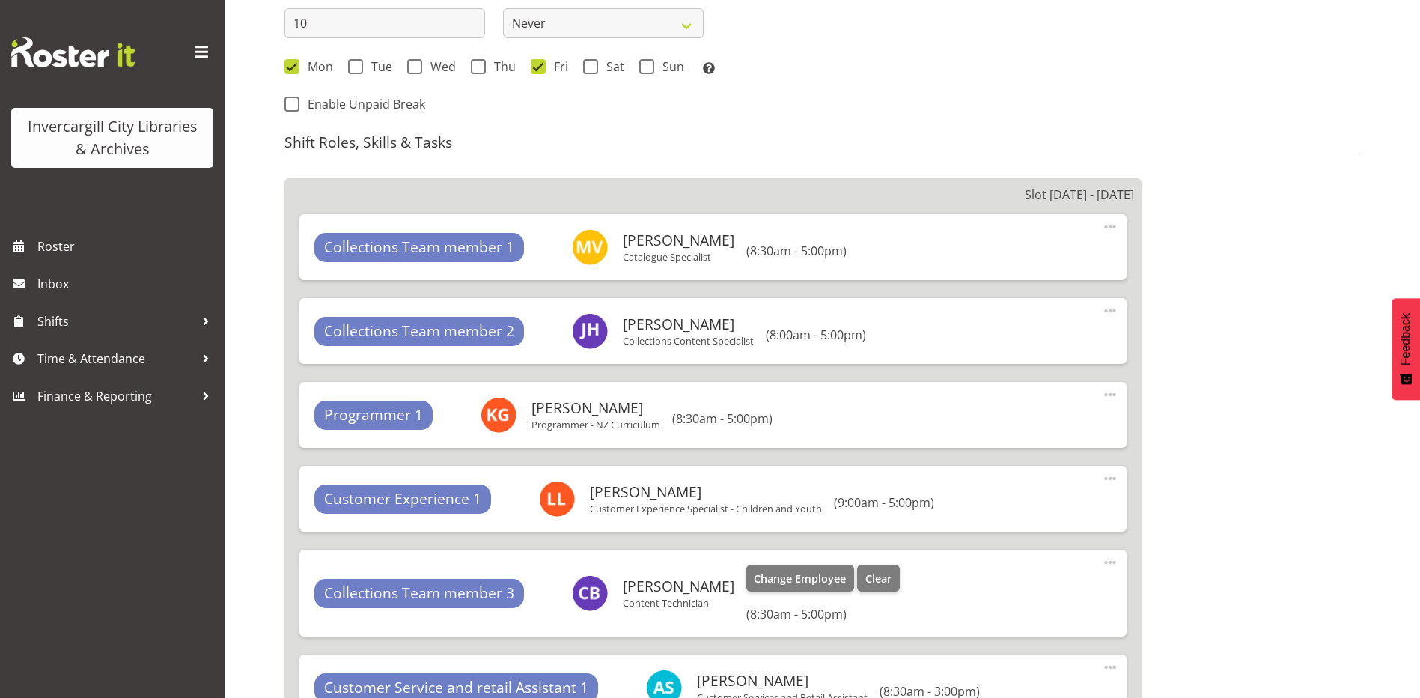
click at [1108, 560] on span at bounding box center [1110, 562] width 18 height 18
click at [1039, 605] on link "Edit" at bounding box center [1047, 595] width 144 height 27
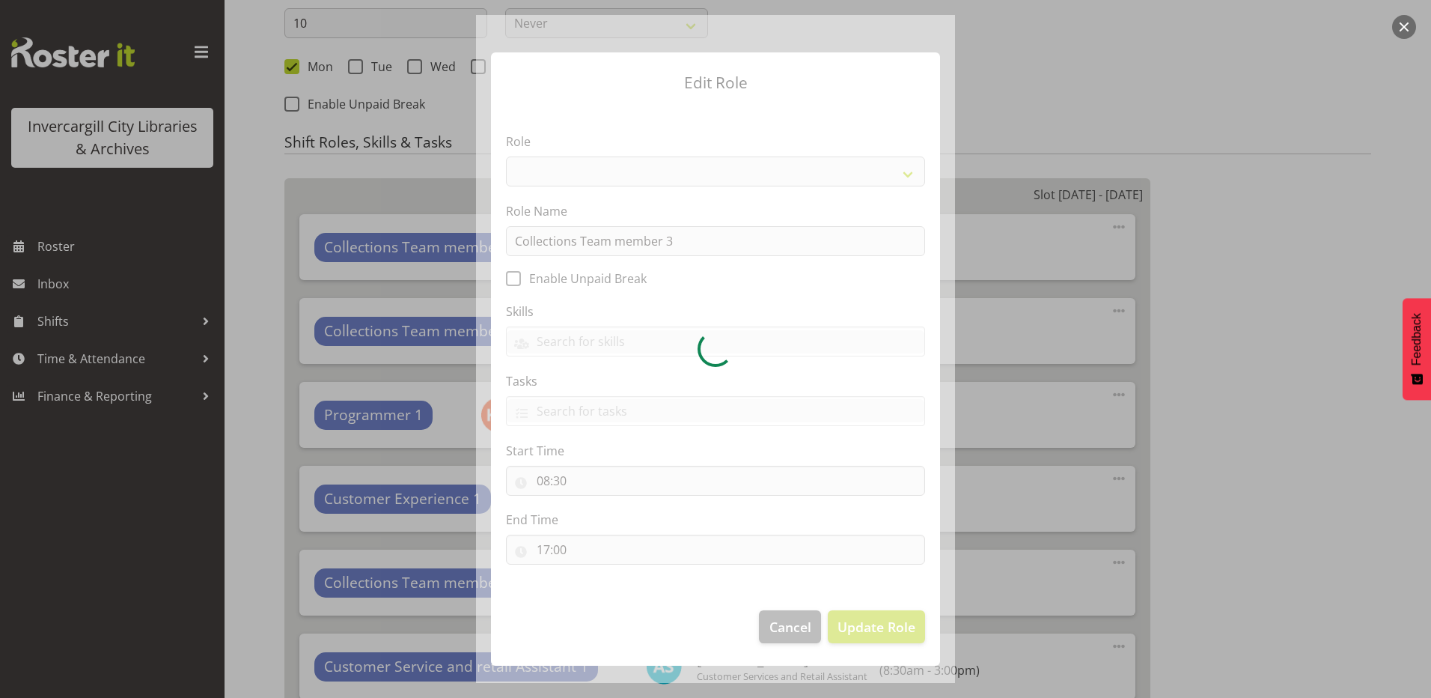
select select "1524"
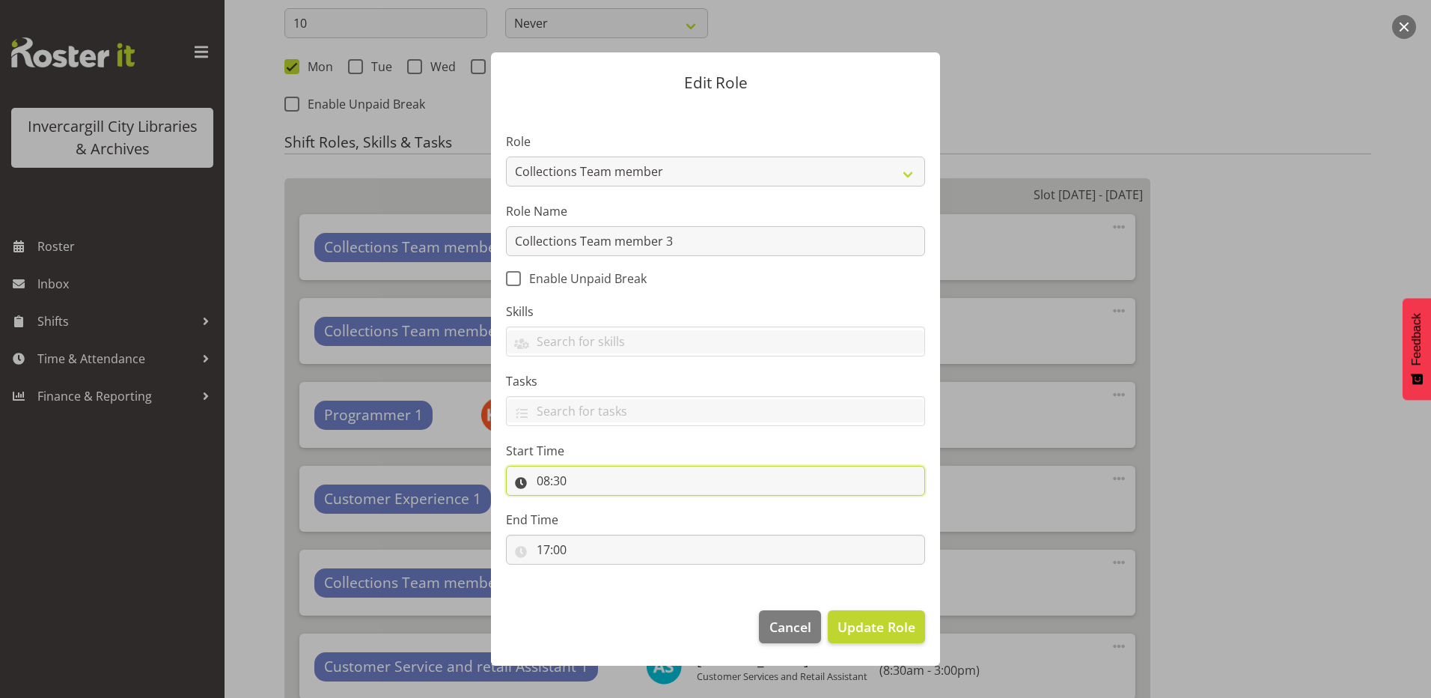
click at [591, 473] on input "08:30" at bounding box center [715, 481] width 419 height 30
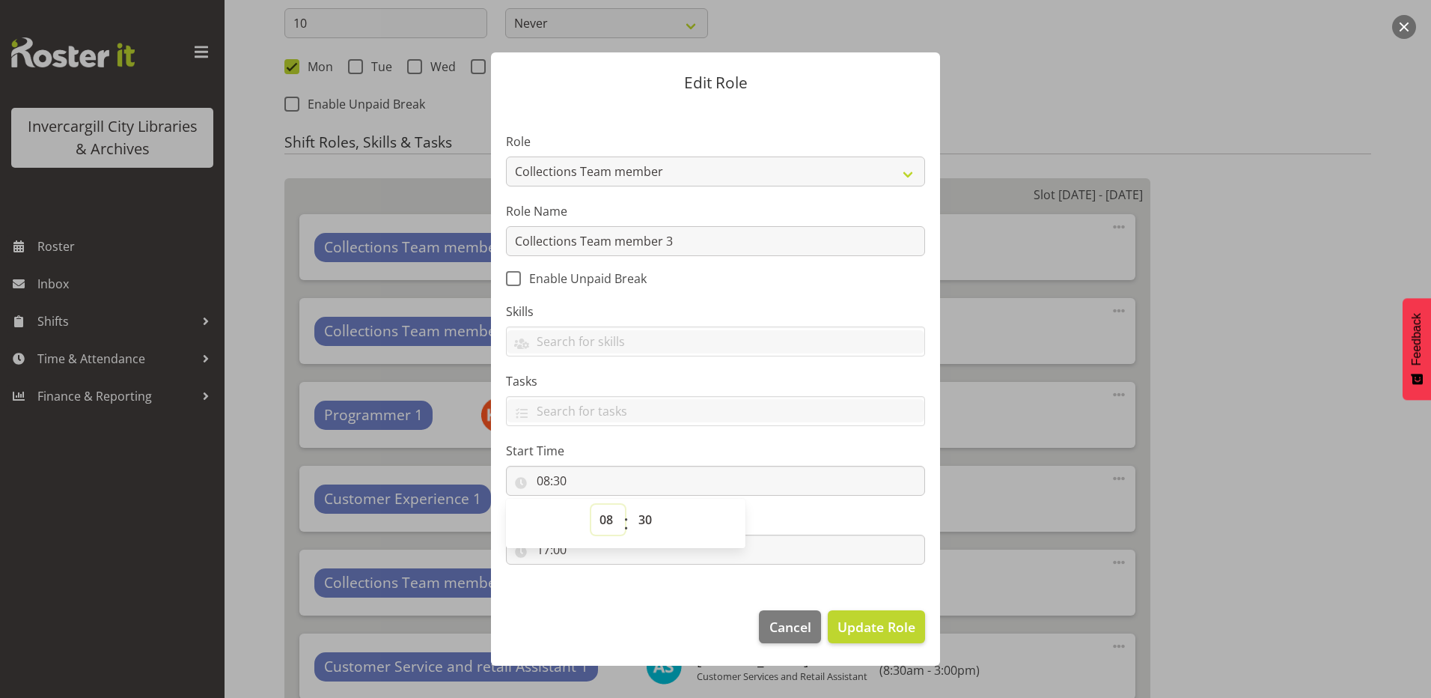
click at [597, 516] on select "00 01 02 03 04 05 06 07 08 09 10 11 12 13 14 15 16 17 18 19 20 21 22 23" at bounding box center [608, 519] width 34 height 30
select select "9"
click at [591, 504] on select "00 01 02 03 04 05 06 07 08 09 10 11 12 13 14 15 16 17 18 19 20 21 22 23" at bounding box center [608, 519] width 34 height 30
type input "09:30"
click at [605, 618] on footer "Cancel Update Role" at bounding box center [715, 630] width 449 height 70
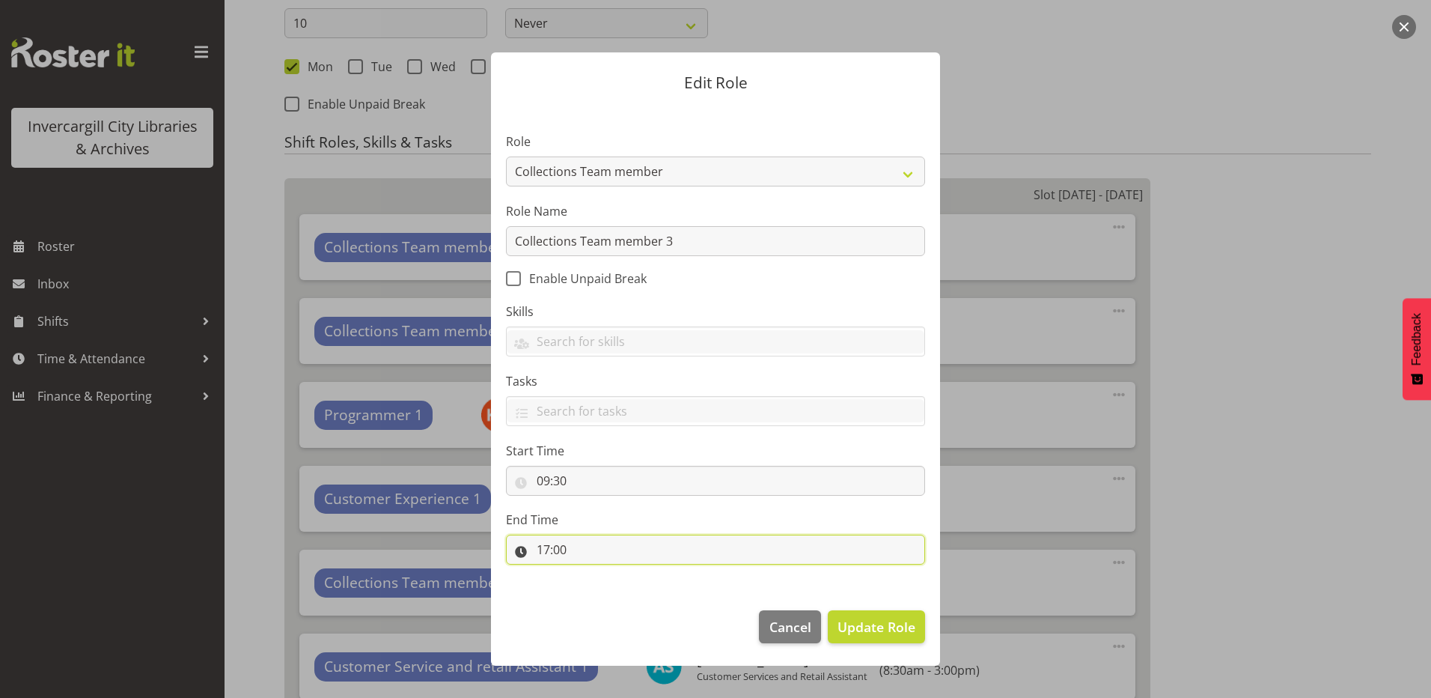
click at [554, 550] on input "17:00" at bounding box center [715, 549] width 419 height 30
click at [604, 593] on select "00 01 02 03 04 05 06 07 08 09 10 11 12 13 14 15 16 17 18 19 20 21 22 23" at bounding box center [608, 588] width 34 height 30
select select "18"
click at [591, 573] on select "00 01 02 03 04 05 06 07 08 09 10 11 12 13 14 15 16 17 18 19 20 21 22 23" at bounding box center [608, 588] width 34 height 30
type input "18:00"
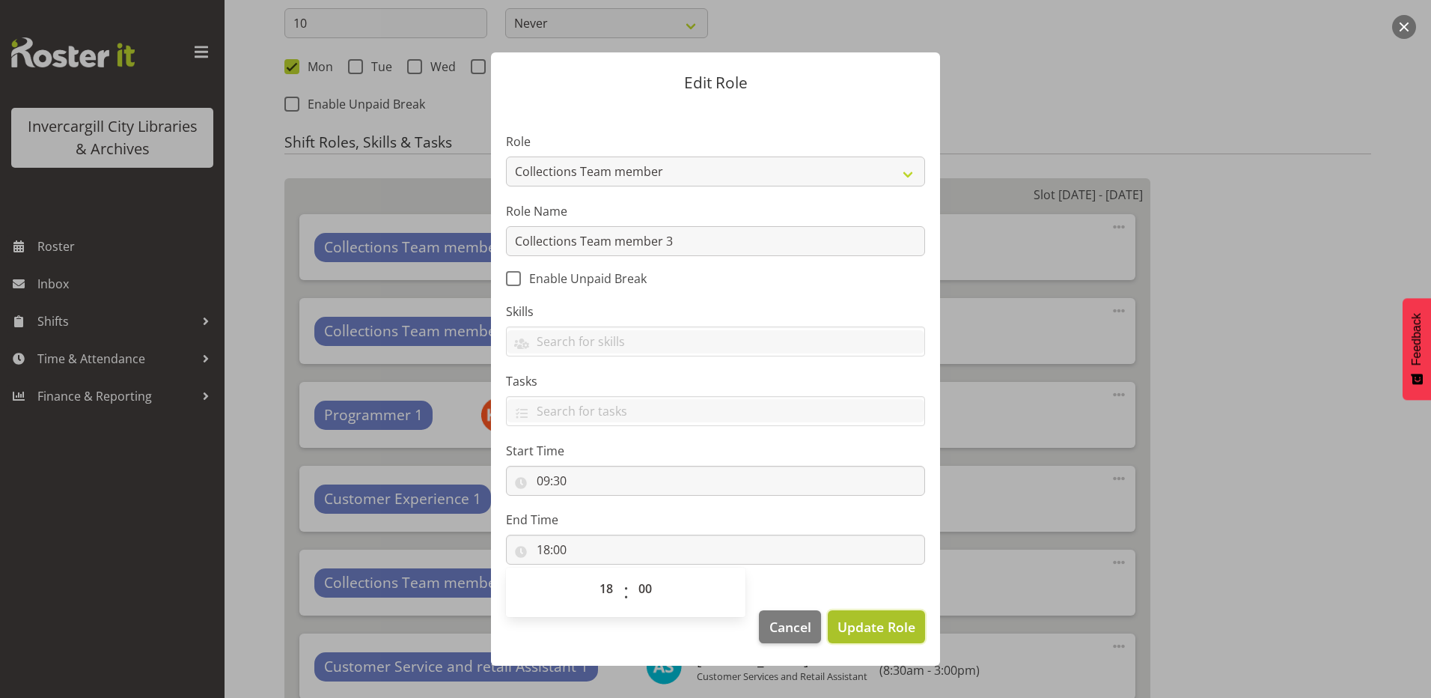
click at [909, 629] on span "Update Role" at bounding box center [876, 626] width 78 height 19
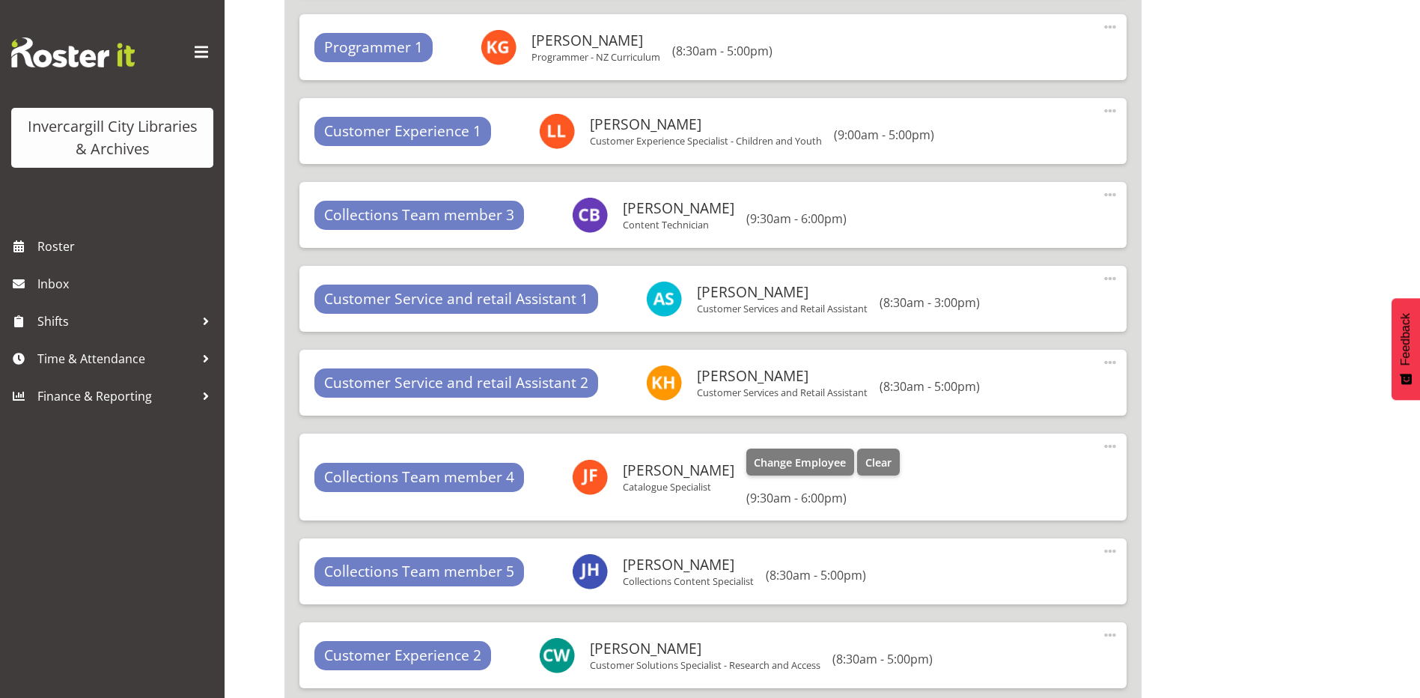
scroll to position [1248, 0]
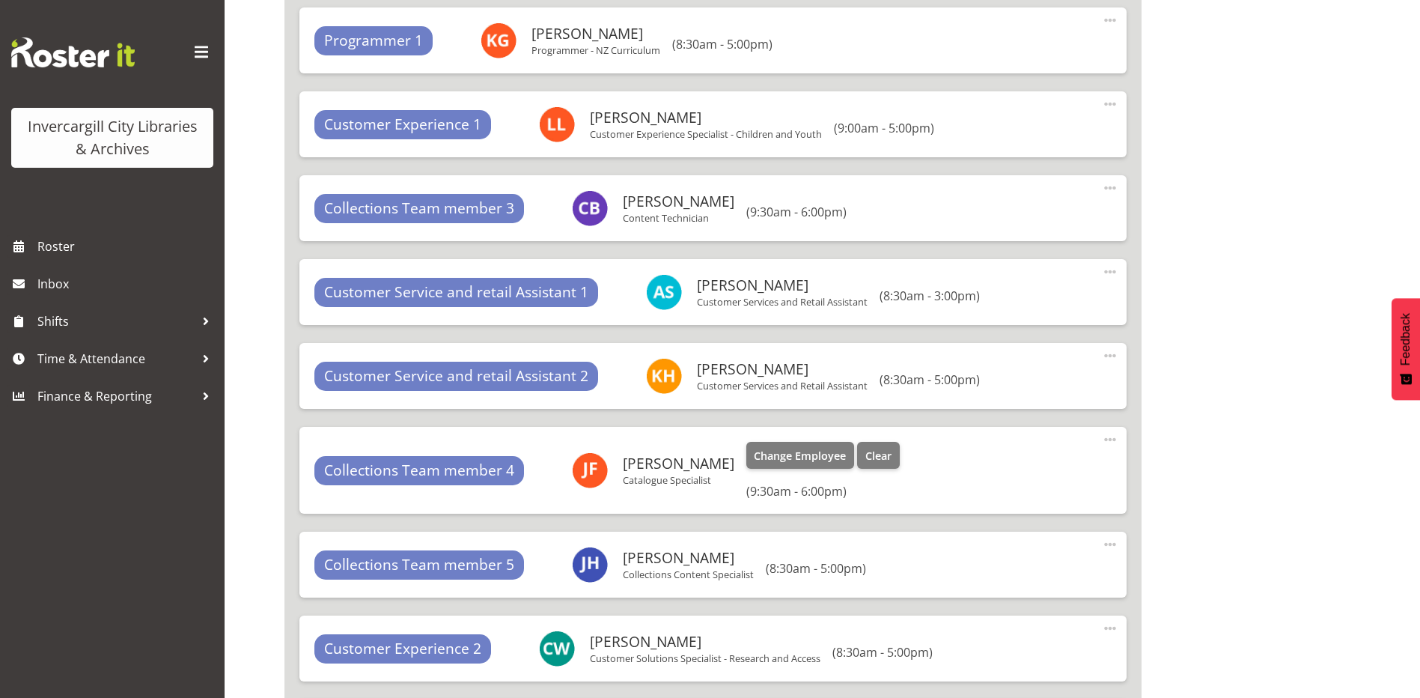
click at [1105, 438] on span at bounding box center [1110, 439] width 18 height 18
click at [1000, 474] on link "Edit" at bounding box center [1047, 472] width 144 height 27
select select "9"
select select "30"
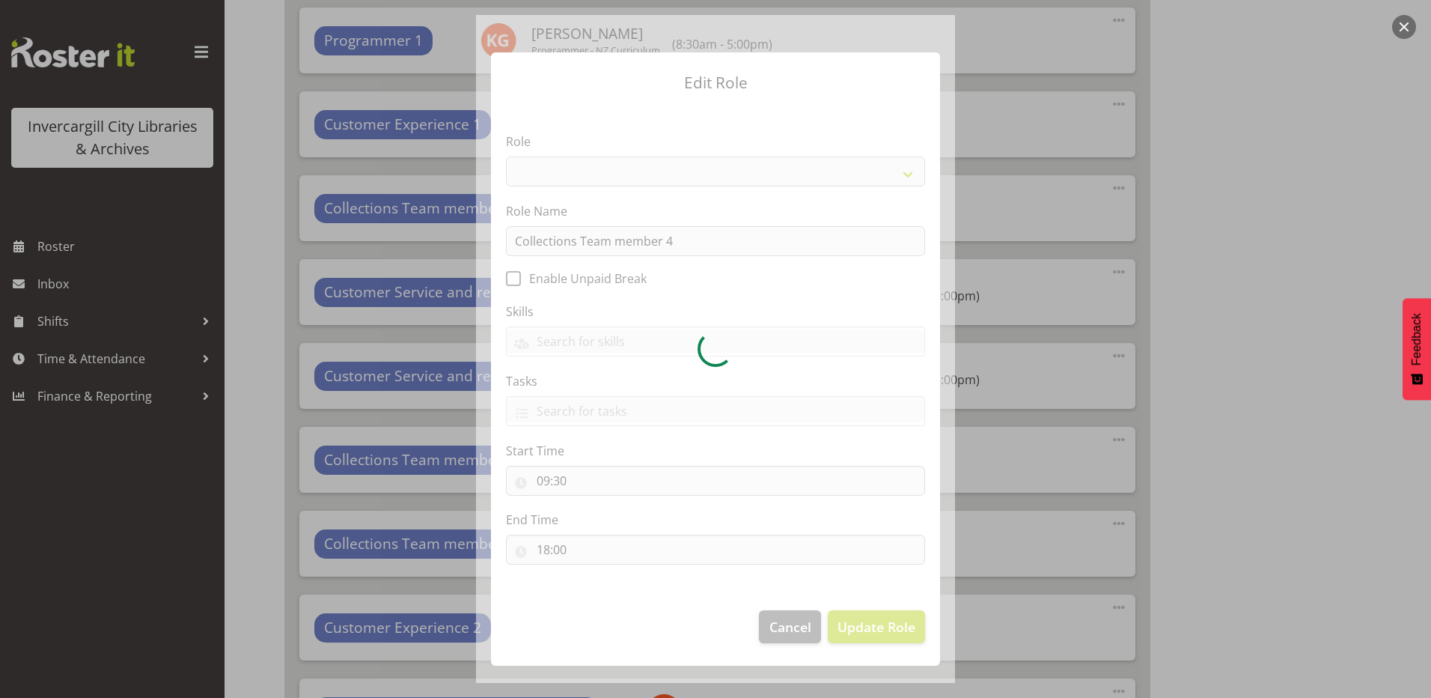
select select "1524"
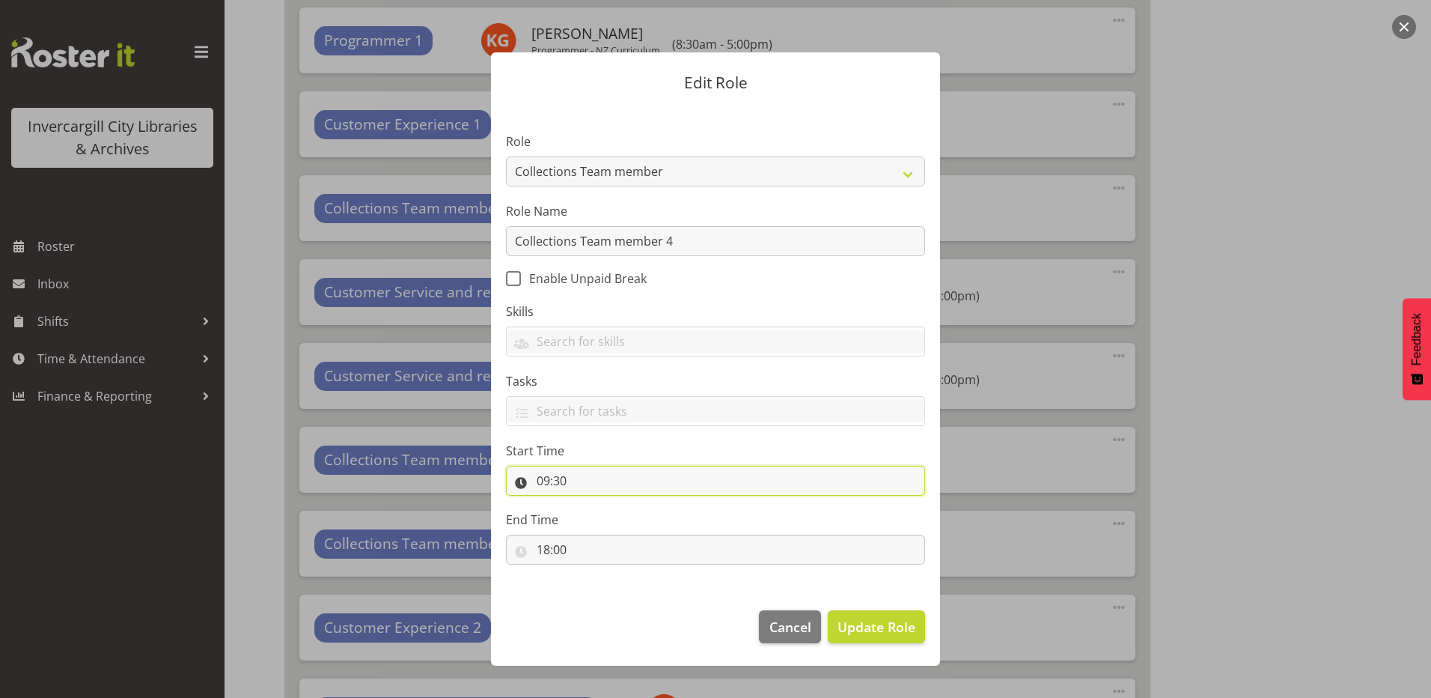
click at [561, 478] on input "09:30" at bounding box center [715, 481] width 419 height 30
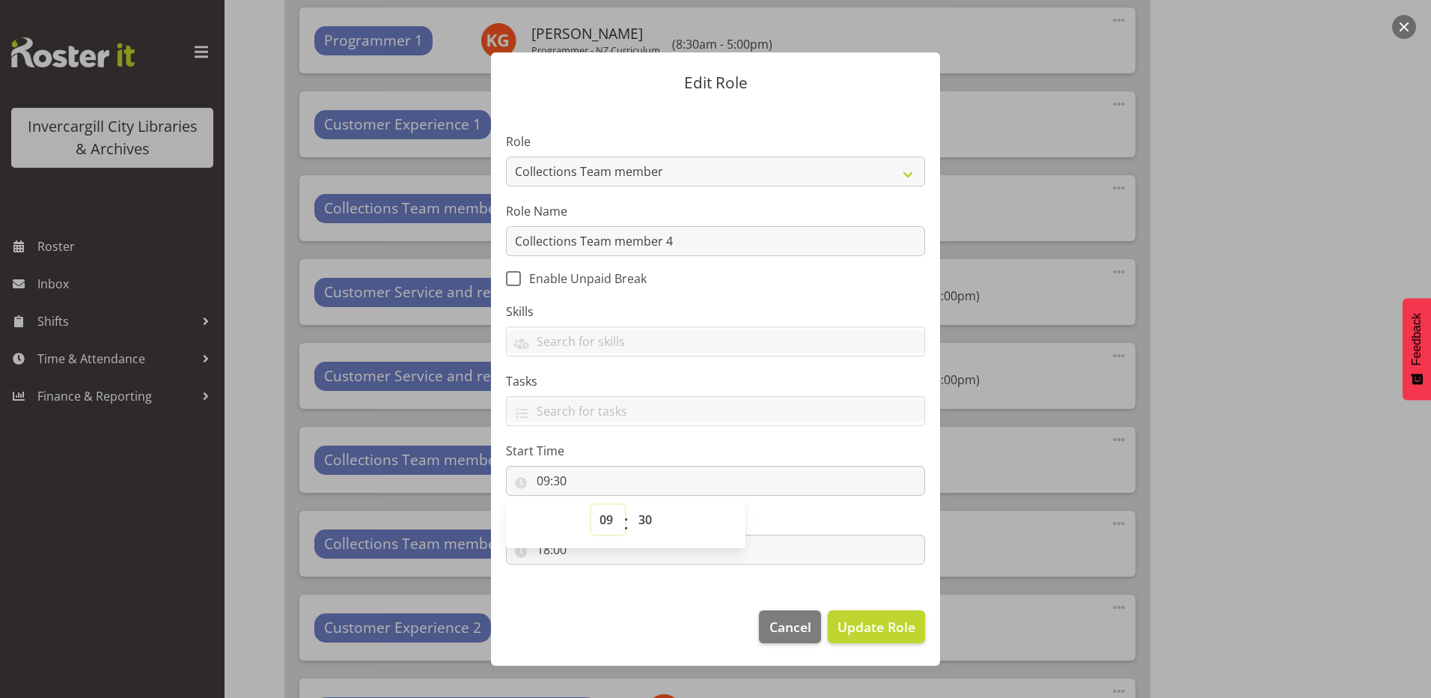
drag, startPoint x: 561, startPoint y: 478, endPoint x: 599, endPoint y: 525, distance: 60.2
click at [599, 526] on select "00 01 02 03 04 05 06 07 08 09 10 11 12 13 14 15 16 17 18 19 20 21 22 23" at bounding box center [608, 519] width 34 height 30
select select "8"
click at [591, 504] on select "00 01 02 03 04 05 06 07 08 09 10 11 12 13 14 15 16 17 18 19 20 21 22 23" at bounding box center [608, 519] width 34 height 30
type input "08:30"
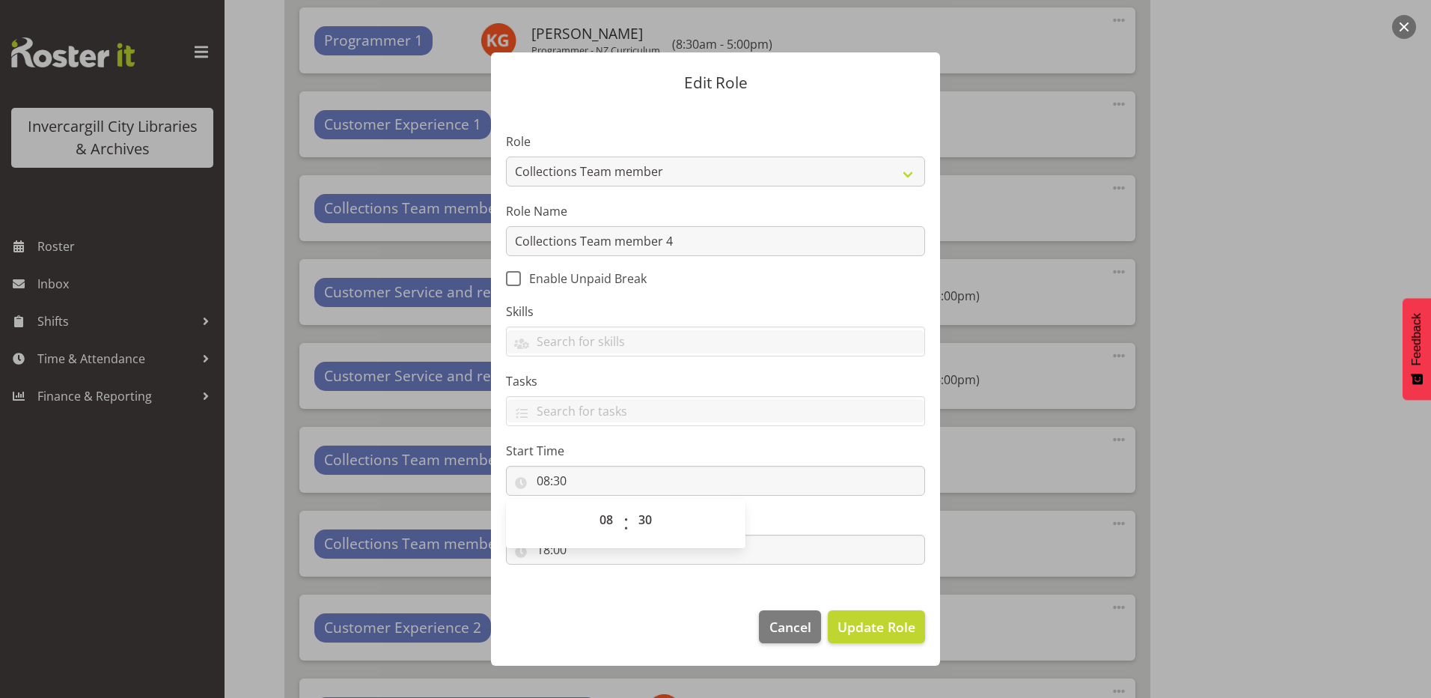
click at [602, 626] on footer "Cancel Update Role" at bounding box center [715, 630] width 449 height 70
click at [545, 557] on input "18:00" at bounding box center [715, 549] width 419 height 30
drag, startPoint x: 608, startPoint y: 586, endPoint x: 598, endPoint y: 573, distance: 16.6
click at [604, 584] on select "00 01 02 03 04 05 06 07 08 09 10 11 12 13 14 15 16 17 18 19 20 21 22 23" at bounding box center [608, 588] width 34 height 30
select select "17"
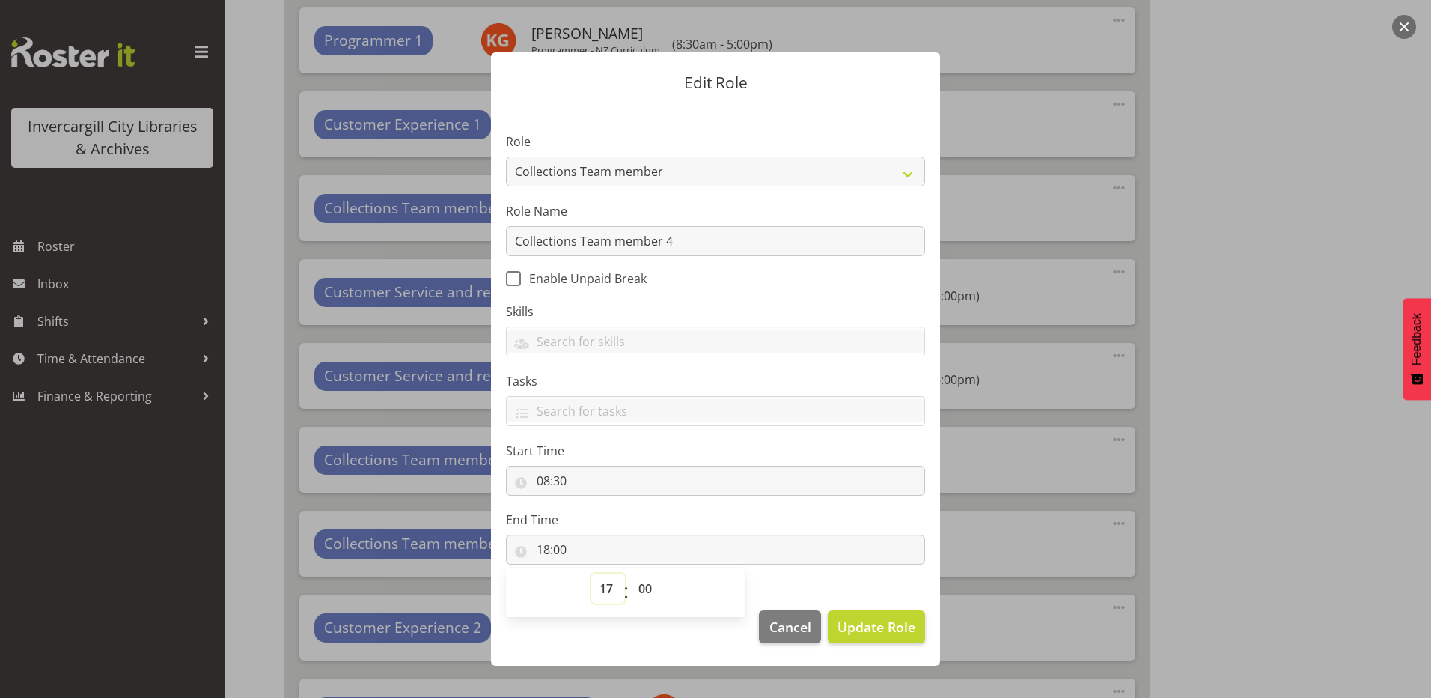
click at [591, 573] on select "00 01 02 03 04 05 06 07 08 09 10 11 12 13 14 15 16 17 18 19 20 21 22 23" at bounding box center [608, 588] width 34 height 30
type input "17:00"
click at [884, 619] on span "Update Role" at bounding box center [876, 626] width 78 height 19
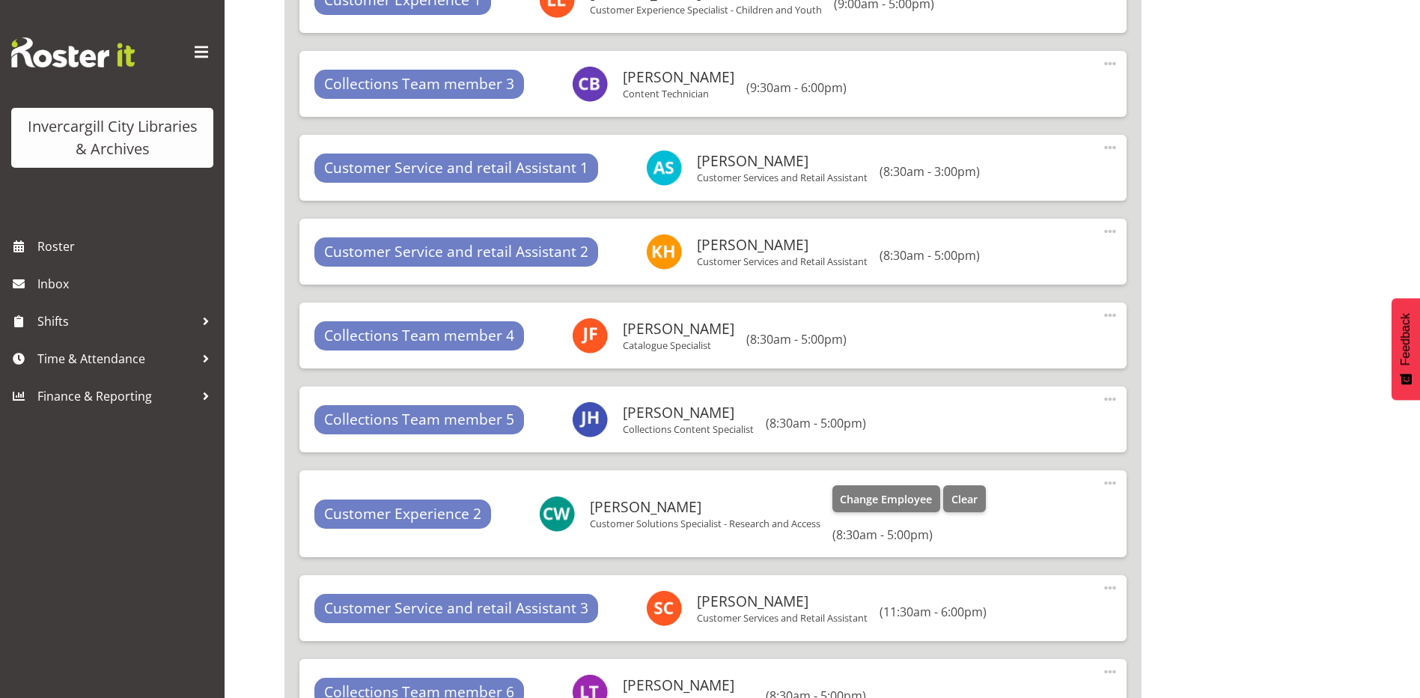
scroll to position [1397, 0]
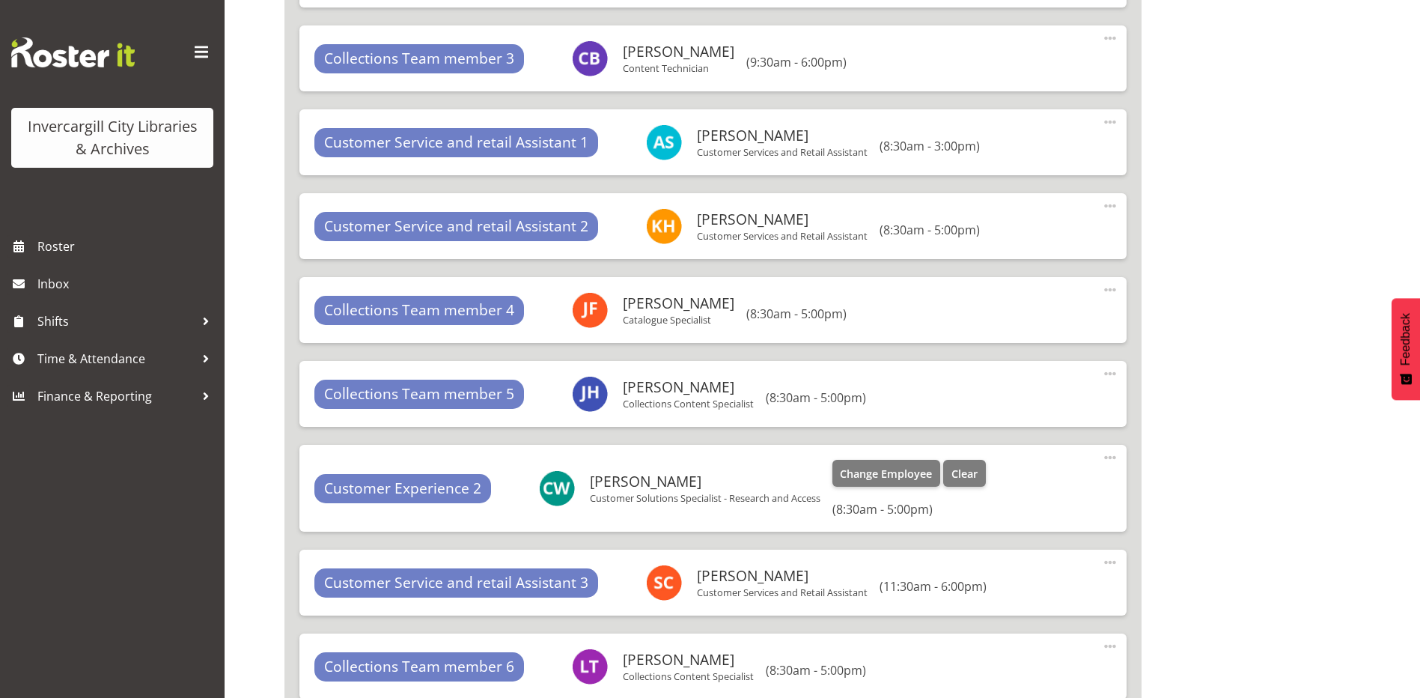
click at [1114, 457] on span at bounding box center [1110, 457] width 18 height 18
click at [1019, 482] on link "Edit" at bounding box center [1047, 490] width 144 height 27
select select "17"
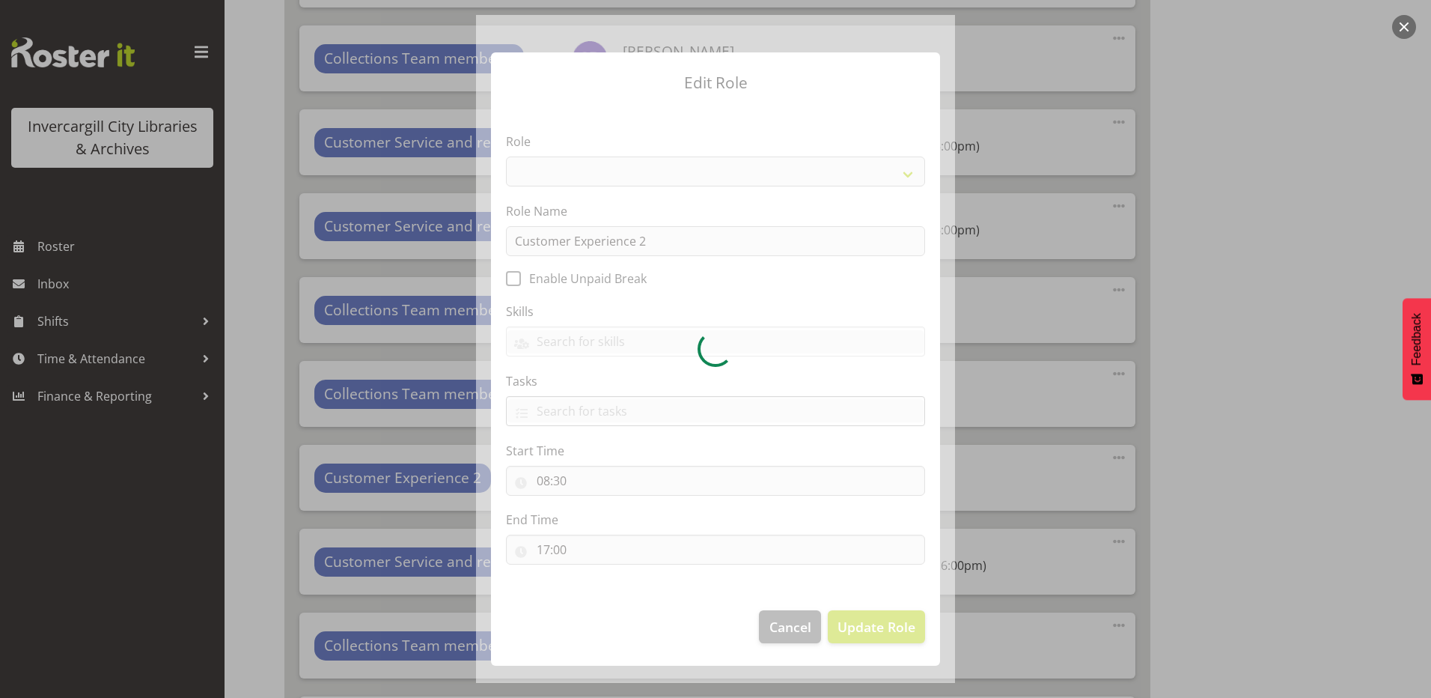
select select "1533"
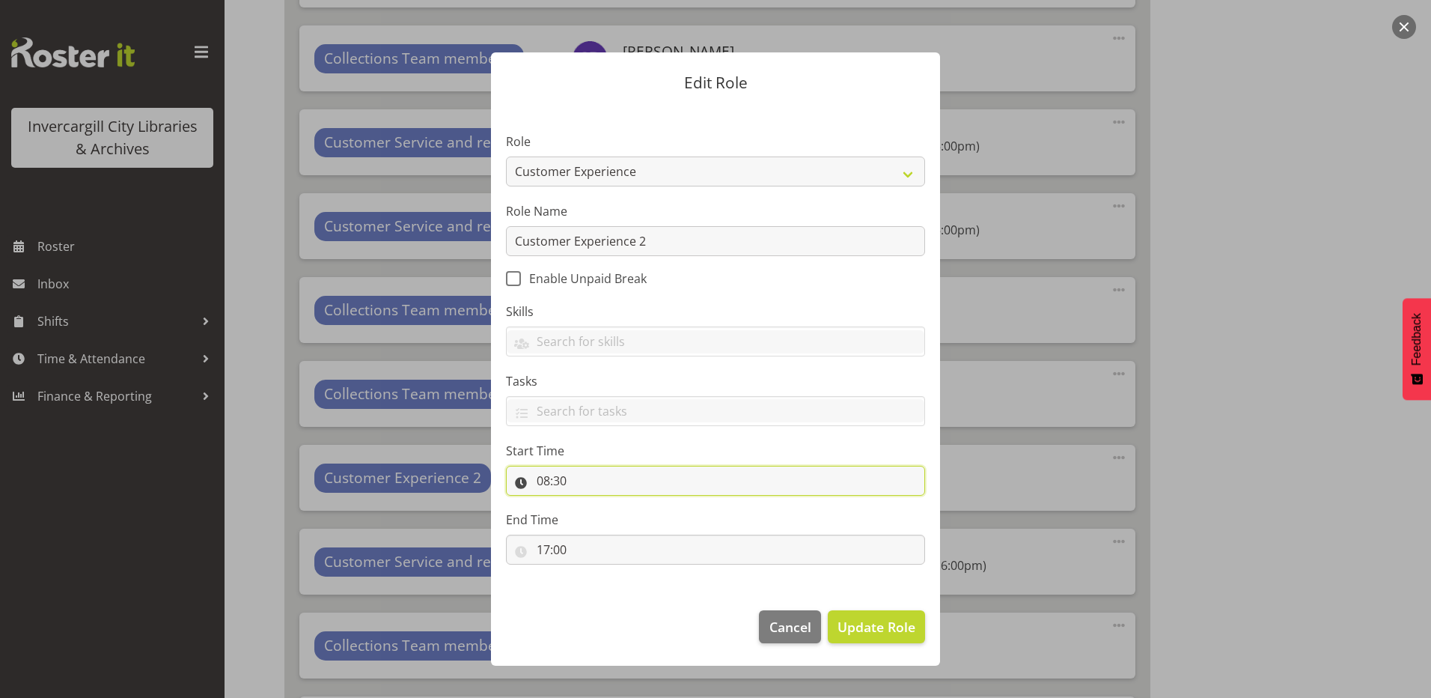
click at [555, 475] on input "08:30" at bounding box center [715, 481] width 419 height 30
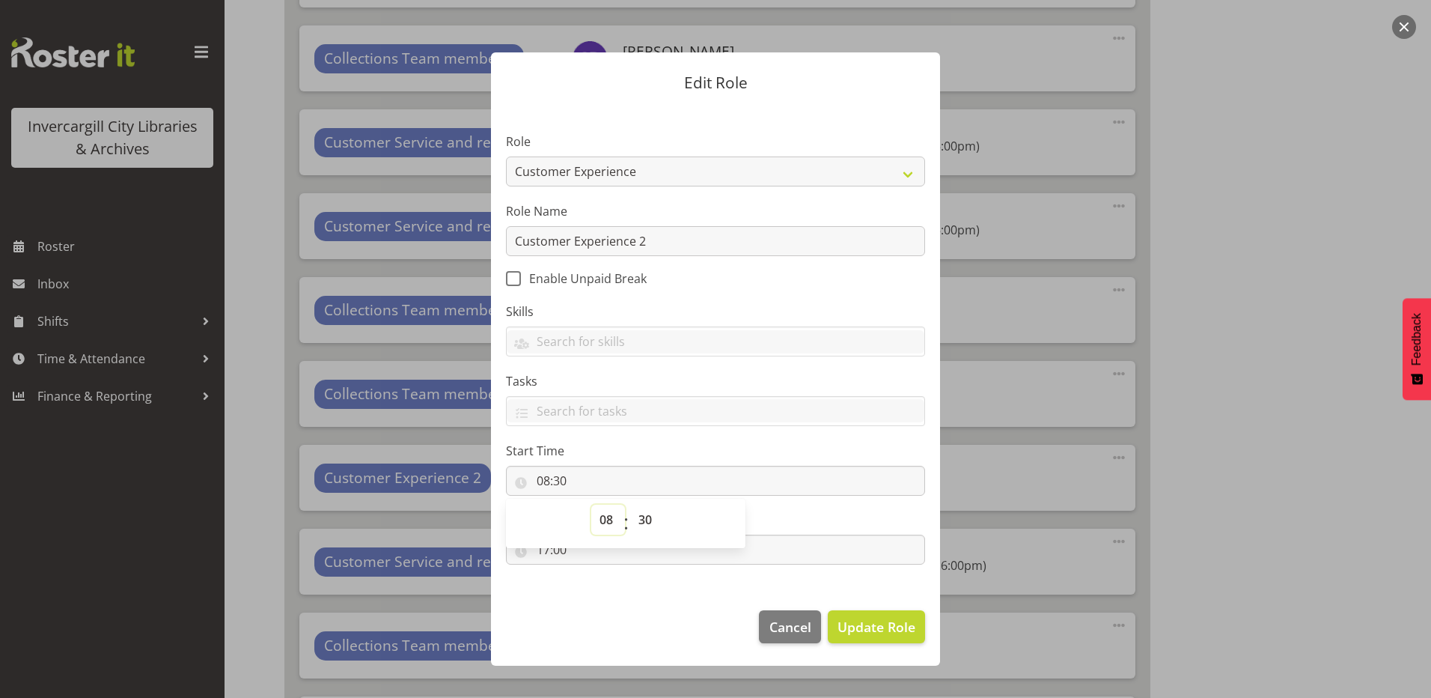
click at [606, 521] on select "00 01 02 03 04 05 06 07 08 09 10 11 12 13 14 15 16 17 18 19 20 21 22 23" at bounding box center [608, 519] width 34 height 30
select select "9"
click at [591, 504] on select "00 01 02 03 04 05 06 07 08 09 10 11 12 13 14 15 16 17 18 19 20 21 22 23" at bounding box center [608, 519] width 34 height 30
type input "09:30"
click at [620, 563] on input "17:00" at bounding box center [715, 549] width 419 height 30
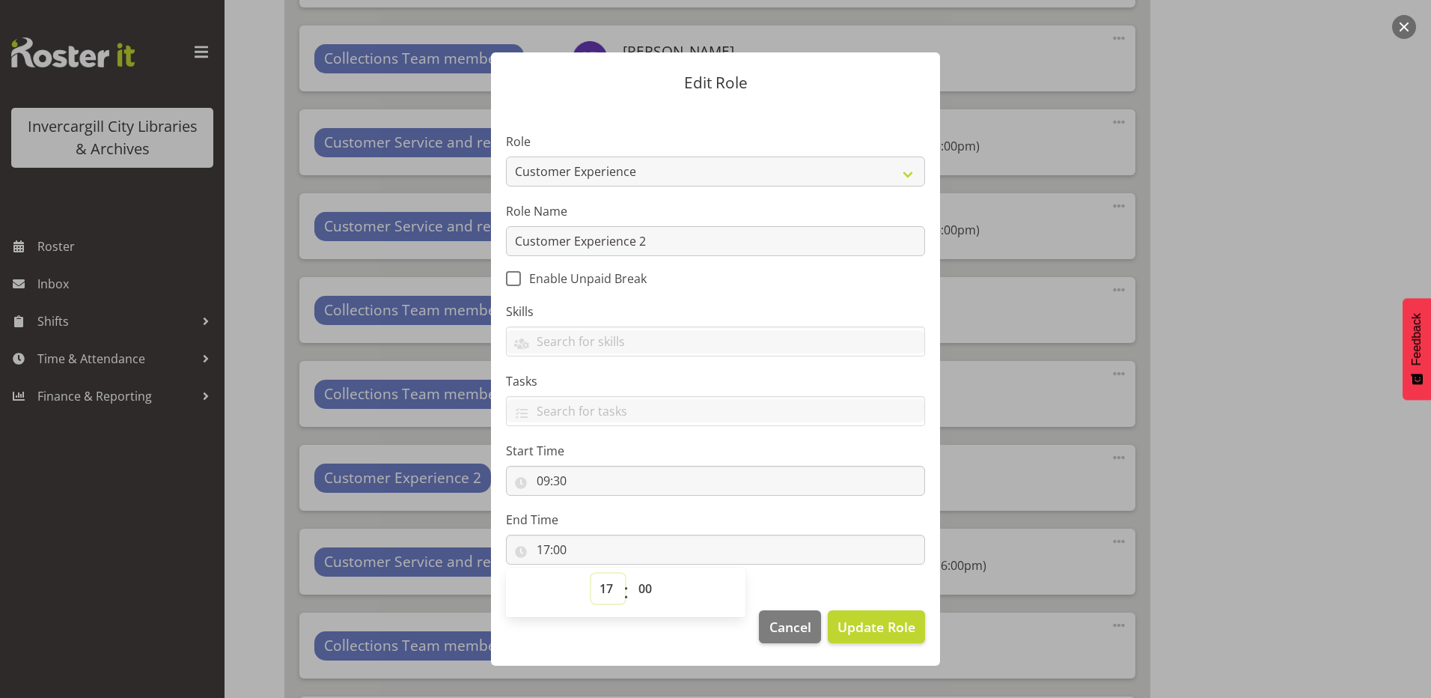
click at [606, 580] on select "00 01 02 03 04 05 06 07 08 09 10 11 12 13 14 15 16 17 18 19 20 21 22 23" at bounding box center [608, 588] width 34 height 30
select select "18"
click at [591, 573] on select "00 01 02 03 04 05 06 07 08 09 10 11 12 13 14 15 16 17 18 19 20 21 22 23" at bounding box center [608, 588] width 34 height 30
type input "18:00"
click at [872, 611] on button "Update Role" at bounding box center [876, 626] width 97 height 33
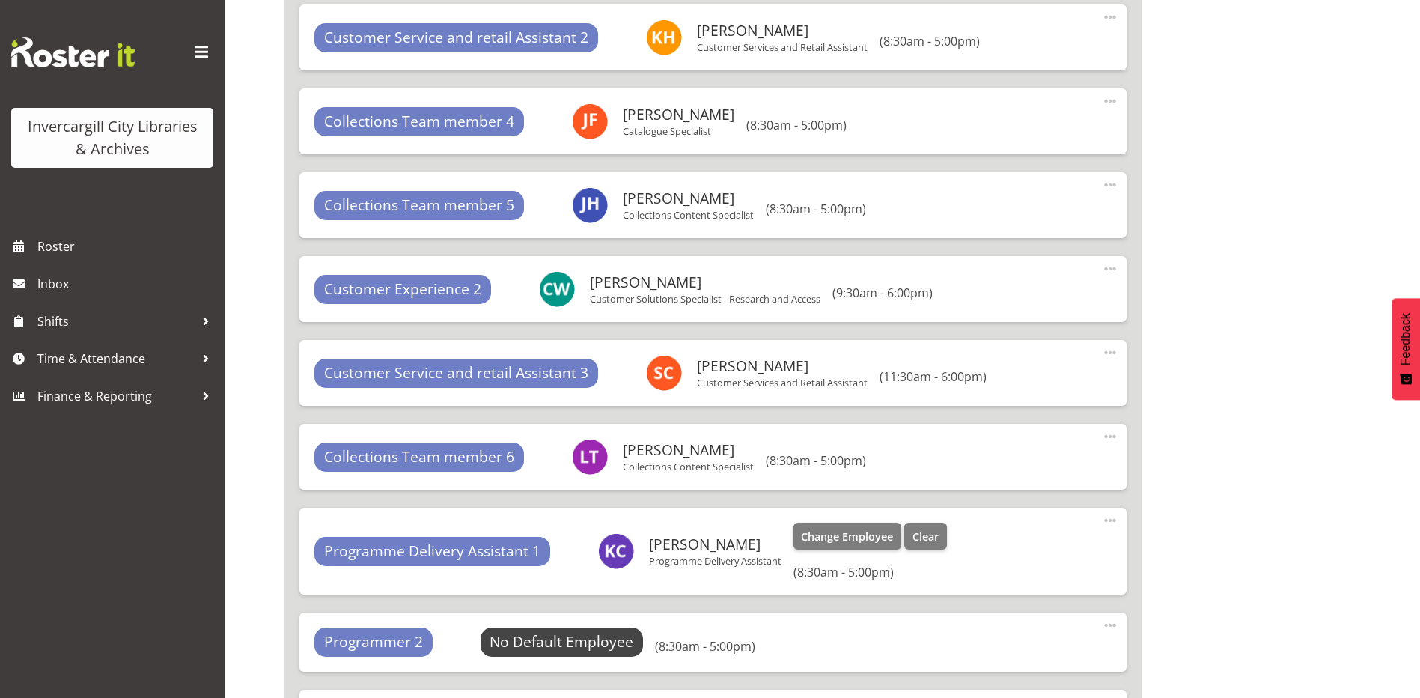
scroll to position [1622, 0]
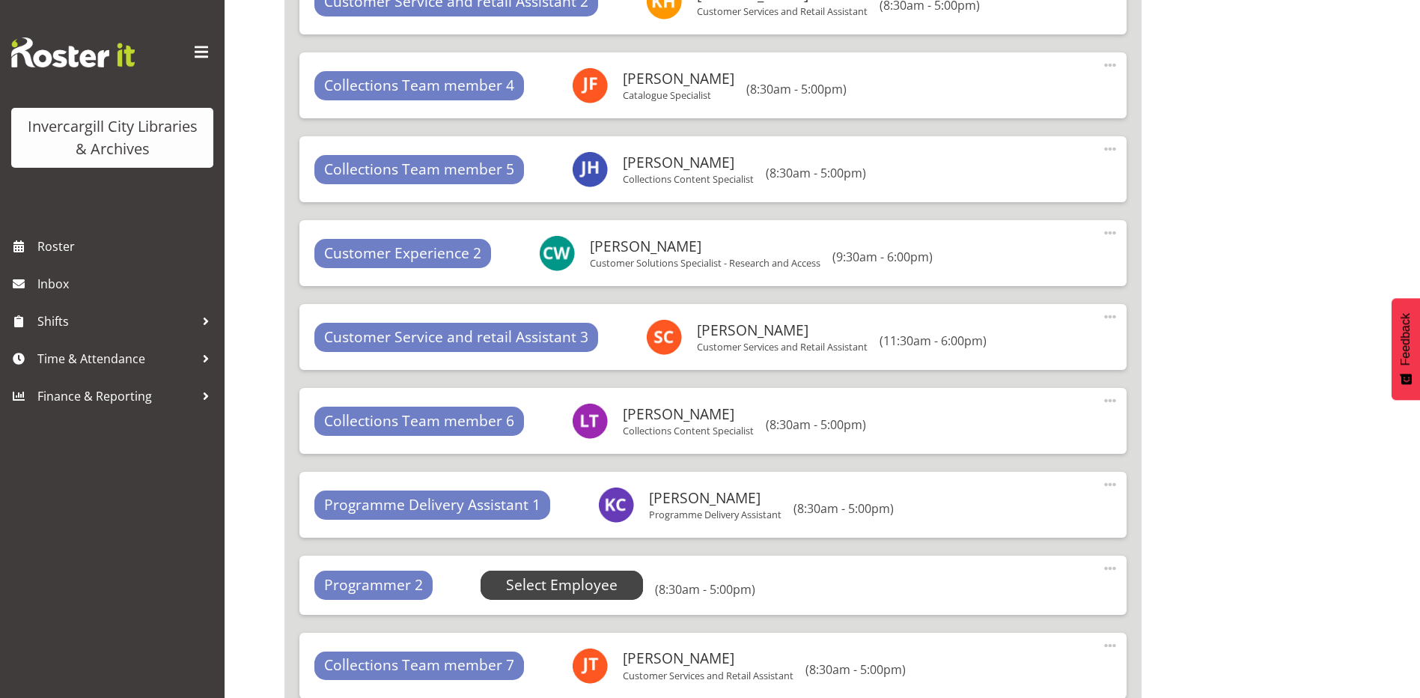
click at [549, 592] on span "Select Employee" at bounding box center [562, 585] width 112 height 22
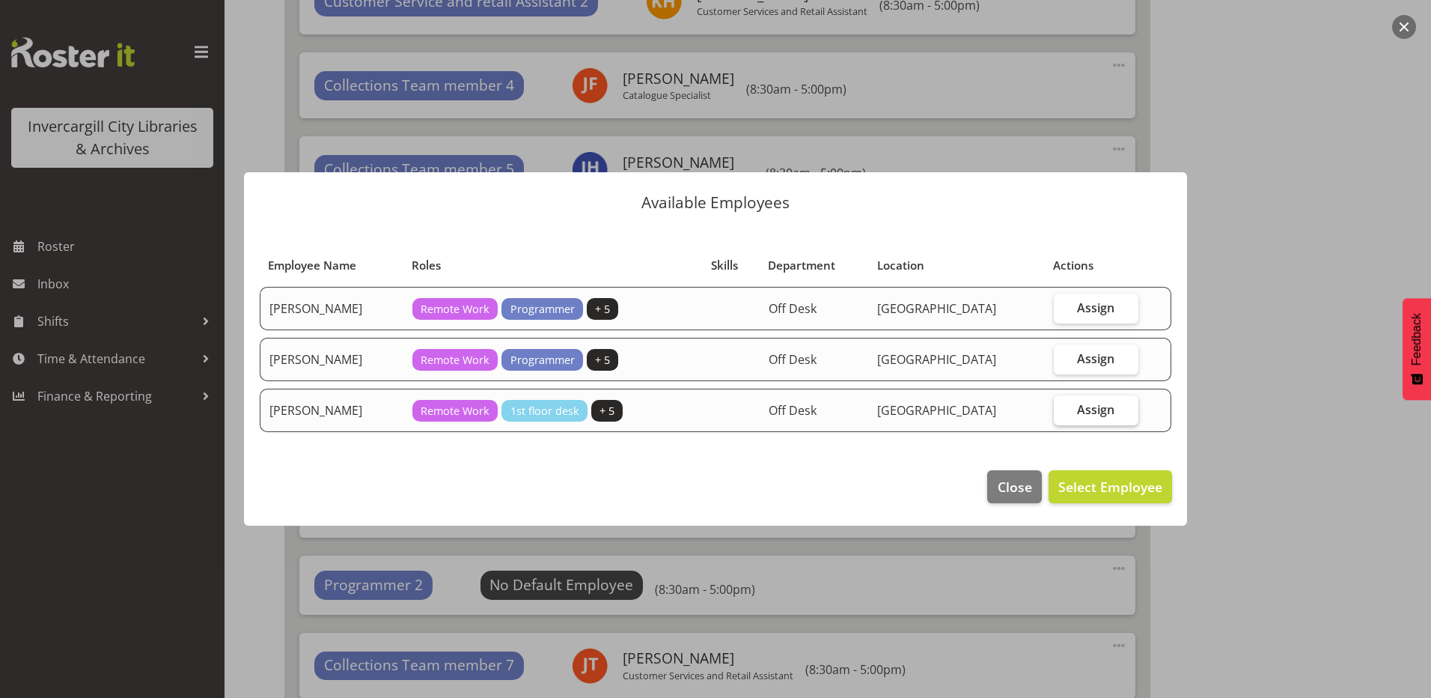
click at [1123, 408] on label "Assign" at bounding box center [1096, 410] width 85 height 30
click at [1063, 408] on input "Assign" at bounding box center [1059, 409] width 10 height 10
checkbox input "true"
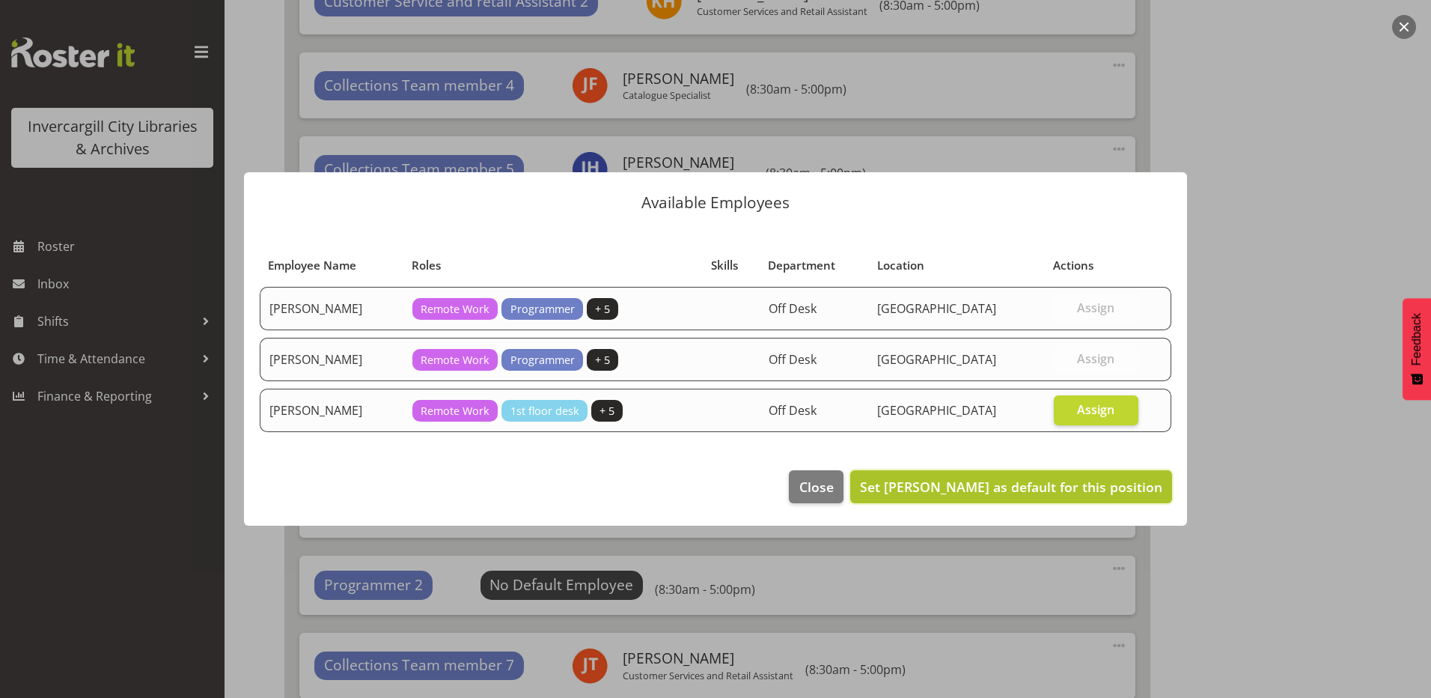
click at [1108, 482] on span "Set Saniya Thompson as default for this position" at bounding box center [1011, 486] width 302 height 18
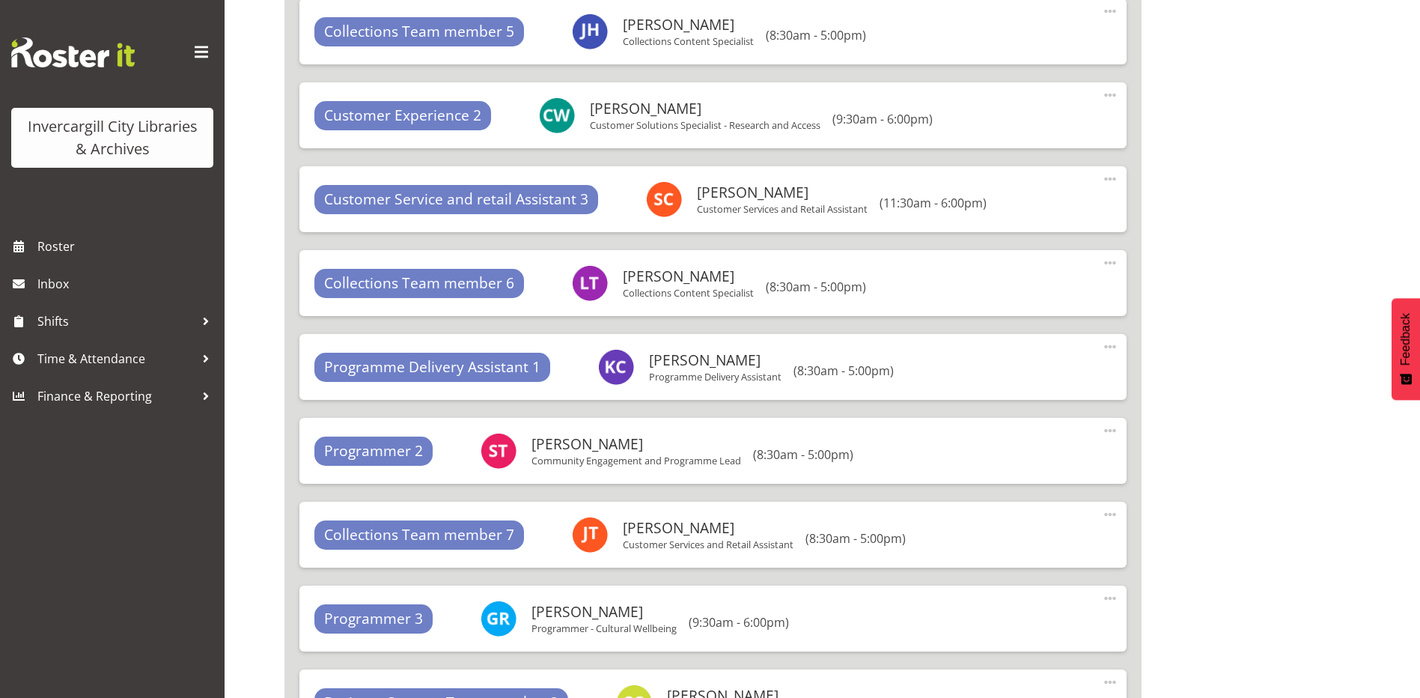
scroll to position [1771, 0]
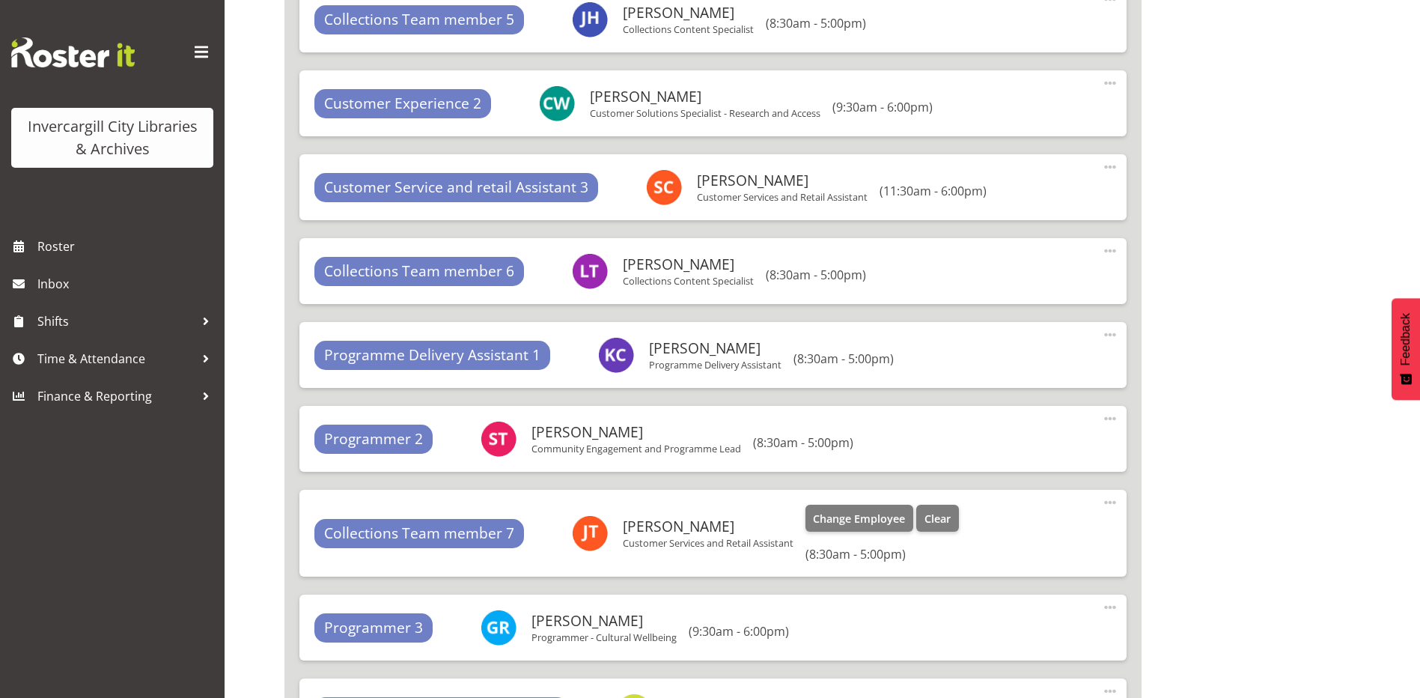
click at [1114, 500] on span at bounding box center [1110, 502] width 18 height 18
click at [1016, 539] on link "Edit" at bounding box center [1047, 535] width 144 height 27
select select "8"
select select "30"
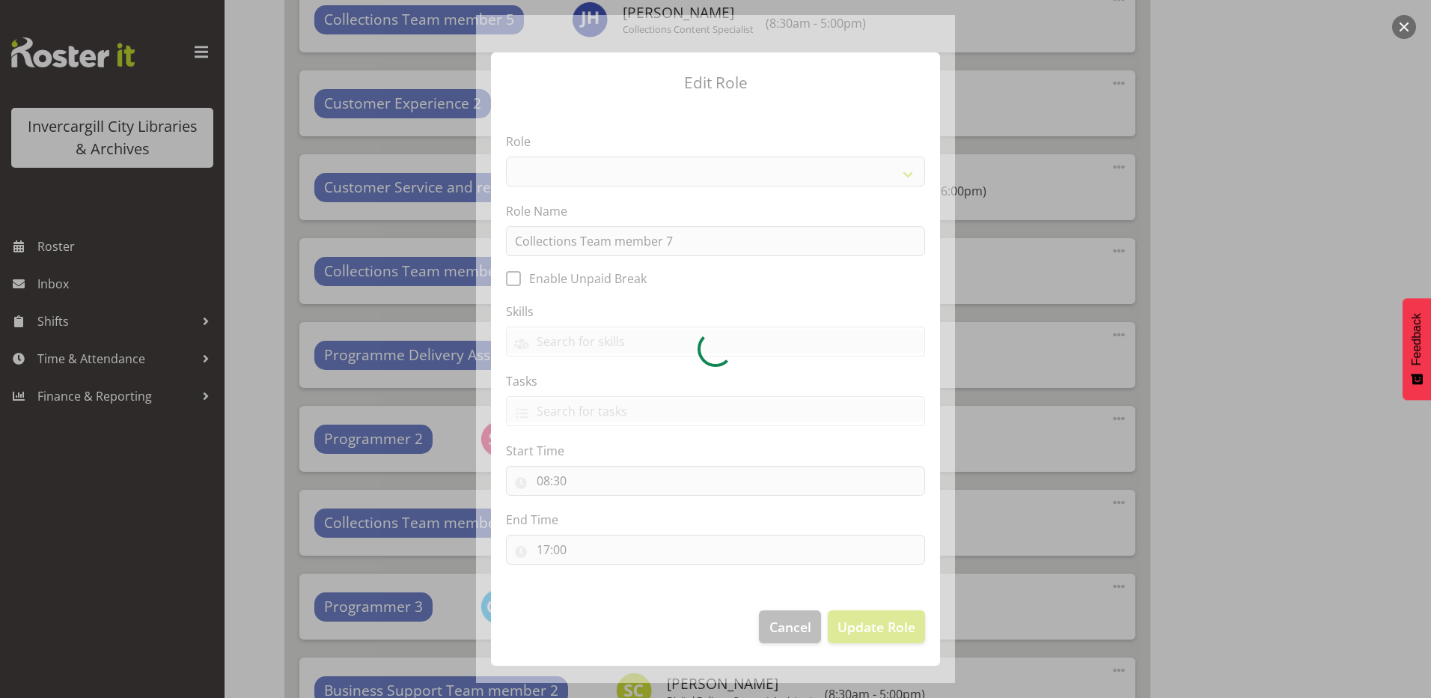
select select "1524"
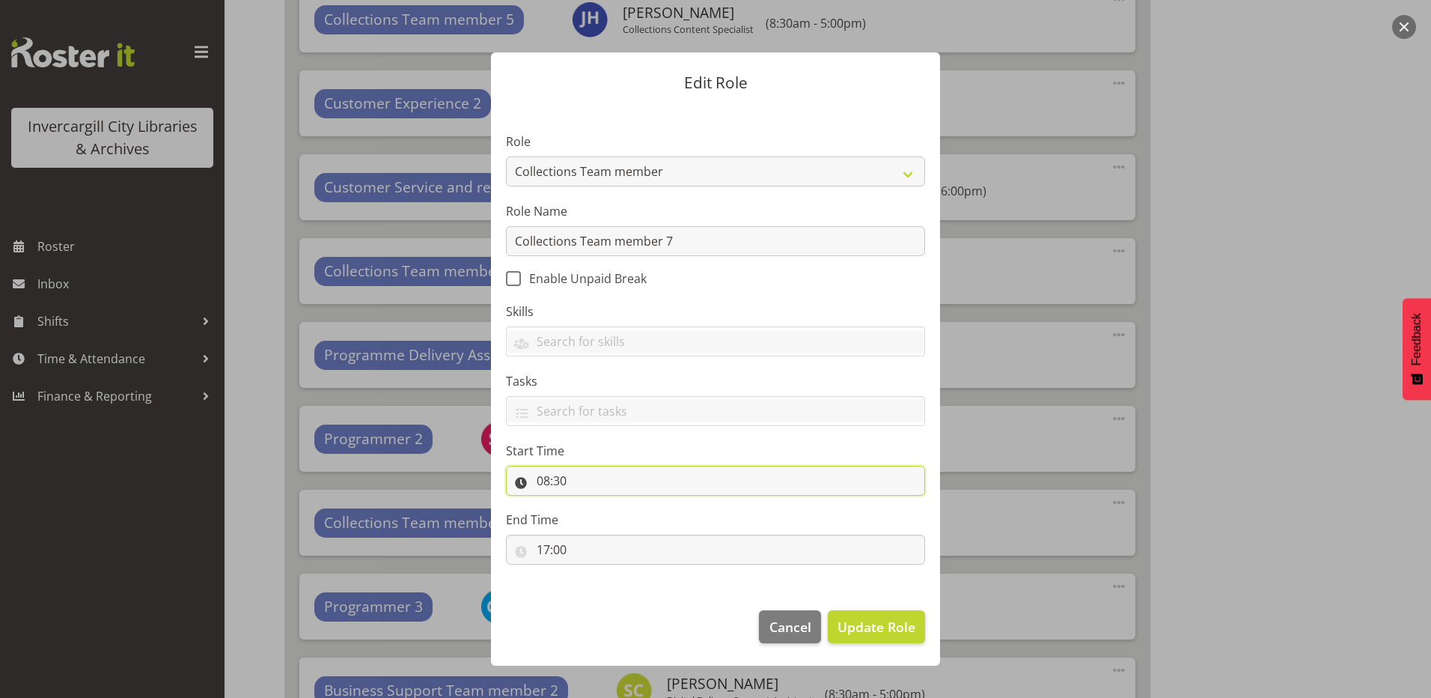
click at [543, 484] on input "08:30" at bounding box center [715, 481] width 419 height 30
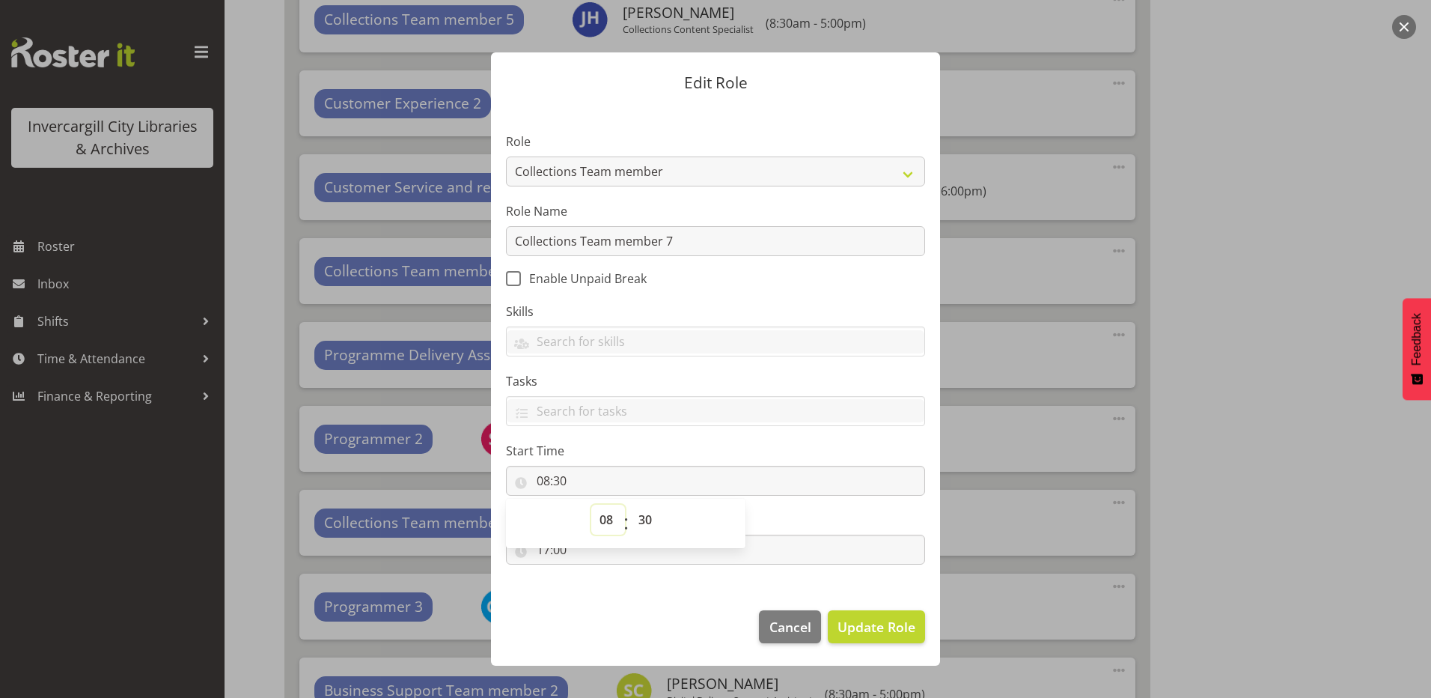
click at [602, 515] on select "00 01 02 03 04 05 06 07 08 09 10 11 12 13 14 15 16 17 18 19 20 21 22 23" at bounding box center [608, 519] width 34 height 30
select select "9"
click at [591, 504] on select "00 01 02 03 04 05 06 07 08 09 10 11 12 13 14 15 16 17 18 19 20 21 22 23" at bounding box center [608, 519] width 34 height 30
type input "09:30"
click at [641, 587] on section "Role 1st floor desk AQ operator Business Support Team member Casual Customer Ex…" at bounding box center [715, 350] width 449 height 489
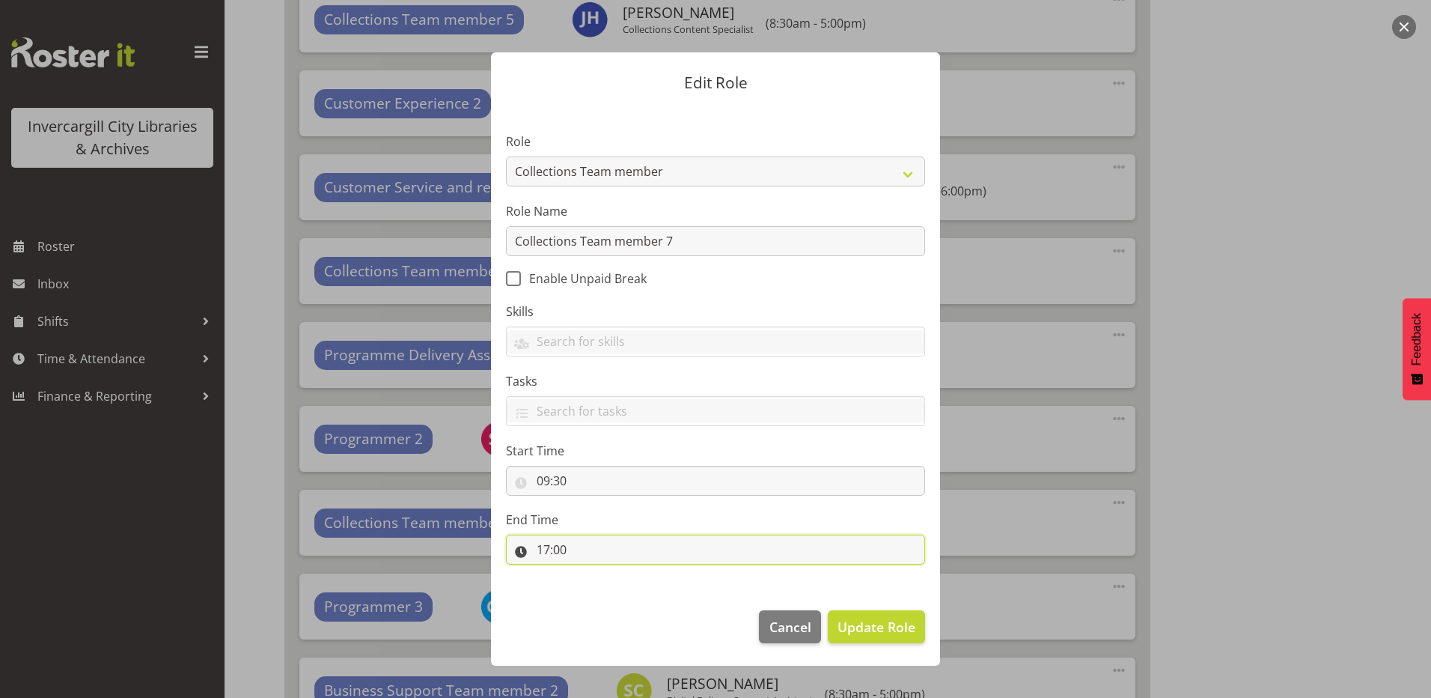
click at [575, 555] on input "17:00" at bounding box center [715, 549] width 419 height 30
click at [603, 584] on select "00 01 02 03 04 05 06 07 08 09 10 11 12 13 14 15 16 17 18 19 20 21 22 23" at bounding box center [608, 588] width 34 height 30
select select "18"
click at [591, 573] on select "00 01 02 03 04 05 06 07 08 09 10 11 12 13 14 15 16 17 18 19 20 21 22 23" at bounding box center [608, 588] width 34 height 30
type input "18:00"
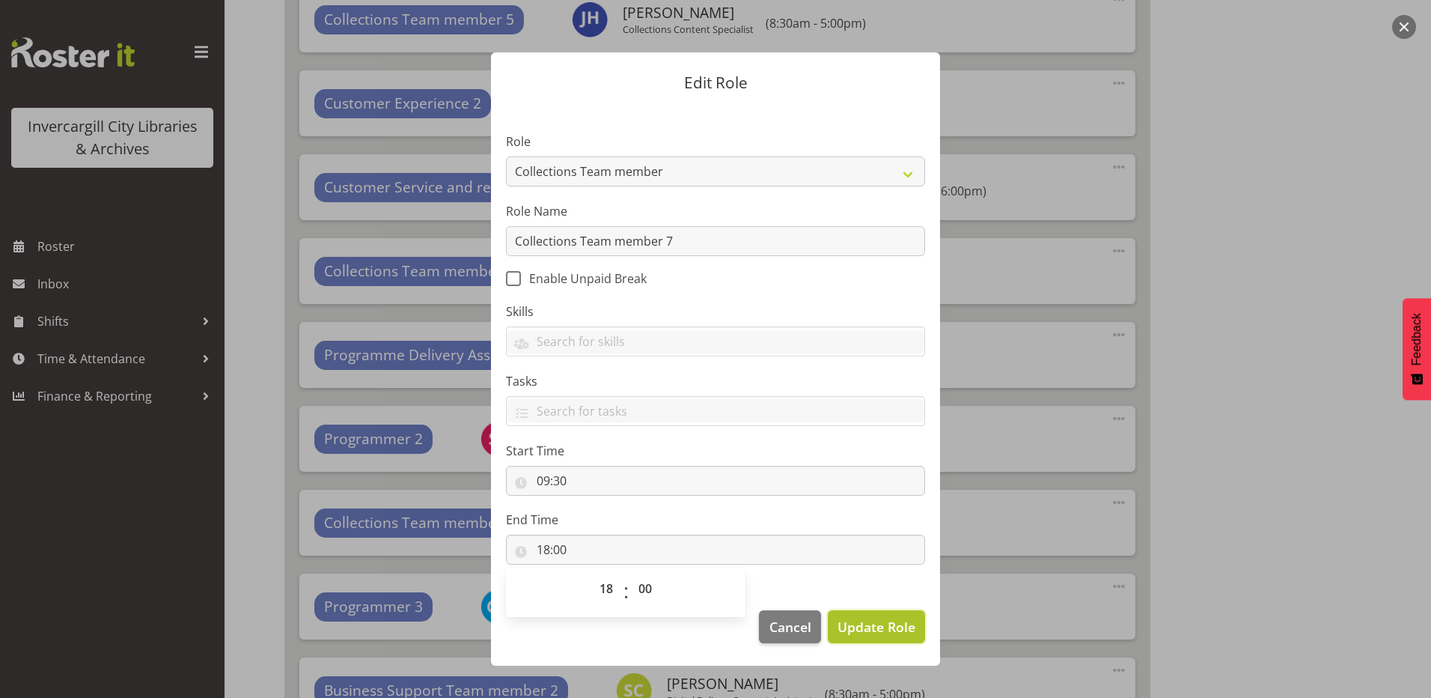
click at [863, 623] on span "Update Role" at bounding box center [876, 626] width 78 height 19
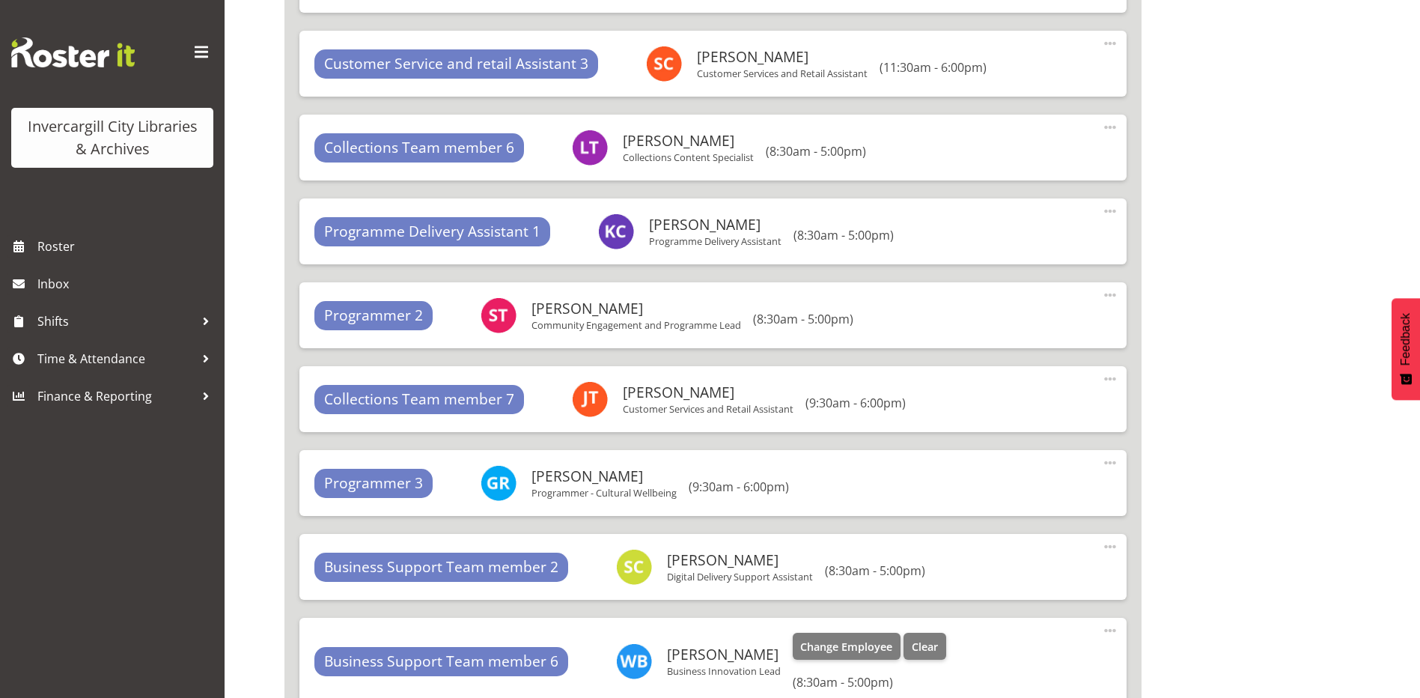
scroll to position [1921, 0]
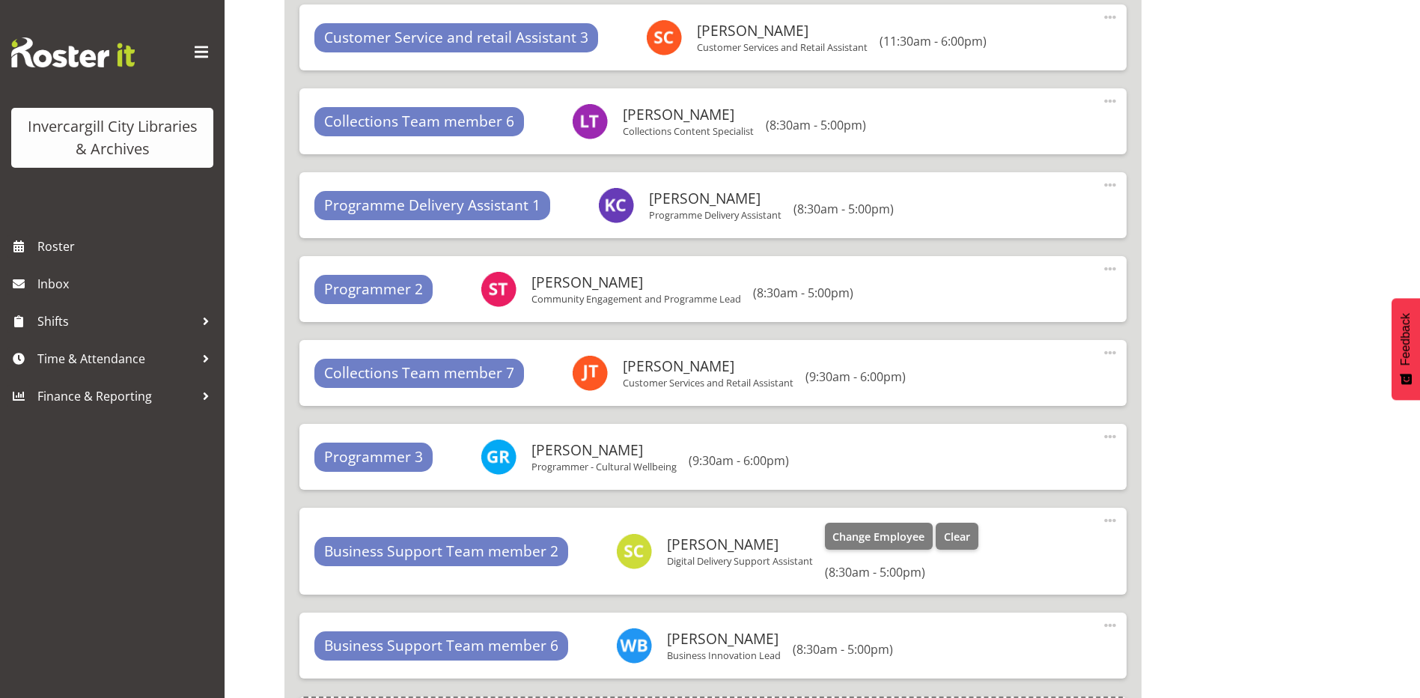
click at [1116, 519] on span at bounding box center [1110, 520] width 18 height 18
click at [1004, 555] on link "Edit" at bounding box center [1047, 553] width 144 height 27
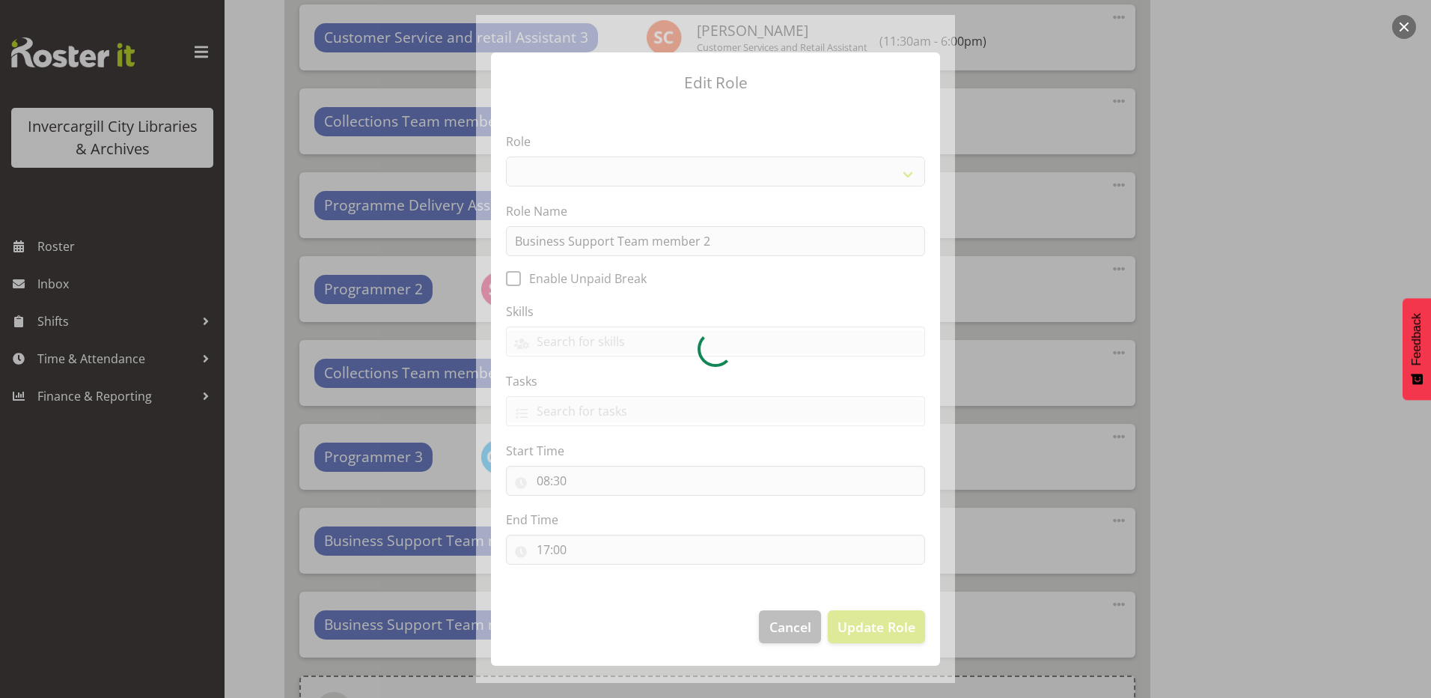
select select "1527"
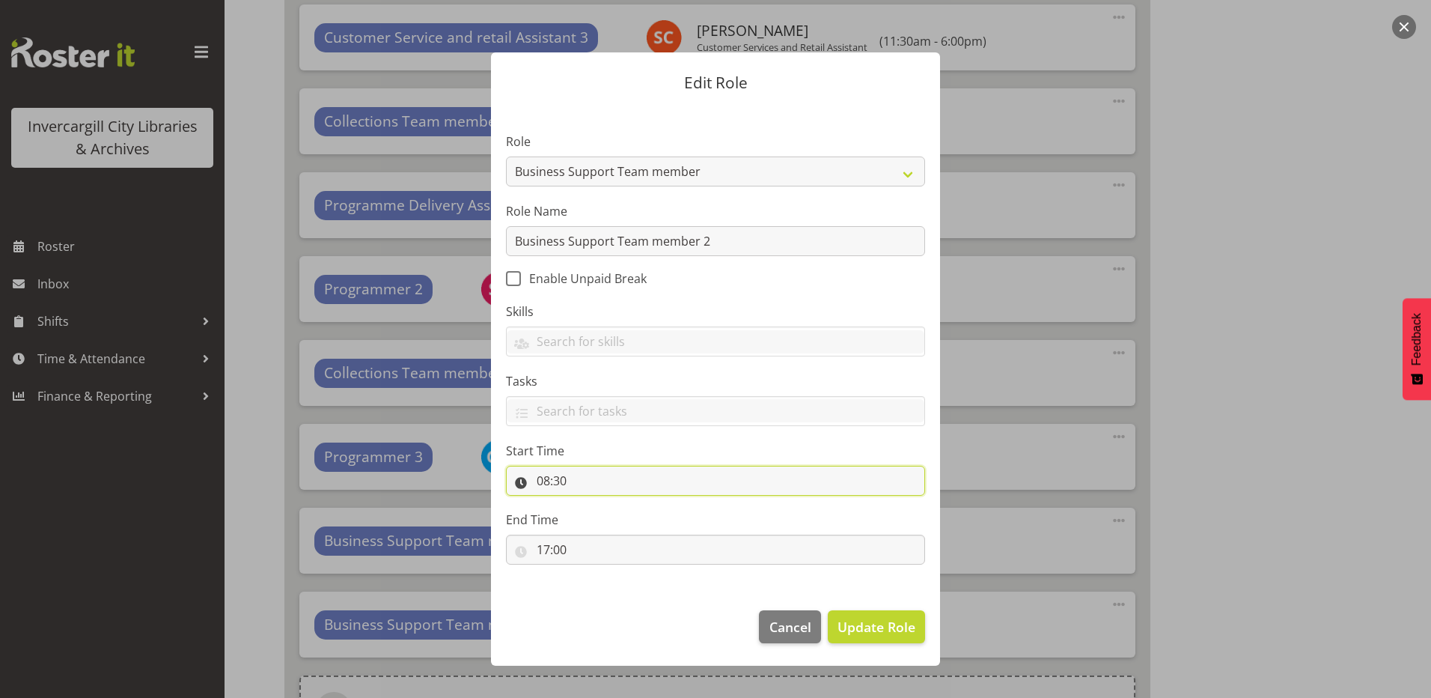
click at [555, 476] on input "08:30" at bounding box center [715, 481] width 419 height 30
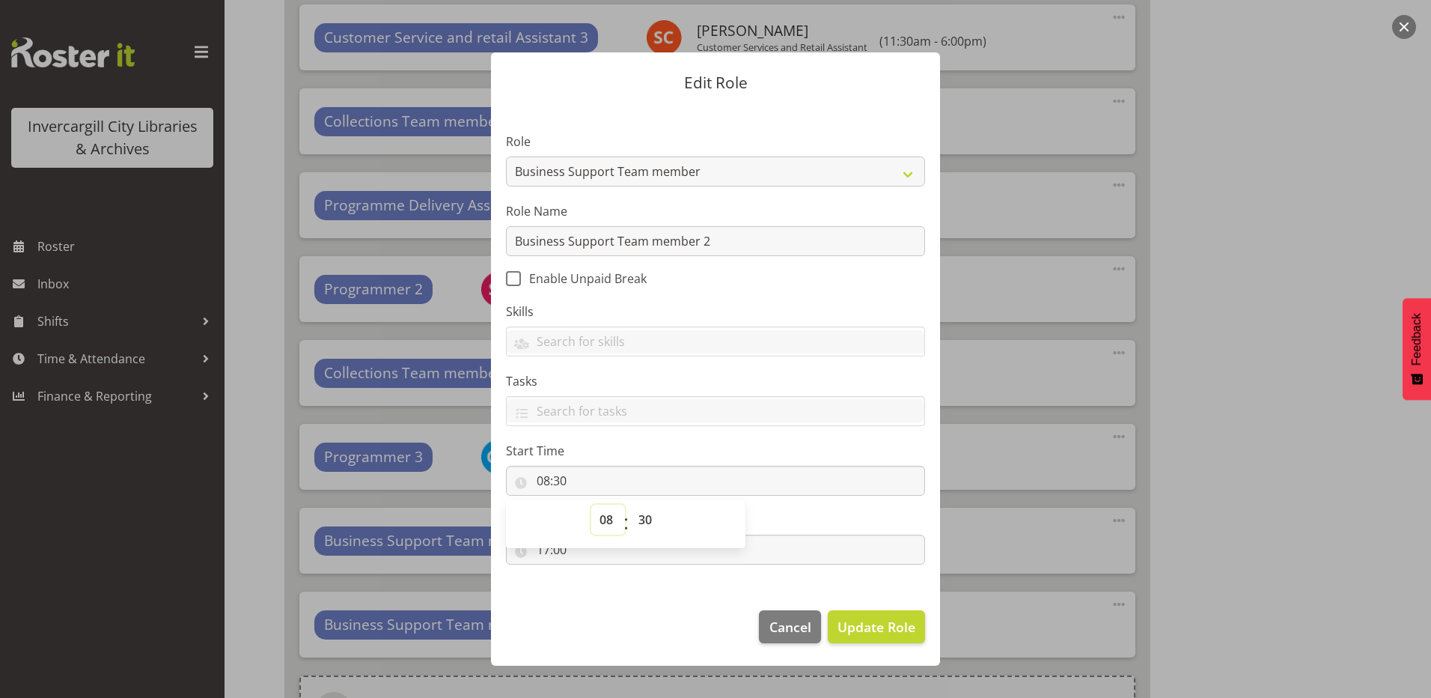
click at [602, 520] on select "00 01 02 03 04 05 06 07 08 09 10 11 12 13 14 15 16 17 18 19 20 21 22 23" at bounding box center [608, 519] width 34 height 30
select select "9"
click at [591, 504] on select "00 01 02 03 04 05 06 07 08 09 10 11 12 13 14 15 16 17 18 19 20 21 22 23" at bounding box center [608, 519] width 34 height 30
type input "09:30"
drag, startPoint x: 599, startPoint y: 611, endPoint x: 561, endPoint y: 563, distance: 62.3
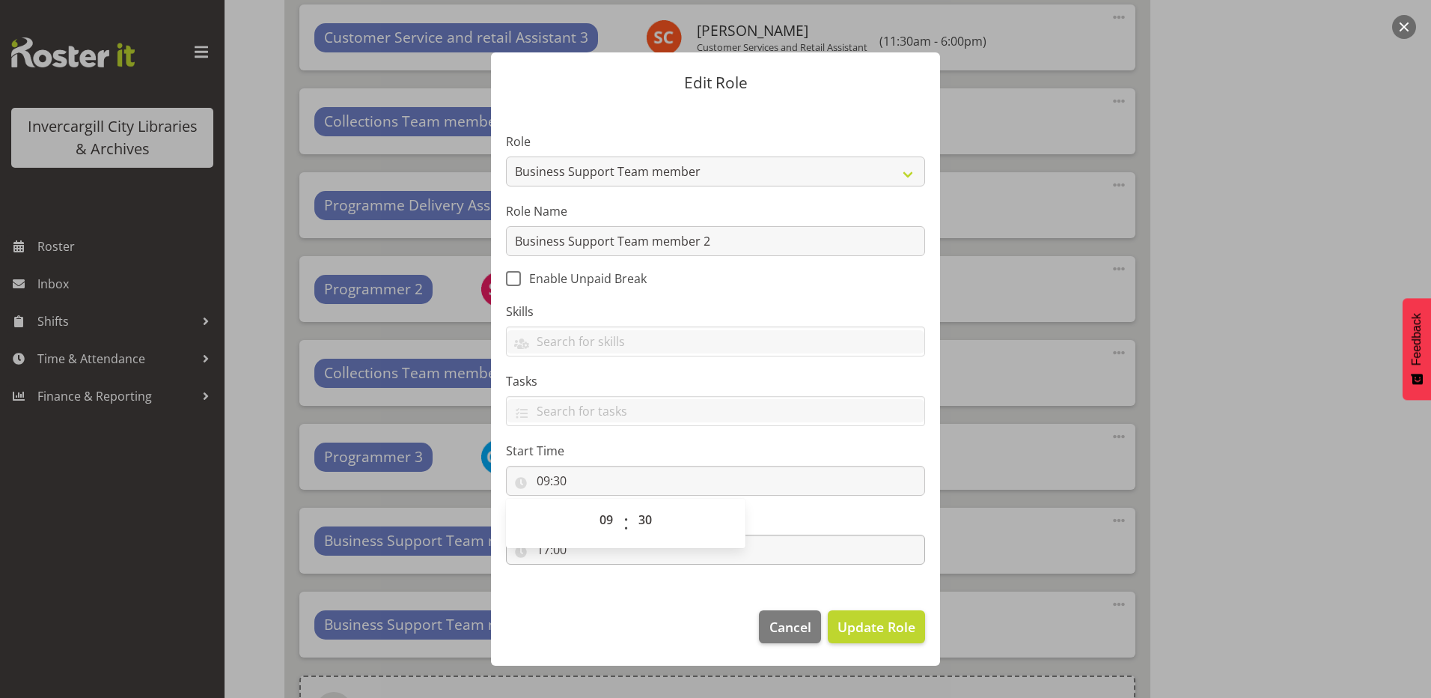
click at [599, 611] on footer "Cancel Update Role" at bounding box center [715, 630] width 449 height 70
click at [554, 555] on input "17:00" at bounding box center [715, 549] width 419 height 30
click at [605, 593] on select "00 01 02 03 04 05 06 07 08 09 10 11 12 13 14 15 16 17 18 19 20 21 22 23" at bounding box center [608, 588] width 34 height 30
select select "18"
click at [591, 573] on select "00 01 02 03 04 05 06 07 08 09 10 11 12 13 14 15 16 17 18 19 20 21 22 23" at bounding box center [608, 588] width 34 height 30
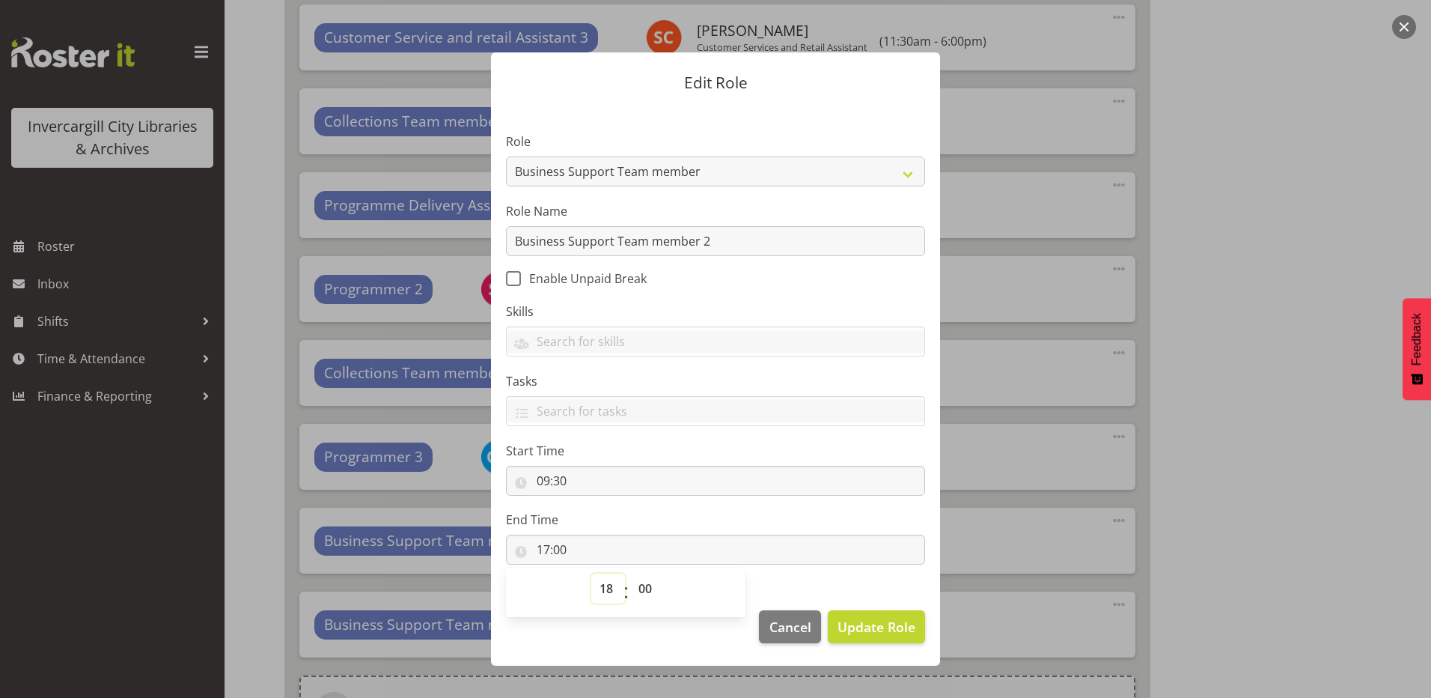
type input "18:00"
click at [858, 629] on span "Update Role" at bounding box center [876, 626] width 78 height 19
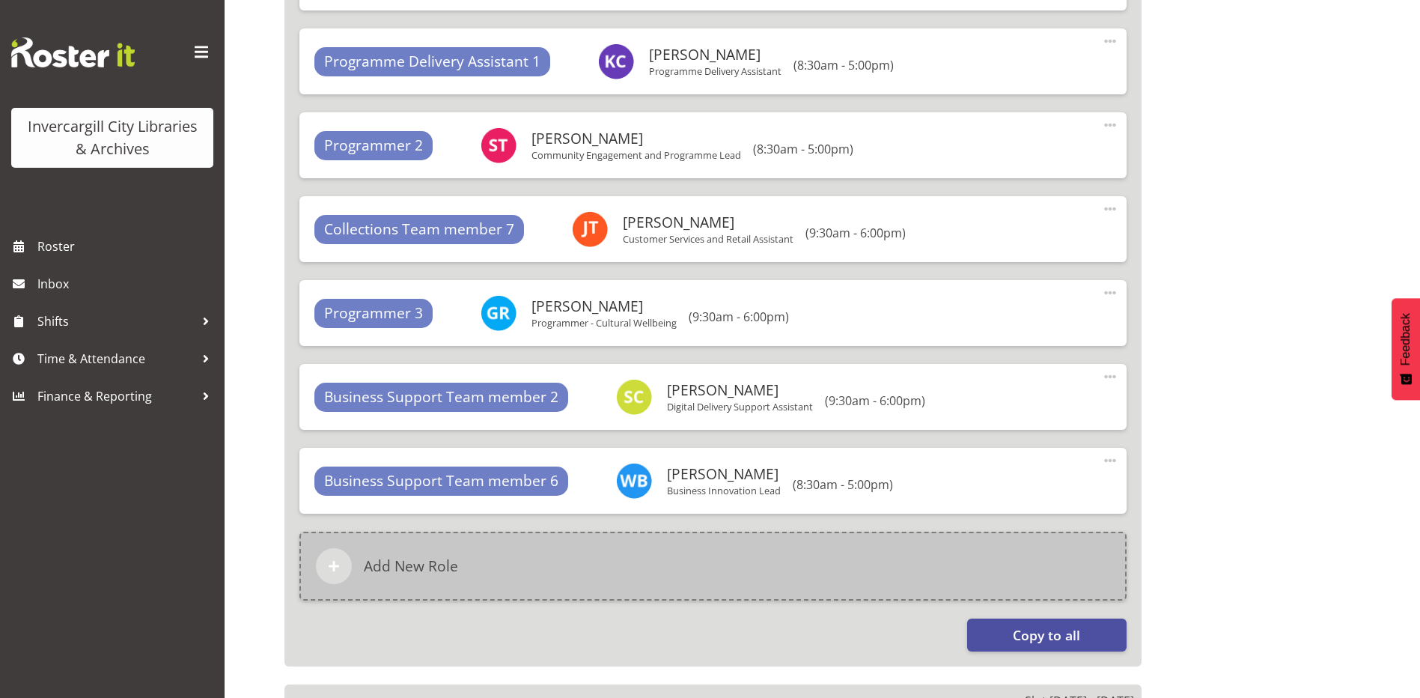
scroll to position [2071, 0]
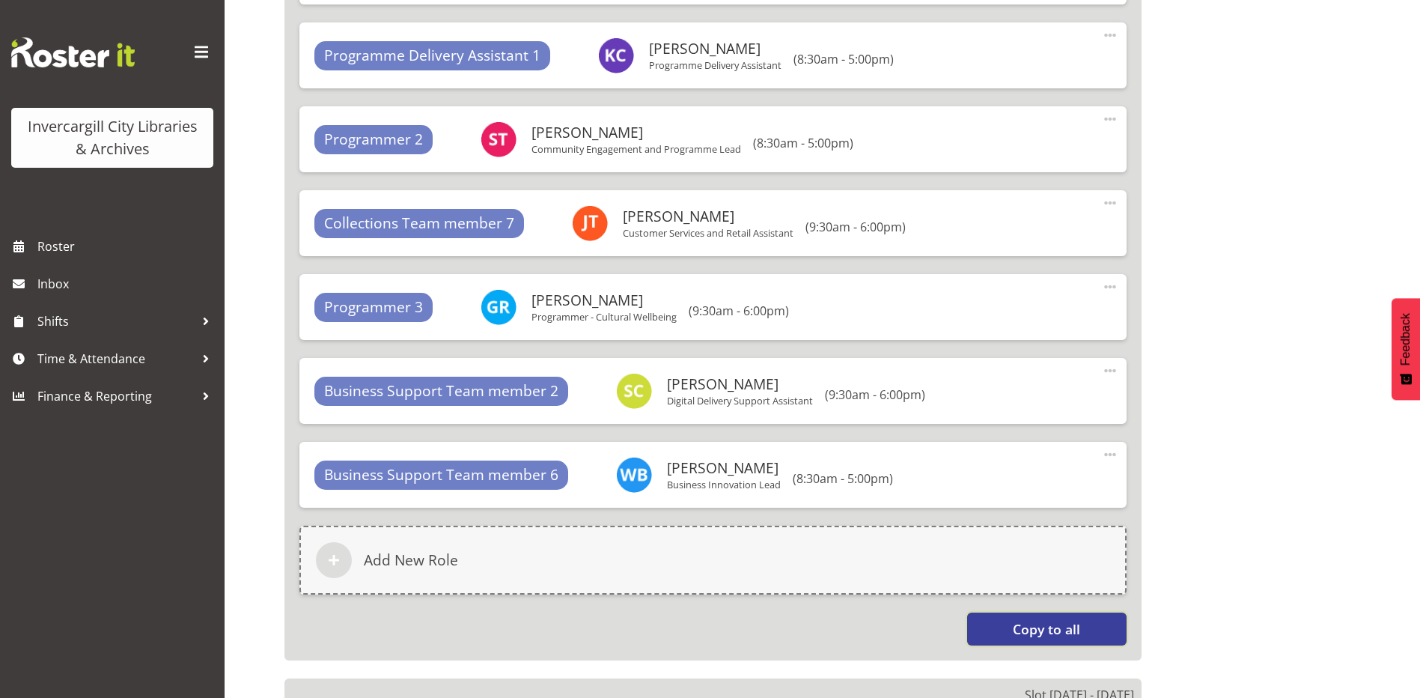
click at [1084, 622] on button "Copy to all" at bounding box center [1046, 628] width 159 height 33
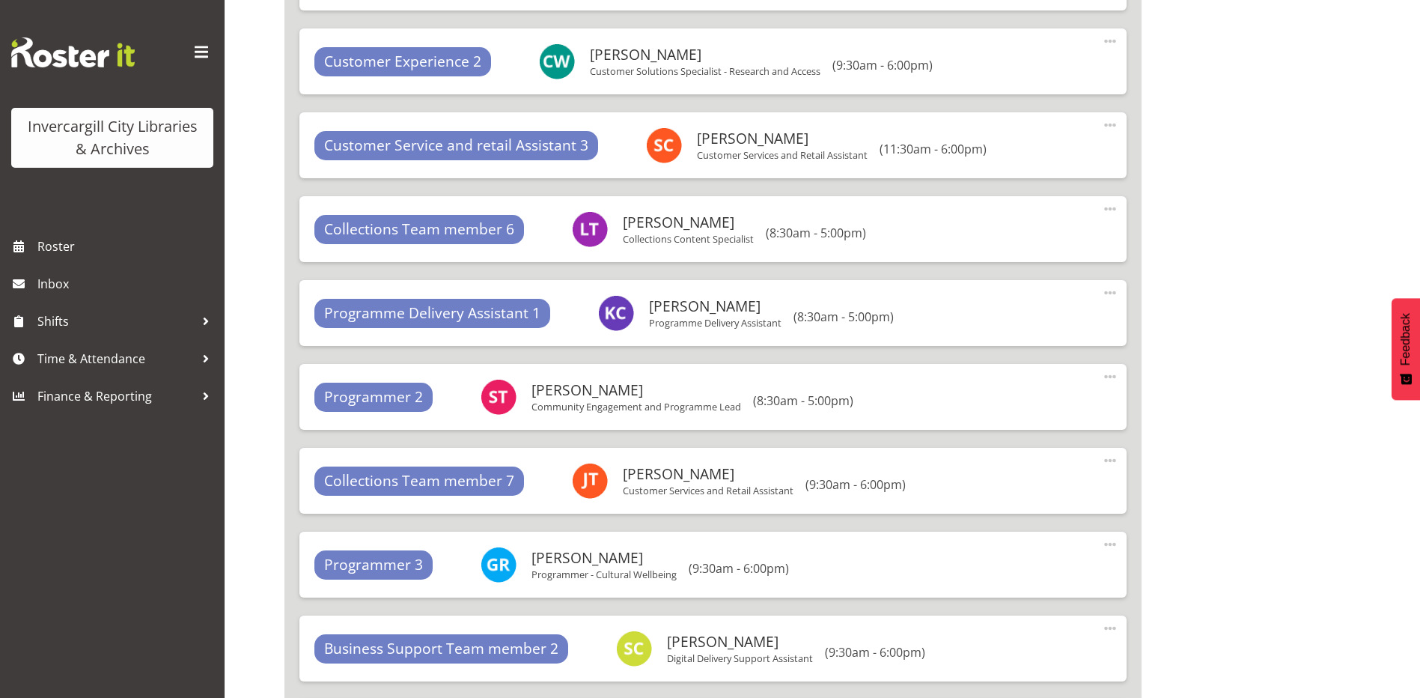
scroll to position [1846, 0]
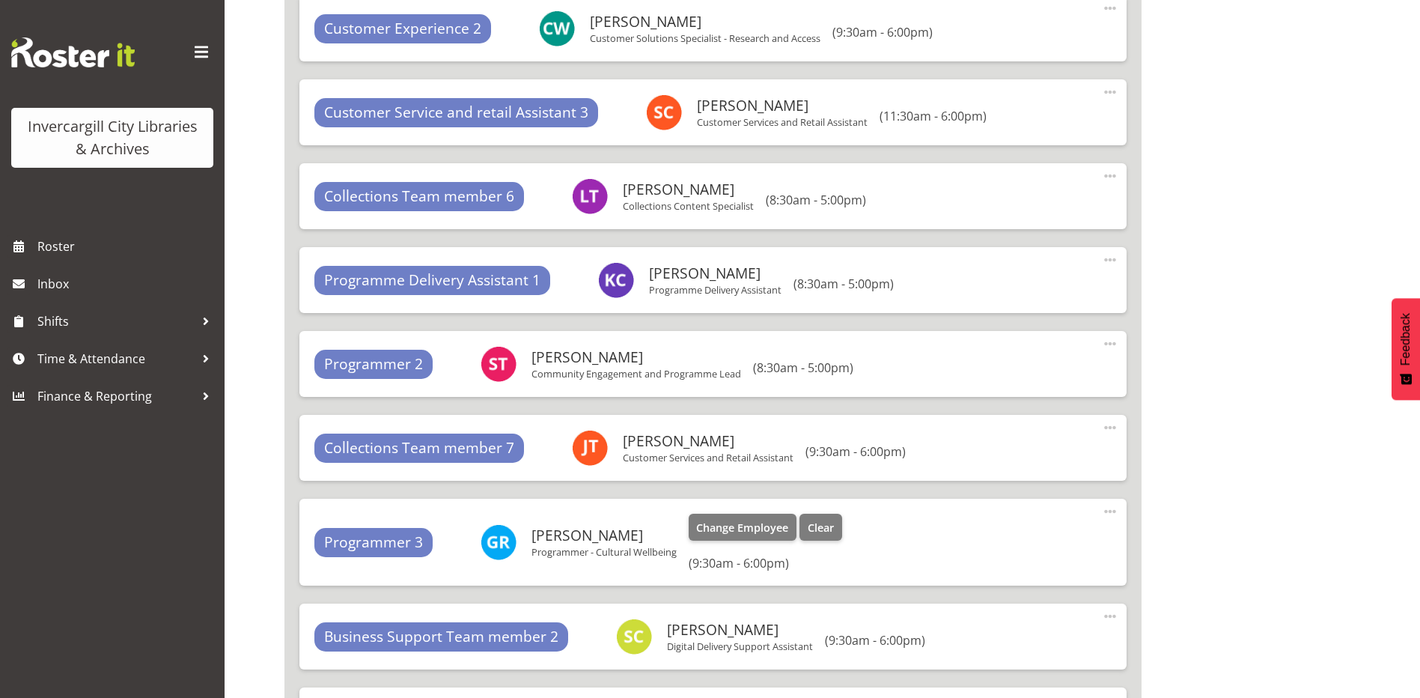
click at [1111, 509] on span at bounding box center [1110, 511] width 18 height 18
click at [1039, 578] on link "Delete" at bounding box center [1047, 571] width 144 height 27
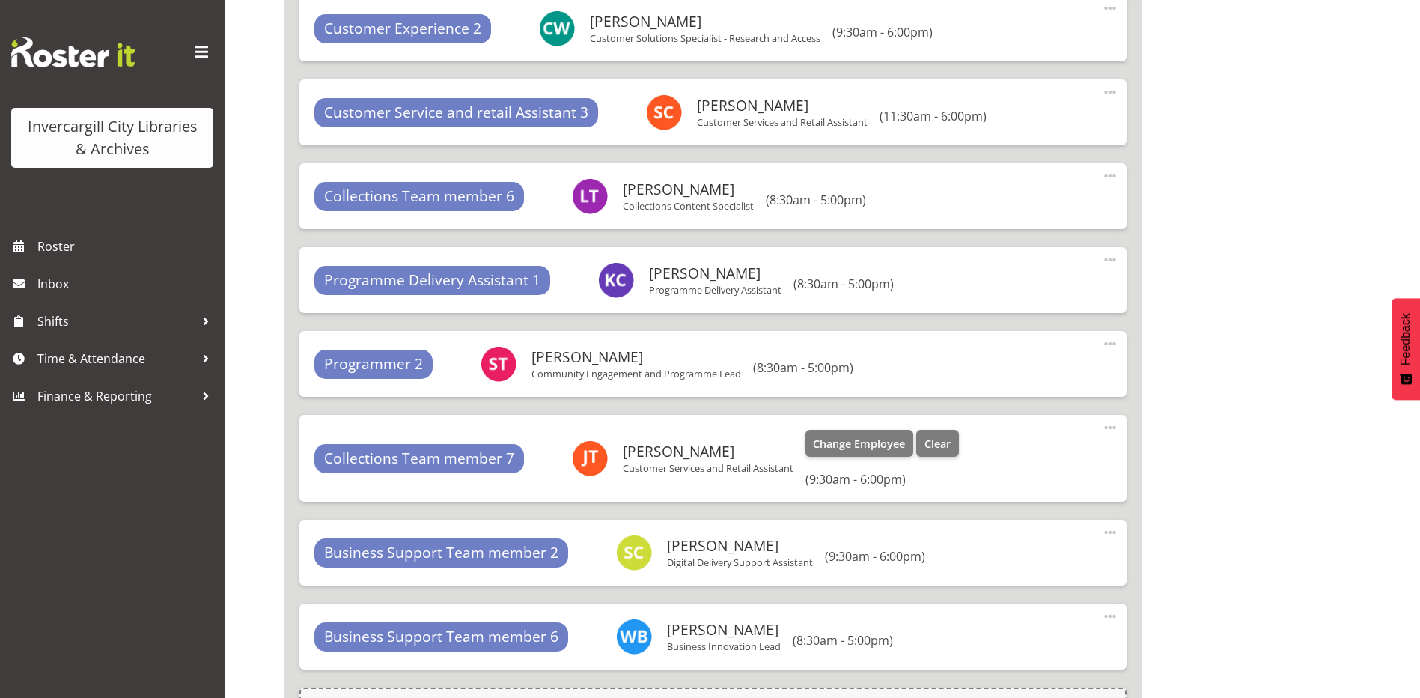
click at [1113, 422] on span at bounding box center [1110, 427] width 18 height 18
click at [1069, 483] on link "Delete" at bounding box center [1047, 487] width 144 height 27
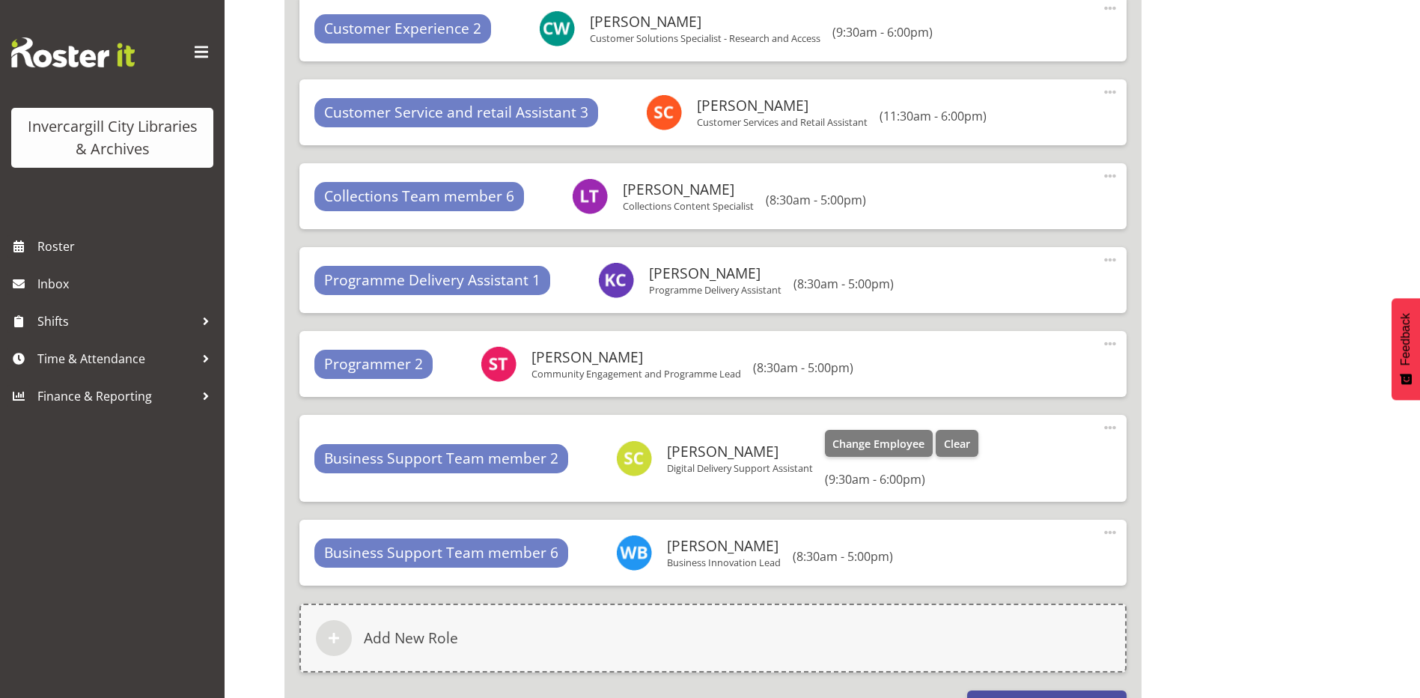
click at [1115, 423] on span at bounding box center [1110, 427] width 18 height 18
click at [1037, 476] on link "Delete" at bounding box center [1047, 487] width 144 height 27
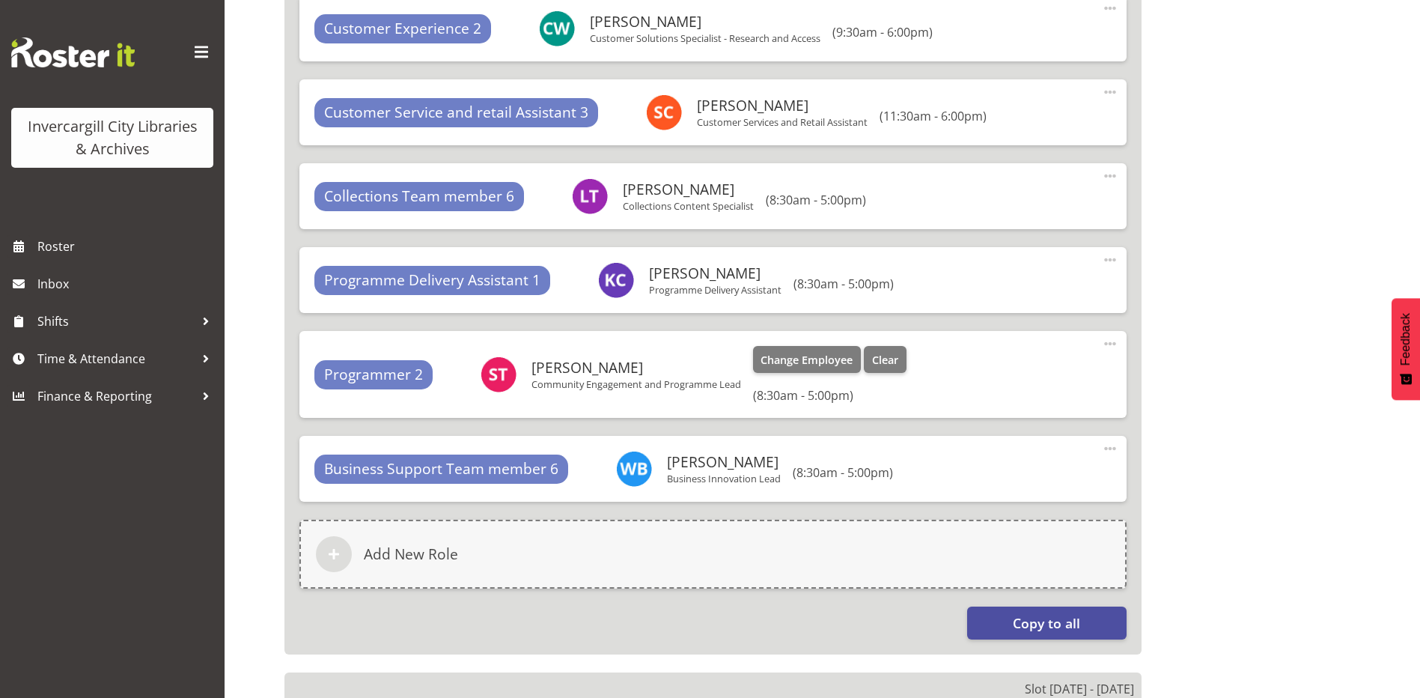
click at [1108, 344] on span at bounding box center [1110, 344] width 18 height 18
click at [1036, 411] on link "Delete" at bounding box center [1047, 403] width 144 height 27
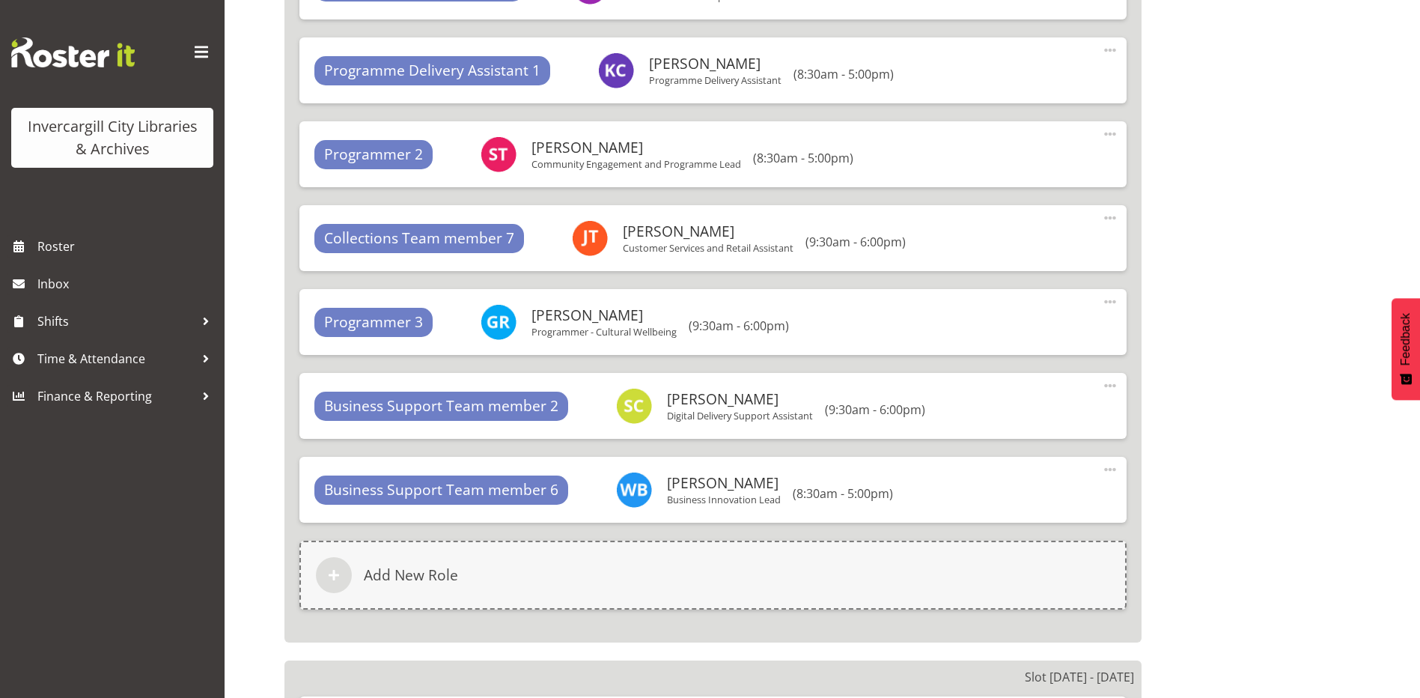
scroll to position [3493, 0]
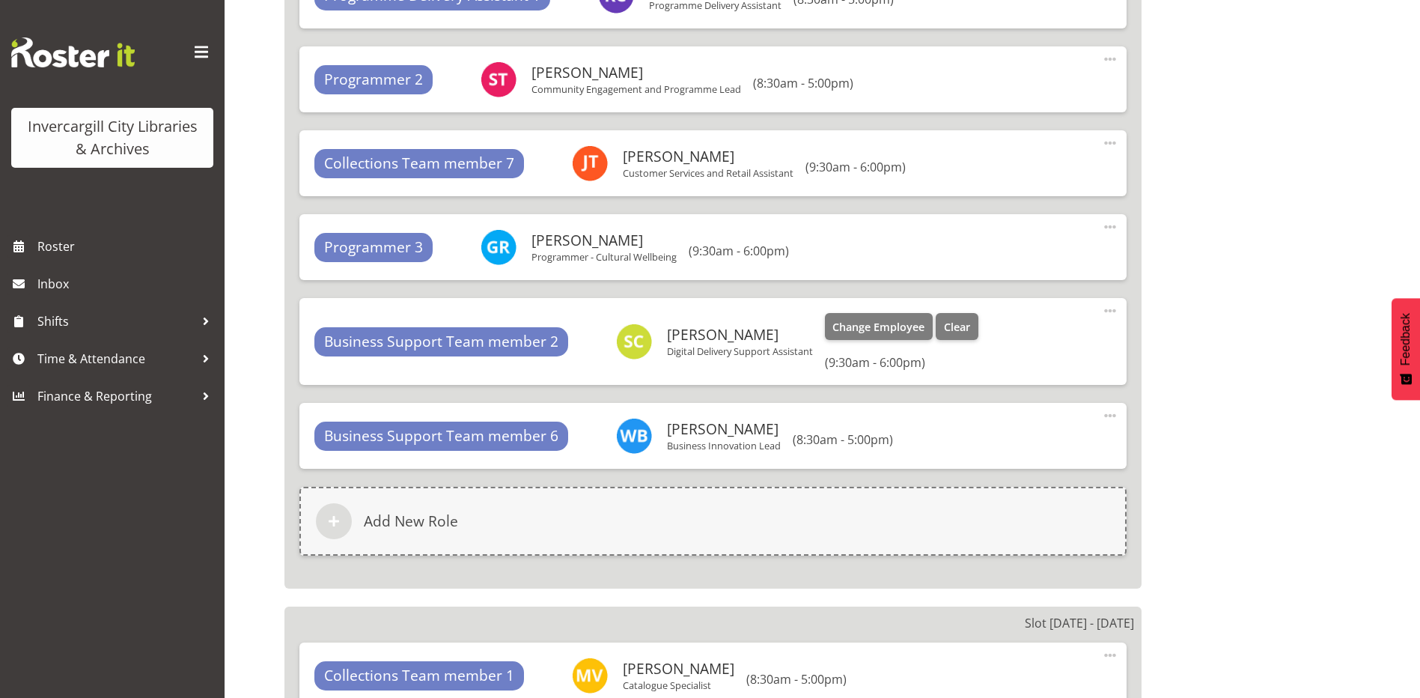
drag, startPoint x: 1104, startPoint y: 310, endPoint x: 1096, endPoint y: 324, distance: 16.4
click at [1105, 309] on span at bounding box center [1110, 311] width 18 height 18
click at [1013, 372] on link "Delete" at bounding box center [1047, 370] width 144 height 27
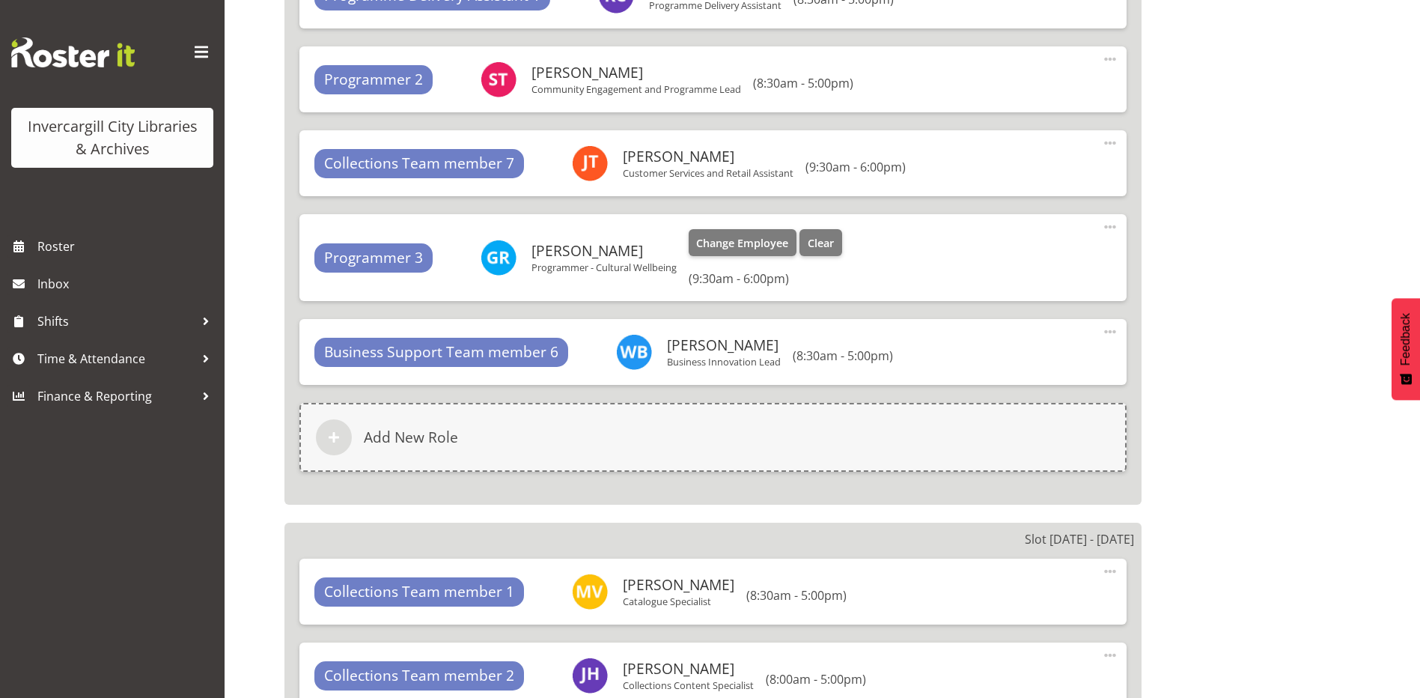
click at [1108, 221] on span at bounding box center [1110, 227] width 18 height 18
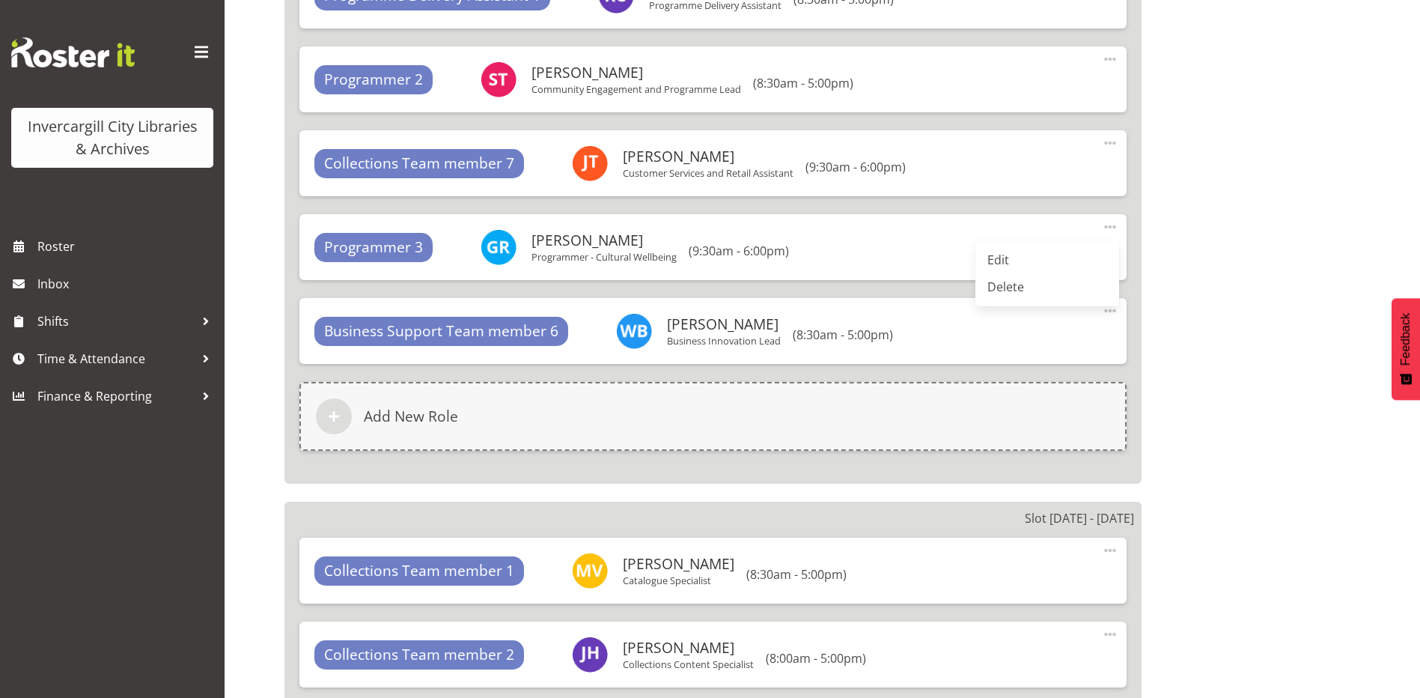
click at [1007, 284] on link "Delete" at bounding box center [1047, 286] width 144 height 27
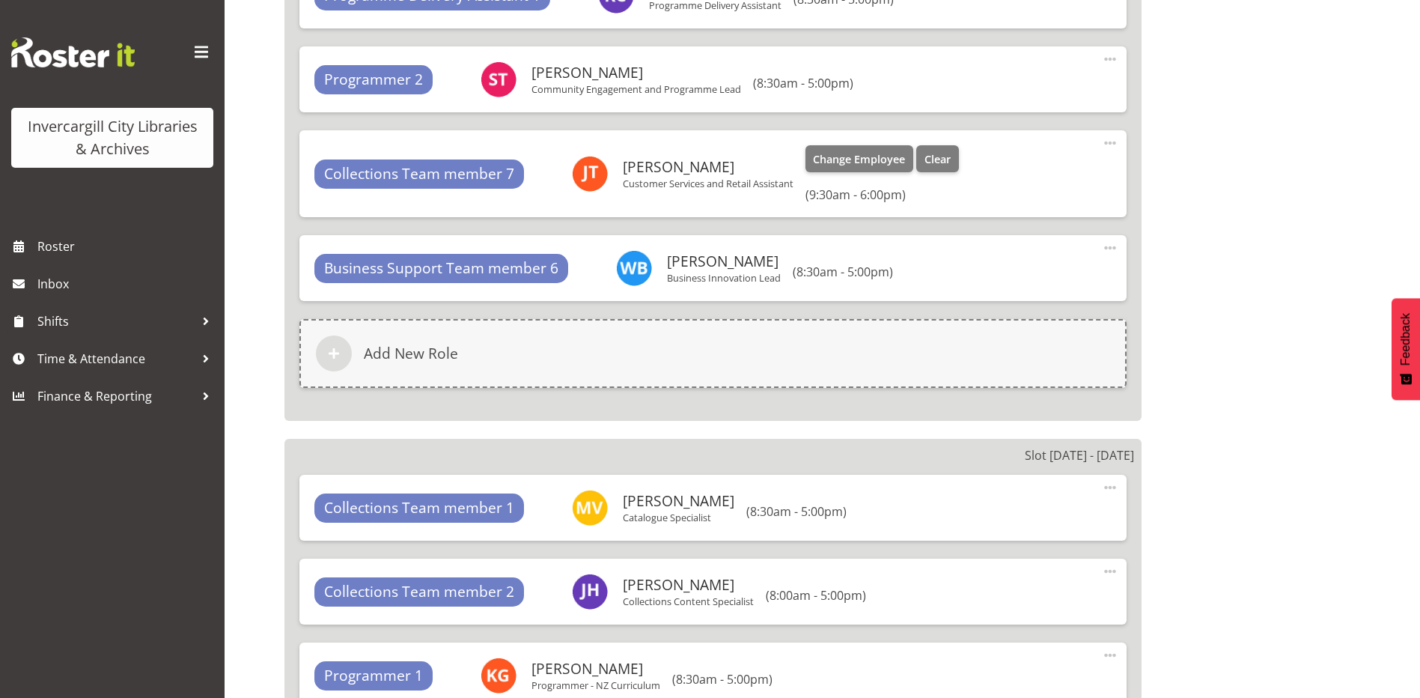
click at [1109, 139] on span at bounding box center [1110, 143] width 18 height 18
click at [1036, 197] on link "Delete" at bounding box center [1047, 202] width 144 height 27
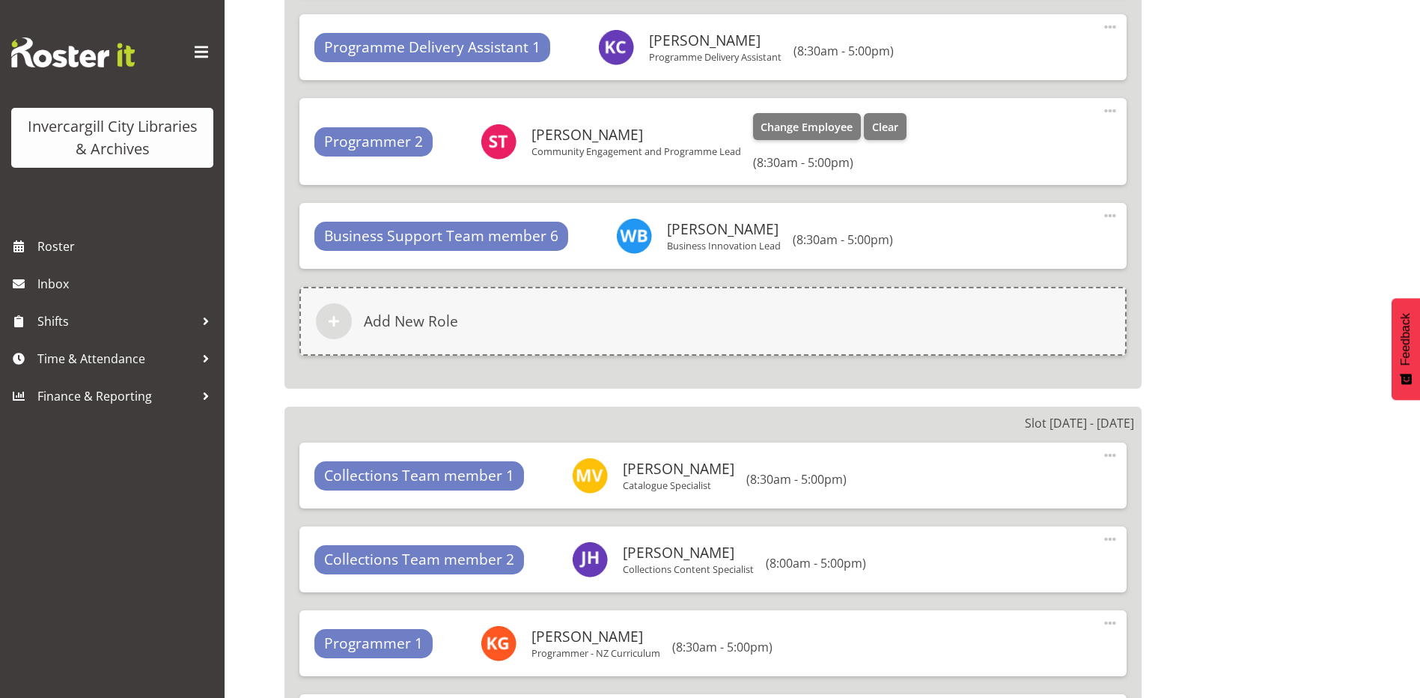
scroll to position [3418, 0]
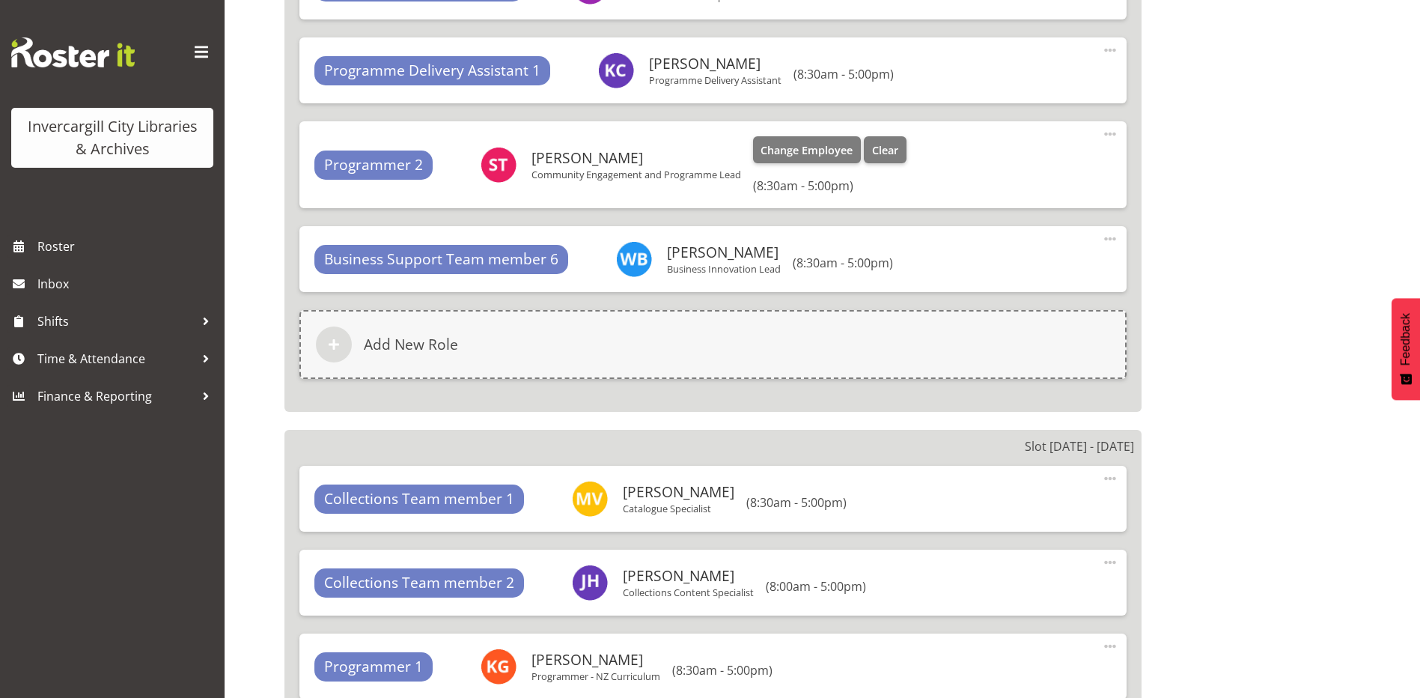
click at [1113, 134] on span at bounding box center [1110, 134] width 18 height 18
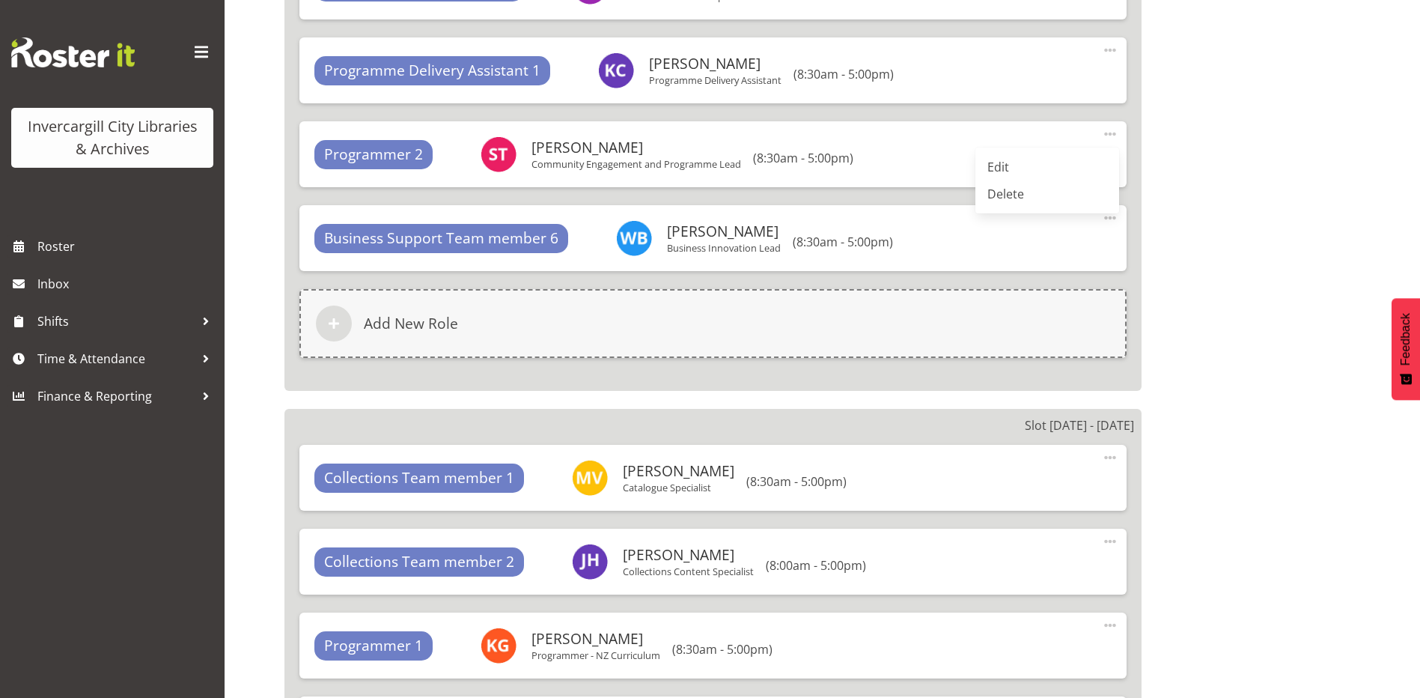
click at [998, 195] on link "Delete" at bounding box center [1047, 193] width 144 height 27
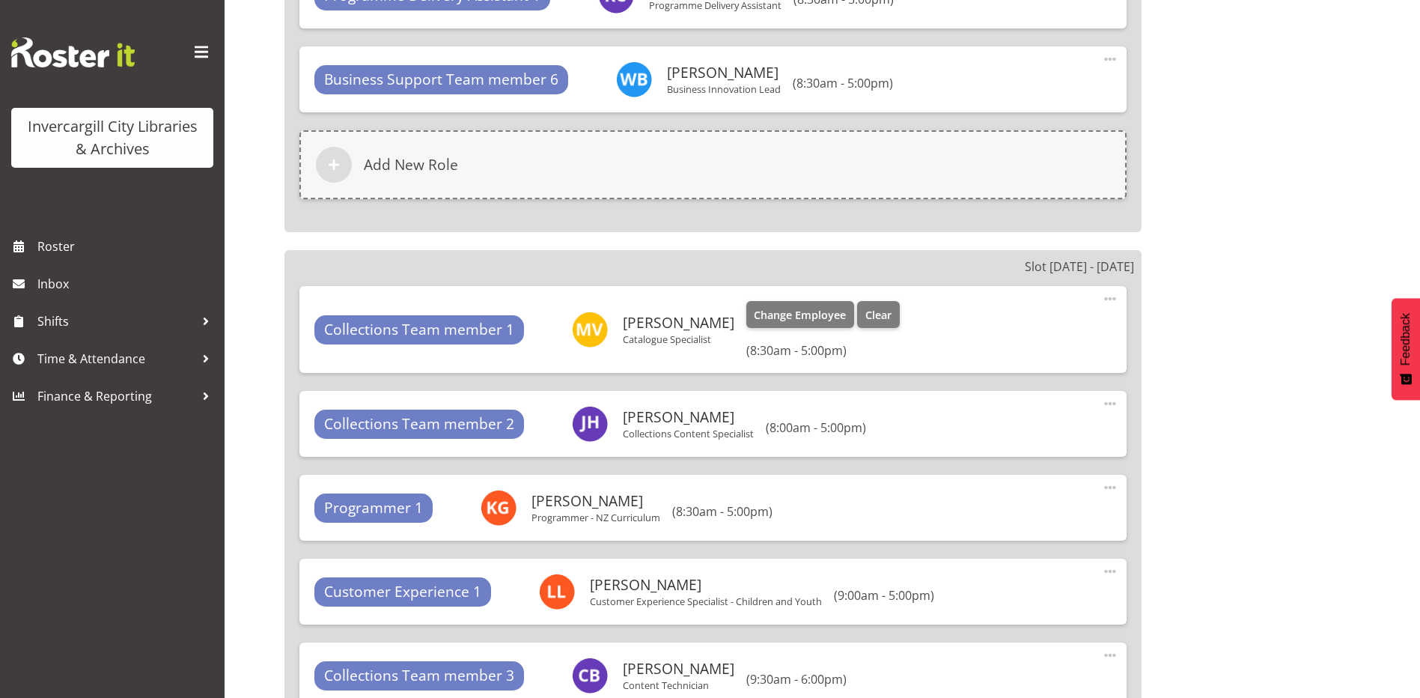
scroll to position [3568, 0]
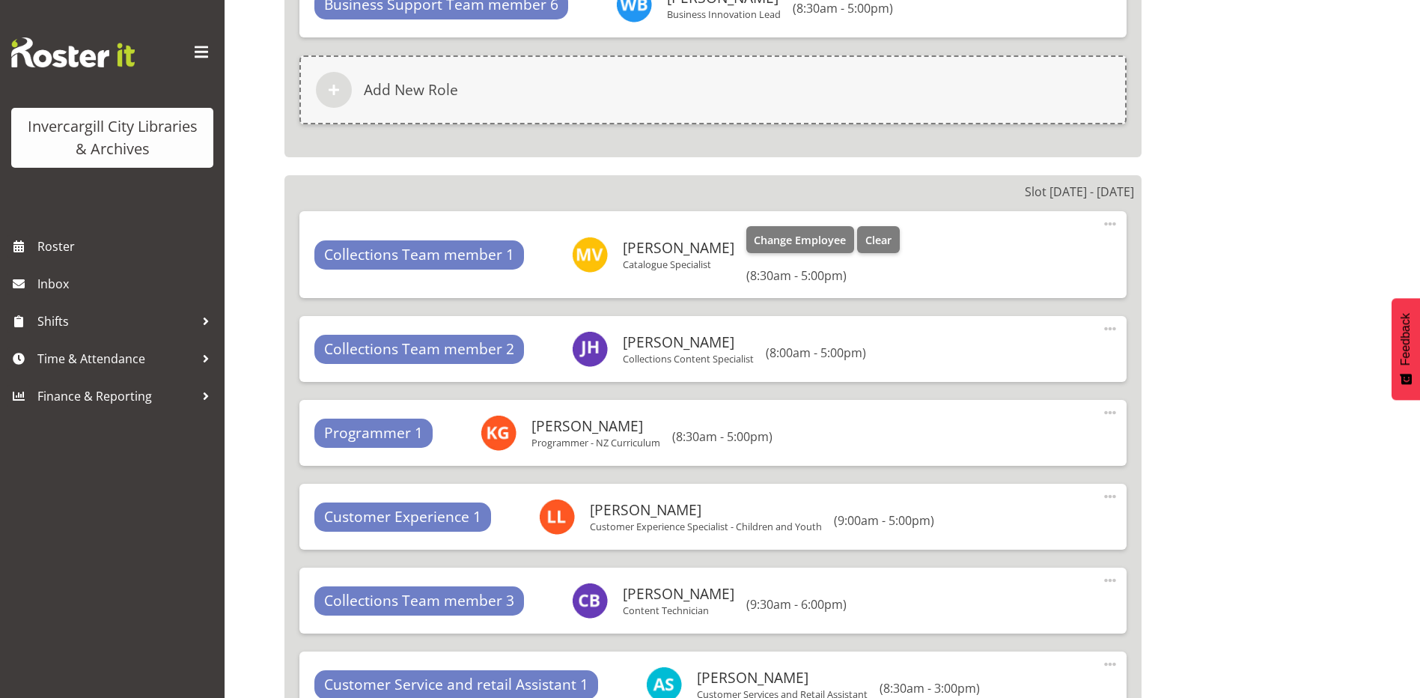
click at [1111, 222] on span at bounding box center [1110, 224] width 18 height 18
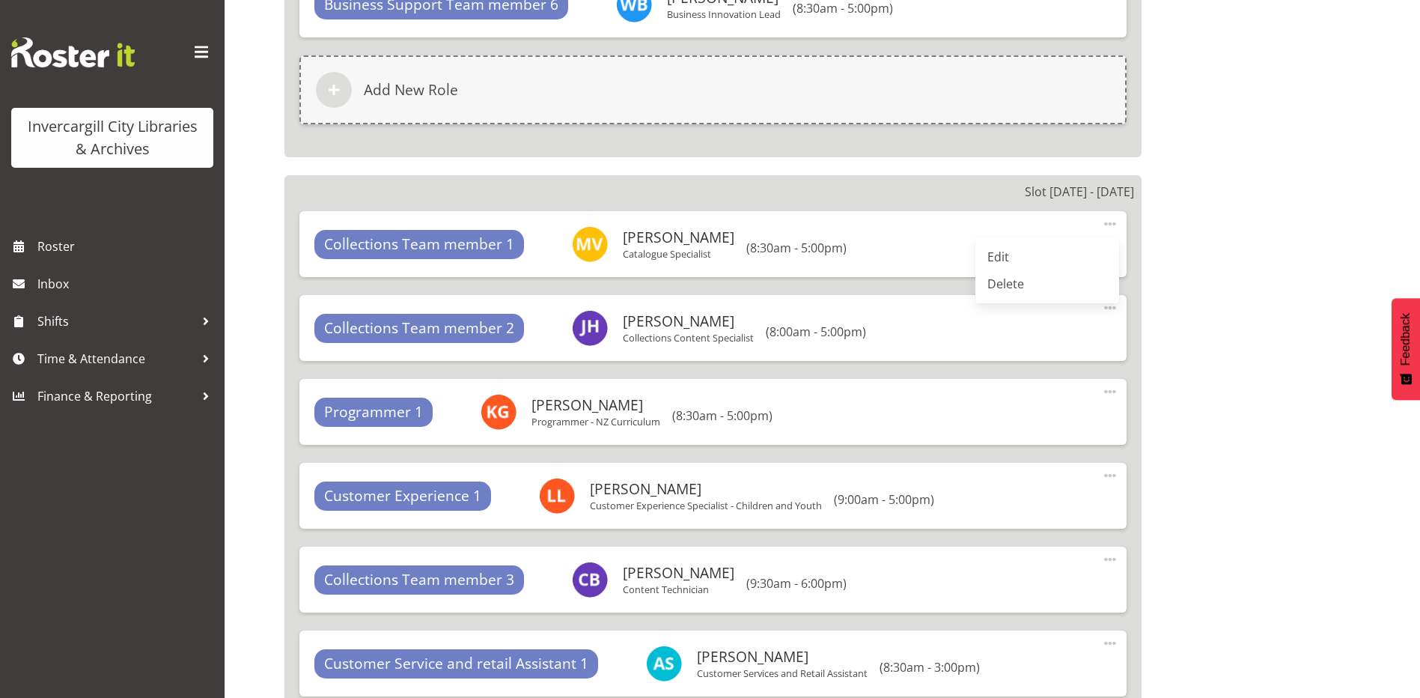
click at [1017, 285] on link "Delete" at bounding box center [1047, 283] width 144 height 27
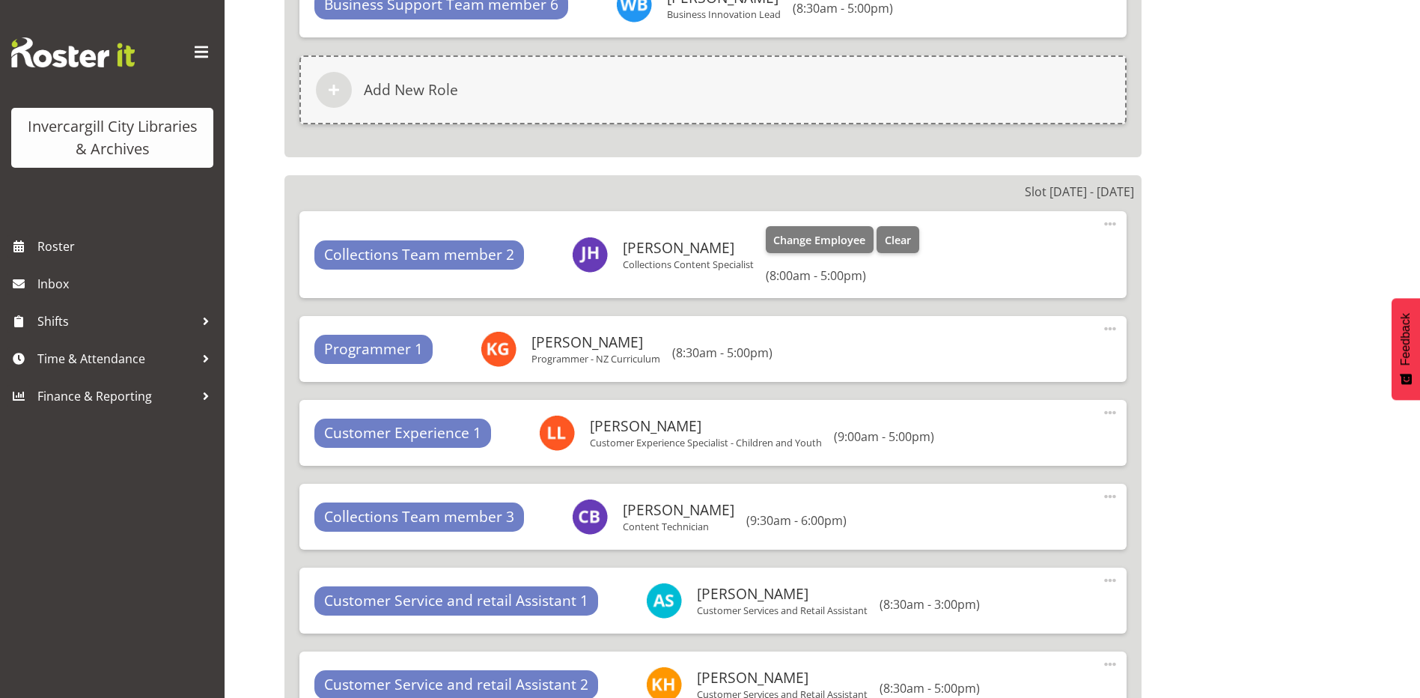
click at [1106, 216] on span at bounding box center [1110, 224] width 18 height 18
click at [1030, 279] on link "Delete" at bounding box center [1047, 283] width 144 height 27
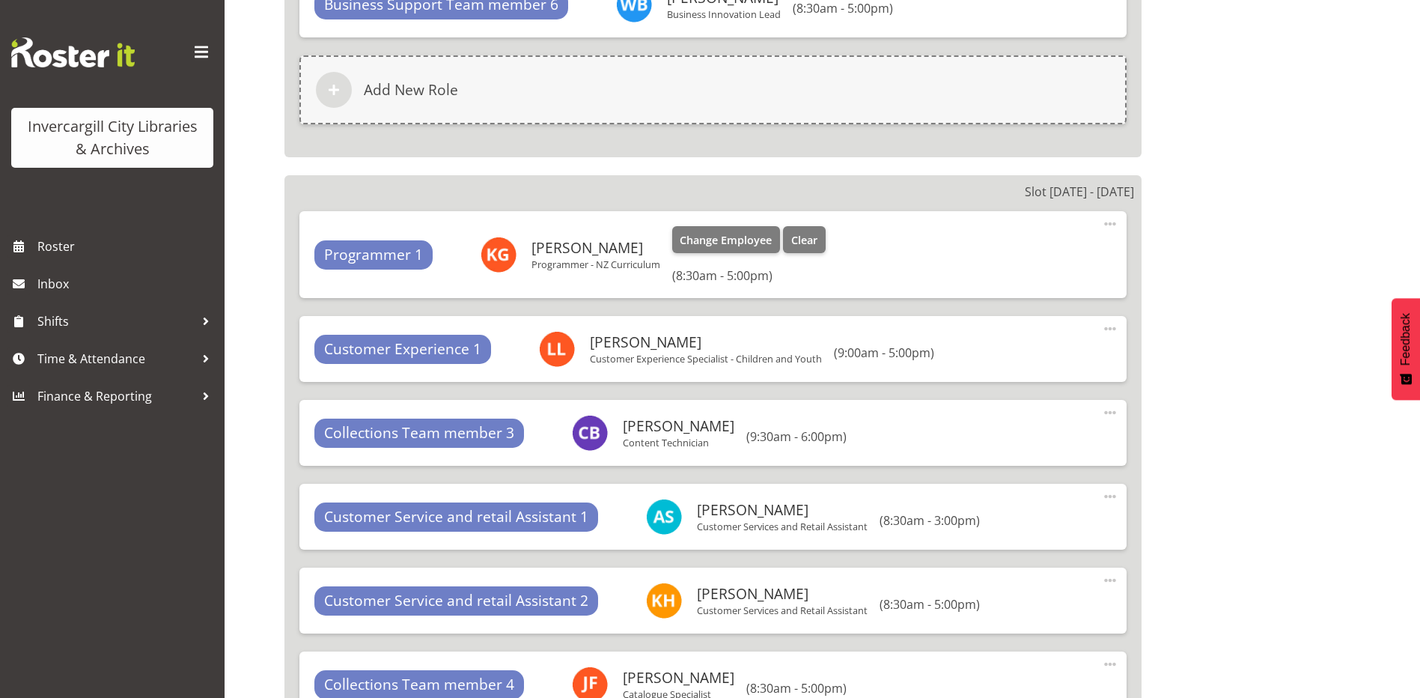
click at [1111, 222] on span at bounding box center [1110, 224] width 18 height 18
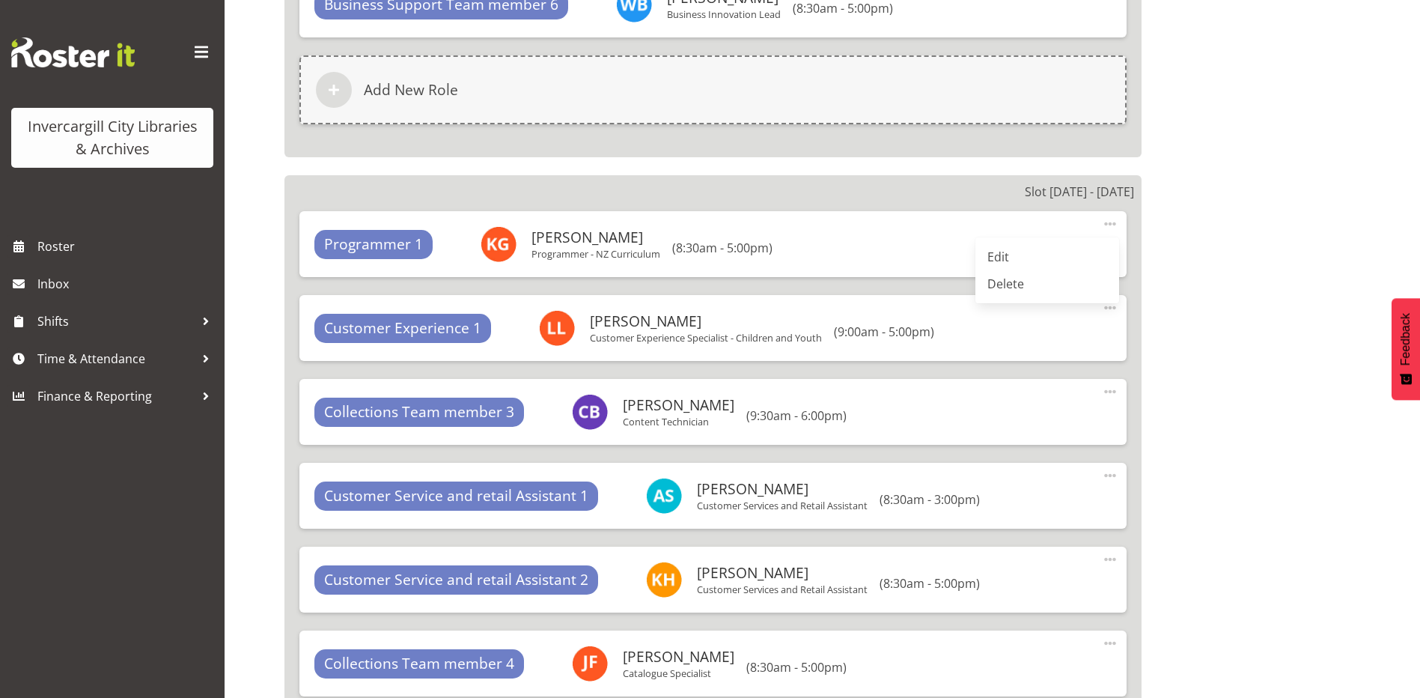
click at [1014, 280] on link "Delete" at bounding box center [1047, 283] width 144 height 27
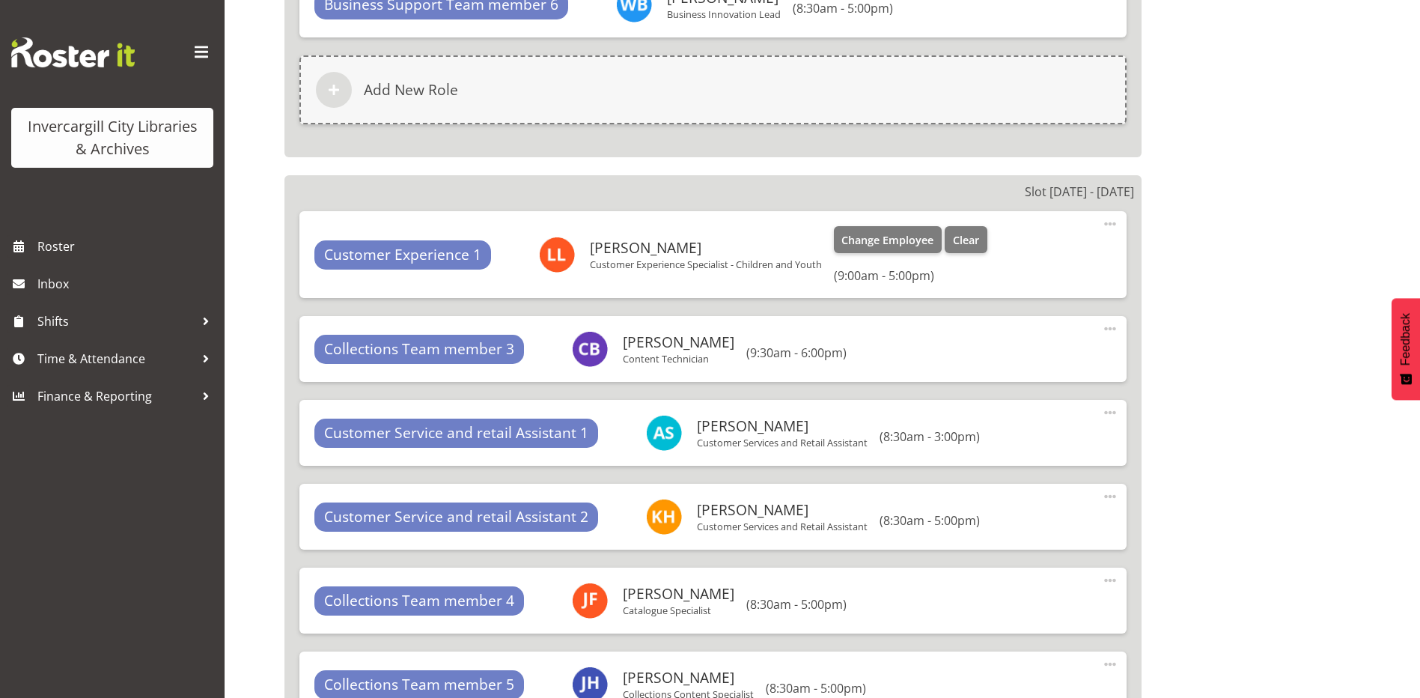
click at [1114, 216] on span at bounding box center [1110, 224] width 18 height 18
click at [1033, 275] on link "Delete" at bounding box center [1047, 283] width 144 height 27
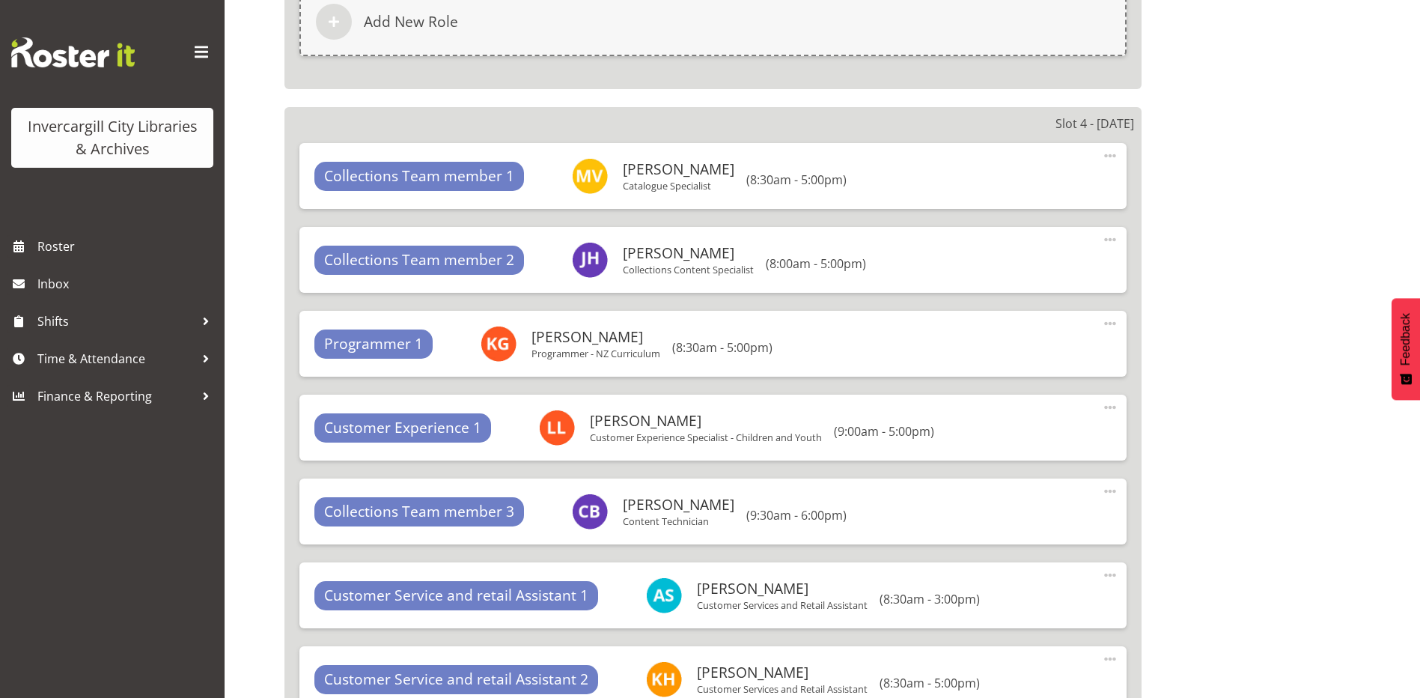
scroll to position [4990, 0]
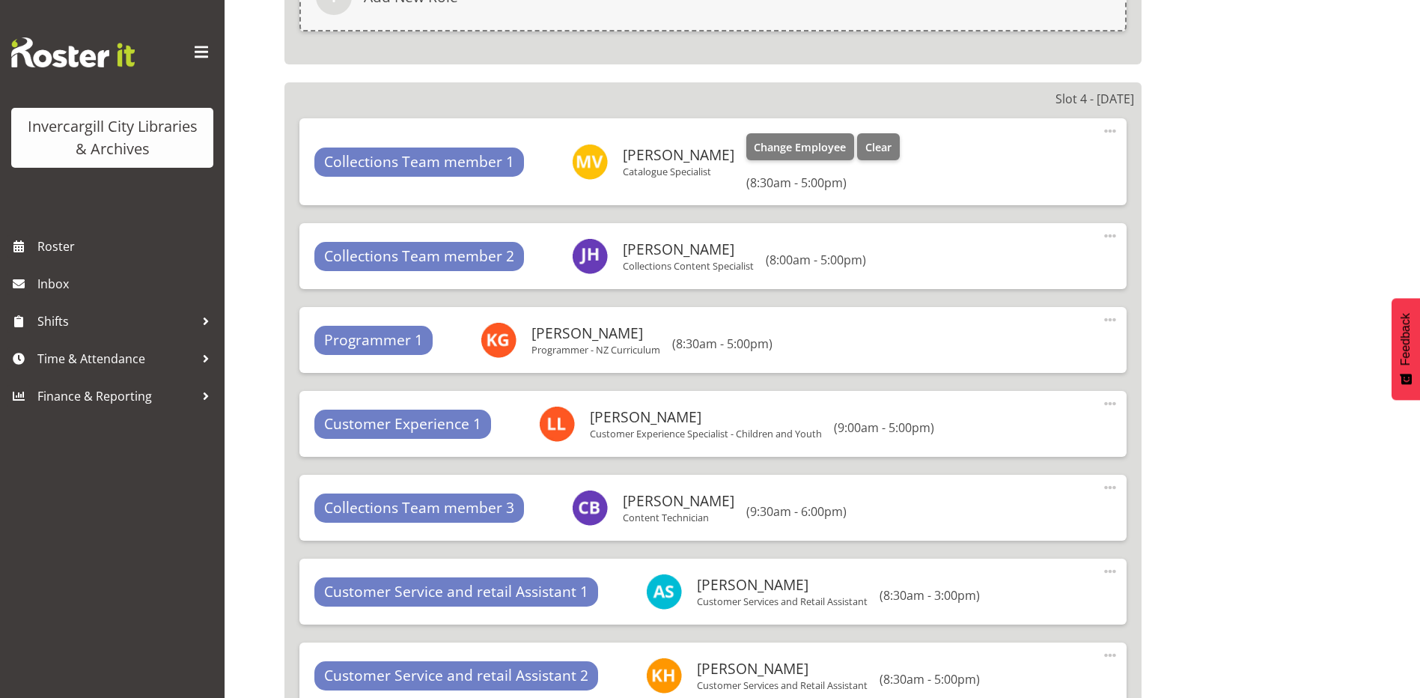
click at [1106, 126] on span at bounding box center [1110, 131] width 18 height 18
click at [1017, 196] on link "Delete" at bounding box center [1047, 190] width 144 height 27
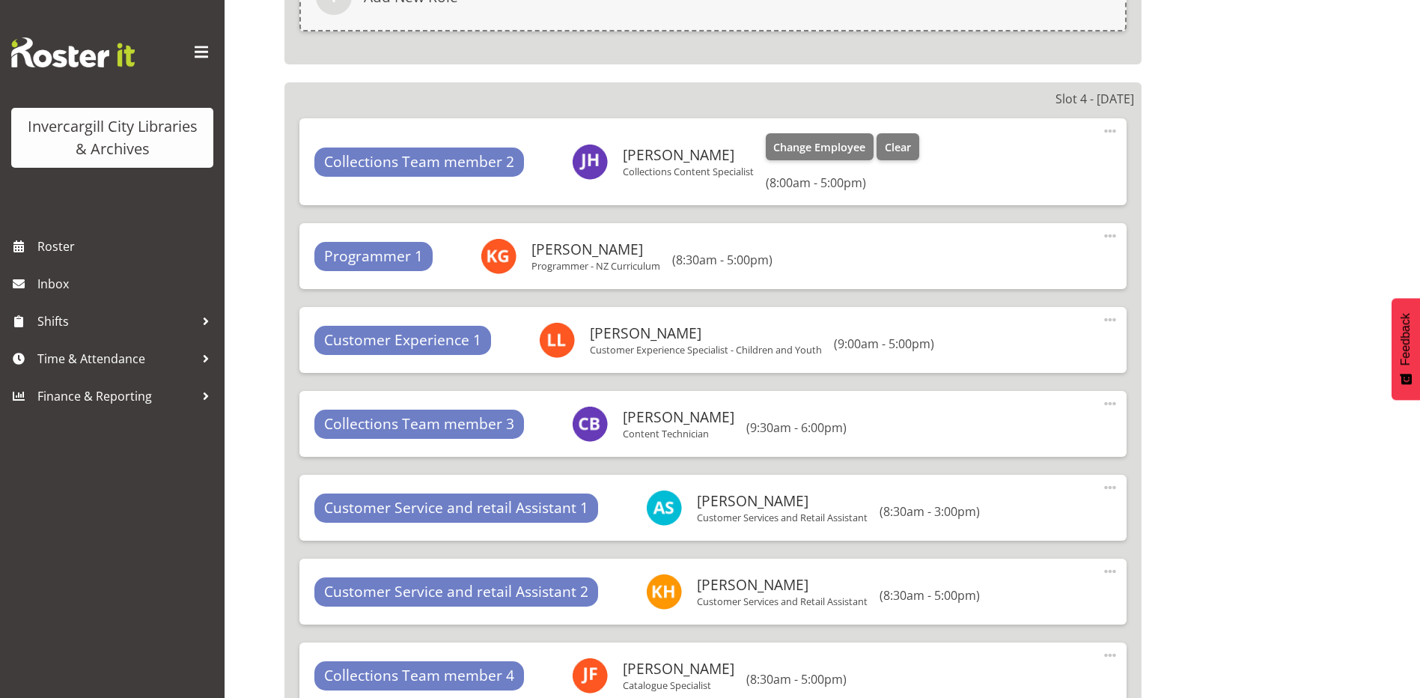
click at [1110, 131] on span at bounding box center [1110, 131] width 18 height 18
click at [1026, 192] on link "Delete" at bounding box center [1047, 190] width 144 height 27
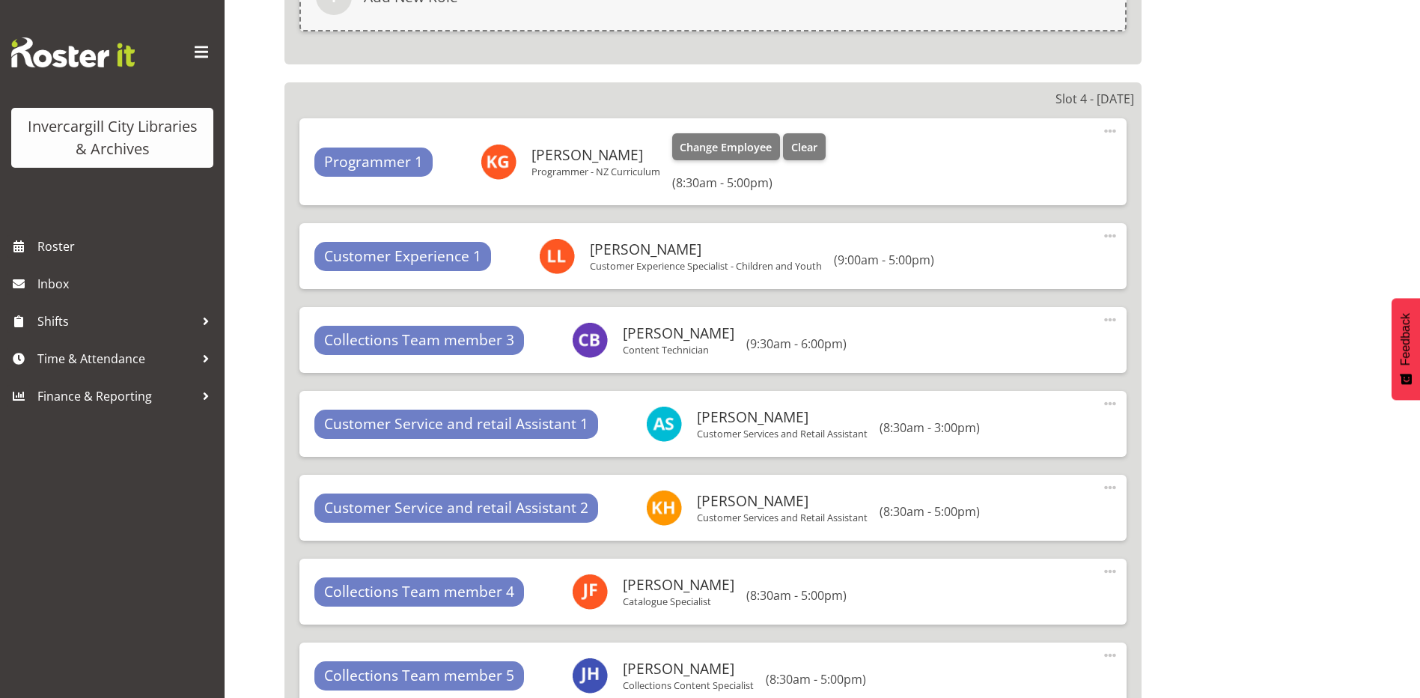
click at [1106, 130] on span at bounding box center [1110, 131] width 18 height 18
click at [995, 189] on link "Delete" at bounding box center [1047, 190] width 144 height 27
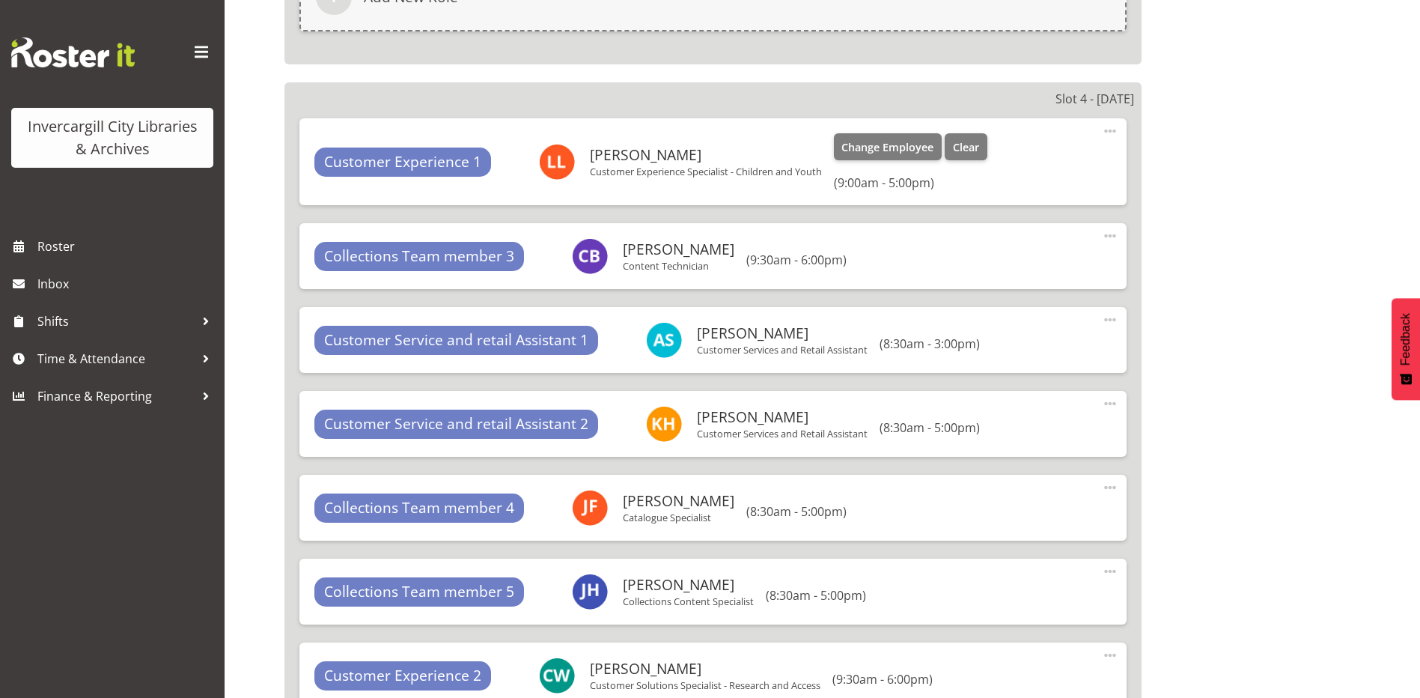
click at [1111, 136] on span at bounding box center [1110, 131] width 18 height 18
click at [1023, 186] on link "Delete" at bounding box center [1047, 190] width 144 height 27
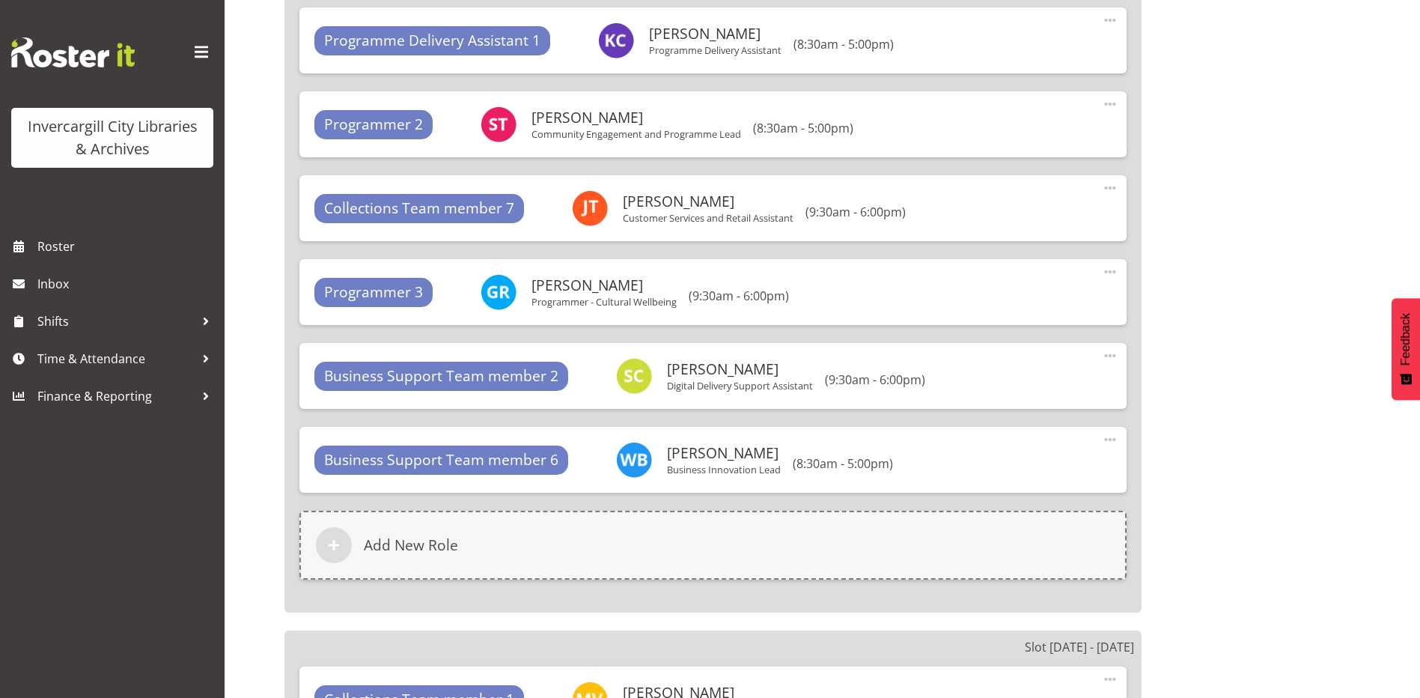
scroll to position [7459, 0]
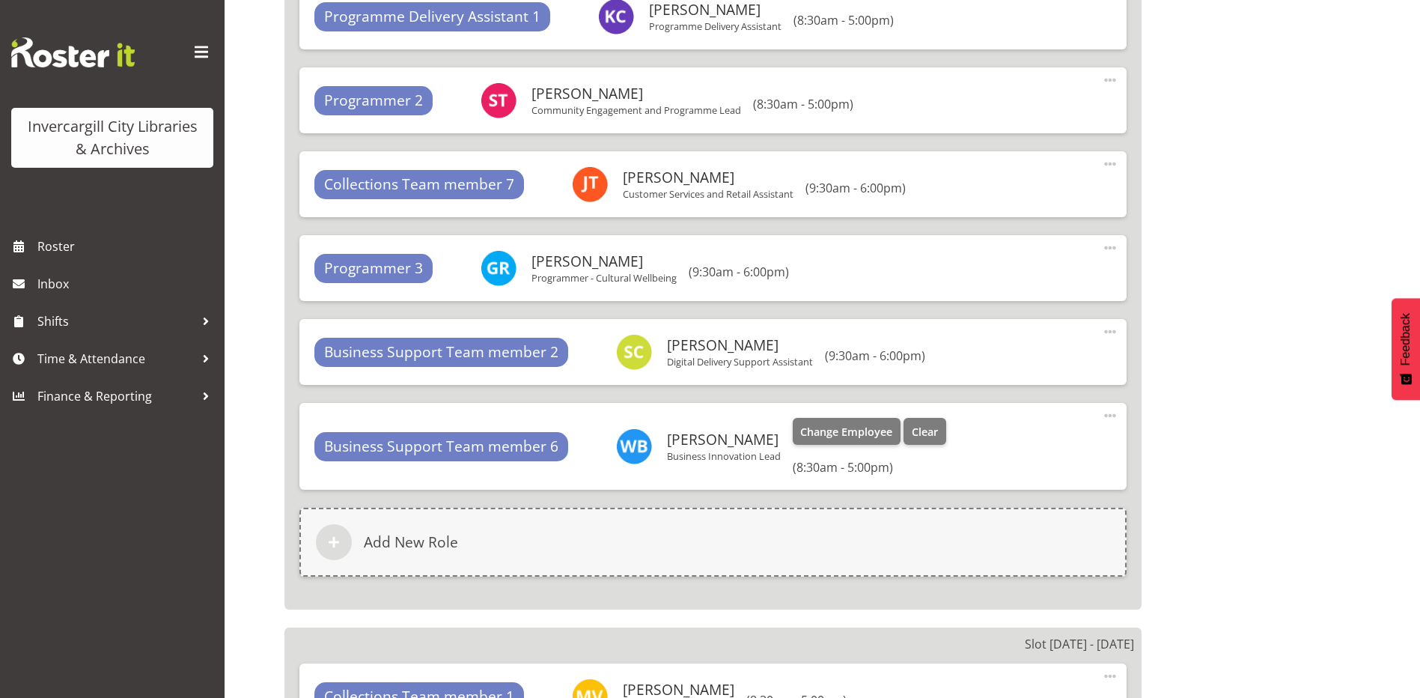
click at [1107, 414] on span at bounding box center [1110, 415] width 18 height 18
click at [993, 471] on link "Delete" at bounding box center [1047, 475] width 144 height 27
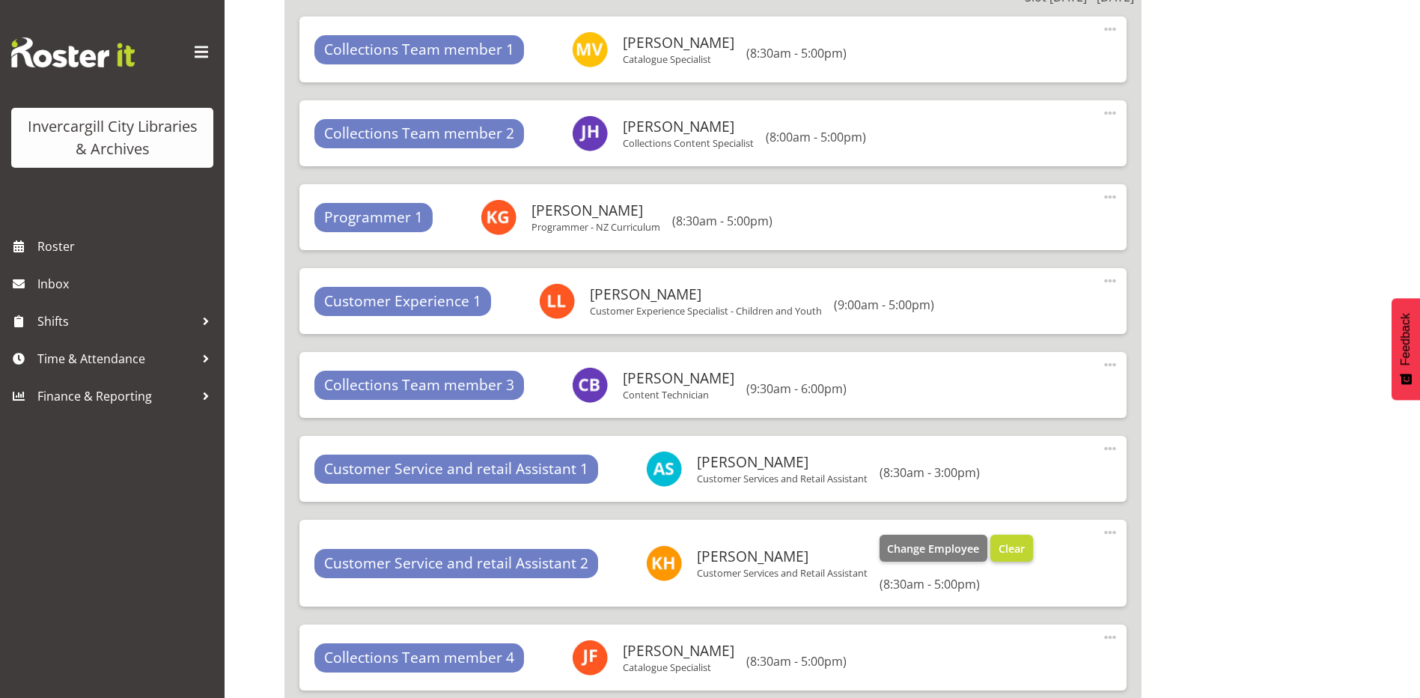
scroll to position [6486, 0]
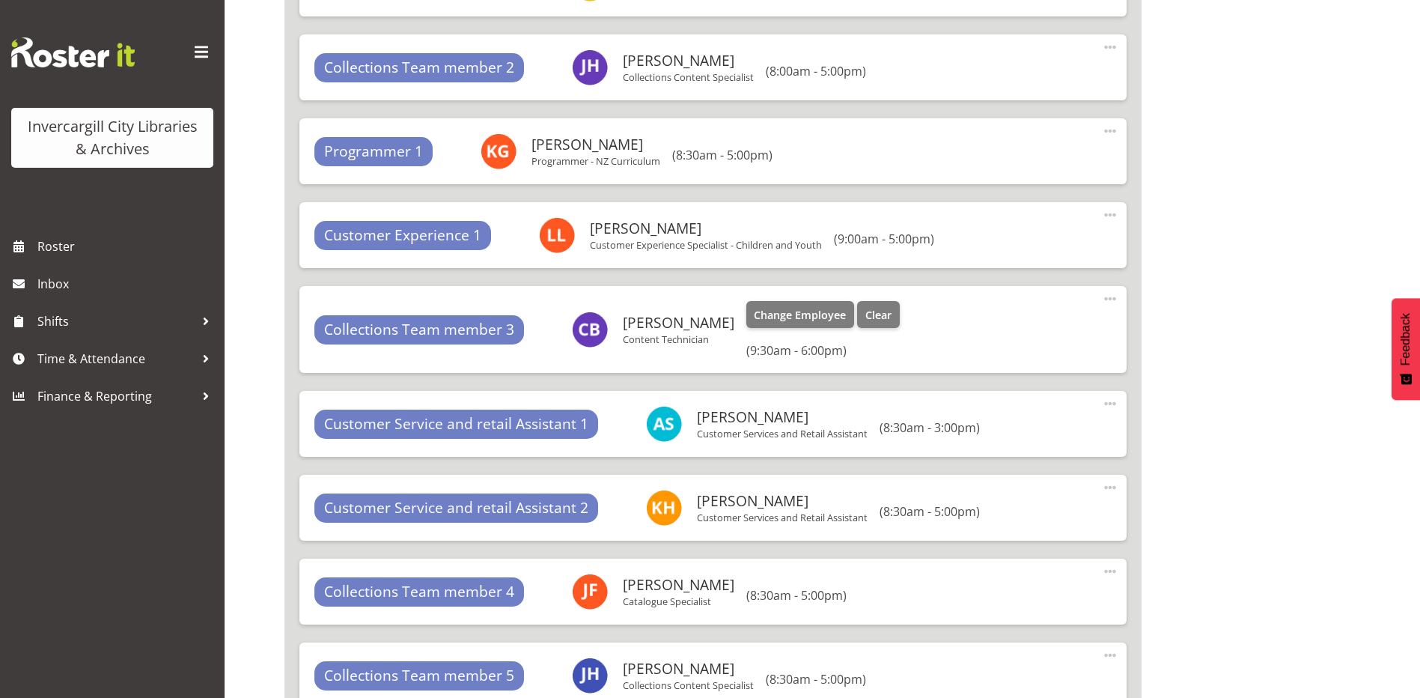
click at [1105, 296] on span at bounding box center [1110, 299] width 18 height 18
click at [1018, 358] on link "Delete" at bounding box center [1047, 358] width 144 height 27
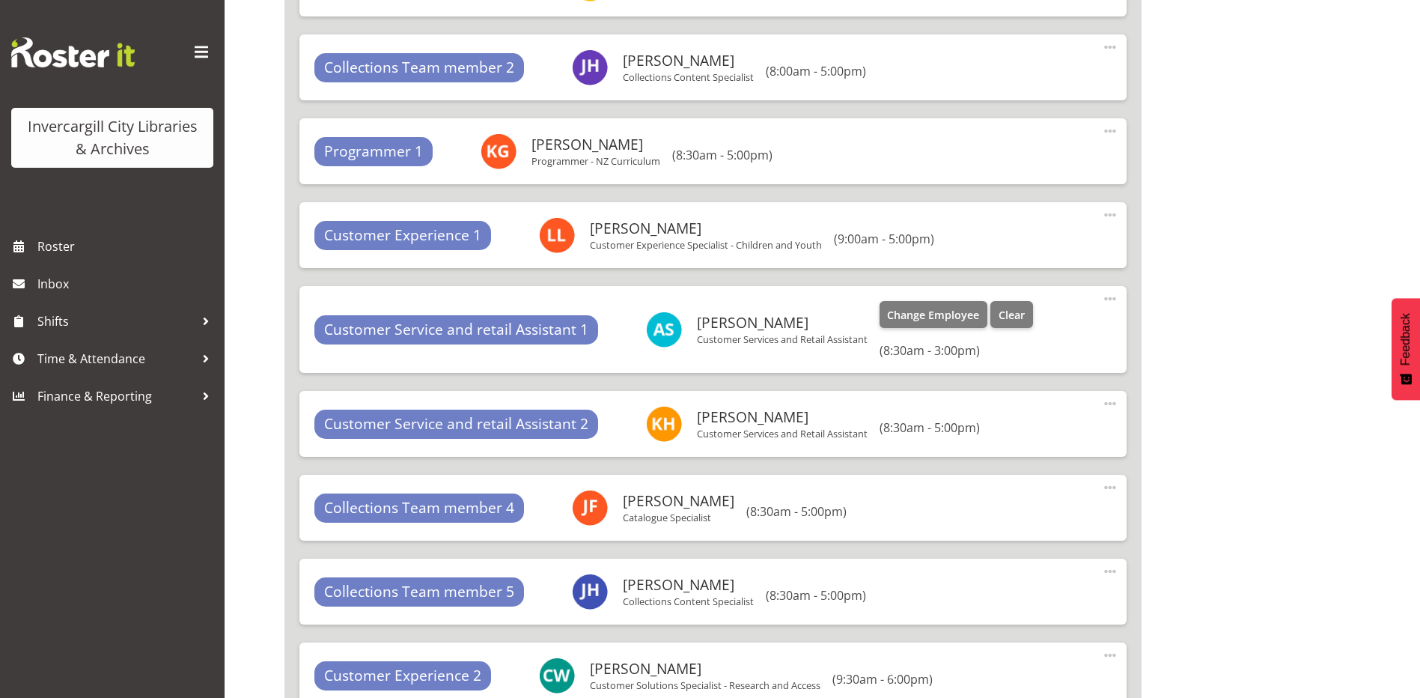
click at [1111, 297] on span at bounding box center [1110, 299] width 18 height 18
click at [1030, 353] on link "Delete" at bounding box center [1047, 358] width 144 height 27
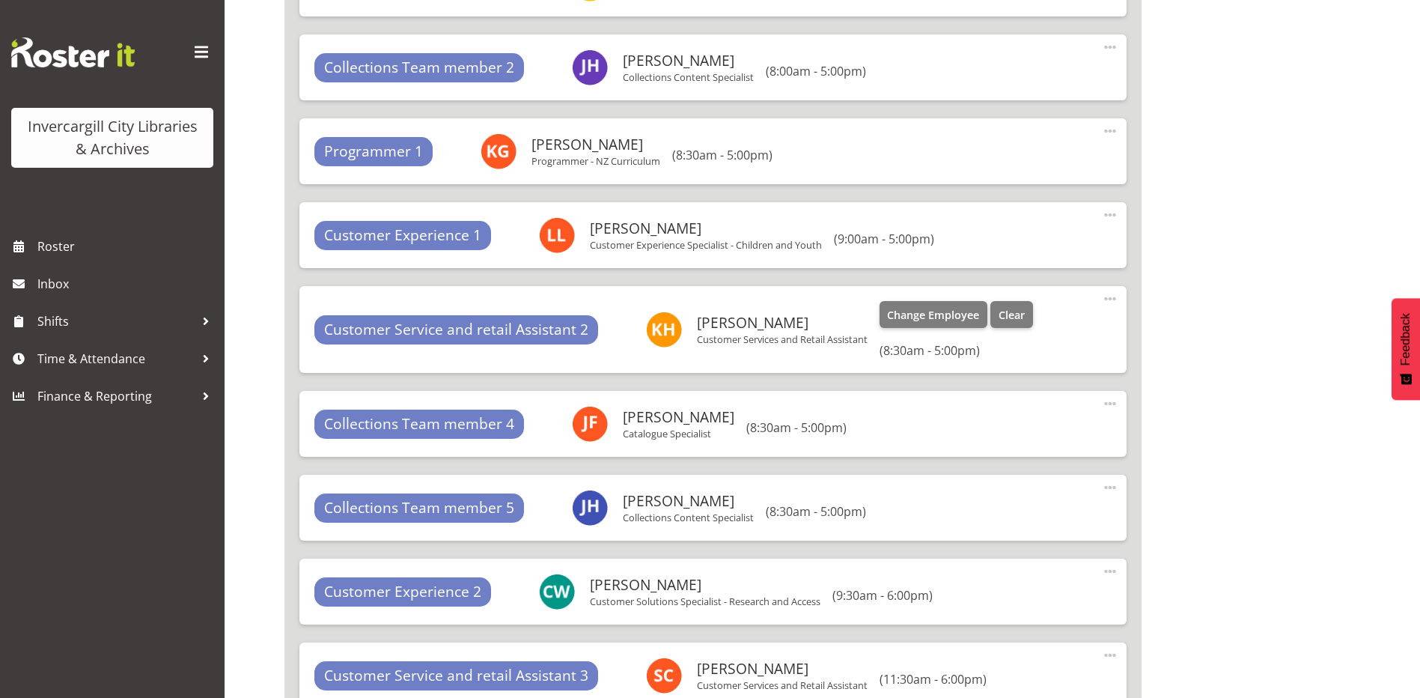
click at [1107, 296] on span at bounding box center [1110, 299] width 18 height 18
click at [1017, 351] on link "Delete" at bounding box center [1047, 358] width 144 height 27
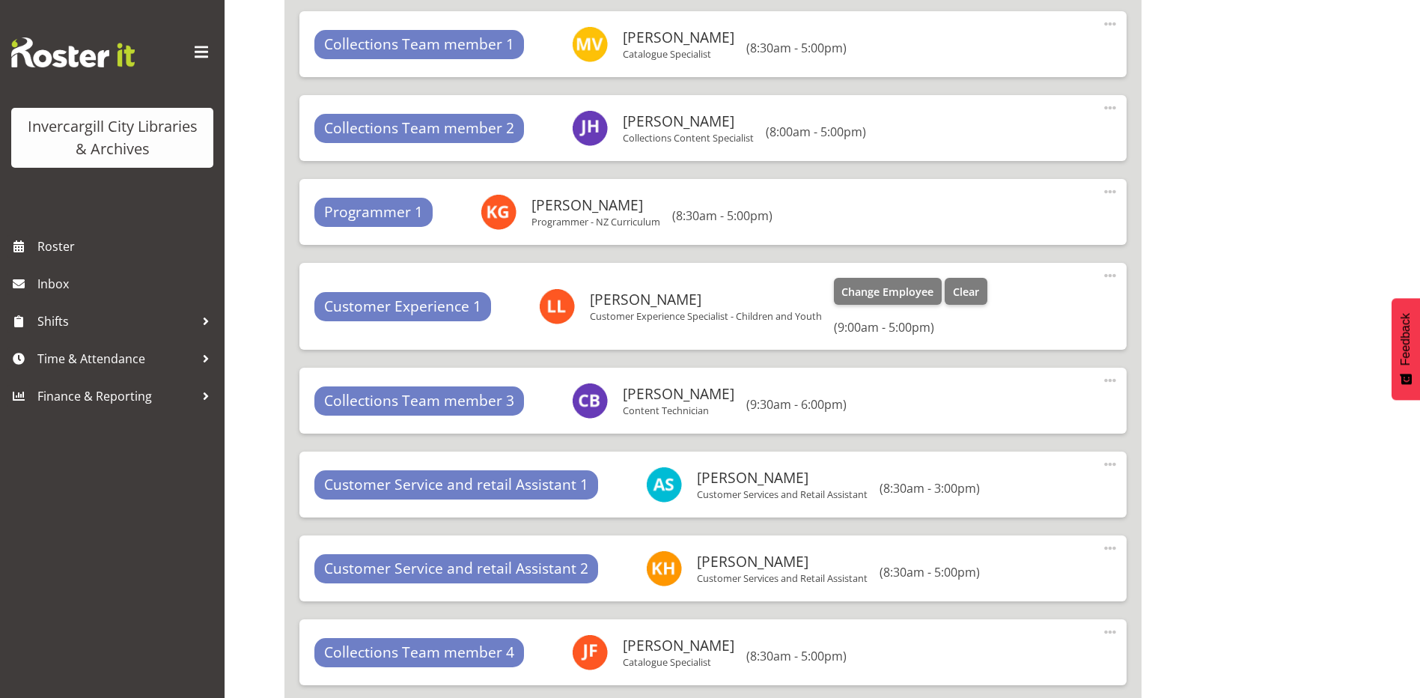
scroll to position [7759, 0]
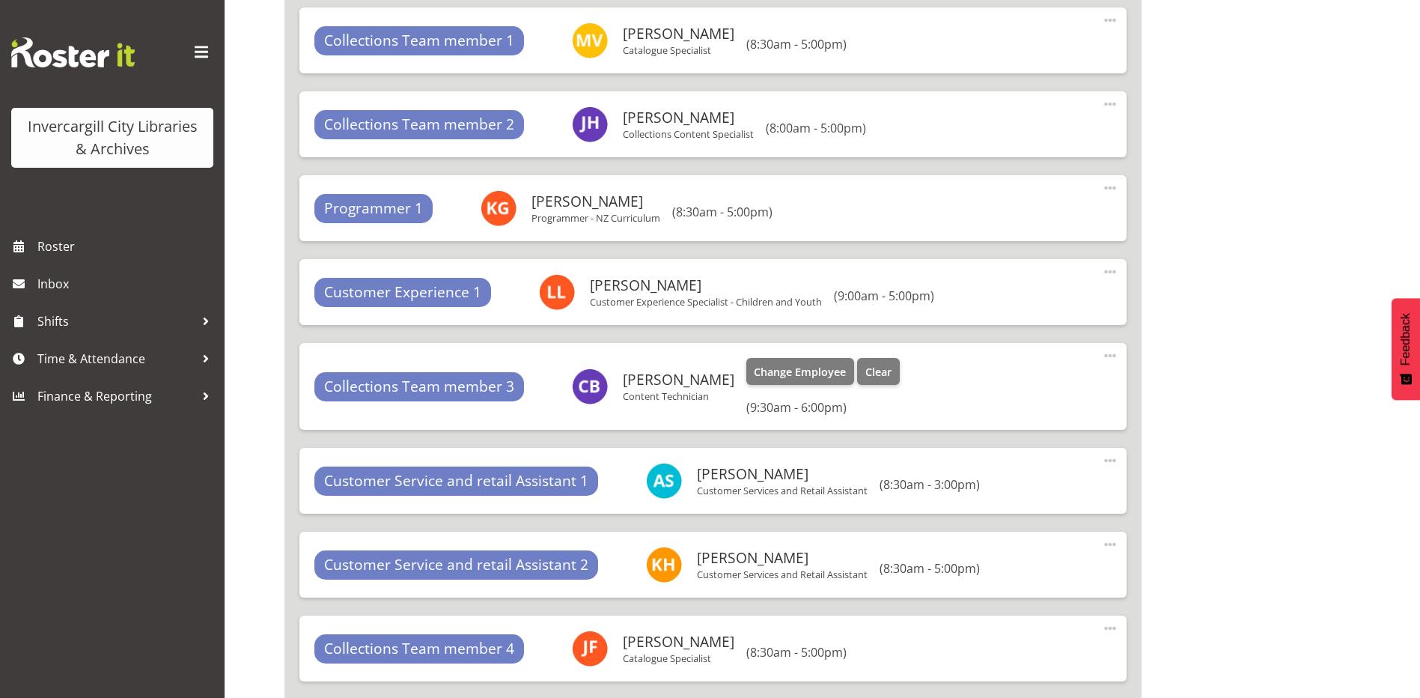
click at [1113, 358] on span at bounding box center [1110, 356] width 18 height 18
click at [1034, 411] on link "Delete" at bounding box center [1047, 415] width 144 height 27
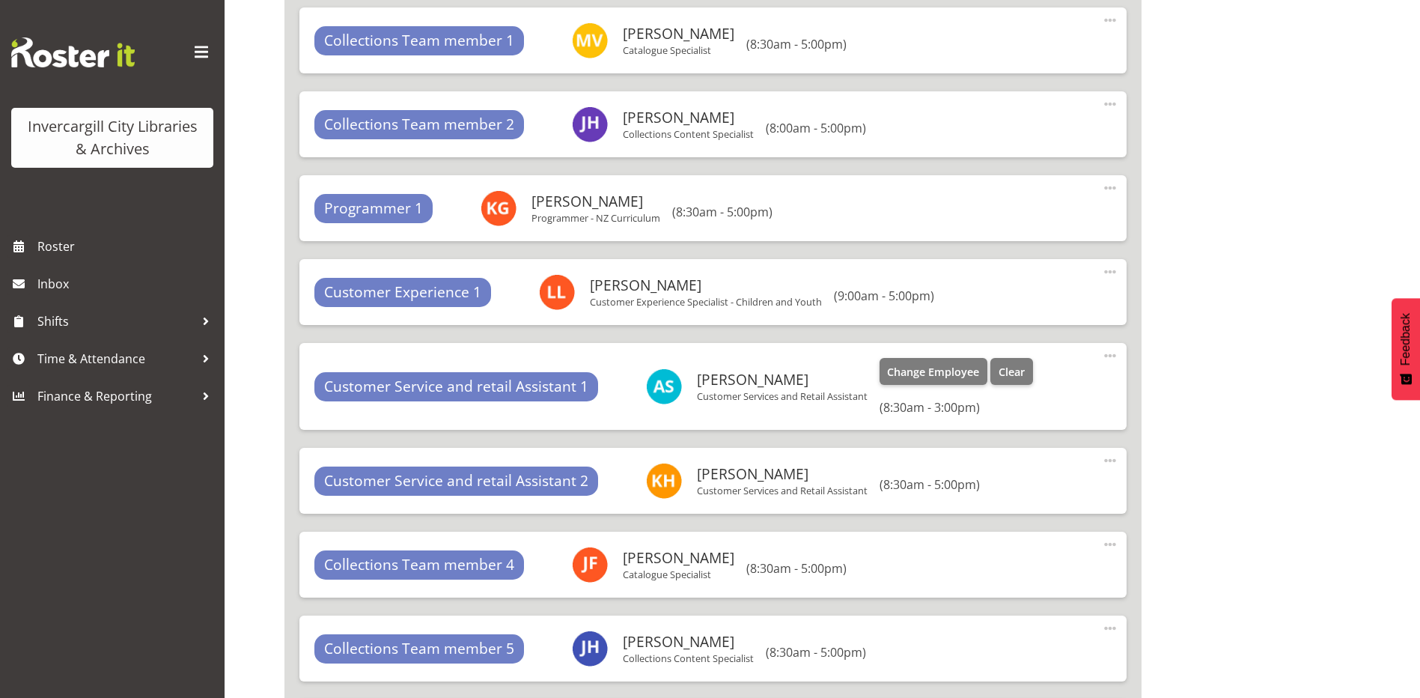
click at [1105, 352] on span at bounding box center [1110, 356] width 18 height 18
click at [1027, 417] on link "Delete" at bounding box center [1047, 415] width 144 height 27
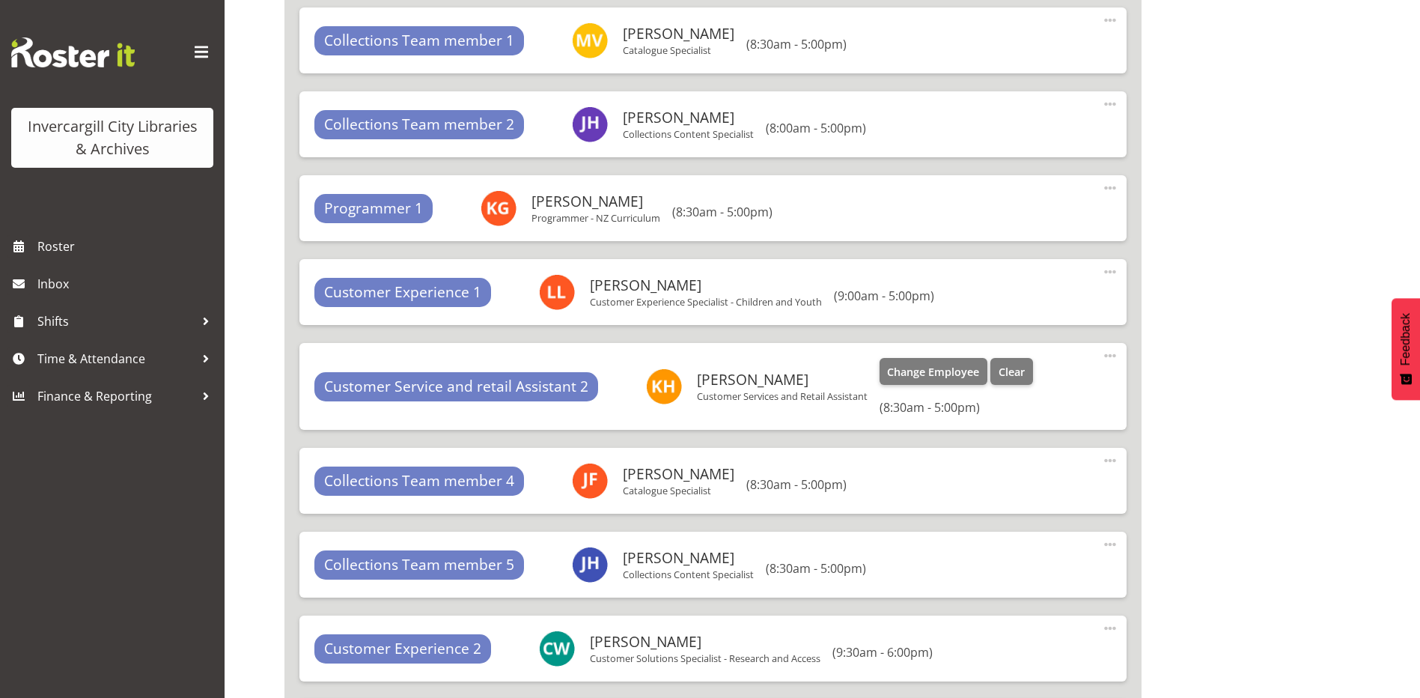
click at [1108, 355] on span at bounding box center [1110, 356] width 18 height 18
click at [1013, 415] on link "Delete" at bounding box center [1047, 415] width 144 height 27
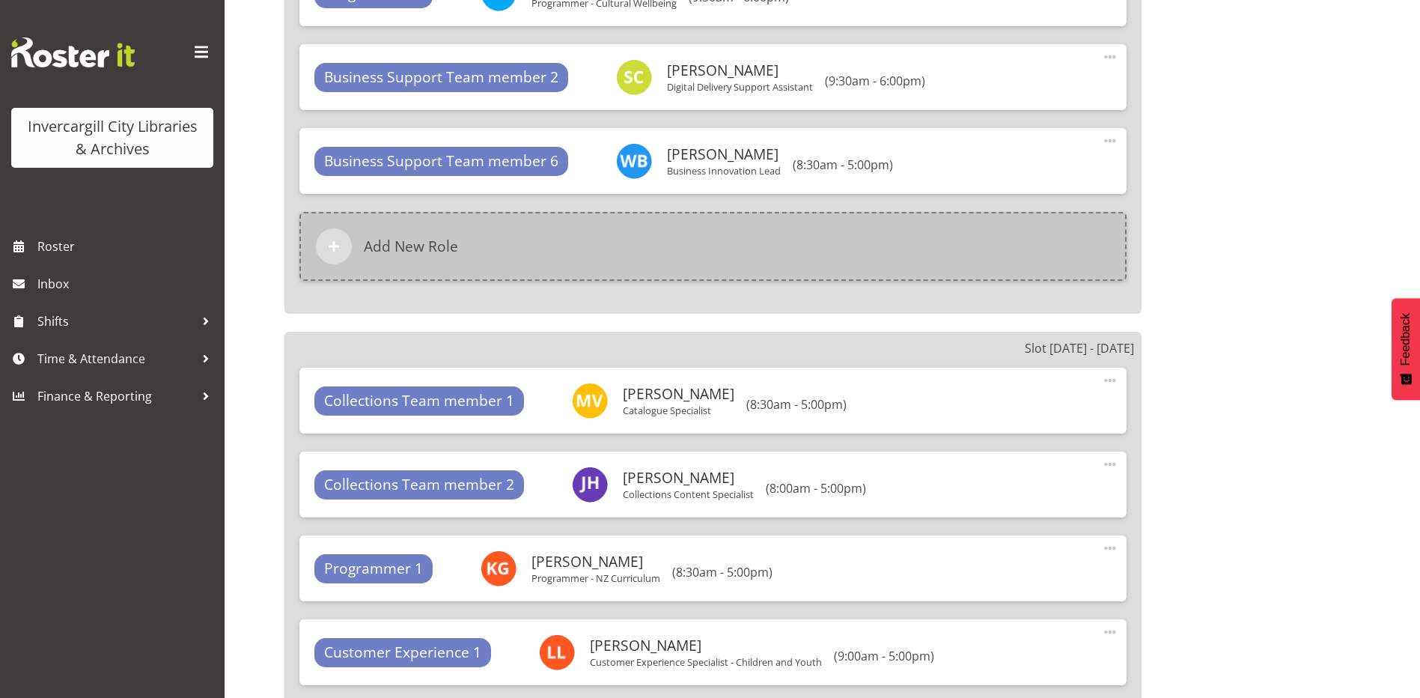
scroll to position [8721, 0]
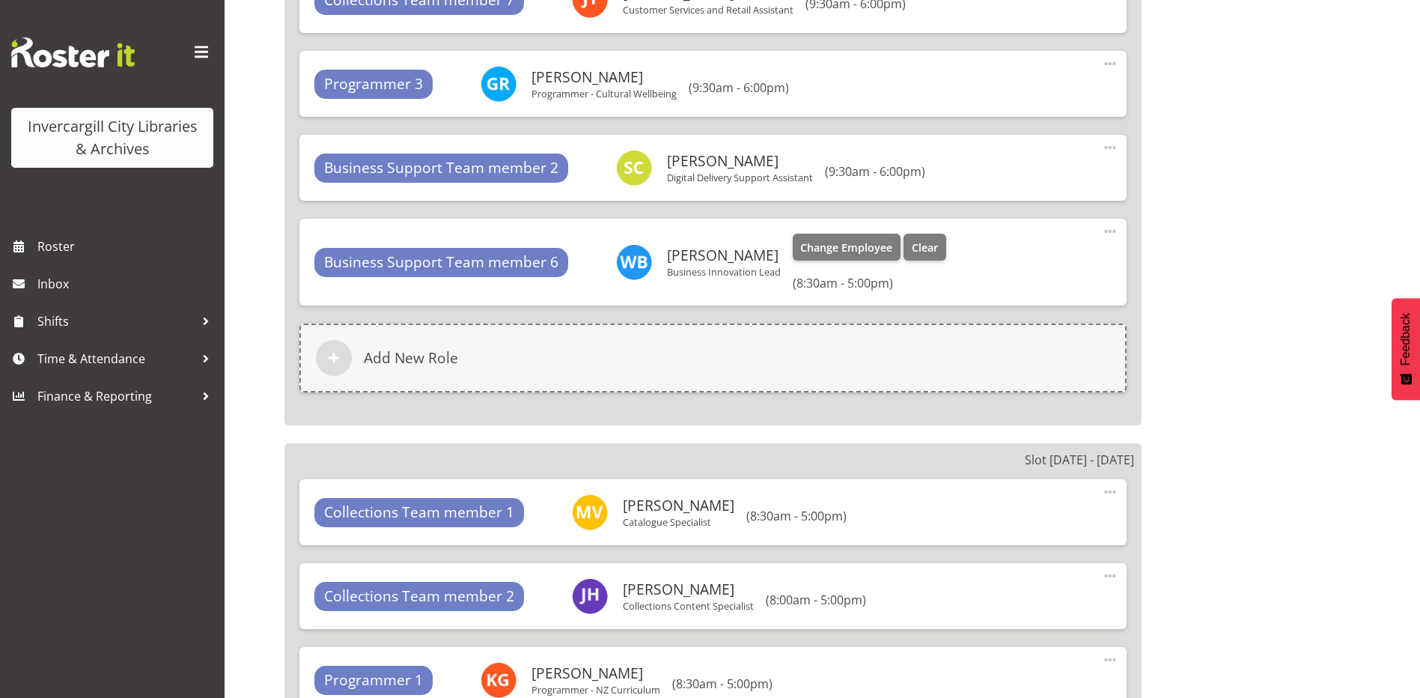
drag, startPoint x: 1108, startPoint y: 229, endPoint x: 1099, endPoint y: 234, distance: 11.1
click at [1104, 231] on span at bounding box center [1110, 231] width 18 height 18
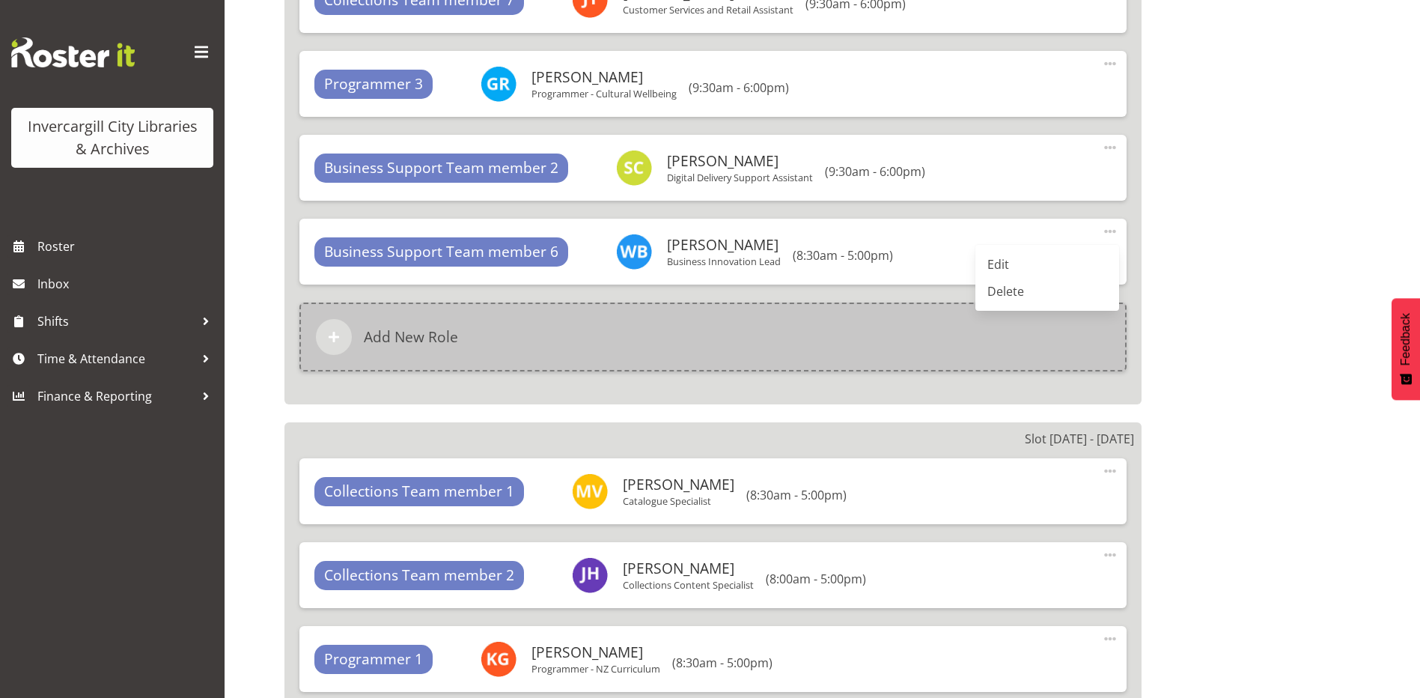
click at [1007, 287] on link "Delete" at bounding box center [1047, 291] width 144 height 27
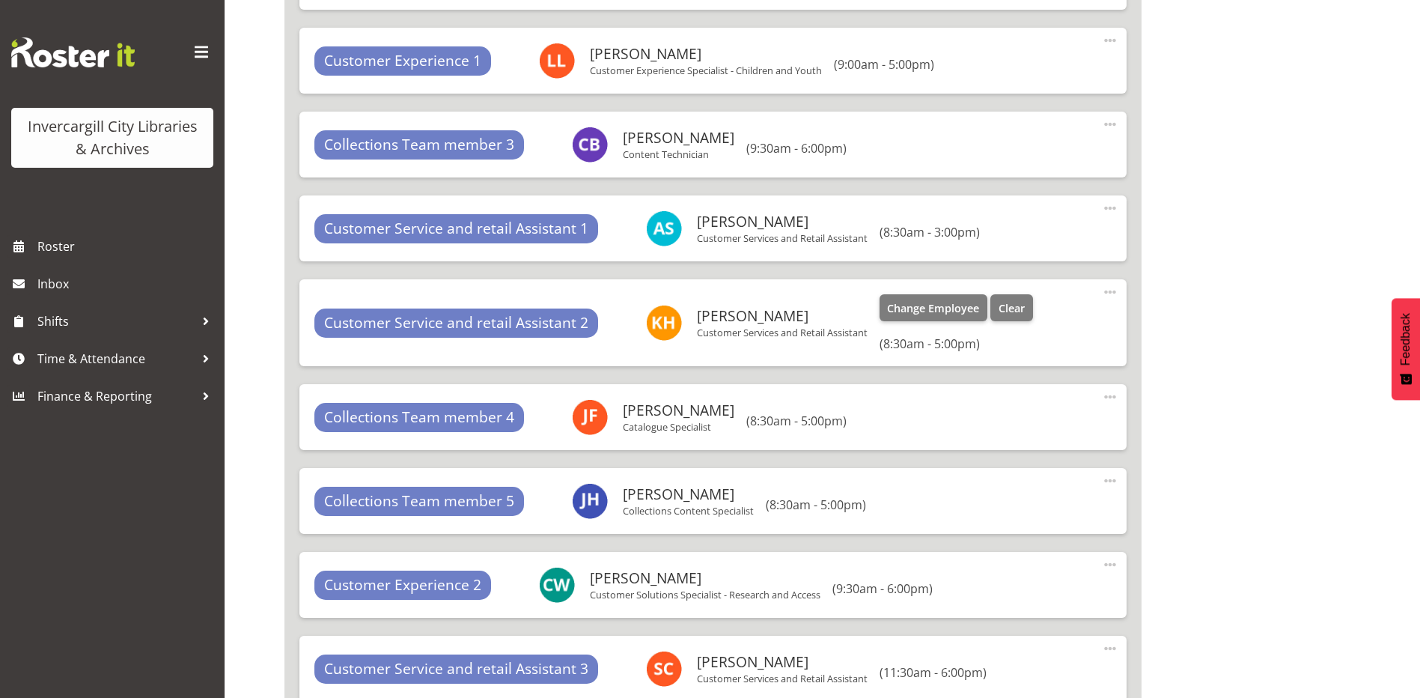
scroll to position [9320, 0]
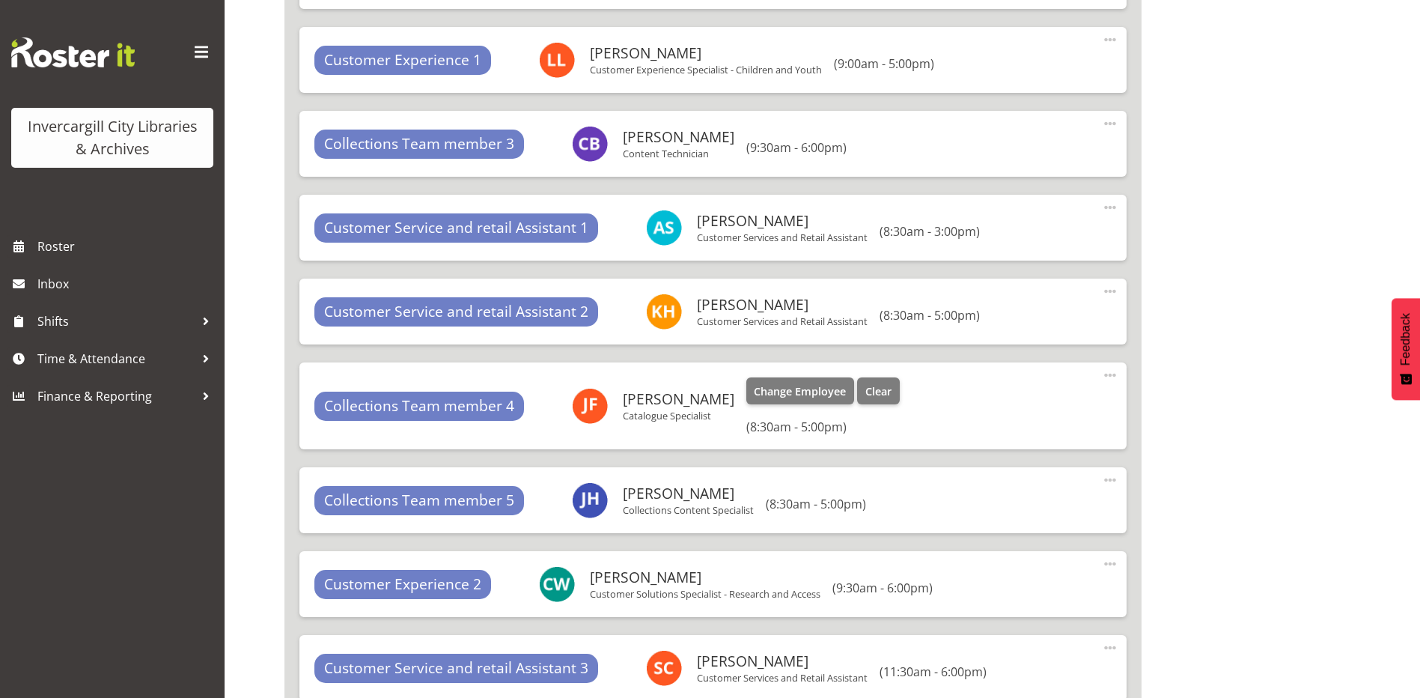
click at [1110, 369] on span at bounding box center [1110, 375] width 18 height 18
click at [1026, 430] on link "Delete" at bounding box center [1047, 434] width 144 height 27
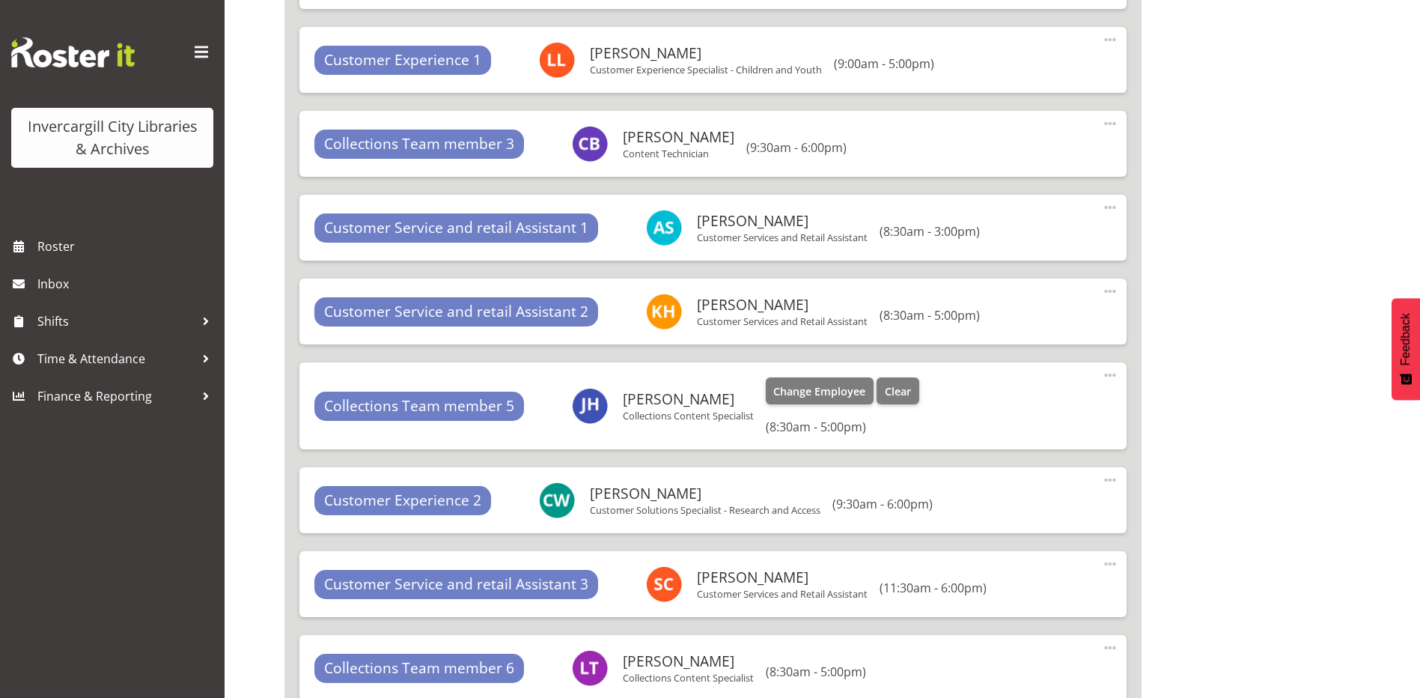
click at [1109, 372] on span at bounding box center [1110, 375] width 18 height 18
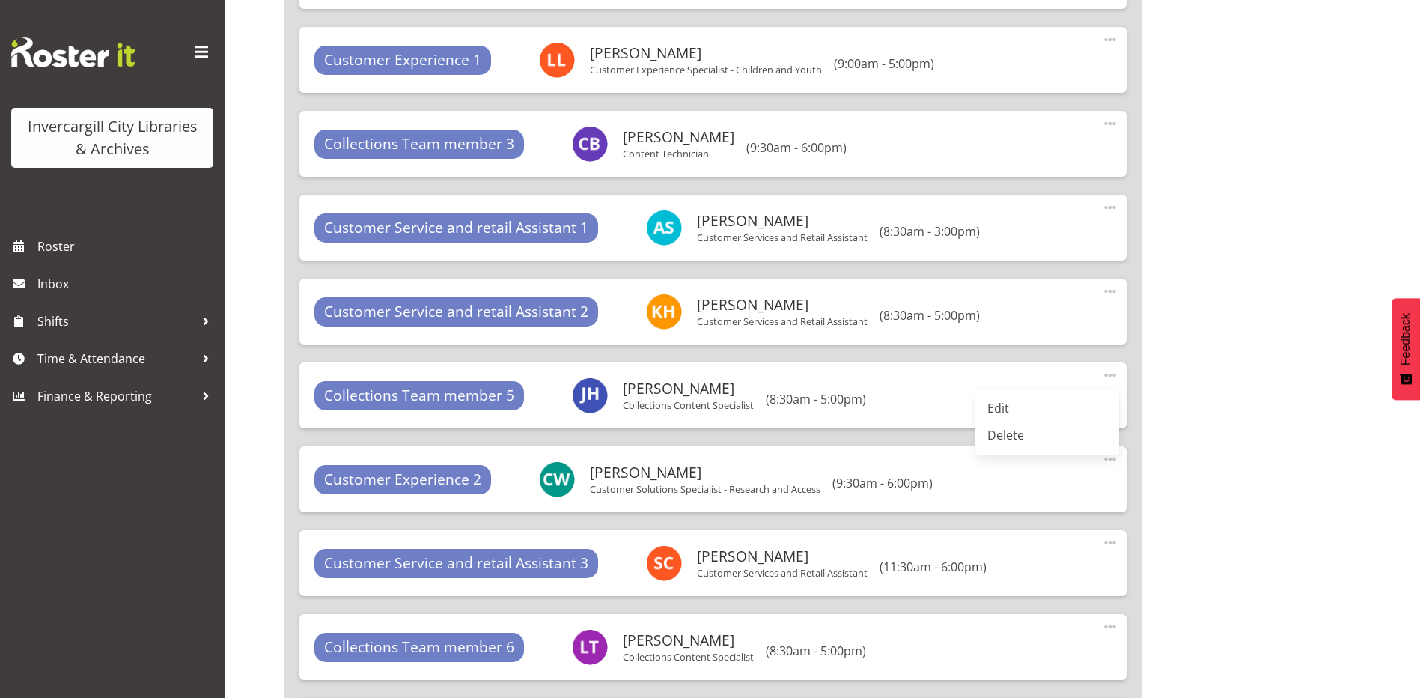
click at [1026, 430] on link "Delete" at bounding box center [1047, 434] width 144 height 27
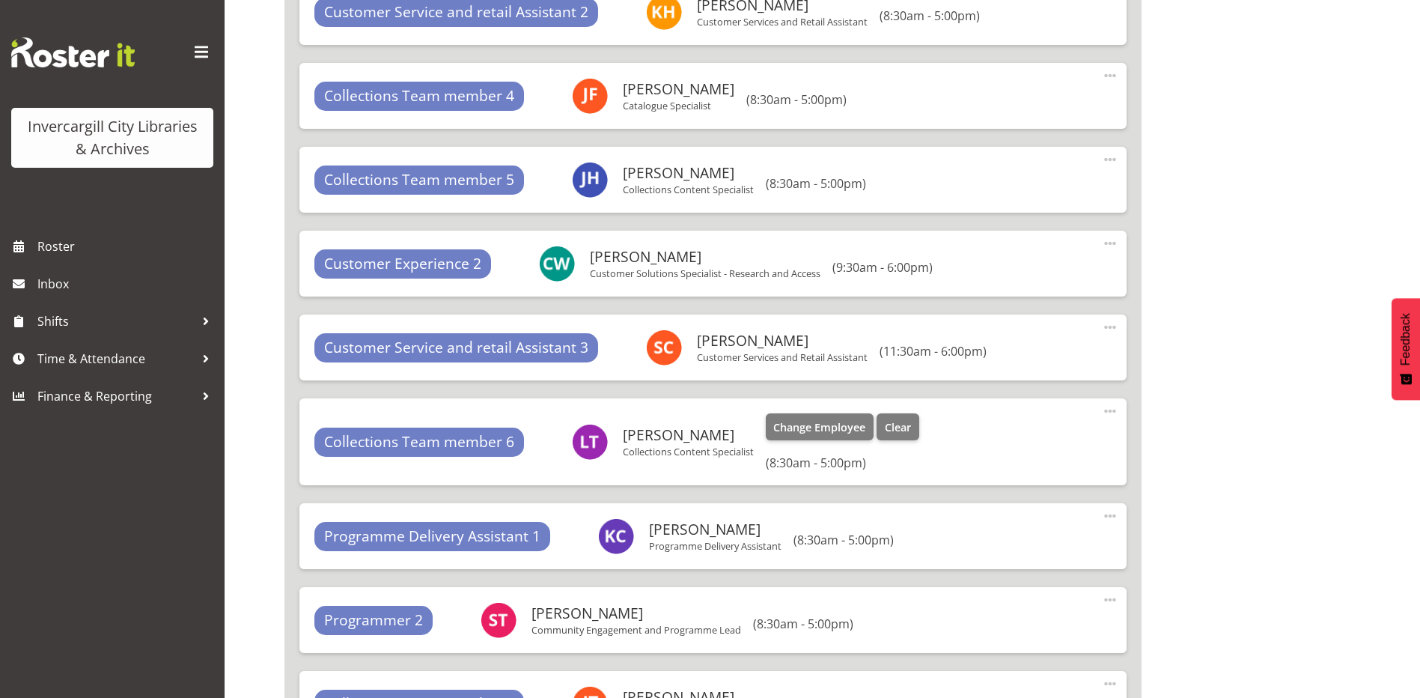
scroll to position [11041, 0]
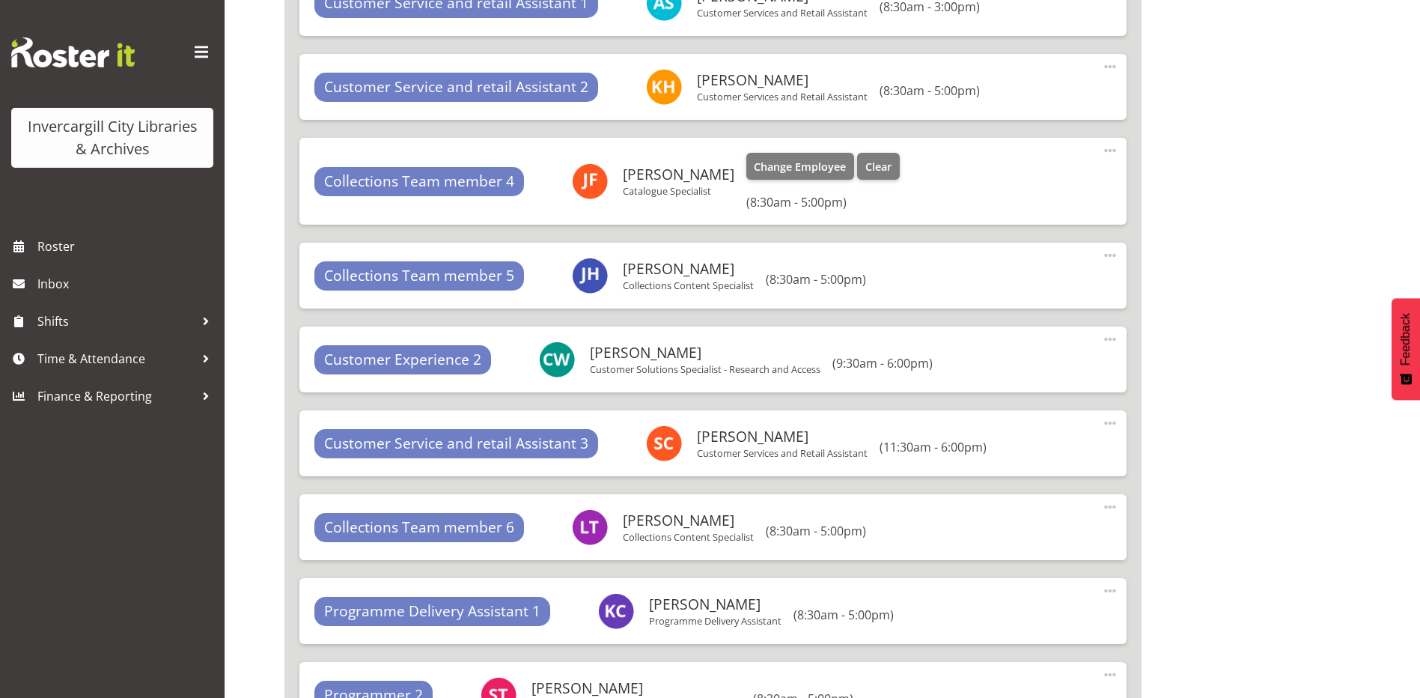
click at [1111, 147] on span at bounding box center [1110, 150] width 18 height 18
click at [1035, 207] on link "Delete" at bounding box center [1047, 210] width 144 height 27
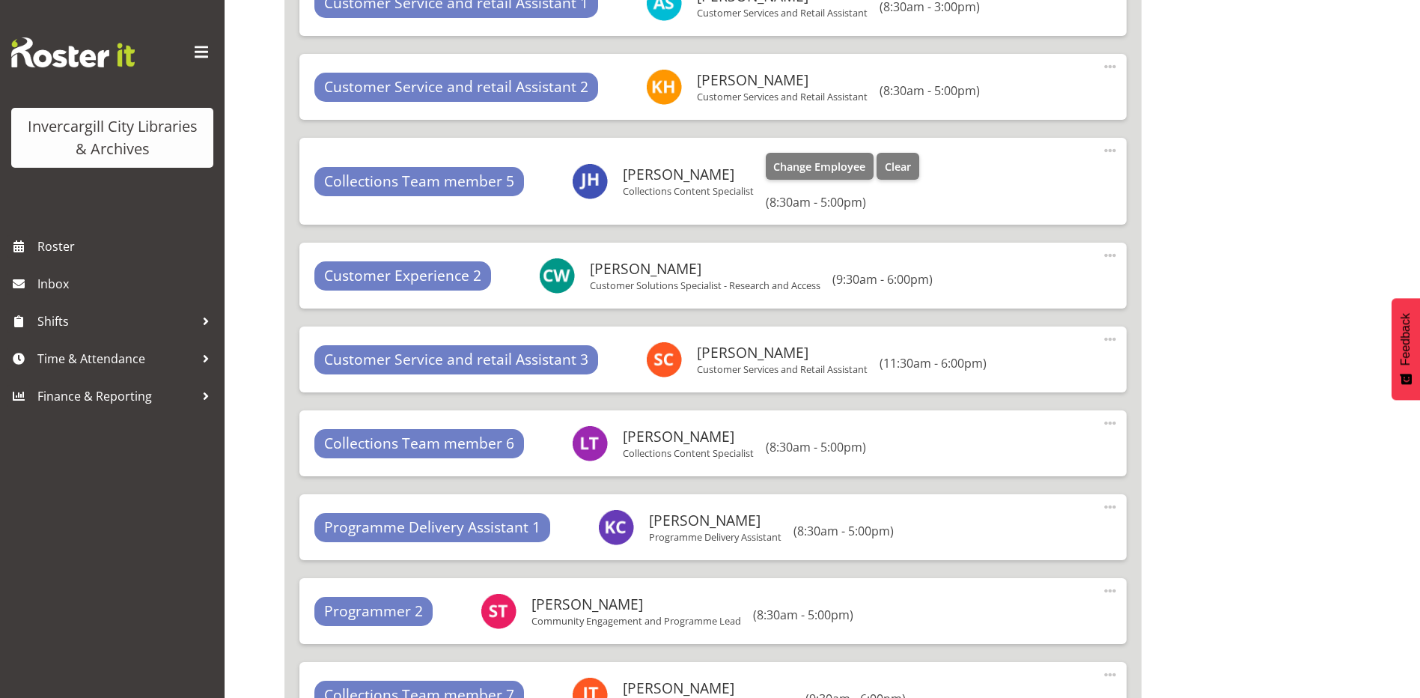
click at [1114, 148] on span at bounding box center [1110, 150] width 18 height 18
click at [1052, 207] on link "Delete" at bounding box center [1047, 210] width 144 height 27
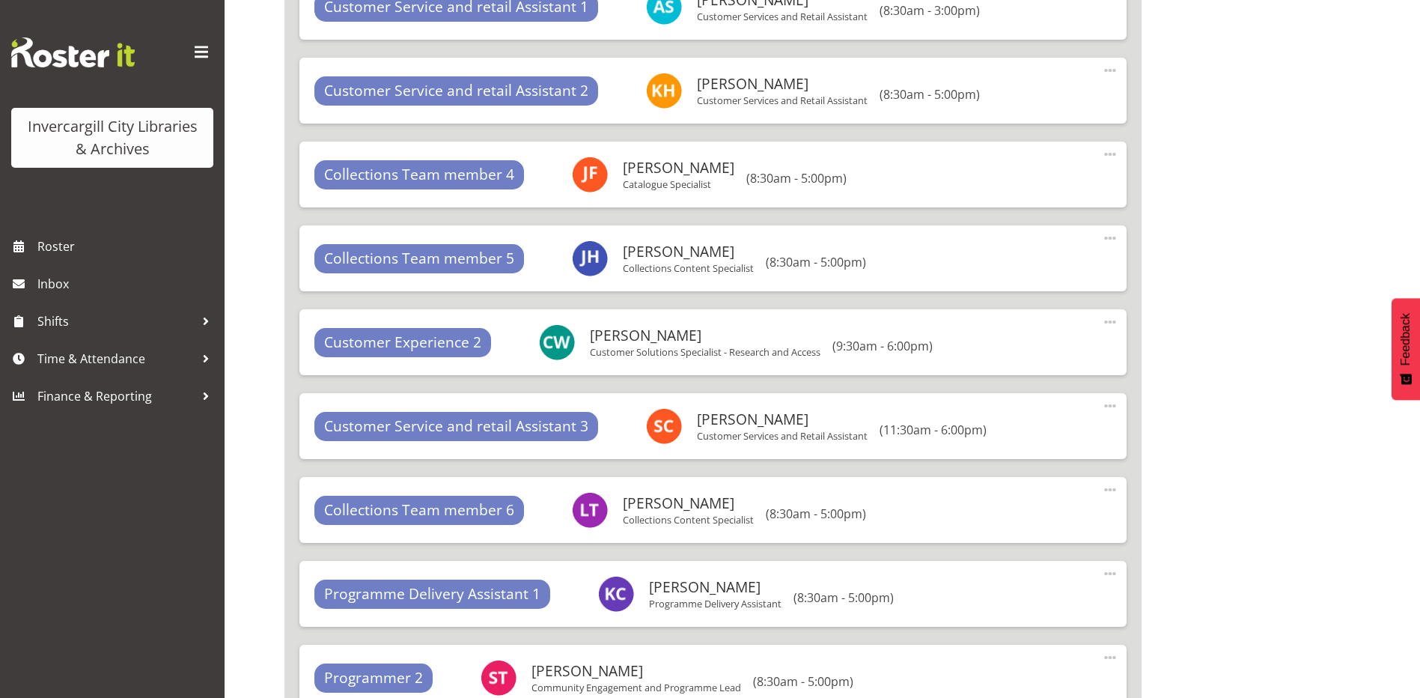
scroll to position [12538, 0]
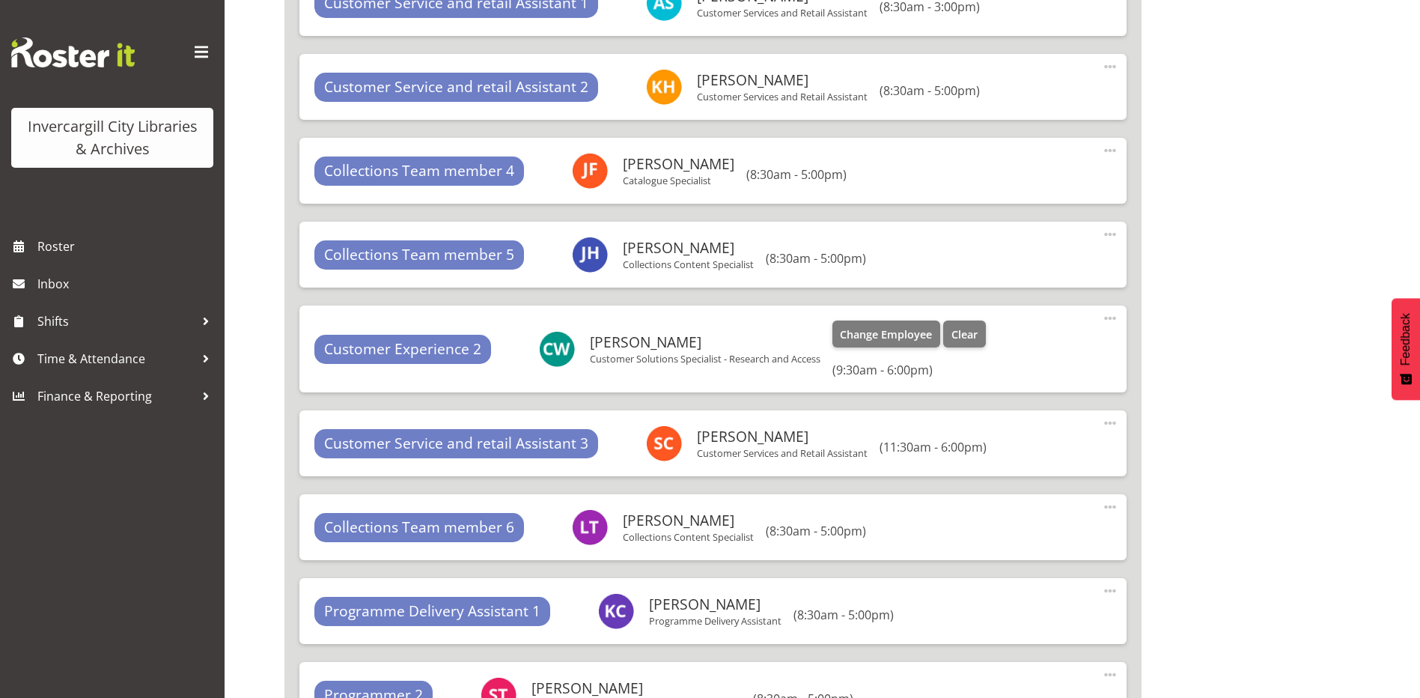
click at [1108, 318] on span at bounding box center [1110, 318] width 18 height 18
click at [1012, 374] on link "Delete" at bounding box center [1047, 377] width 144 height 27
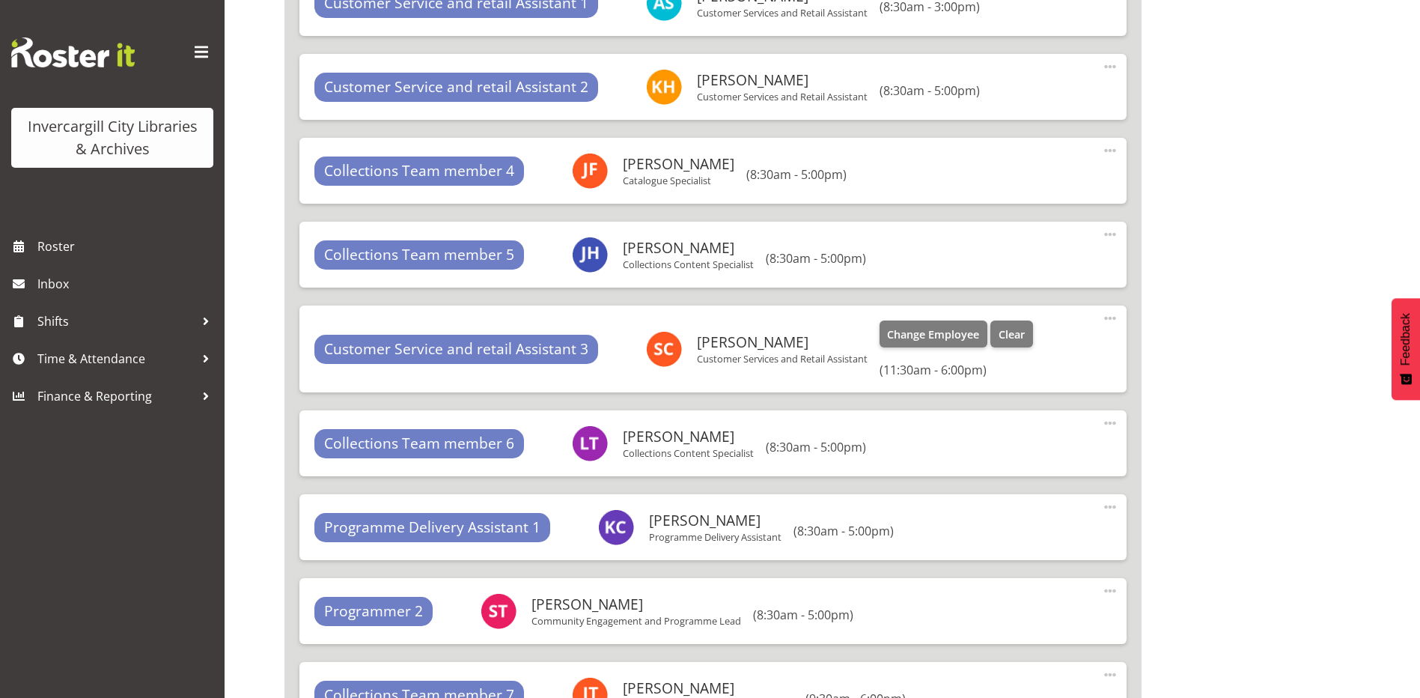
click at [1111, 317] on span at bounding box center [1110, 318] width 18 height 18
click at [1025, 370] on link "Delete" at bounding box center [1047, 377] width 144 height 27
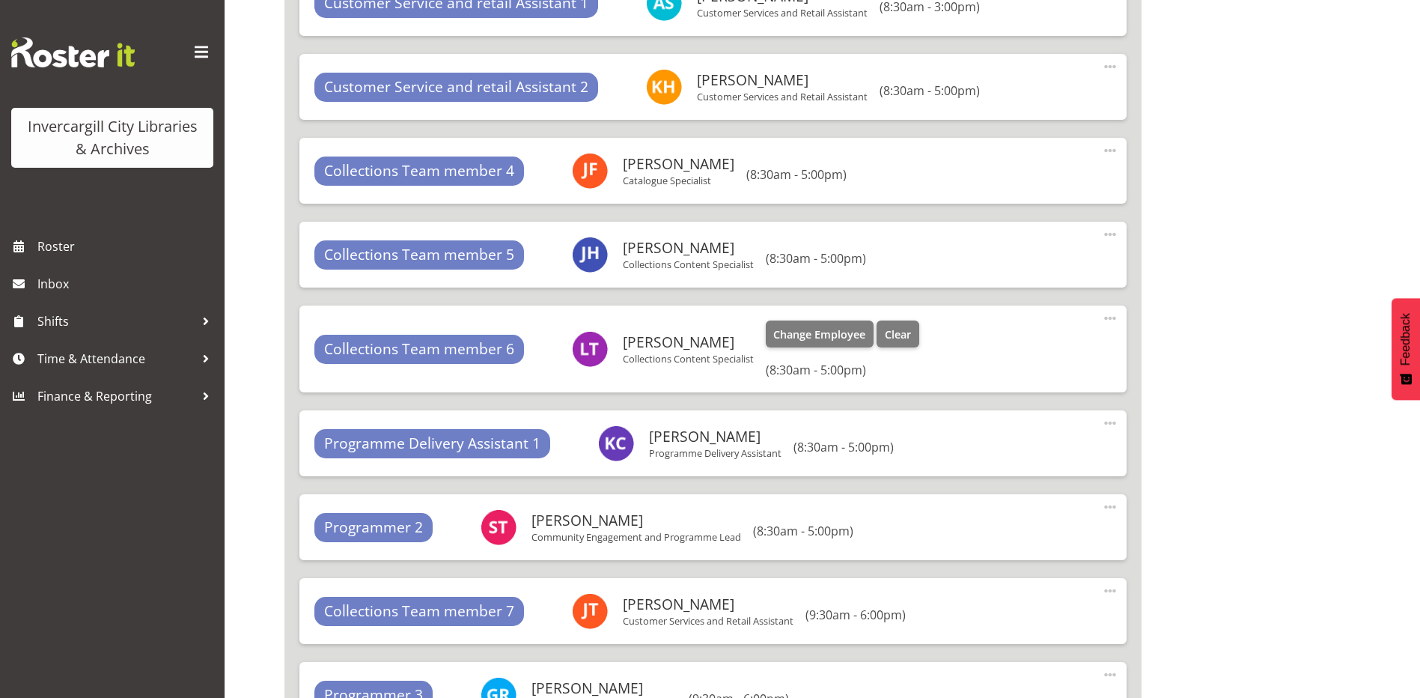
click at [1104, 317] on span at bounding box center [1110, 318] width 18 height 18
click at [1013, 373] on link "Delete" at bounding box center [1047, 377] width 144 height 27
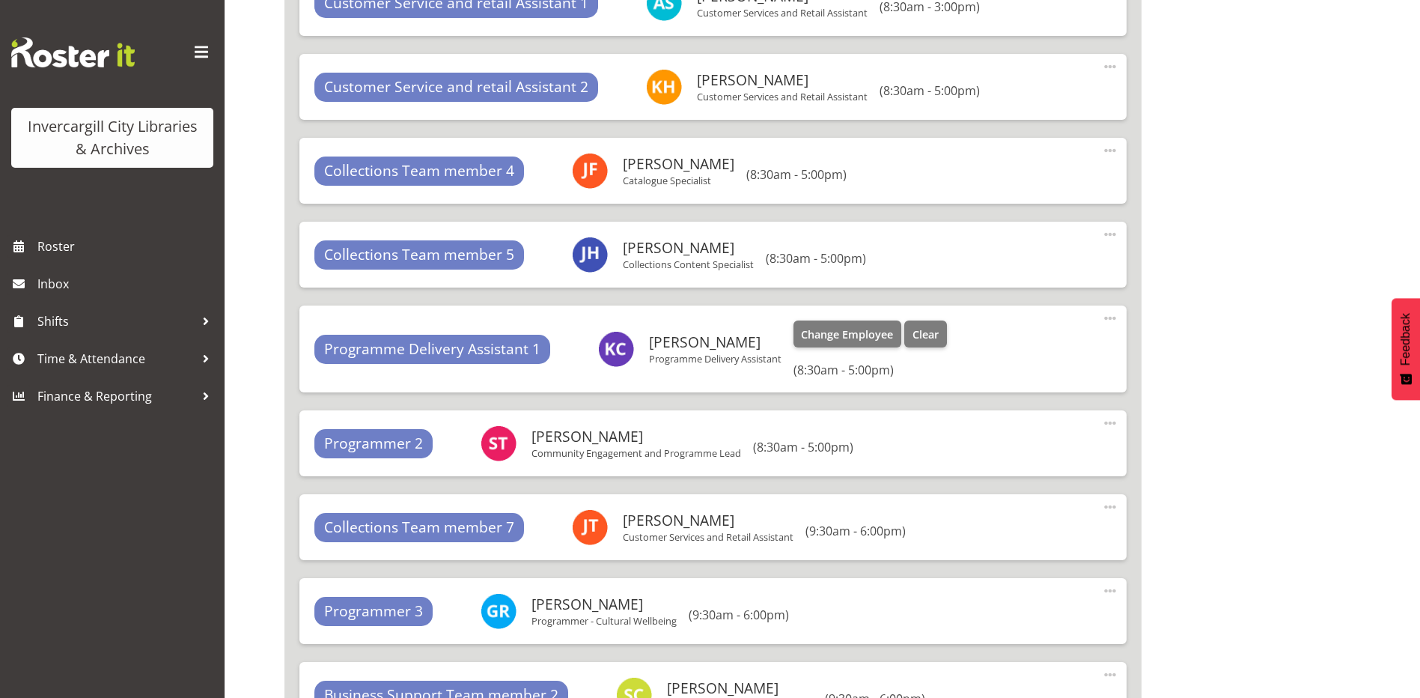
click at [1110, 319] on span at bounding box center [1110, 318] width 18 height 18
click at [1027, 373] on link "Delete" at bounding box center [1047, 377] width 144 height 27
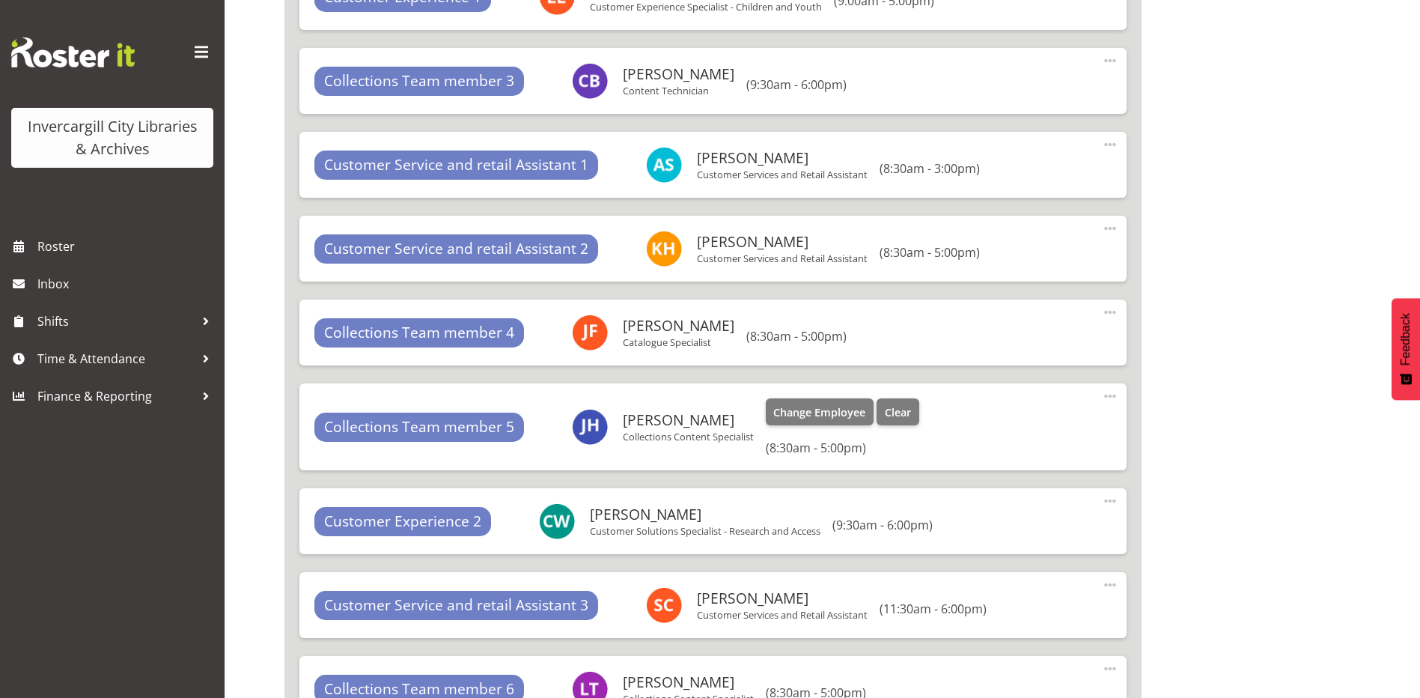
scroll to position [13732, 0]
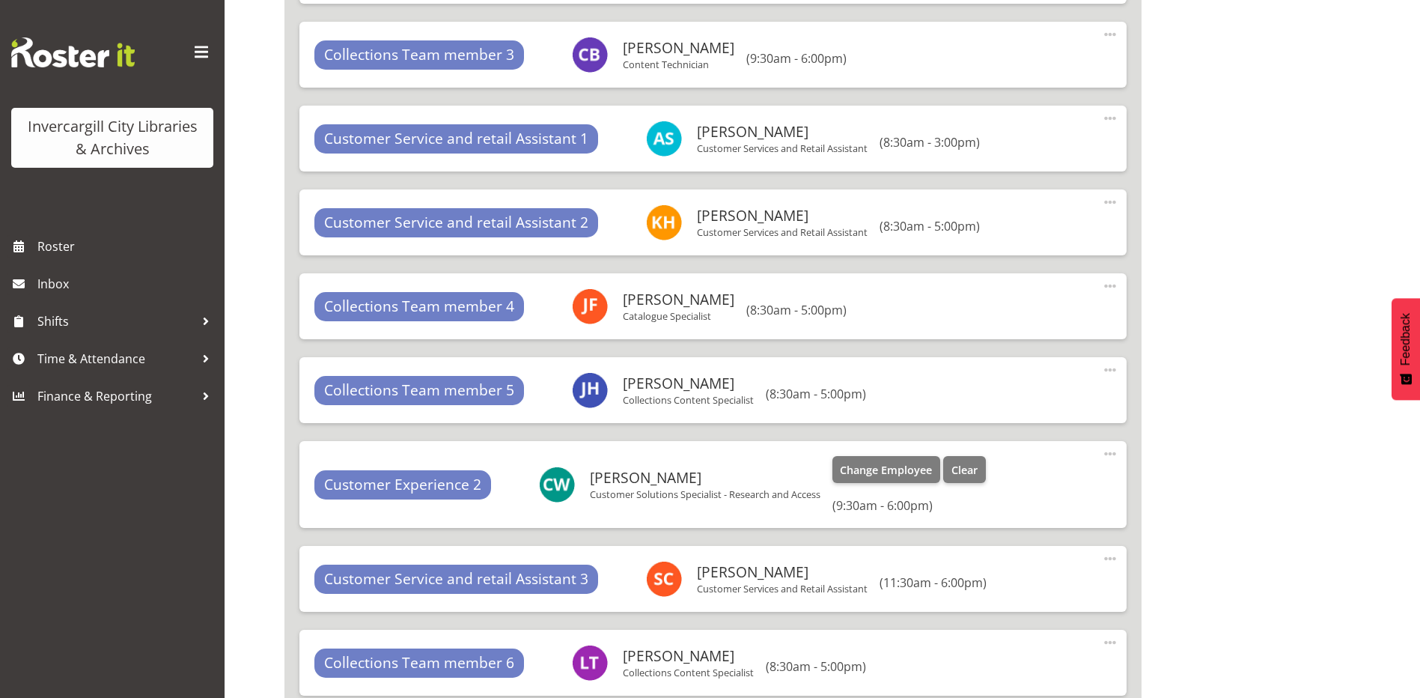
click at [1108, 454] on span at bounding box center [1110, 454] width 18 height 18
click at [1020, 510] on link "Delete" at bounding box center [1047, 513] width 144 height 27
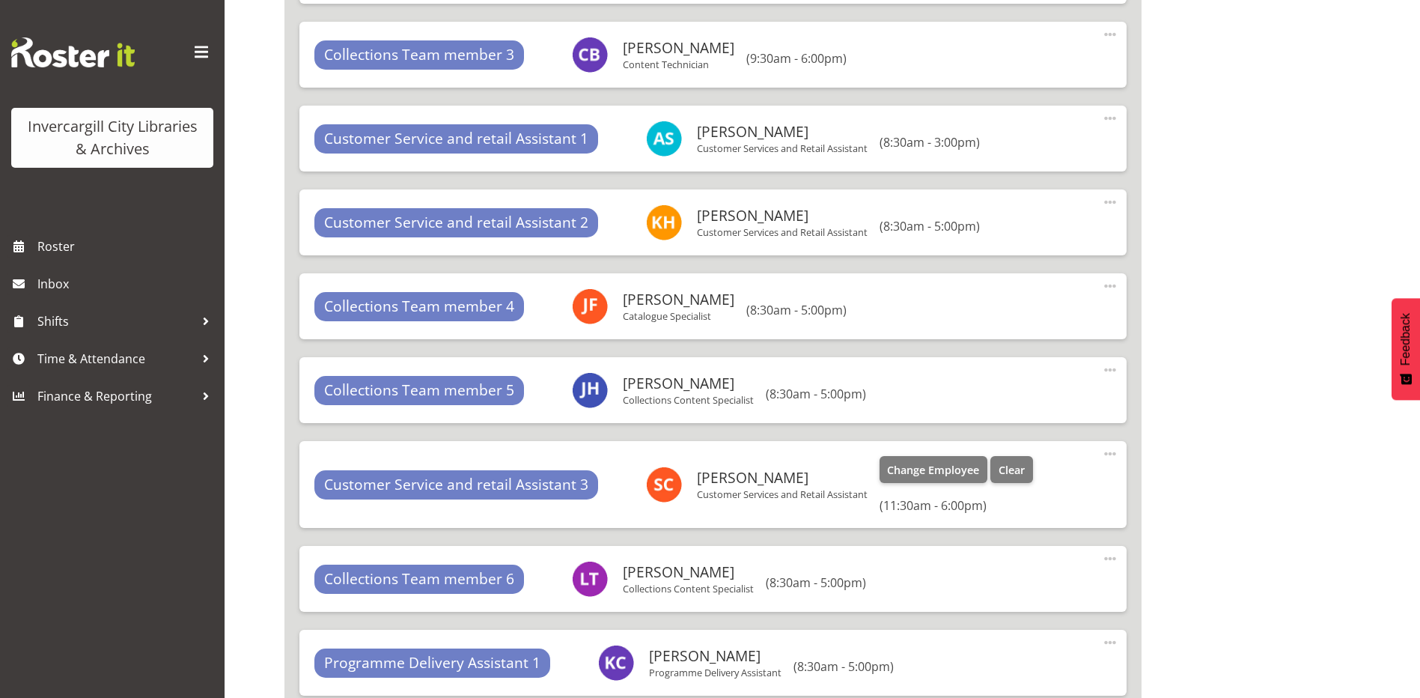
click at [1111, 454] on span at bounding box center [1110, 454] width 18 height 18
click at [1027, 519] on link "Delete" at bounding box center [1047, 513] width 144 height 27
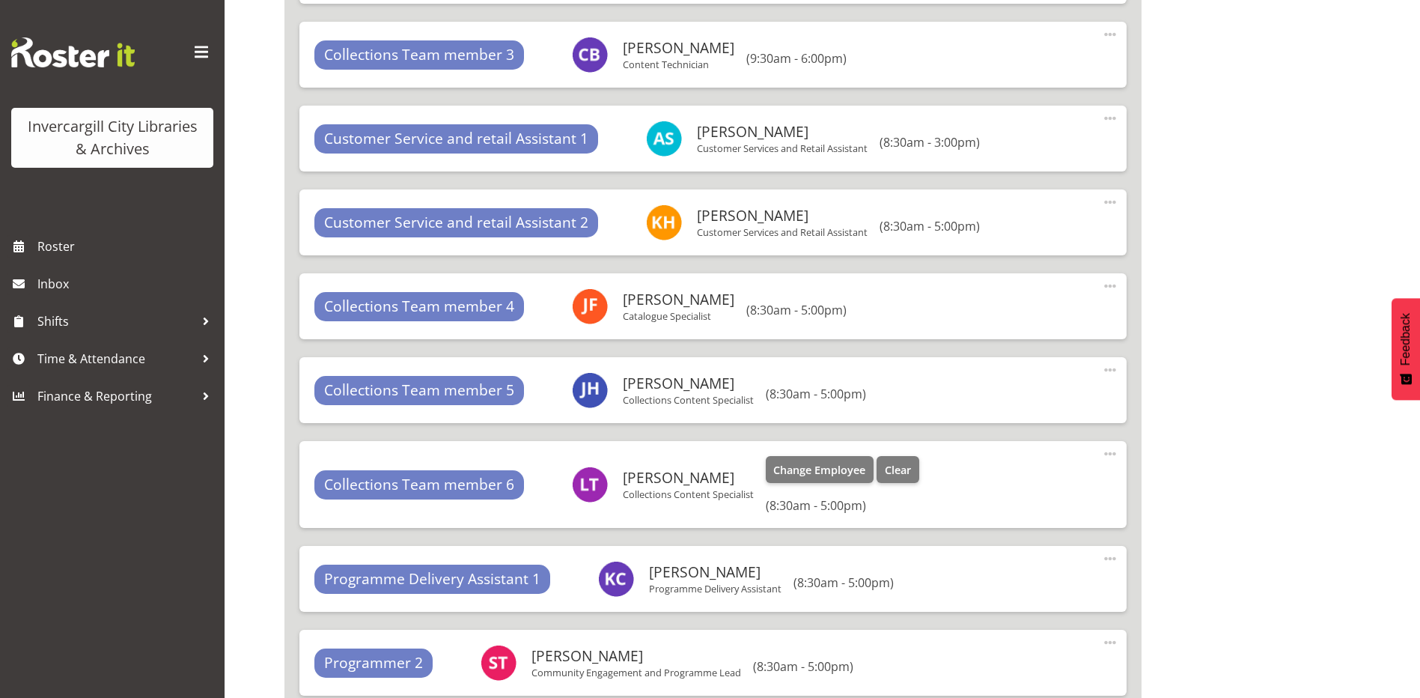
click at [1107, 452] on span at bounding box center [1110, 454] width 18 height 18
click at [1022, 511] on link "Delete" at bounding box center [1047, 513] width 144 height 27
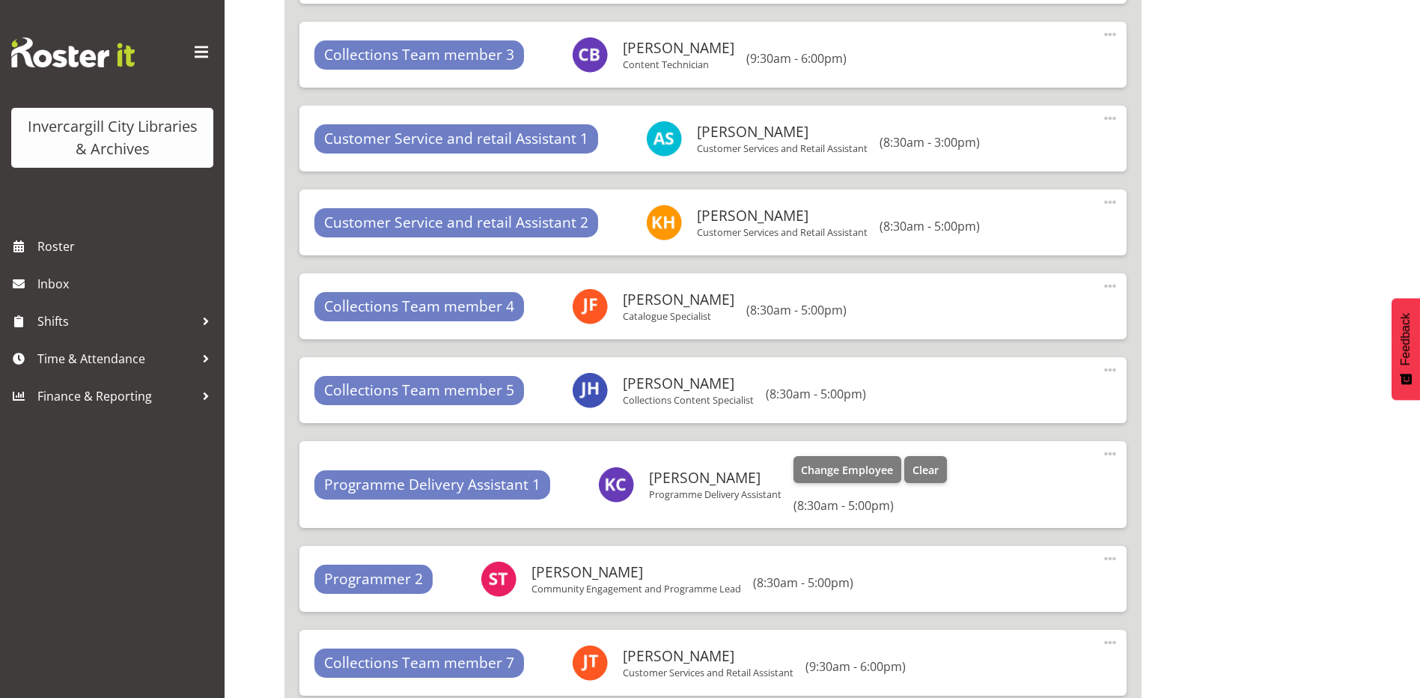
click at [1108, 453] on span at bounding box center [1110, 454] width 18 height 18
click at [1002, 521] on link "Delete" at bounding box center [1047, 513] width 144 height 27
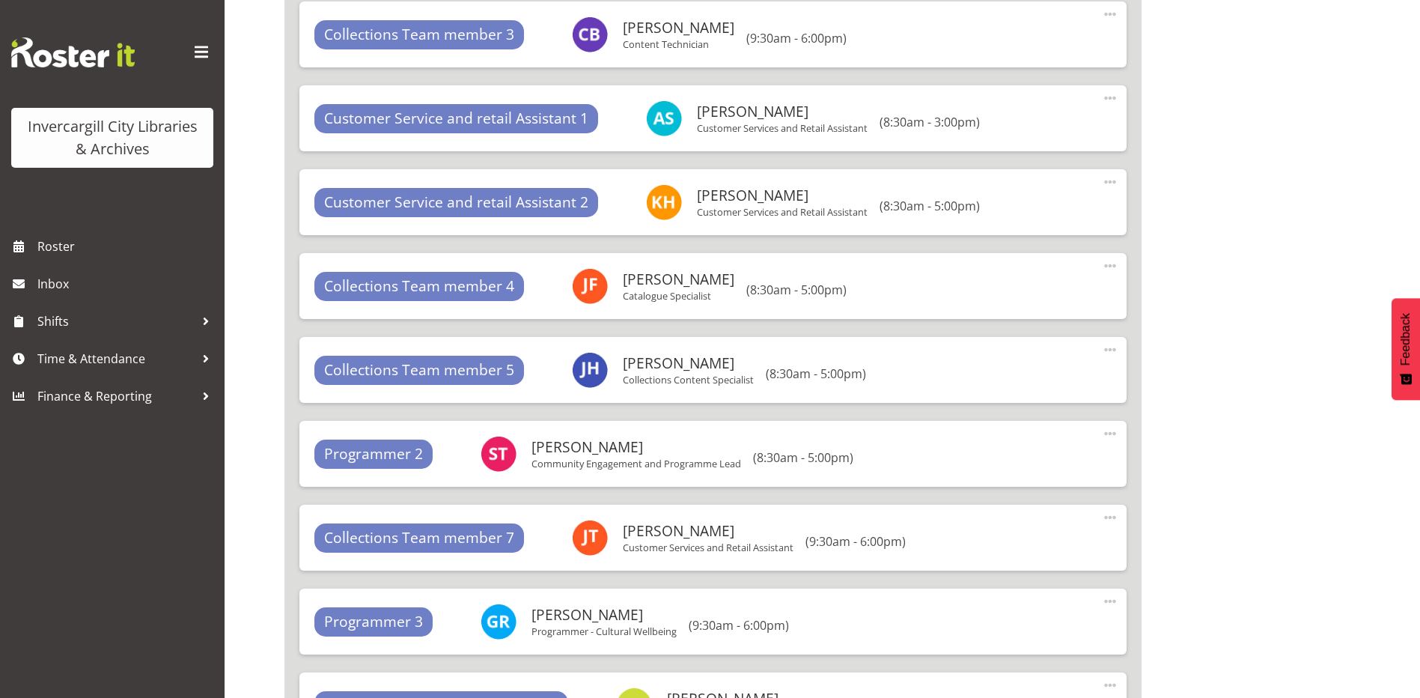
scroll to position [14220, 0]
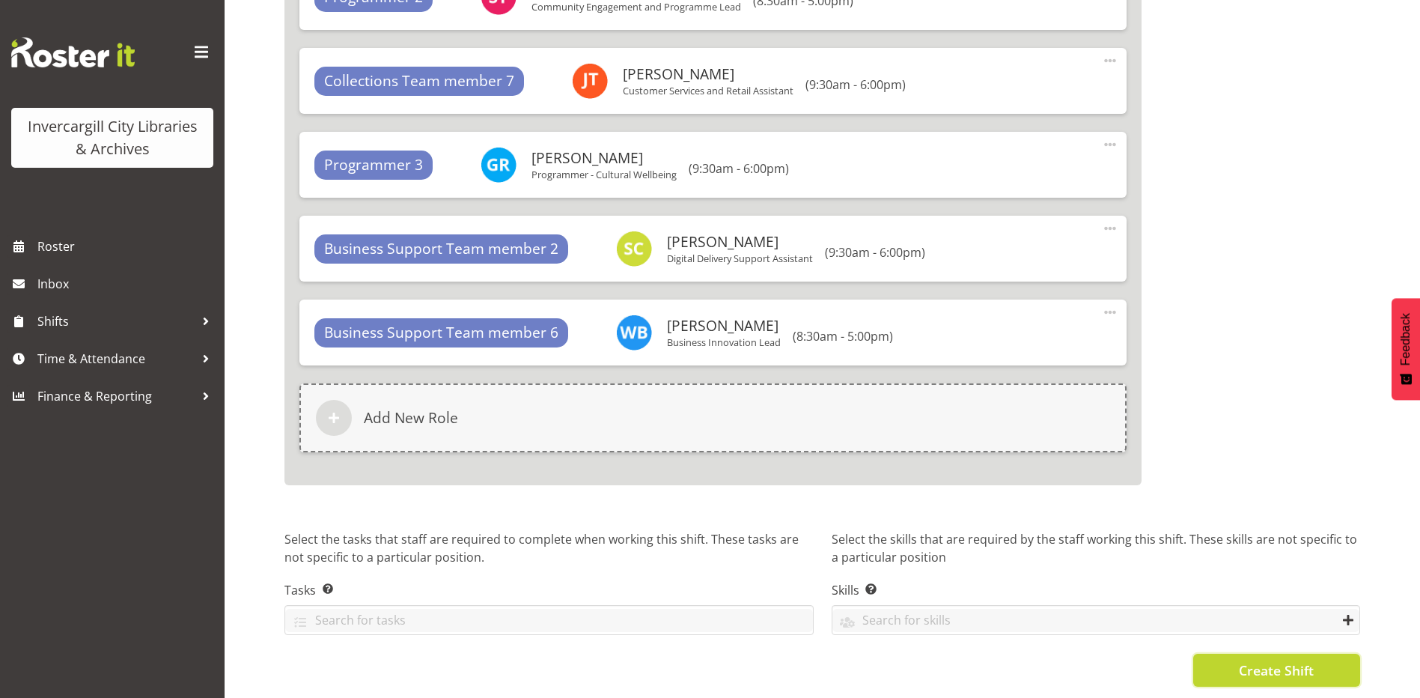
click at [1243, 660] on span "Create Shift" at bounding box center [1276, 669] width 75 height 19
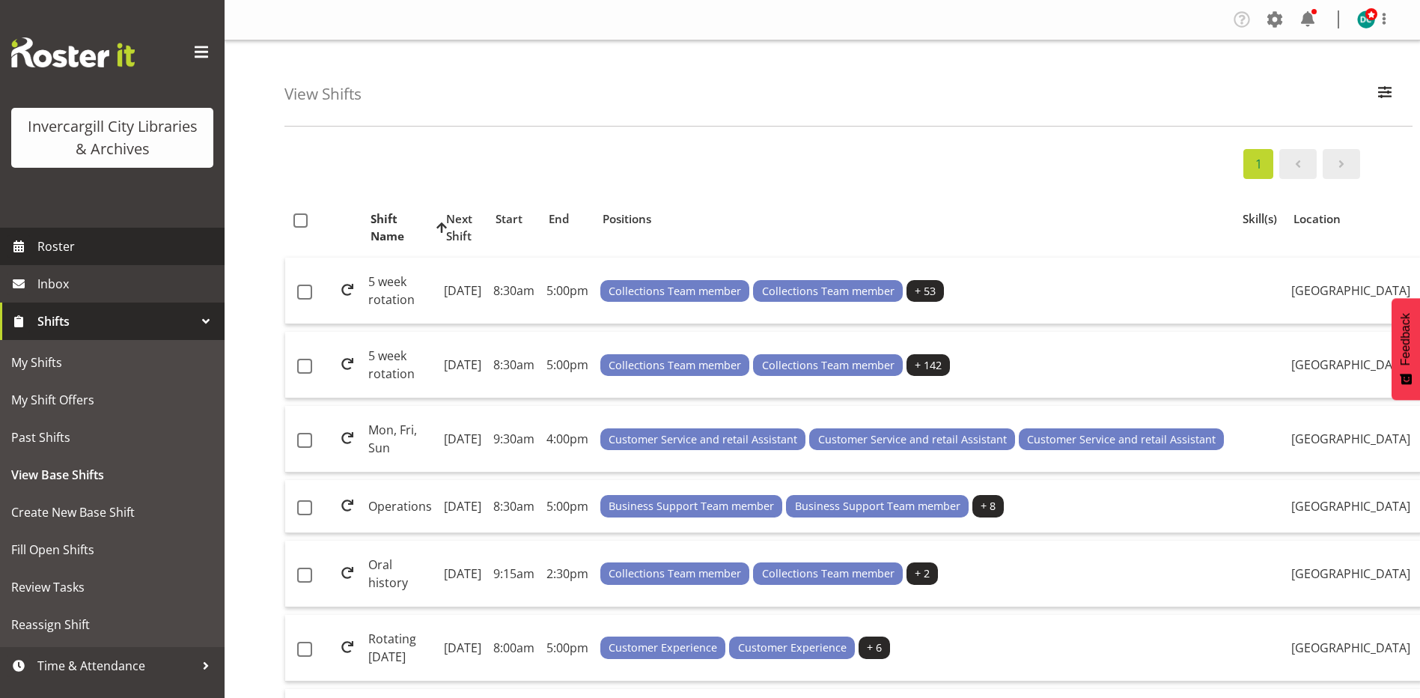
click at [64, 246] on span "Roster" at bounding box center [127, 246] width 180 height 22
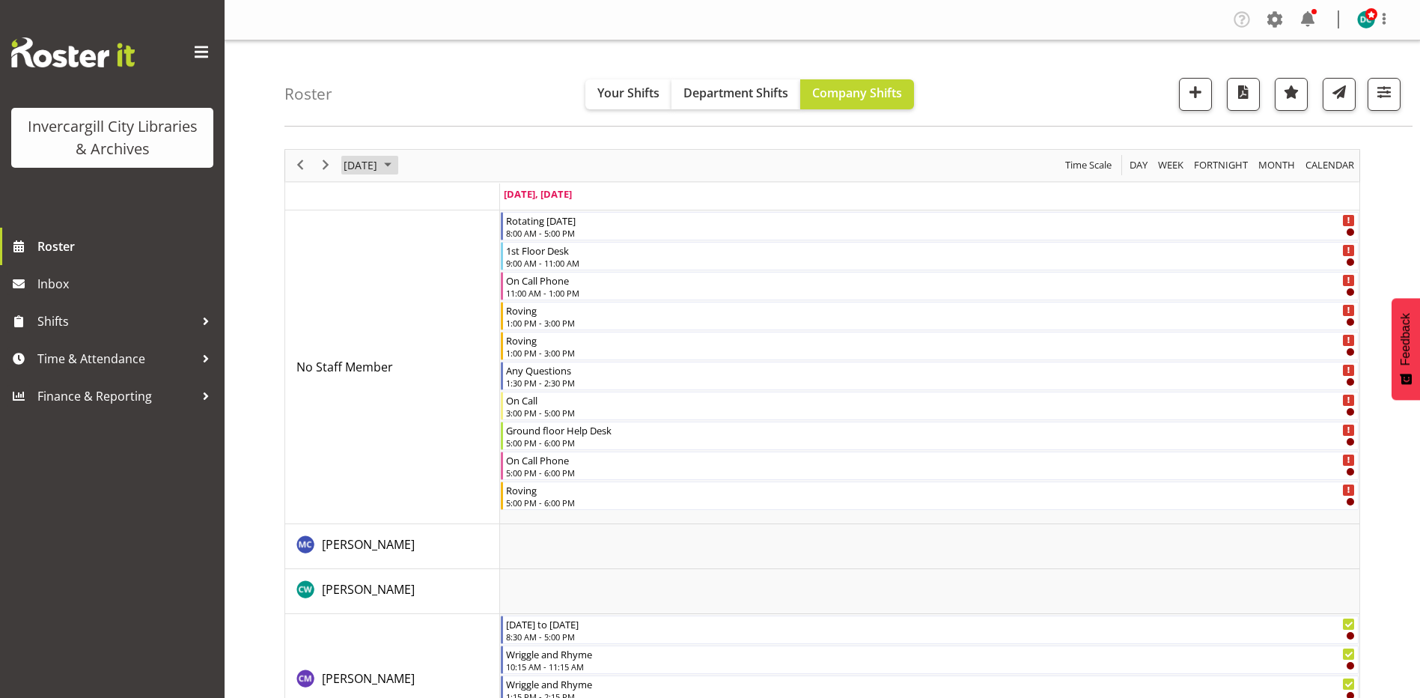
click at [379, 159] on span "[DATE]" at bounding box center [360, 165] width 37 height 19
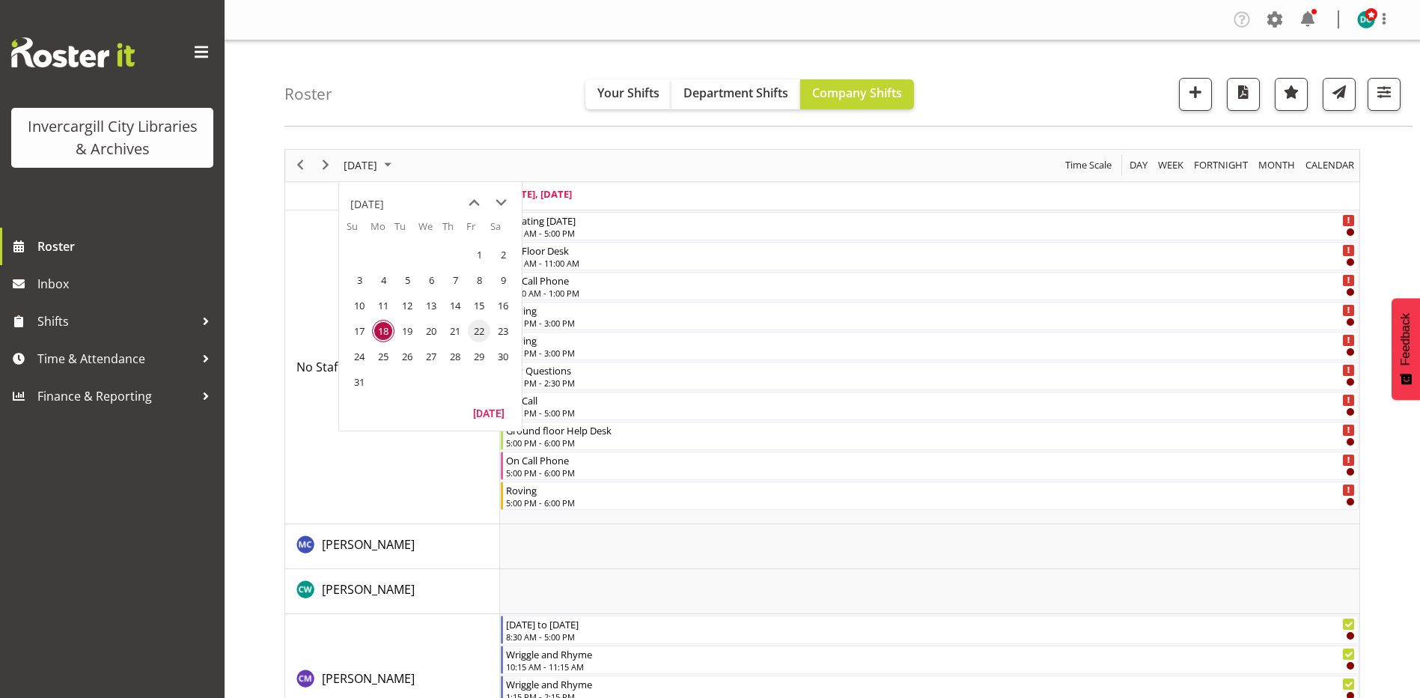
click at [480, 330] on span "22" at bounding box center [479, 331] width 22 height 22
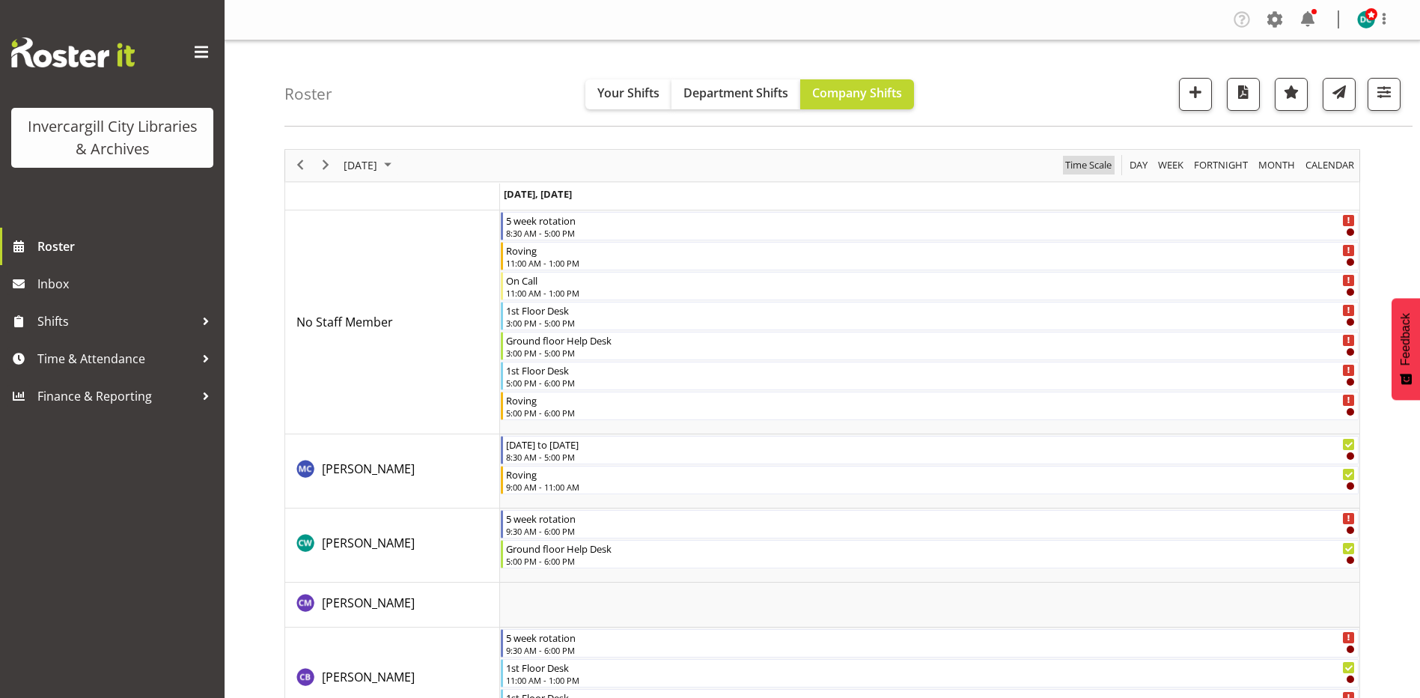
click at [1090, 170] on span "Time Scale" at bounding box center [1087, 165] width 49 height 19
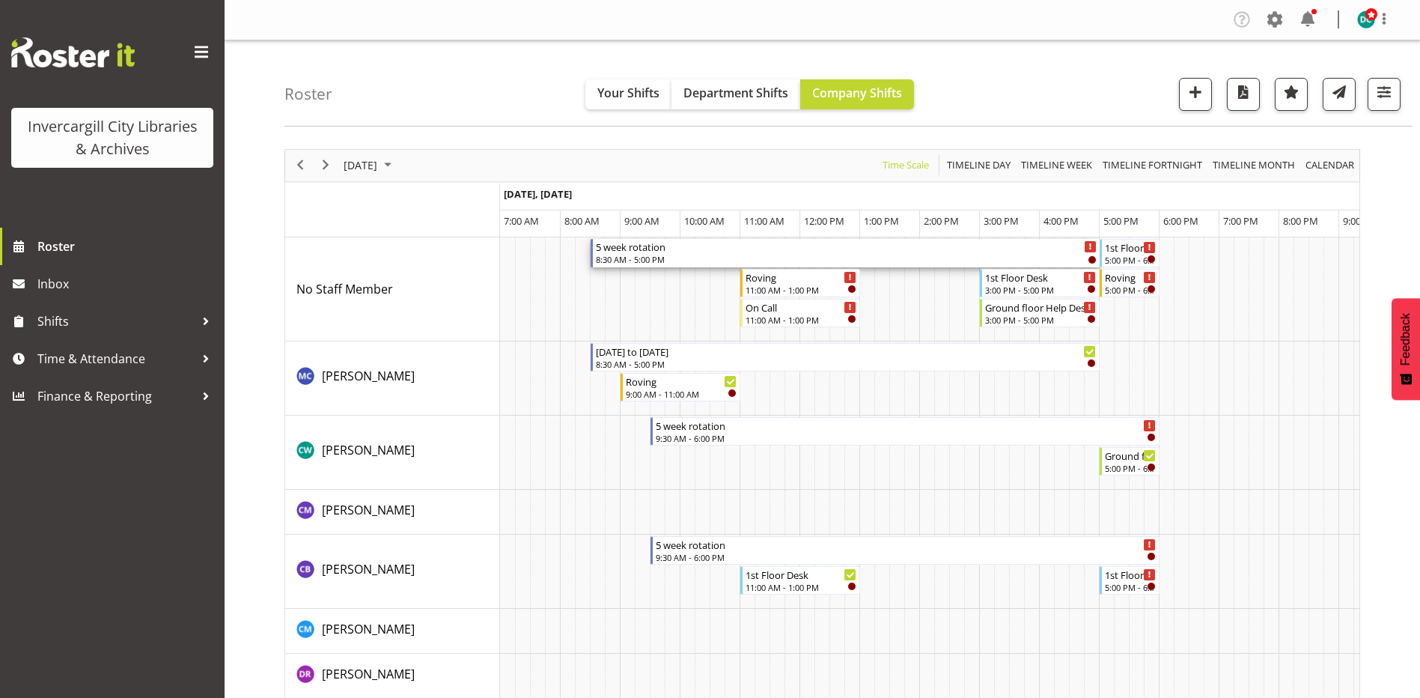
click at [825, 247] on div "5 week rotation" at bounding box center [846, 246] width 501 height 15
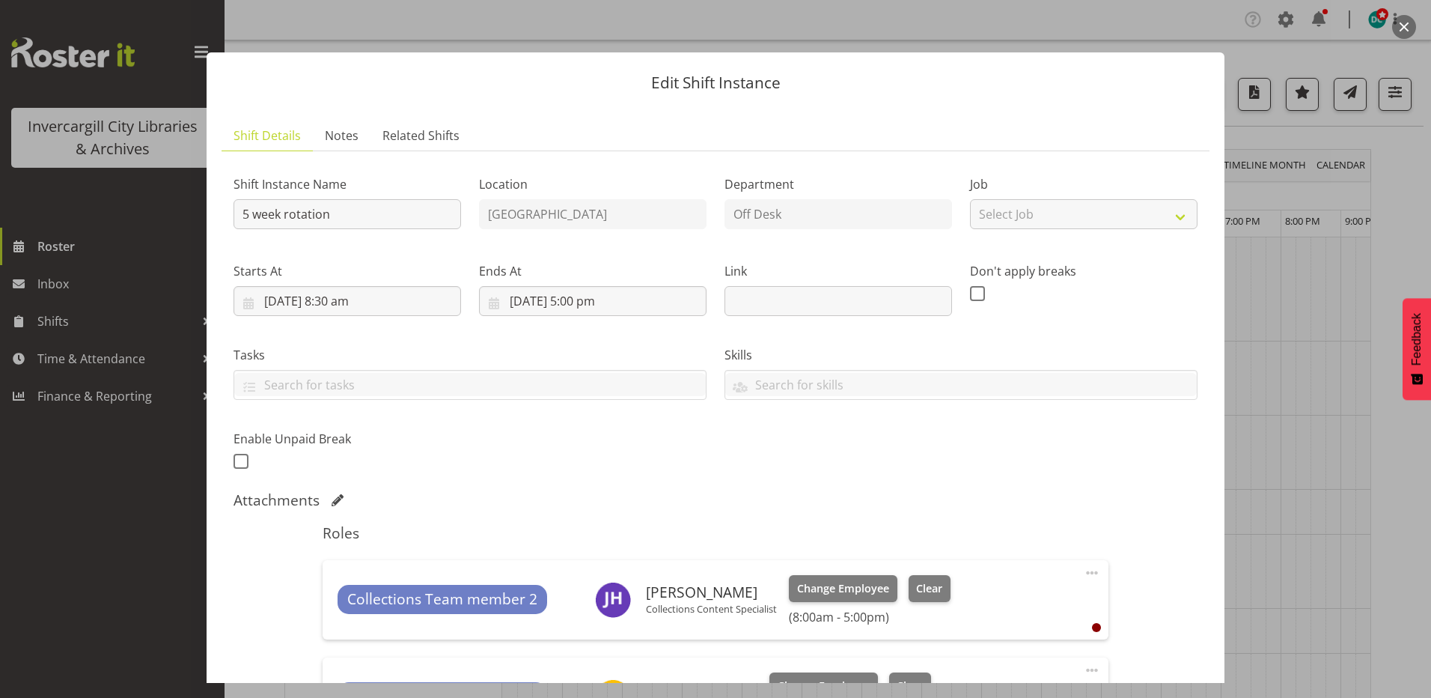
click at [1406, 21] on button "button" at bounding box center [1404, 27] width 24 height 24
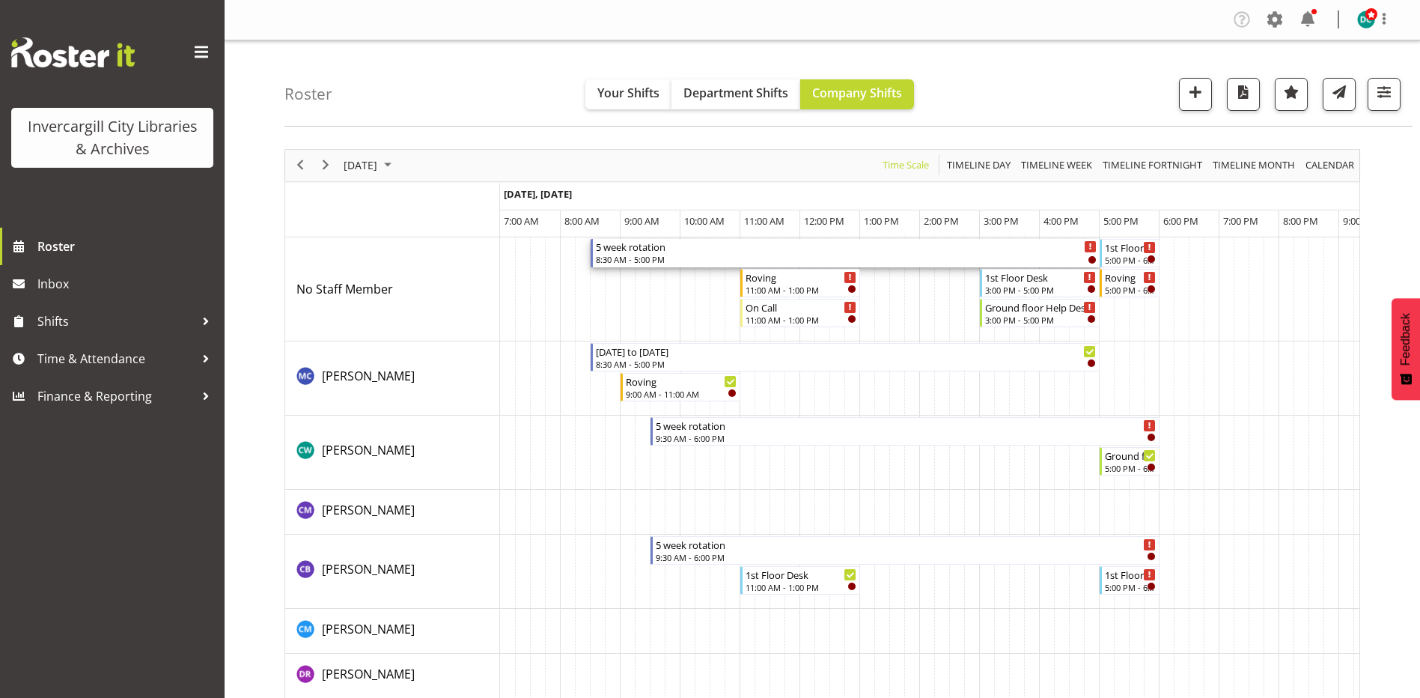
click at [921, 258] on div "8:30 AM - 5:00 PM" at bounding box center [846, 259] width 501 height 12
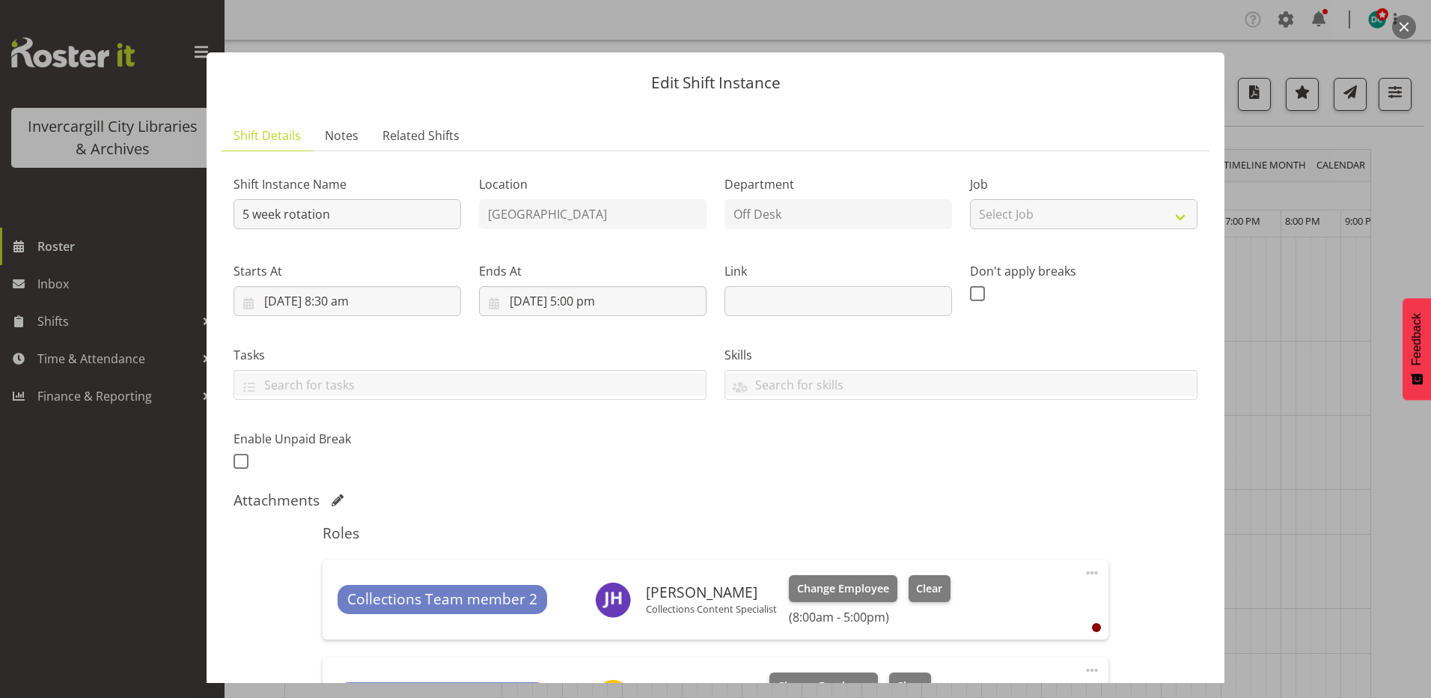
click at [1406, 29] on button "button" at bounding box center [1404, 27] width 24 height 24
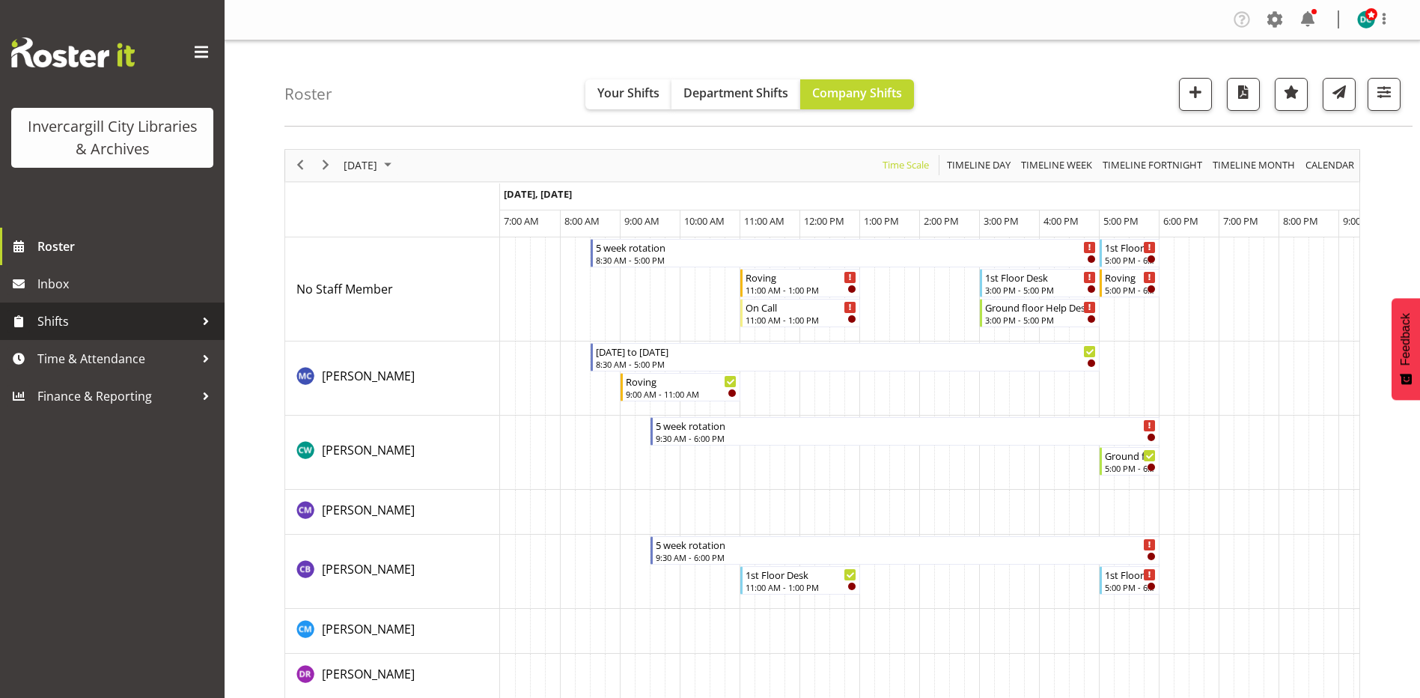
click at [74, 326] on span "Shifts" at bounding box center [115, 321] width 157 height 22
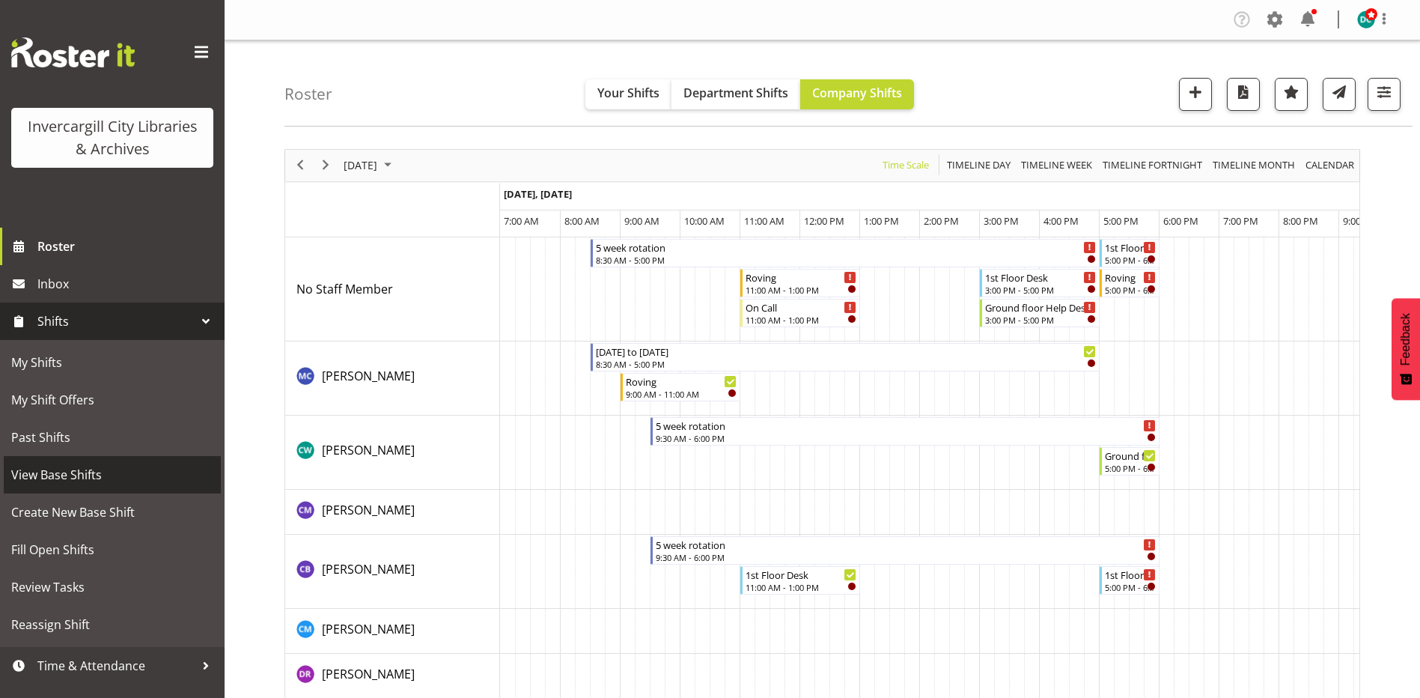
click at [63, 477] on span "View Base Shifts" at bounding box center [112, 474] width 202 height 22
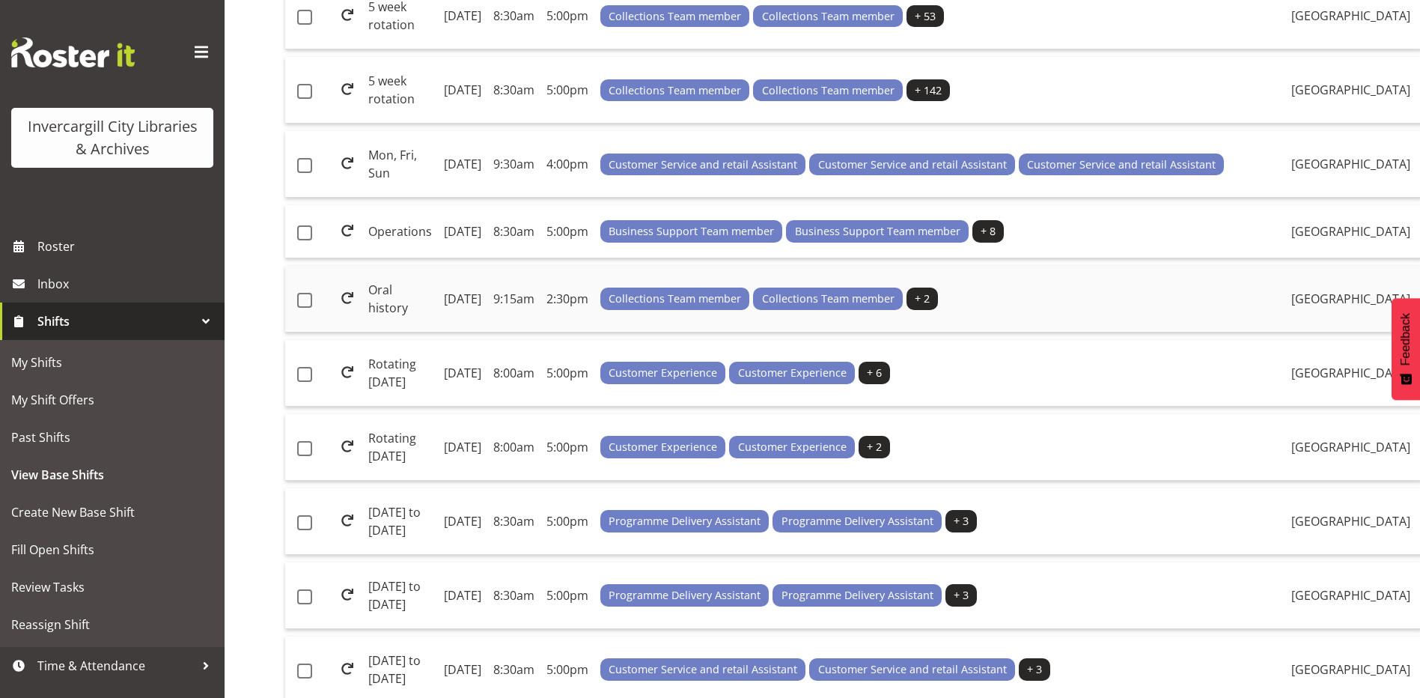
scroll to position [374, 0]
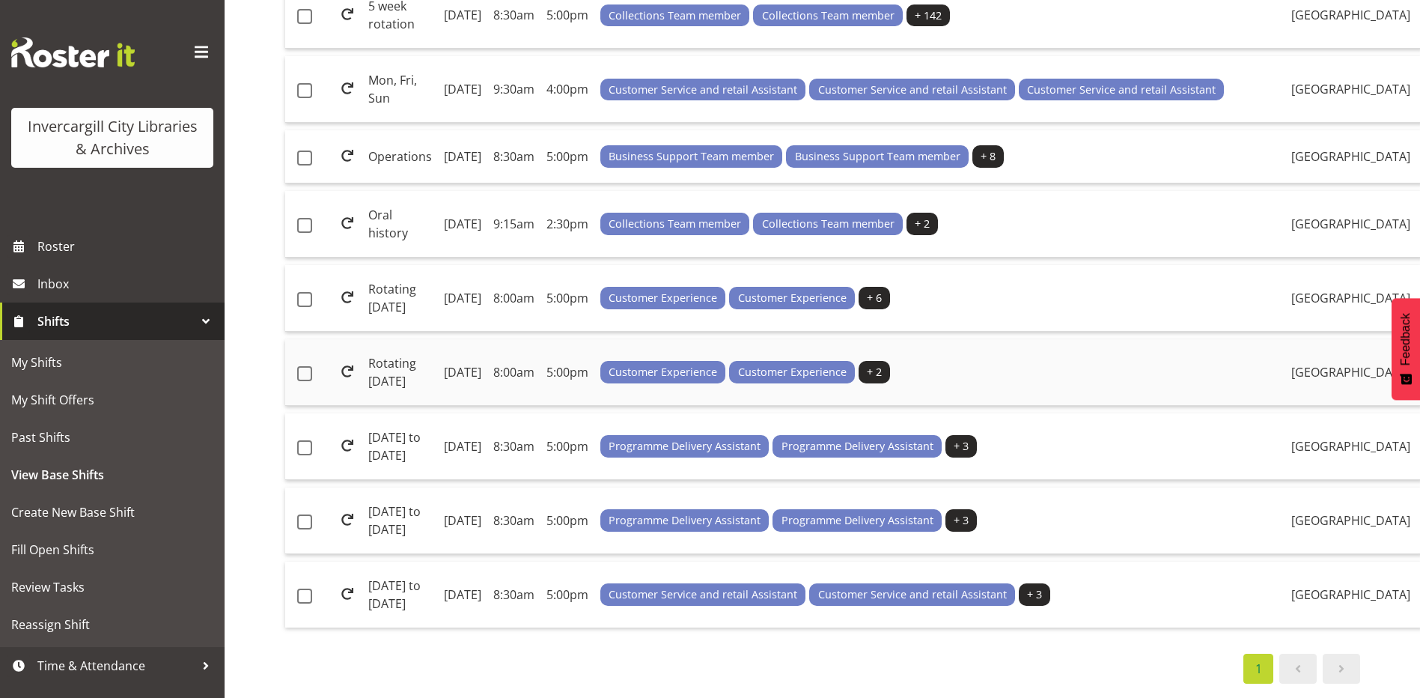
click at [451, 406] on td "[DATE]" at bounding box center [462, 372] width 49 height 67
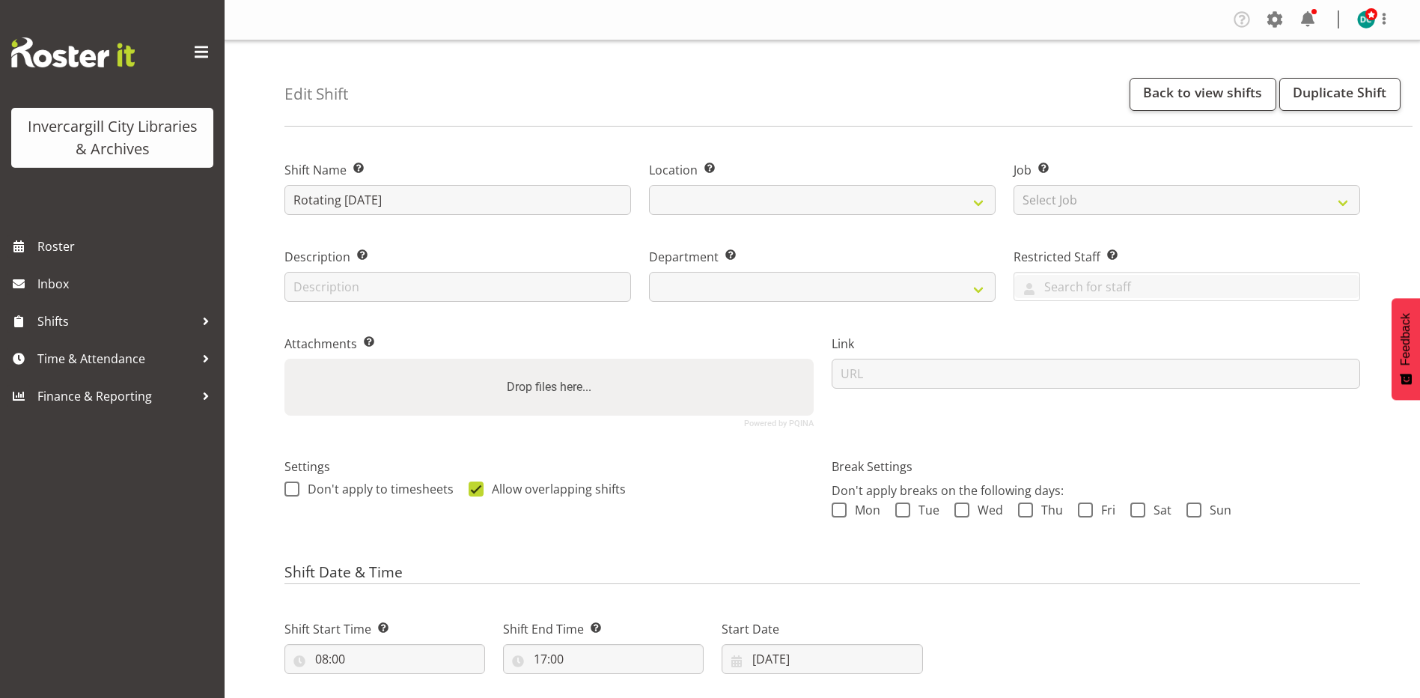
select select
select select "1276"
click at [58, 248] on span "Roster" at bounding box center [127, 246] width 180 height 22
